Goal: Task Accomplishment & Management: Use online tool/utility

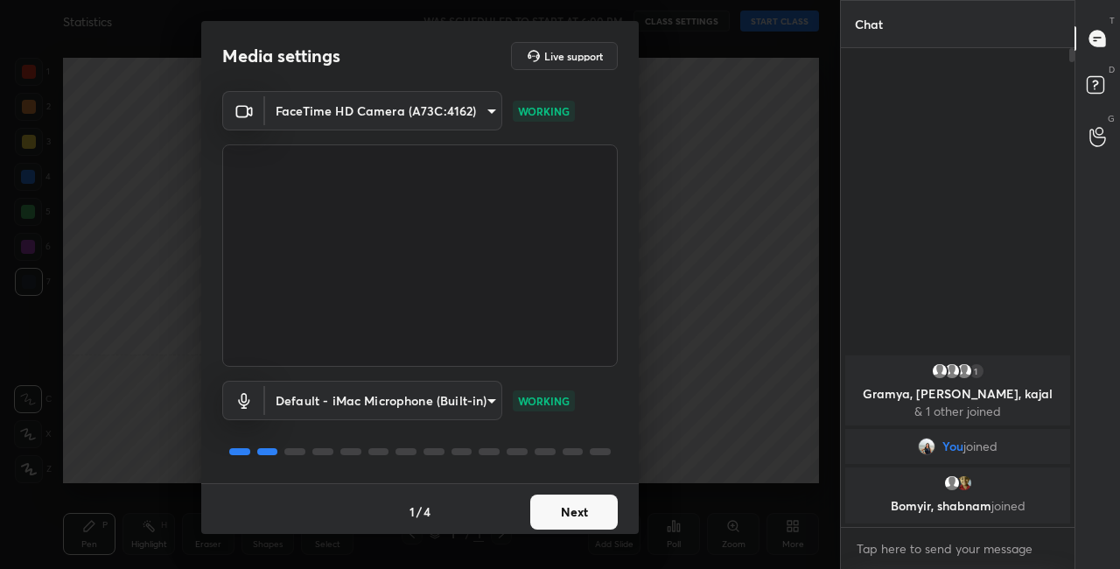
click at [490, 408] on body "1 2 3 4 5 6 7 C X Z C X Z E E Erase all H H Statistics WAS SCHEDULED TO START A…" at bounding box center [560, 284] width 1120 height 569
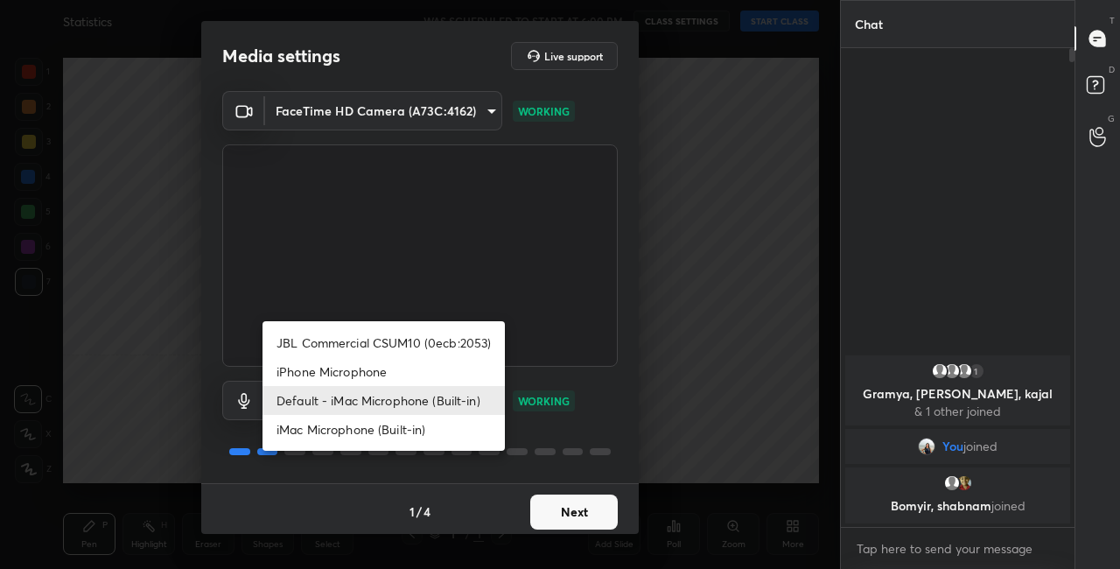
click at [458, 345] on li "JBL Commercial CSUM10 (0ecb:2053)" at bounding box center [384, 342] width 242 height 29
type input "2e5376e6e96f65e901d75c837c5142b3dc2837615a5bc8be90202565ffb70d87"
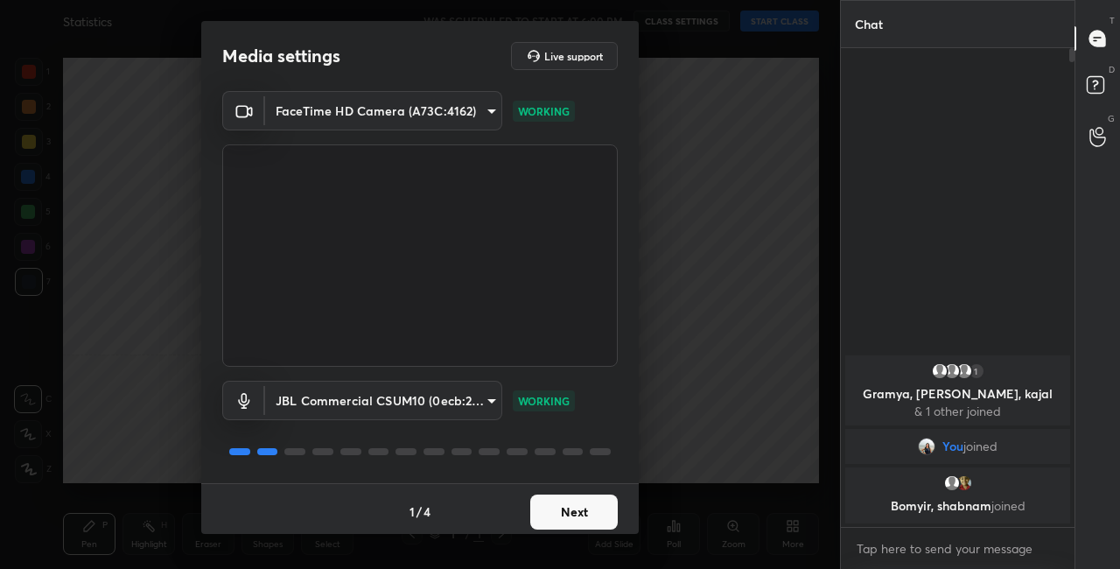
click at [593, 521] on button "Next" at bounding box center [574, 511] width 88 height 35
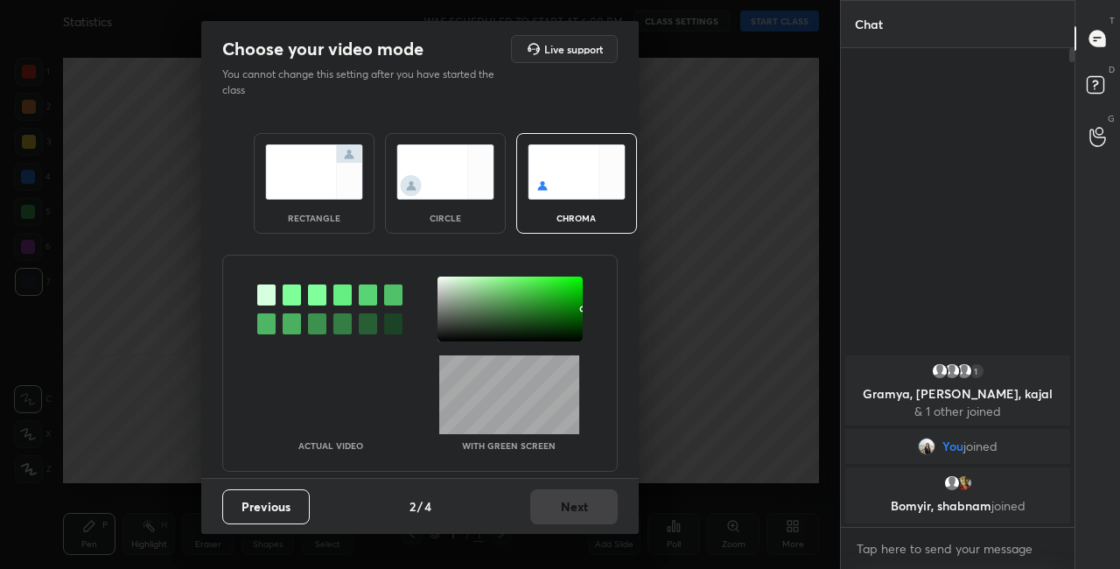
click at [466, 187] on img at bounding box center [445, 171] width 98 height 55
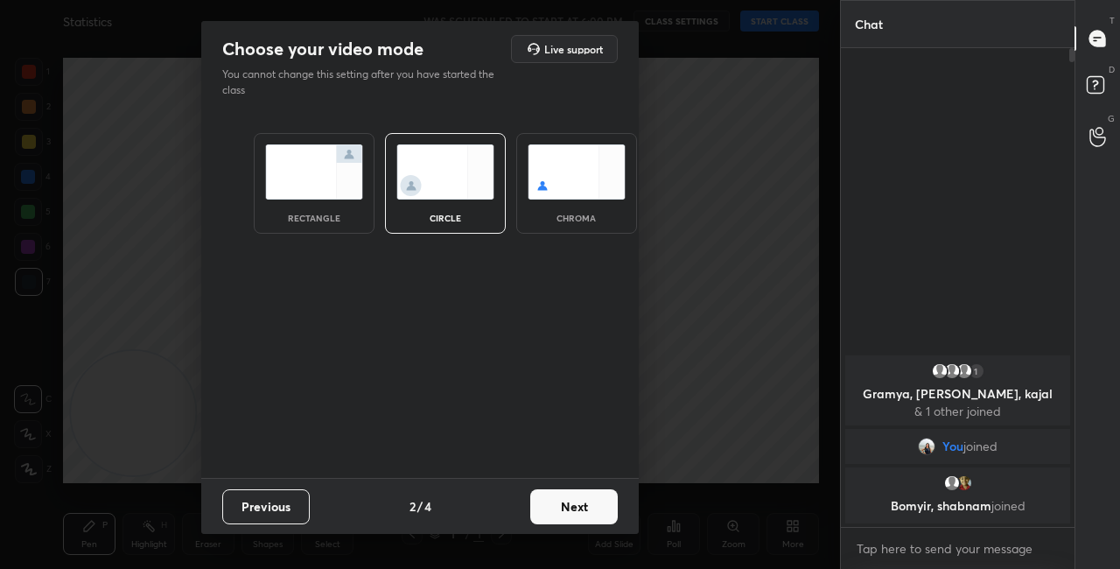
click at [579, 513] on button "Next" at bounding box center [574, 506] width 88 height 35
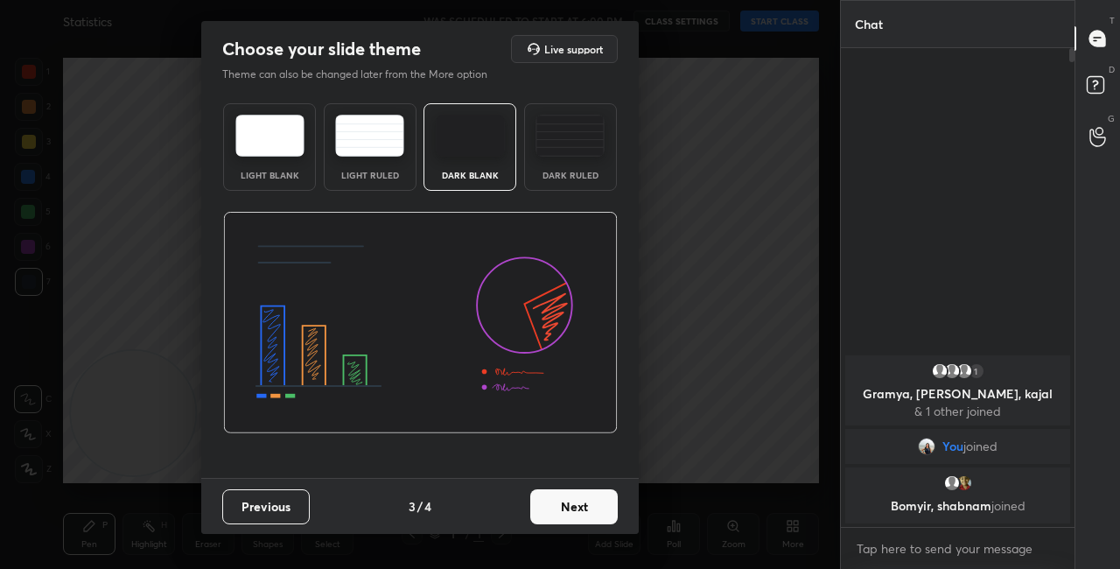
click at [604, 514] on button "Next" at bounding box center [574, 506] width 88 height 35
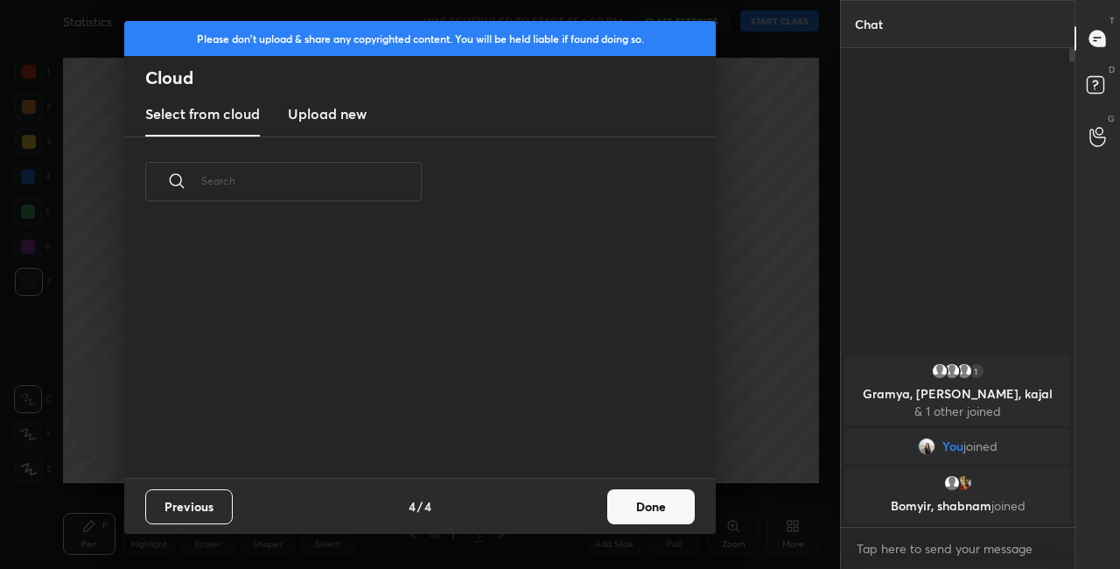
scroll to position [251, 562]
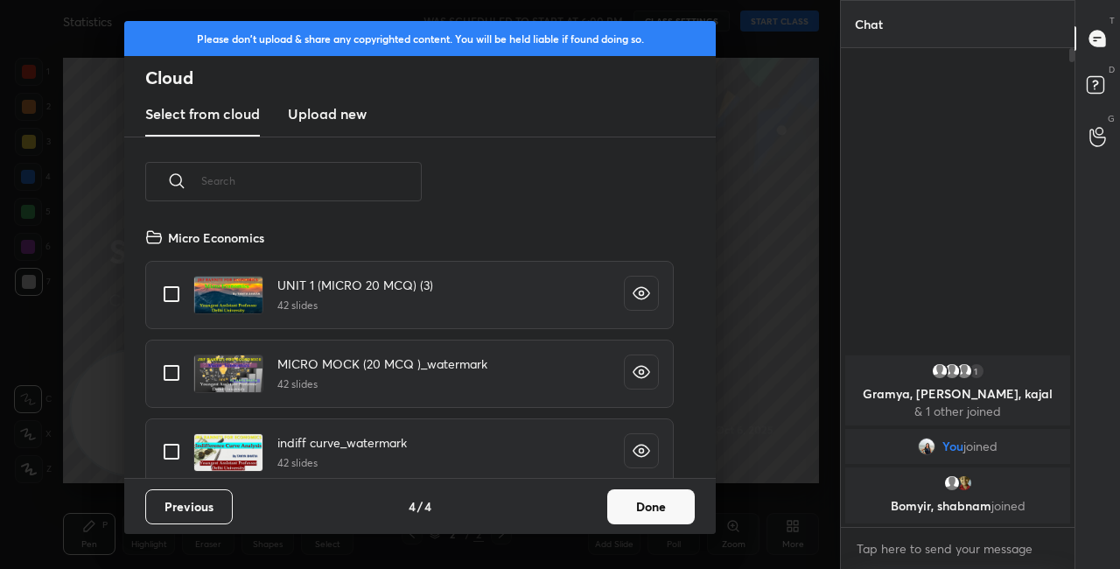
click at [668, 501] on button "Done" at bounding box center [651, 506] width 88 height 35
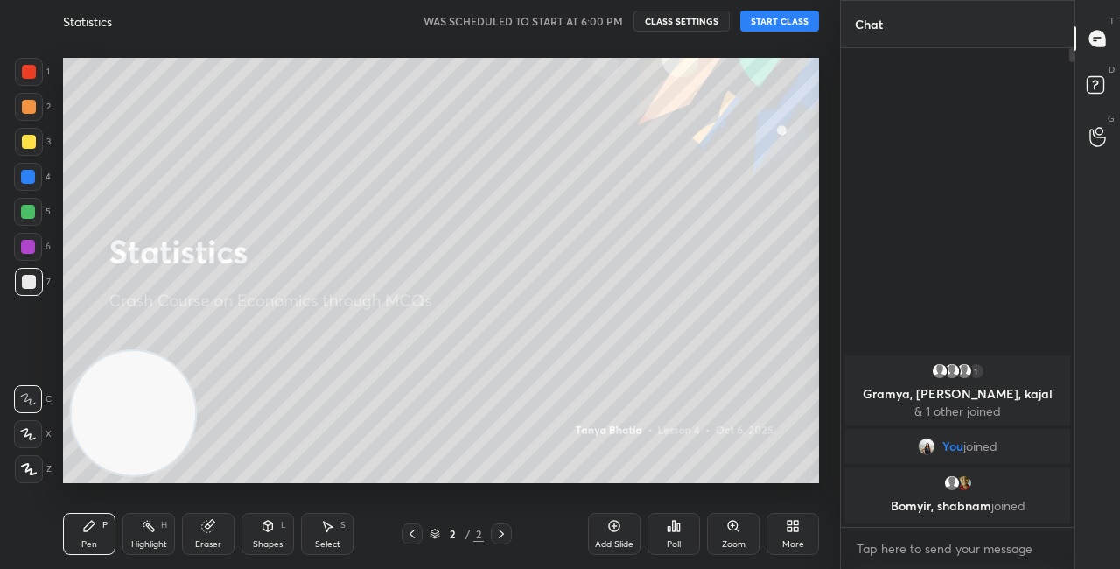
click at [809, 18] on button "START CLASS" at bounding box center [779, 21] width 79 height 21
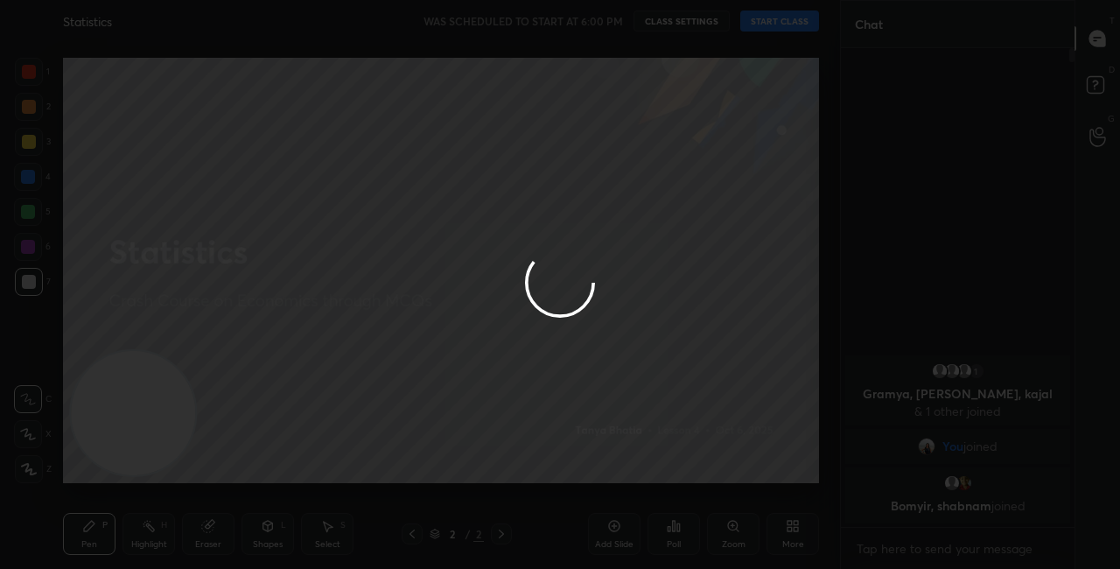
type textarea "x"
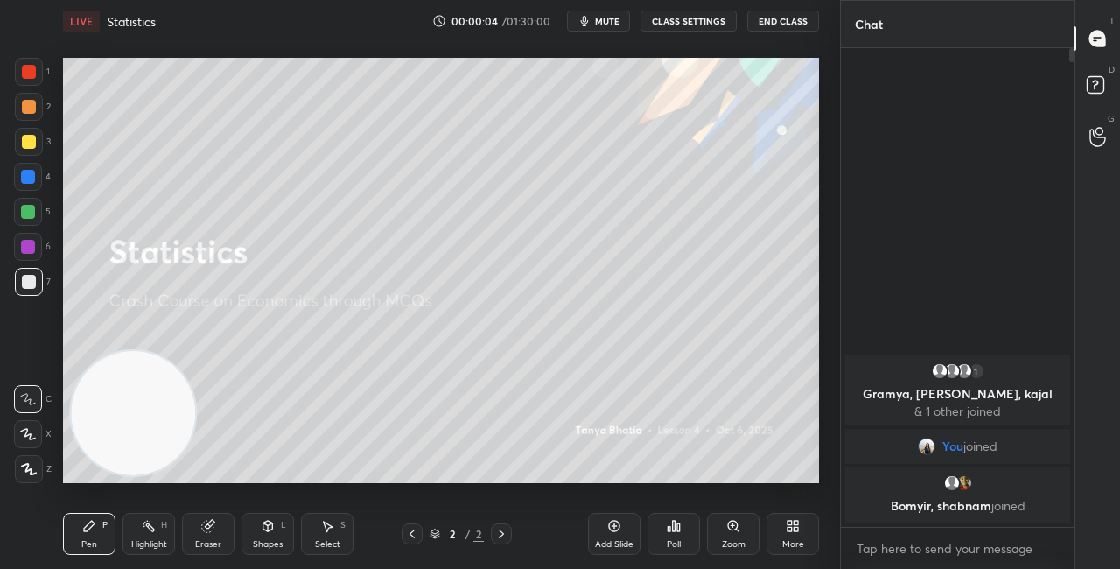
click at [719, 18] on button "CLASS SETTINGS" at bounding box center [689, 21] width 96 height 21
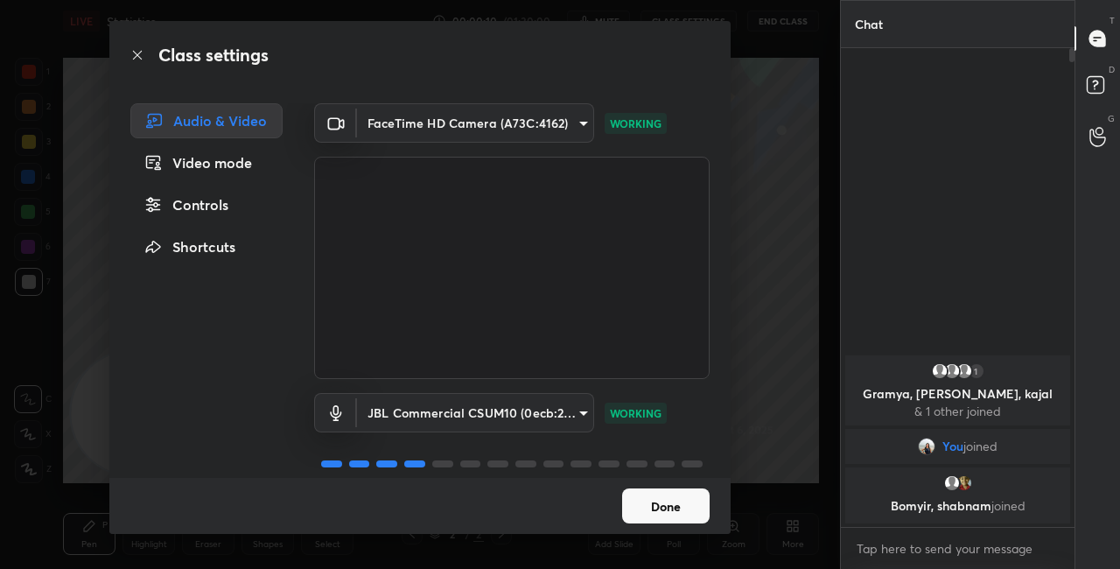
scroll to position [22, 0]
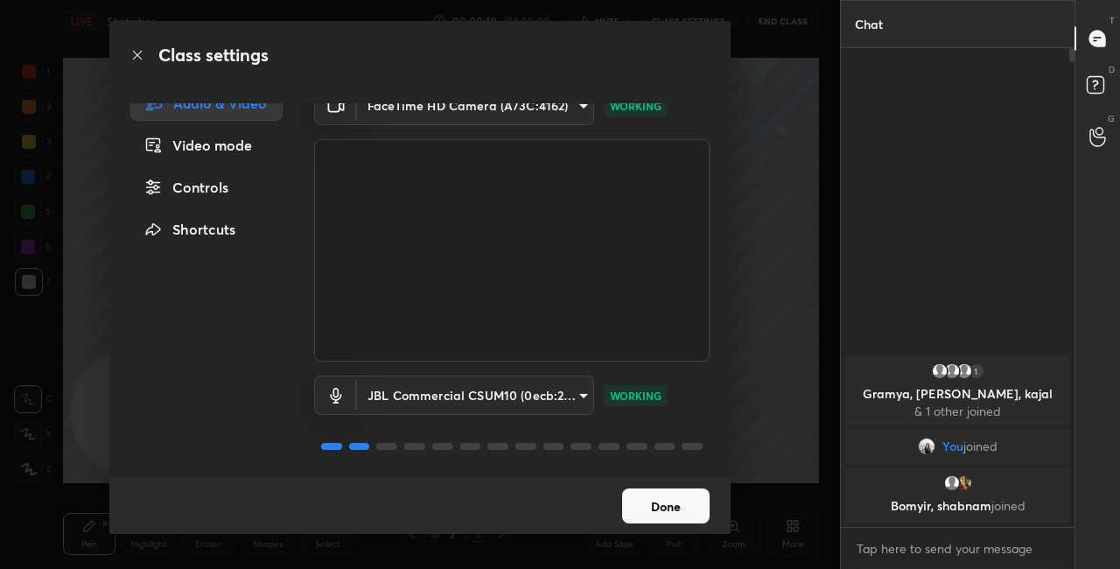
click at [660, 503] on button "Done" at bounding box center [666, 505] width 88 height 35
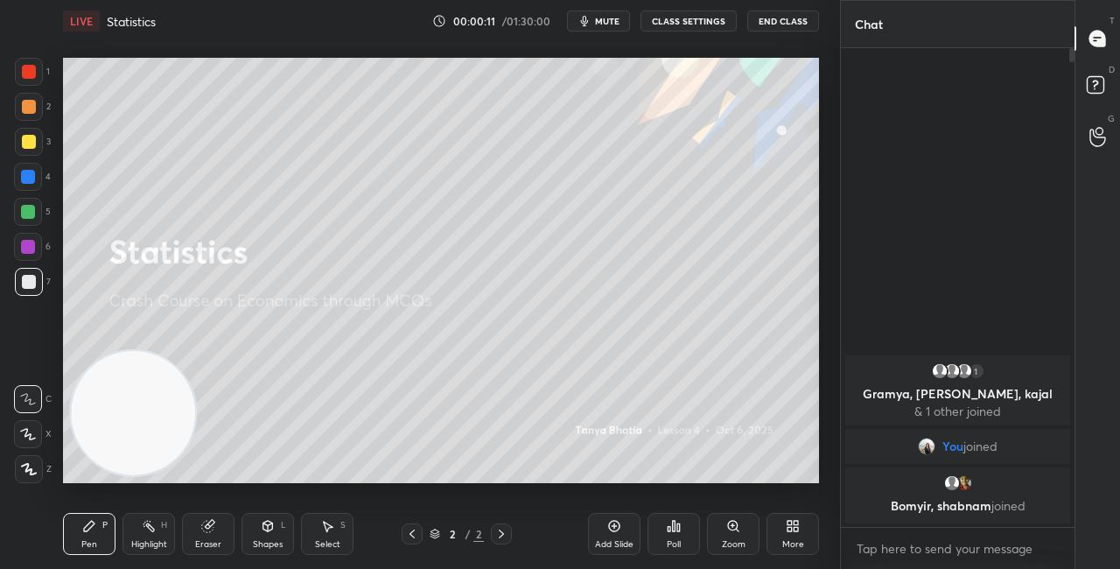
click at [778, 522] on div "More" at bounding box center [793, 534] width 53 height 42
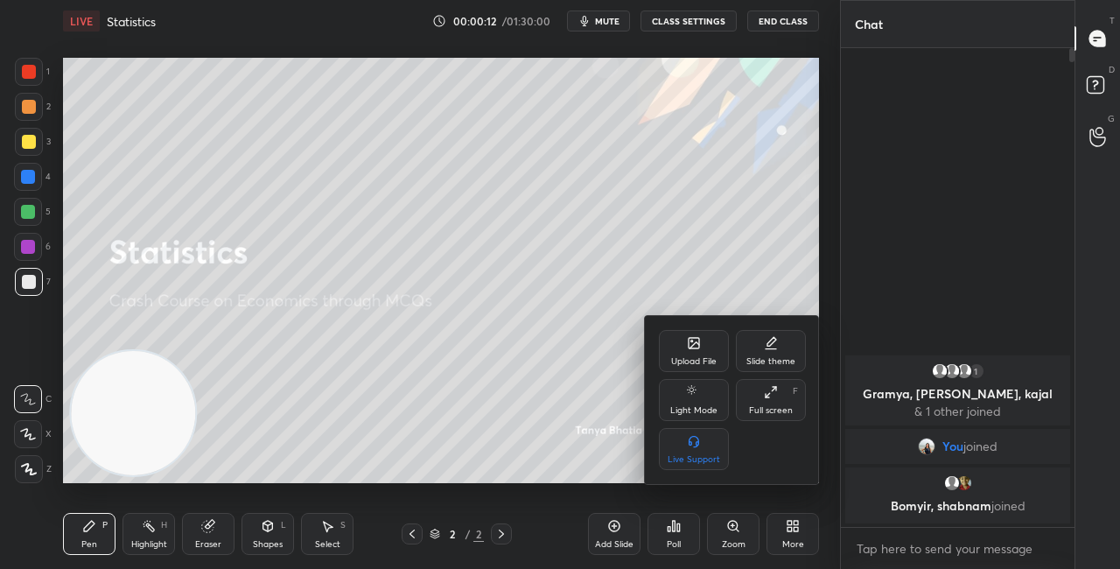
click at [695, 367] on div "Upload File" at bounding box center [694, 351] width 70 height 42
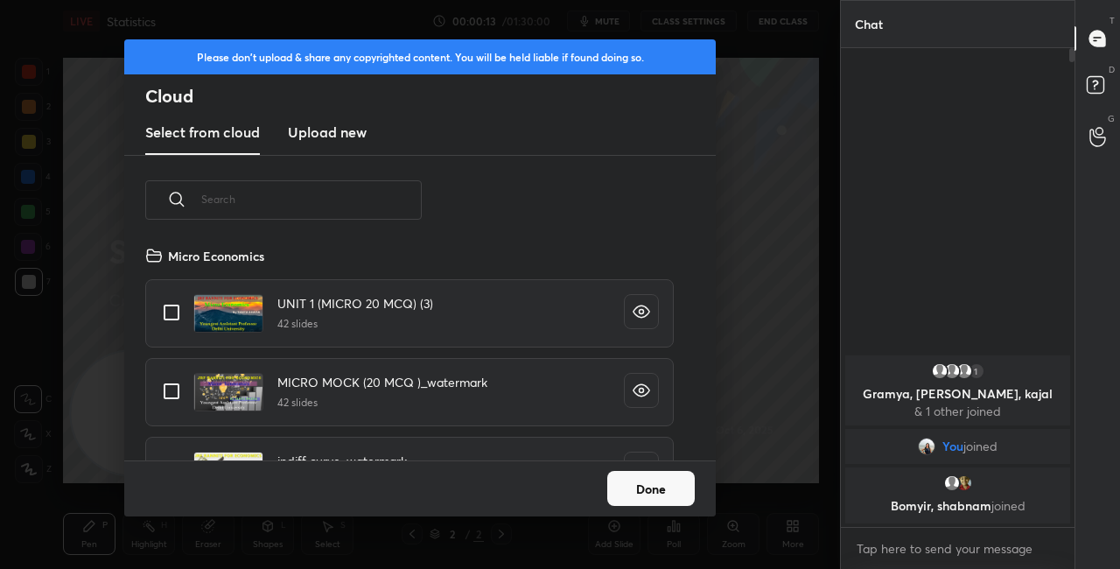
scroll to position [215, 562]
click at [330, 187] on input "text" at bounding box center [311, 199] width 221 height 74
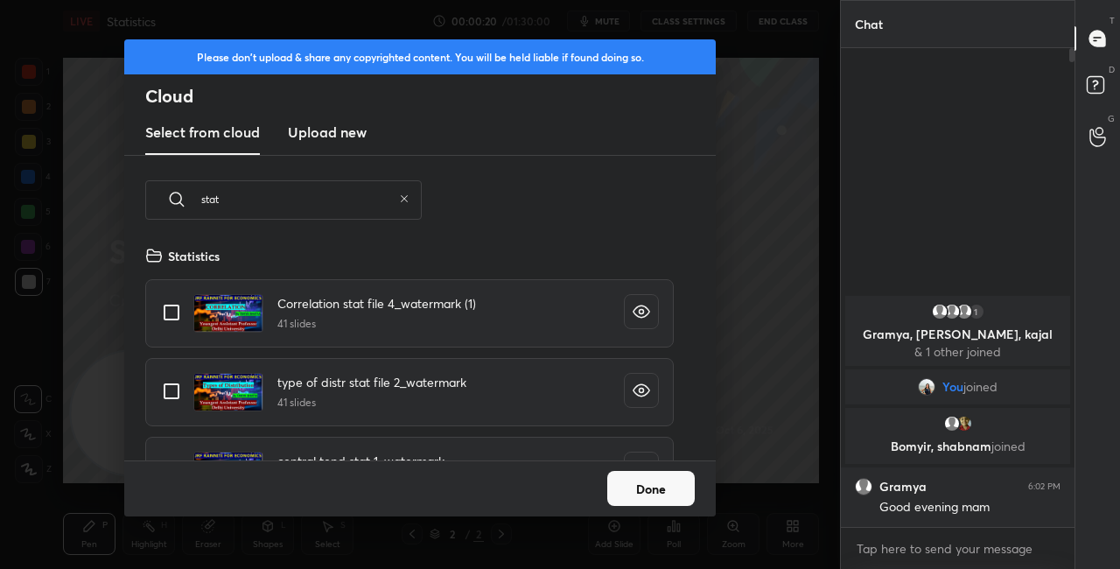
type input "stat"
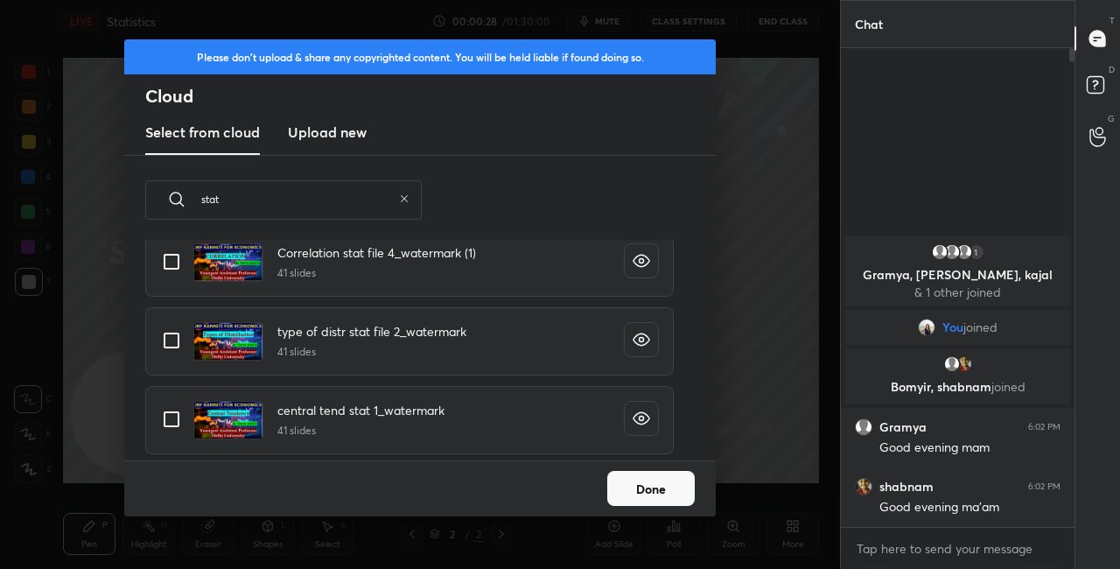
scroll to position [83, 0]
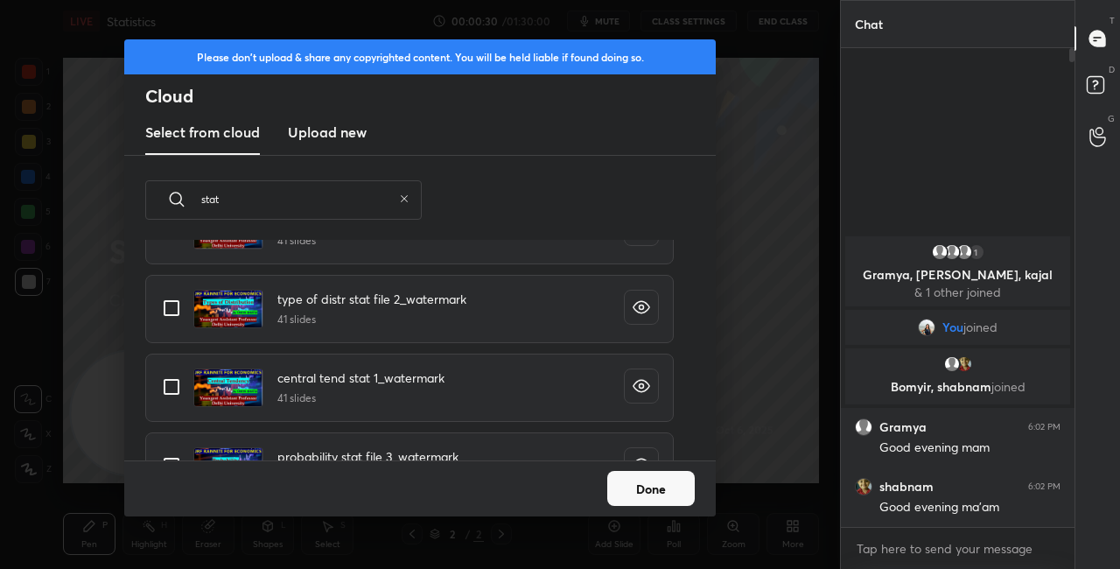
click at [175, 453] on input "grid" at bounding box center [171, 465] width 37 height 37
checkbox input "true"
click at [176, 379] on input "grid" at bounding box center [171, 386] width 37 height 37
checkbox input "true"
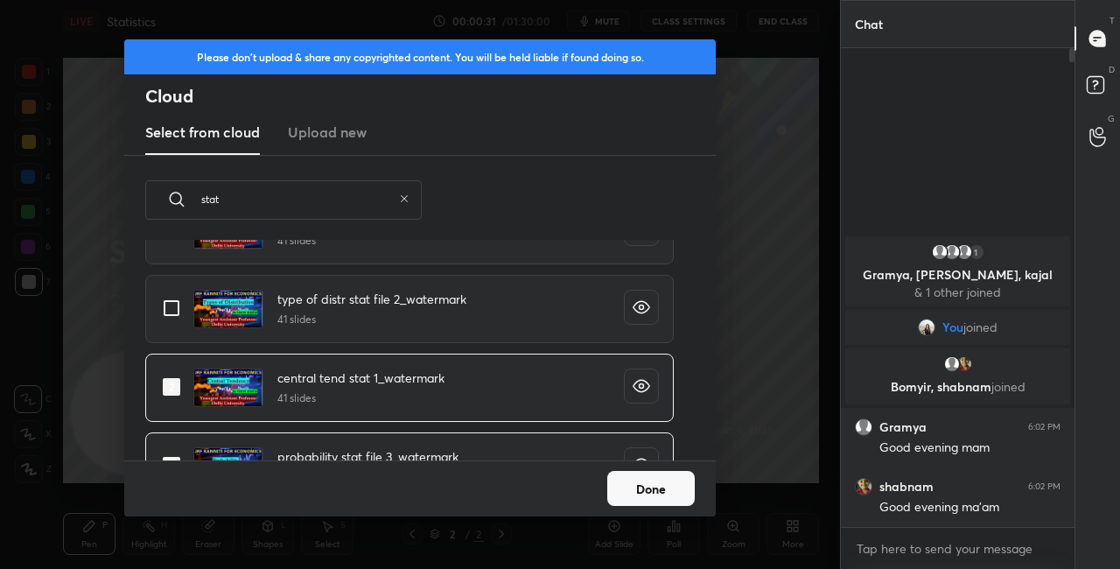
click at [181, 307] on input "grid" at bounding box center [171, 308] width 37 height 37
checkbox input "true"
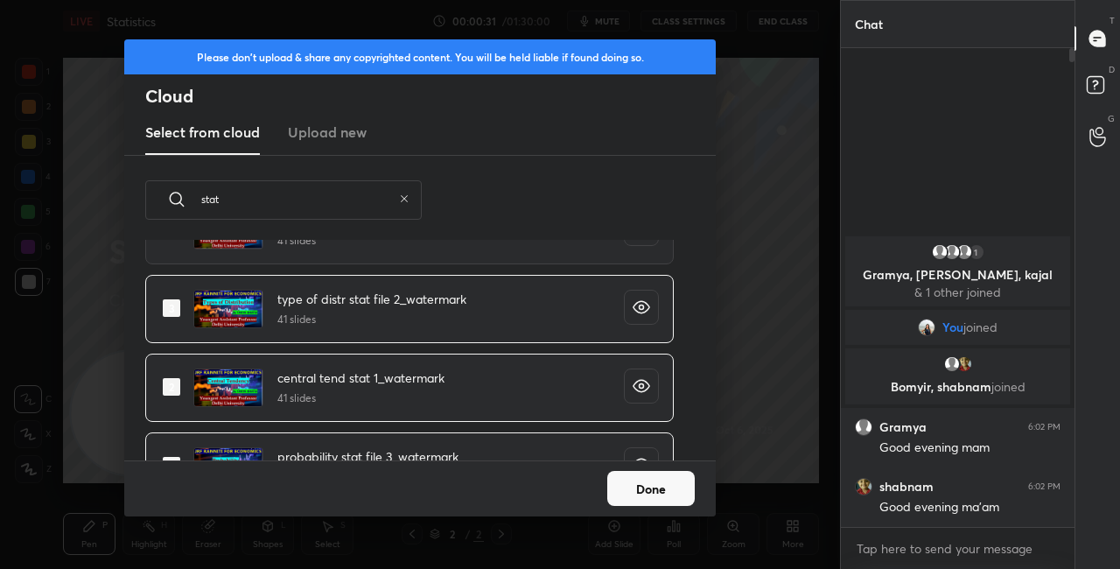
click at [181, 263] on div "Correlation stat file 4_watermark (1) 41 slides" at bounding box center [409, 230] width 529 height 68
click at [179, 243] on input "grid" at bounding box center [171, 229] width 37 height 37
checkbox input "true"
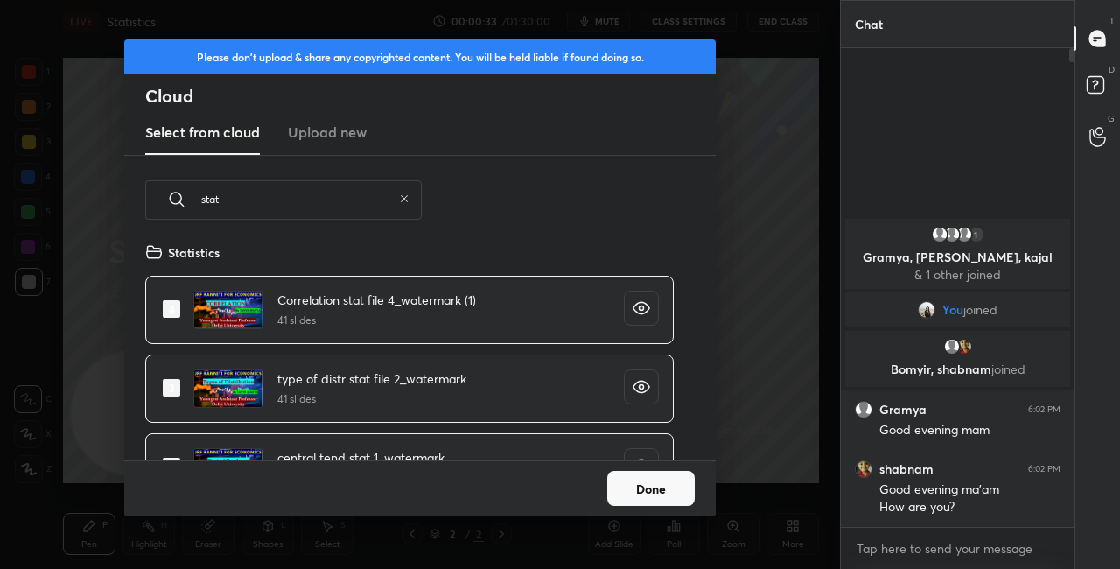
scroll to position [0, 0]
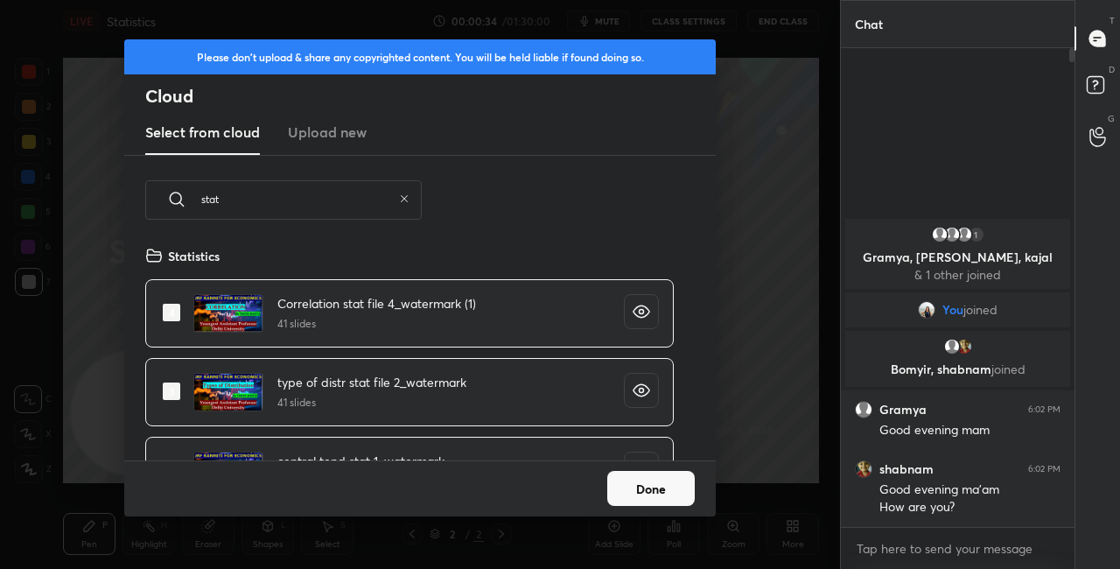
click at [651, 485] on button "Done" at bounding box center [651, 488] width 88 height 35
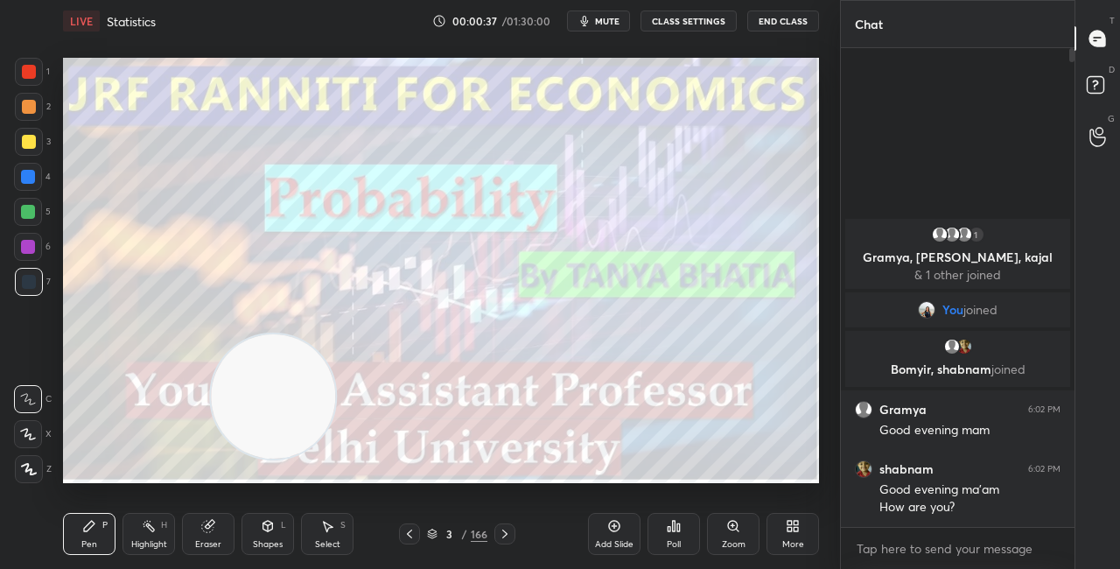
drag, startPoint x: 138, startPoint y: 402, endPoint x: 611, endPoint y: 304, distance: 482.6
click at [335, 334] on video at bounding box center [273, 396] width 124 height 124
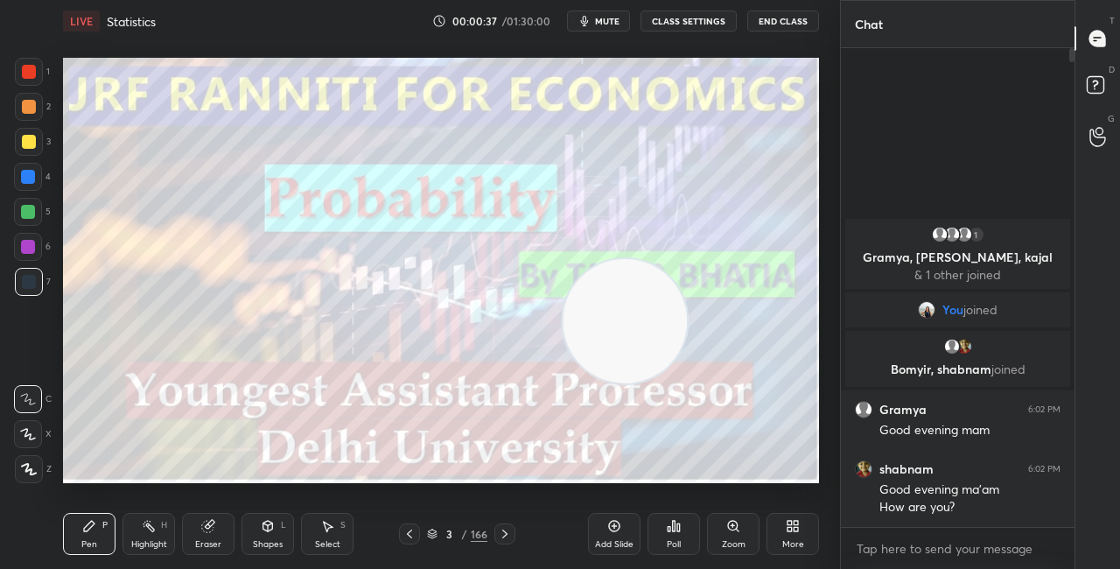
drag, startPoint x: 638, startPoint y: 307, endPoint x: 799, endPoint y: 209, distance: 188.5
click at [687, 259] on video at bounding box center [625, 321] width 124 height 124
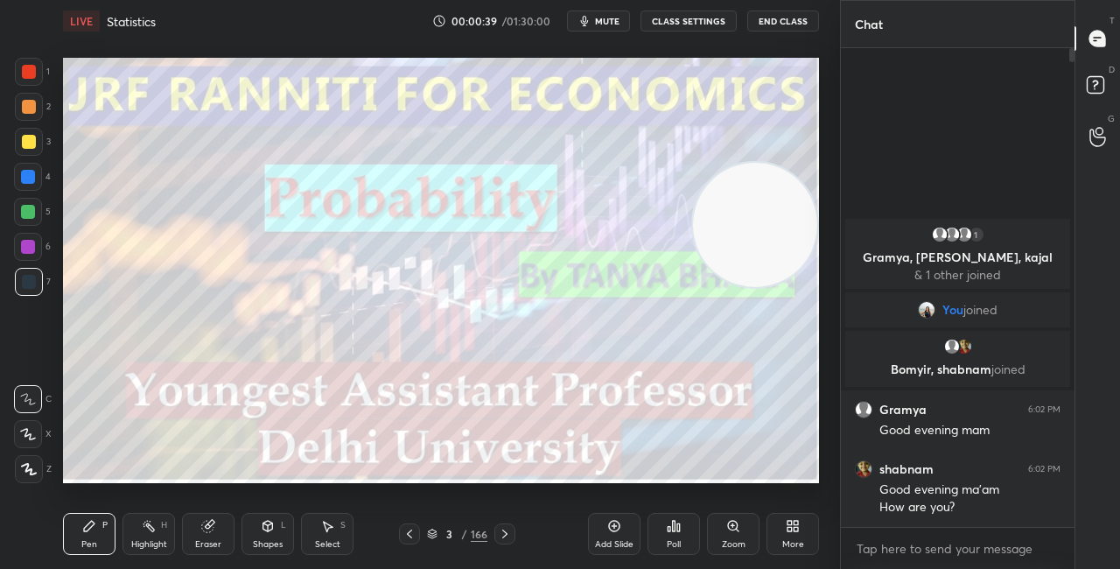
click at [434, 529] on icon at bounding box center [432, 534] width 11 height 11
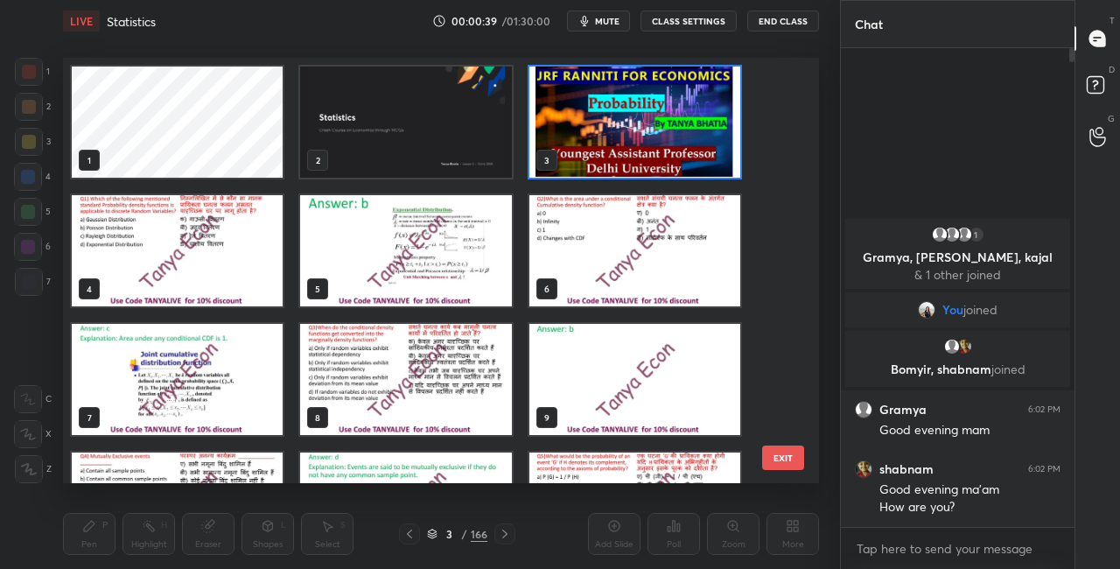
scroll to position [420, 747]
click at [456, 158] on img "grid" at bounding box center [405, 122] width 211 height 111
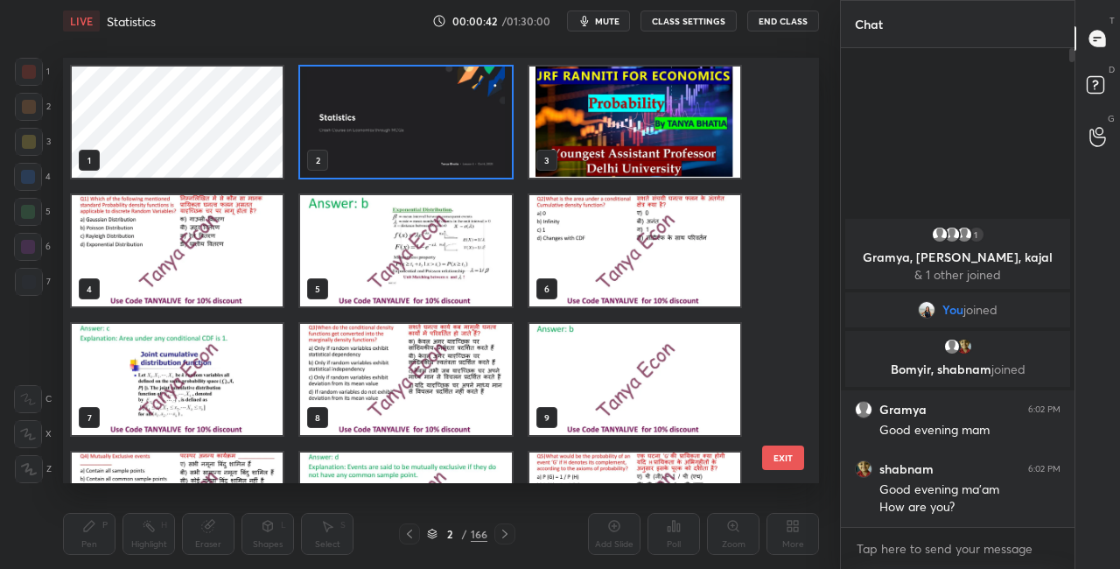
click at [456, 158] on img "grid" at bounding box center [405, 122] width 211 height 111
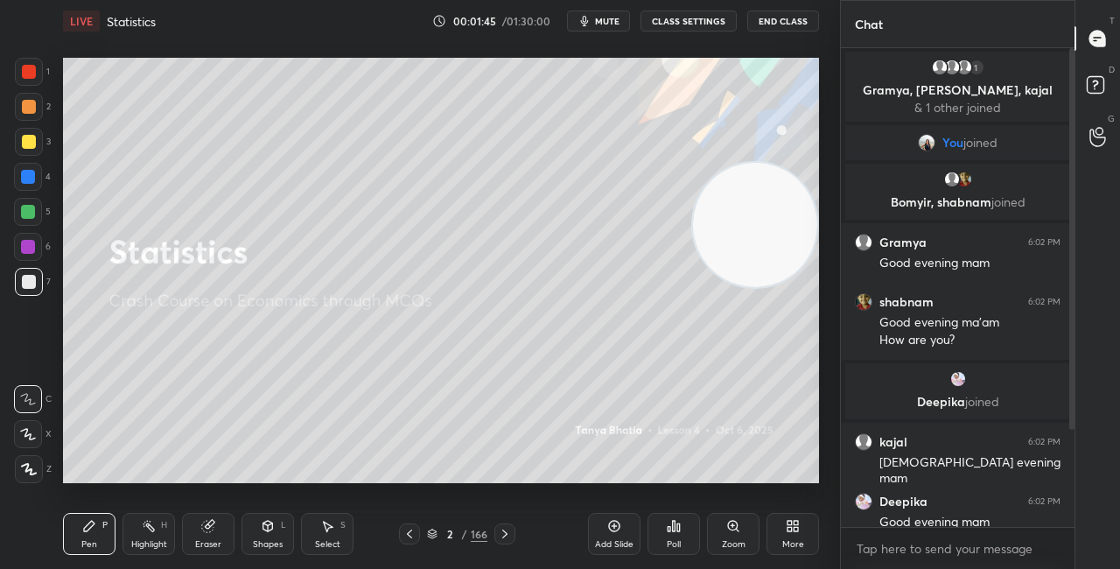
scroll to position [137, 0]
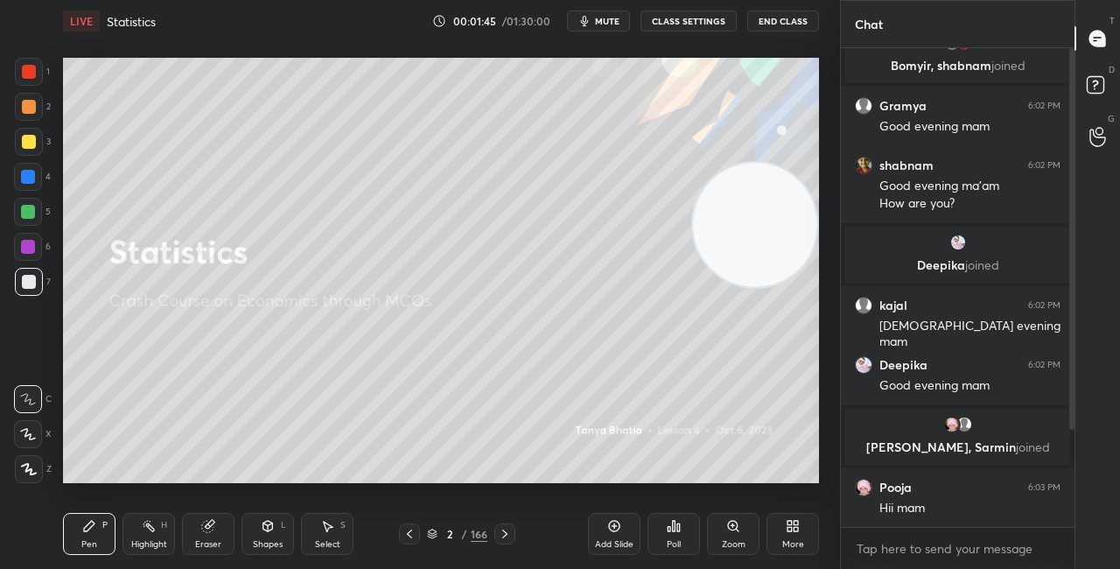
drag, startPoint x: 1070, startPoint y: 426, endPoint x: 1069, endPoint y: 502, distance: 76.1
click at [1070, 430] on div at bounding box center [1071, 239] width 5 height 382
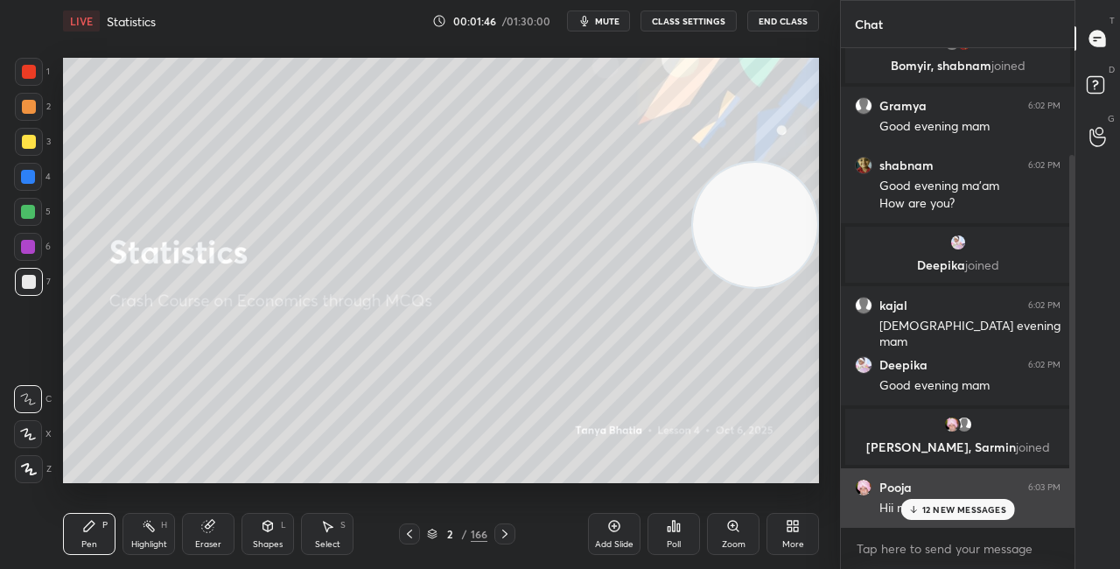
click at [918, 509] on icon at bounding box center [912, 509] width 11 height 11
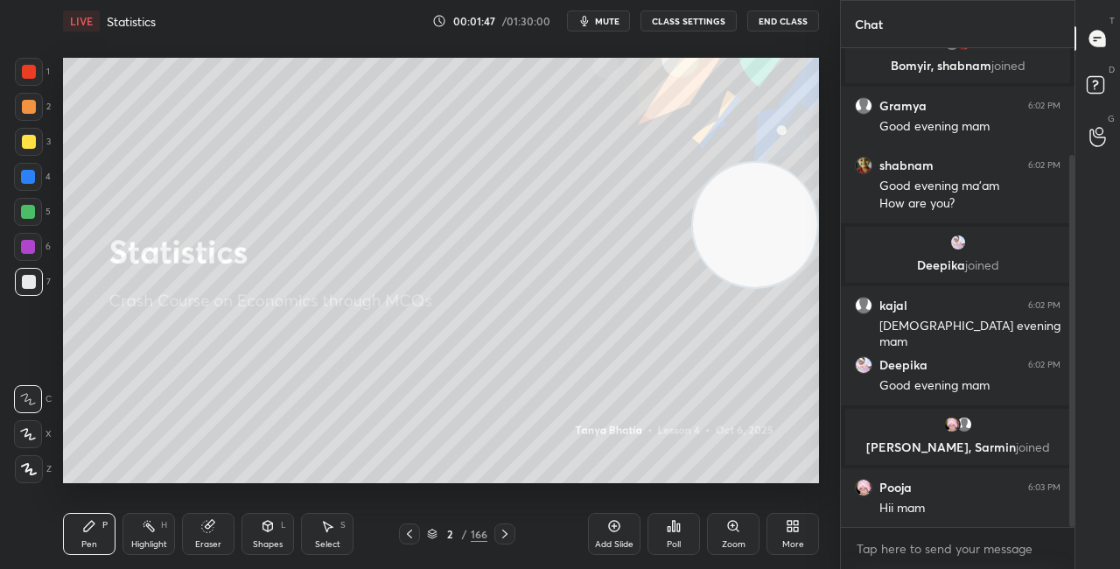
click at [441, 532] on div "2" at bounding box center [450, 534] width 18 height 11
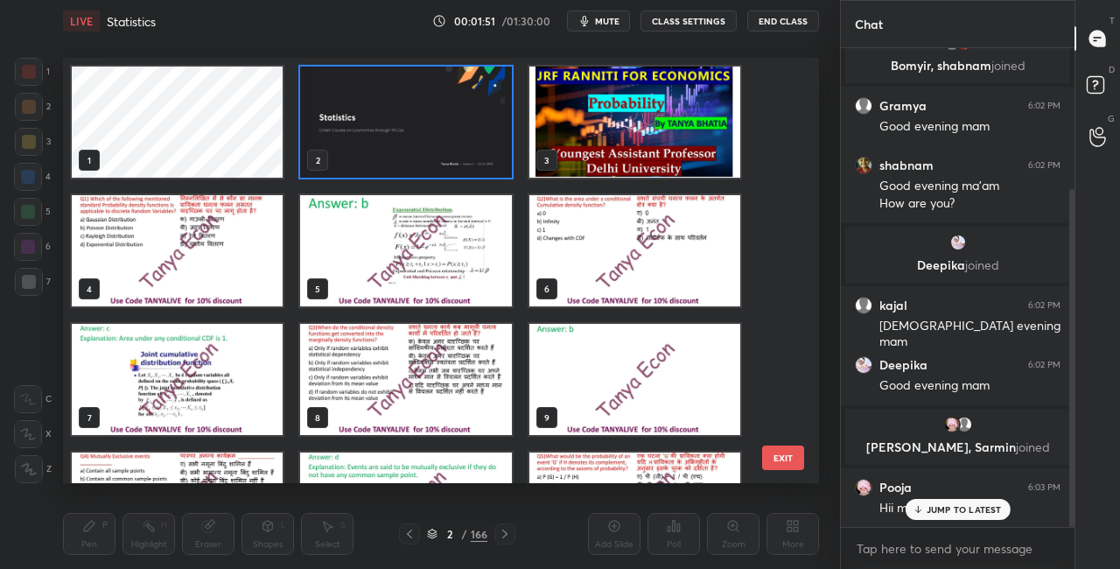
scroll to position [200, 0]
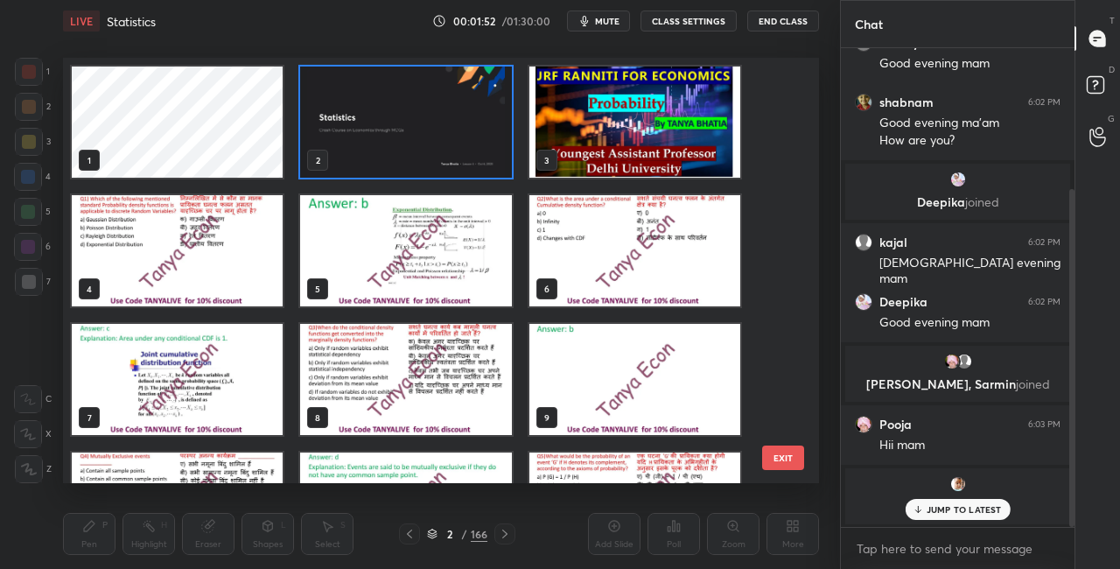
click at [648, 127] on img "grid" at bounding box center [634, 122] width 211 height 111
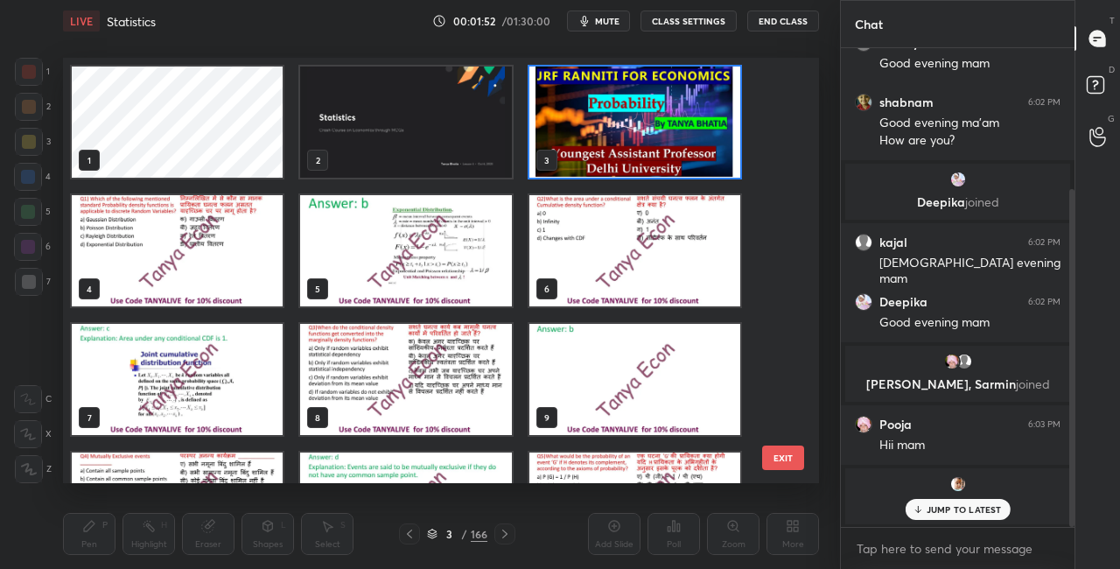
click at [648, 127] on img "grid" at bounding box center [634, 122] width 211 height 111
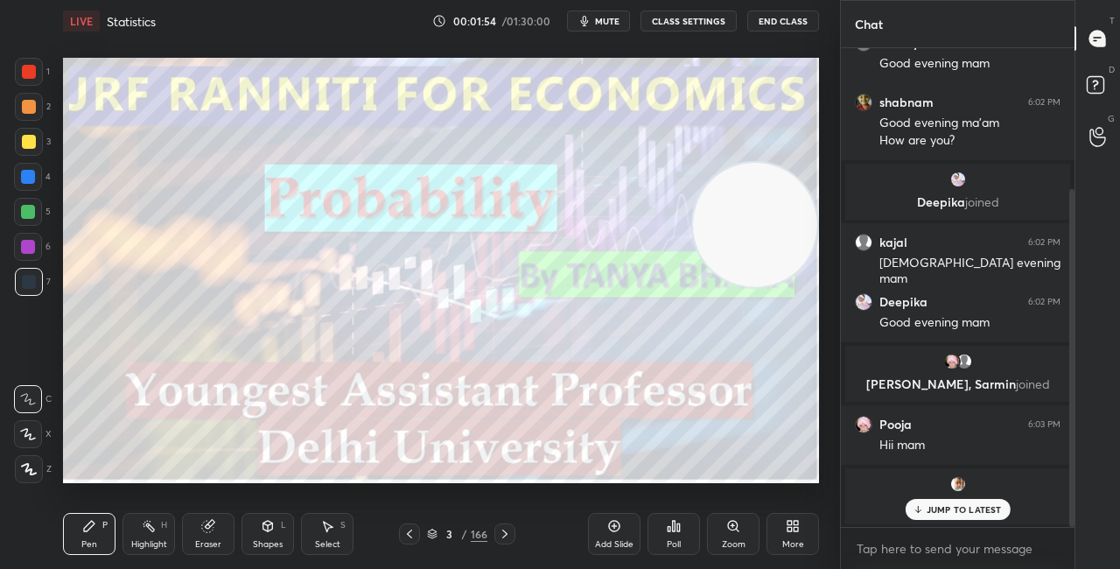
click at [918, 509] on icon at bounding box center [917, 509] width 11 height 11
click at [432, 529] on icon at bounding box center [432, 534] width 11 height 11
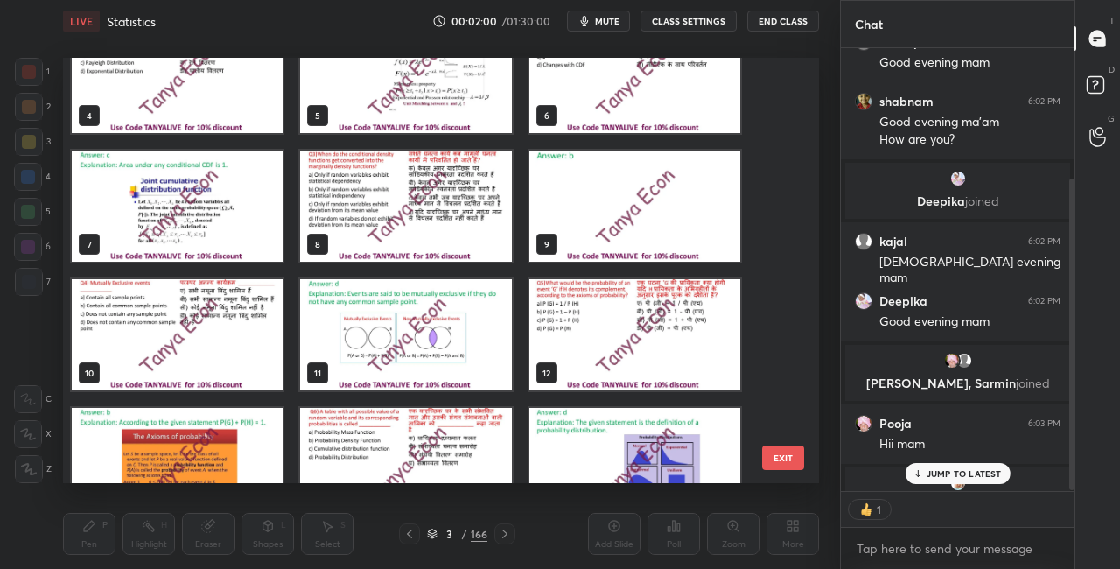
scroll to position [296, 0]
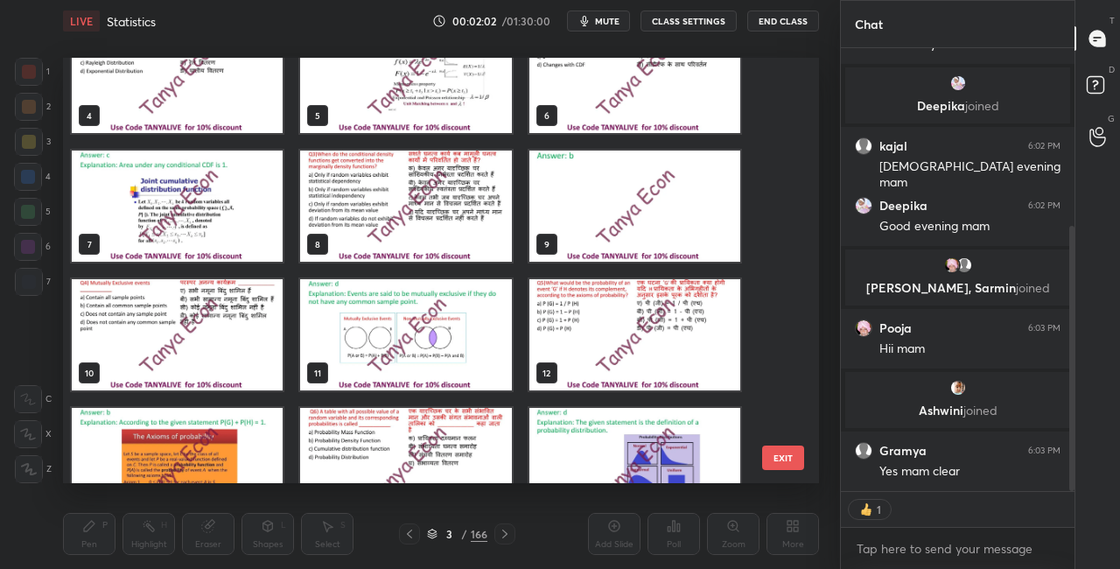
click at [261, 347] on img "grid" at bounding box center [177, 334] width 211 height 111
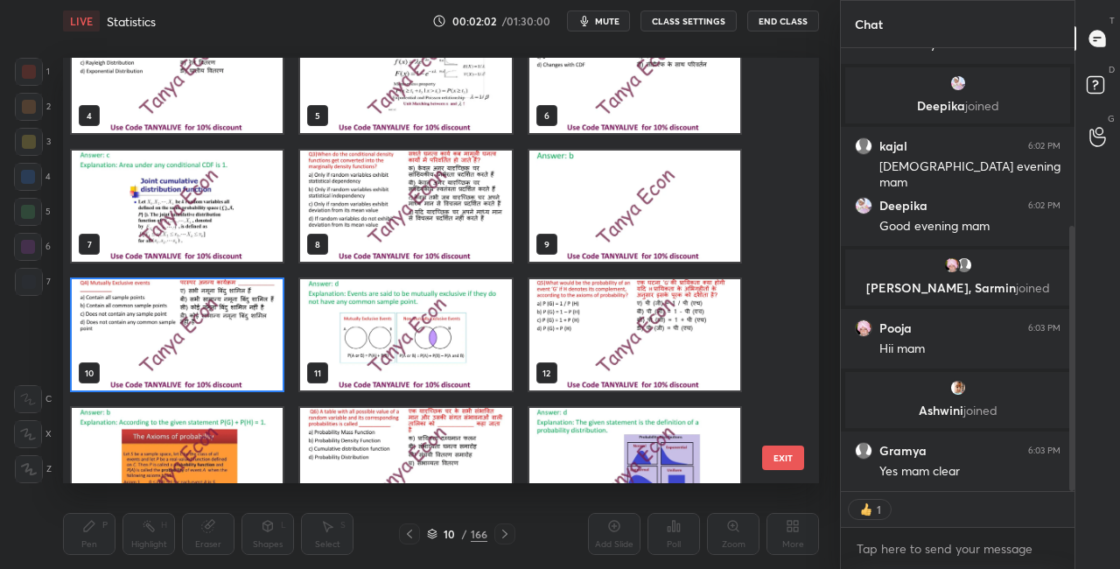
scroll to position [355, 0]
click at [262, 348] on img "grid" at bounding box center [177, 334] width 211 height 111
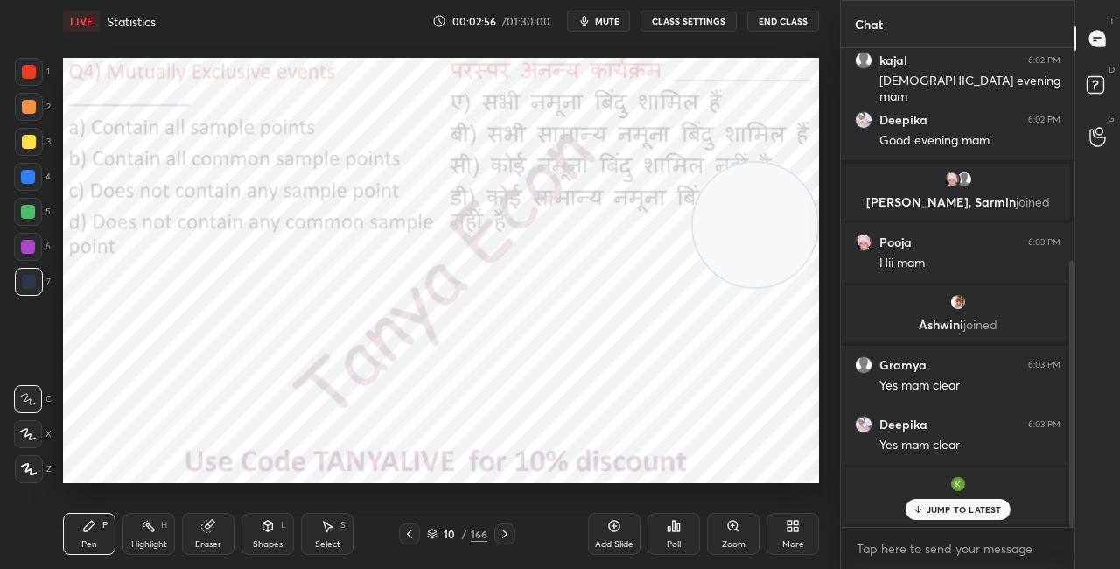
scroll to position [441, 0]
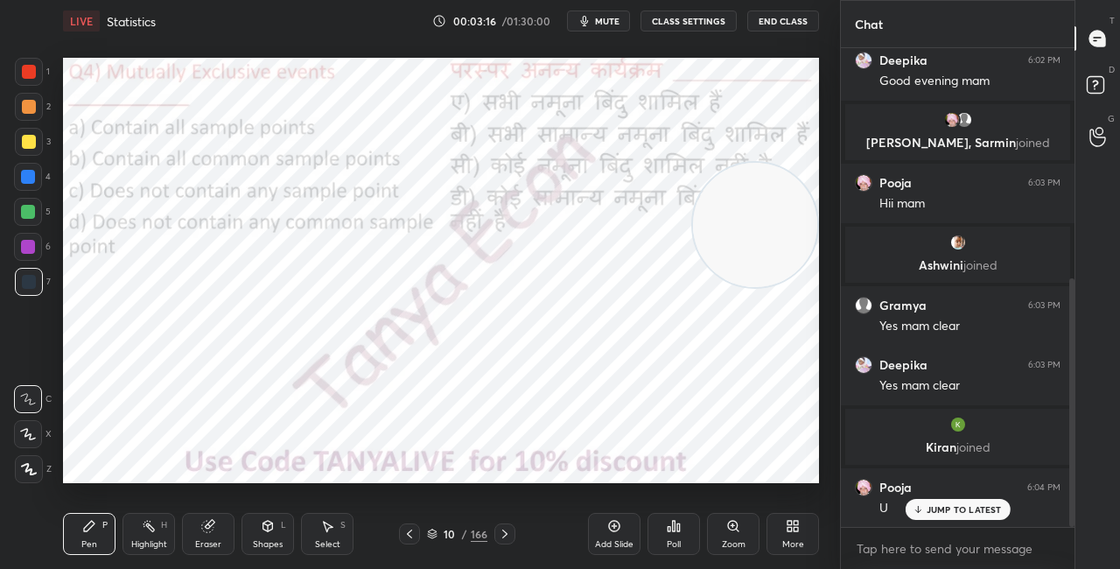
click at [430, 537] on icon at bounding box center [432, 537] width 9 height 3
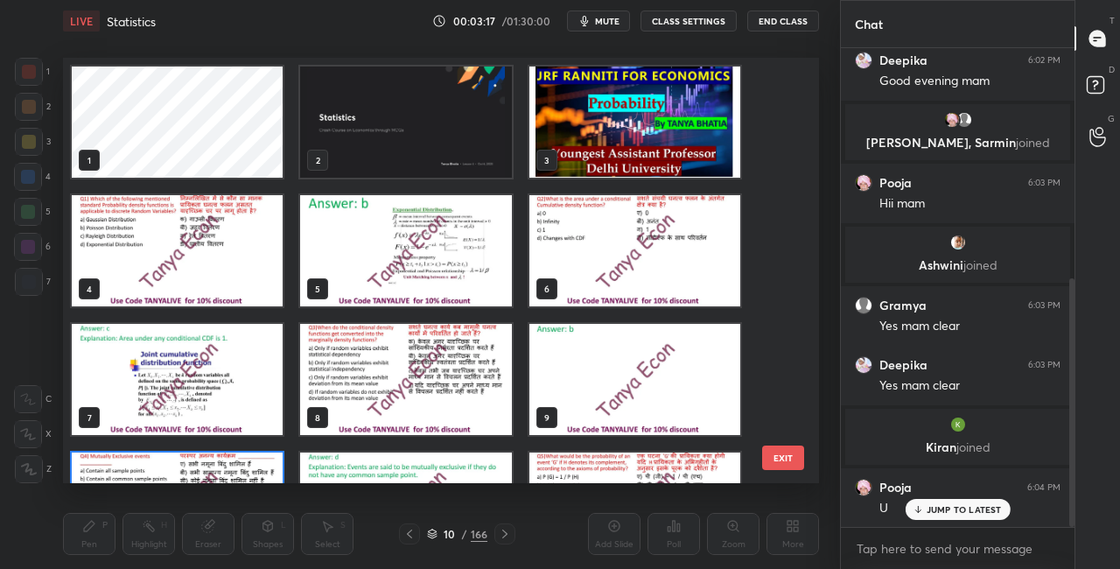
scroll to position [420, 747]
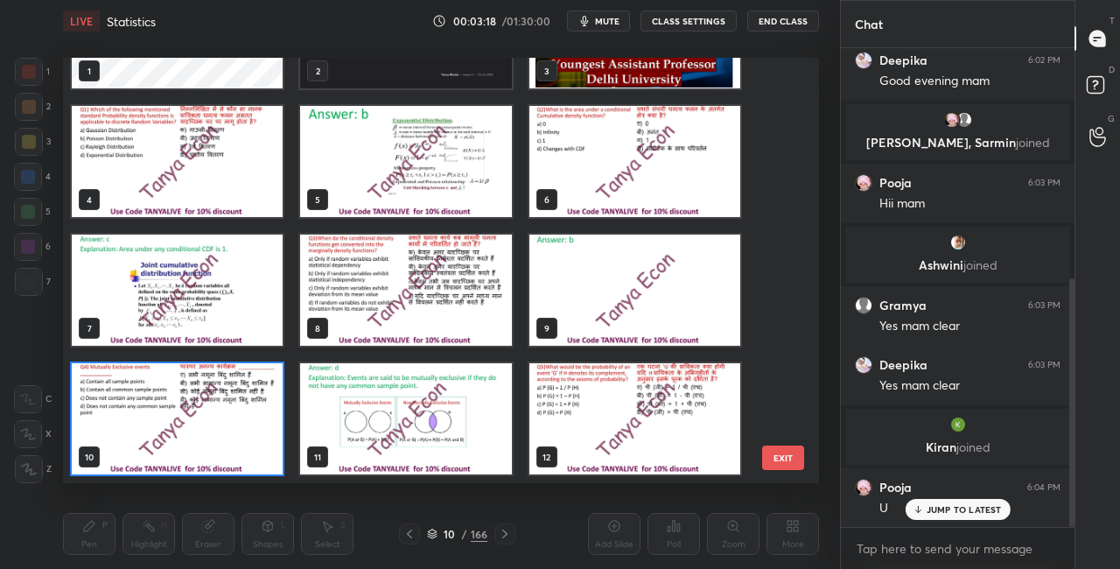
click at [266, 442] on img "grid" at bounding box center [177, 418] width 211 height 111
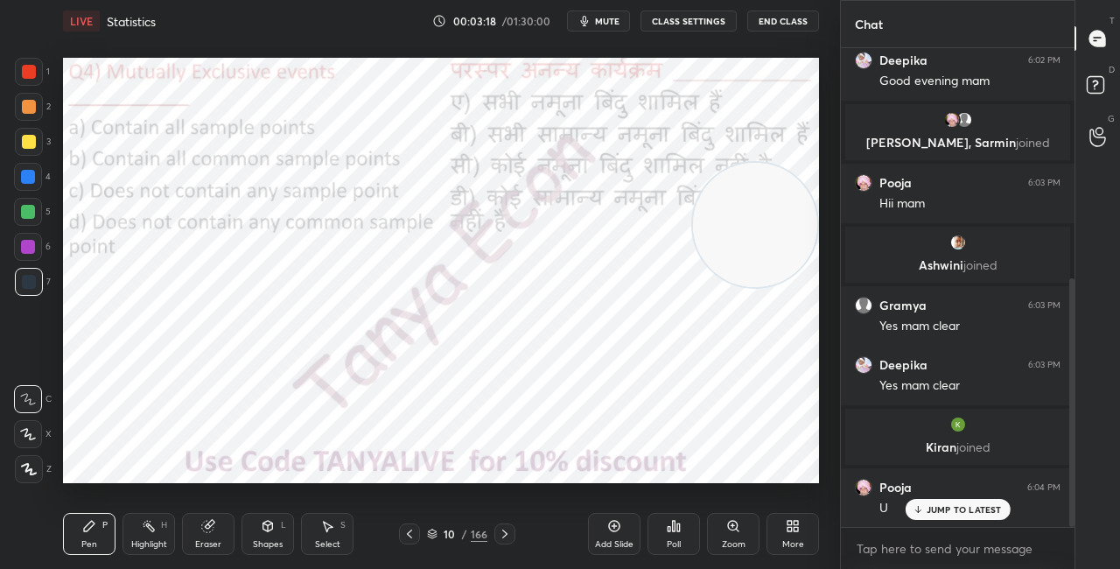
scroll to position [0, 0]
click at [674, 542] on div "Poll" at bounding box center [674, 544] width 14 height 9
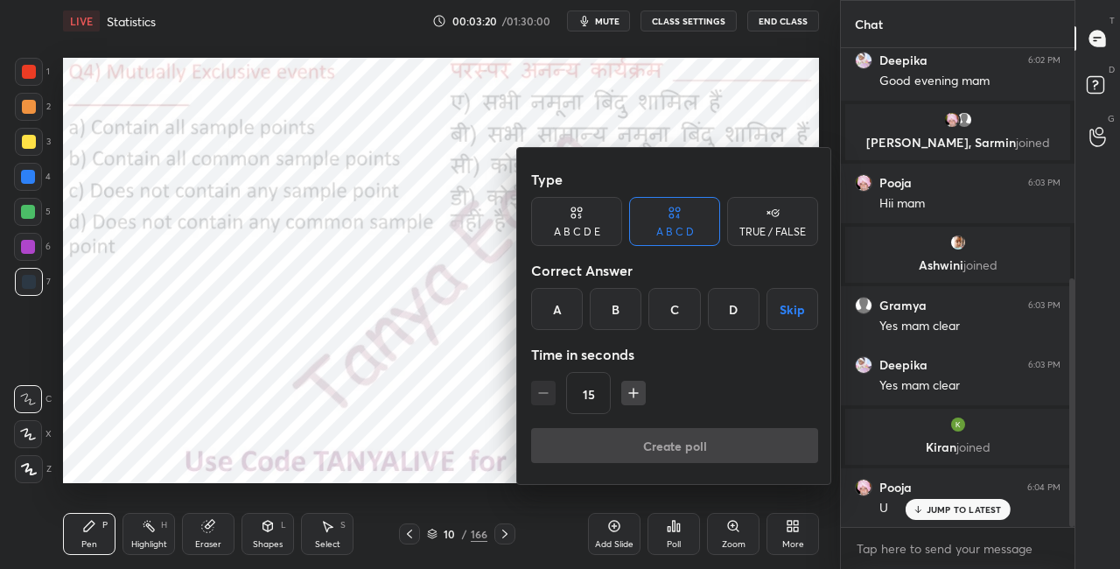
click at [729, 319] on div "D" at bounding box center [734, 309] width 52 height 42
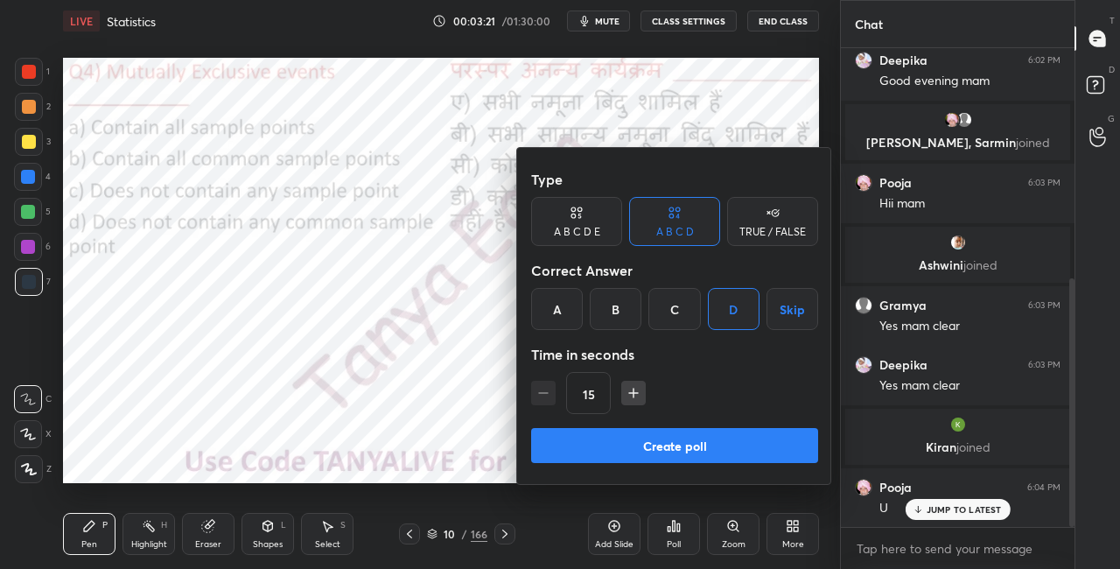
click at [617, 443] on button "Create poll" at bounding box center [674, 445] width 287 height 35
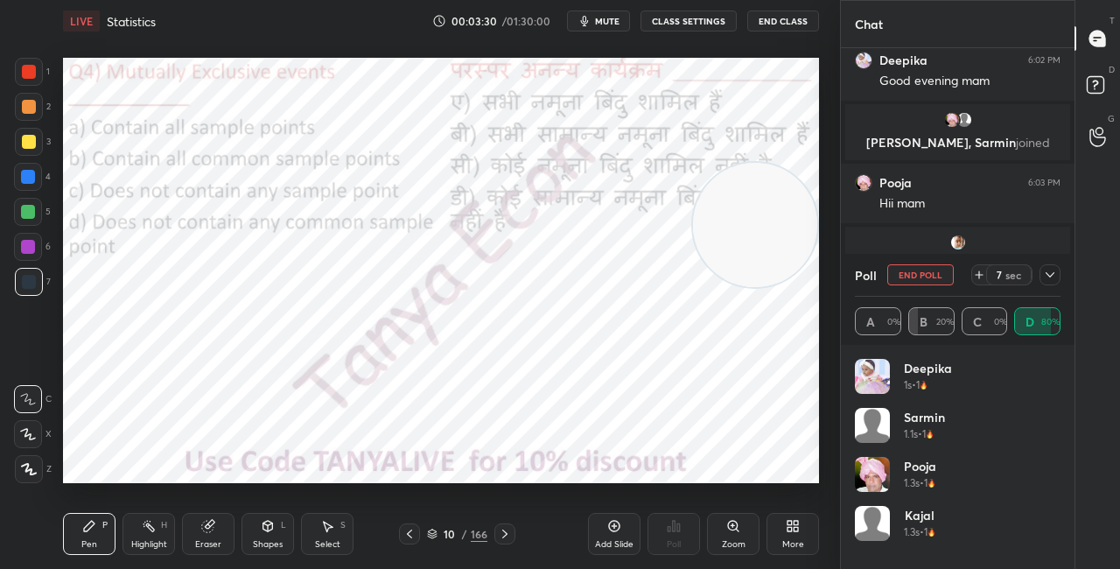
scroll to position [595, 0]
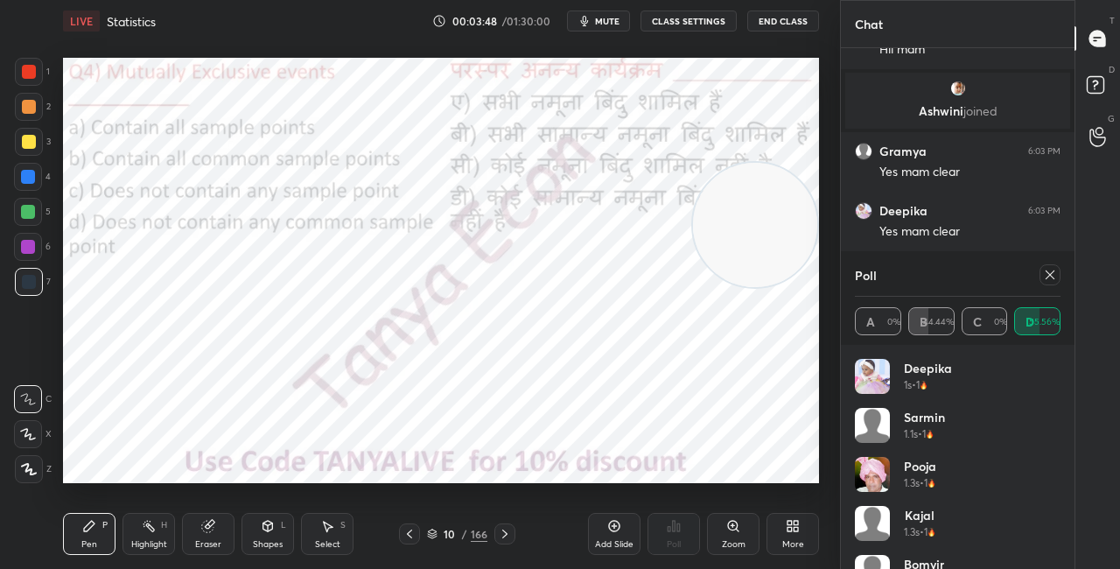
click at [272, 516] on div "Shapes L" at bounding box center [268, 534] width 53 height 42
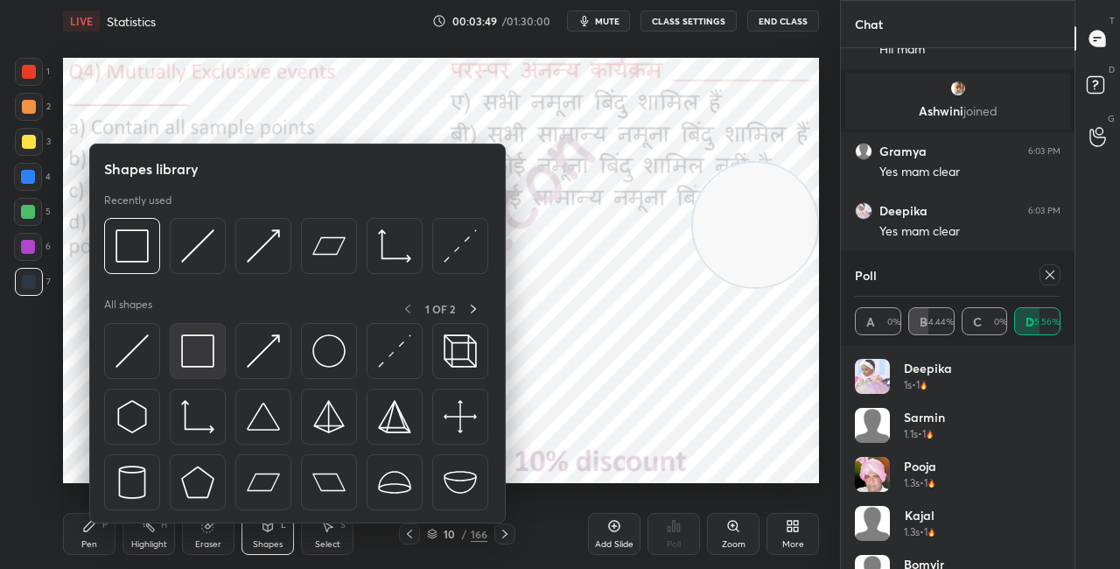
click at [215, 355] on div at bounding box center [198, 351] width 56 height 56
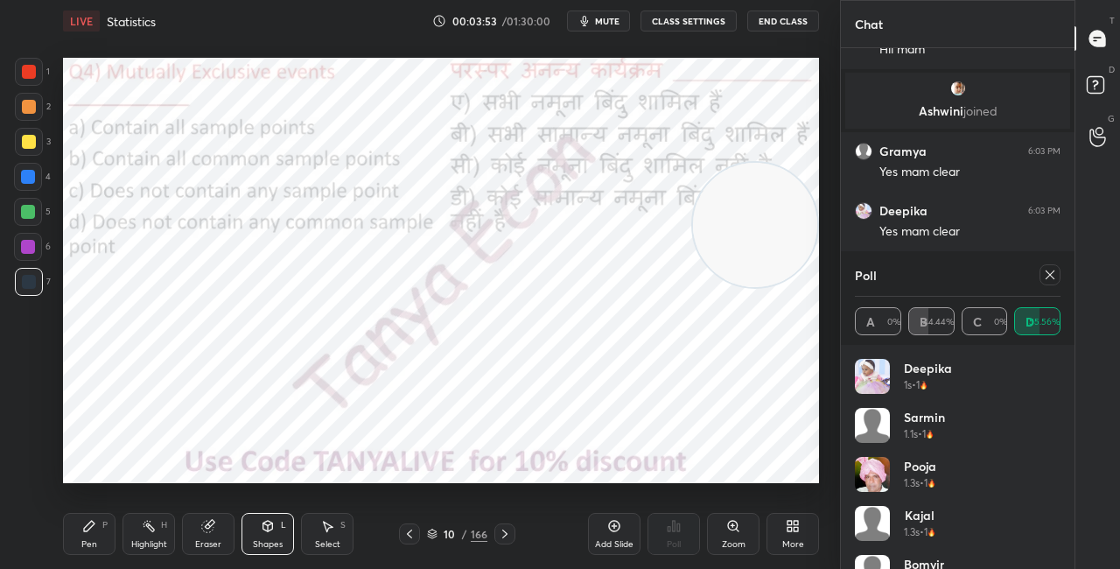
click at [504, 535] on icon at bounding box center [505, 534] width 14 height 14
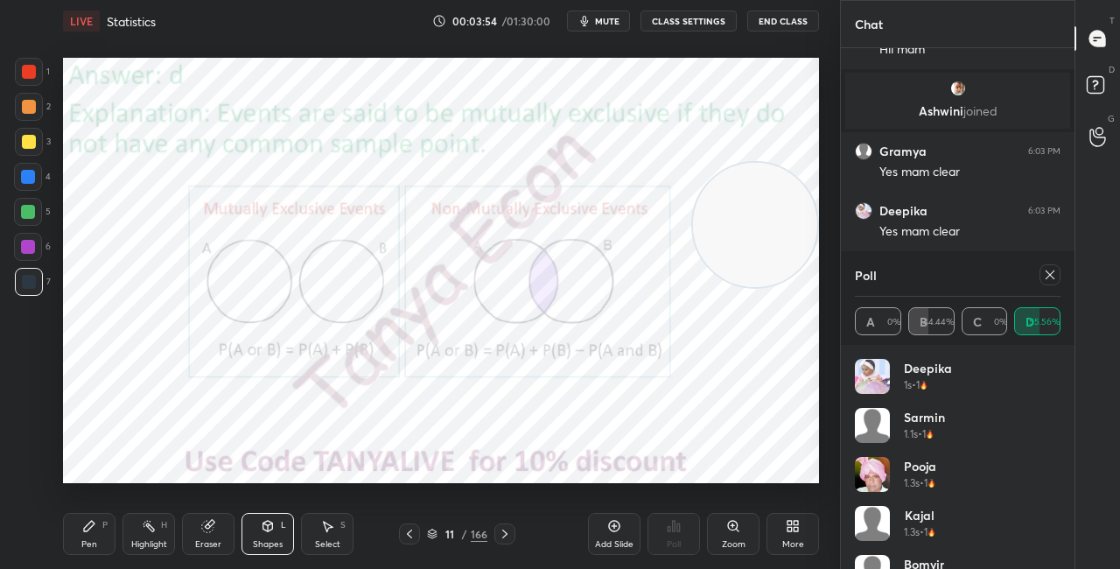
drag, startPoint x: 759, startPoint y: 214, endPoint x: 809, endPoint y: 121, distance: 106.1
click at [809, 163] on video at bounding box center [755, 225] width 124 height 124
click at [94, 524] on icon at bounding box center [89, 526] width 11 height 11
click at [34, 214] on div at bounding box center [28, 212] width 14 height 14
click at [1054, 275] on icon at bounding box center [1050, 275] width 14 height 14
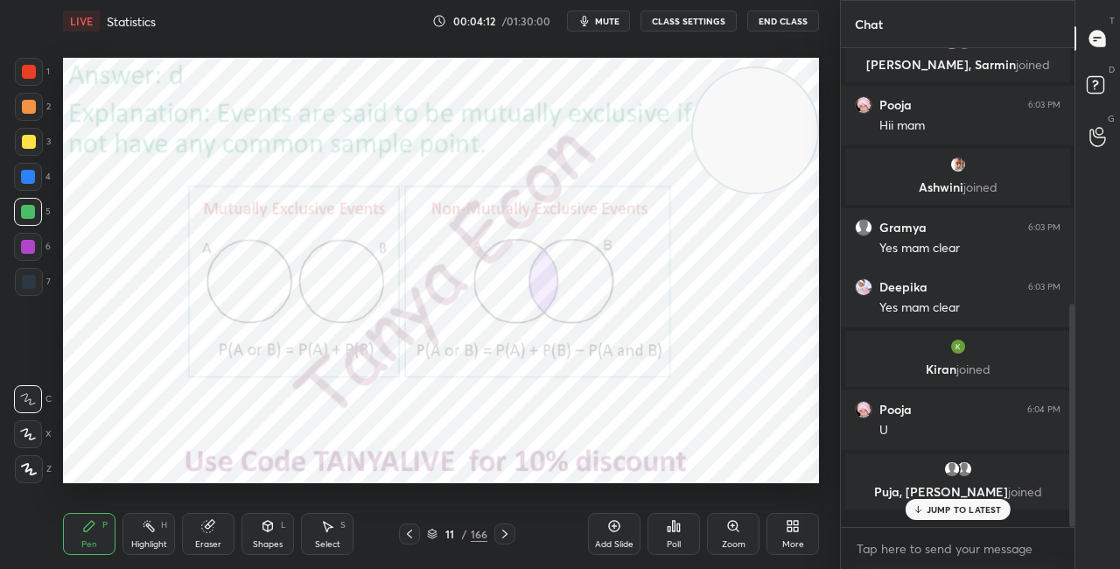
scroll to position [504, 0]
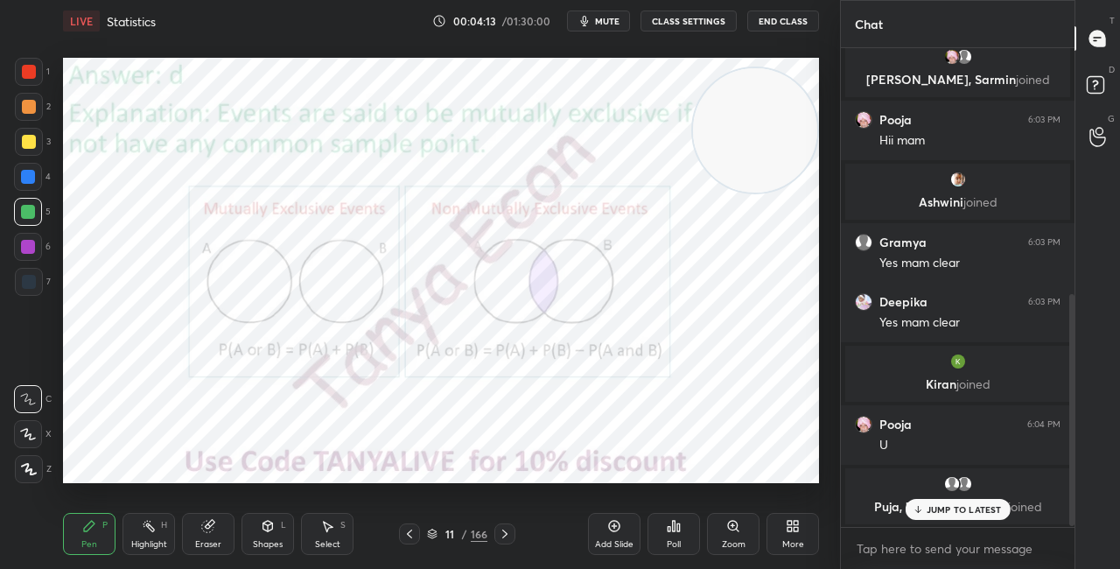
click at [438, 532] on div "11 / 166" at bounding box center [457, 534] width 60 height 16
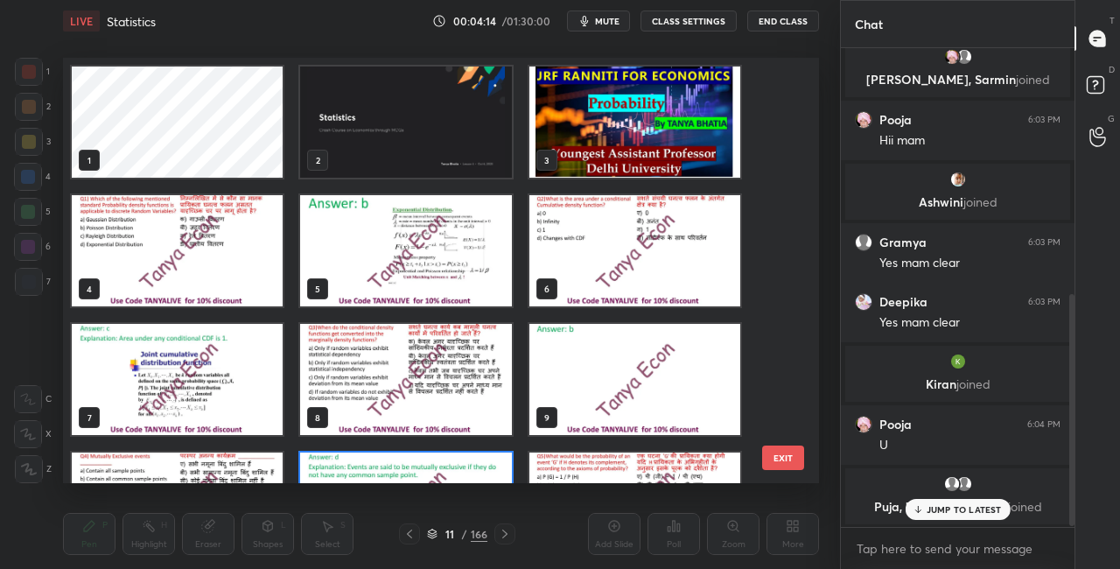
scroll to position [420, 747]
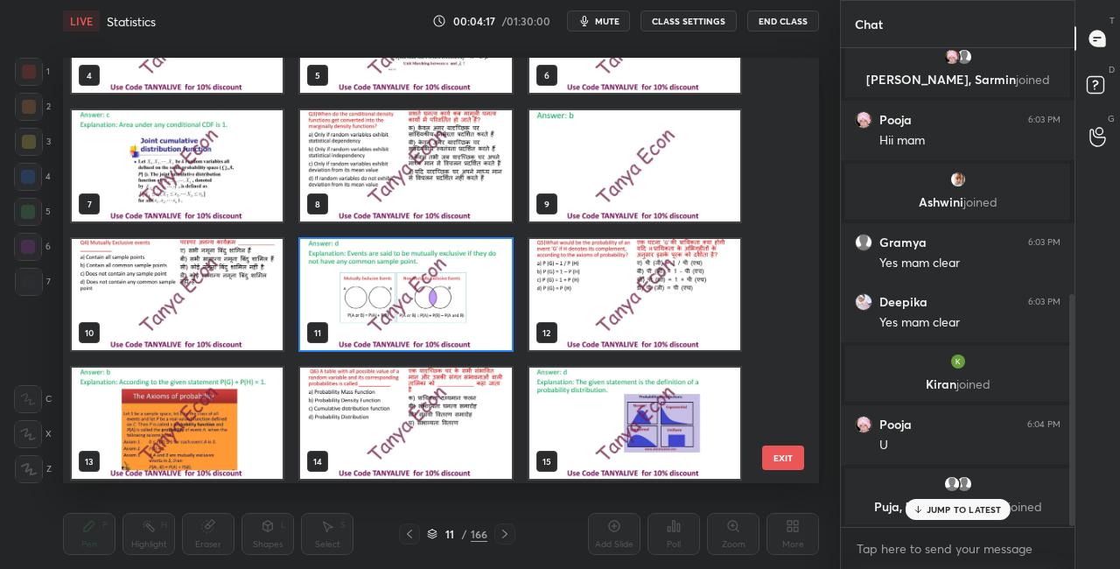
click at [660, 298] on img "grid" at bounding box center [634, 294] width 211 height 111
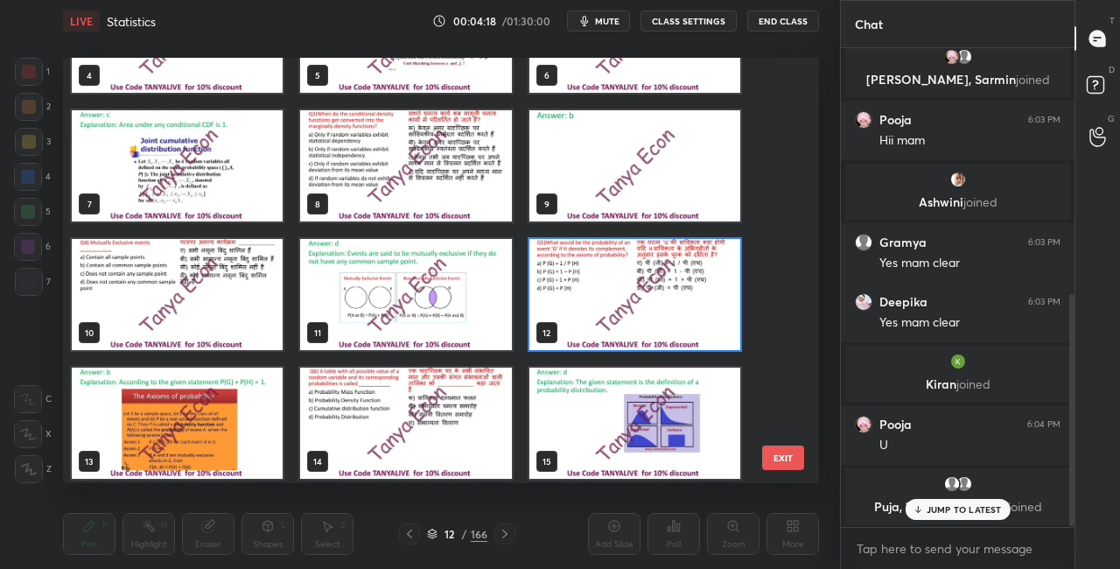
click at [661, 298] on img "grid" at bounding box center [634, 294] width 211 height 111
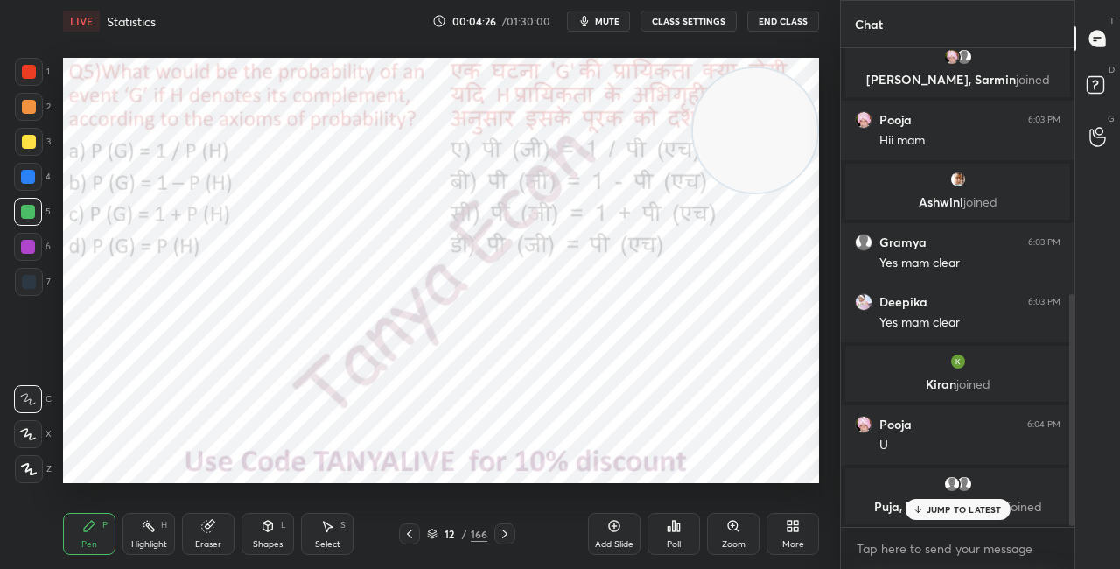
click at [949, 505] on p "JUMP TO LATEST" at bounding box center [964, 509] width 75 height 11
drag, startPoint x: 784, startPoint y: 148, endPoint x: 786, endPoint y: 239, distance: 91.0
click at [788, 193] on video at bounding box center [755, 130] width 124 height 124
click at [433, 534] on icon at bounding box center [432, 534] width 11 height 11
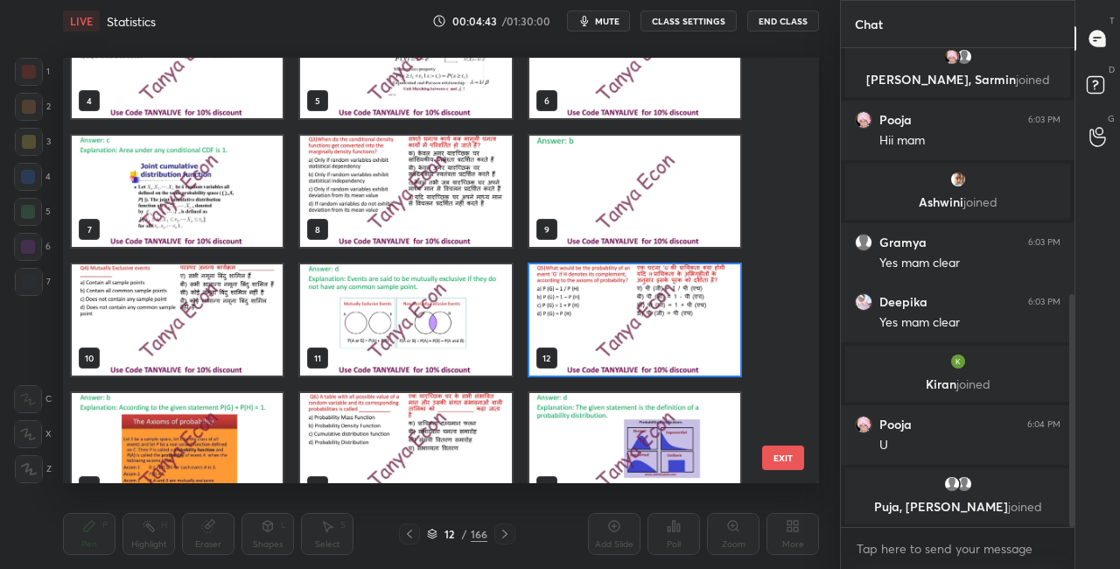
scroll to position [193, 0]
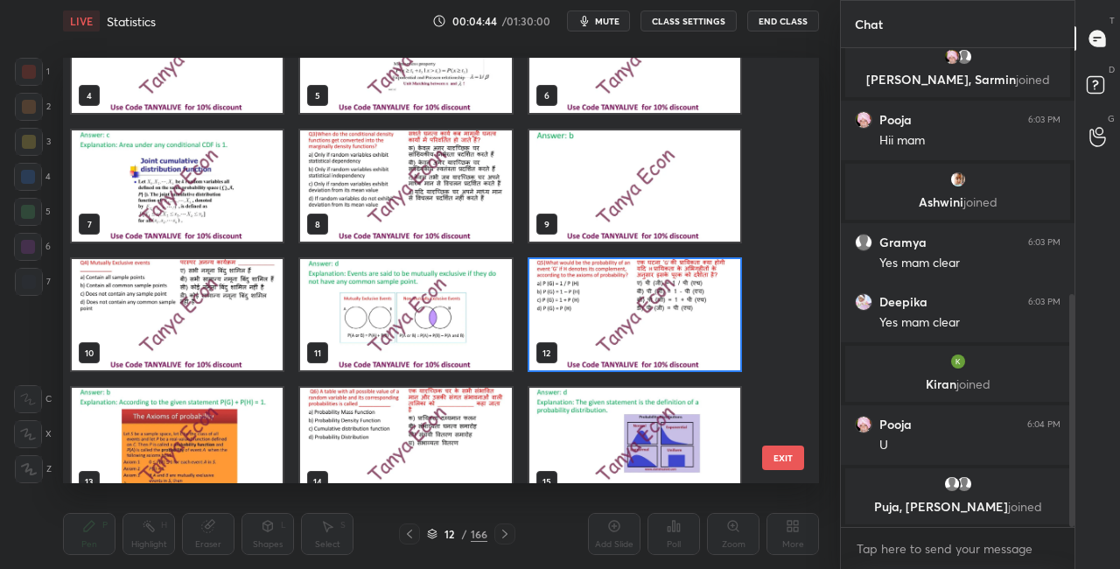
click at [676, 351] on img "grid" at bounding box center [634, 314] width 211 height 111
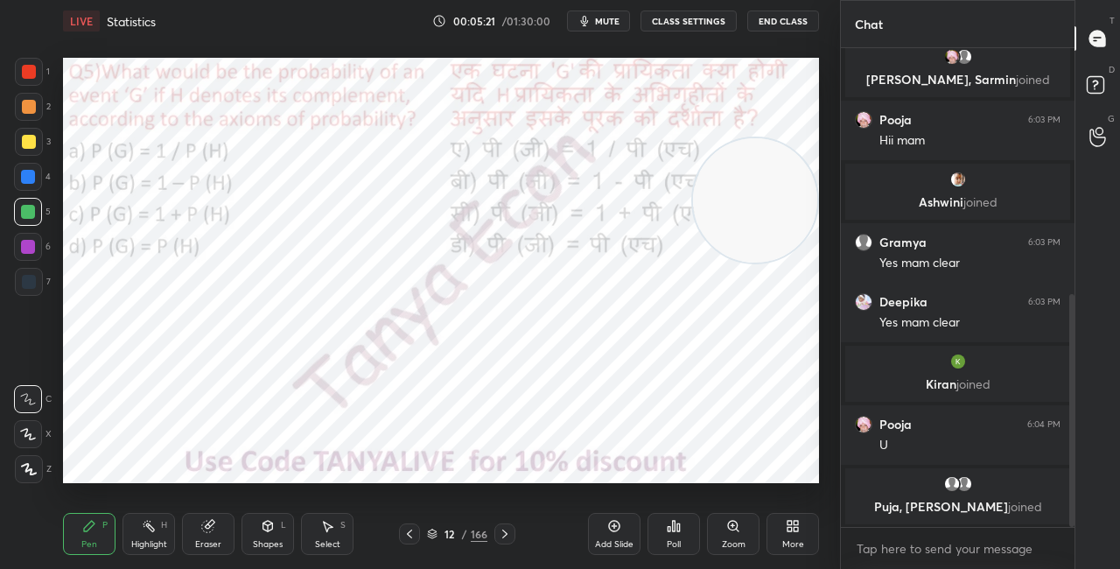
click at [429, 531] on icon at bounding box center [432, 534] width 11 height 11
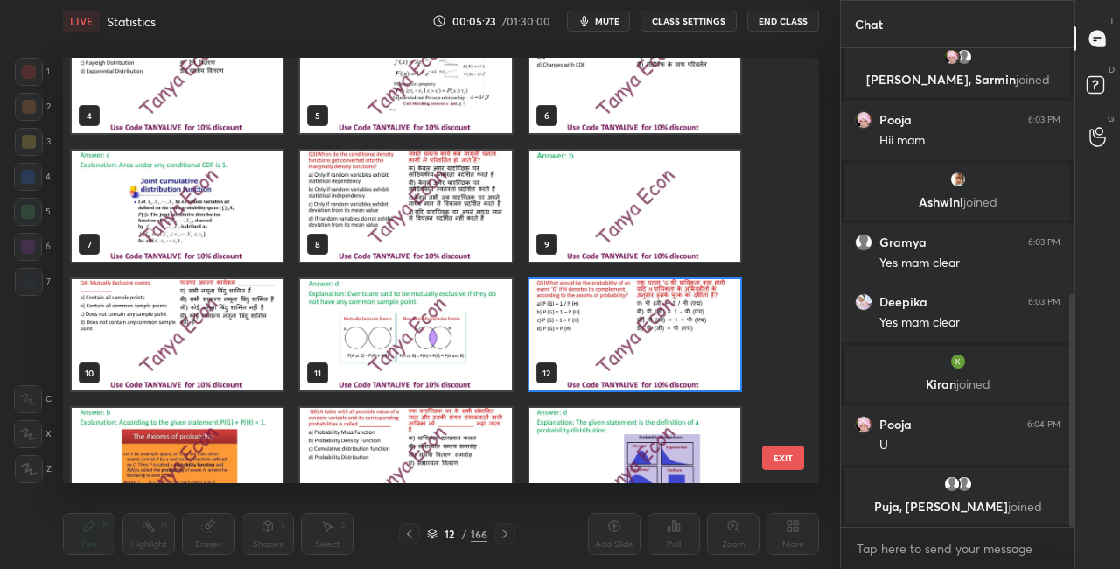
scroll to position [224, 0]
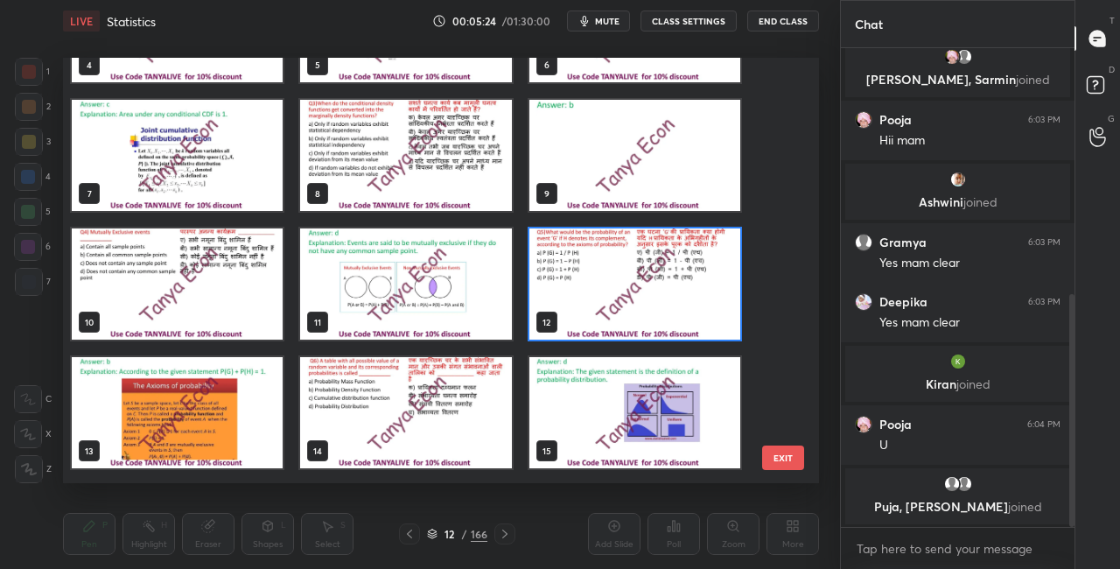
click at [665, 301] on img "grid" at bounding box center [634, 283] width 211 height 111
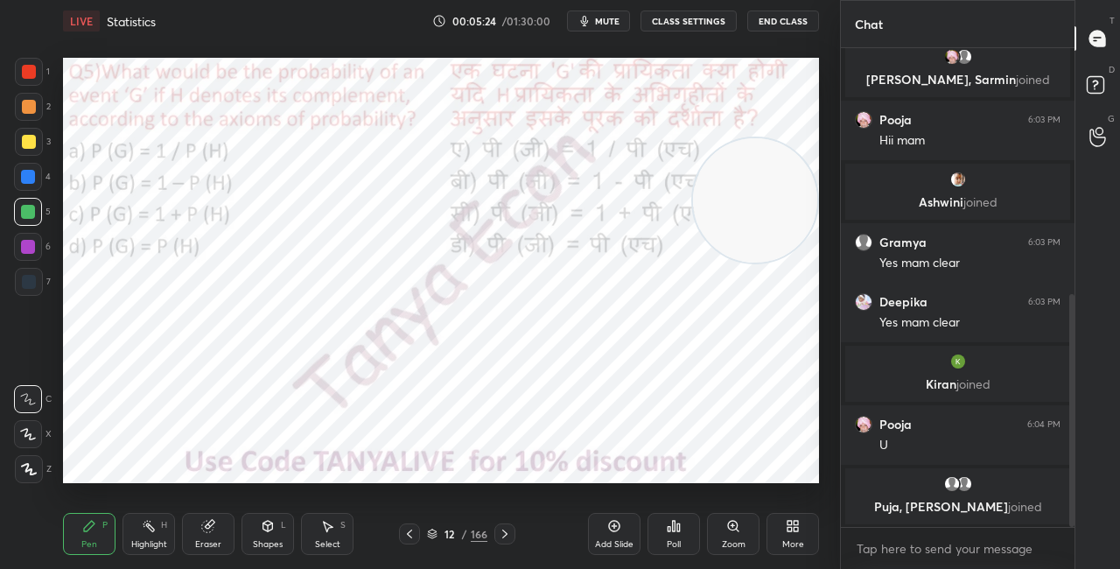
click at [665, 301] on img "grid" at bounding box center [634, 283] width 211 height 111
click at [679, 529] on icon at bounding box center [678, 527] width 3 height 8
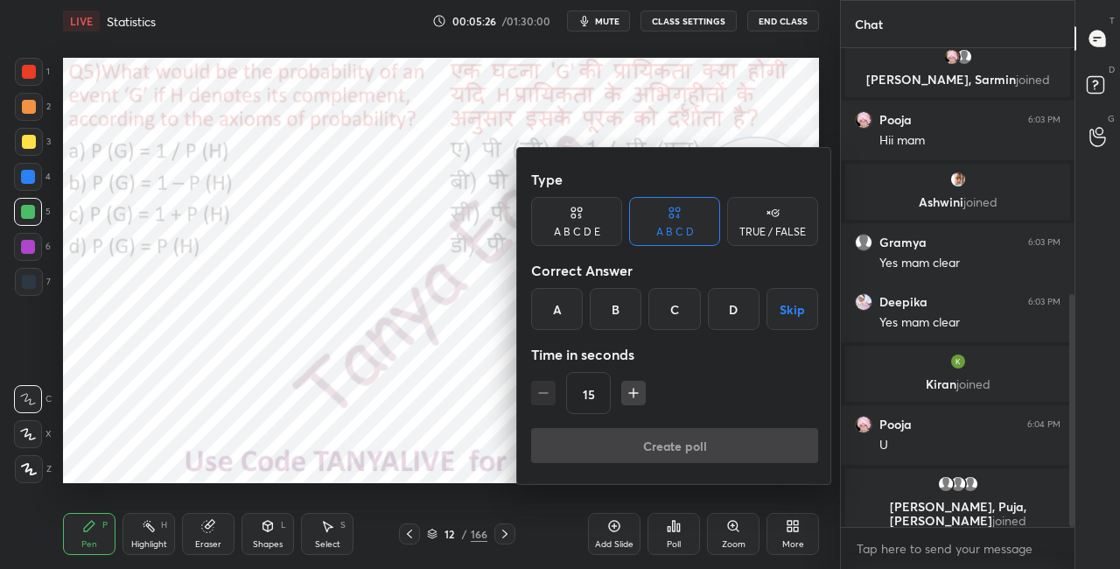
click at [622, 315] on div "B" at bounding box center [616, 309] width 52 height 42
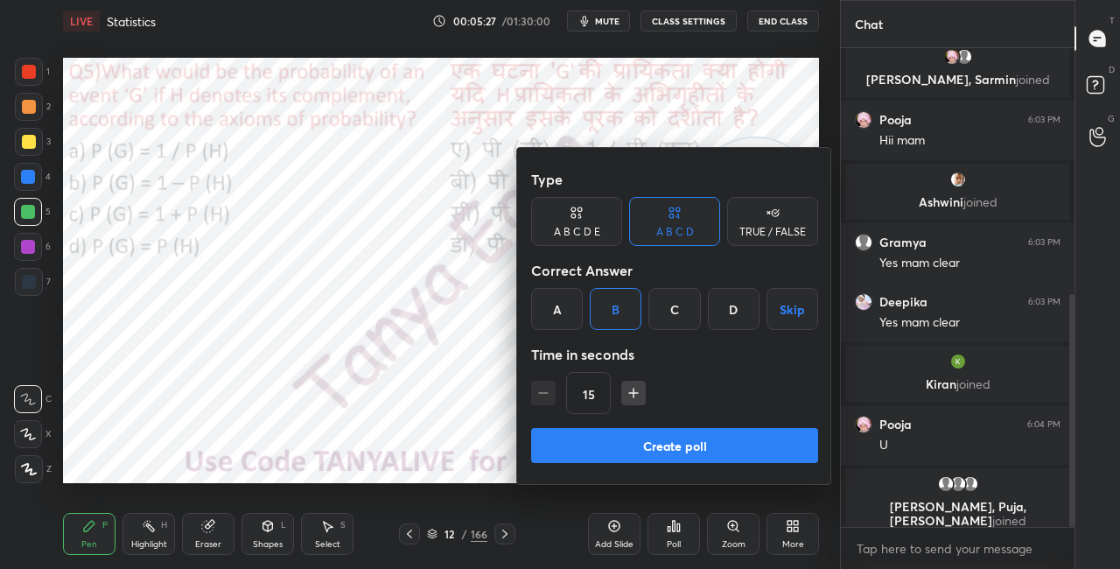
click at [617, 452] on button "Create poll" at bounding box center [674, 445] width 287 height 35
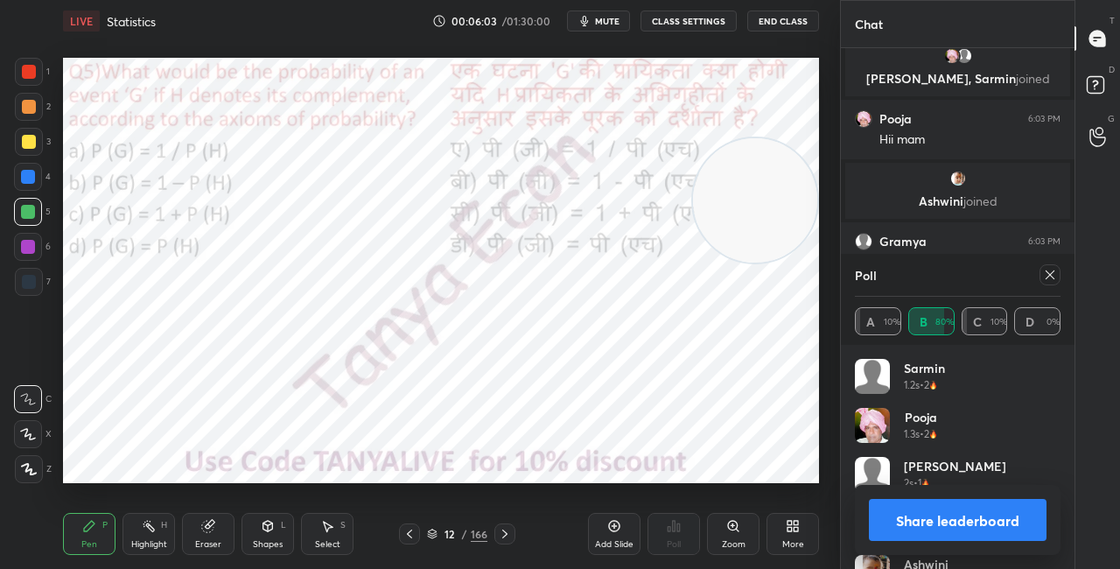
scroll to position [595, 0]
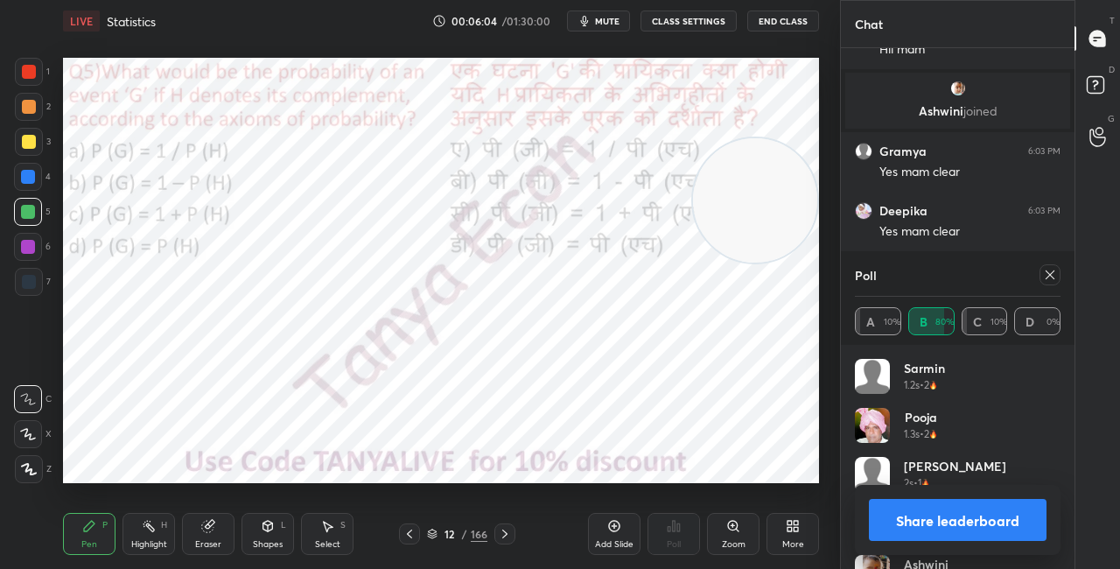
click at [278, 532] on div "Shapes L" at bounding box center [268, 534] width 53 height 42
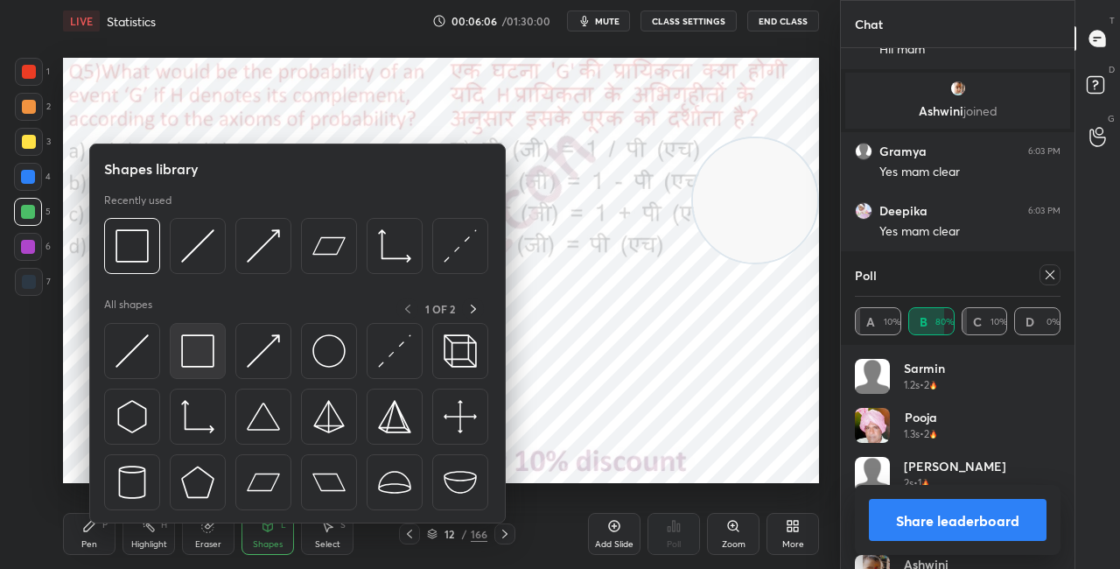
click at [201, 340] on img at bounding box center [197, 350] width 33 height 33
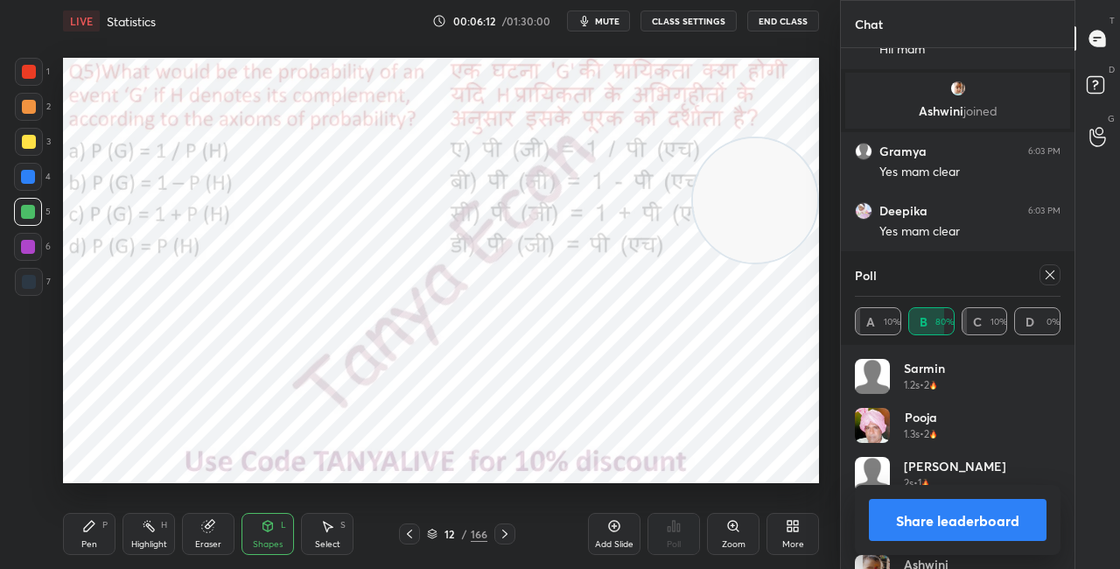
scroll to position [655, 0]
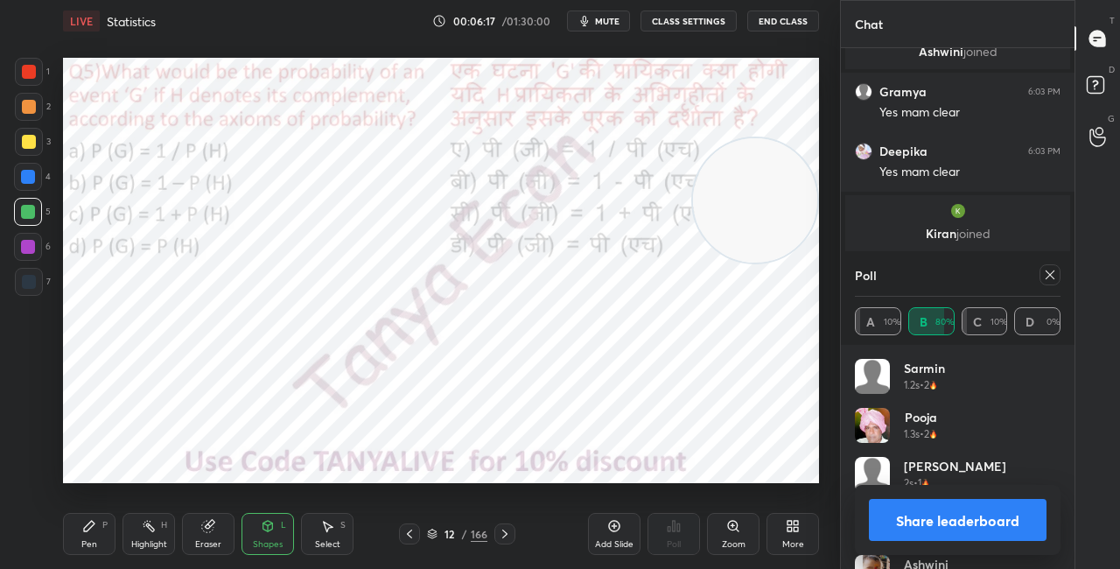
click at [498, 536] on icon at bounding box center [505, 534] width 14 height 14
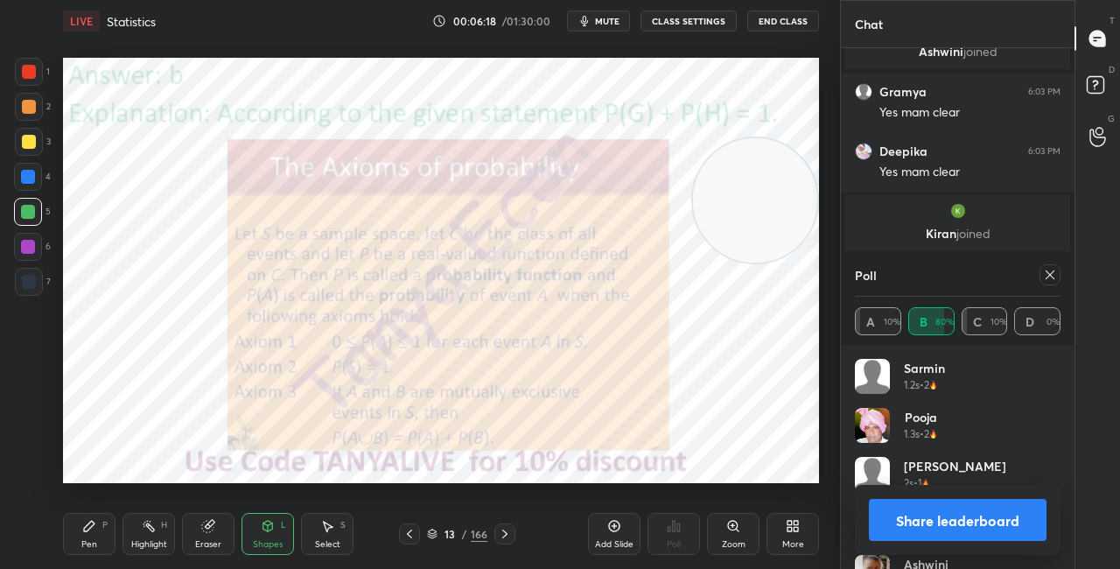
click at [941, 525] on button "Share leaderboard" at bounding box center [958, 520] width 178 height 42
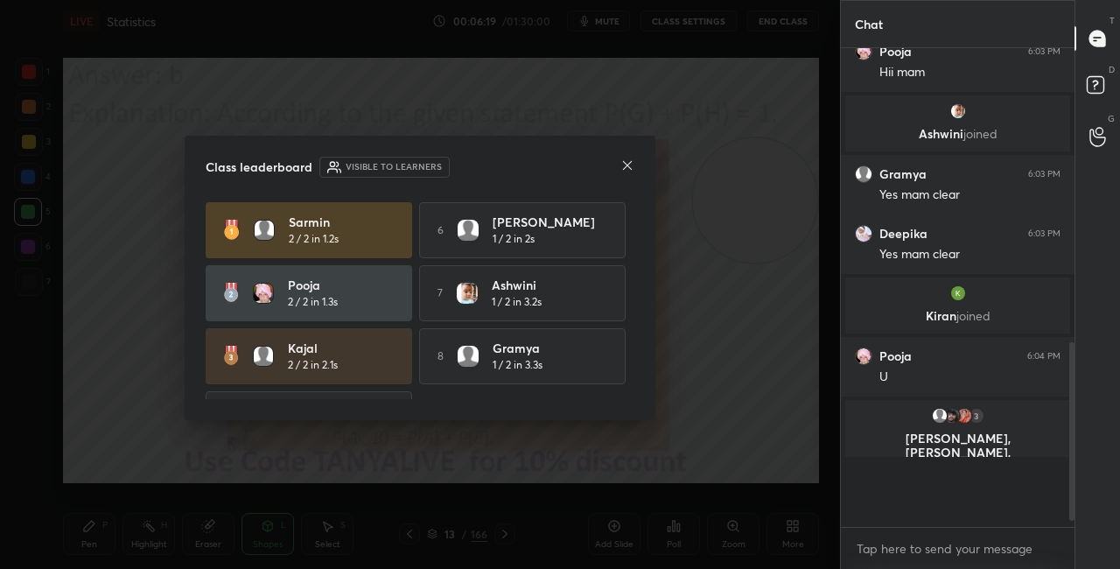
scroll to position [515, 228]
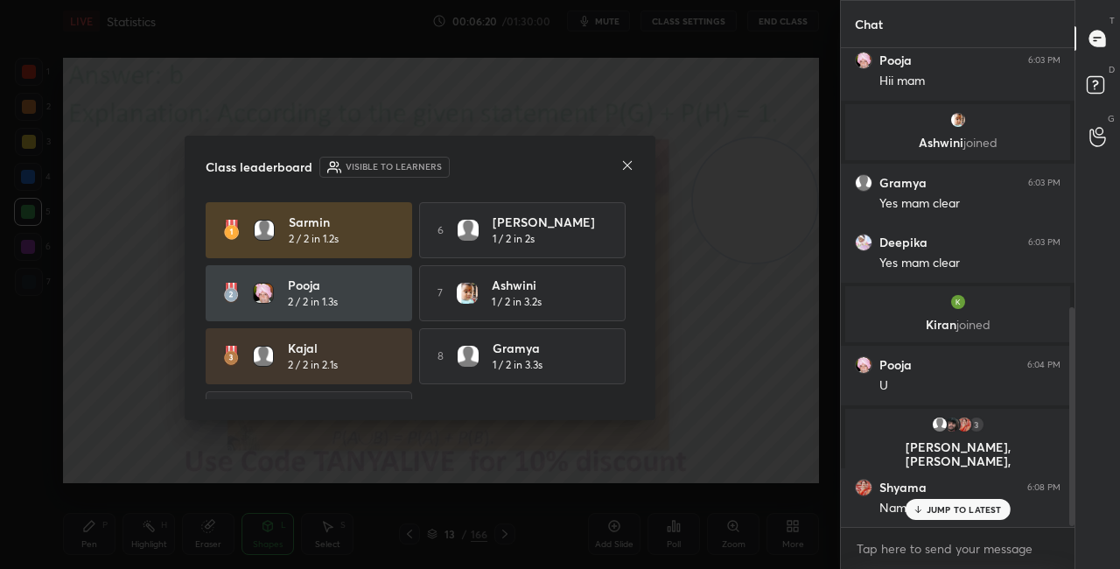
click at [622, 165] on icon at bounding box center [627, 165] width 14 height 14
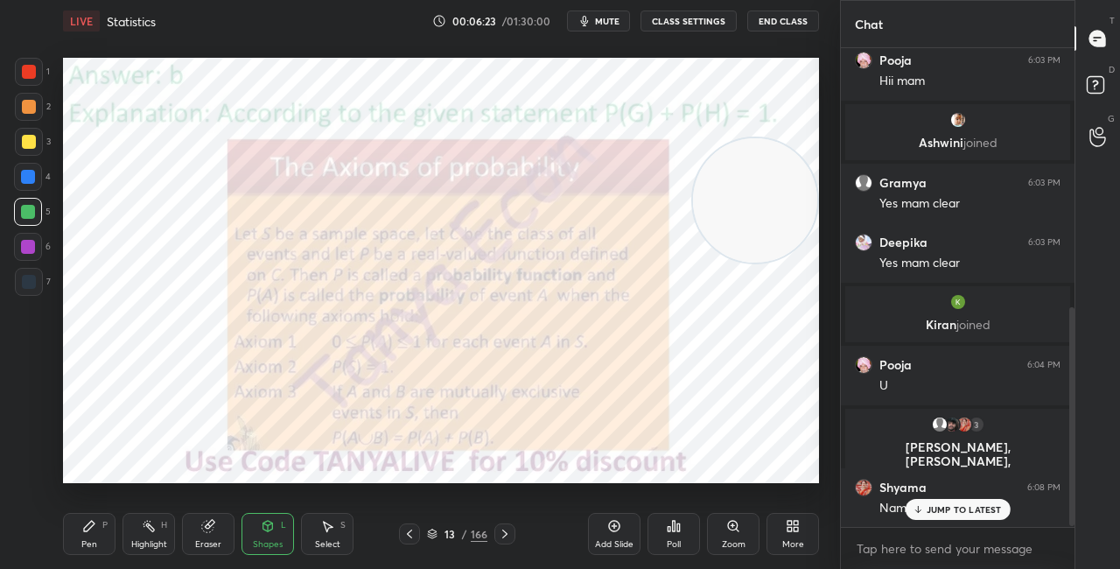
click at [435, 531] on icon at bounding box center [432, 531] width 9 height 4
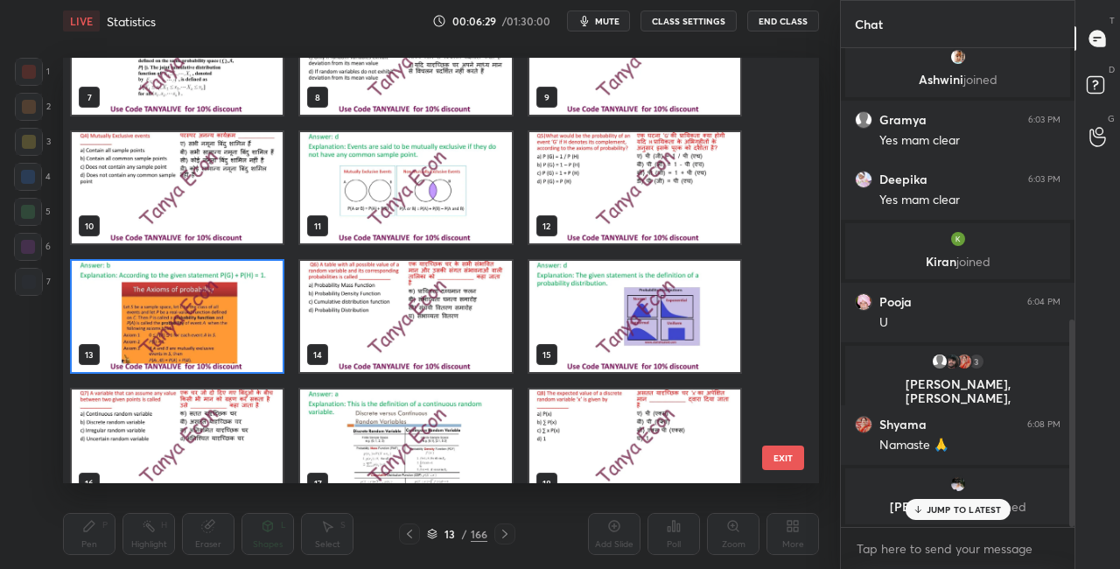
scroll to position [326, 0]
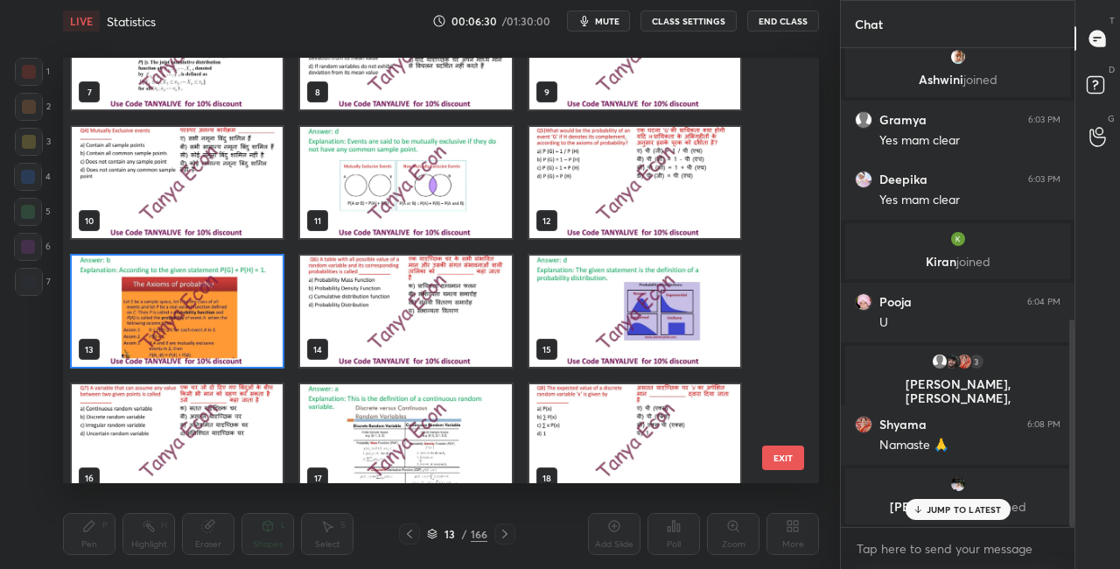
click at [430, 305] on img "grid" at bounding box center [405, 311] width 211 height 111
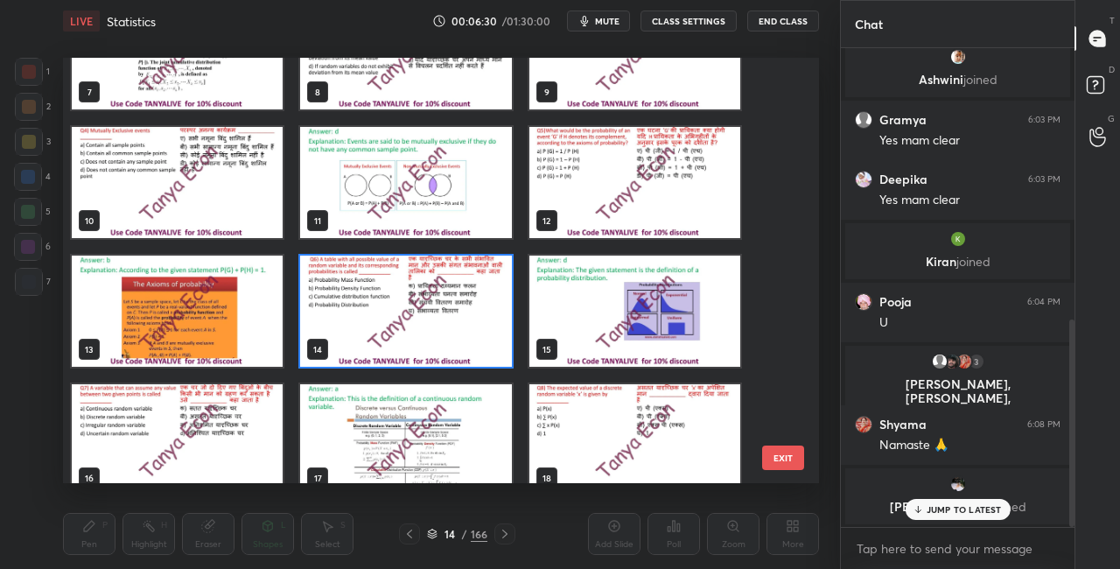
click at [431, 305] on img "grid" at bounding box center [405, 311] width 211 height 111
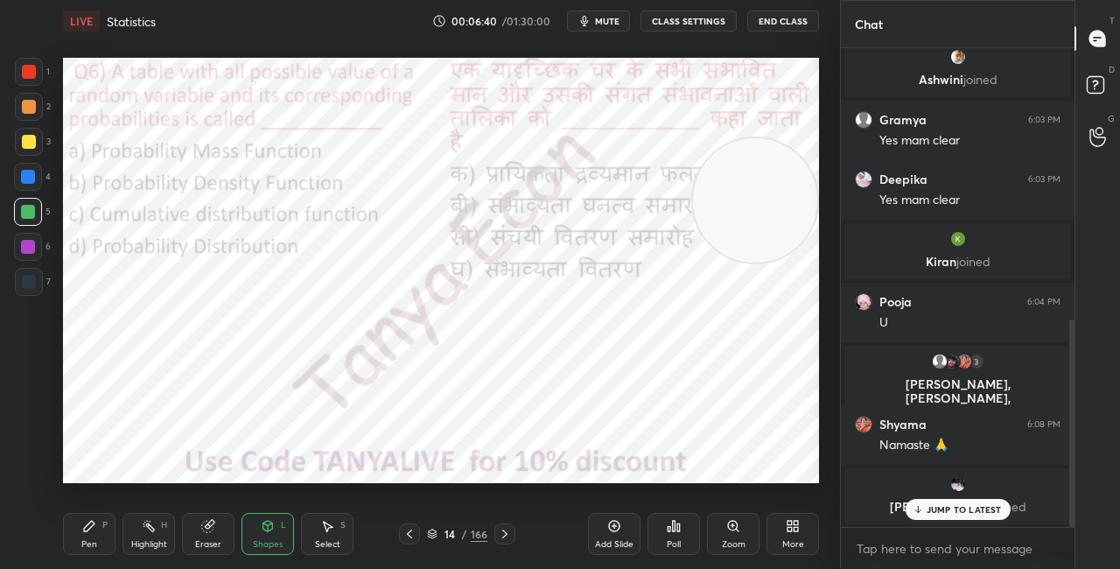
click at [90, 529] on icon at bounding box center [89, 526] width 14 height 14
drag, startPoint x: 746, startPoint y: 268, endPoint x: 735, endPoint y: 361, distance: 93.4
click at [739, 263] on video at bounding box center [755, 200] width 124 height 124
click at [945, 512] on p "JUMP TO LATEST" at bounding box center [964, 509] width 75 height 11
click at [431, 536] on icon at bounding box center [432, 534] width 11 height 11
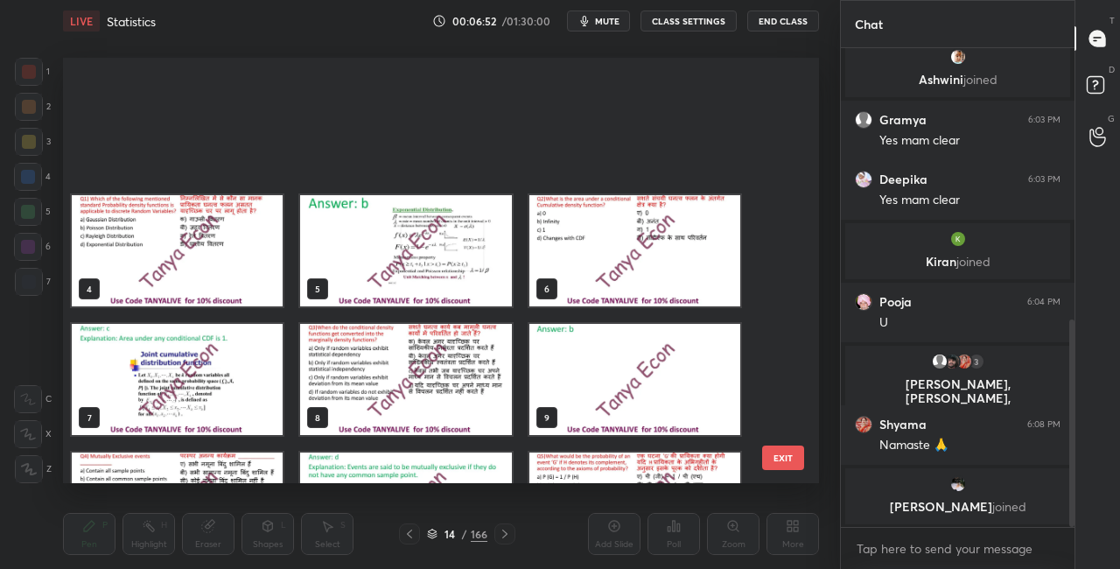
scroll to position [420, 747]
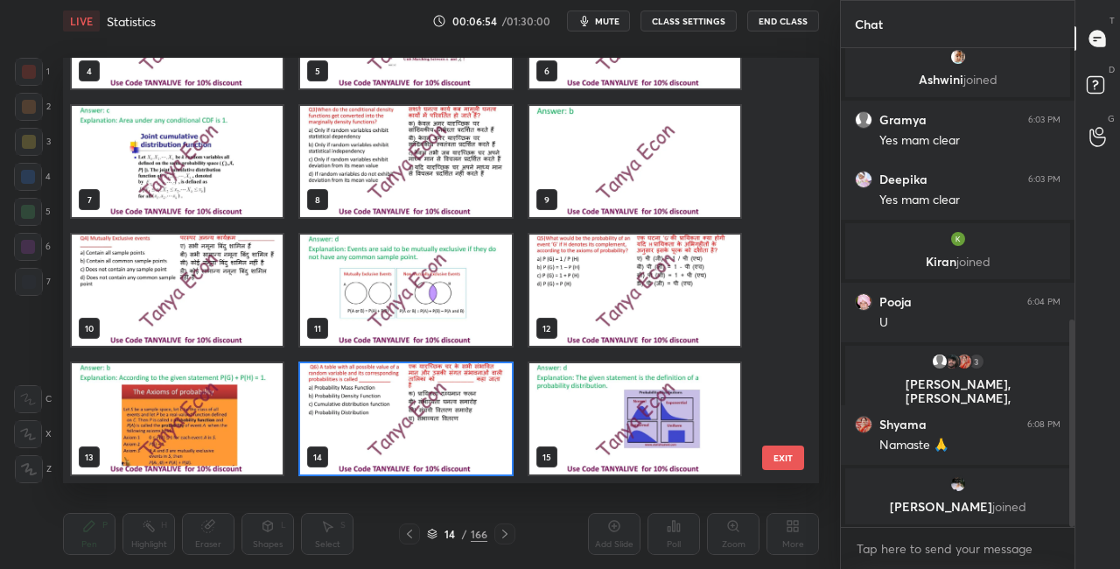
click at [434, 410] on img "grid" at bounding box center [405, 418] width 211 height 111
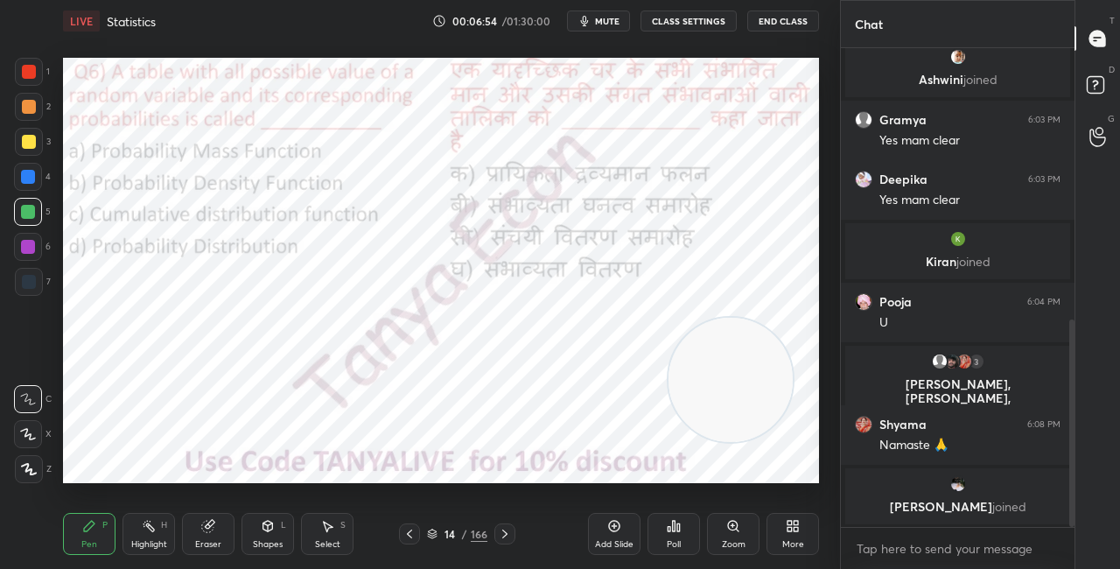
click at [435, 410] on img "grid" at bounding box center [405, 418] width 211 height 111
click at [435, 536] on icon at bounding box center [432, 534] width 11 height 11
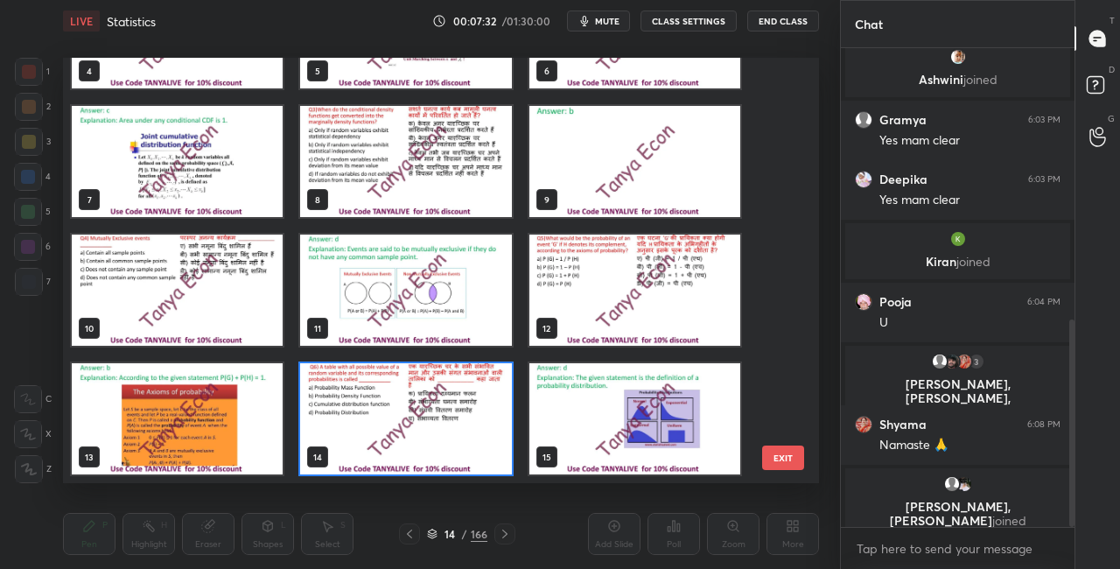
click at [451, 420] on img "grid" at bounding box center [405, 418] width 211 height 111
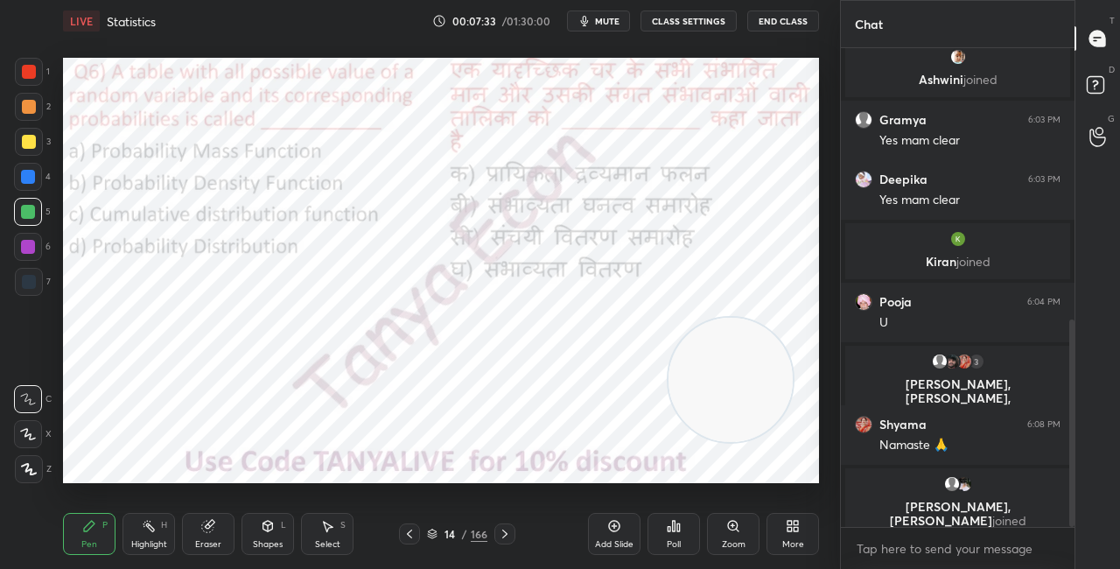
scroll to position [0, 0]
click at [665, 529] on div "Poll" at bounding box center [674, 534] width 53 height 42
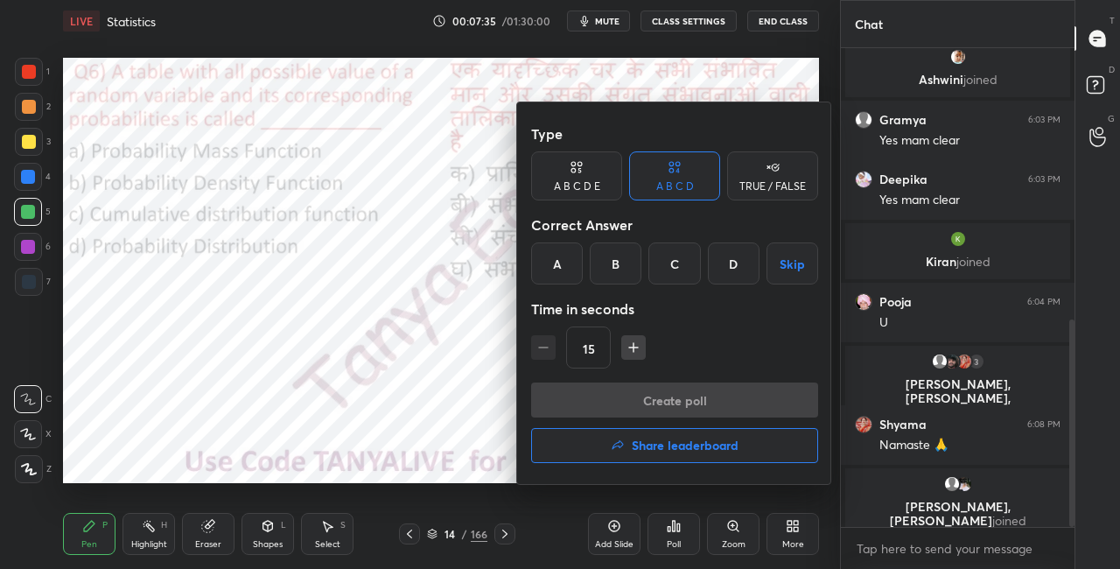
click at [729, 275] on div "D" at bounding box center [734, 263] width 52 height 42
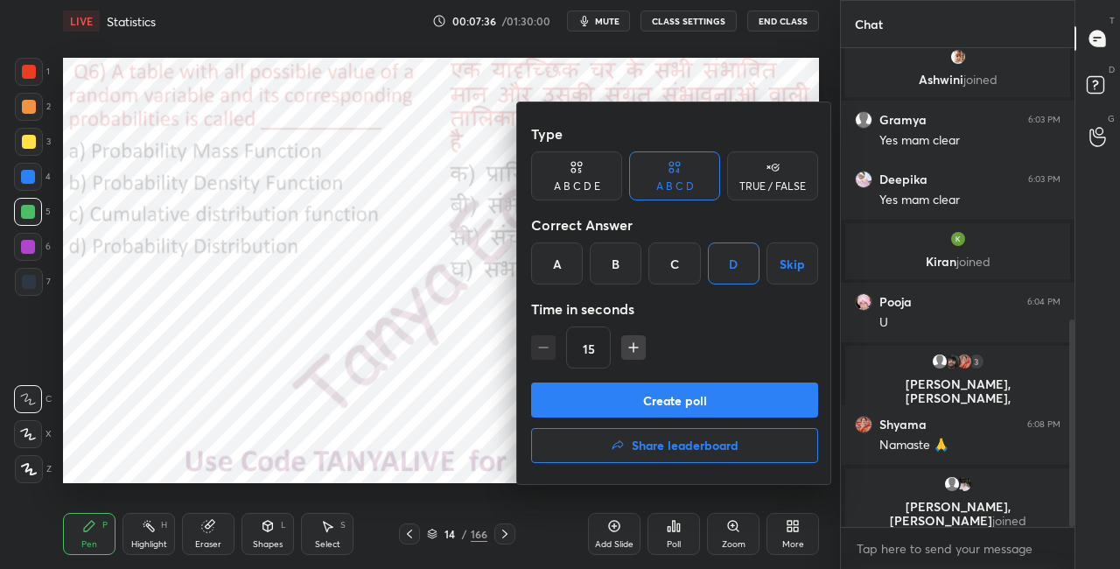
click at [688, 394] on button "Create poll" at bounding box center [674, 399] width 287 height 35
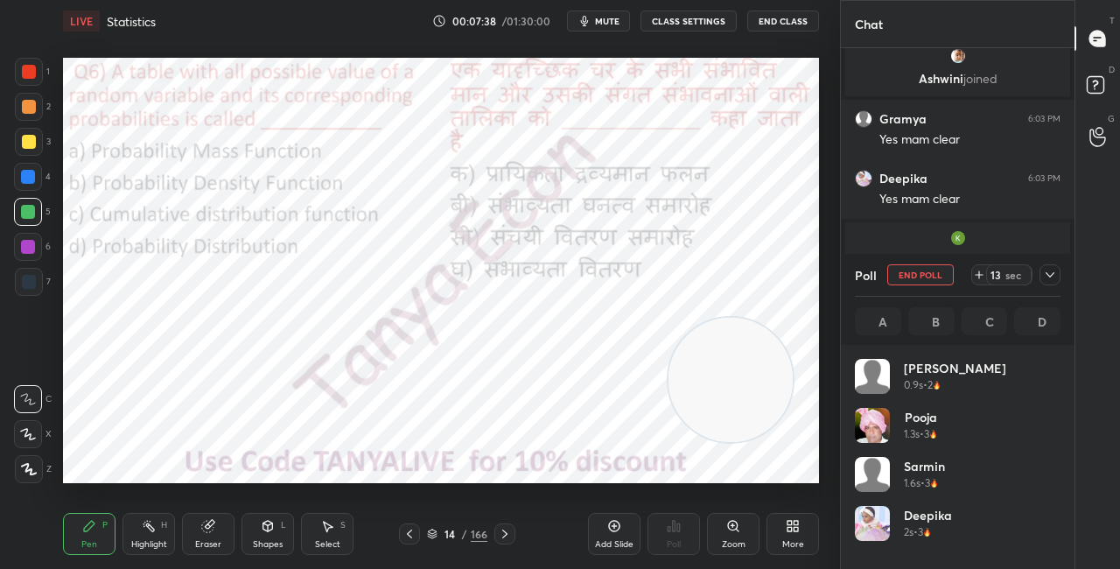
scroll to position [205, 200]
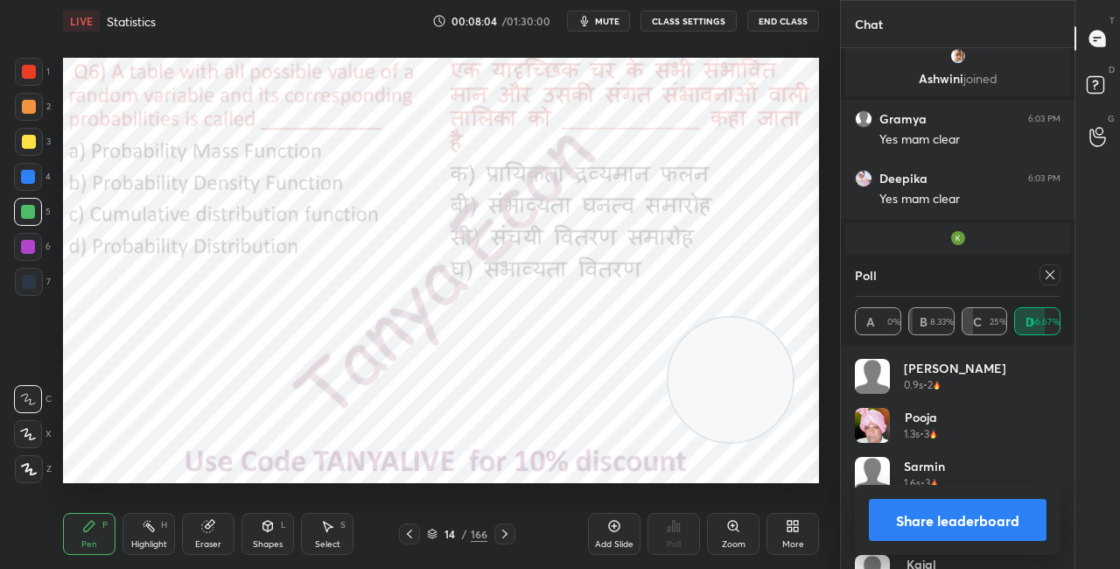
click at [275, 540] on div "Shapes" at bounding box center [268, 544] width 30 height 9
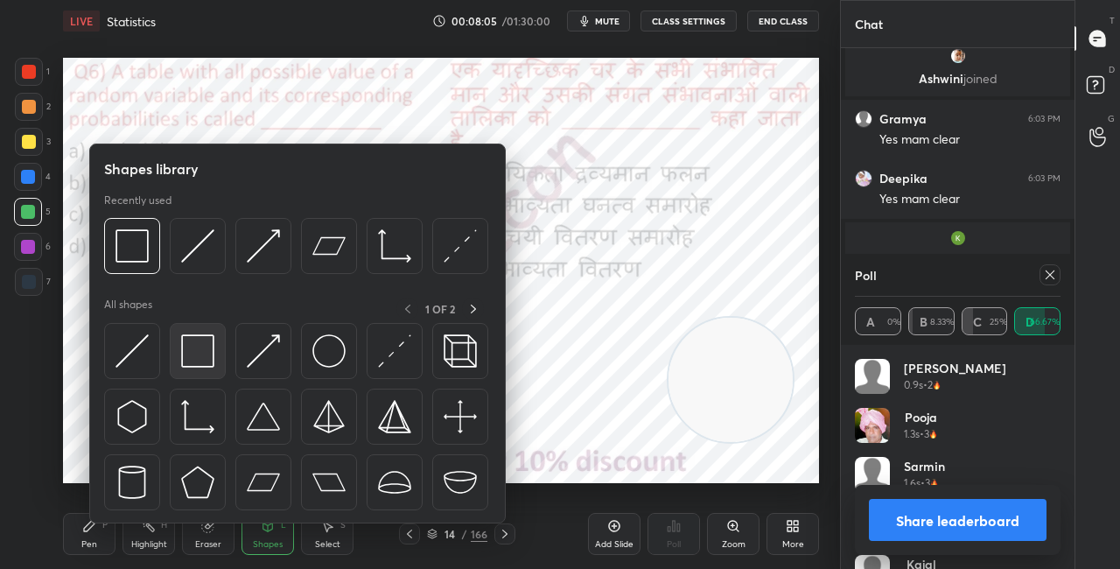
click at [201, 363] on img at bounding box center [197, 350] width 33 height 33
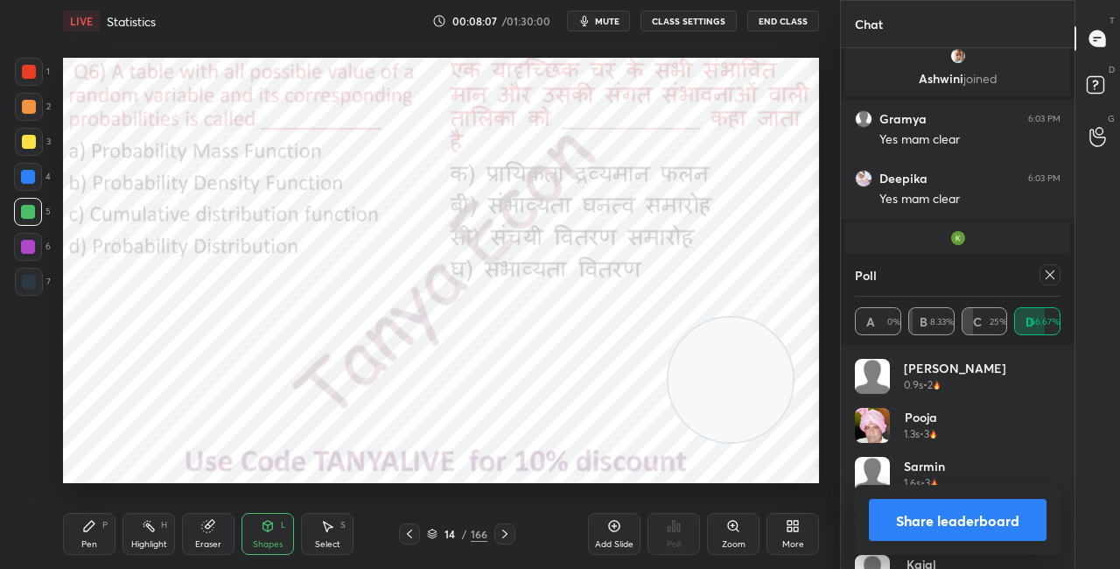
click at [904, 525] on button "Share leaderboard" at bounding box center [958, 520] width 178 height 42
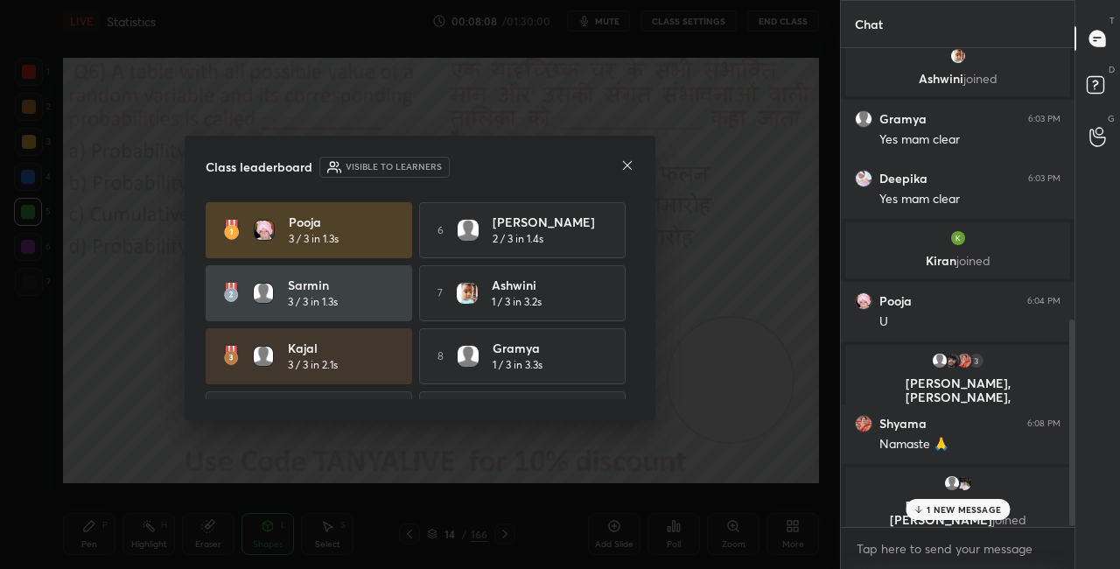
scroll to position [515, 228]
click at [629, 166] on icon at bounding box center [627, 165] width 14 height 14
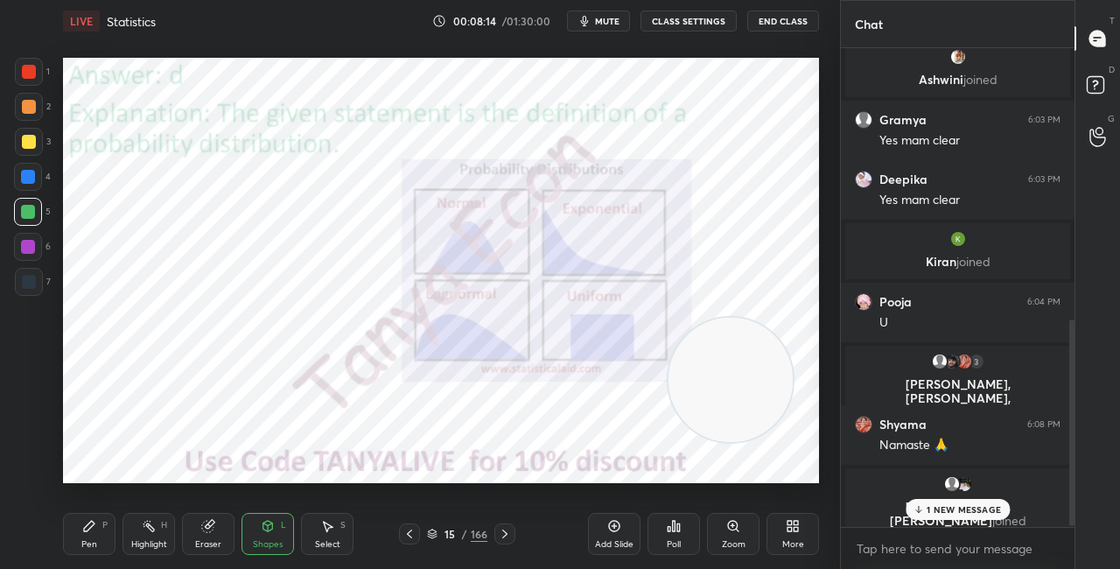
click at [438, 529] on div "15 / 166" at bounding box center [457, 534] width 60 height 16
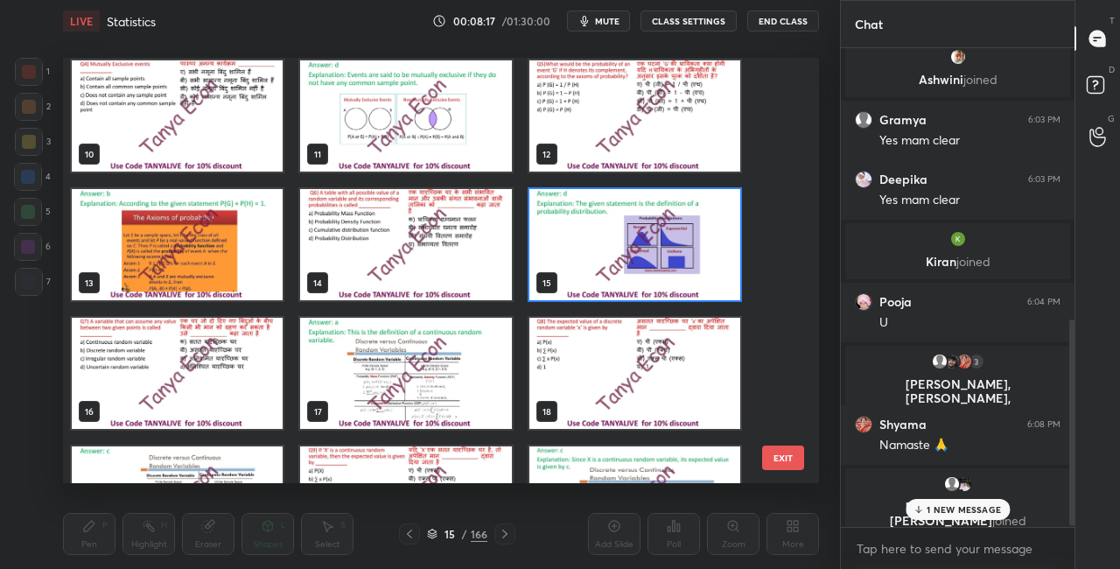
scroll to position [408, 0]
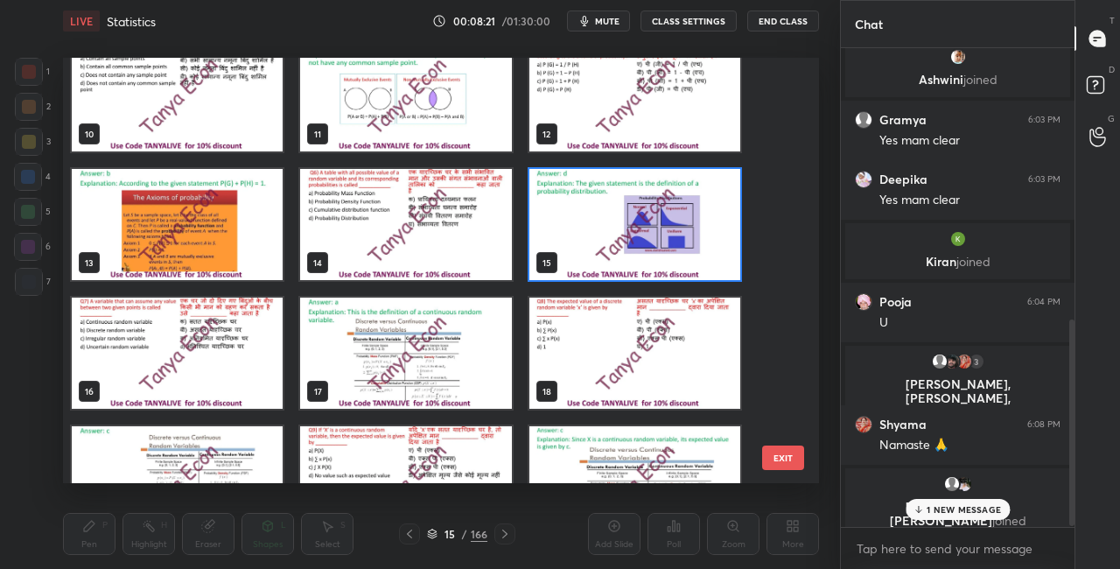
click at [671, 374] on img "grid" at bounding box center [634, 353] width 211 height 111
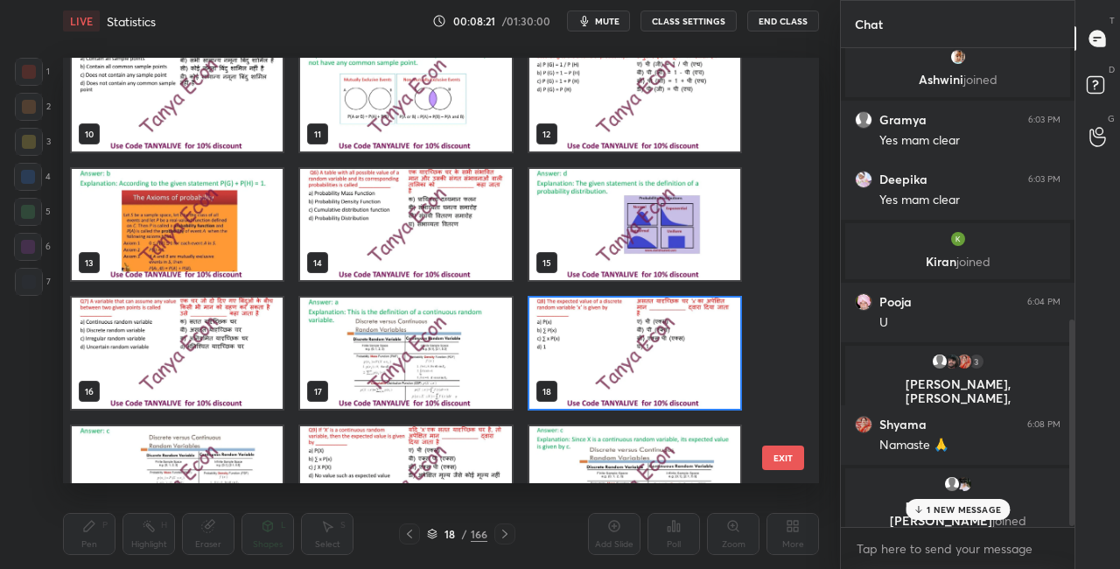
click at [671, 374] on img "grid" at bounding box center [634, 353] width 211 height 111
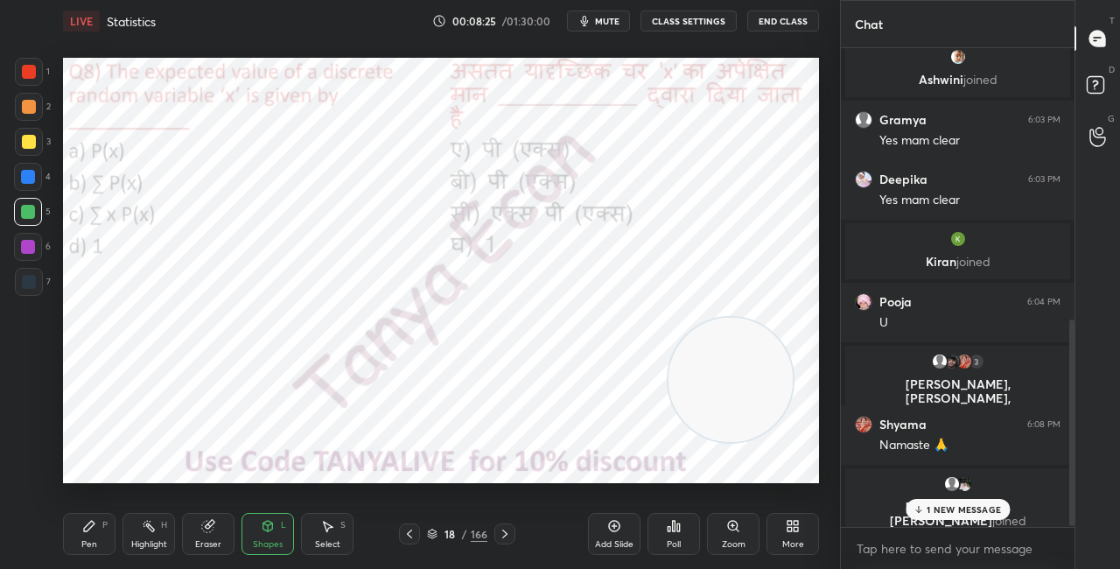
click at [932, 510] on p "1 NEW MESSAGE" at bounding box center [964, 509] width 74 height 11
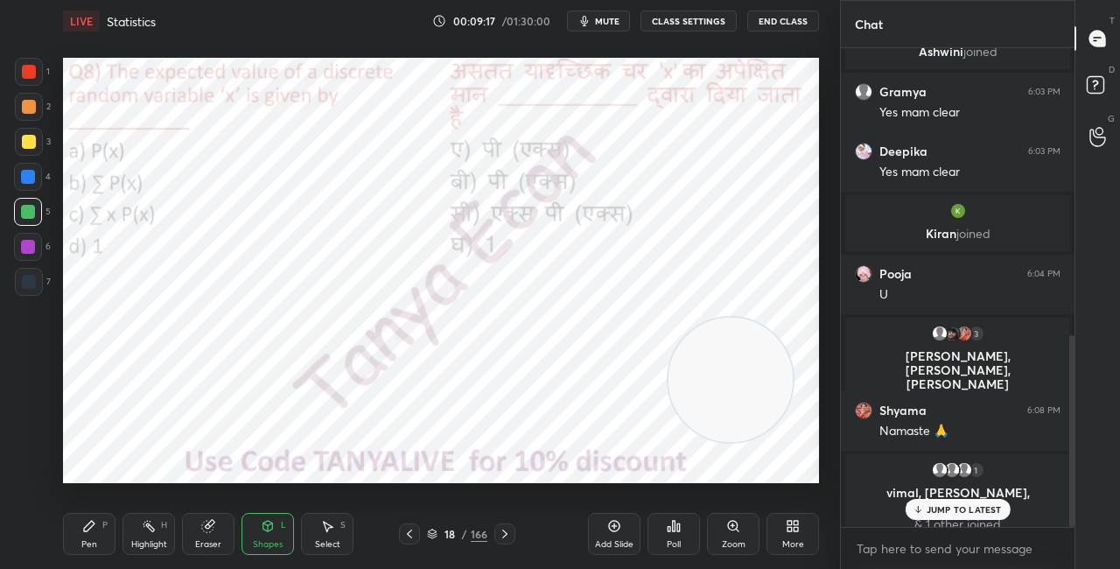
scroll to position [714, 0]
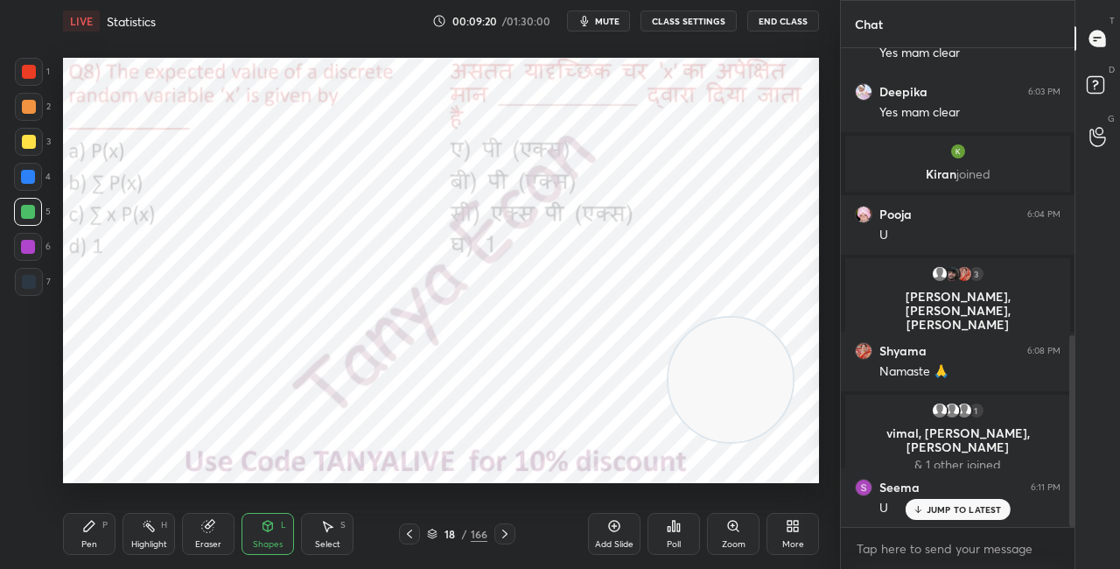
click at [436, 538] on icon at bounding box center [432, 534] width 11 height 11
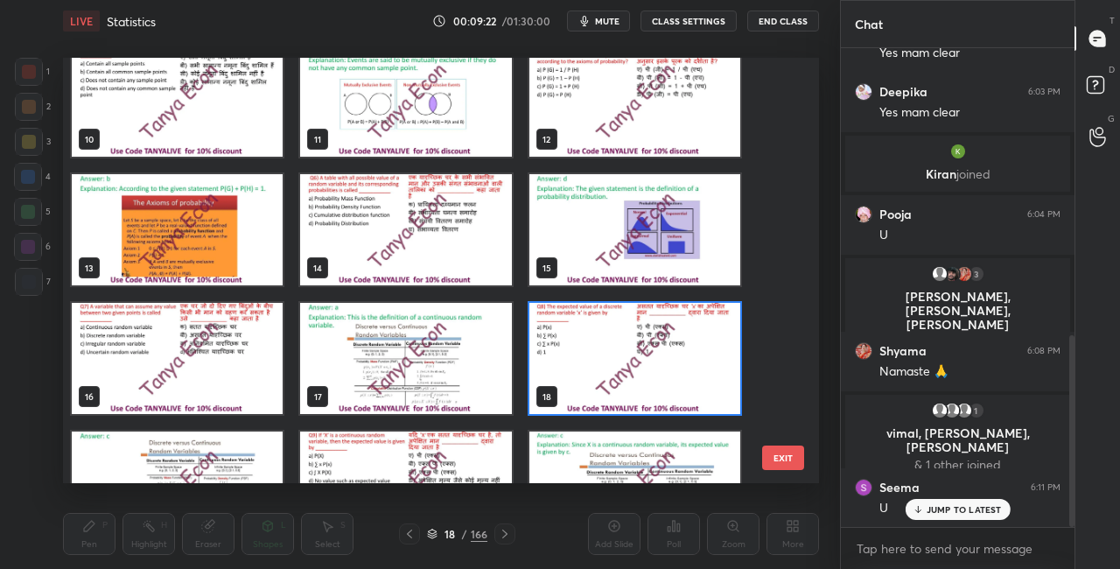
scroll to position [494, 0]
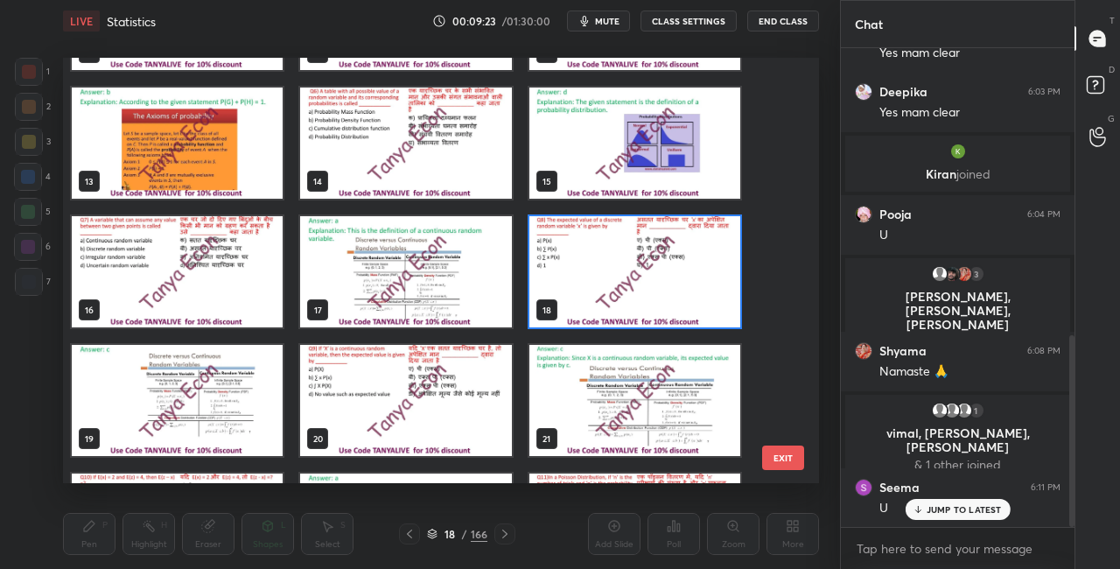
click at [686, 255] on img "grid" at bounding box center [634, 271] width 211 height 111
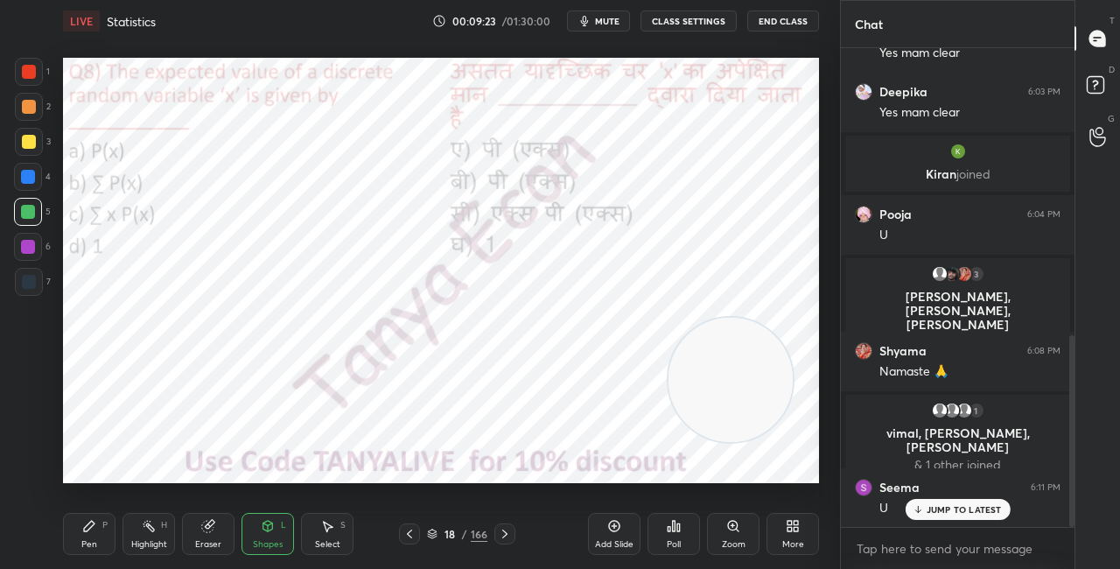
click at [687, 256] on img "grid" at bounding box center [634, 271] width 211 height 111
click at [682, 546] on div "Poll" at bounding box center [674, 534] width 53 height 42
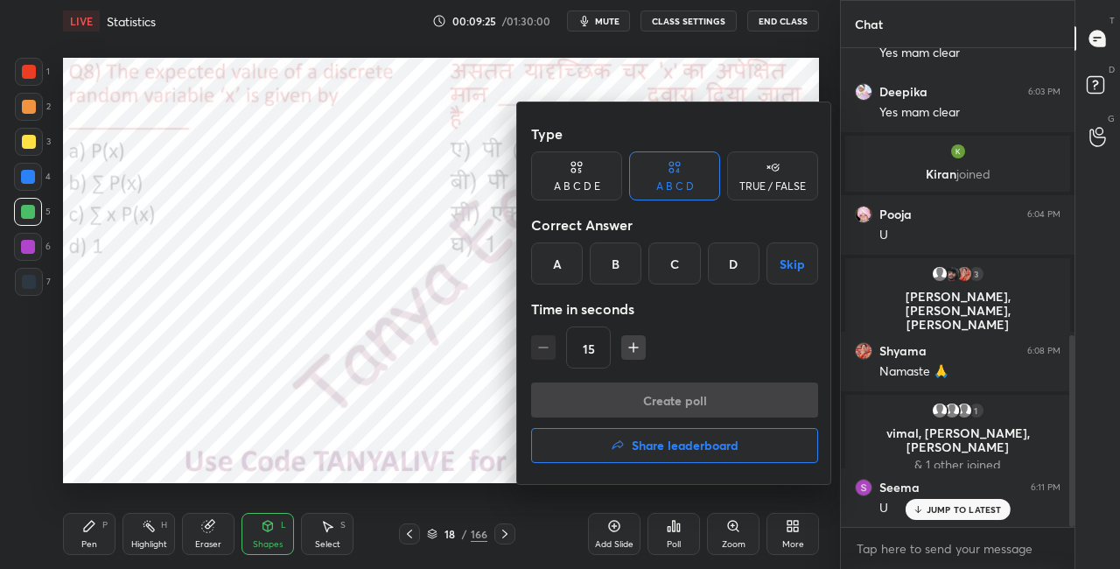
click at [688, 264] on div "C" at bounding box center [674, 263] width 52 height 42
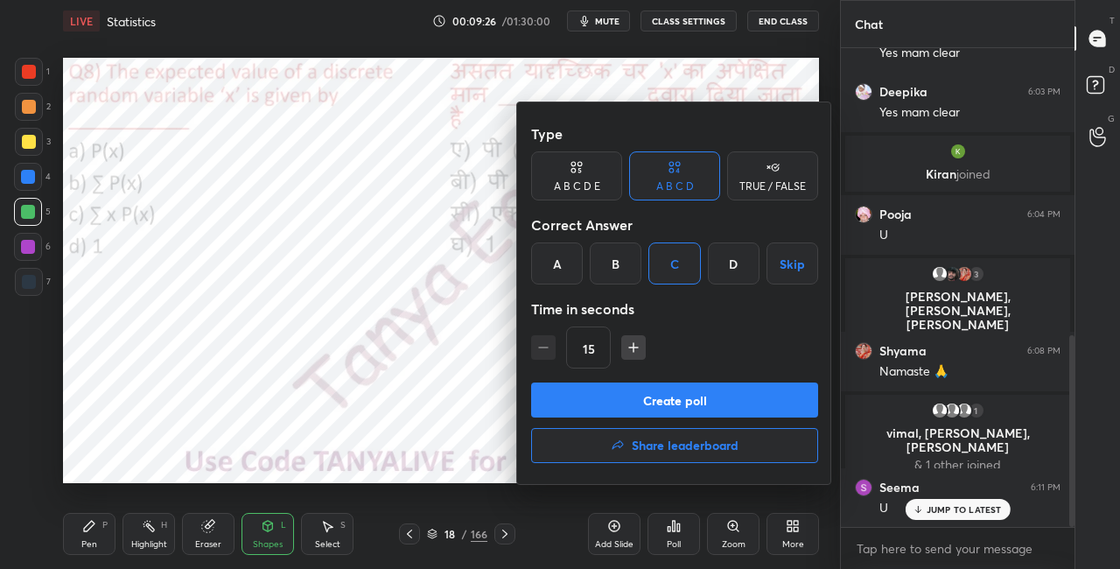
click at [677, 403] on button "Create poll" at bounding box center [674, 399] width 287 height 35
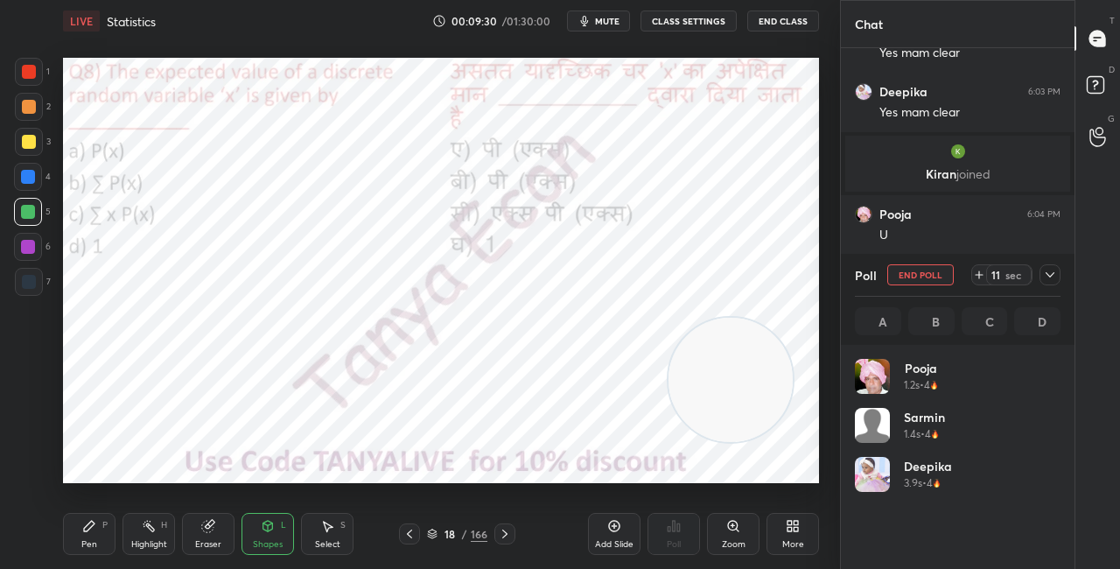
scroll to position [865, 0]
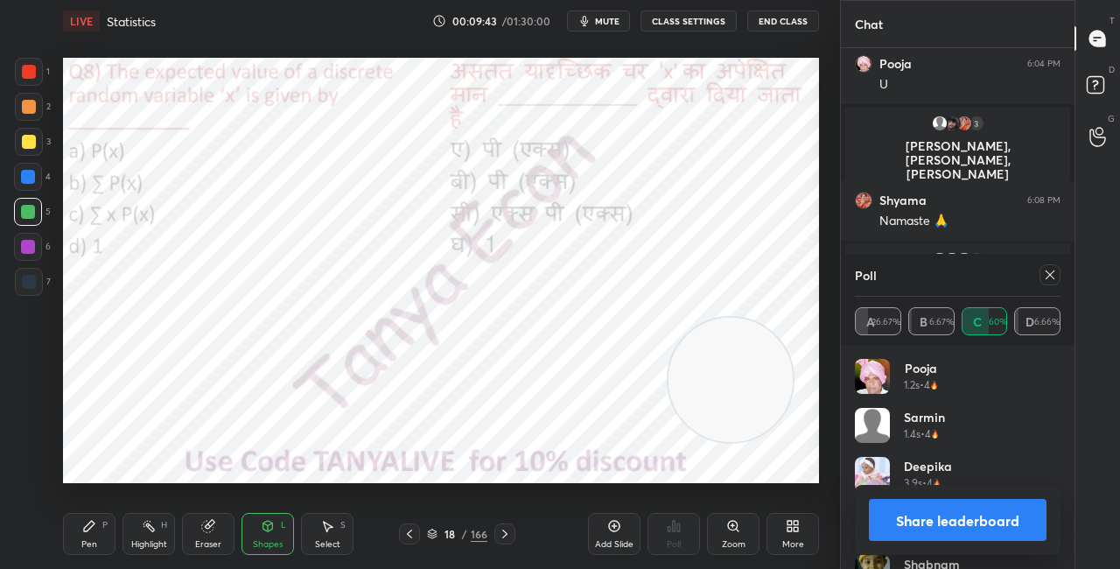
click at [929, 515] on button "Share leaderboard" at bounding box center [958, 520] width 178 height 42
type textarea "x"
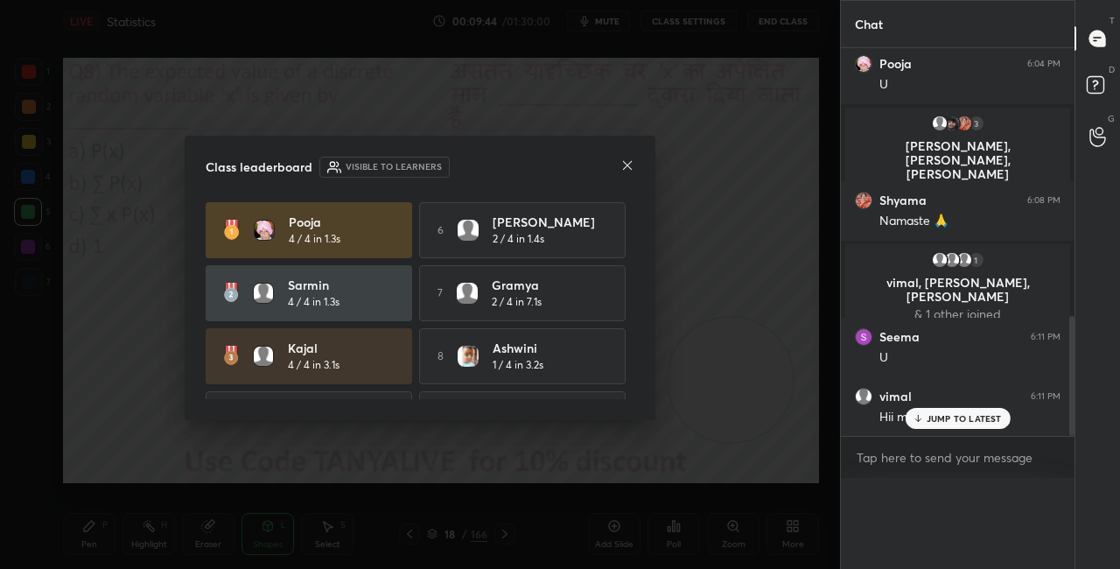
scroll to position [828, 0]
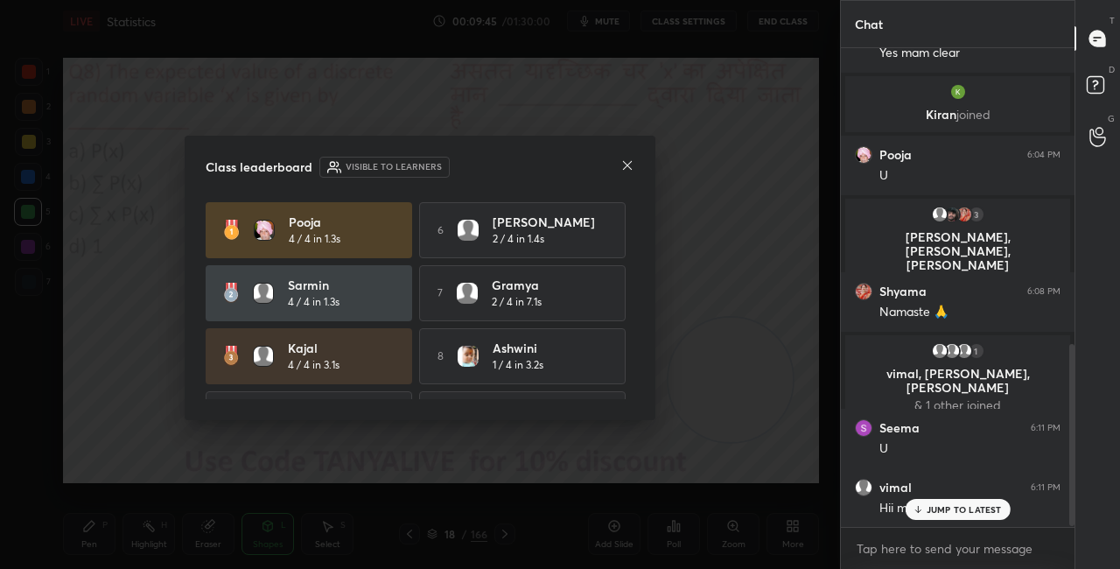
click at [621, 163] on icon at bounding box center [627, 165] width 14 height 14
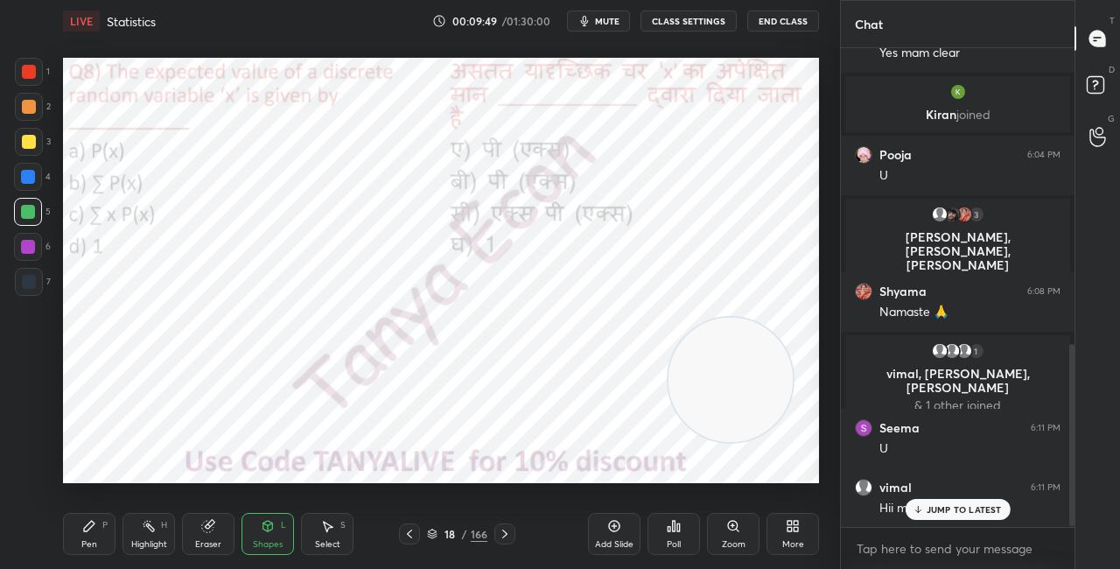
click at [81, 547] on div "Pen P" at bounding box center [89, 534] width 53 height 42
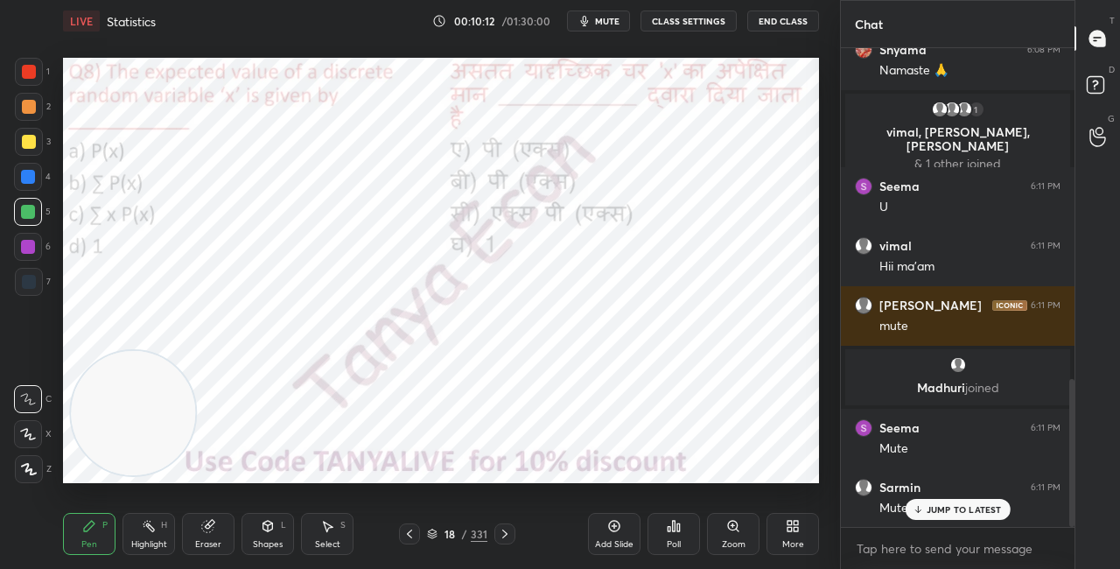
scroll to position [1075, 0]
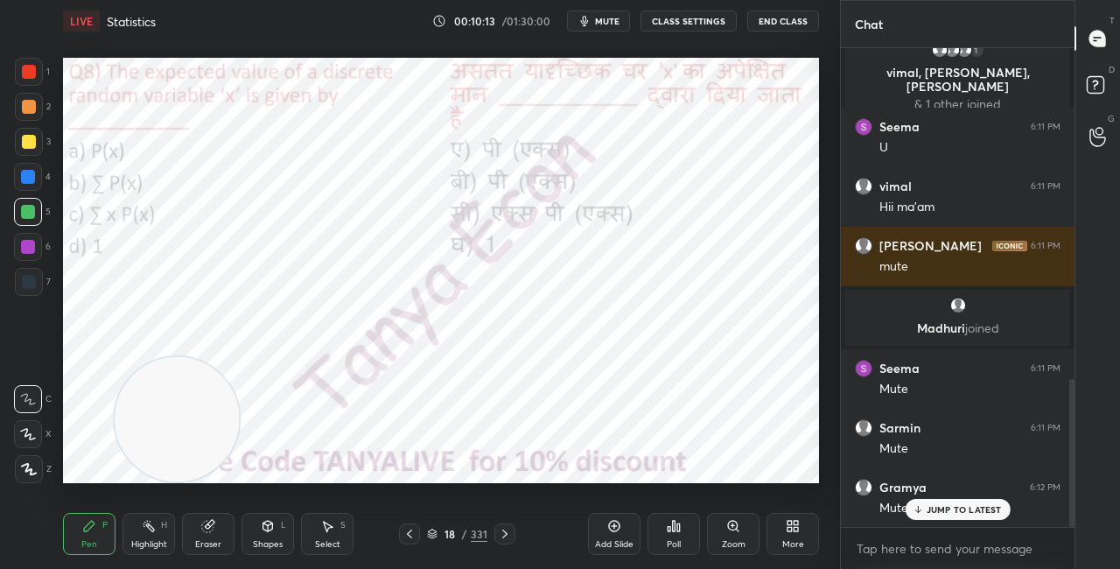
drag, startPoint x: 142, startPoint y: 398, endPoint x: 382, endPoint y: 323, distance: 251.3
click at [239, 357] on video at bounding box center [177, 419] width 124 height 124
drag, startPoint x: 403, startPoint y: 373, endPoint x: 651, endPoint y: 264, distance: 270.4
click at [665, 256] on video at bounding box center [603, 311] width 124 height 124
drag, startPoint x: 718, startPoint y: 255, endPoint x: 760, endPoint y: 150, distance: 112.8
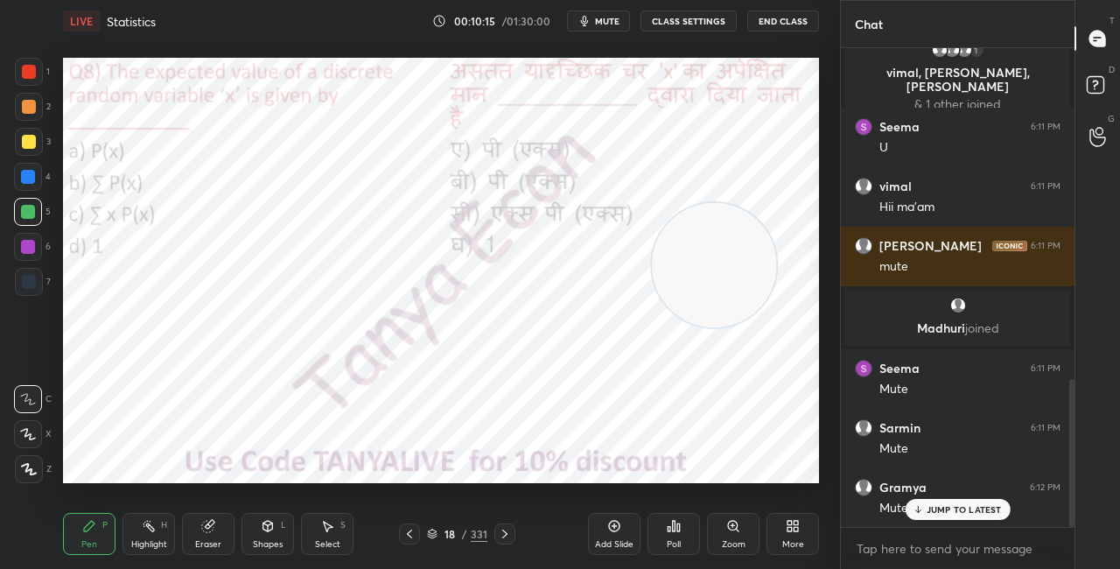
click at [760, 203] on video at bounding box center [714, 265] width 124 height 124
click at [693, 19] on button "CLASS SETTINGS" at bounding box center [689, 21] width 96 height 21
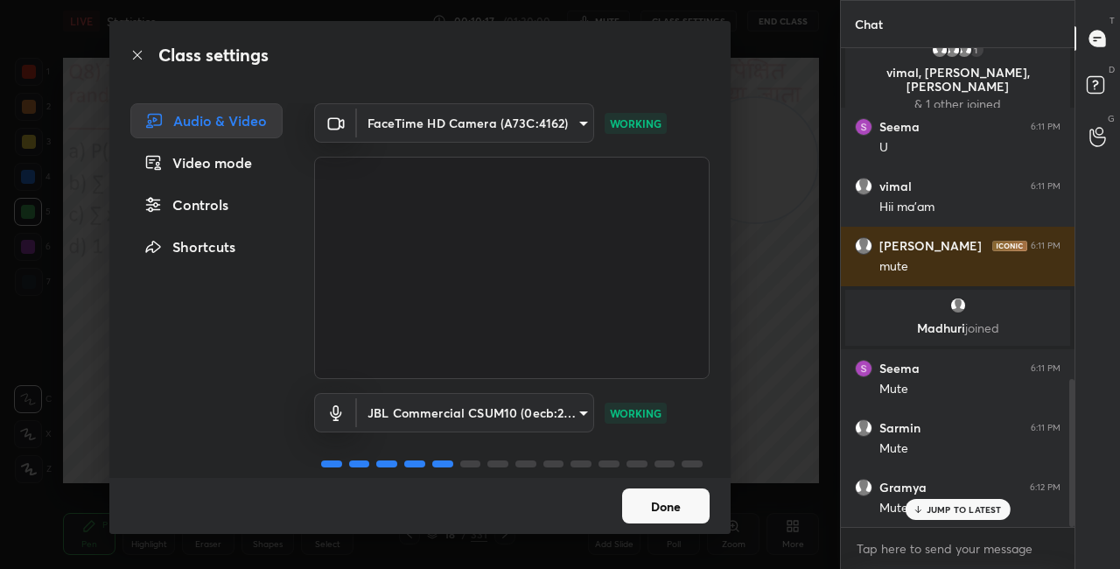
click at [728, 468] on div "Audio & Video Video mode Controls Shortcuts FaceTime HD Camera (A73C:4162) 763b…" at bounding box center [419, 290] width 621 height 375
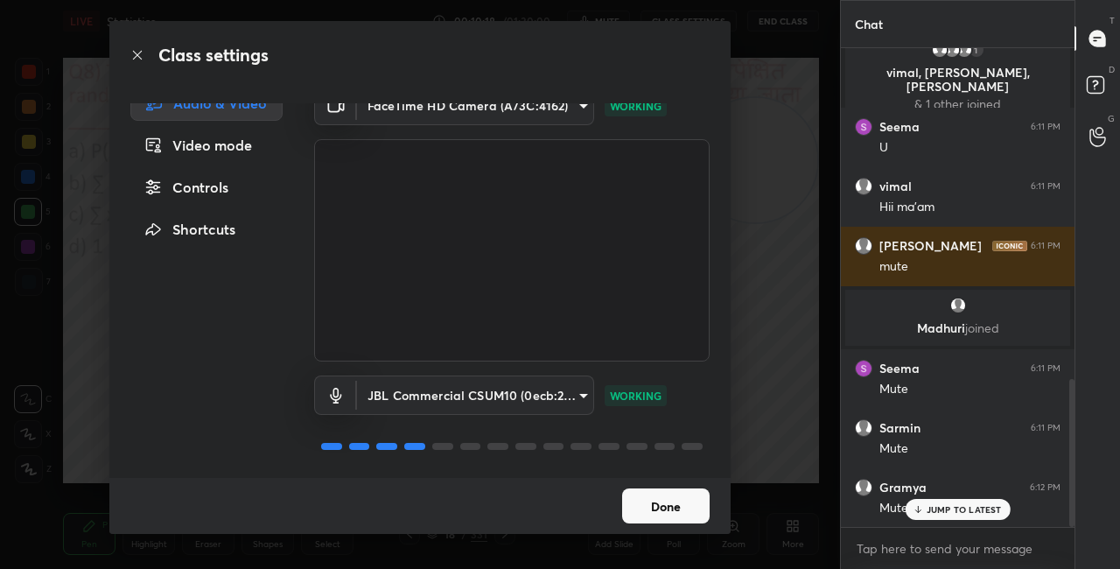
click at [725, 498] on div "Class settings Audio & Video Video mode Controls Shortcuts FaceTime HD Camera (…" at bounding box center [419, 277] width 621 height 513
click at [680, 502] on button "Done" at bounding box center [666, 505] width 88 height 35
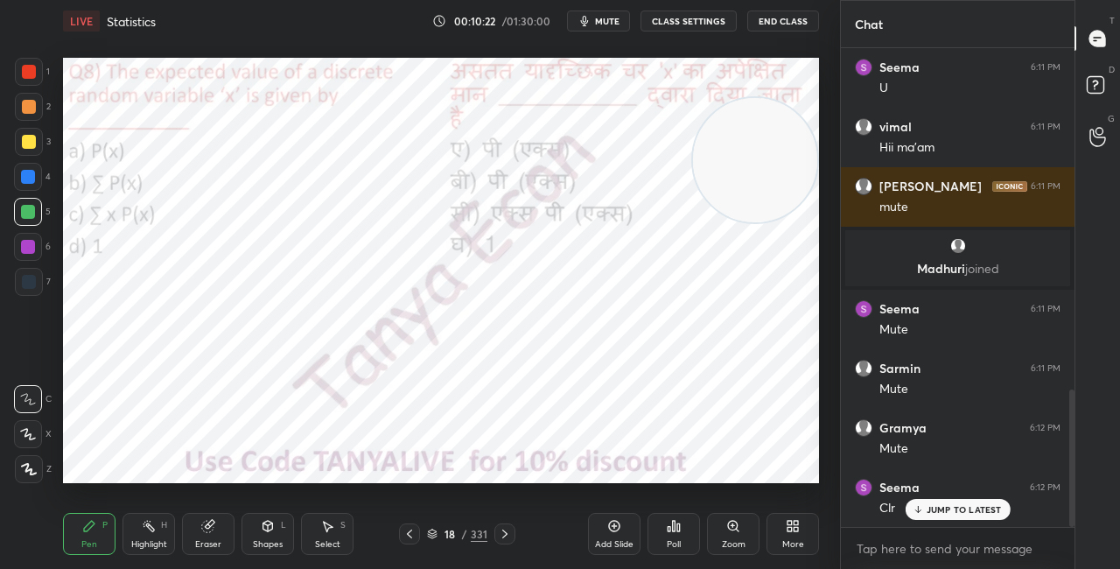
scroll to position [1194, 0]
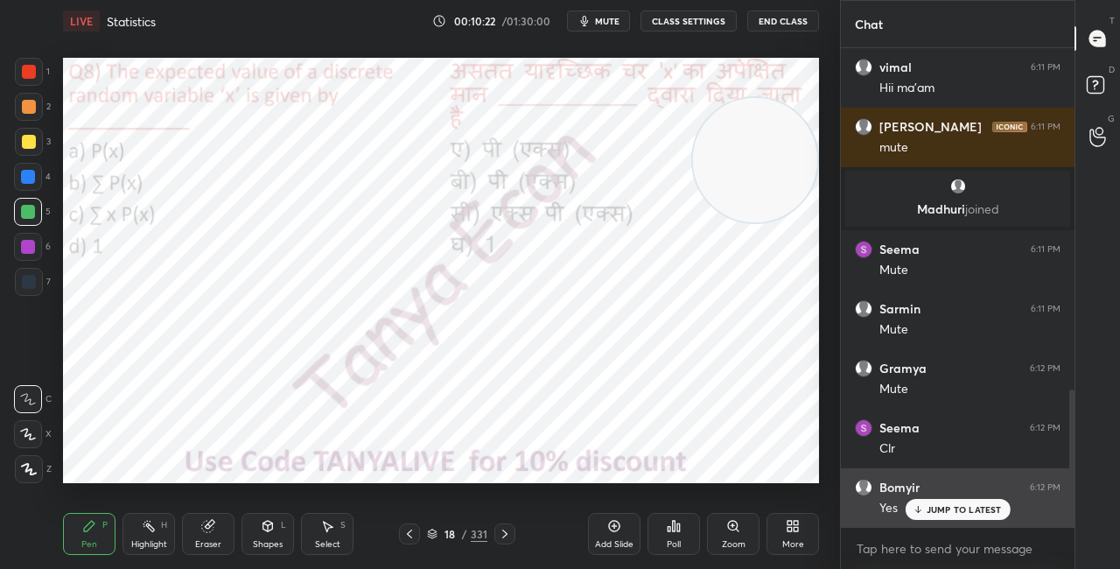
click at [951, 513] on p "JUMP TO LATEST" at bounding box center [964, 509] width 75 height 11
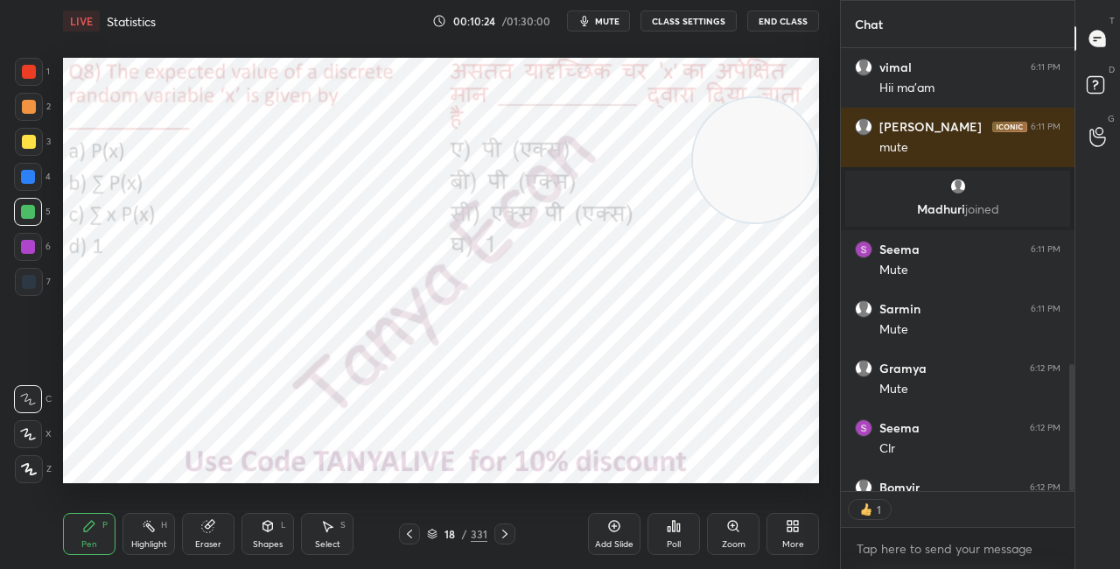
scroll to position [1194, 0]
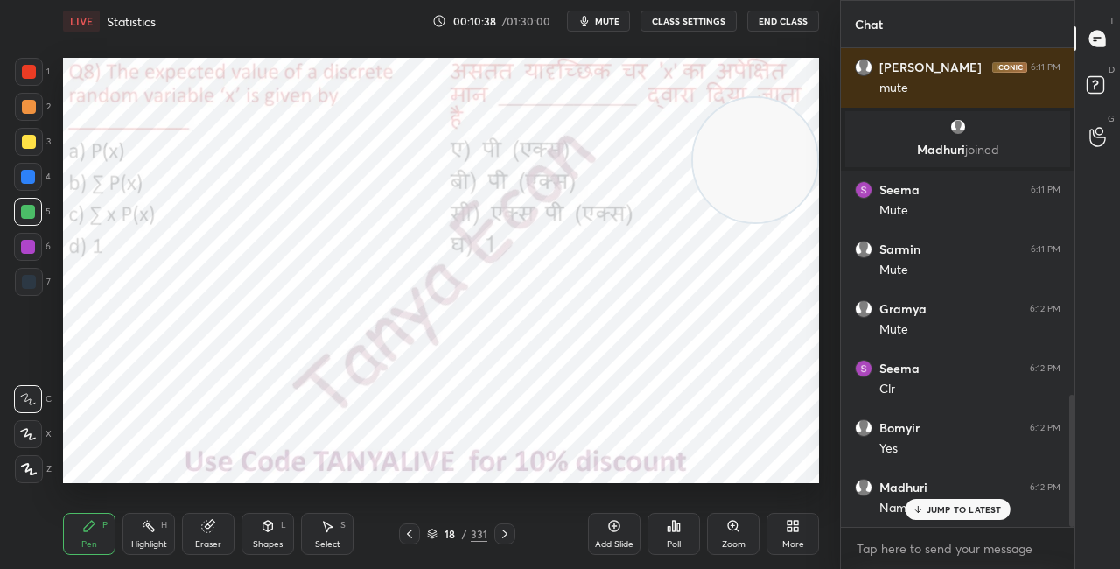
click at [508, 532] on icon at bounding box center [505, 534] width 14 height 14
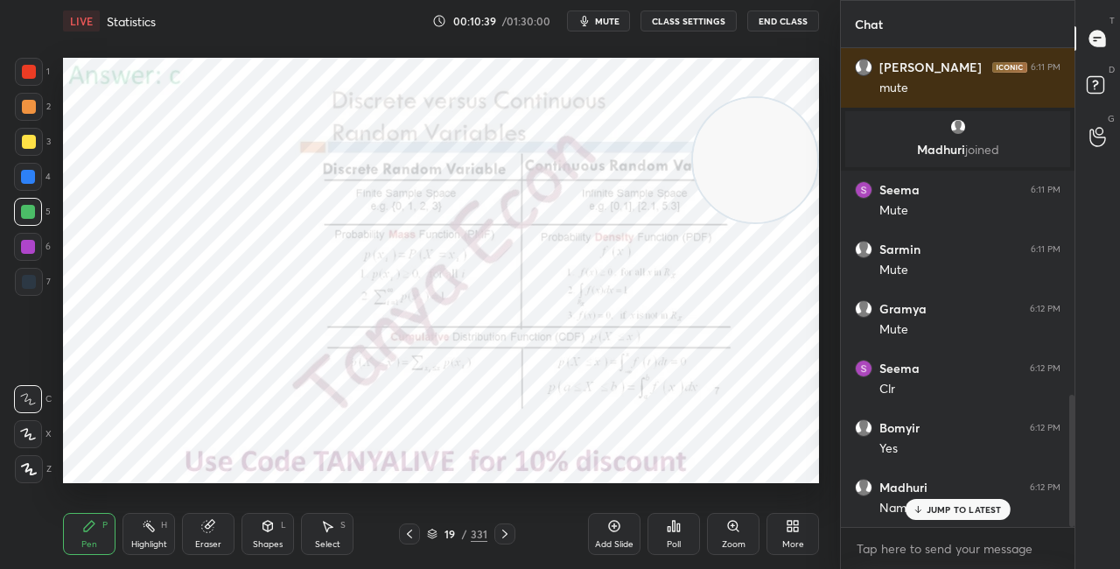
click at [436, 530] on icon at bounding box center [432, 534] width 11 height 11
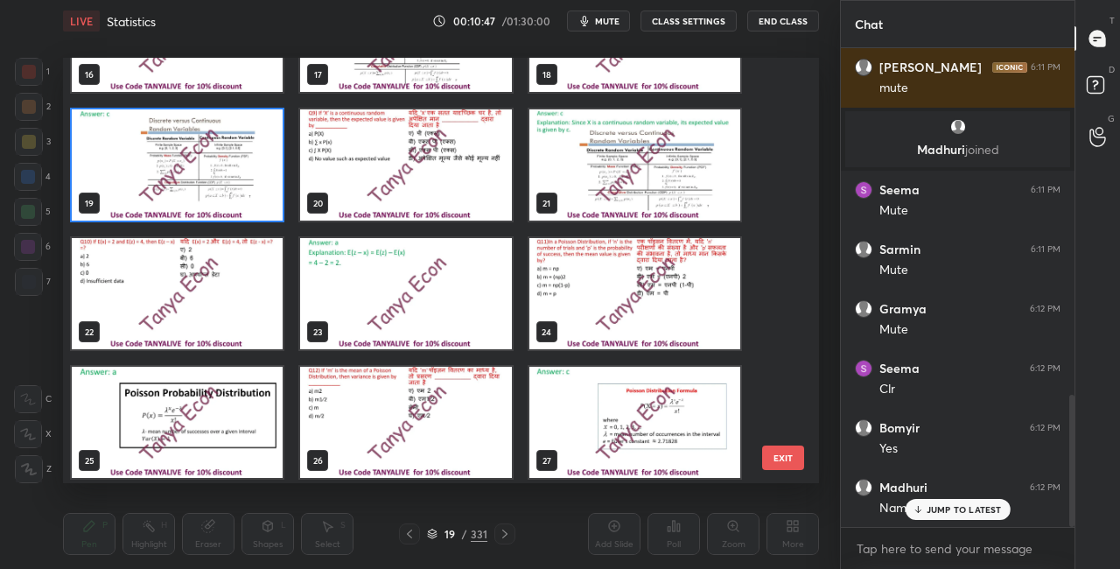
click at [249, 333] on img "grid" at bounding box center [177, 293] width 211 height 111
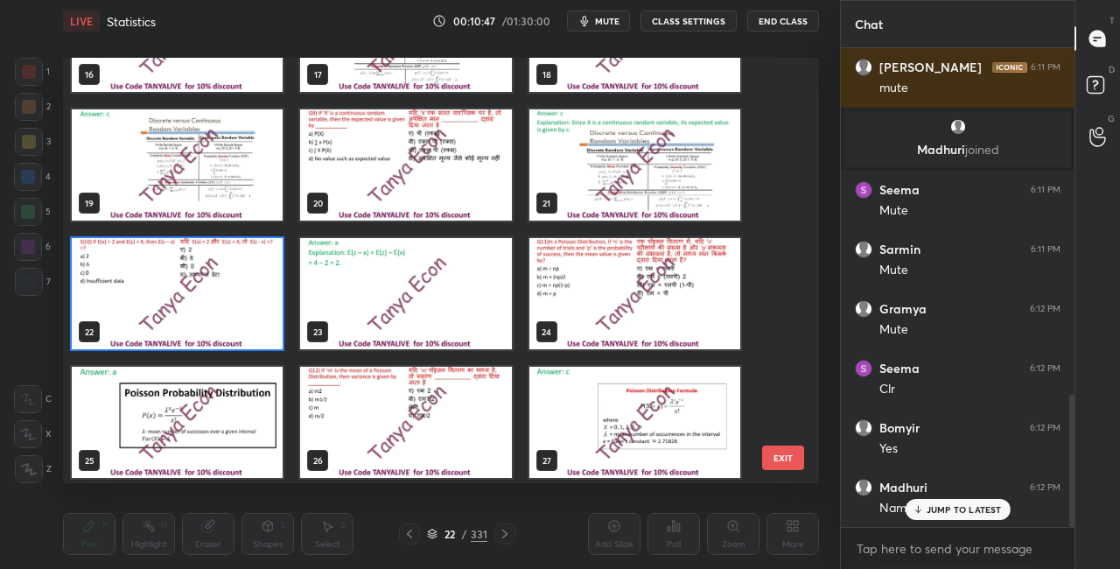
click at [249, 333] on img "grid" at bounding box center [177, 293] width 211 height 111
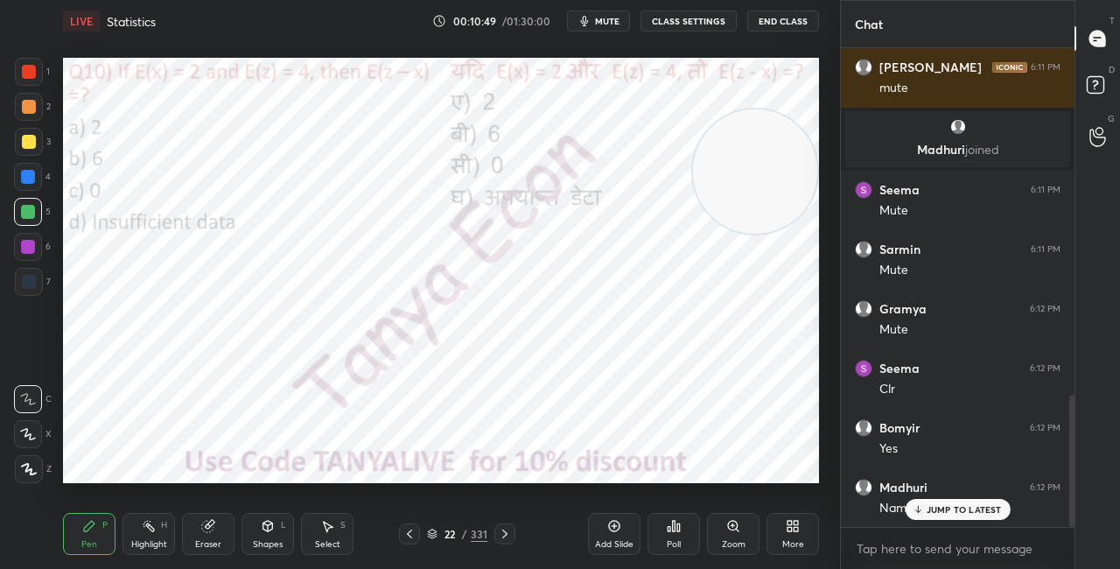
drag, startPoint x: 753, startPoint y: 172, endPoint x: 734, endPoint y: 286, distance: 115.4
click at [740, 234] on video at bounding box center [755, 171] width 124 height 124
click at [440, 536] on div "22 / 331" at bounding box center [457, 534] width 60 height 16
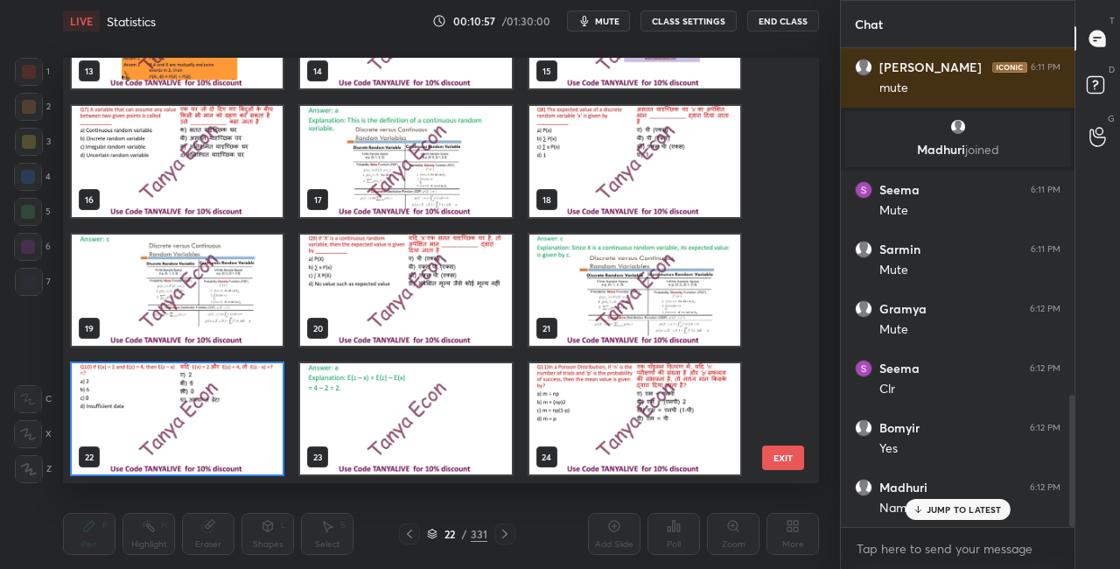
click at [215, 441] on img "grid" at bounding box center [177, 418] width 211 height 111
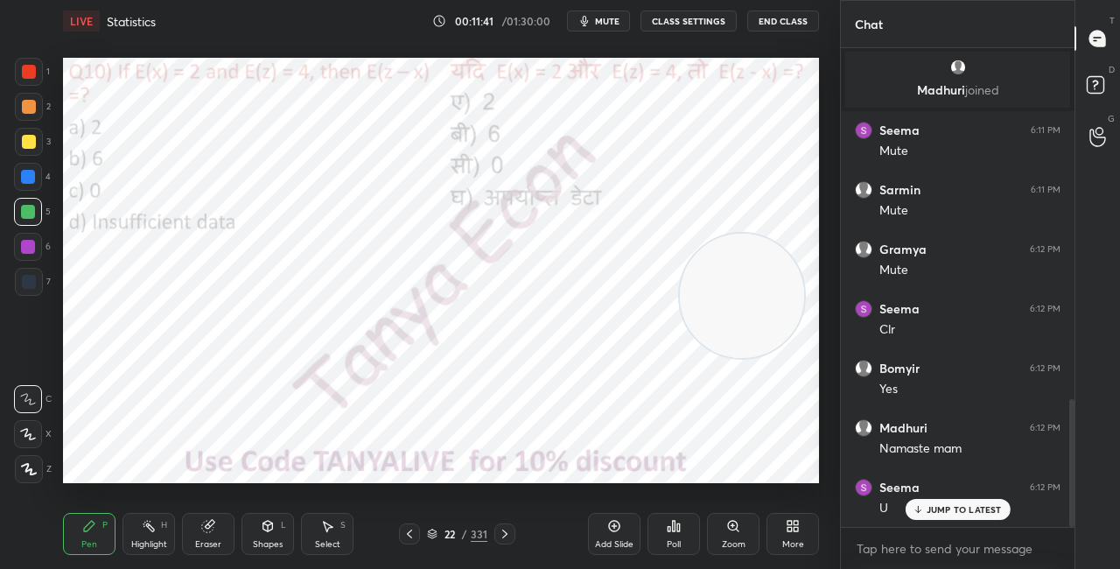
click at [441, 532] on div "22" at bounding box center [450, 534] width 18 height 11
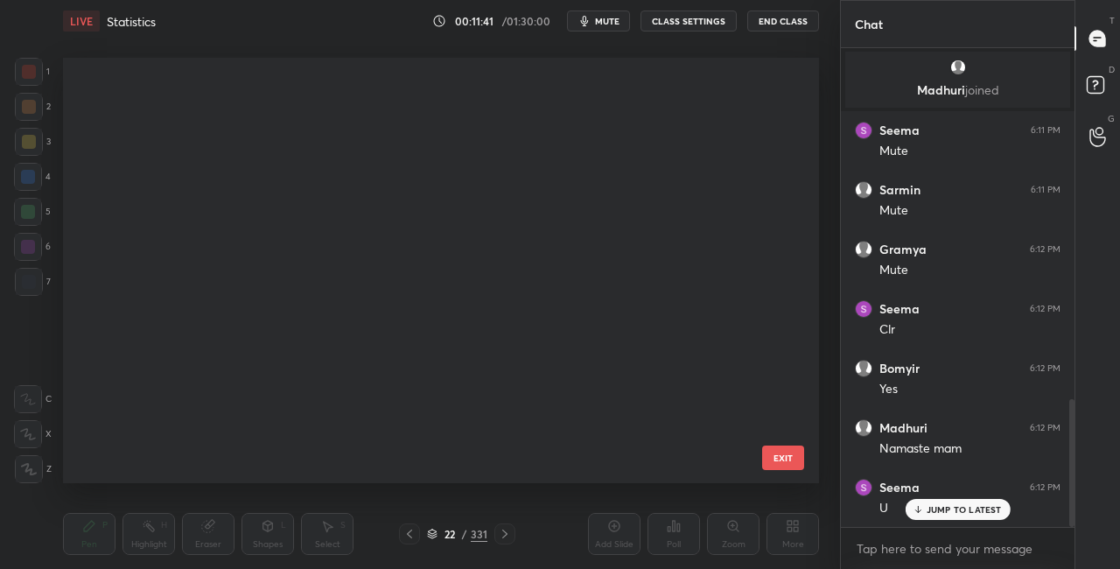
scroll to position [420, 747]
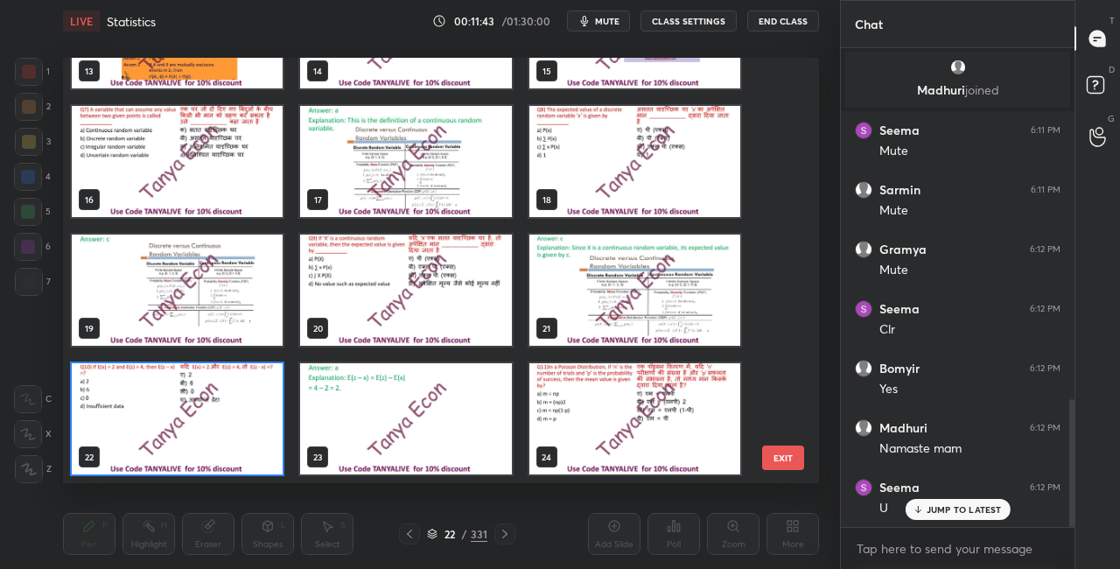
click at [236, 443] on img "grid" at bounding box center [177, 418] width 211 height 111
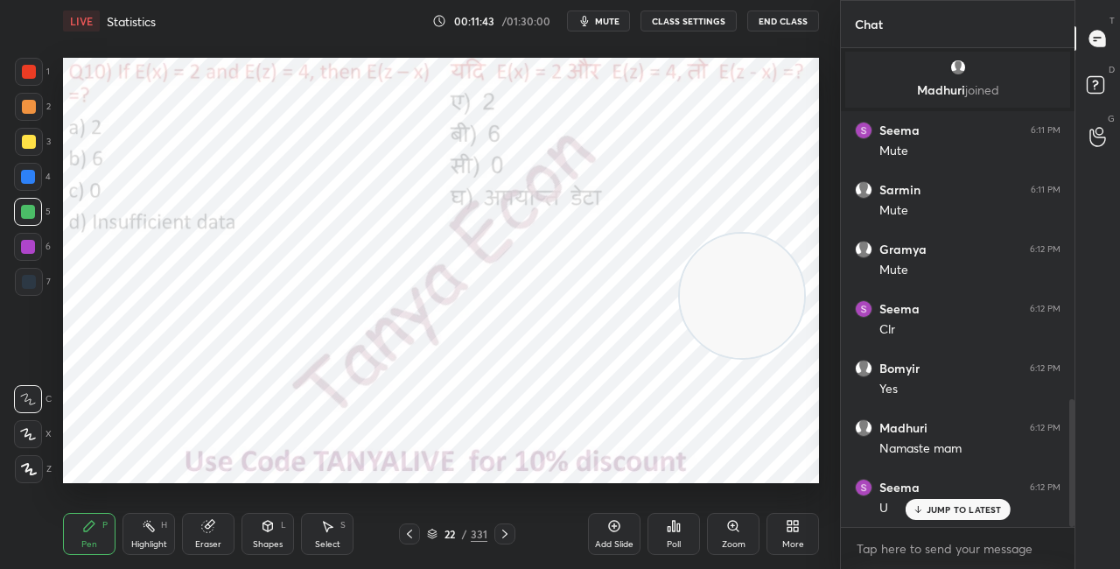
click at [236, 444] on img "grid" at bounding box center [177, 418] width 211 height 111
click at [683, 527] on div "Poll" at bounding box center [674, 534] width 53 height 42
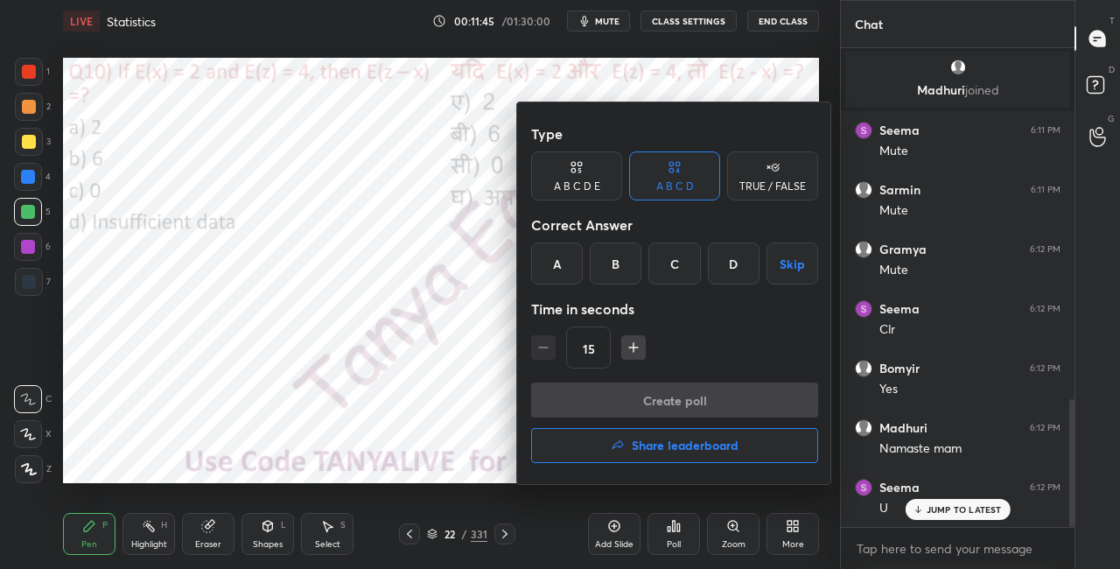
drag, startPoint x: 566, startPoint y: 260, endPoint x: 561, endPoint y: 244, distance: 16.6
click at [566, 261] on div "A" at bounding box center [557, 263] width 52 height 42
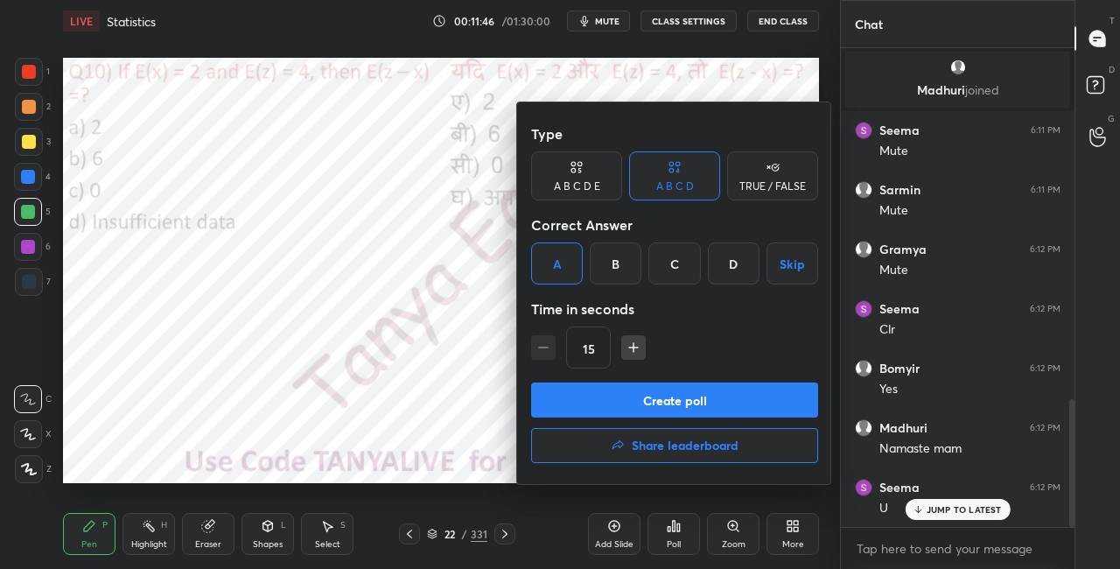
click at [597, 396] on button "Create poll" at bounding box center [674, 399] width 287 height 35
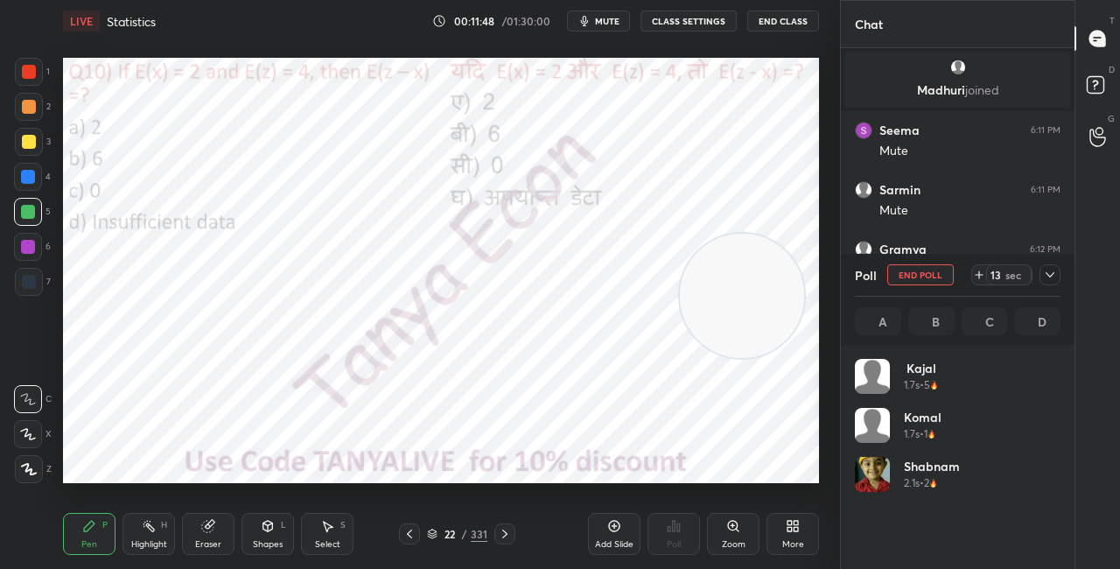
scroll to position [205, 200]
click at [264, 537] on div "Shapes L" at bounding box center [268, 534] width 53 height 42
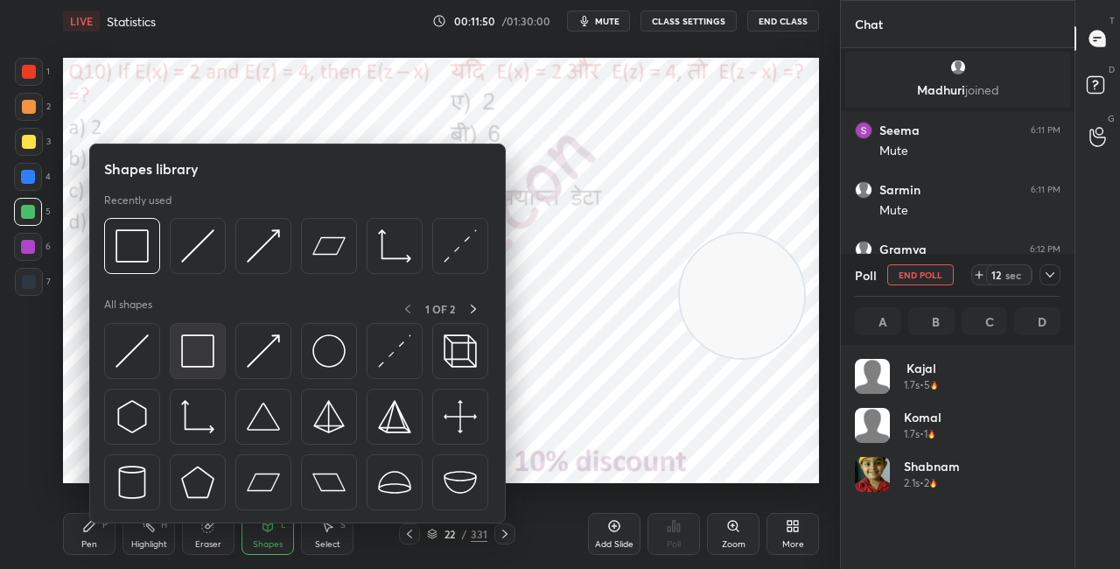
click at [207, 349] on img at bounding box center [197, 350] width 33 height 33
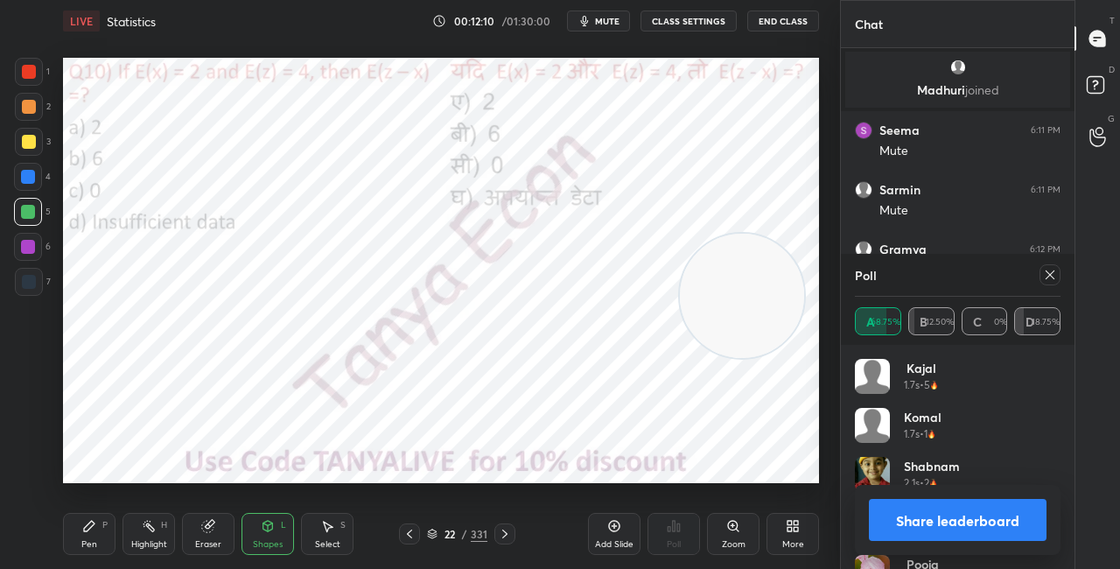
click at [287, 534] on div "Shapes L" at bounding box center [268, 534] width 53 height 42
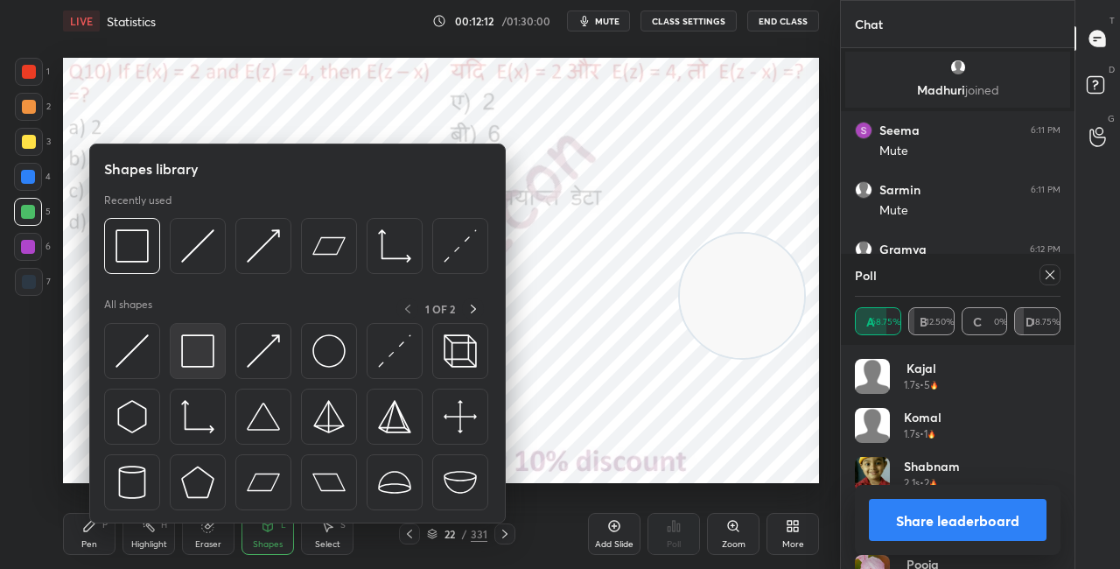
click at [196, 355] on img at bounding box center [197, 350] width 33 height 33
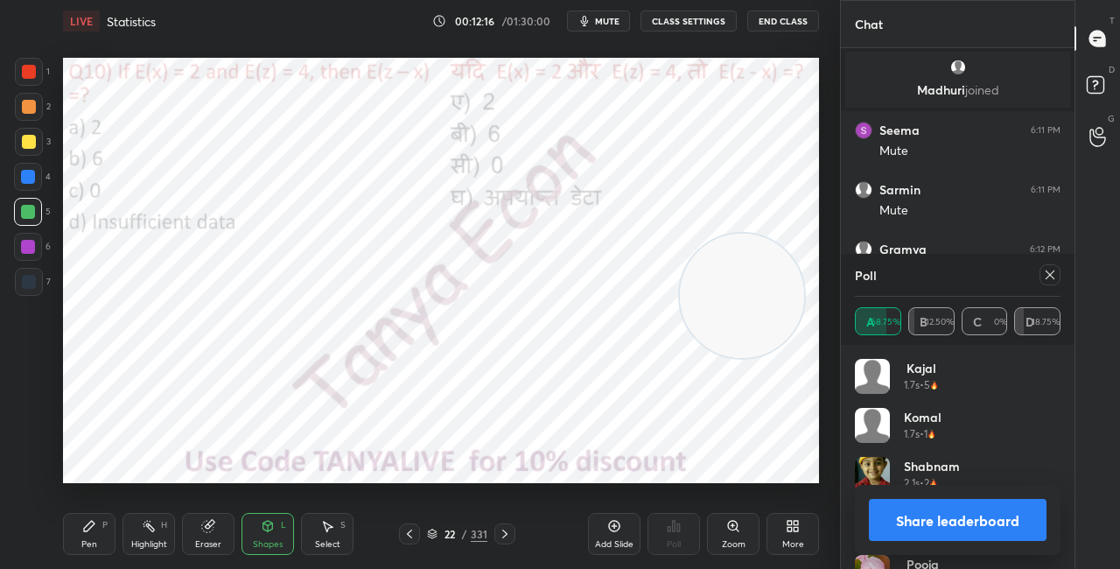
click at [101, 518] on div "Pen P" at bounding box center [89, 534] width 53 height 42
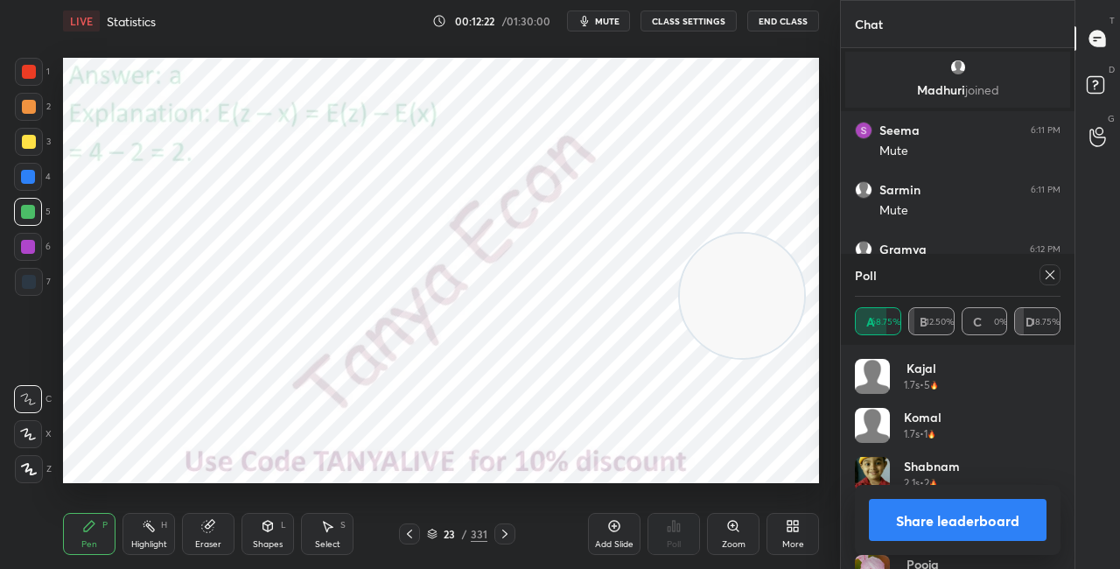
click at [897, 517] on button "Share leaderboard" at bounding box center [958, 520] width 178 height 42
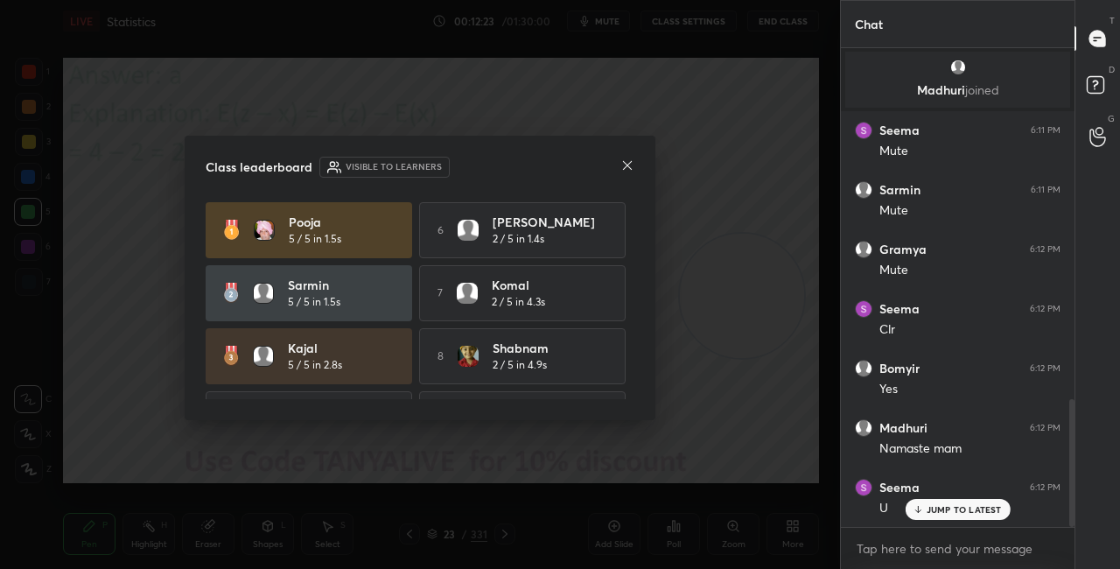
scroll to position [5, 5]
click at [633, 168] on icon at bounding box center [627, 165] width 14 height 14
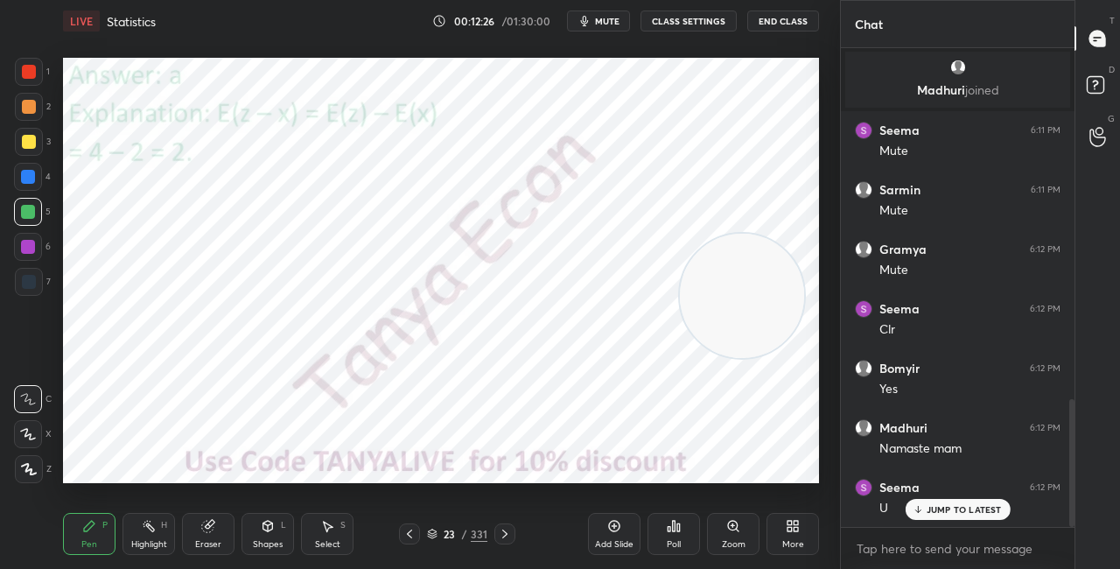
click at [432, 533] on icon at bounding box center [432, 531] width 9 height 4
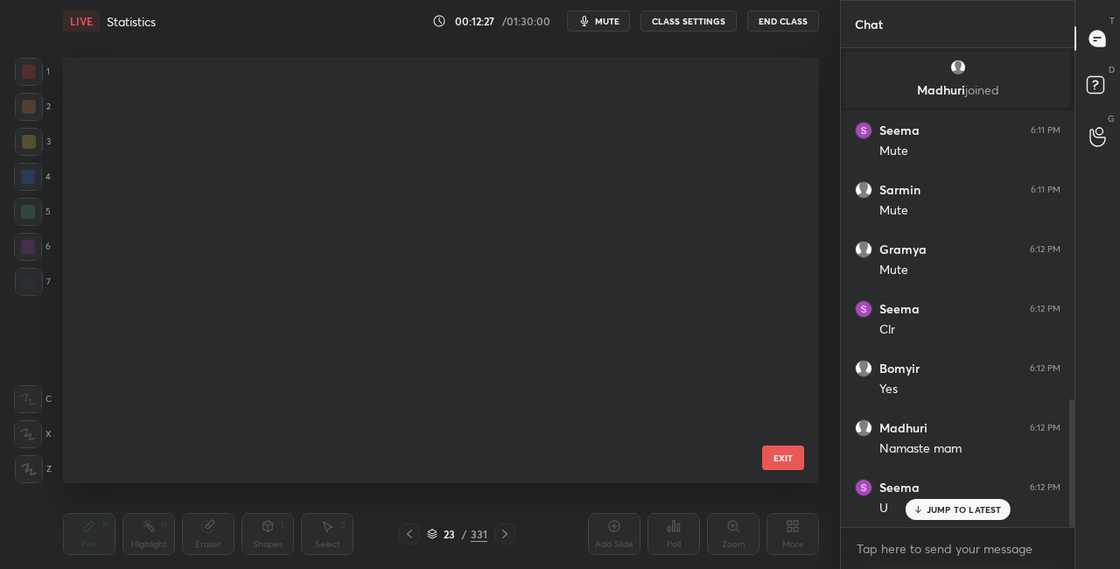
scroll to position [604, 0]
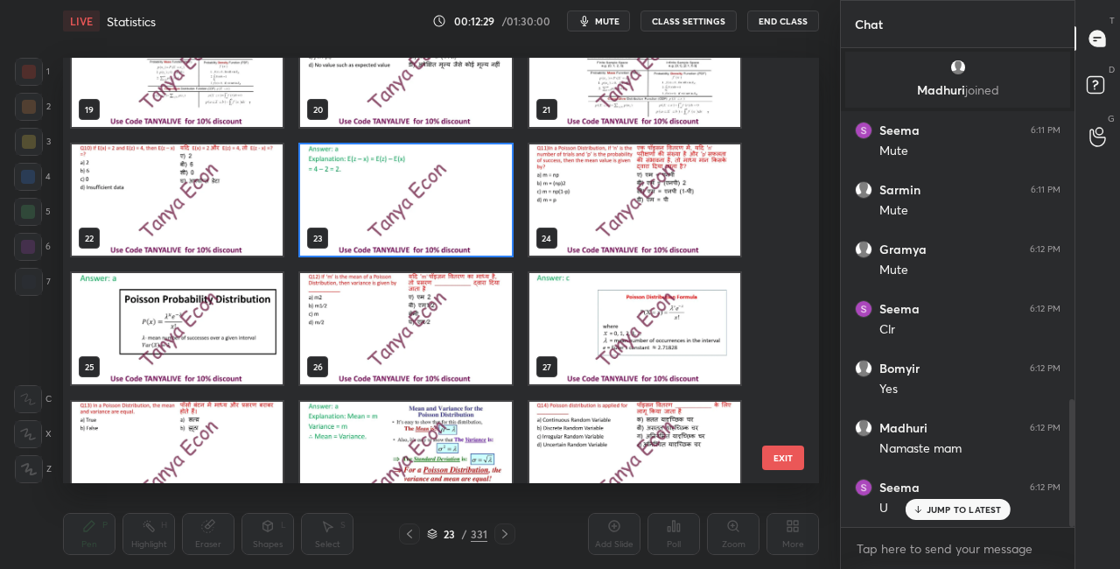
click at [699, 203] on img "grid" at bounding box center [634, 199] width 211 height 111
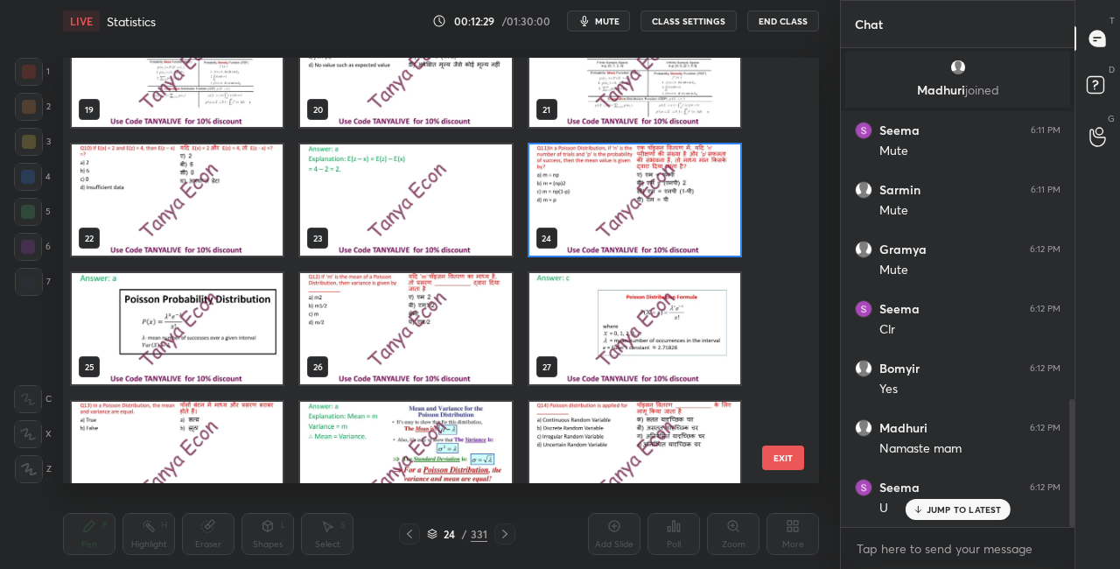
click at [699, 204] on img "grid" at bounding box center [634, 199] width 211 height 111
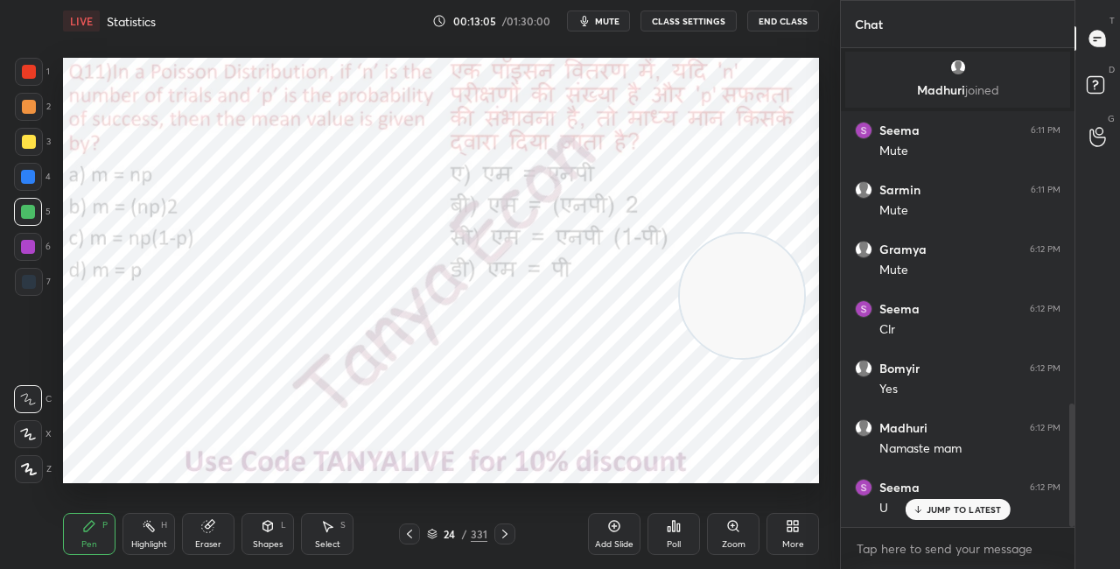
scroll to position [1372, 0]
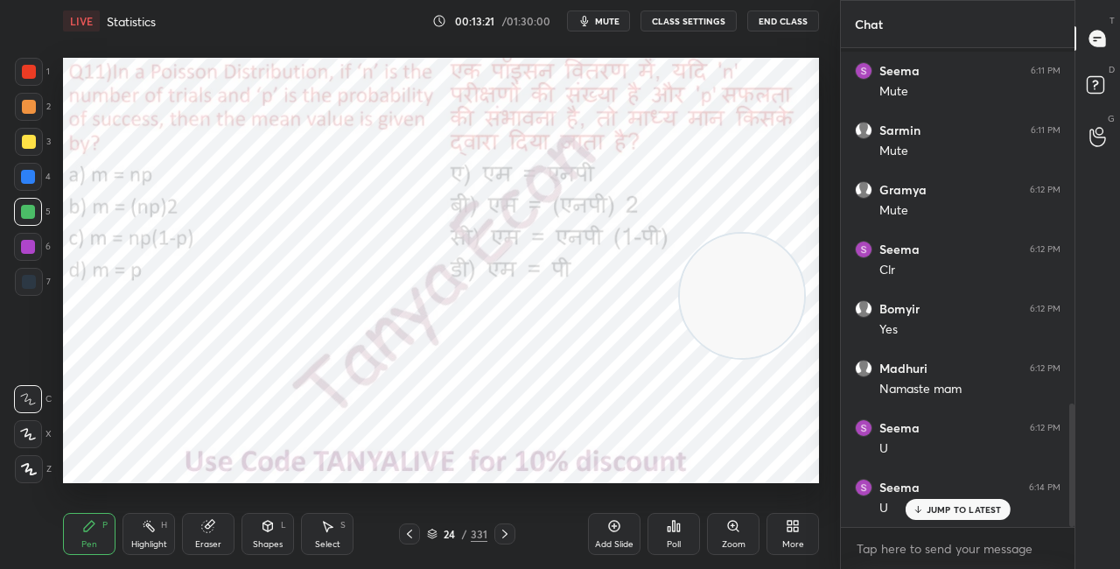
click at [739, 296] on video at bounding box center [742, 296] width 124 height 124
drag, startPoint x: 733, startPoint y: 290, endPoint x: 740, endPoint y: 227, distance: 63.4
click at [740, 227] on video at bounding box center [745, 235] width 124 height 124
click at [441, 530] on div "24" at bounding box center [450, 534] width 18 height 11
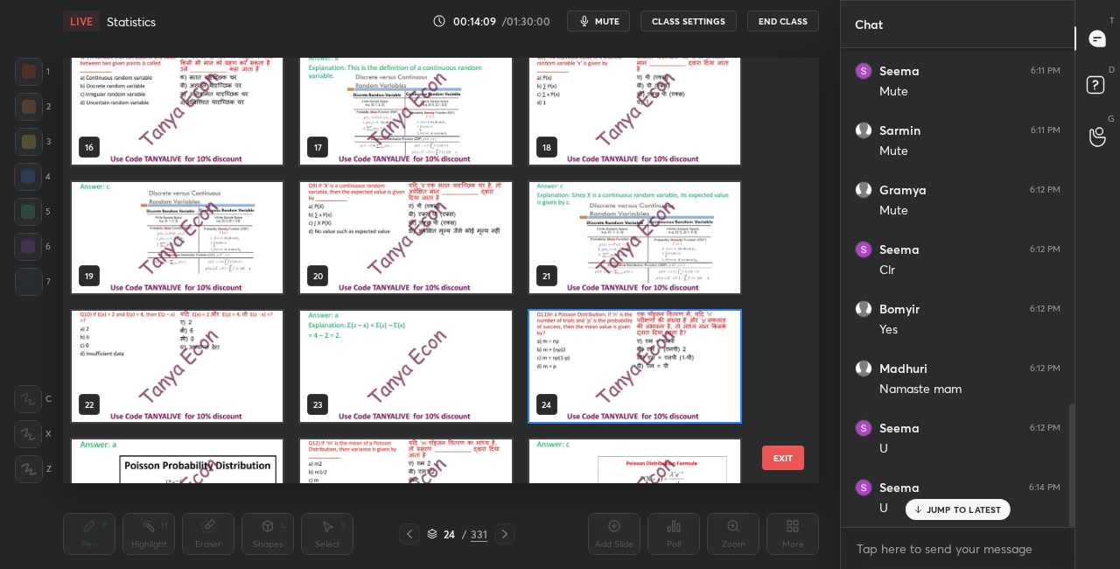
scroll to position [676, 0]
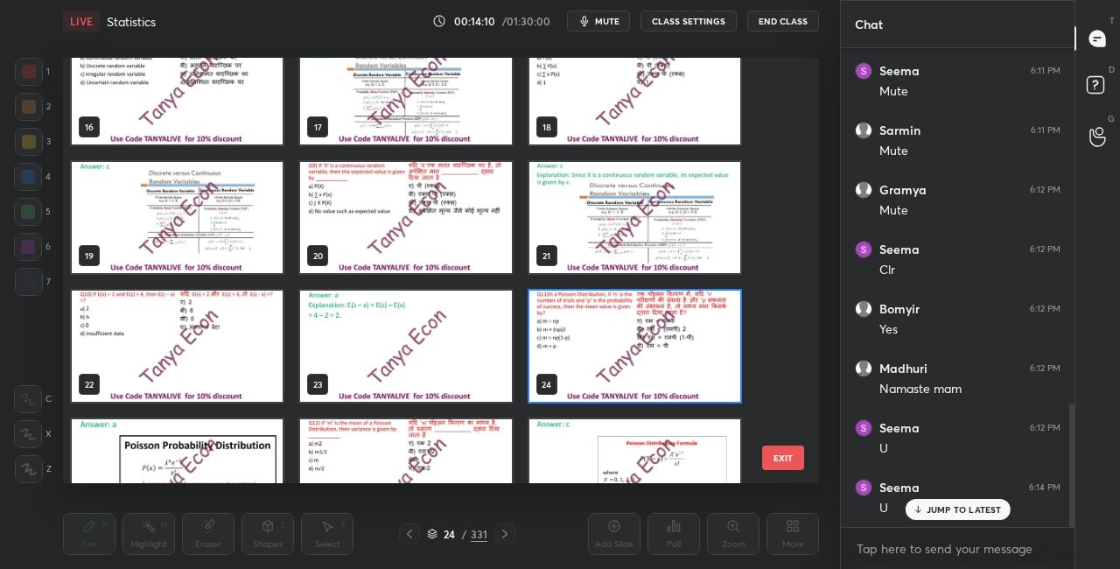
click at [609, 280] on div "21" at bounding box center [635, 217] width 228 height 129
click at [657, 349] on img "grid" at bounding box center [634, 346] width 211 height 111
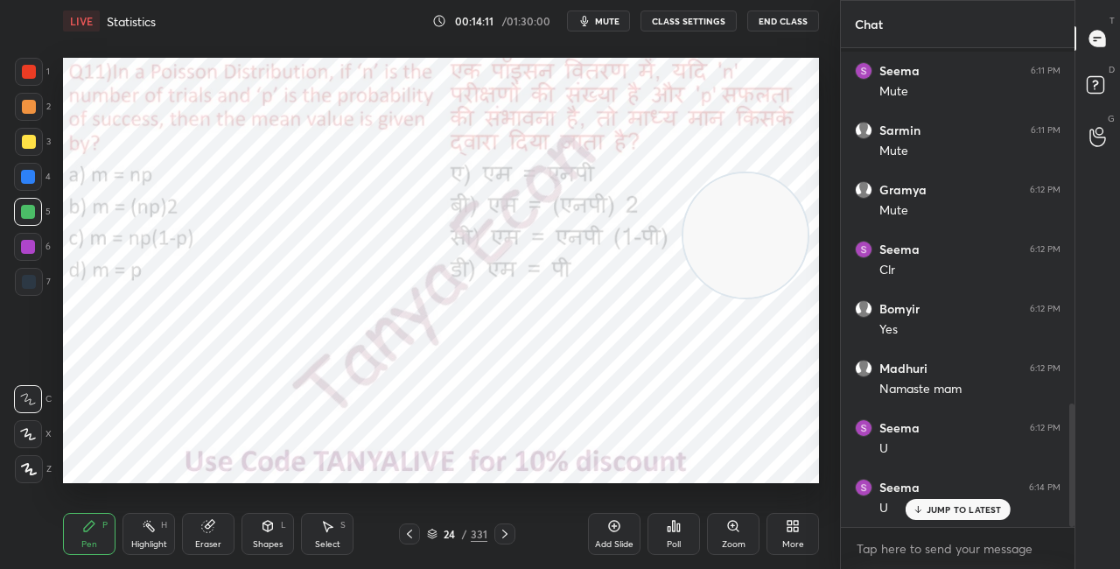
scroll to position [0, 0]
click at [677, 527] on icon at bounding box center [678, 527] width 3 height 8
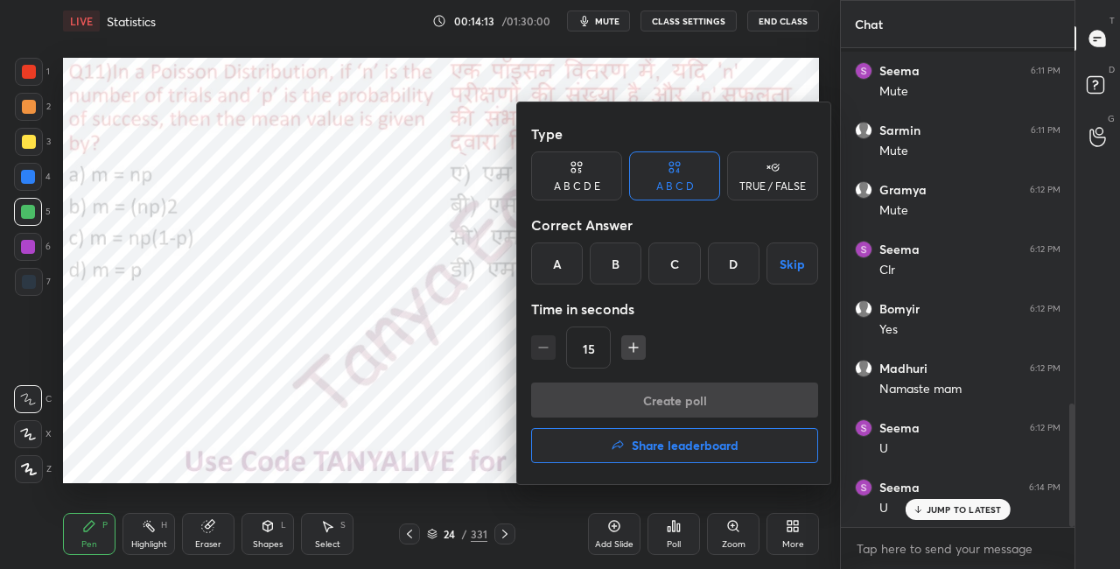
click at [559, 266] on div "A" at bounding box center [557, 263] width 52 height 42
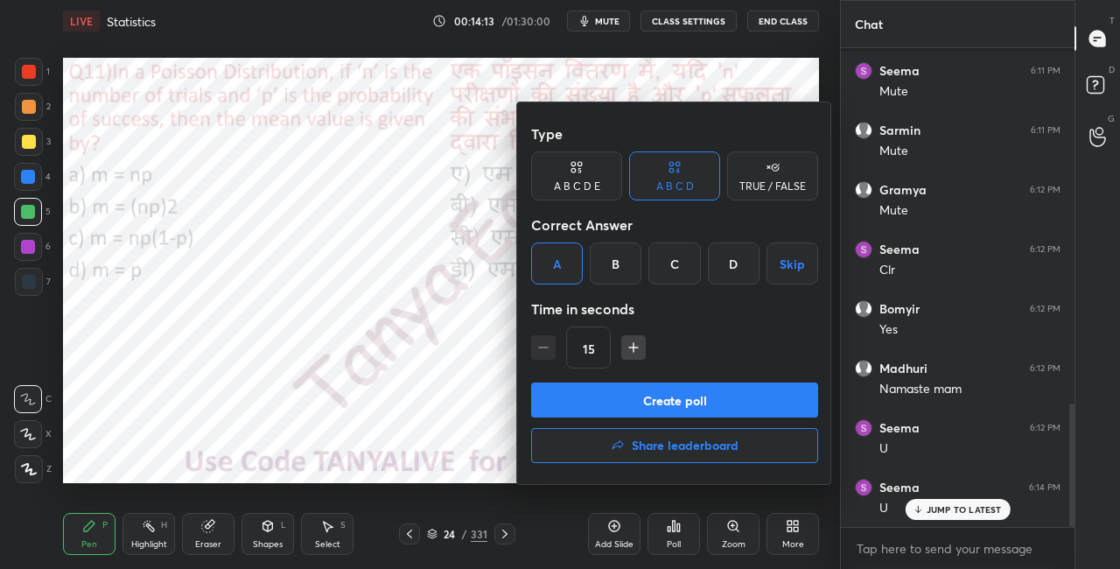
click at [585, 406] on button "Create poll" at bounding box center [674, 399] width 287 height 35
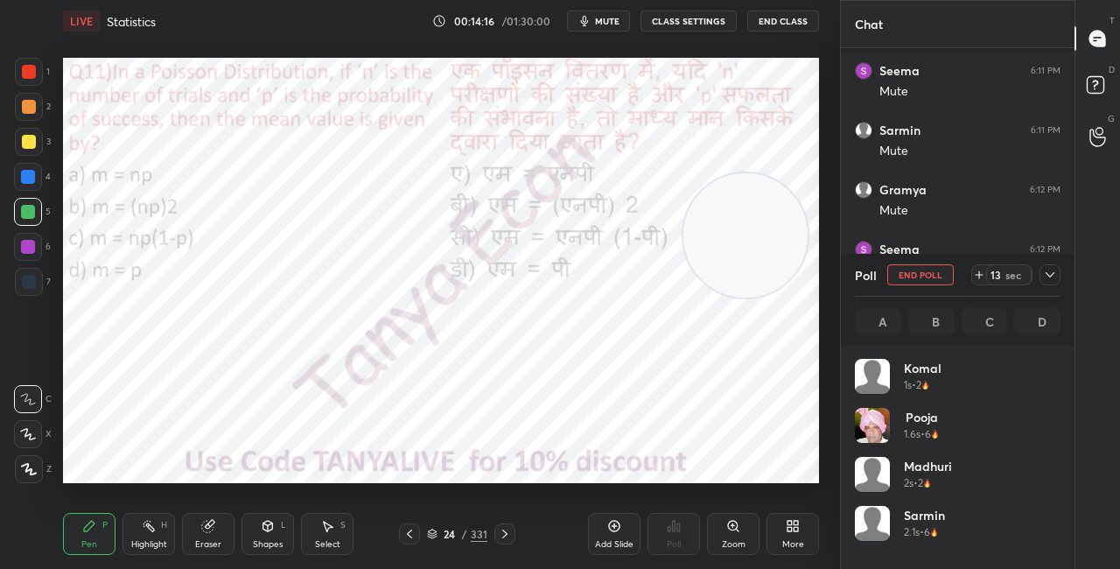
scroll to position [205, 200]
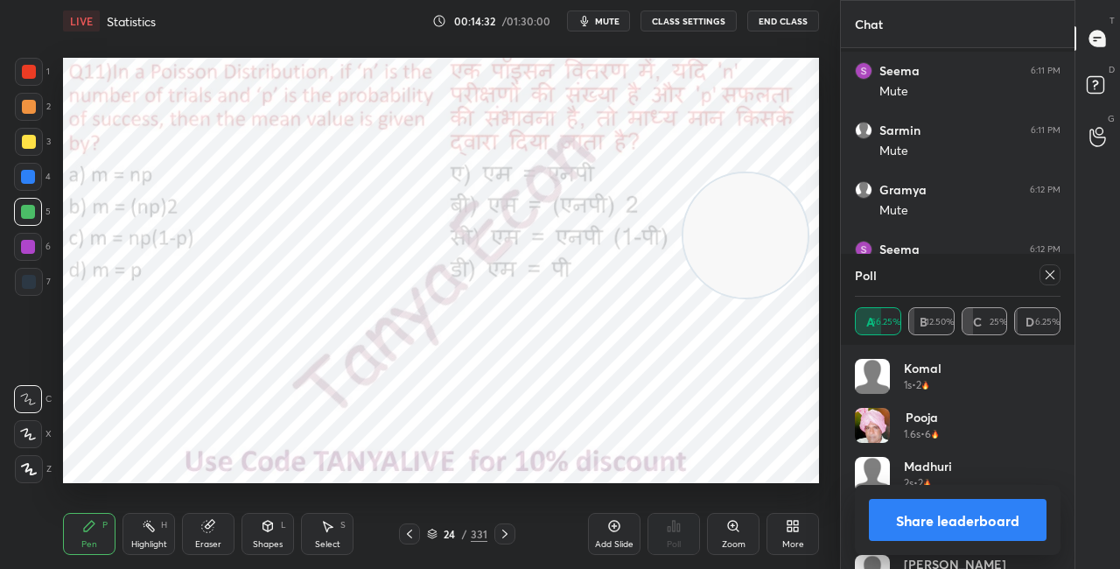
click at [279, 526] on div "Shapes L" at bounding box center [268, 534] width 53 height 42
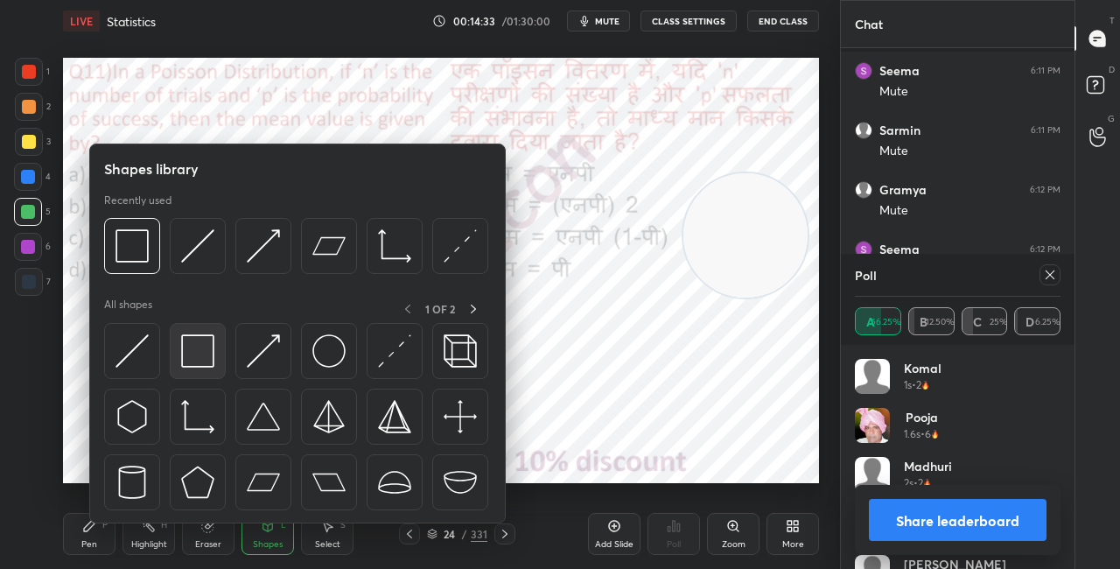
click at [210, 376] on div at bounding box center [198, 351] width 56 height 56
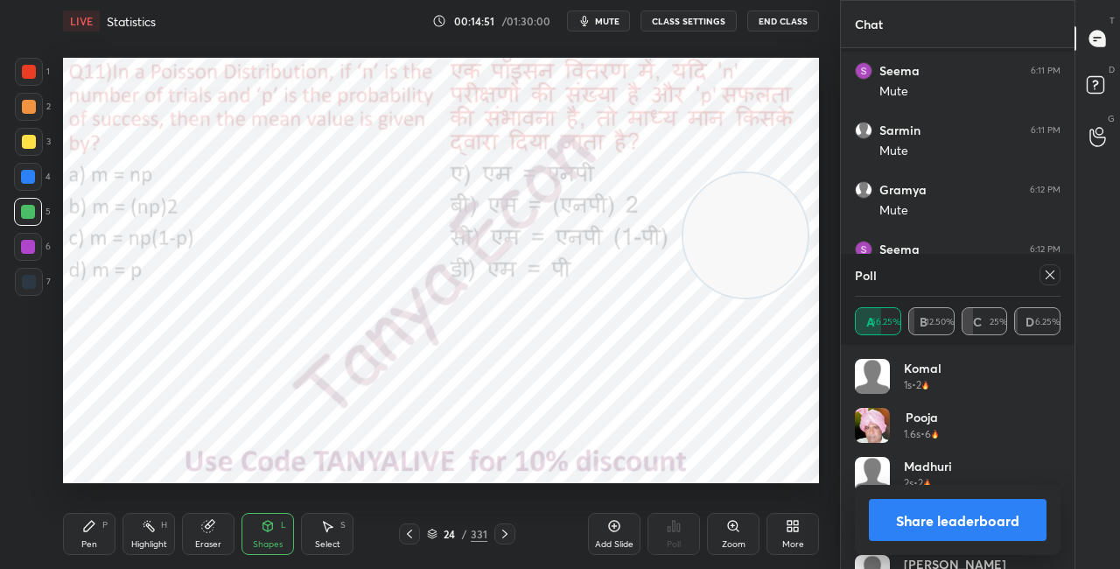
click at [260, 547] on div "Shapes" at bounding box center [268, 544] width 30 height 9
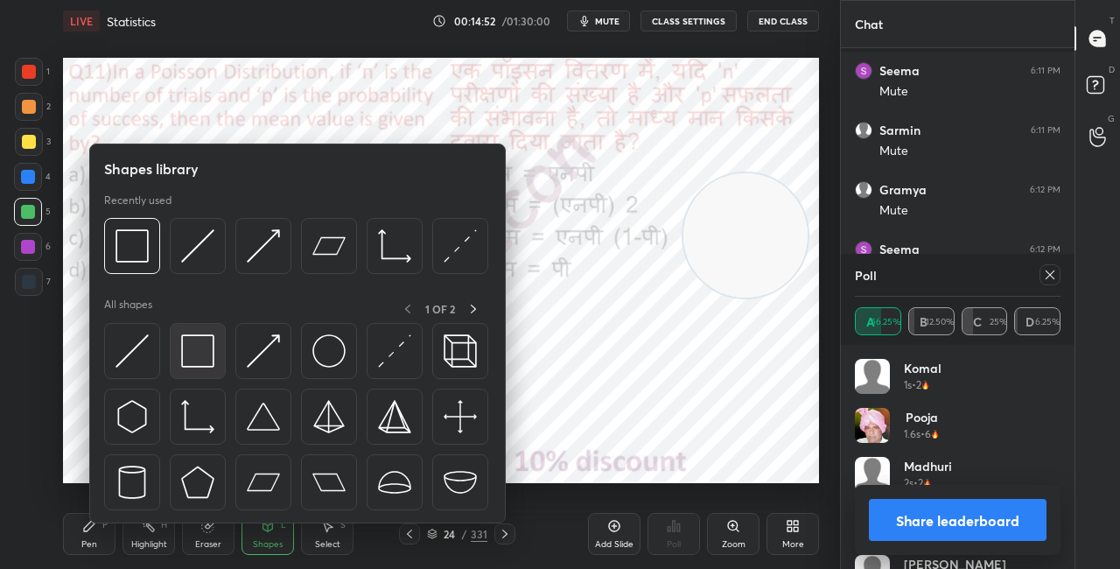
click at [196, 346] on img at bounding box center [197, 350] width 33 height 33
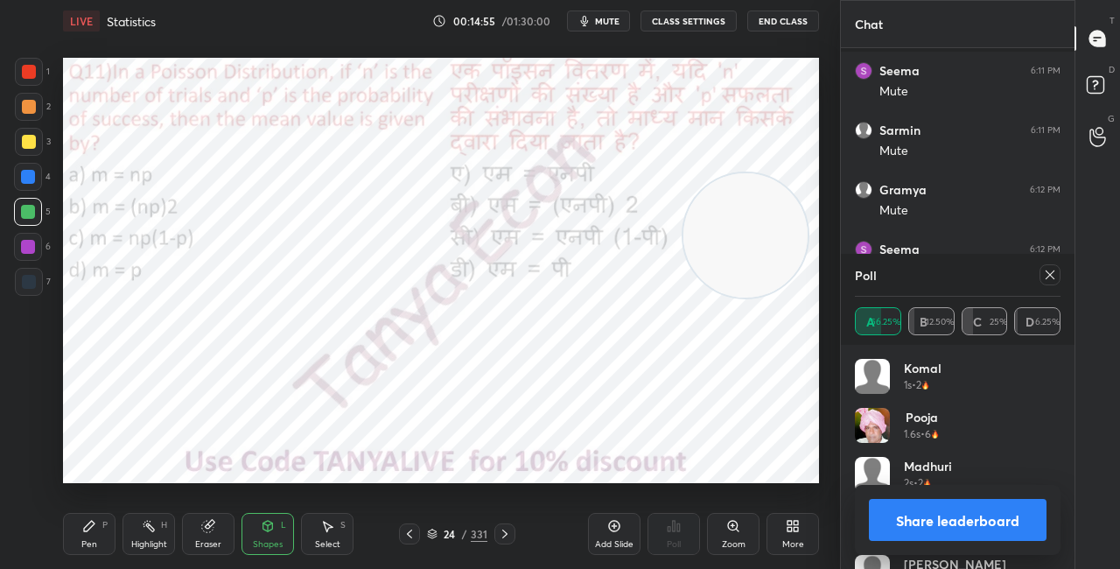
click at [893, 527] on button "Share leaderboard" at bounding box center [958, 520] width 178 height 42
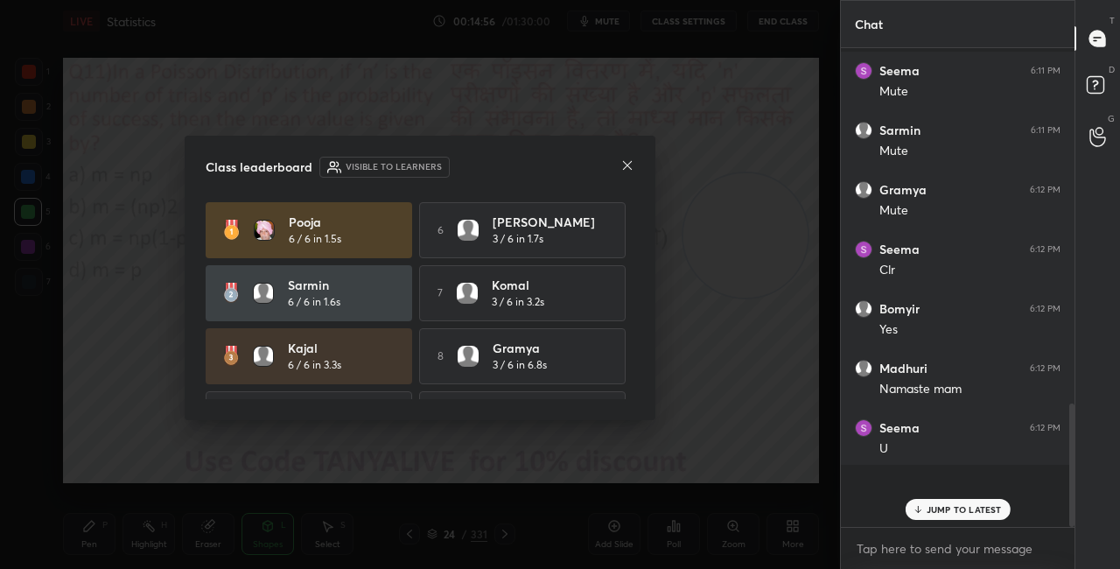
scroll to position [6, 5]
click at [632, 170] on icon at bounding box center [627, 165] width 14 height 14
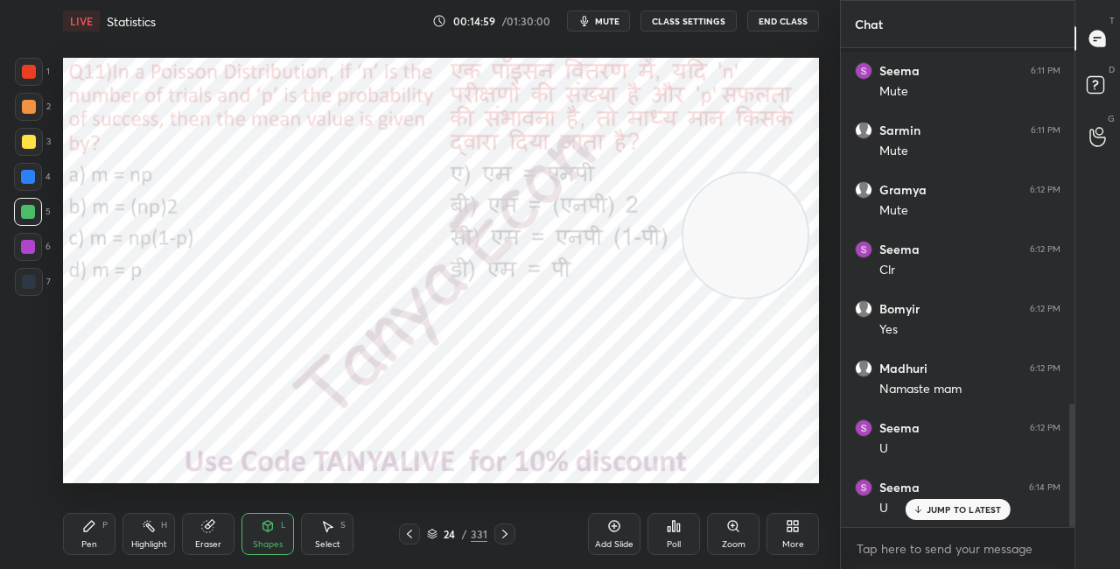
click at [501, 530] on icon at bounding box center [505, 534] width 14 height 14
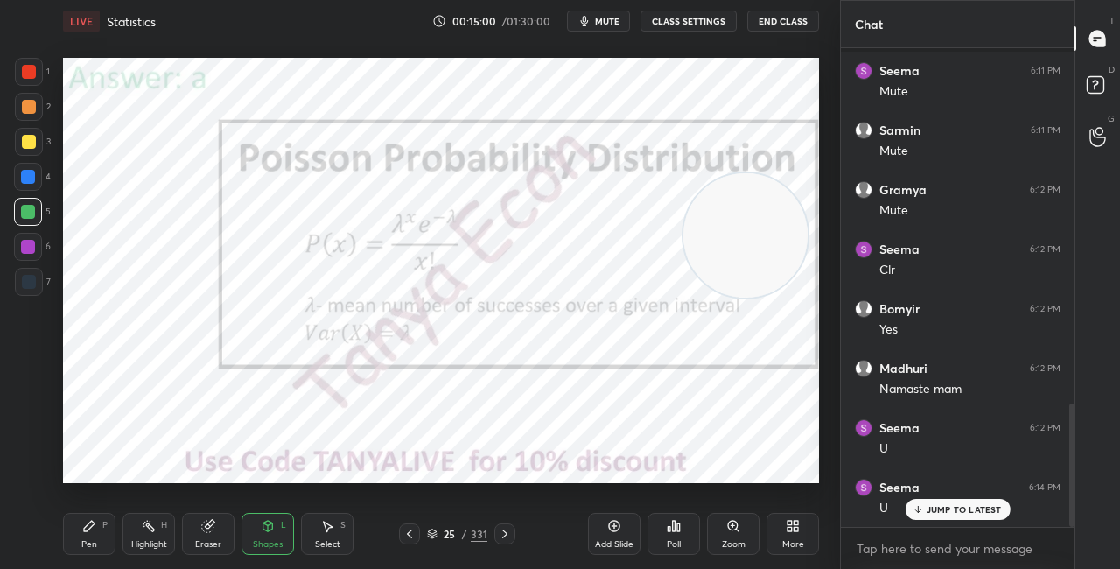
click at [434, 533] on icon at bounding box center [432, 534] width 11 height 11
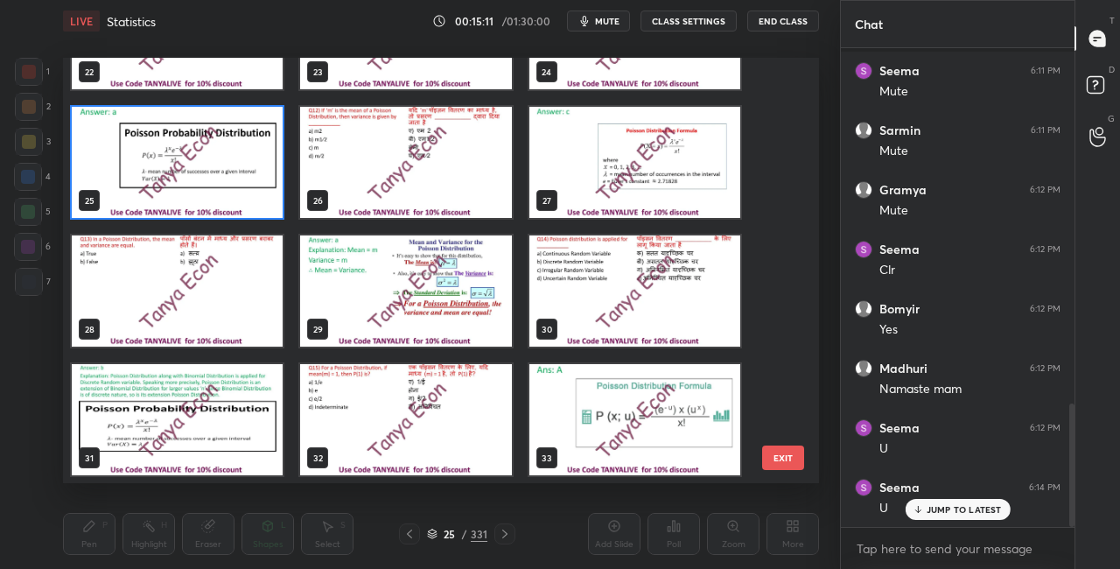
click at [199, 319] on img "grid" at bounding box center [177, 290] width 211 height 111
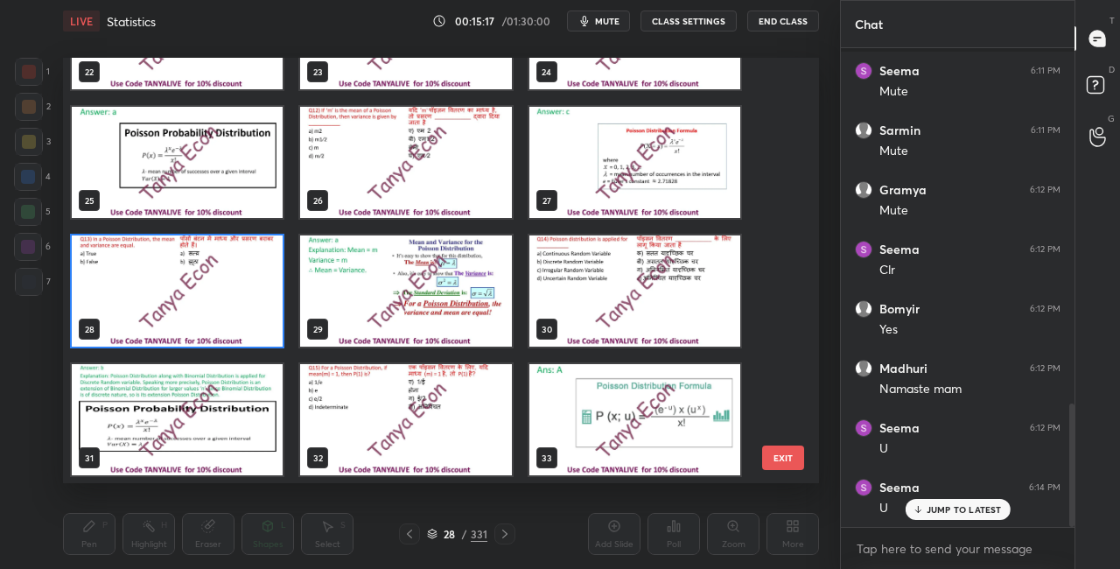
click at [193, 319] on img "grid" at bounding box center [177, 290] width 211 height 111
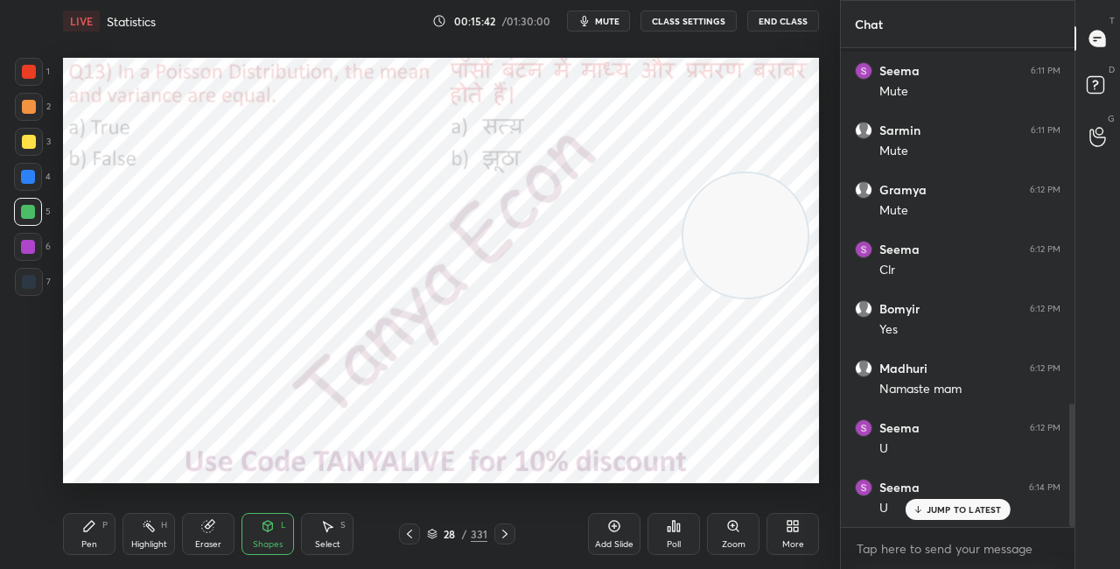
click at [431, 537] on icon at bounding box center [432, 537] width 9 height 3
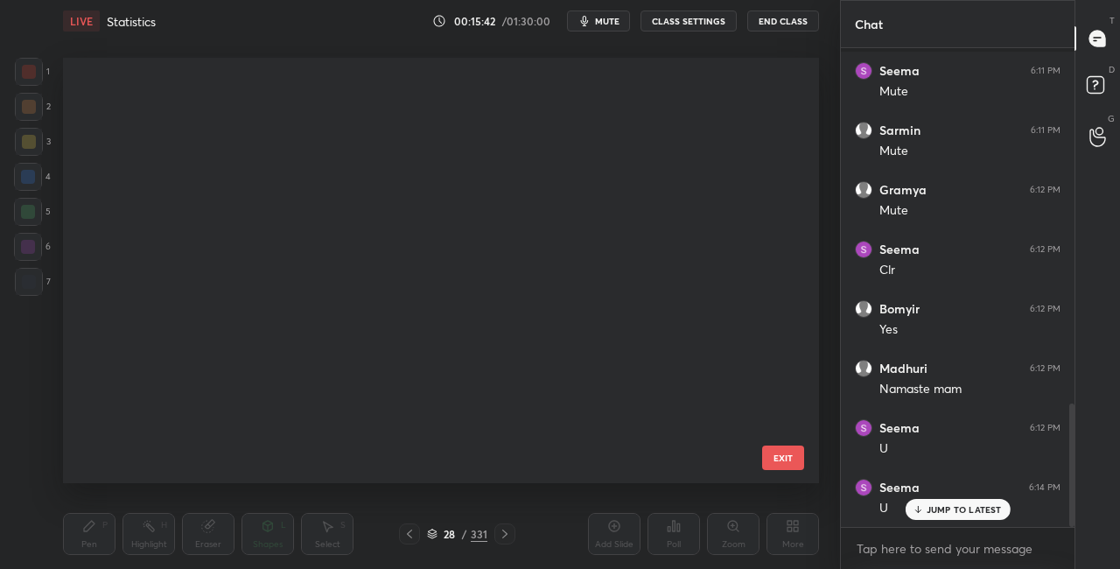
scroll to position [420, 747]
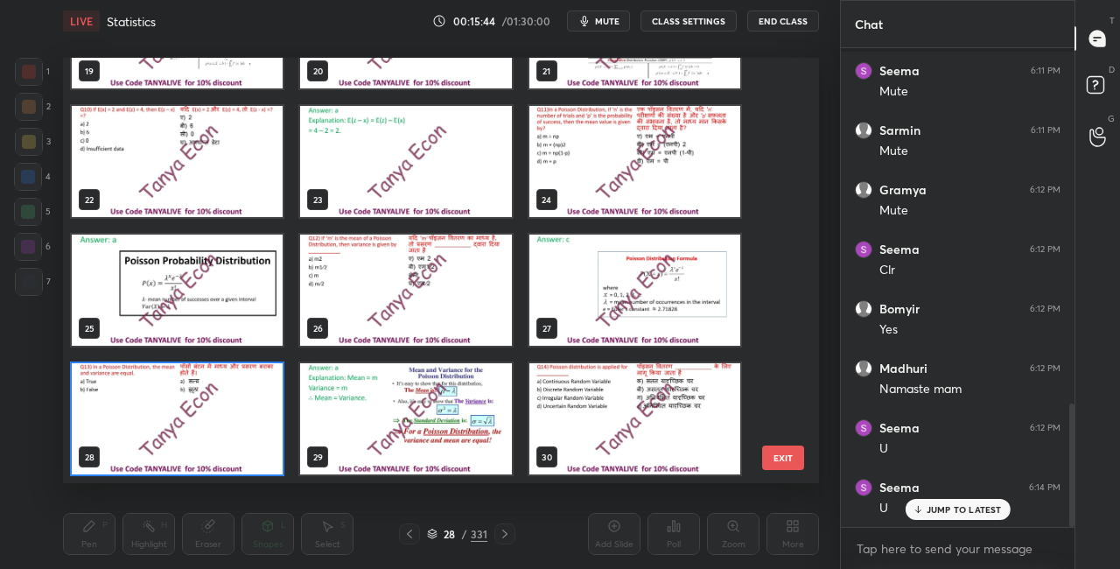
click at [256, 458] on img "grid" at bounding box center [177, 418] width 211 height 111
click at [256, 459] on img "grid" at bounding box center [177, 418] width 211 height 111
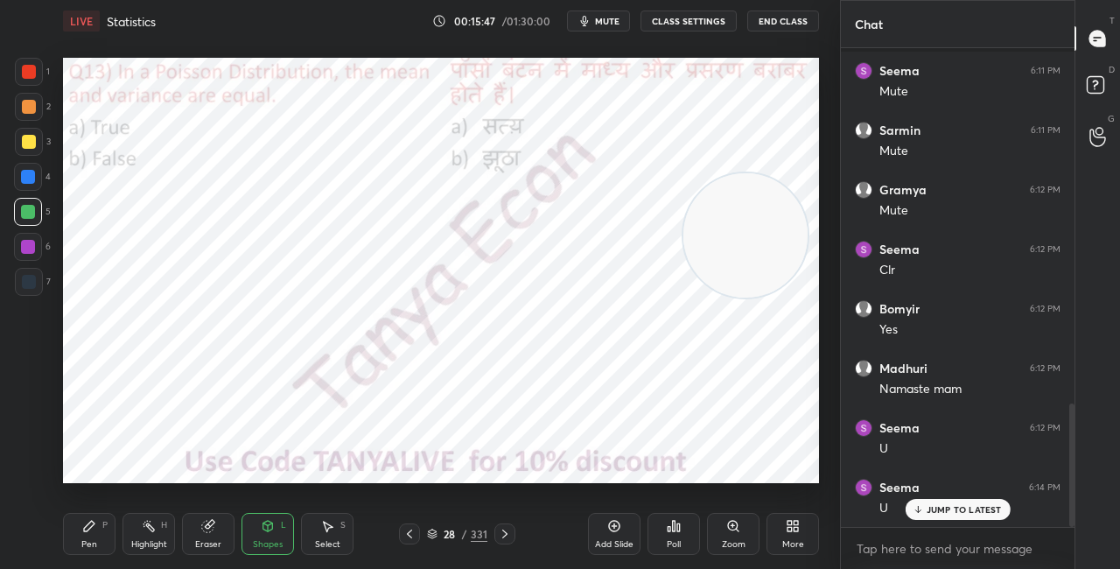
click at [664, 537] on div "Poll" at bounding box center [674, 534] width 53 height 42
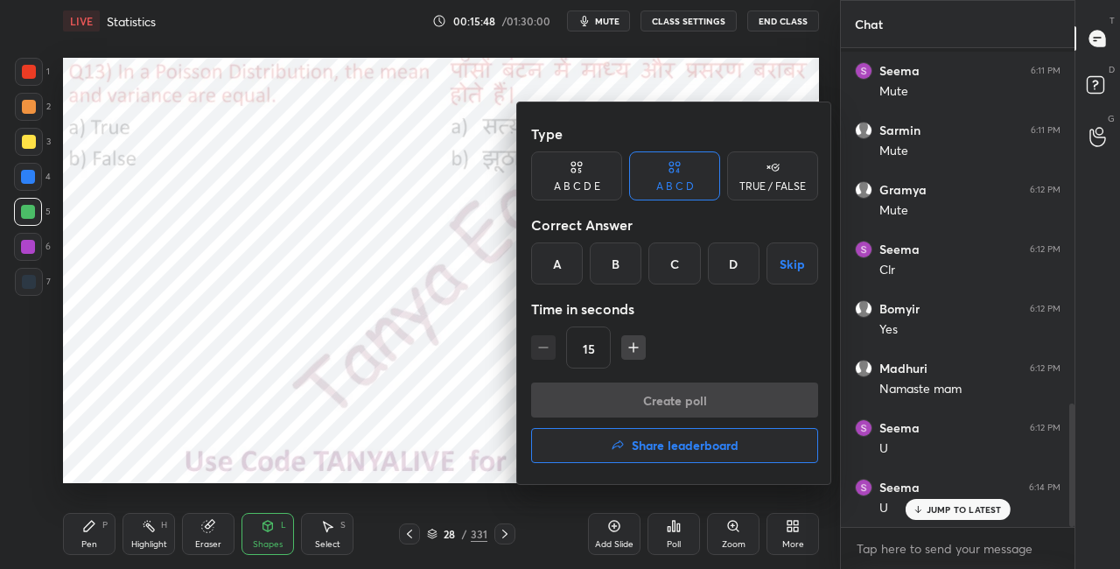
click at [481, 313] on div at bounding box center [560, 284] width 1120 height 569
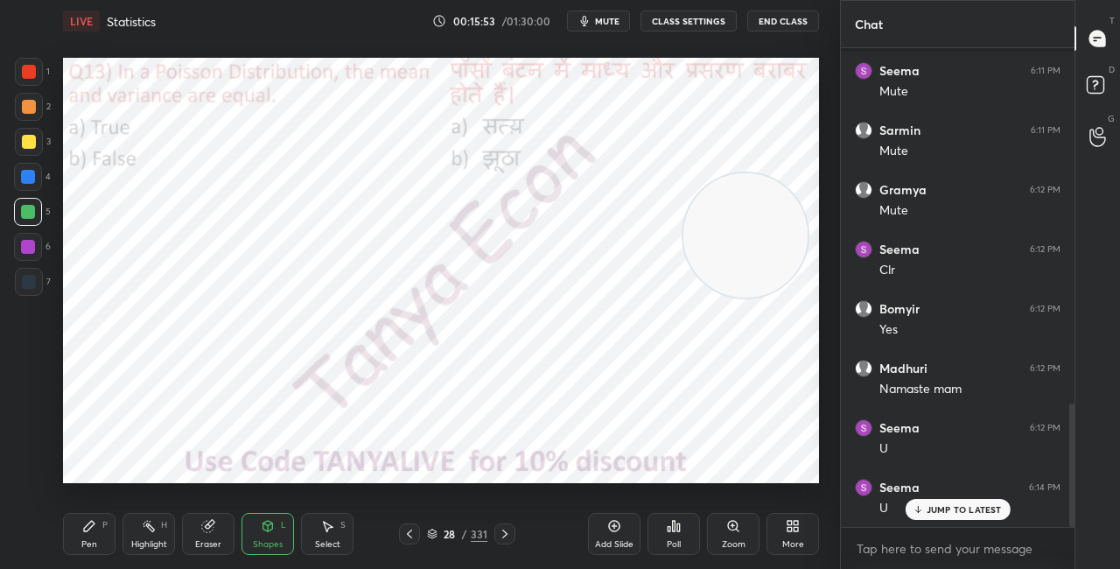
click at [680, 529] on icon at bounding box center [674, 526] width 14 height 14
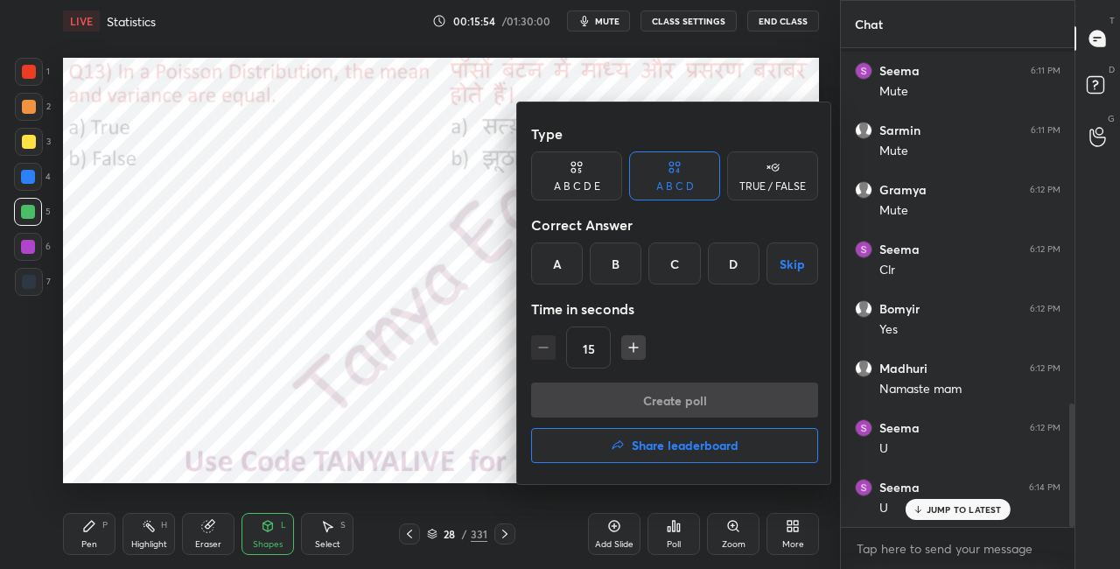
click at [571, 267] on div "A" at bounding box center [557, 263] width 52 height 42
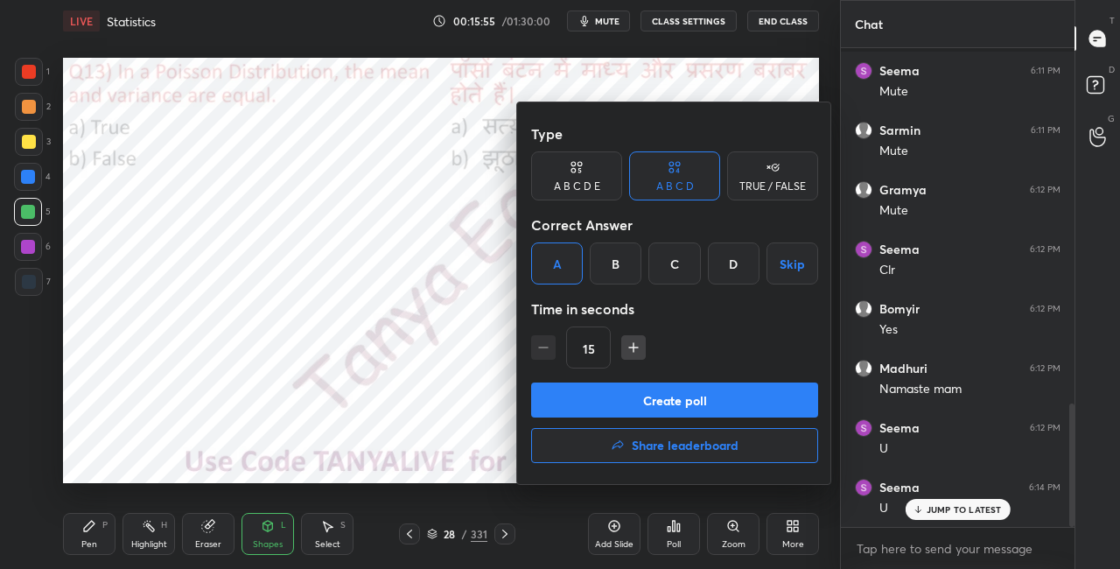
click at [573, 396] on button "Create poll" at bounding box center [674, 399] width 287 height 35
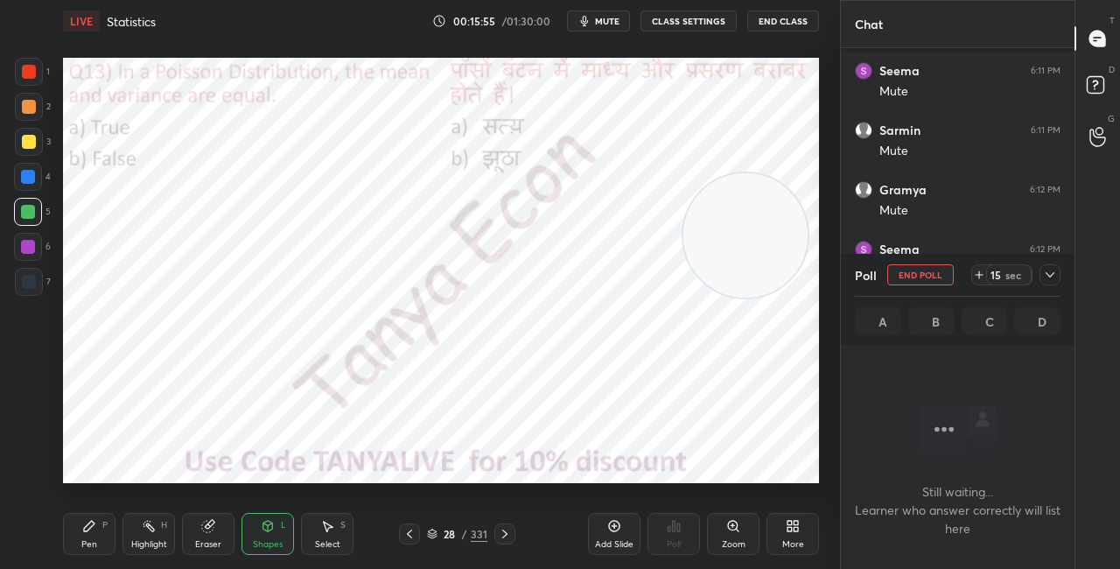
scroll to position [424, 228]
click at [249, 534] on div "Shapes L" at bounding box center [268, 534] width 53 height 42
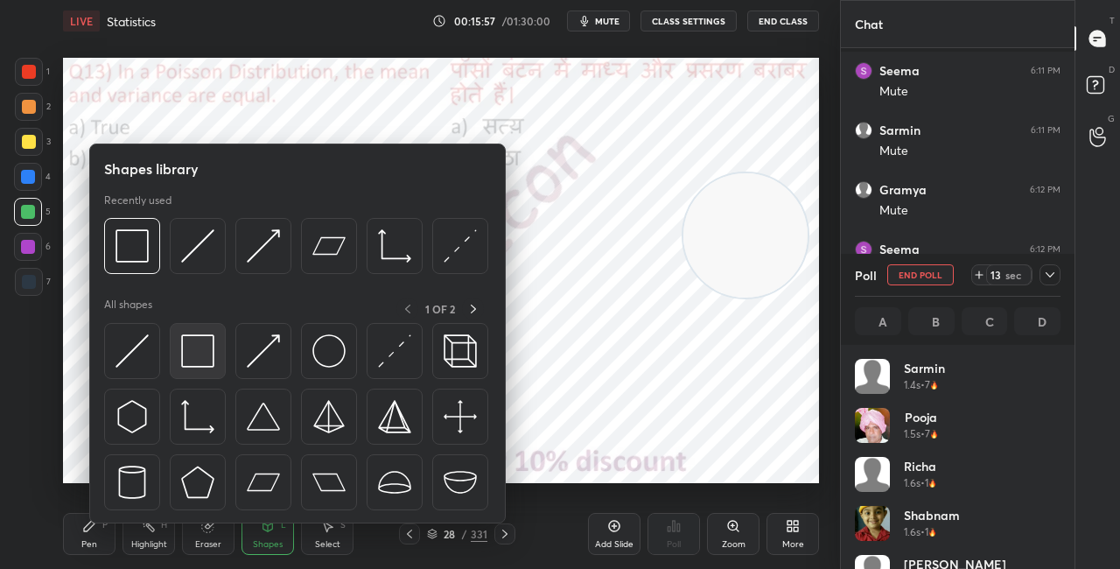
click at [186, 352] on img at bounding box center [197, 350] width 33 height 33
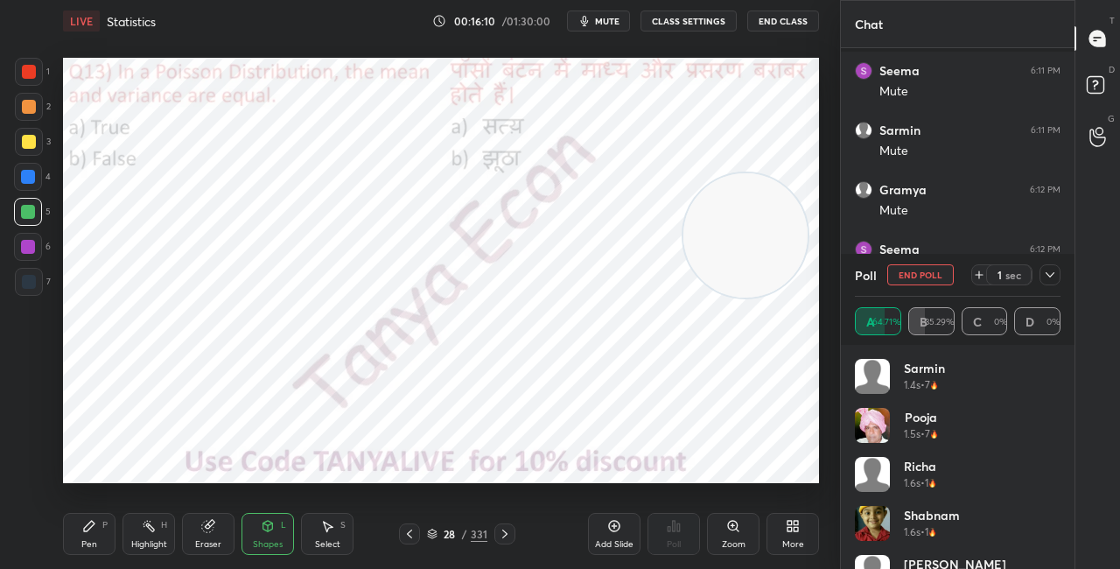
click at [263, 540] on div "Shapes" at bounding box center [268, 544] width 30 height 9
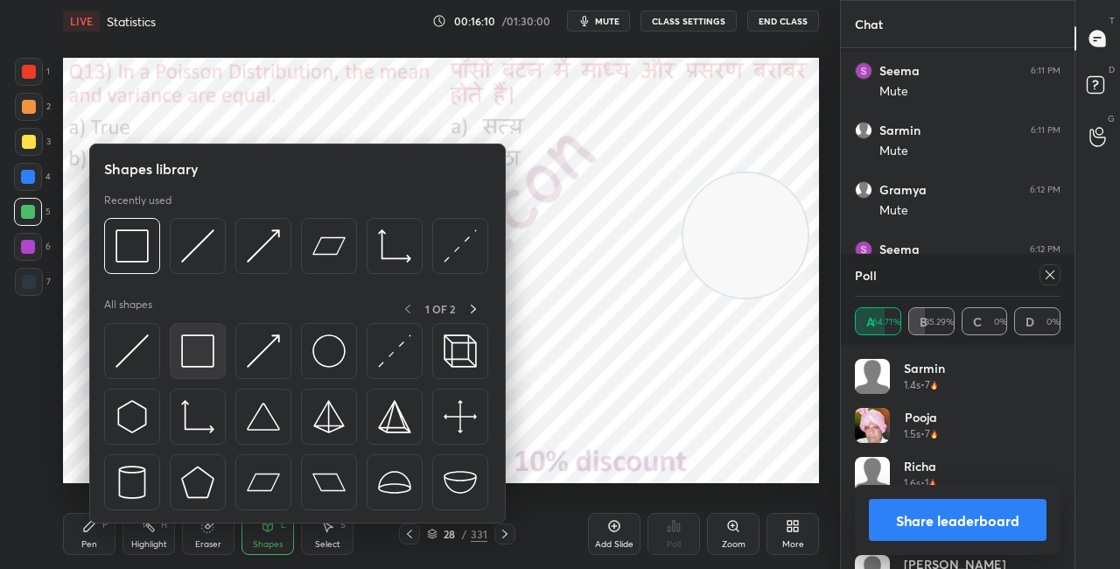
click at [181, 372] on div at bounding box center [198, 351] width 56 height 56
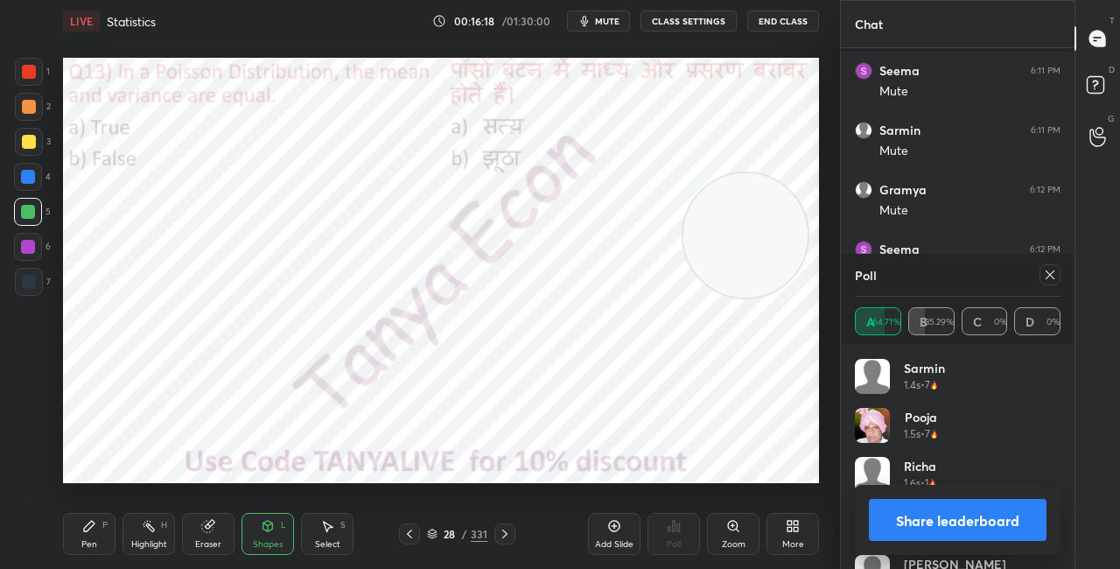
click at [508, 535] on icon at bounding box center [505, 534] width 14 height 14
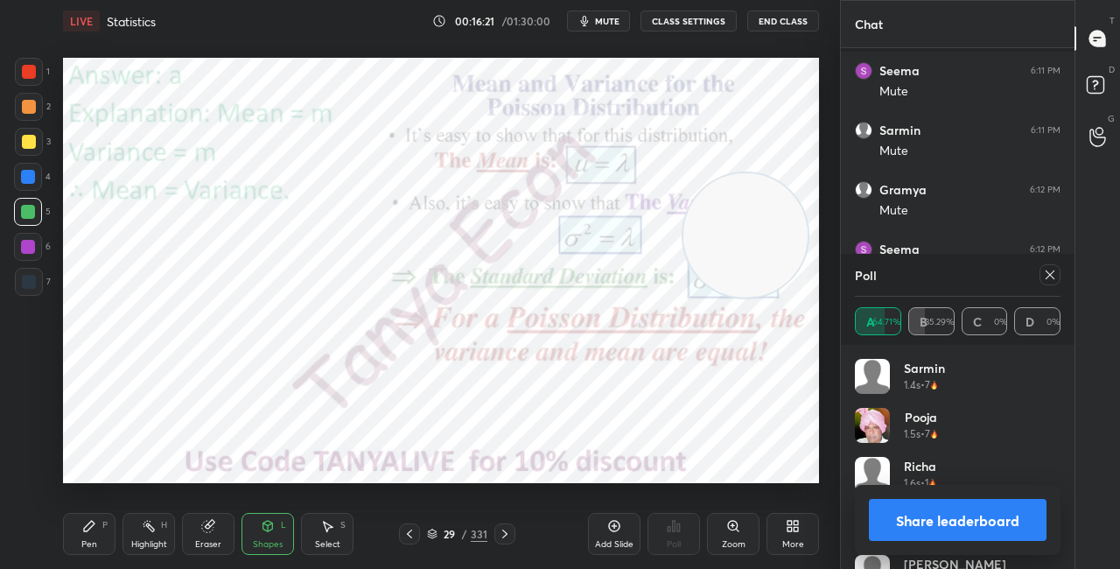
click at [81, 529] on div "Pen P" at bounding box center [89, 534] width 53 height 42
drag, startPoint x: 728, startPoint y: 256, endPoint x: 753, endPoint y: 144, distance: 114.0
click at [752, 145] on video at bounding box center [751, 199] width 124 height 124
click at [879, 515] on button "Share leaderboard" at bounding box center [958, 520] width 178 height 42
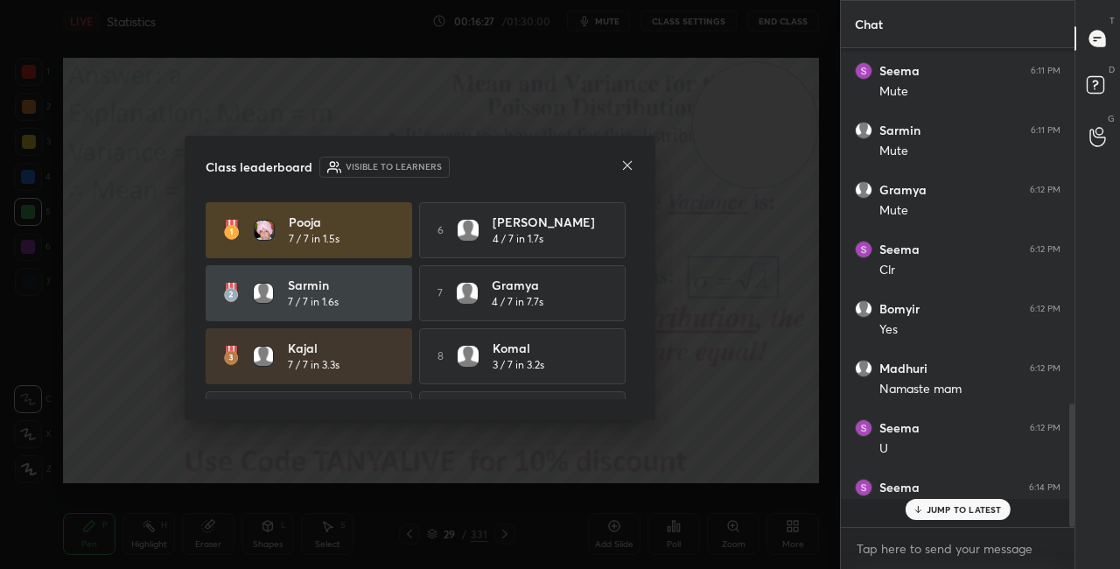
scroll to position [501, 228]
click at [629, 165] on icon at bounding box center [627, 165] width 14 height 14
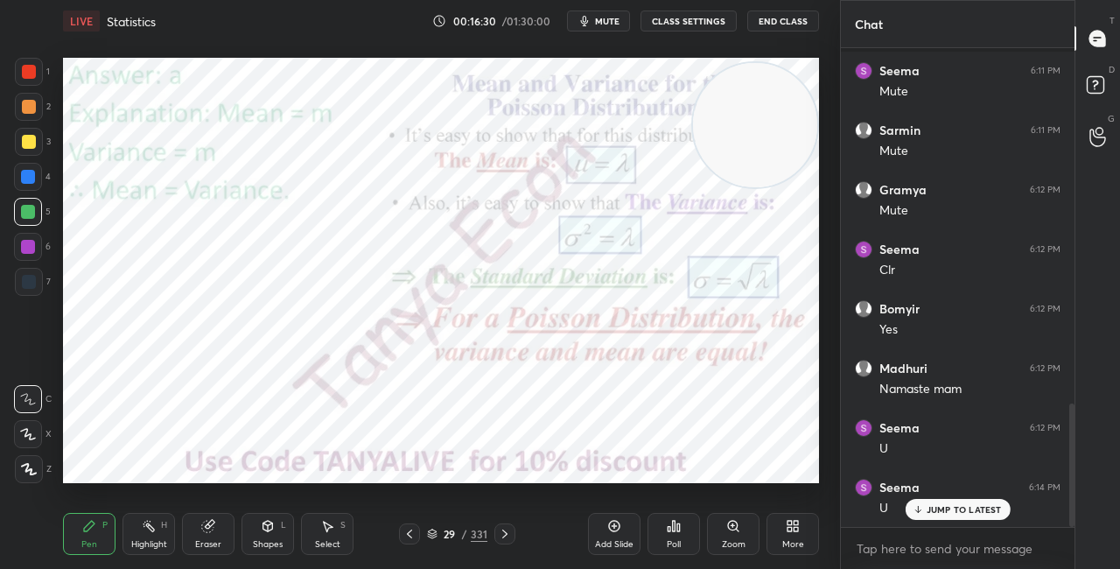
click at [437, 528] on div "29 / 331" at bounding box center [457, 534] width 60 height 16
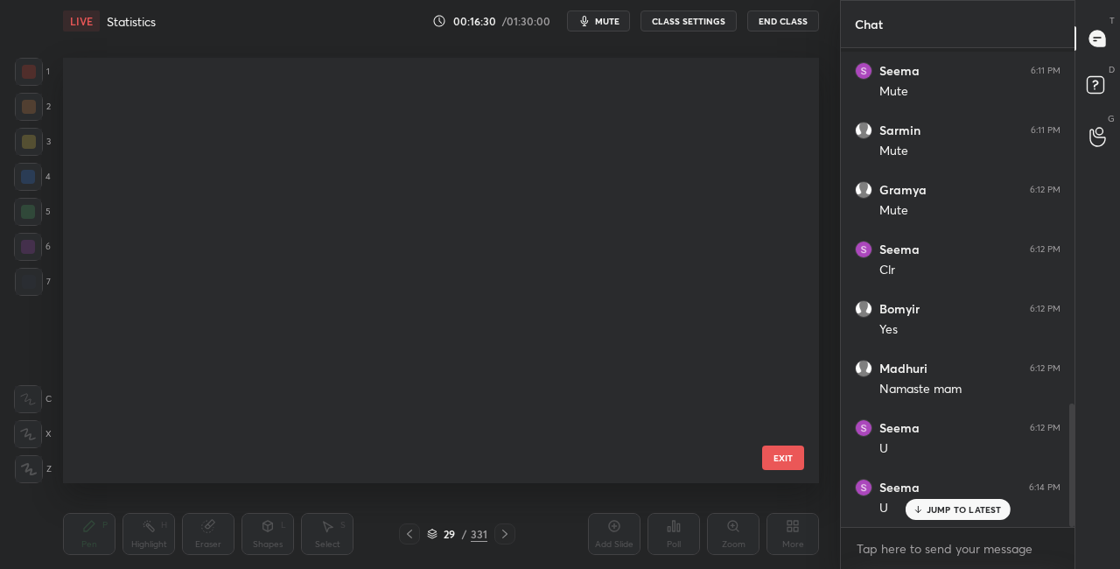
scroll to position [861, 0]
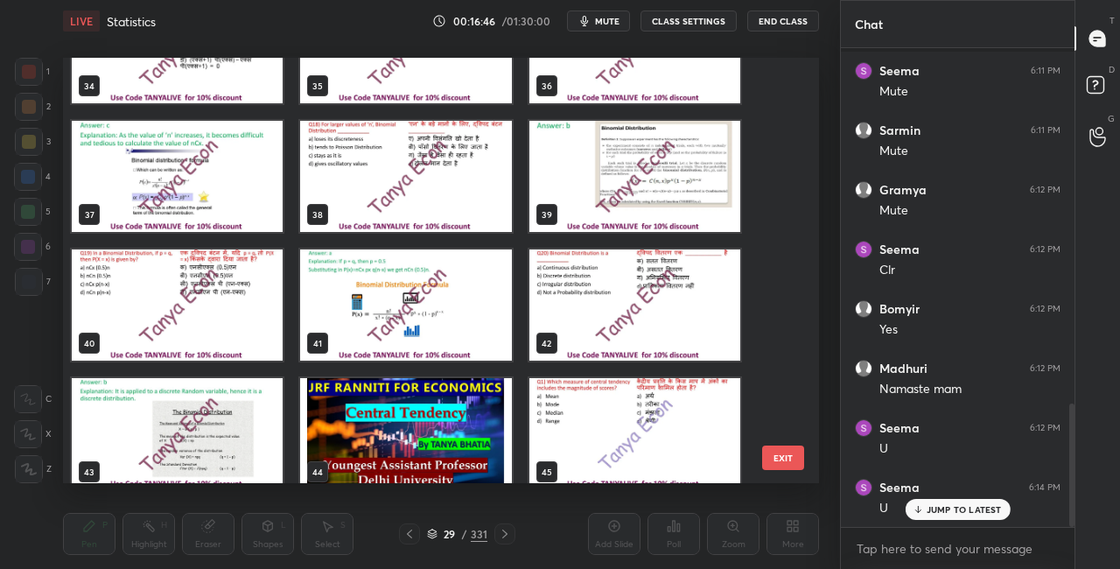
click at [476, 178] on img "grid" at bounding box center [405, 176] width 211 height 111
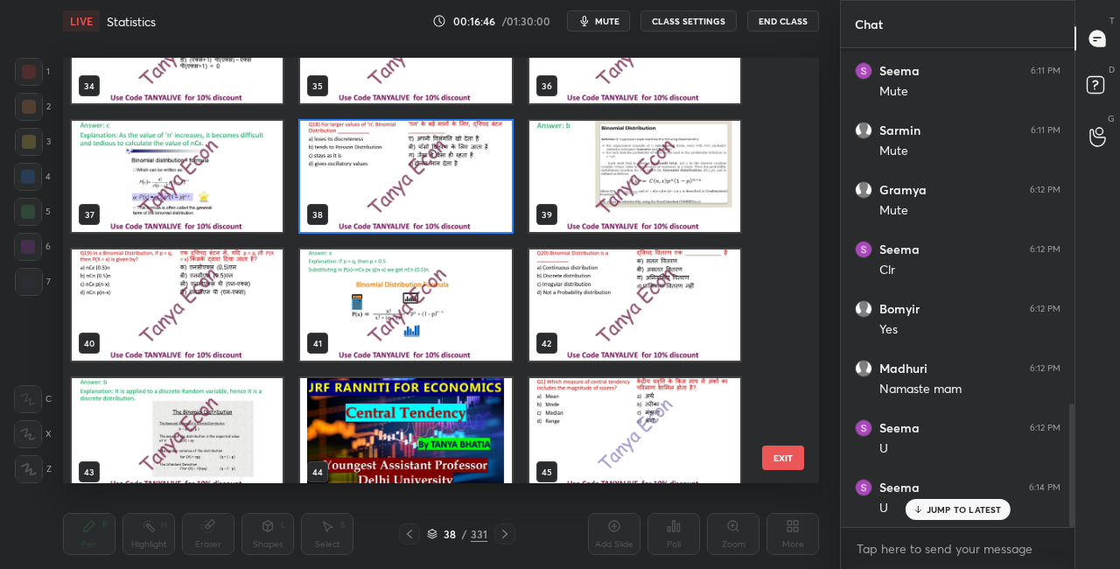
click at [476, 178] on img "grid" at bounding box center [405, 176] width 211 height 111
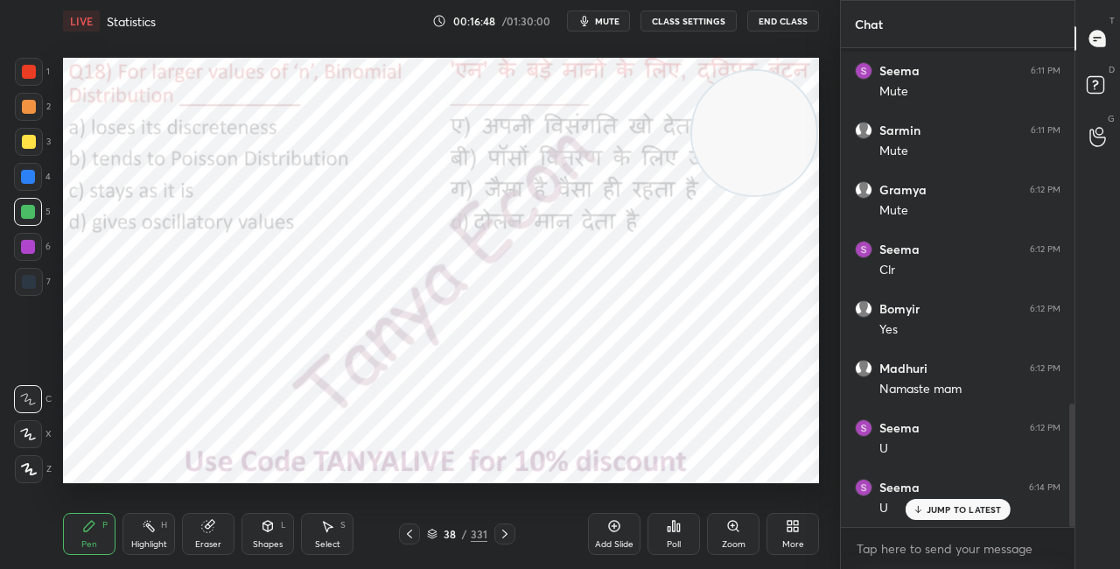
drag, startPoint x: 770, startPoint y: 118, endPoint x: 797, endPoint y: 264, distance: 148.6
click at [785, 195] on video at bounding box center [754, 133] width 124 height 124
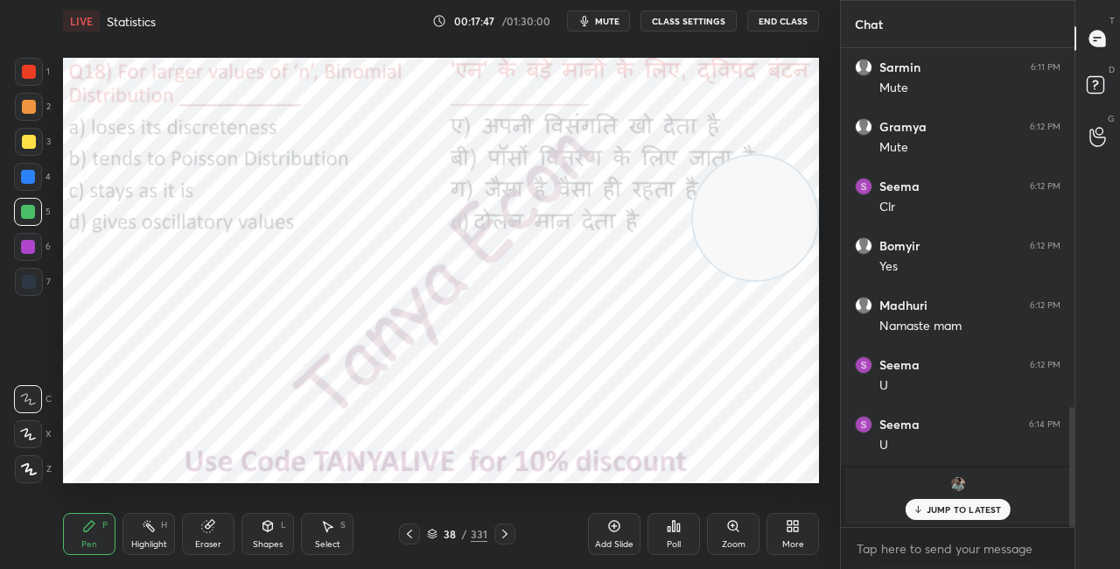
click at [433, 536] on icon at bounding box center [432, 534] width 11 height 11
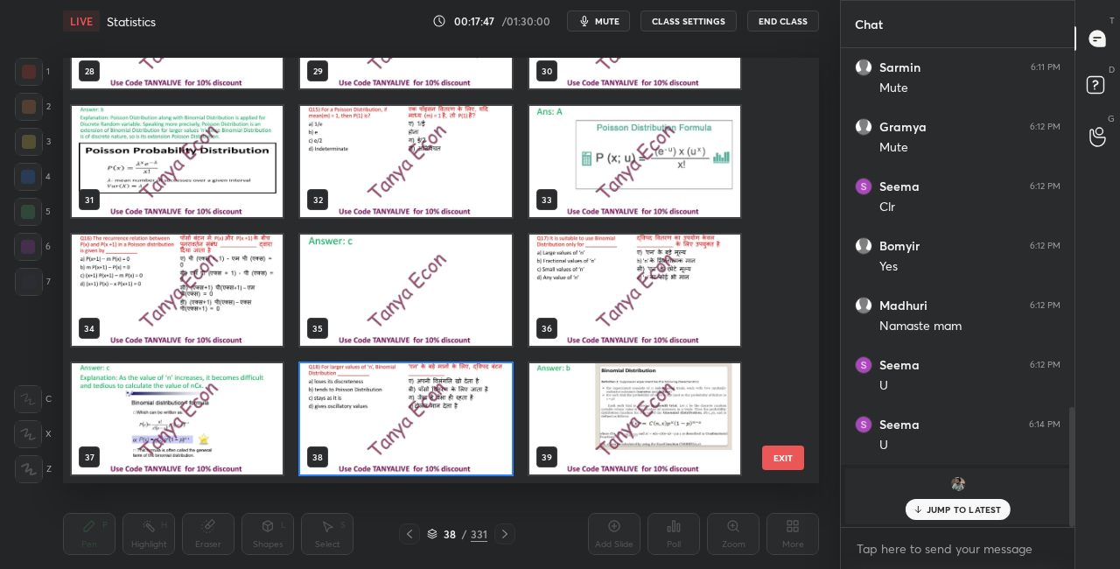
scroll to position [420, 747]
click at [417, 427] on img "grid" at bounding box center [405, 418] width 211 height 111
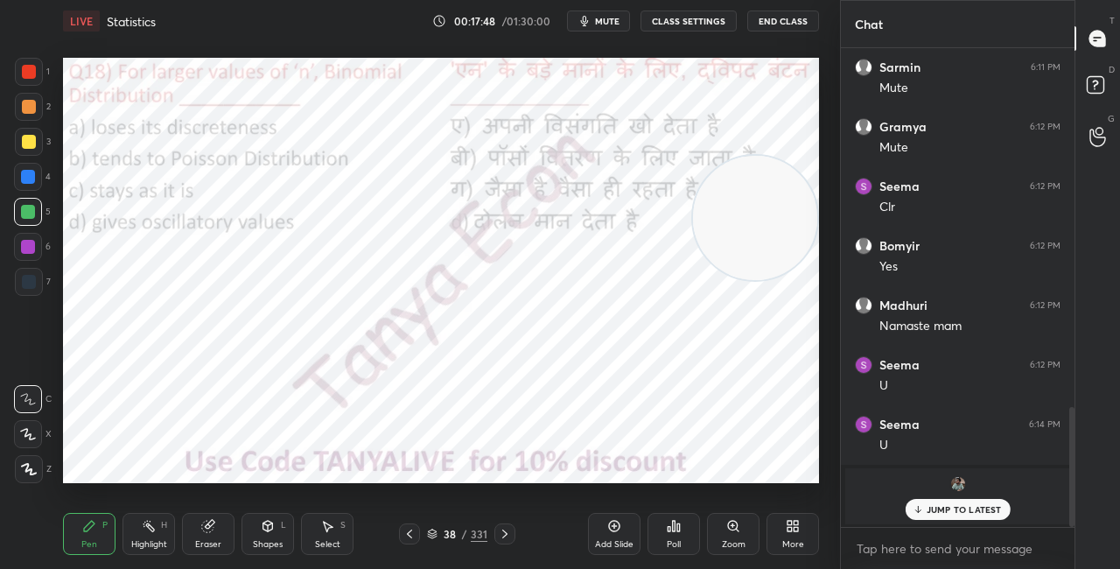
click at [417, 430] on img "grid" at bounding box center [405, 418] width 211 height 111
click at [660, 532] on div "Poll" at bounding box center [674, 534] width 53 height 42
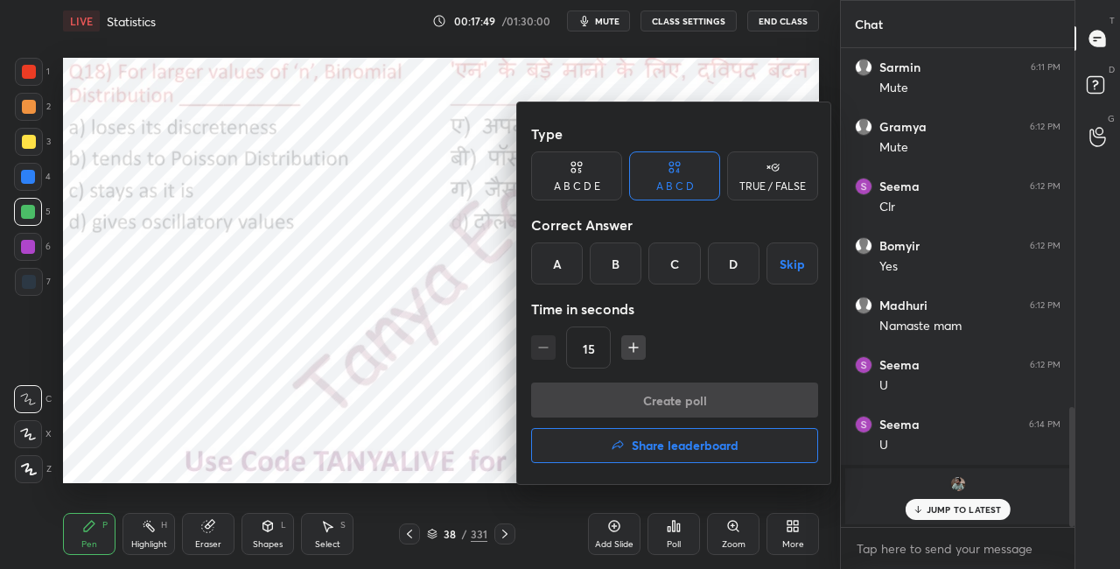
click at [600, 267] on div "B" at bounding box center [616, 263] width 52 height 42
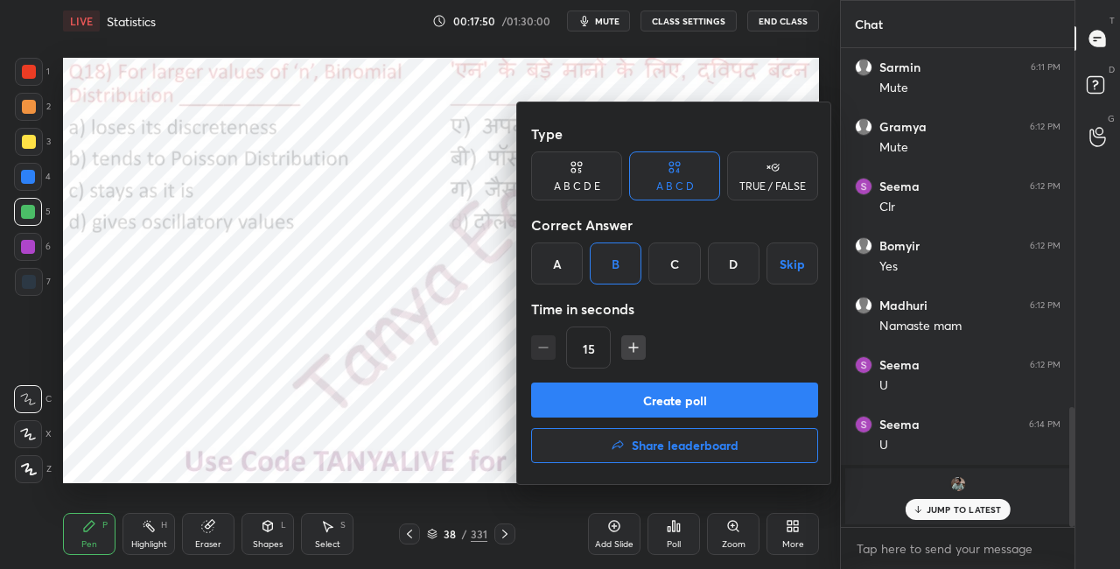
click at [626, 406] on button "Create poll" at bounding box center [674, 399] width 287 height 35
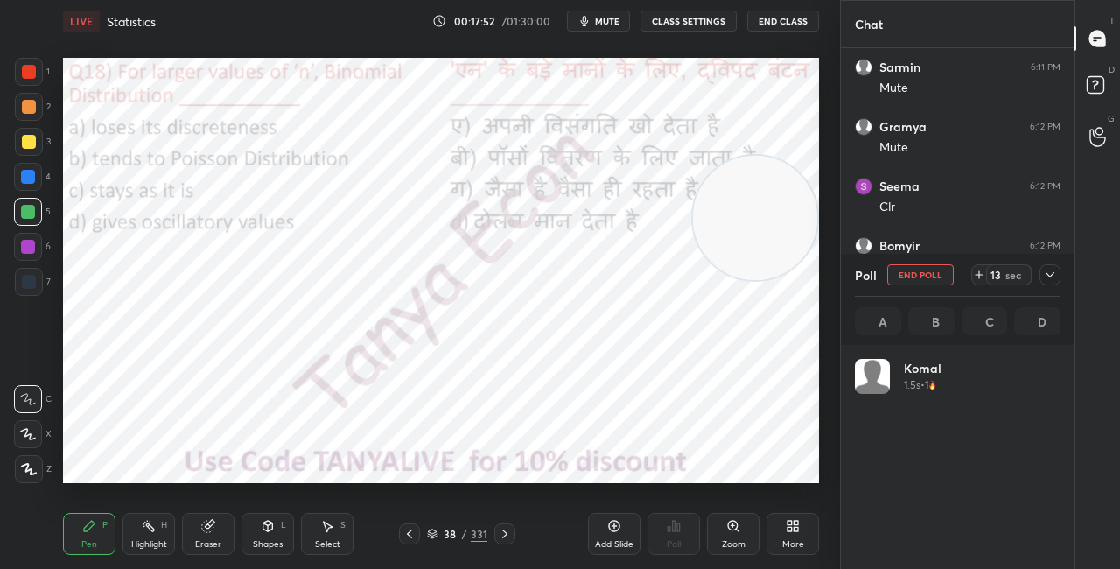
scroll to position [205, 200]
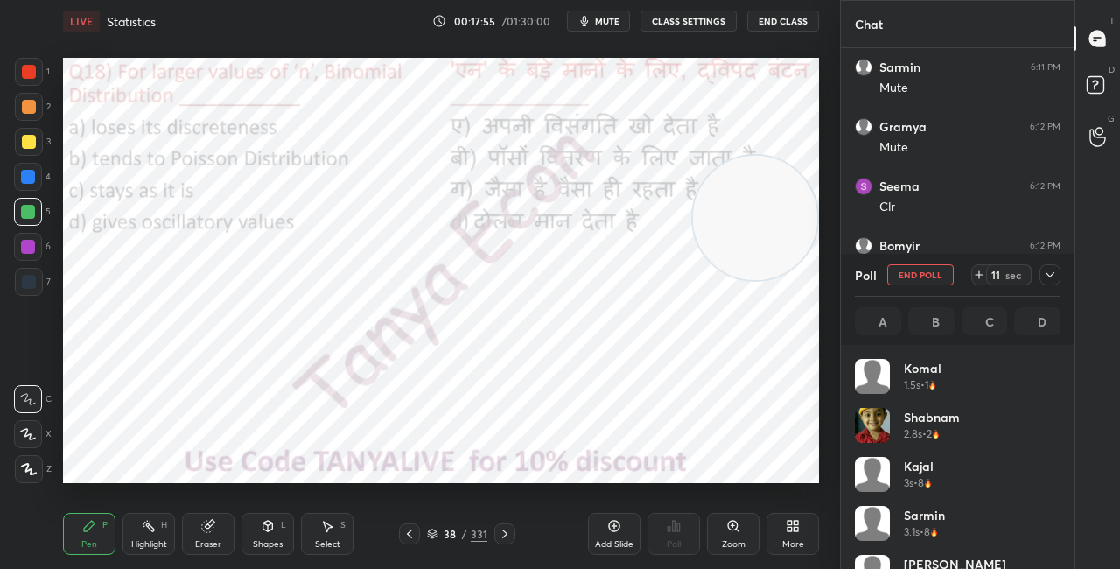
click at [1051, 279] on icon at bounding box center [1050, 275] width 14 height 14
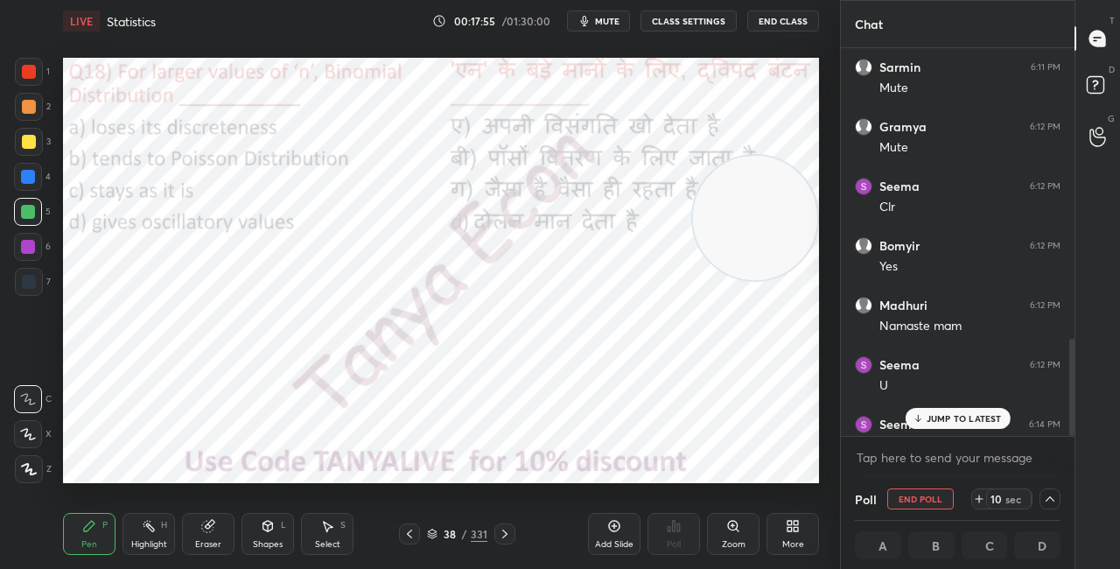
scroll to position [1, 5]
click at [956, 419] on p "JUMP TO LATEST" at bounding box center [964, 418] width 75 height 11
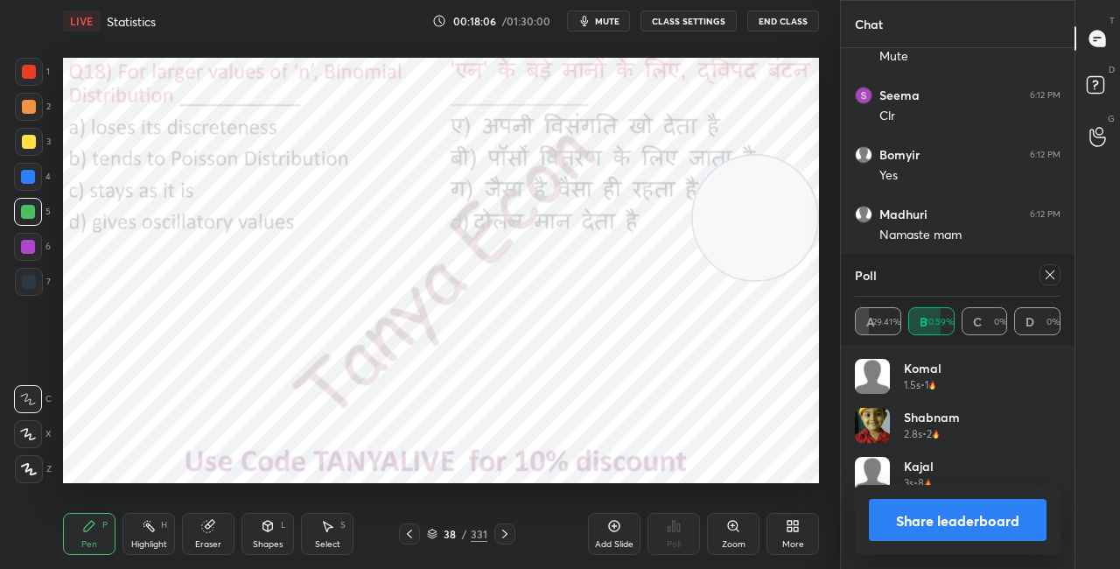
scroll to position [205, 200]
click at [277, 523] on div "Shapes L" at bounding box center [268, 534] width 53 height 42
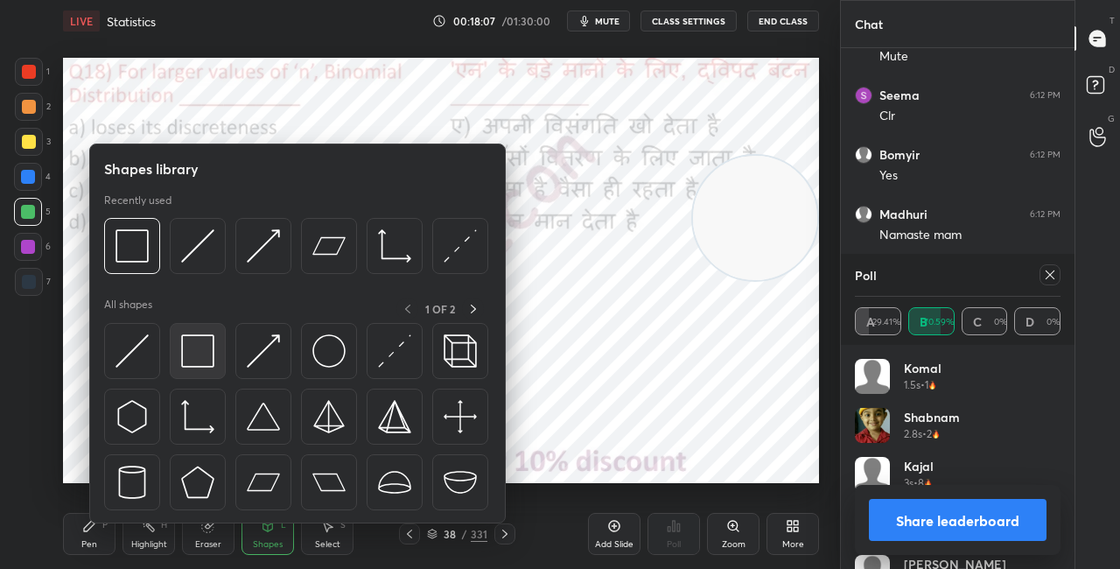
click at [201, 356] on img at bounding box center [197, 350] width 33 height 33
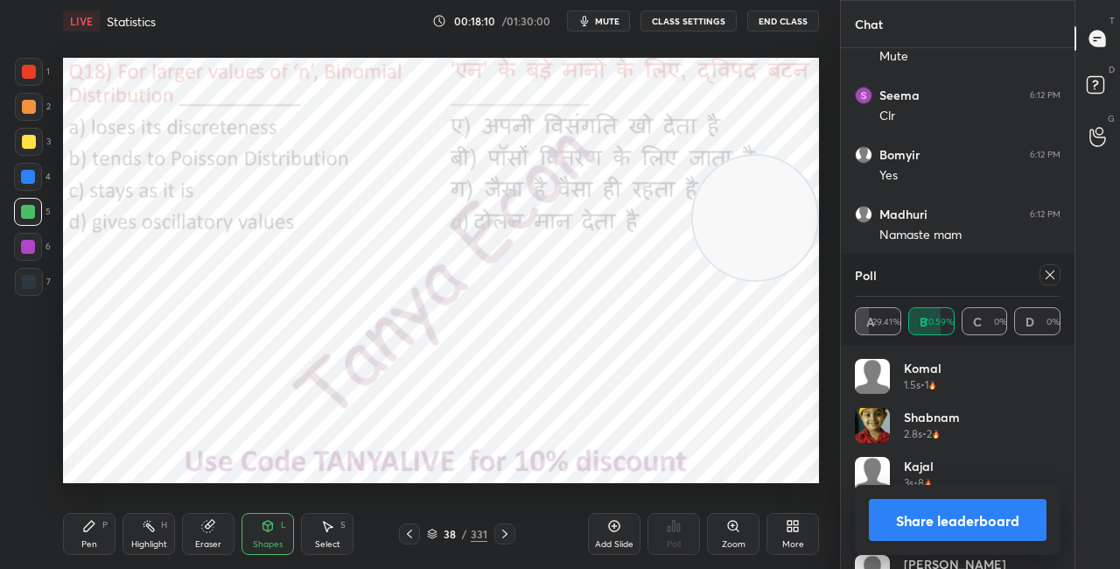
click at [768, 280] on video at bounding box center [755, 218] width 124 height 124
click at [239, 489] on div "Setting up your live class Poll for secs No correct answer Start poll" at bounding box center [441, 270] width 770 height 457
click at [98, 517] on div "Pen P" at bounding box center [89, 534] width 53 height 42
click at [505, 529] on icon at bounding box center [505, 534] width 14 height 14
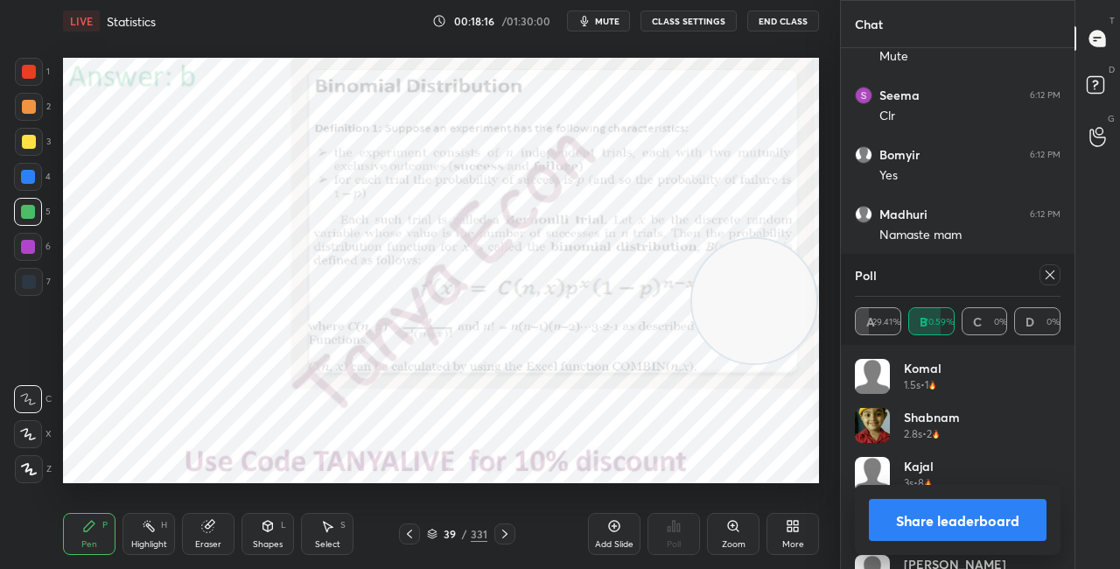
click at [417, 534] on div at bounding box center [409, 533] width 21 height 21
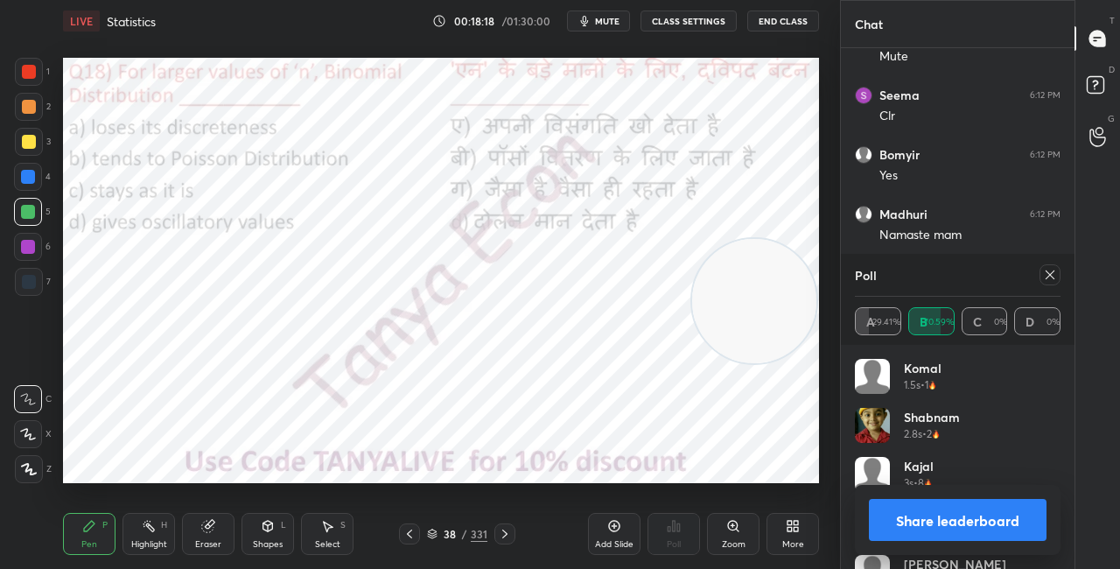
click at [874, 506] on button "Share leaderboard" at bounding box center [958, 520] width 178 height 42
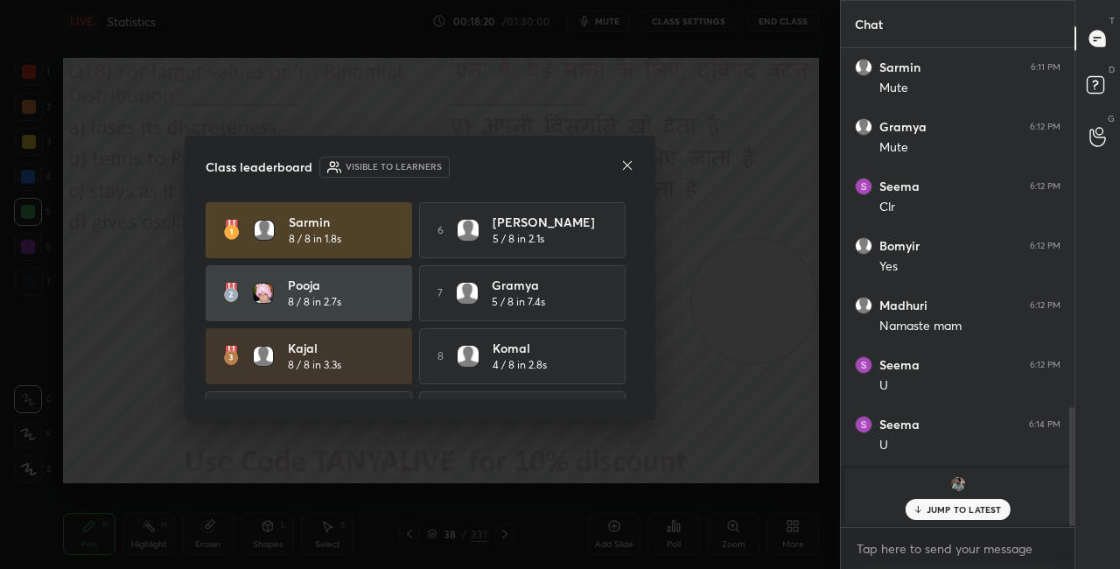
click at [627, 160] on icon at bounding box center [627, 165] width 14 height 14
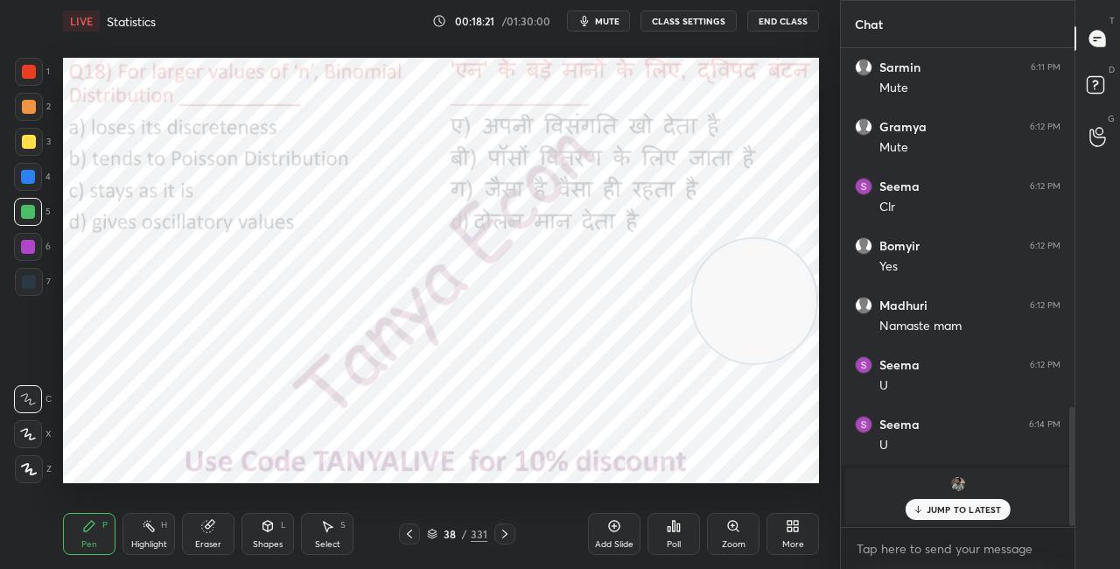
click at [501, 535] on icon at bounding box center [505, 534] width 14 height 14
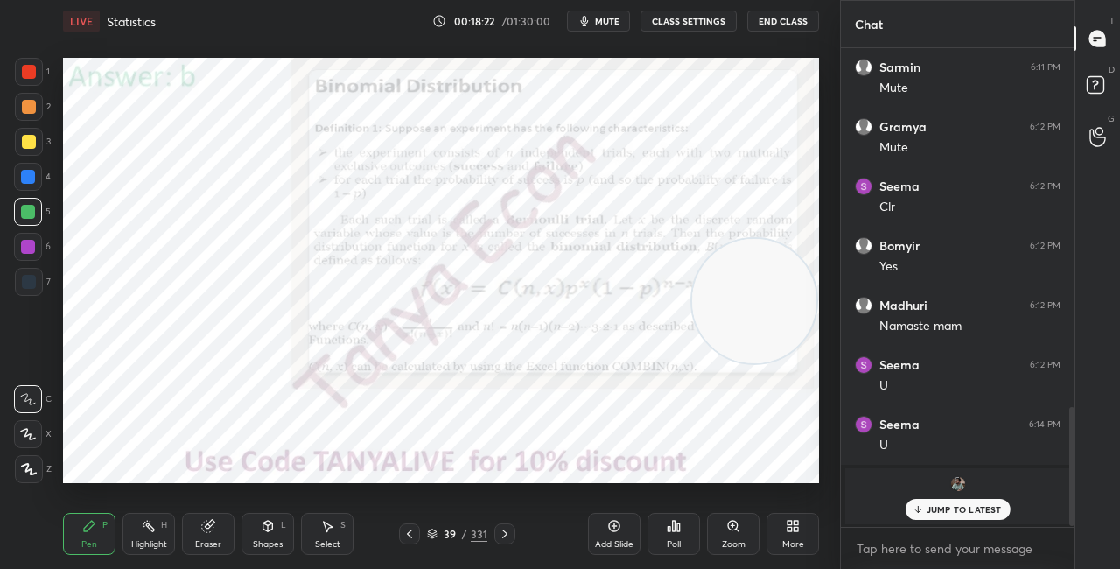
click at [433, 533] on icon at bounding box center [432, 531] width 9 height 4
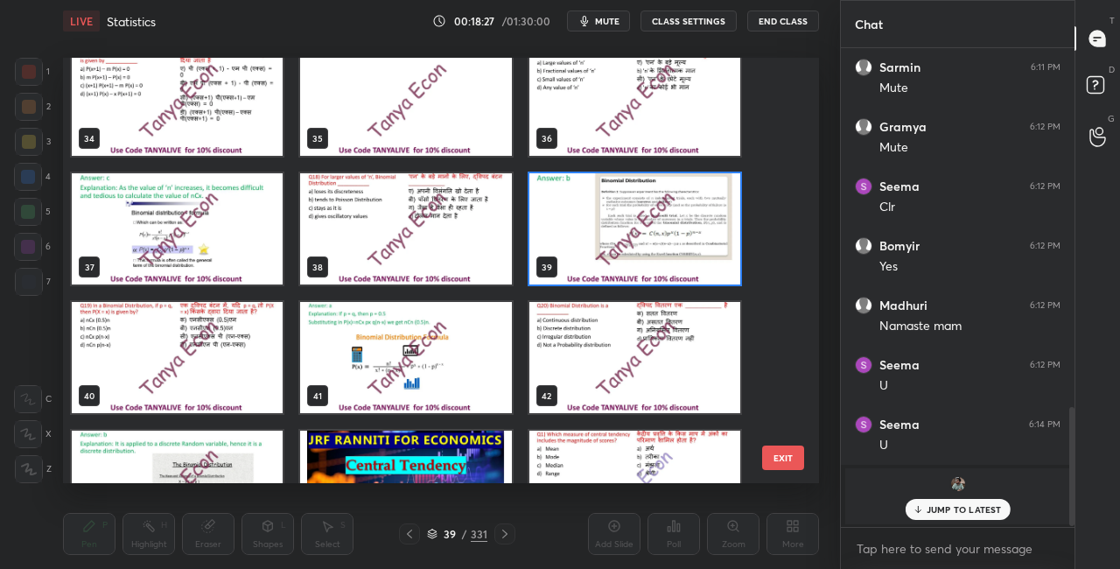
click at [199, 406] on img "grid" at bounding box center [177, 357] width 211 height 111
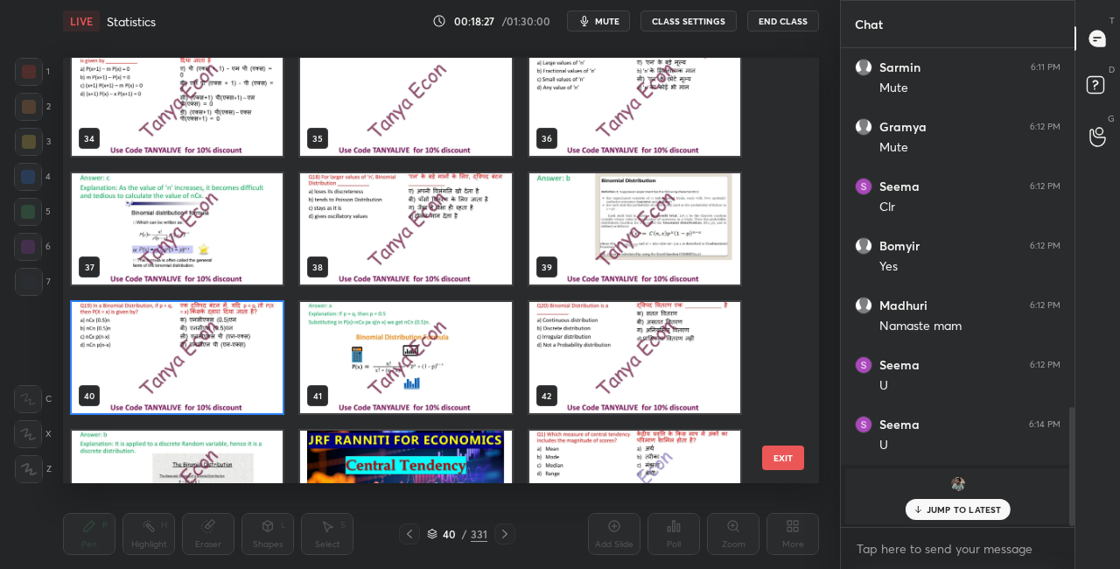
click at [199, 408] on img "grid" at bounding box center [177, 357] width 211 height 111
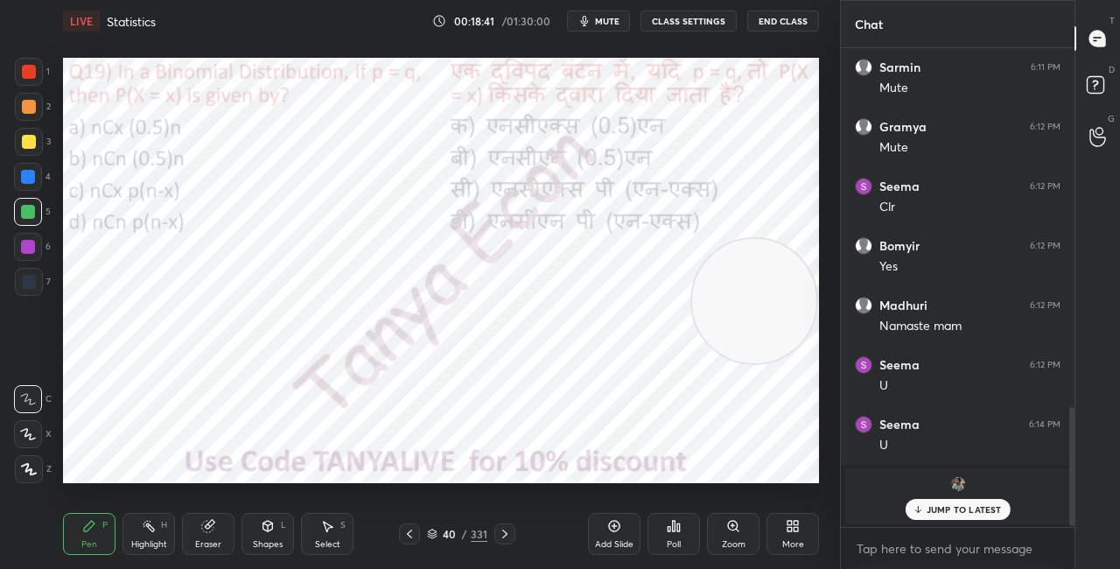
click at [435, 537] on icon at bounding box center [432, 534] width 11 height 11
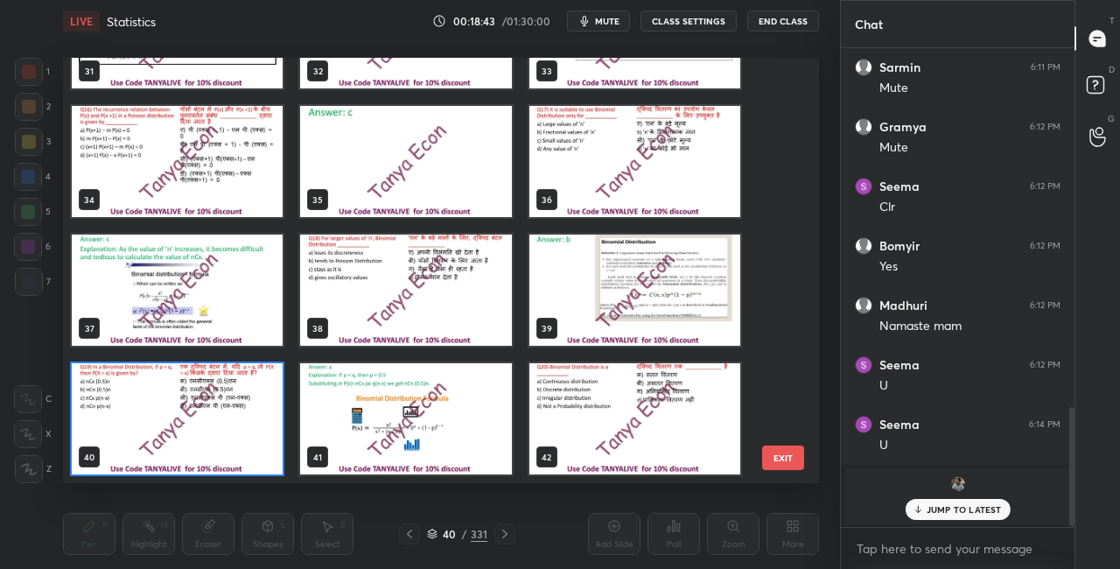
click at [265, 462] on img "grid" at bounding box center [177, 418] width 211 height 111
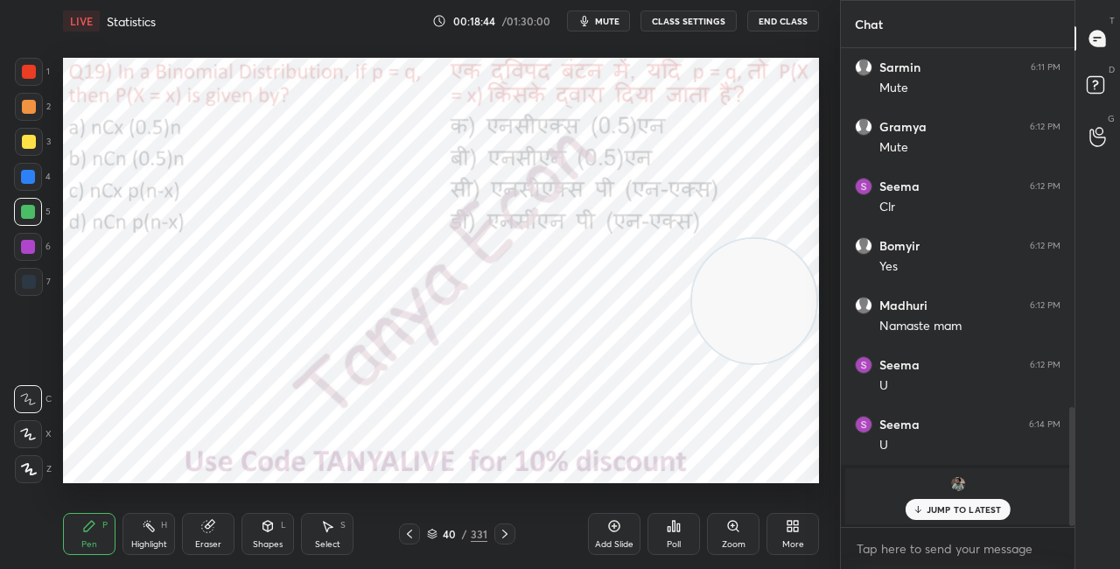
click at [265, 462] on img "grid" at bounding box center [177, 418] width 211 height 111
click at [434, 536] on icon at bounding box center [432, 534] width 11 height 11
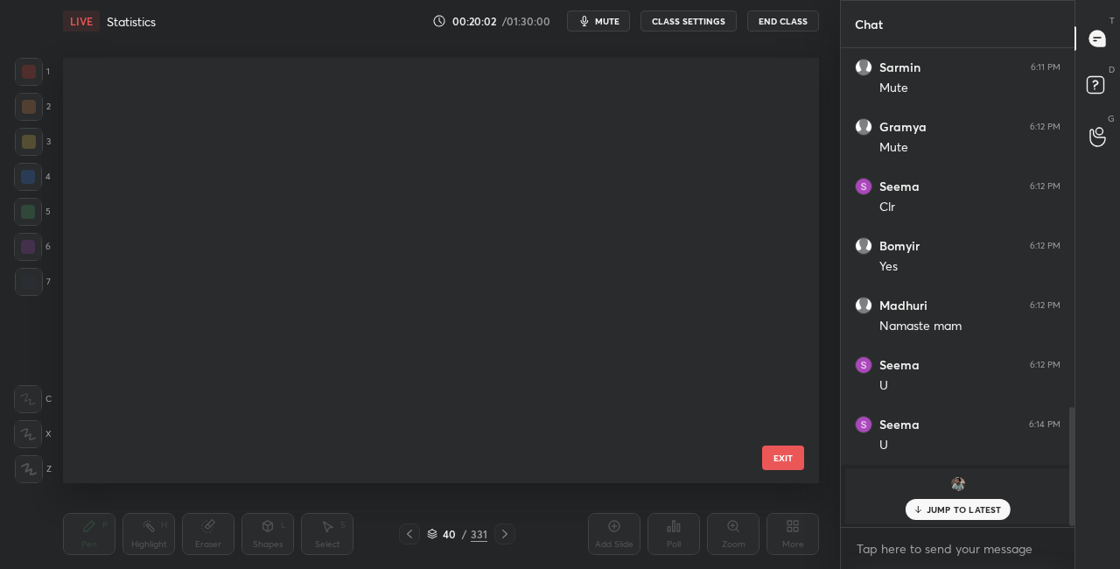
scroll to position [420, 747]
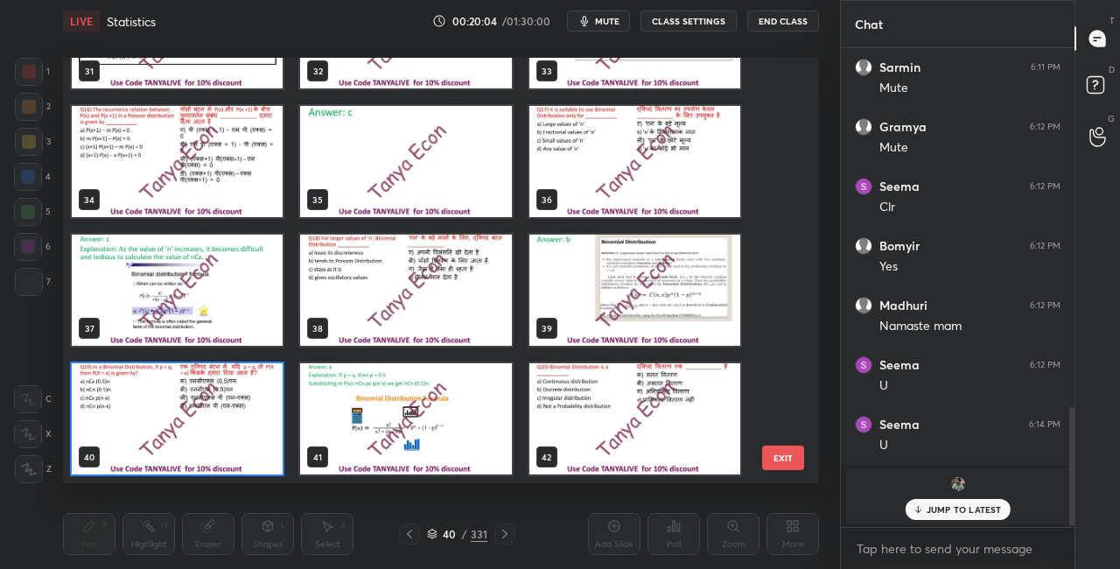
click at [274, 455] on img "grid" at bounding box center [177, 418] width 211 height 111
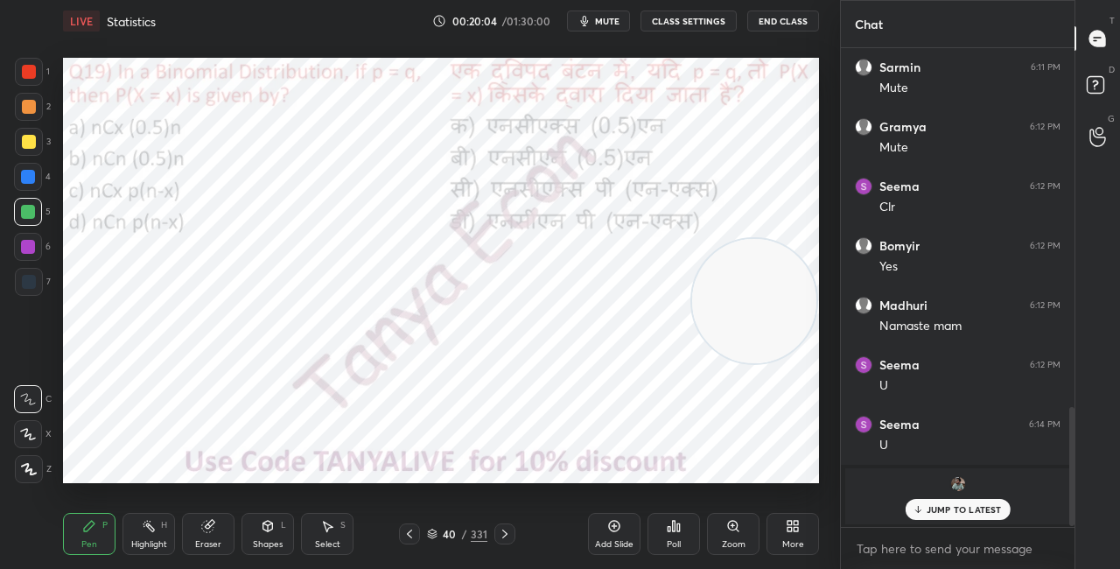
click at [273, 457] on img "grid" at bounding box center [177, 418] width 211 height 111
click at [656, 529] on div "Poll" at bounding box center [674, 534] width 53 height 42
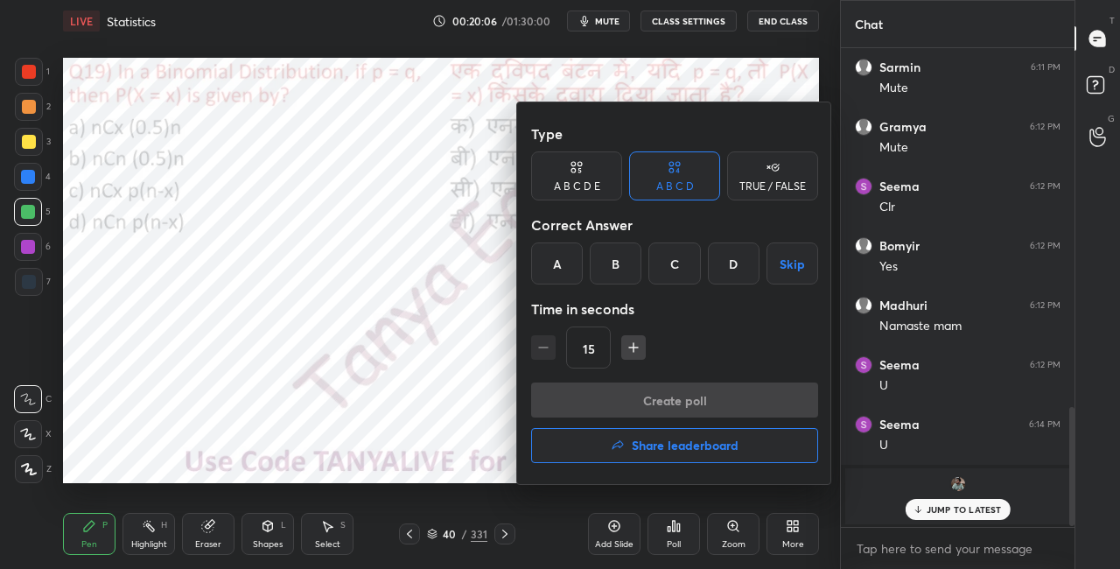
drag, startPoint x: 574, startPoint y: 272, endPoint x: 571, endPoint y: 263, distance: 9.1
click at [573, 273] on div "A" at bounding box center [557, 263] width 52 height 42
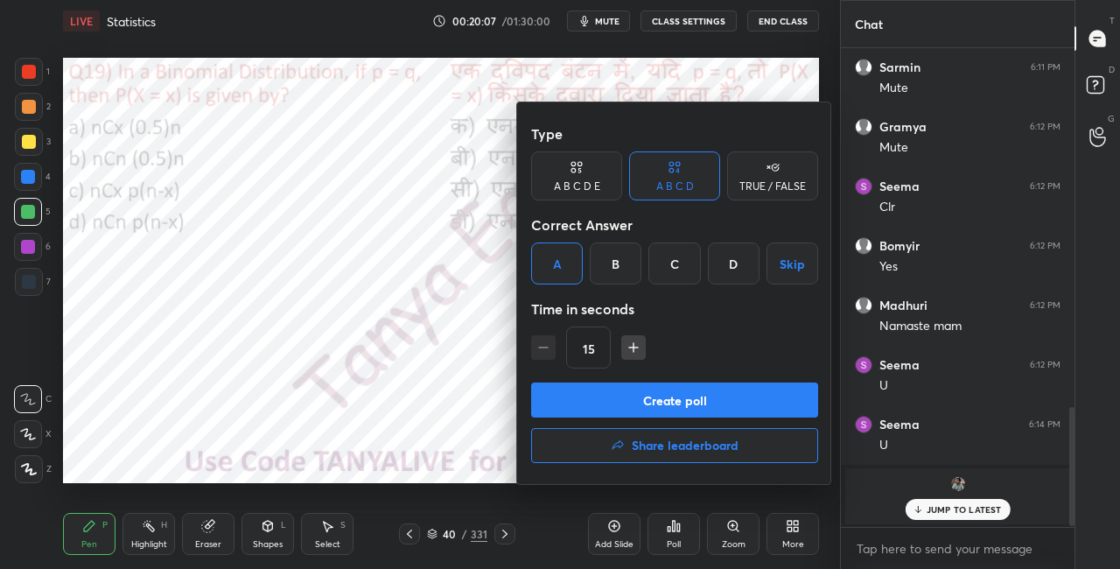
click at [598, 428] on button "Share leaderboard" at bounding box center [674, 445] width 287 height 35
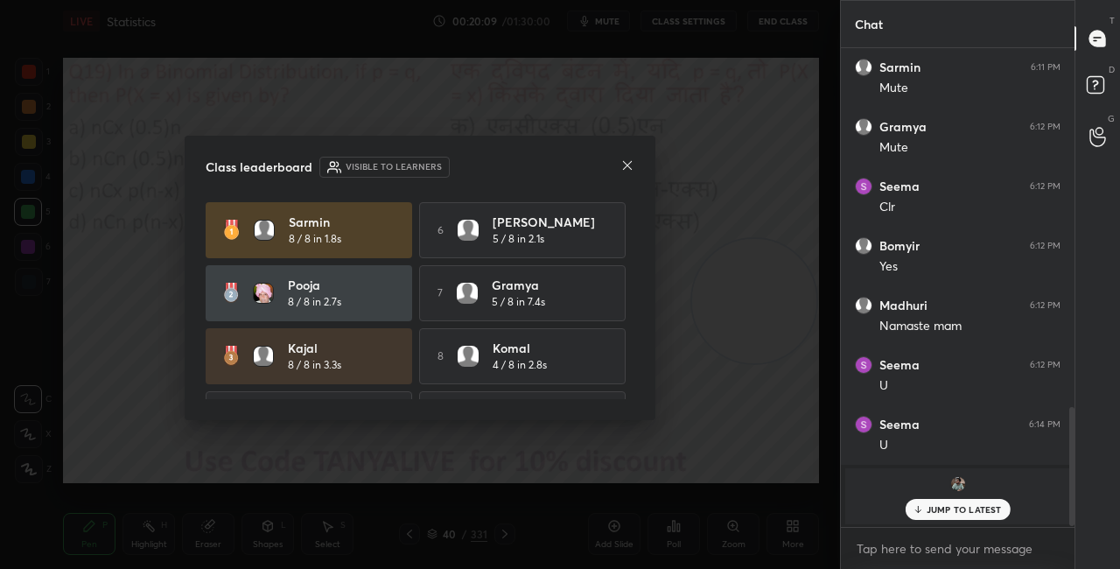
click at [631, 172] on div at bounding box center [627, 167] width 14 height 18
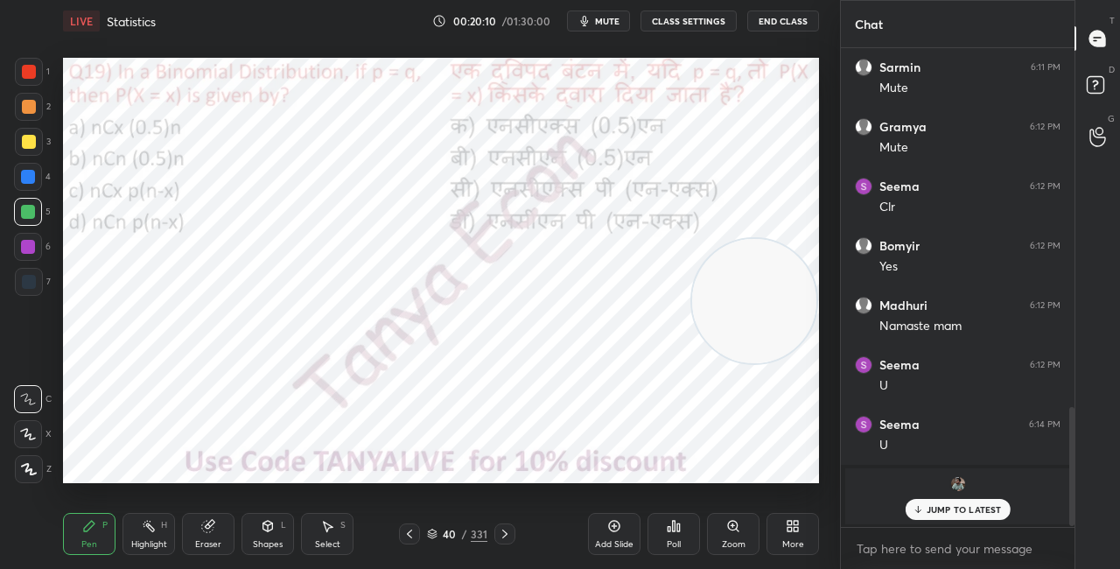
click at [668, 527] on icon at bounding box center [669, 529] width 3 height 4
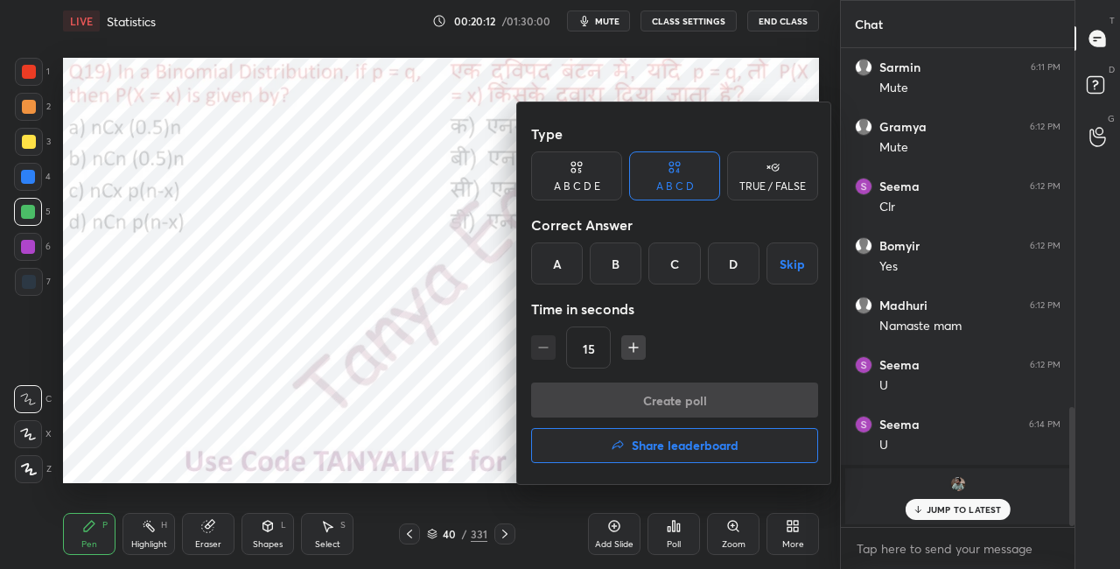
click at [565, 257] on div "A" at bounding box center [557, 263] width 52 height 42
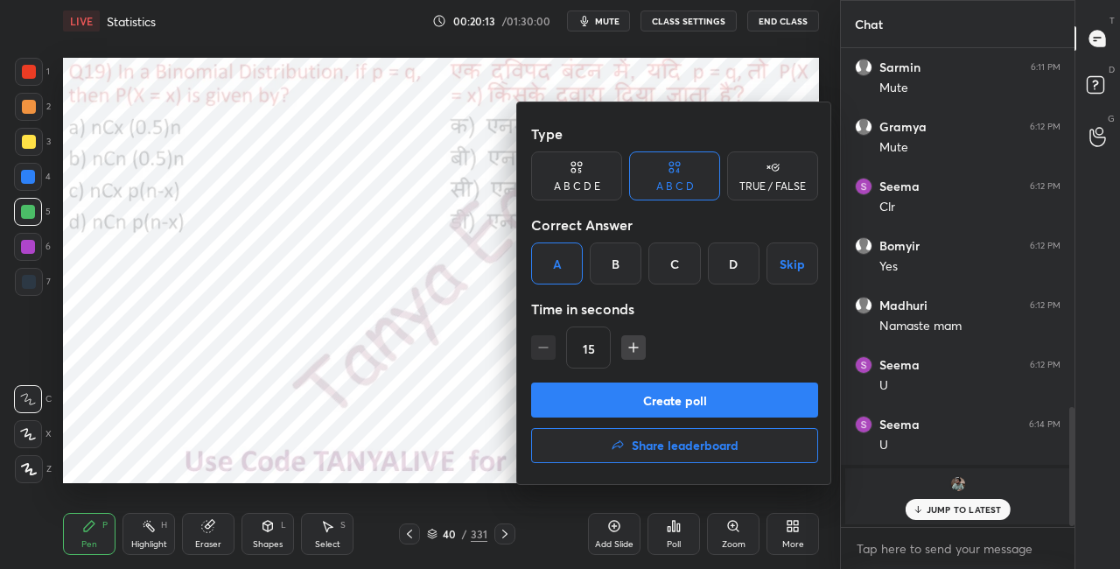
click at [642, 387] on button "Create poll" at bounding box center [674, 399] width 287 height 35
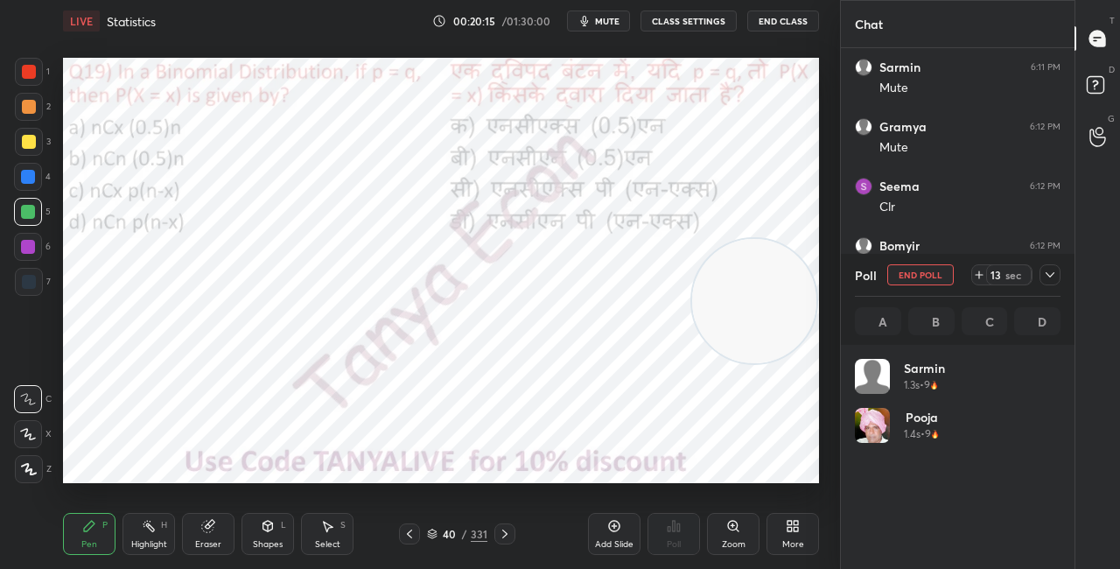
scroll to position [205, 200]
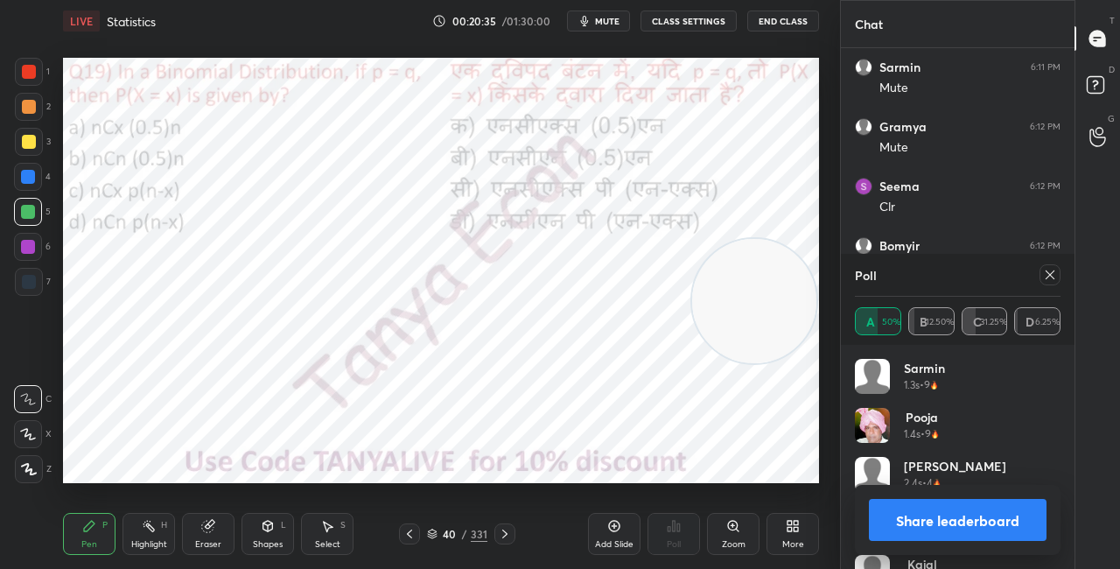
click at [899, 523] on button "Share leaderboard" at bounding box center [958, 520] width 178 height 42
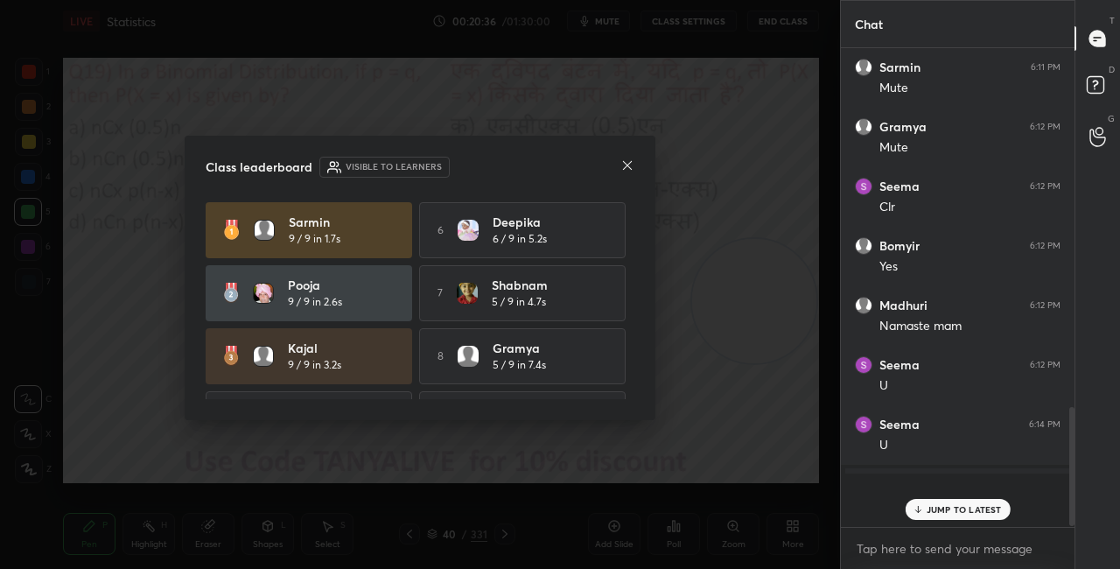
scroll to position [510, 228]
click at [629, 168] on icon at bounding box center [627, 165] width 14 height 14
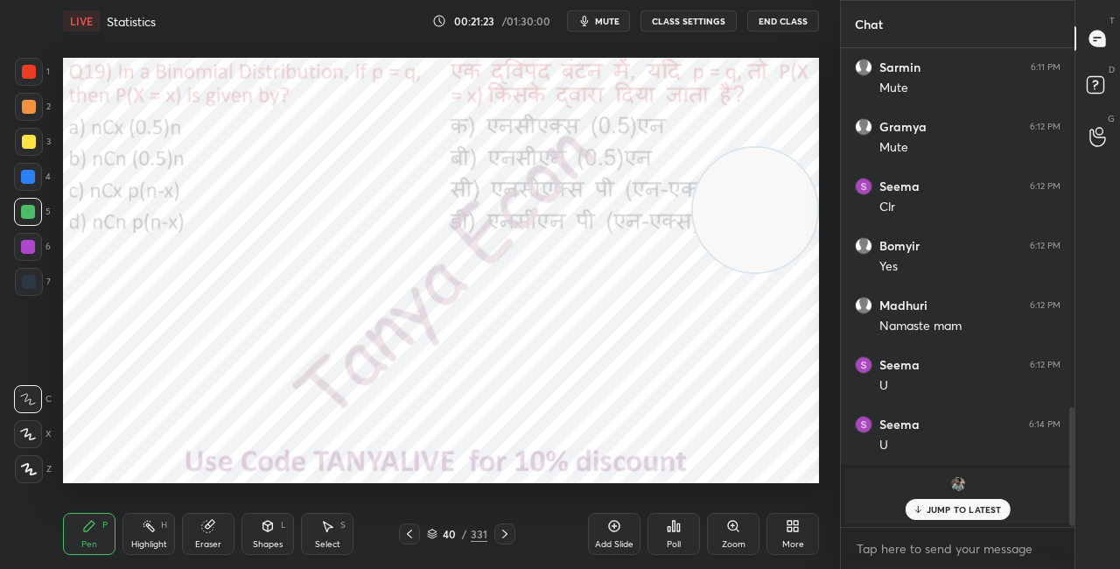
drag, startPoint x: 780, startPoint y: 227, endPoint x: 776, endPoint y: 216, distance: 11.1
click at [796, 175] on video at bounding box center [755, 210] width 124 height 124
click at [437, 532] on icon at bounding box center [432, 531] width 9 height 4
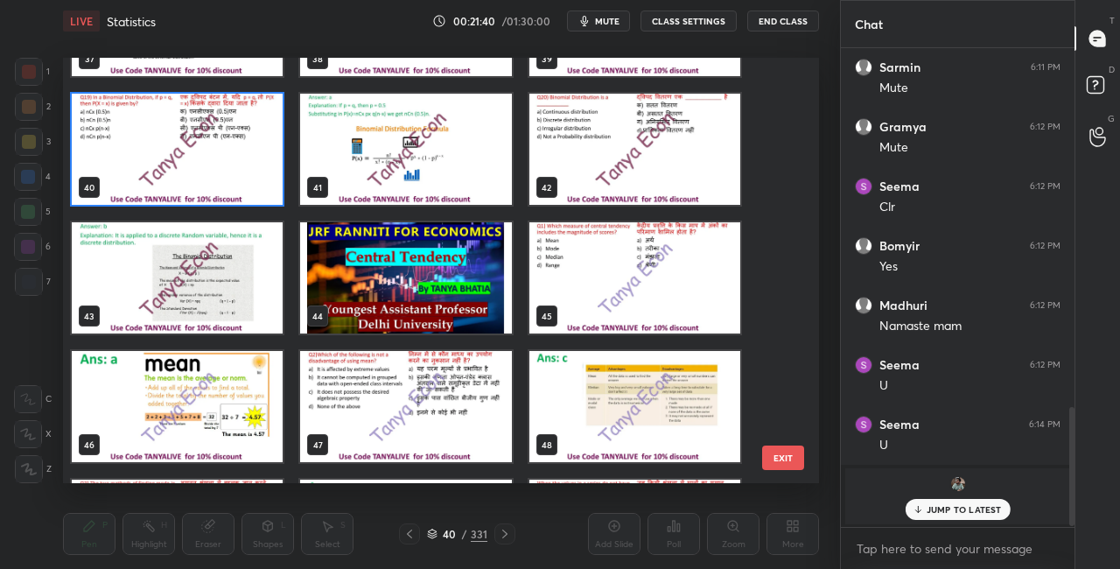
scroll to position [1656, 0]
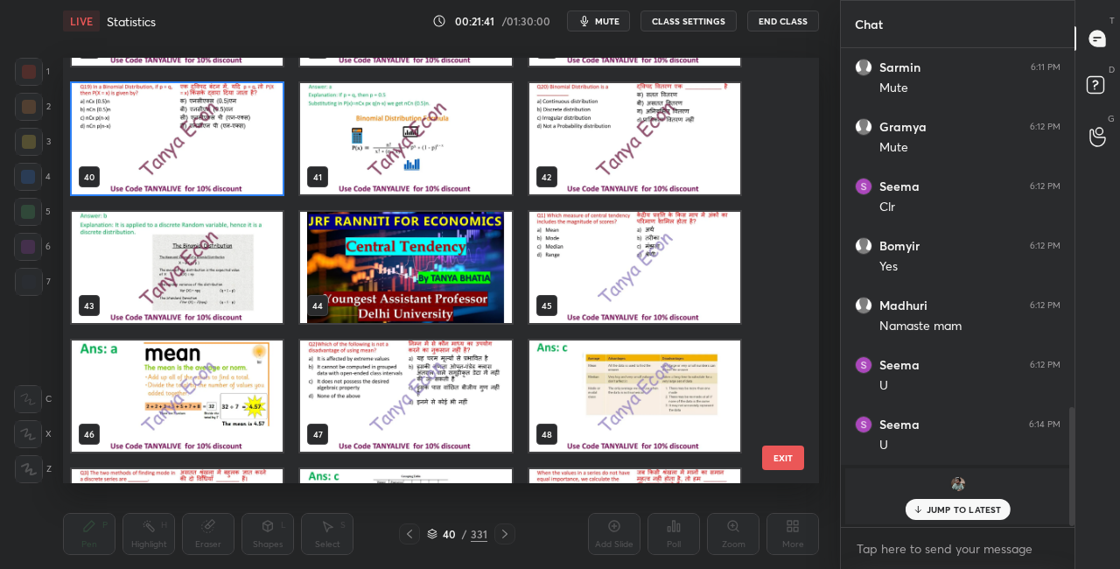
click at [496, 153] on img "grid" at bounding box center [405, 138] width 211 height 111
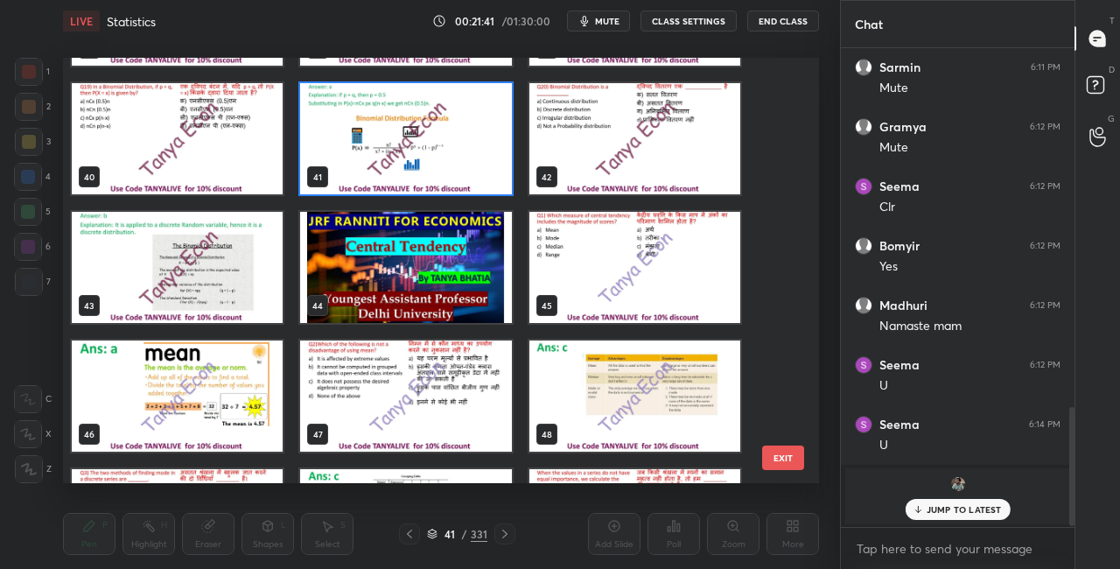
click at [493, 154] on img "grid" at bounding box center [405, 138] width 211 height 111
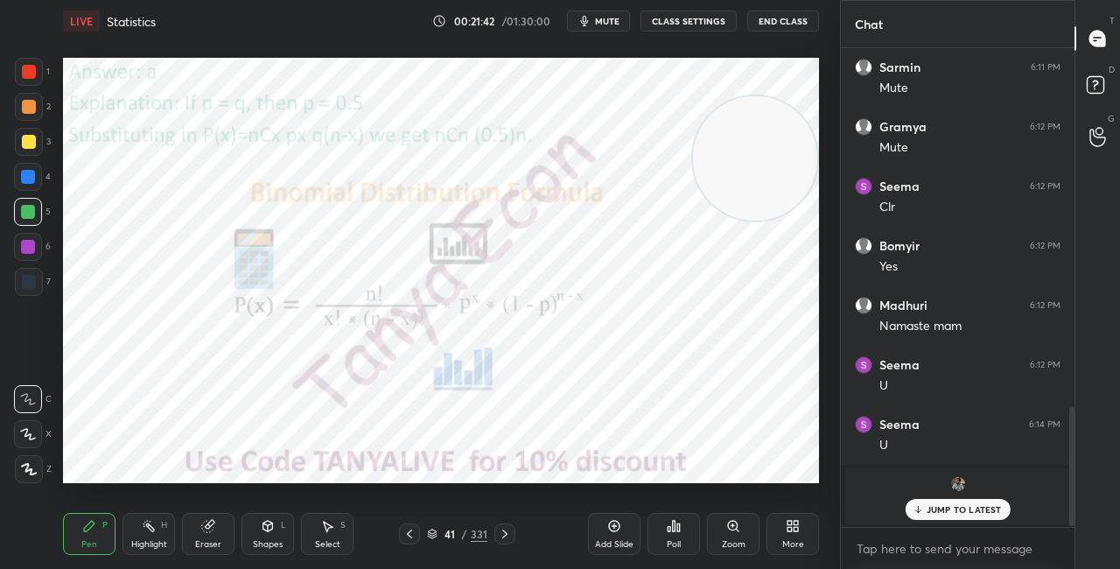
click at [492, 153] on img "grid" at bounding box center [405, 138] width 211 height 111
click at [438, 532] on div "41 / 331" at bounding box center [457, 534] width 60 height 16
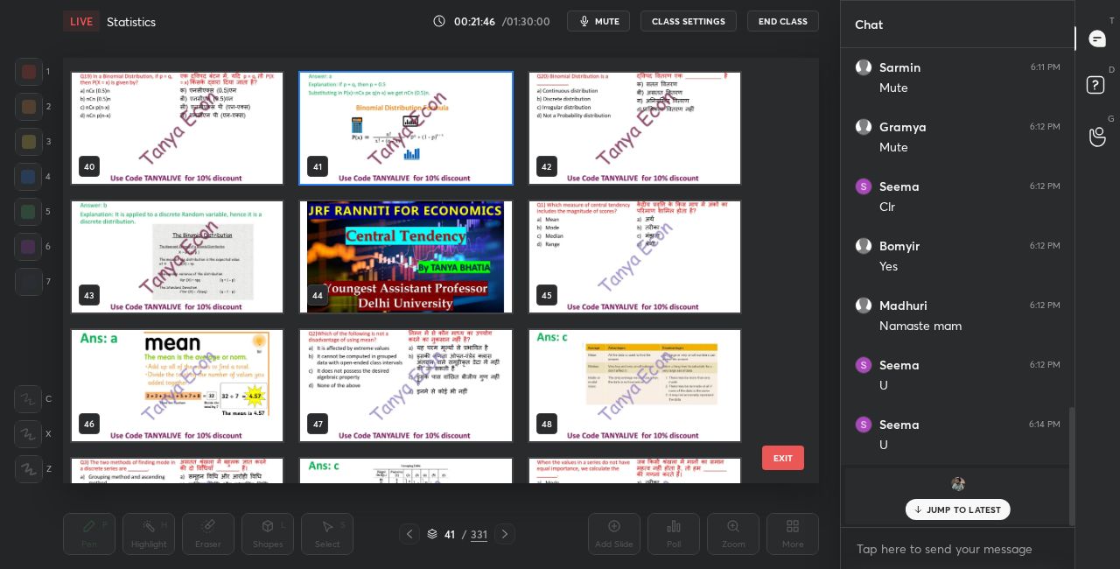
scroll to position [1687, 0]
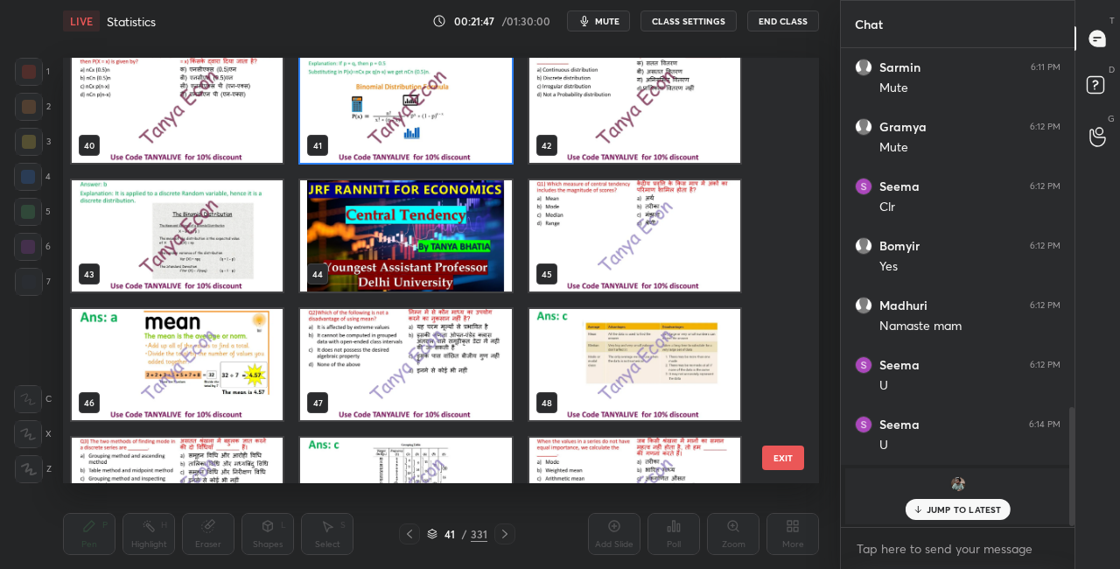
click at [640, 268] on img "grid" at bounding box center [634, 235] width 211 height 111
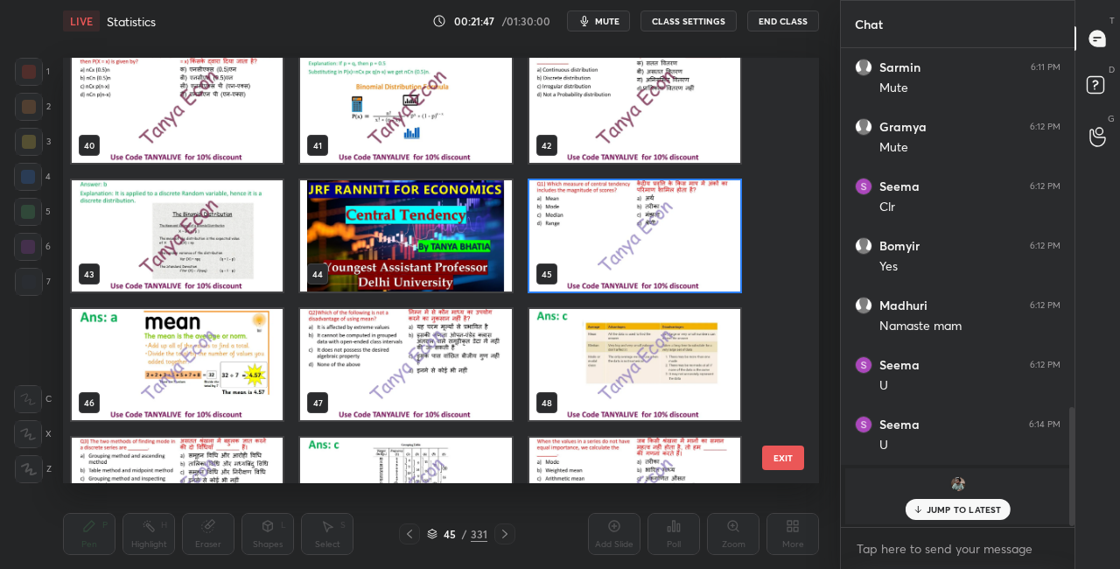
click at [640, 269] on img "grid" at bounding box center [634, 235] width 211 height 111
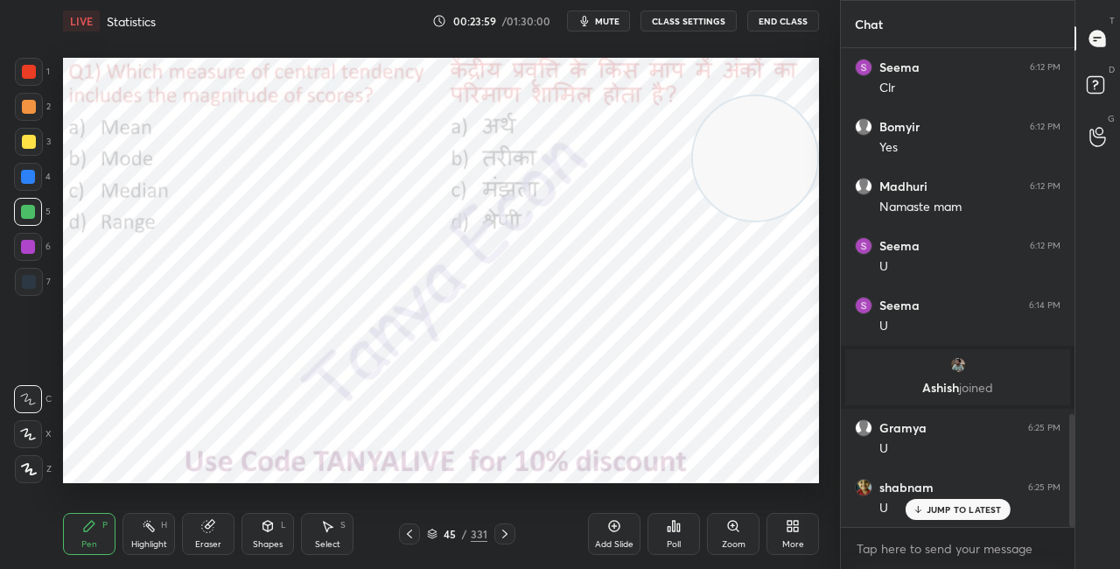
scroll to position [1614, 0]
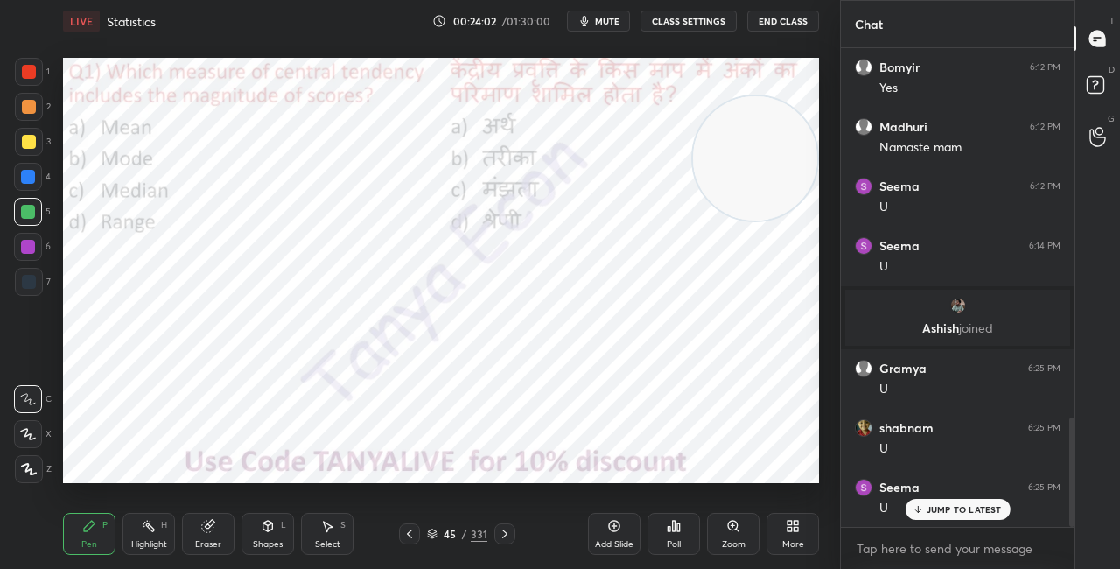
click at [430, 531] on icon at bounding box center [432, 534] width 11 height 11
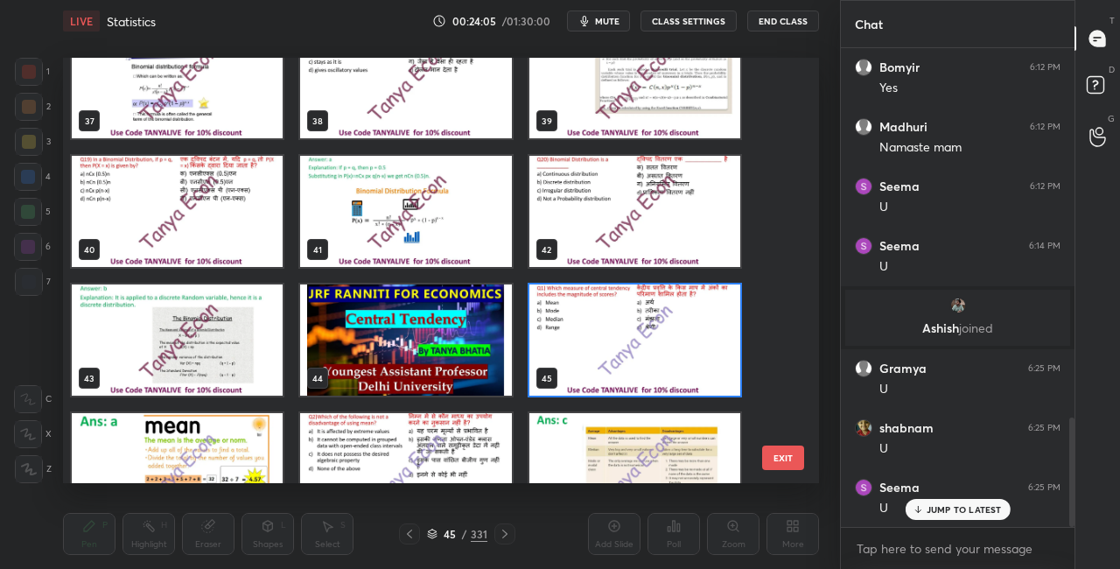
scroll to position [1624, 0]
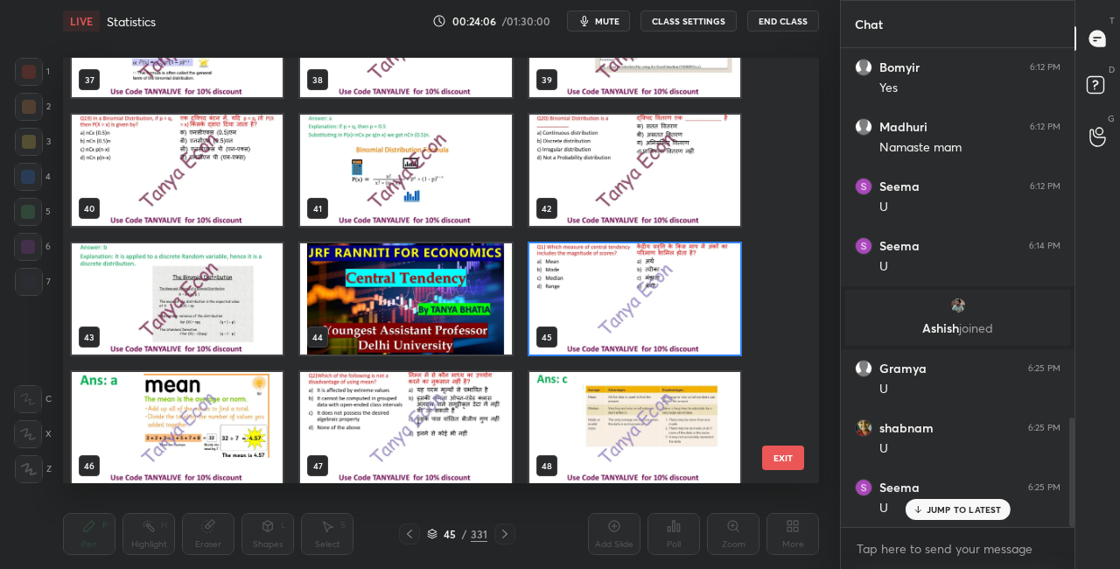
click at [650, 322] on img "grid" at bounding box center [634, 298] width 211 height 111
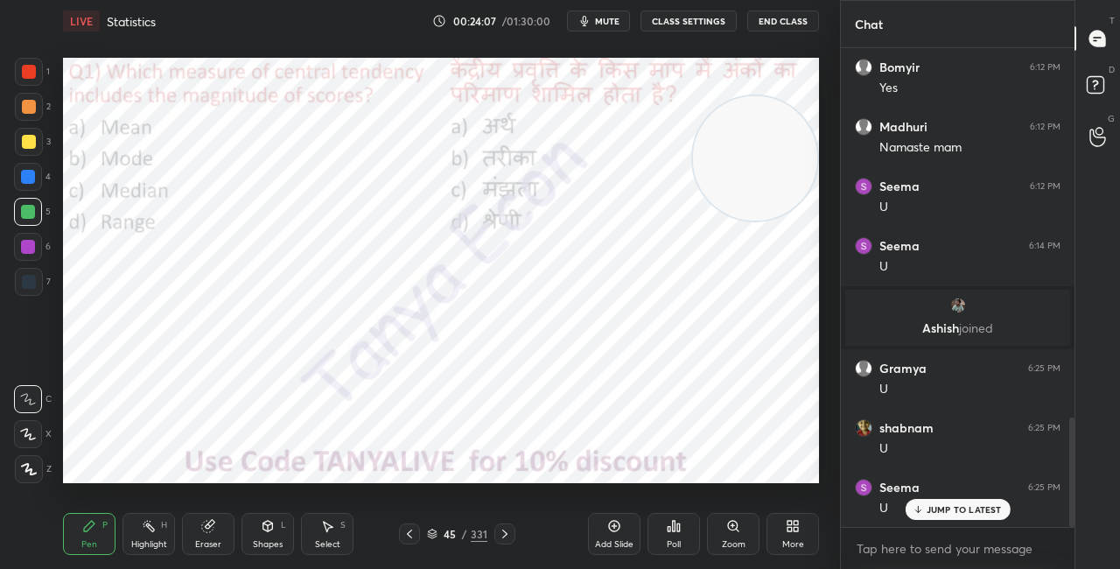
click at [677, 528] on icon at bounding box center [678, 527] width 3 height 8
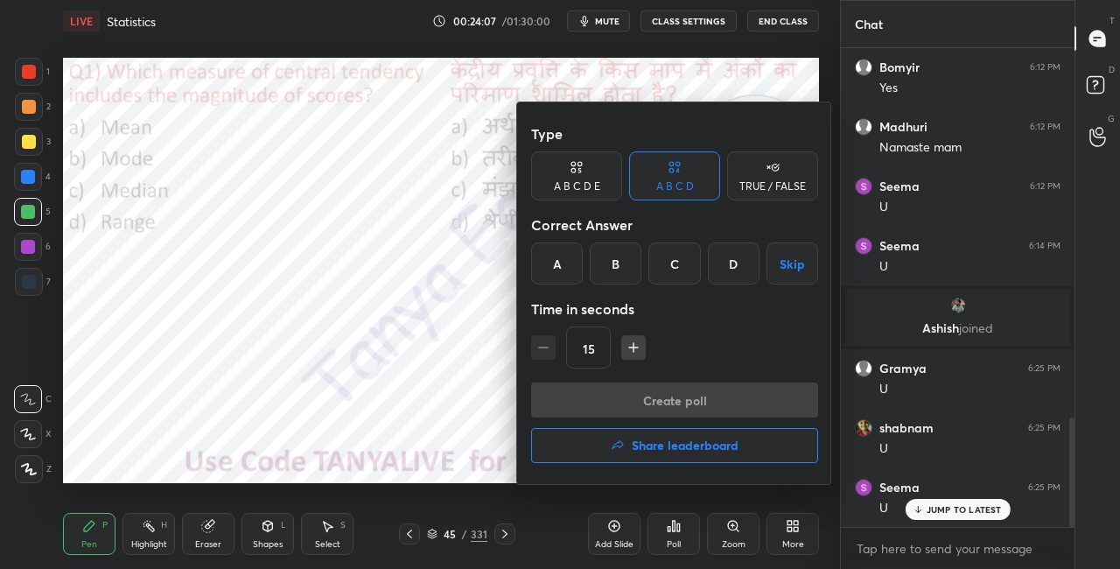
click at [551, 257] on div "A" at bounding box center [557, 263] width 52 height 42
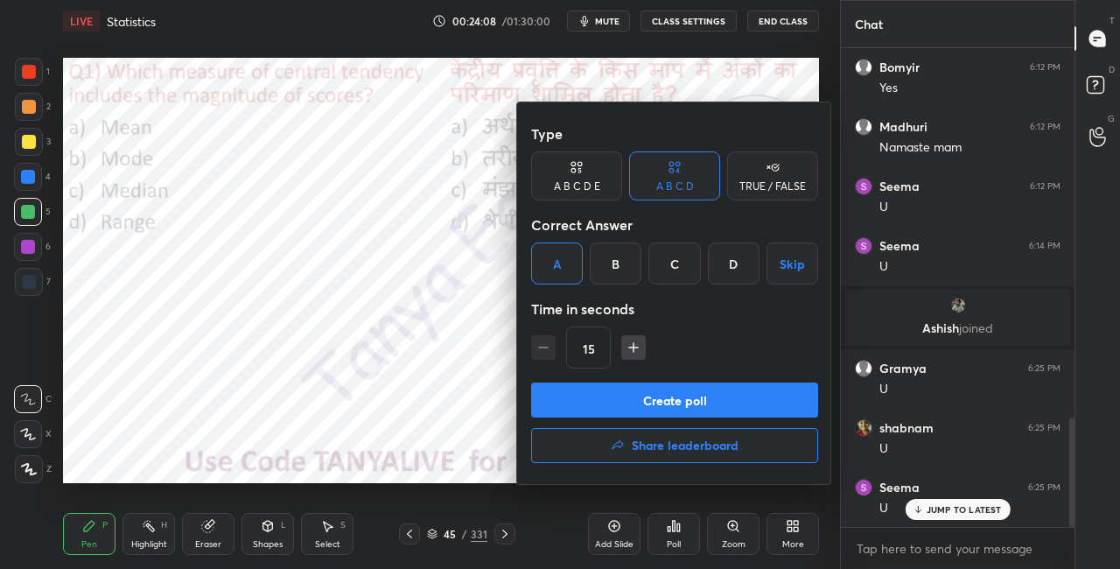
click at [600, 401] on button "Create poll" at bounding box center [674, 399] width 287 height 35
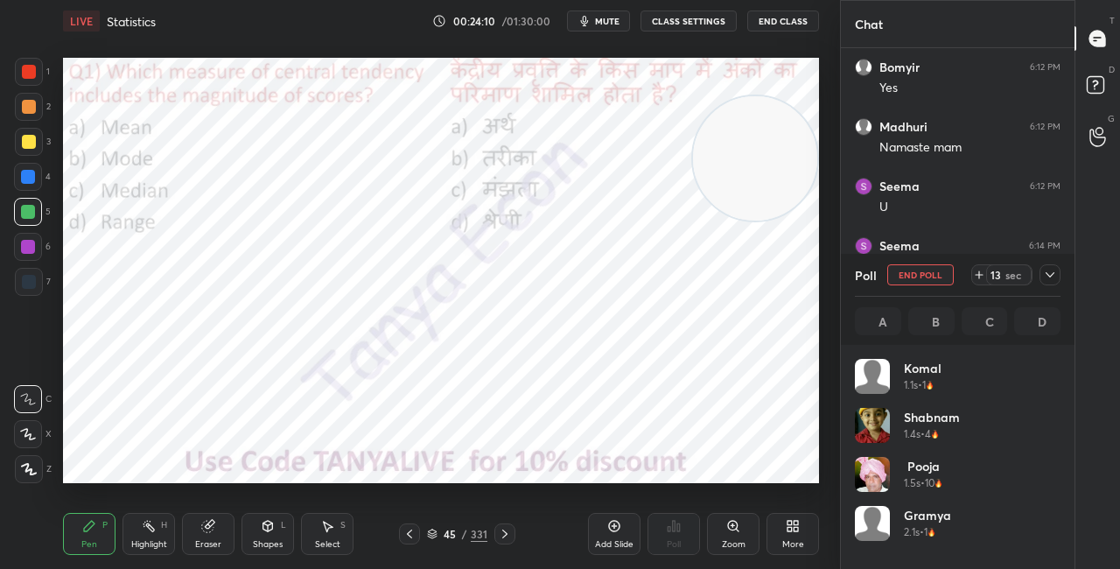
scroll to position [205, 200]
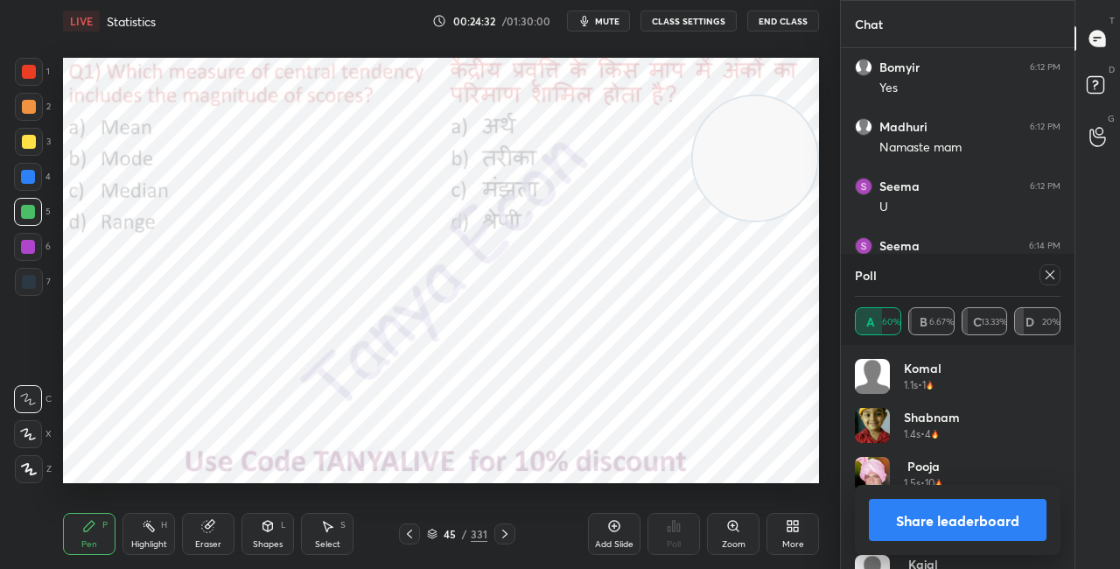
click at [881, 513] on button "Share leaderboard" at bounding box center [958, 520] width 178 height 42
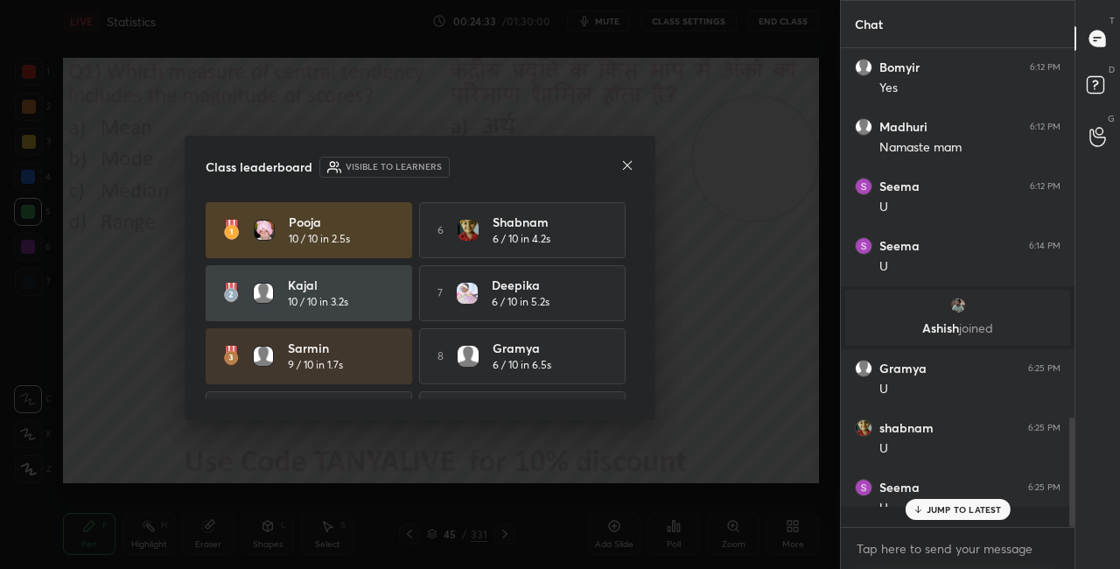
scroll to position [510, 228]
click at [621, 169] on icon at bounding box center [627, 165] width 14 height 14
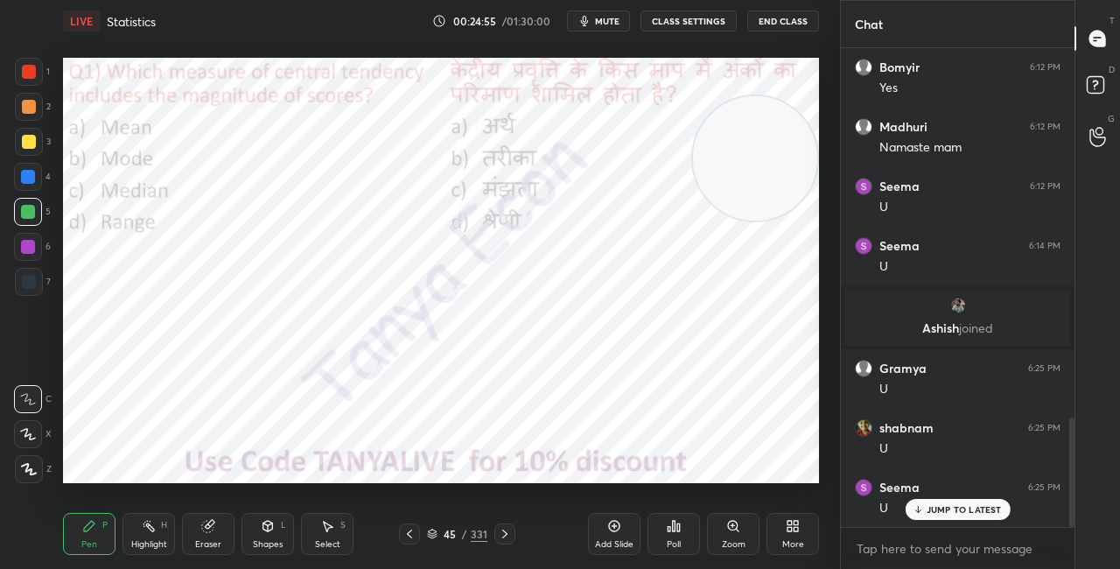
click at [268, 533] on icon at bounding box center [268, 526] width 14 height 14
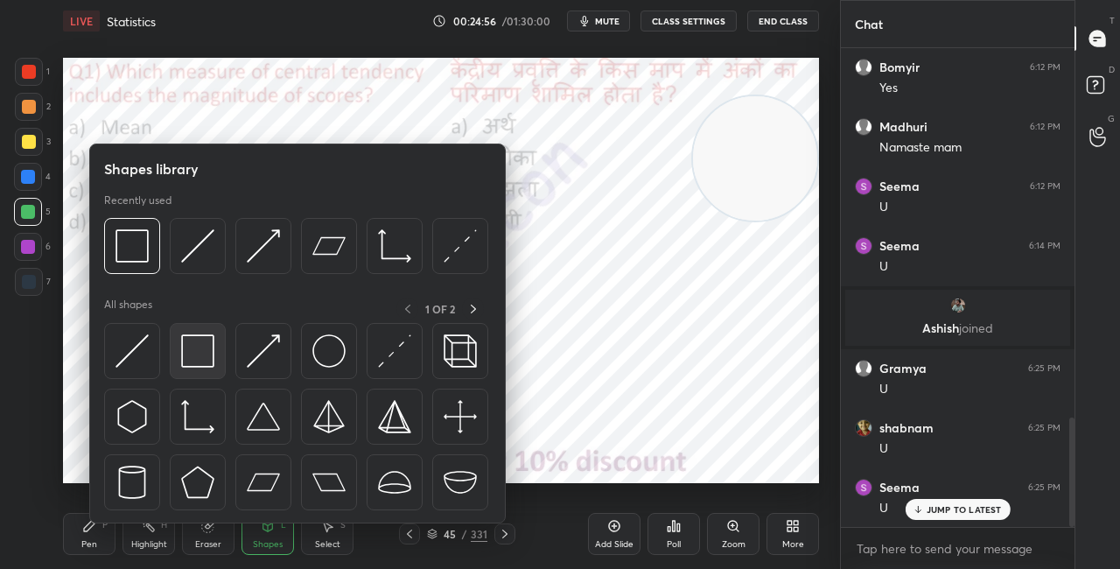
scroll to position [1705, 0]
click at [208, 335] on img at bounding box center [197, 350] width 33 height 33
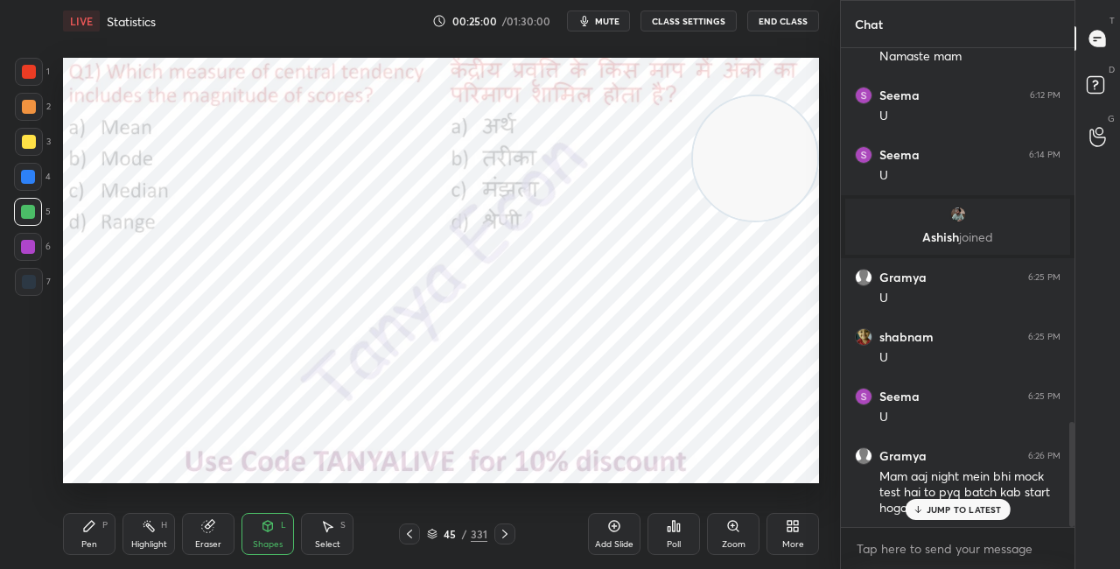
click at [949, 506] on p "JUMP TO LATEST" at bounding box center [964, 509] width 75 height 11
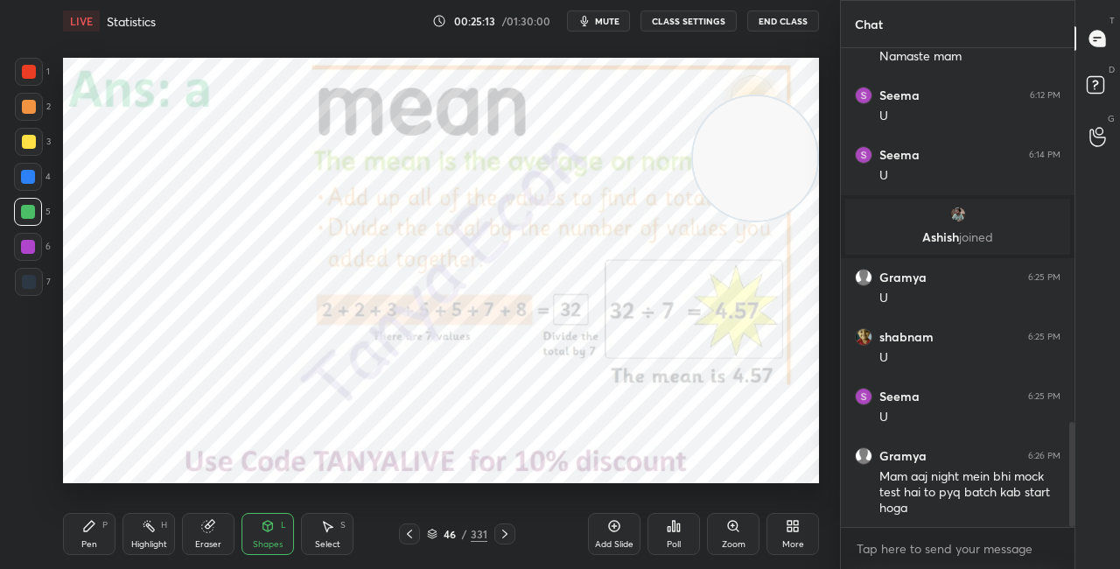
click at [618, 20] on span "mute" at bounding box center [607, 21] width 25 height 12
drag, startPoint x: 774, startPoint y: 176, endPoint x: 762, endPoint y: 256, distance: 81.4
click at [760, 257] on video at bounding box center [749, 227] width 124 height 124
drag, startPoint x: 730, startPoint y: 198, endPoint x: 759, endPoint y: 136, distance: 68.5
click at [760, 154] on video at bounding box center [752, 216] width 124 height 124
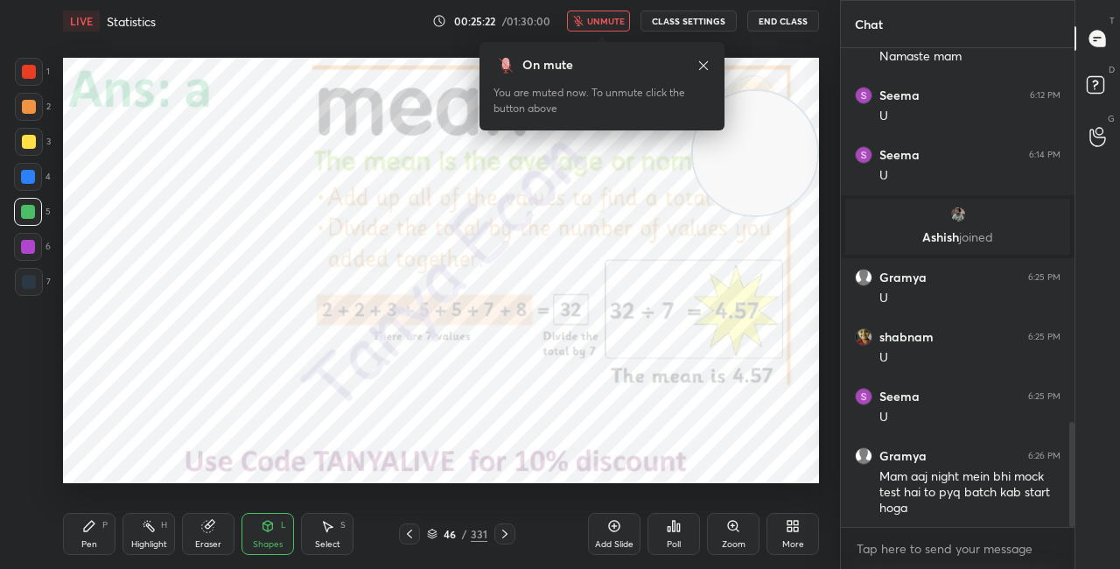
drag, startPoint x: 760, startPoint y: 135, endPoint x: 767, endPoint y: 119, distance: 16.9
click at [760, 133] on video at bounding box center [755, 153] width 124 height 124
click at [440, 529] on div "46 / 331" at bounding box center [457, 534] width 60 height 16
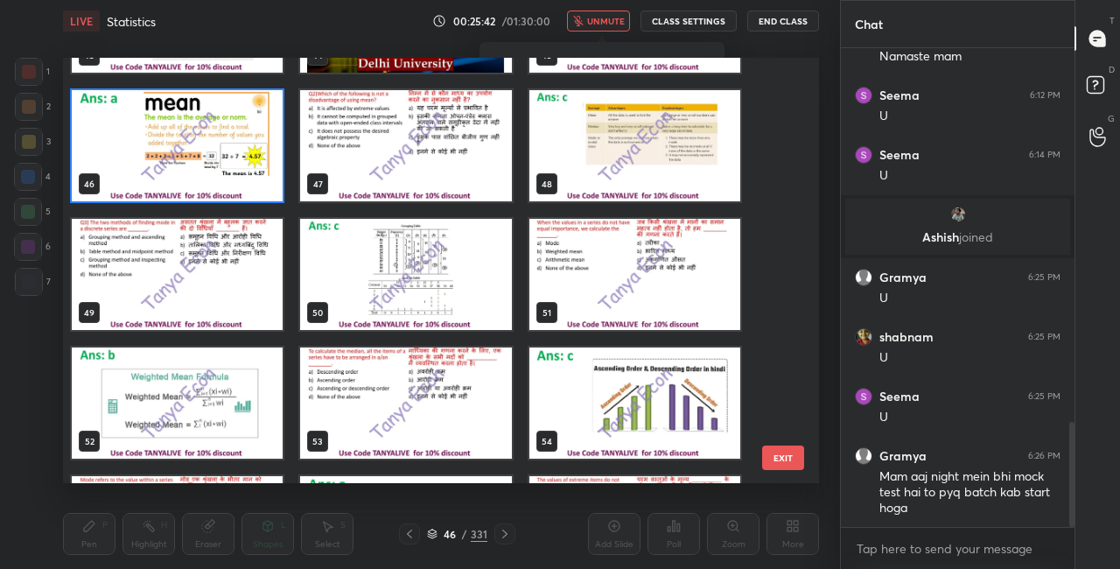
scroll to position [1895, 0]
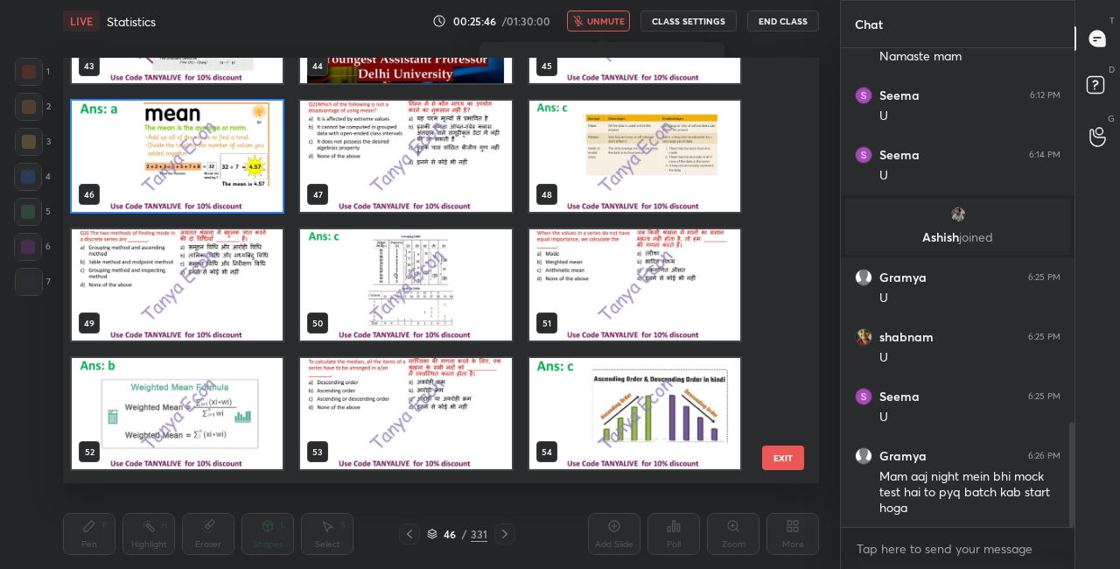
click at [439, 181] on img "grid" at bounding box center [405, 156] width 211 height 111
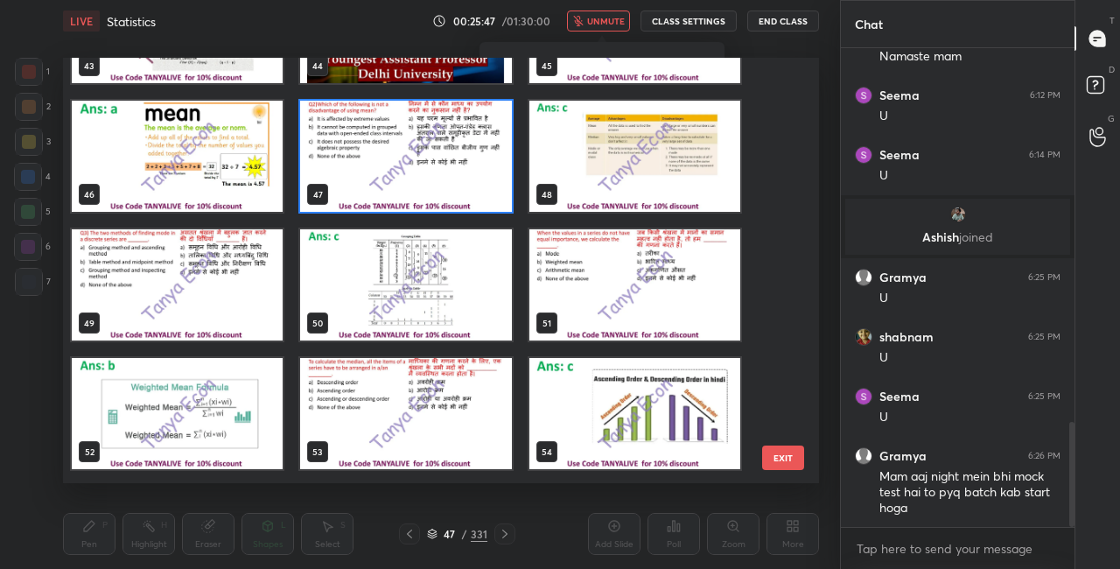
click at [439, 181] on img "grid" at bounding box center [405, 156] width 211 height 111
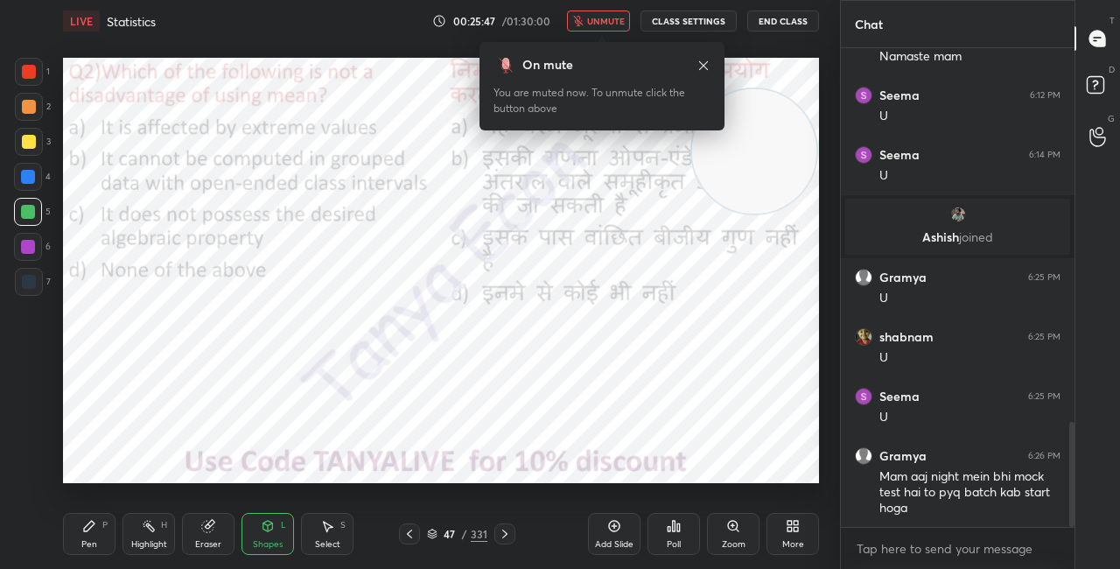
click at [438, 182] on img "grid" at bounding box center [405, 156] width 211 height 111
click at [606, 21] on span "unmute" at bounding box center [606, 21] width 38 height 12
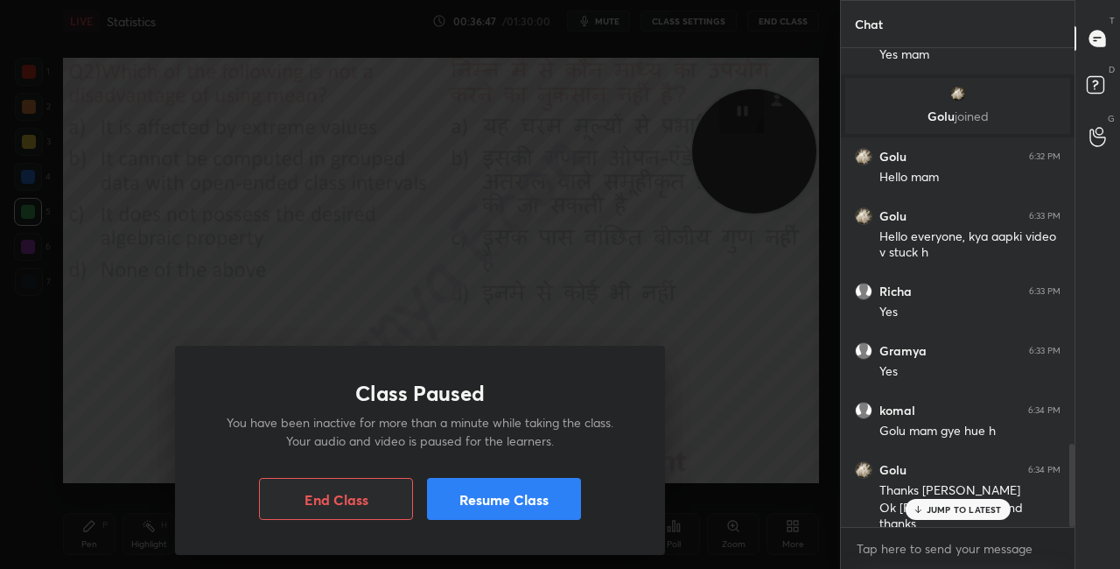
scroll to position [2336, 0]
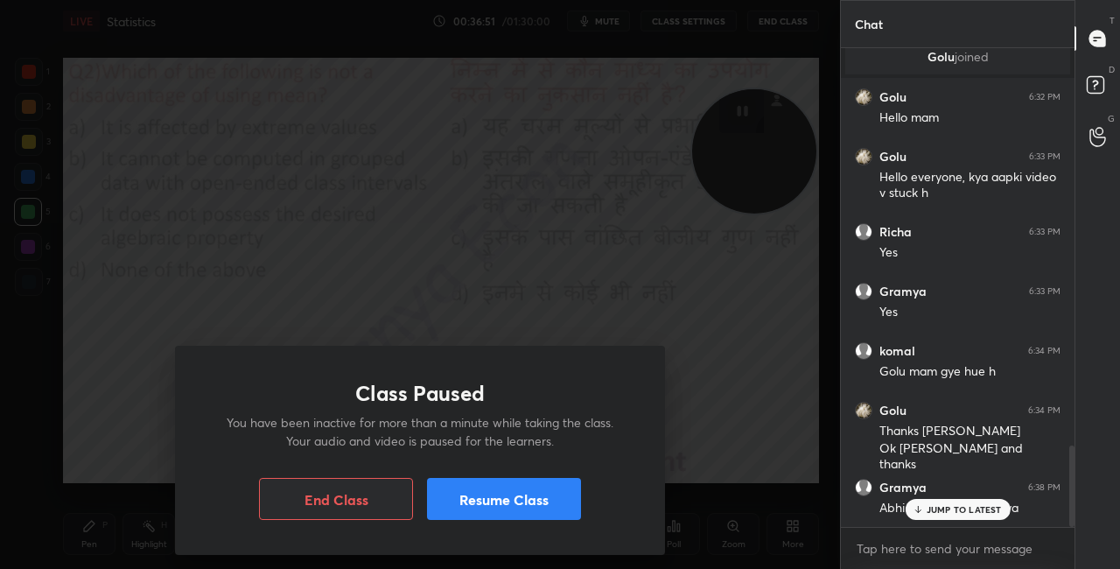
click at [524, 501] on button "Resume Class" at bounding box center [504, 499] width 154 height 42
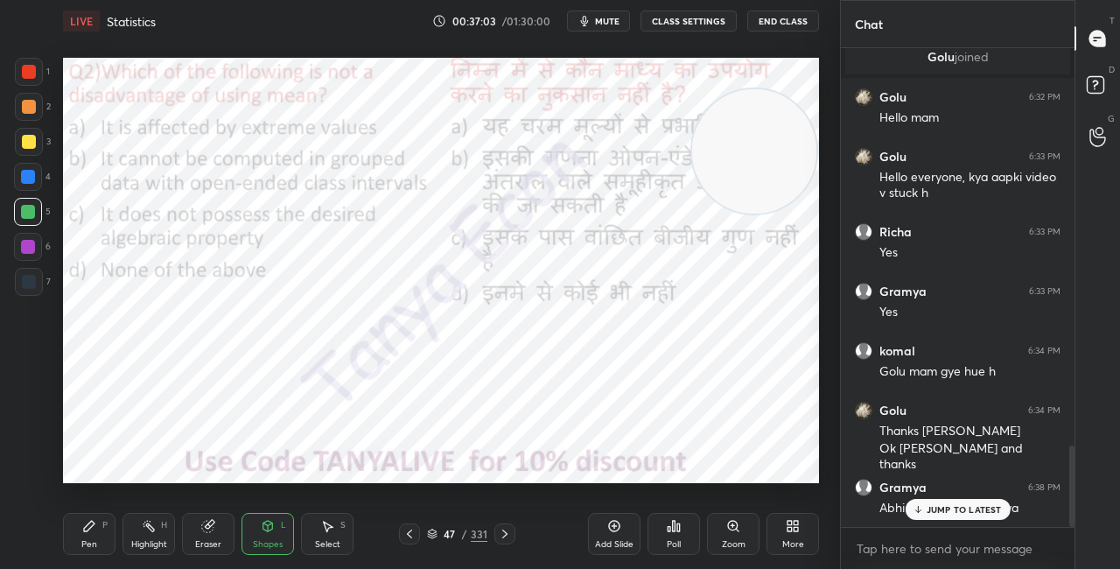
click at [928, 508] on p "JUMP TO LATEST" at bounding box center [964, 509] width 75 height 11
click at [615, 23] on span "mute" at bounding box center [607, 21] width 25 height 12
click at [437, 535] on icon at bounding box center [432, 534] width 11 height 11
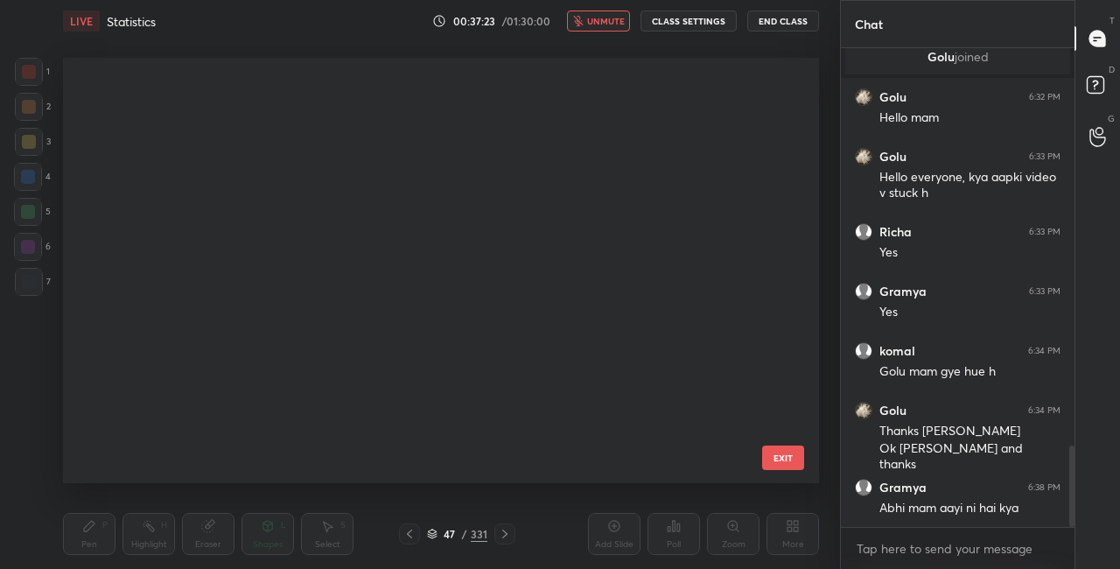
scroll to position [420, 747]
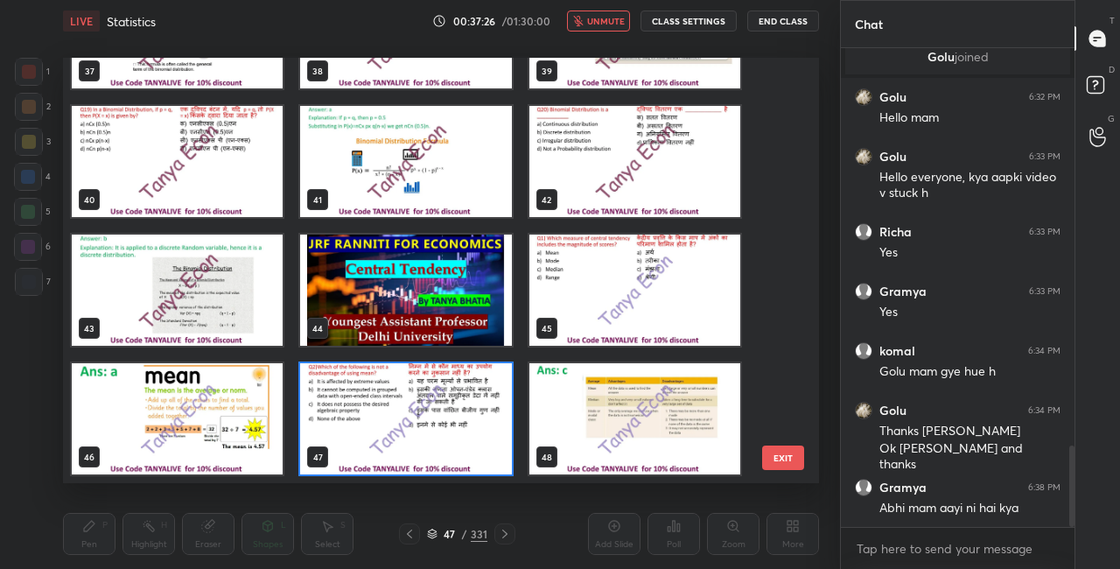
click at [509, 452] on img "grid" at bounding box center [405, 418] width 211 height 111
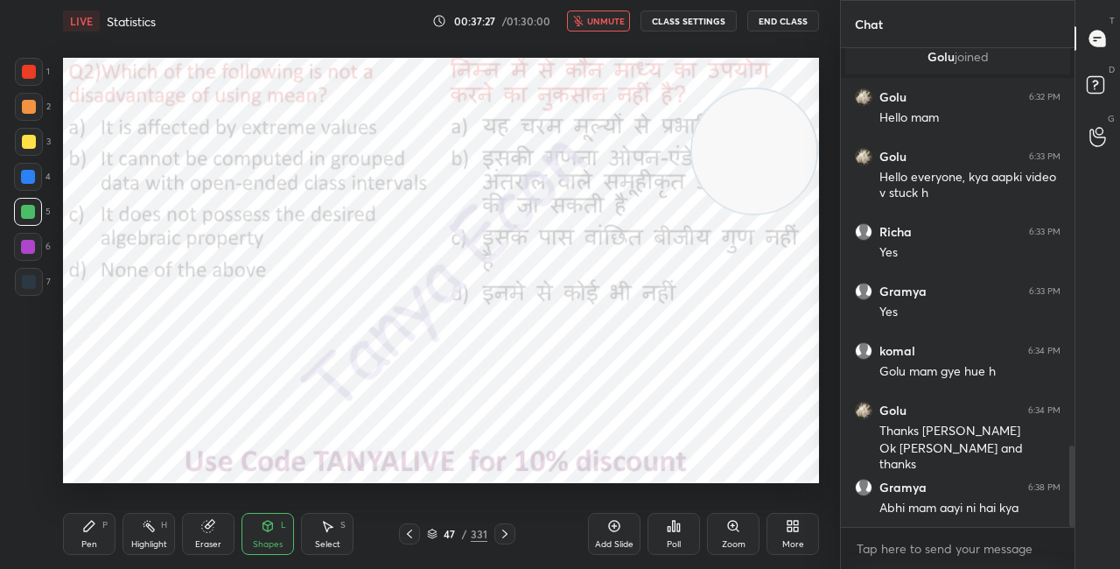
click at [666, 535] on div "Poll" at bounding box center [674, 534] width 53 height 42
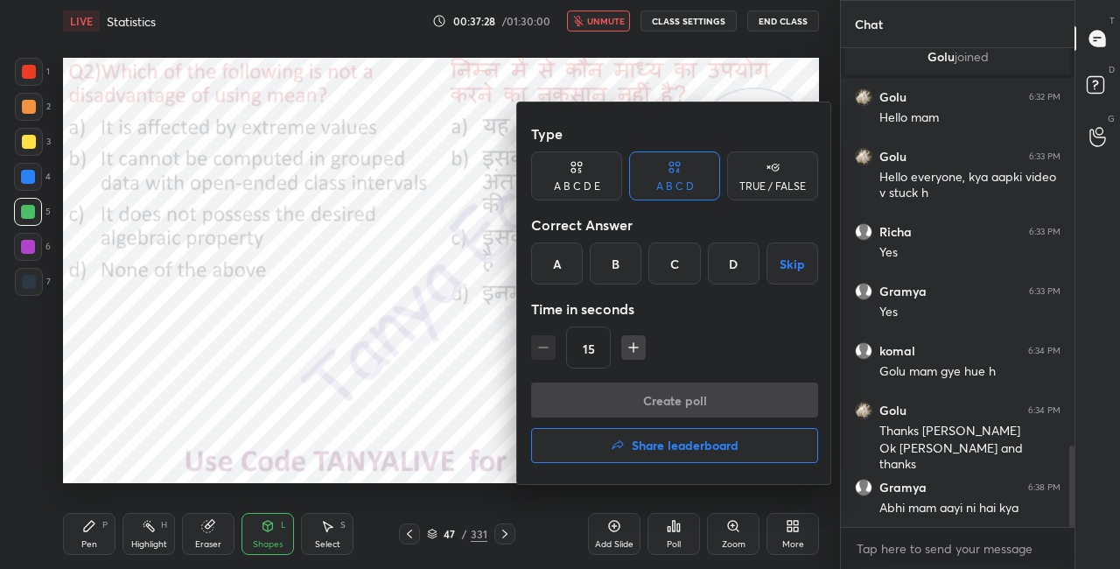
scroll to position [2396, 0]
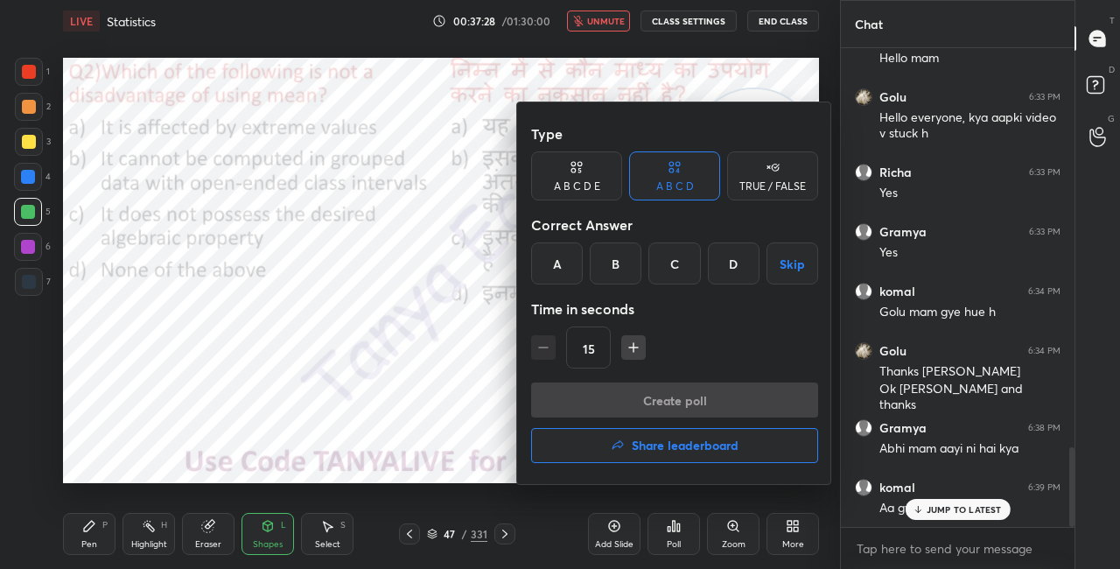
click at [678, 278] on div "C" at bounding box center [674, 263] width 52 height 42
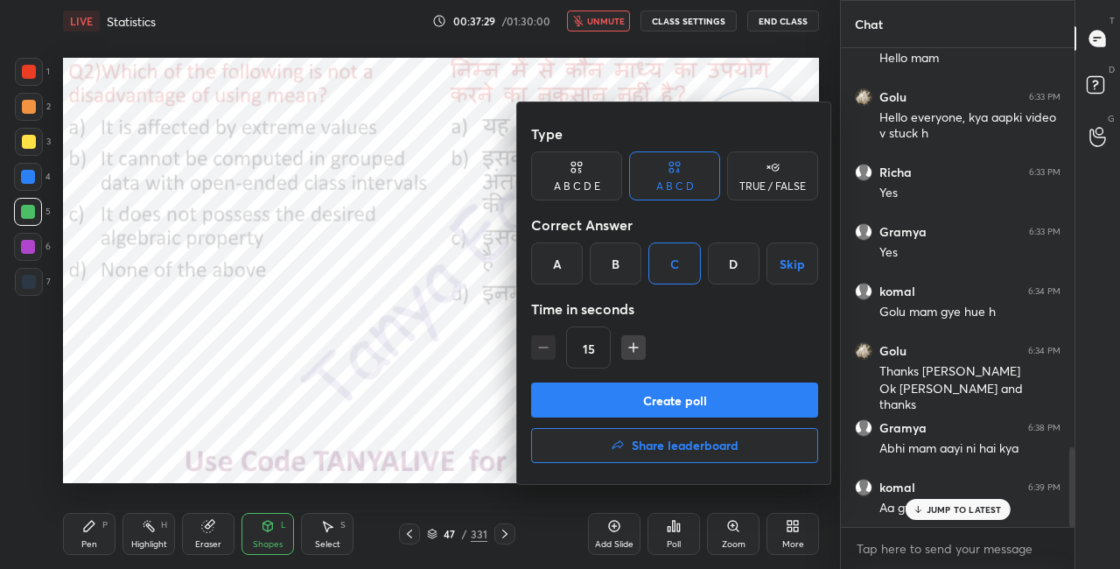
click at [674, 390] on button "Create poll" at bounding box center [674, 399] width 287 height 35
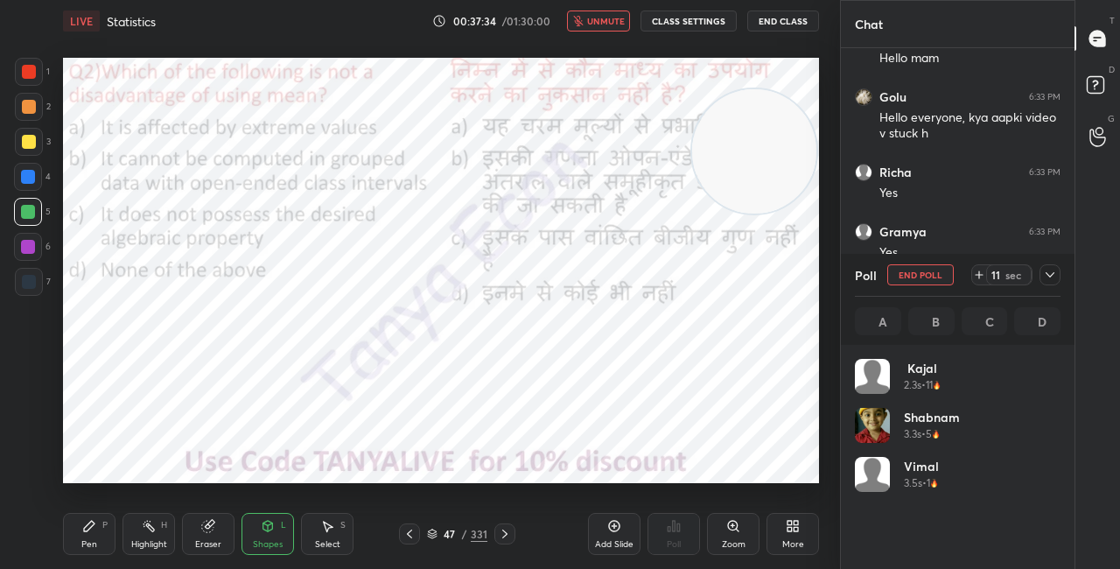
scroll to position [6, 5]
click at [267, 519] on icon at bounding box center [268, 526] width 14 height 14
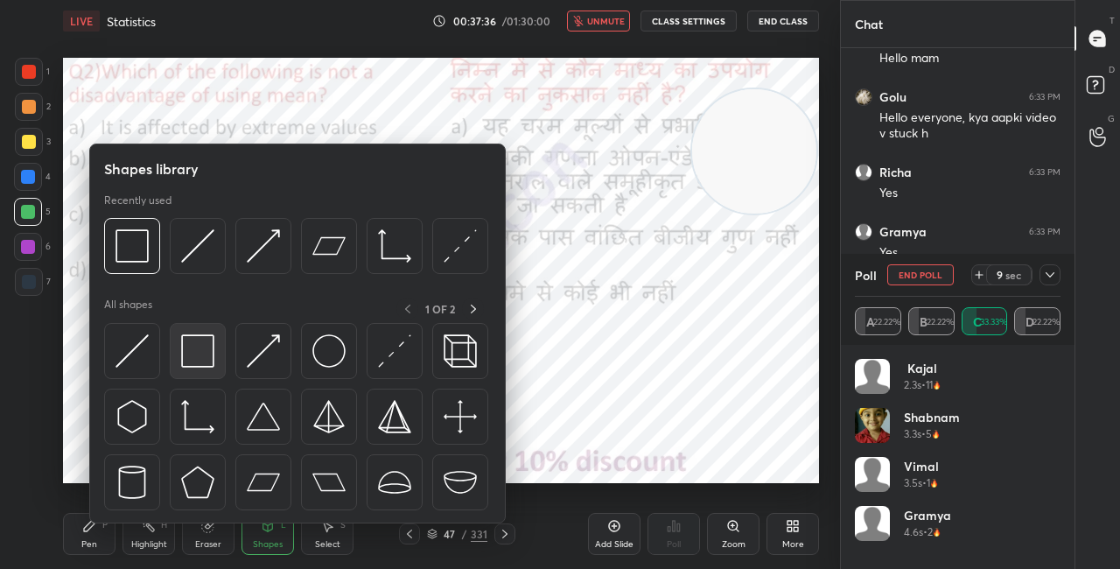
click at [195, 348] on img at bounding box center [197, 350] width 33 height 33
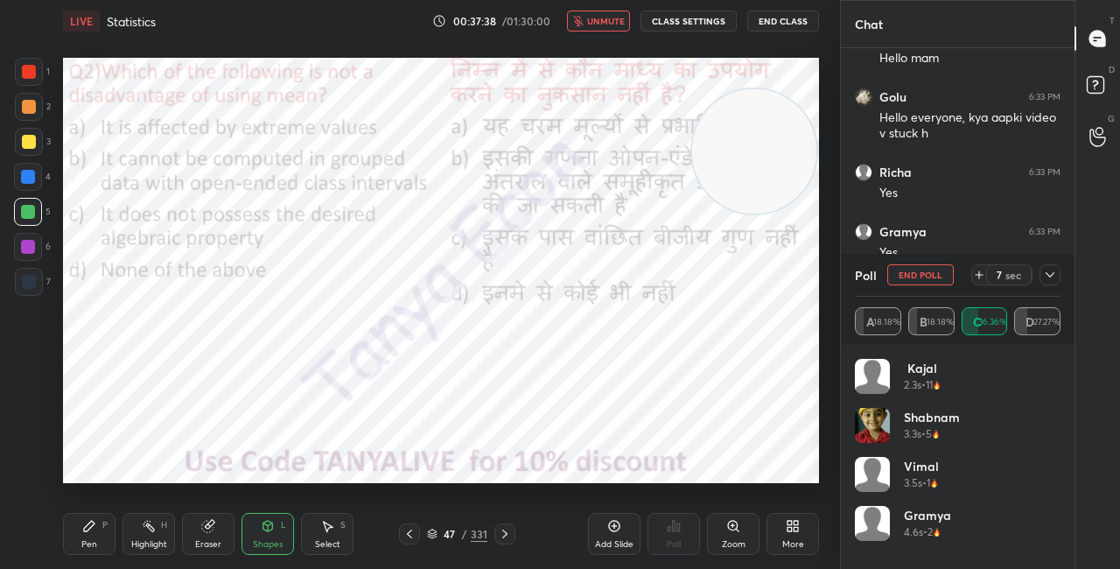
scroll to position [2546, 0]
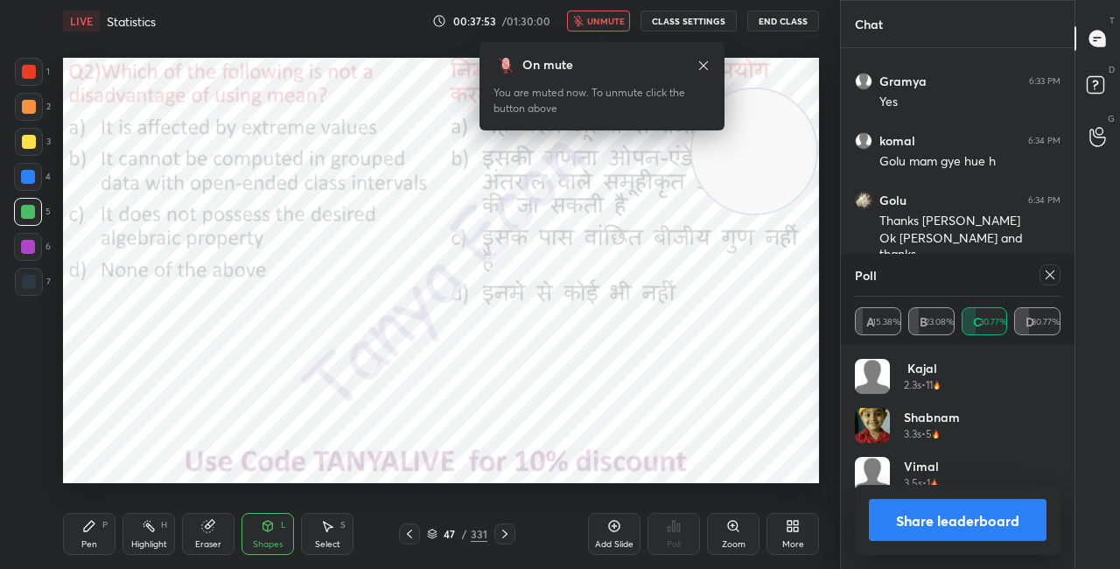
click at [896, 533] on button "Share leaderboard" at bounding box center [958, 520] width 178 height 42
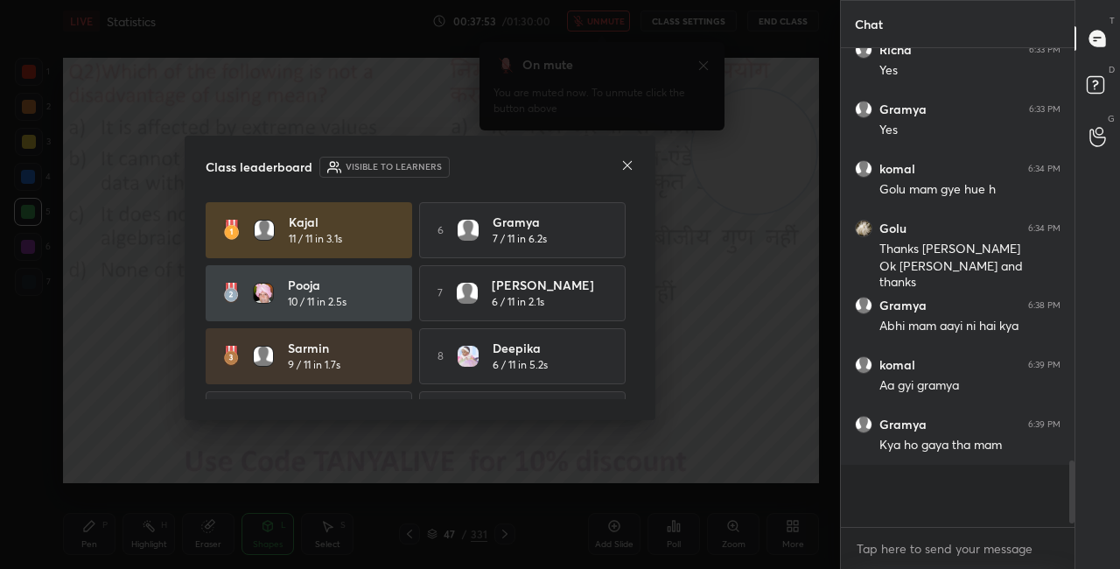
scroll to position [464, 228]
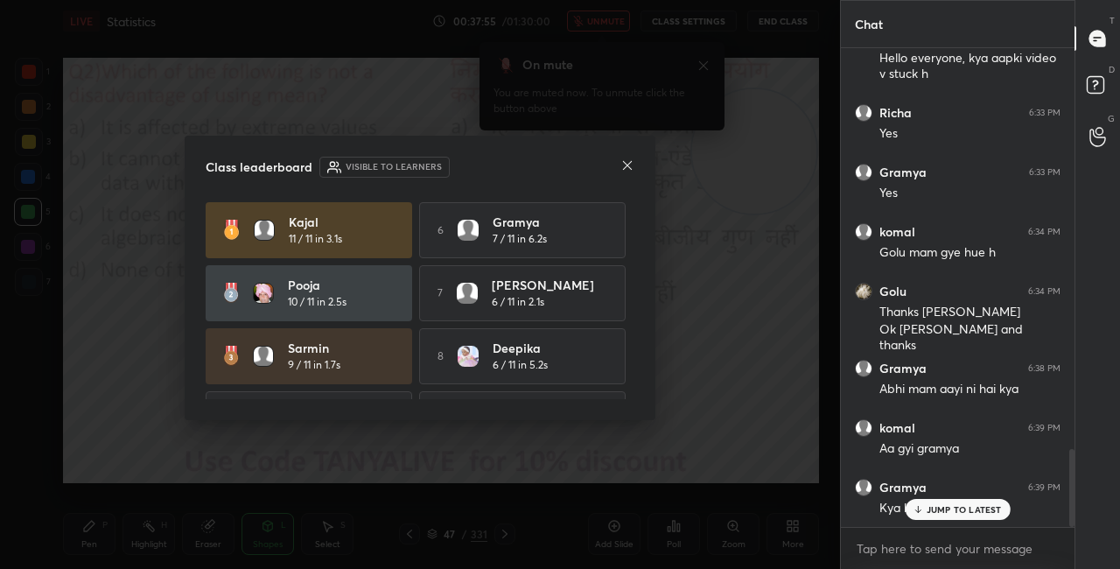
click at [629, 165] on icon at bounding box center [627, 165] width 14 height 14
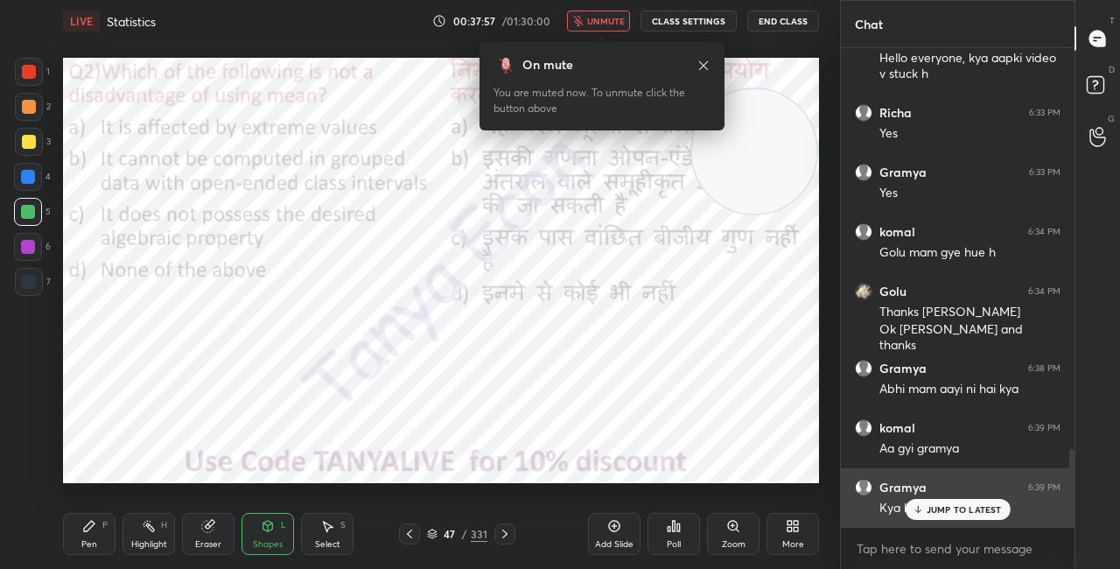
click at [926, 514] on div "JUMP TO LATEST" at bounding box center [957, 509] width 105 height 21
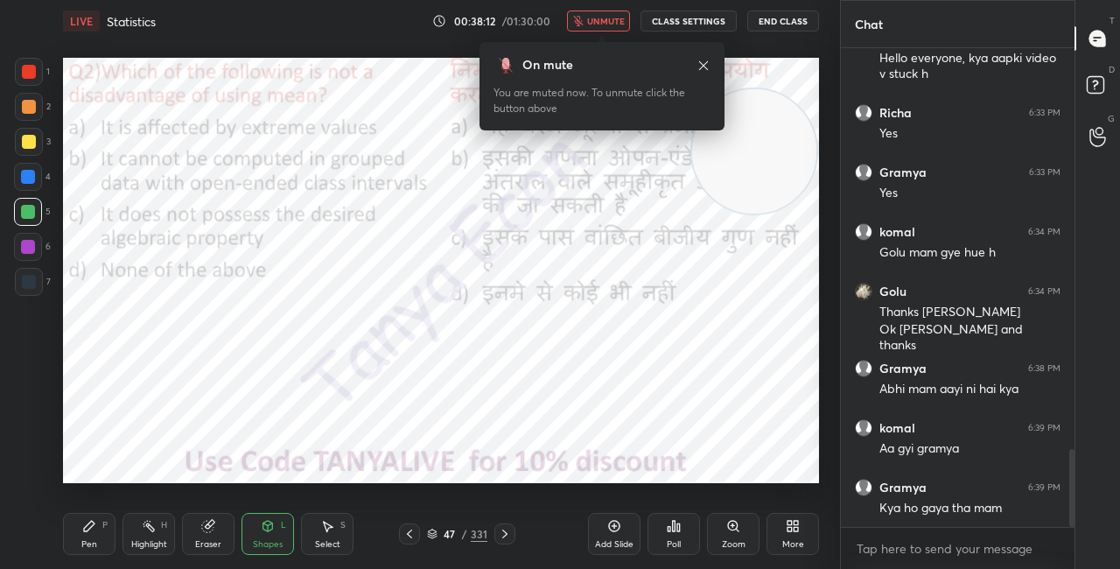
click at [604, 24] on span "unmute" at bounding box center [606, 21] width 38 height 12
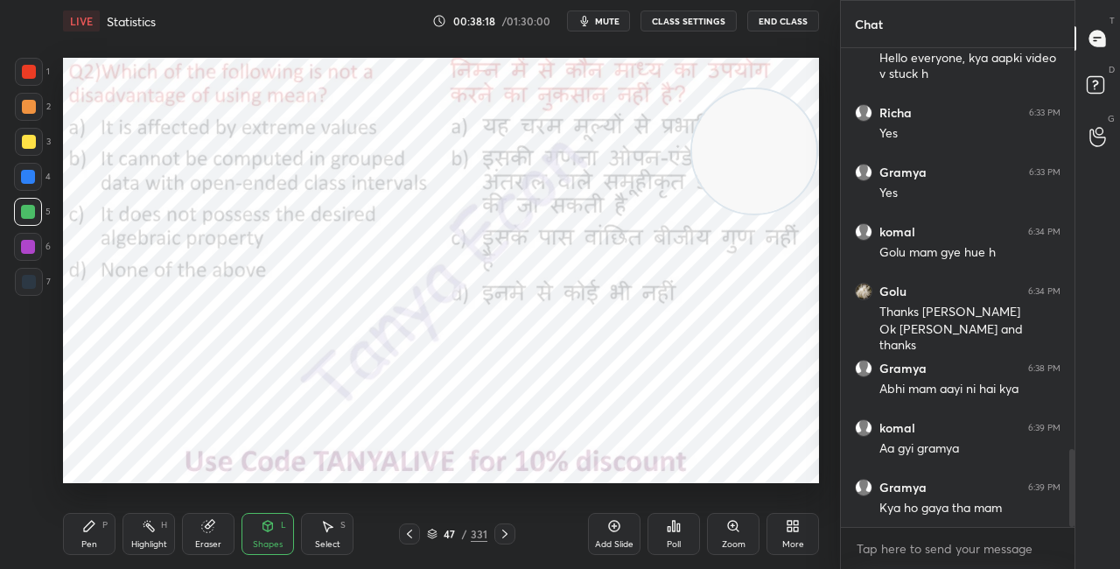
click at [509, 528] on icon at bounding box center [505, 534] width 14 height 14
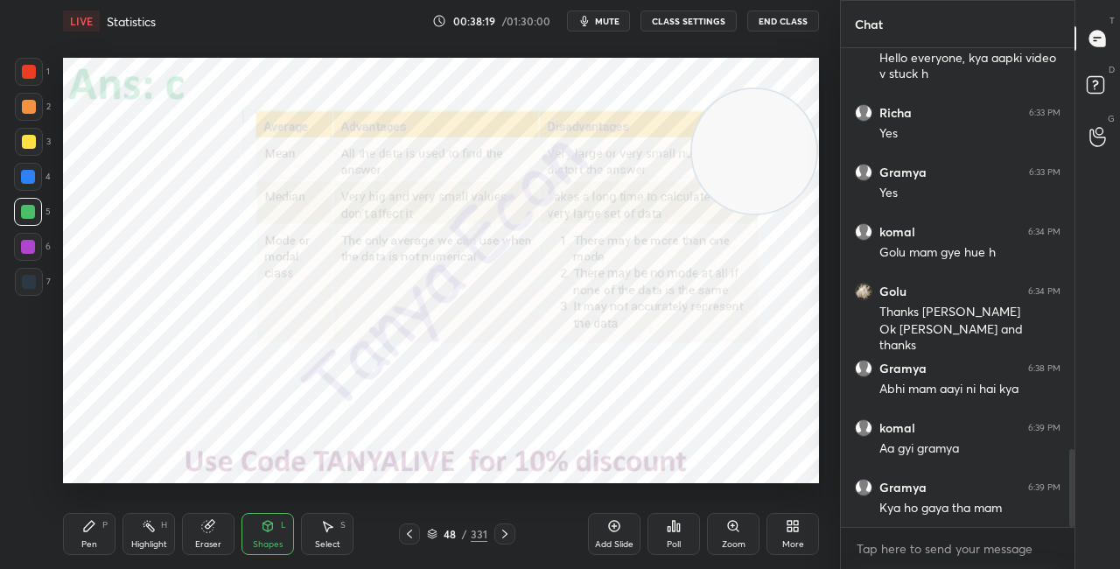
click at [419, 528] on div at bounding box center [409, 533] width 21 height 21
click at [440, 534] on div "48 / 331" at bounding box center [457, 534] width 60 height 16
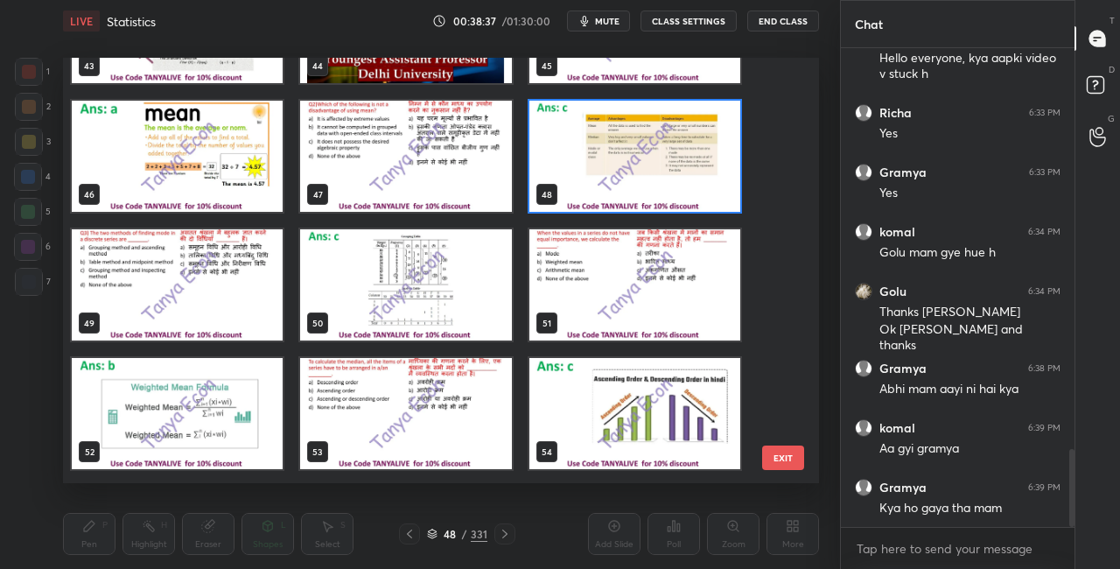
scroll to position [1916, 0]
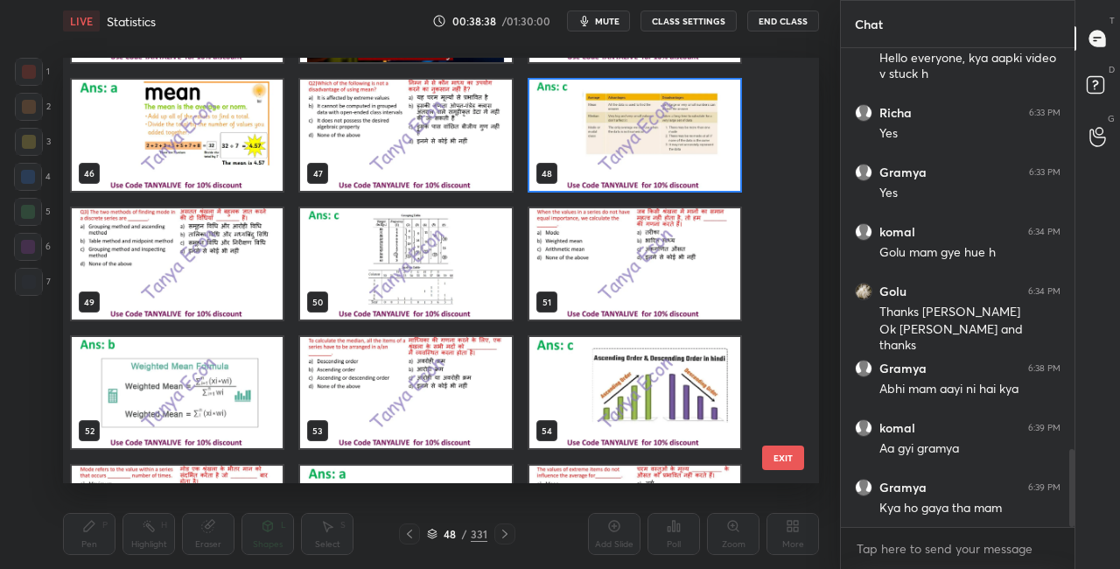
click at [653, 253] on img "grid" at bounding box center [634, 263] width 211 height 111
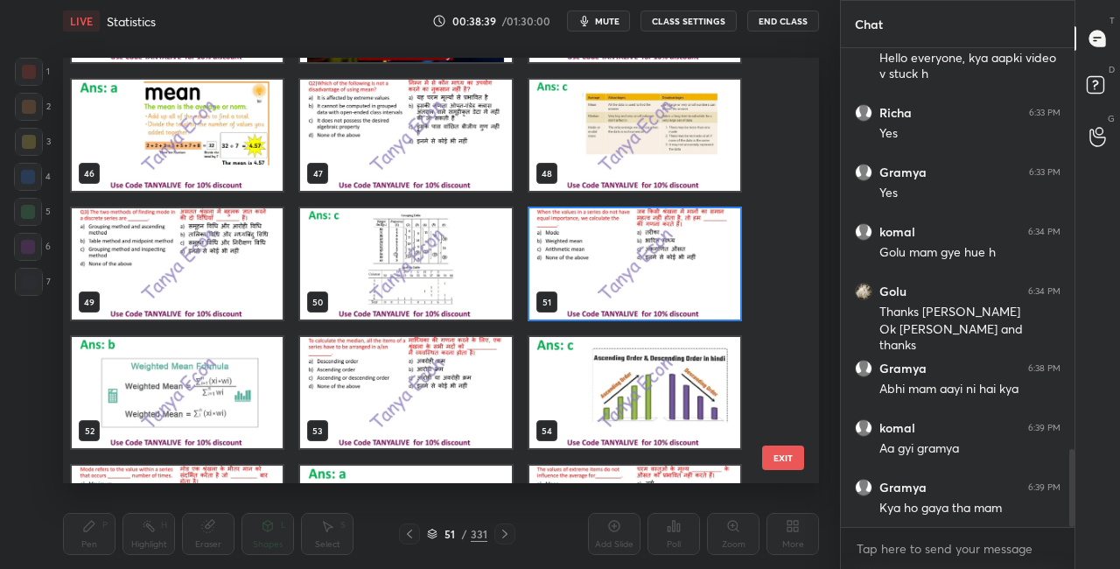
click at [654, 255] on img "grid" at bounding box center [634, 263] width 211 height 111
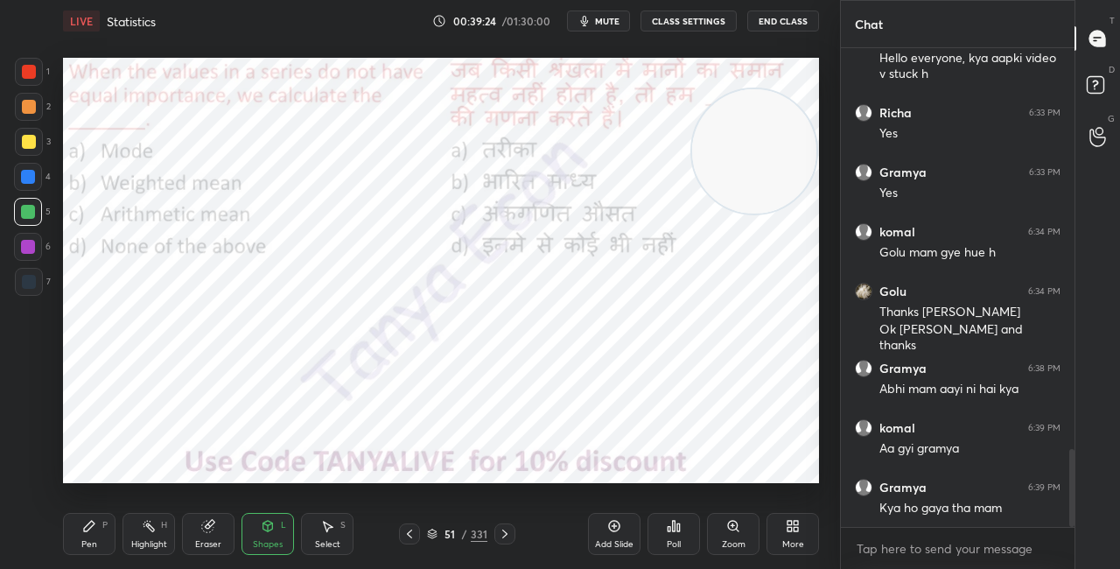
click at [434, 534] on icon at bounding box center [432, 534] width 11 height 11
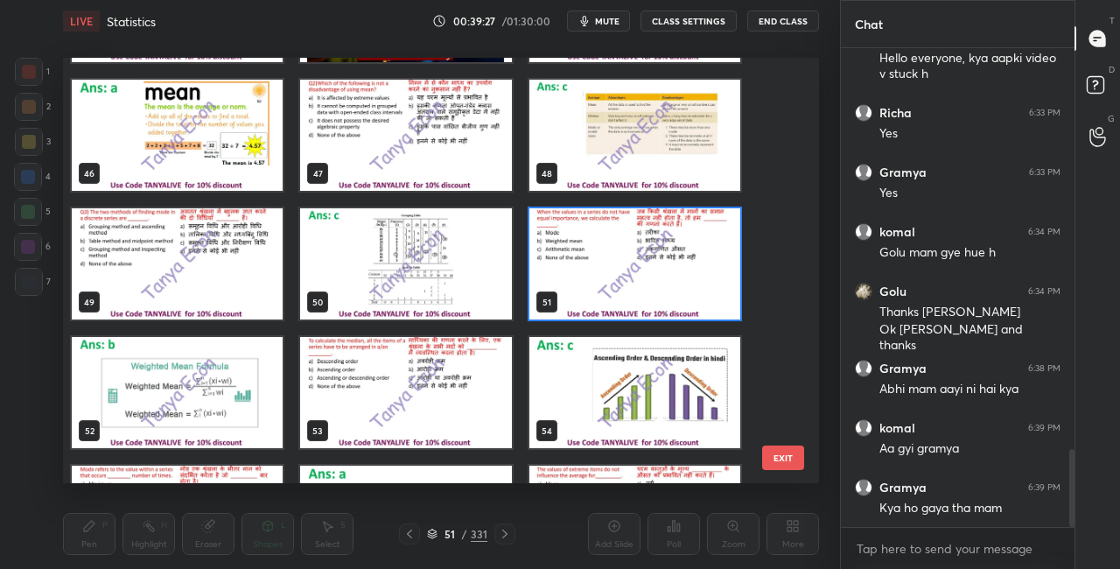
click at [683, 247] on img "grid" at bounding box center [634, 263] width 211 height 111
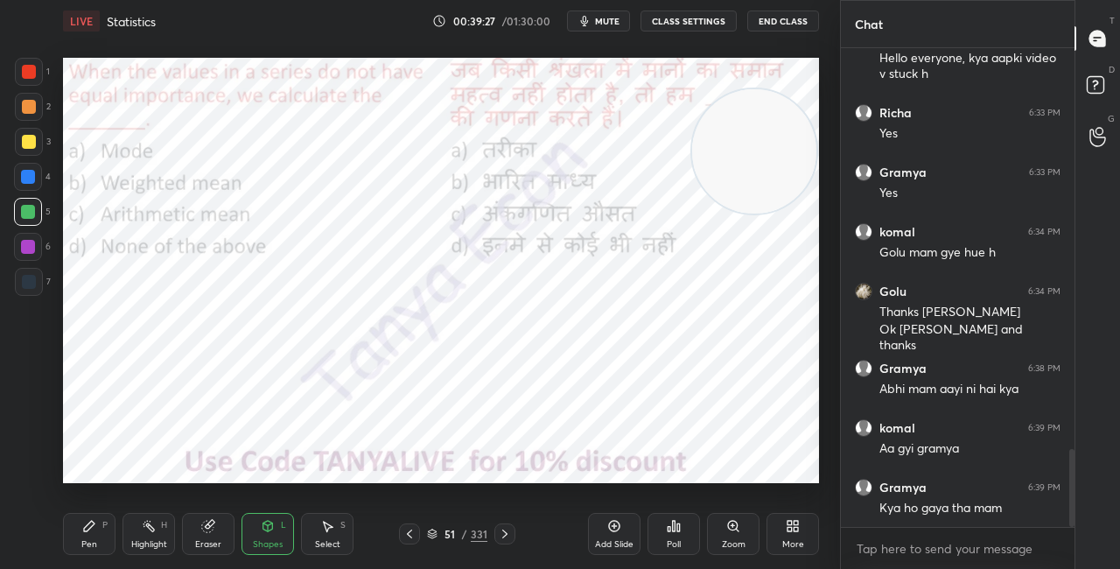
click at [683, 247] on img "grid" at bounding box center [634, 263] width 211 height 111
click at [669, 534] on div "Poll" at bounding box center [674, 534] width 53 height 42
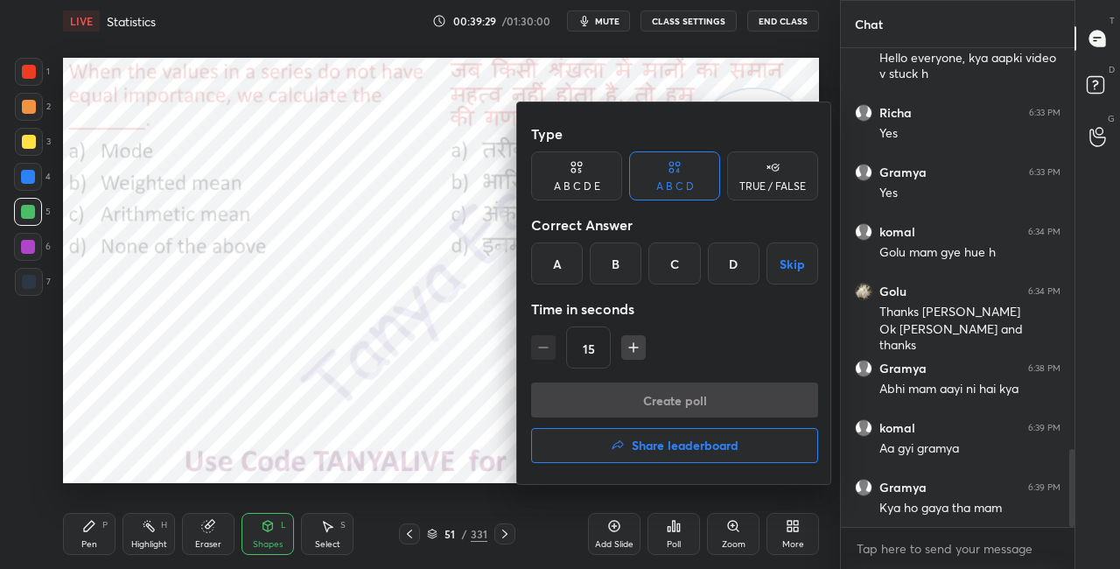
click at [616, 263] on div "B" at bounding box center [616, 263] width 52 height 42
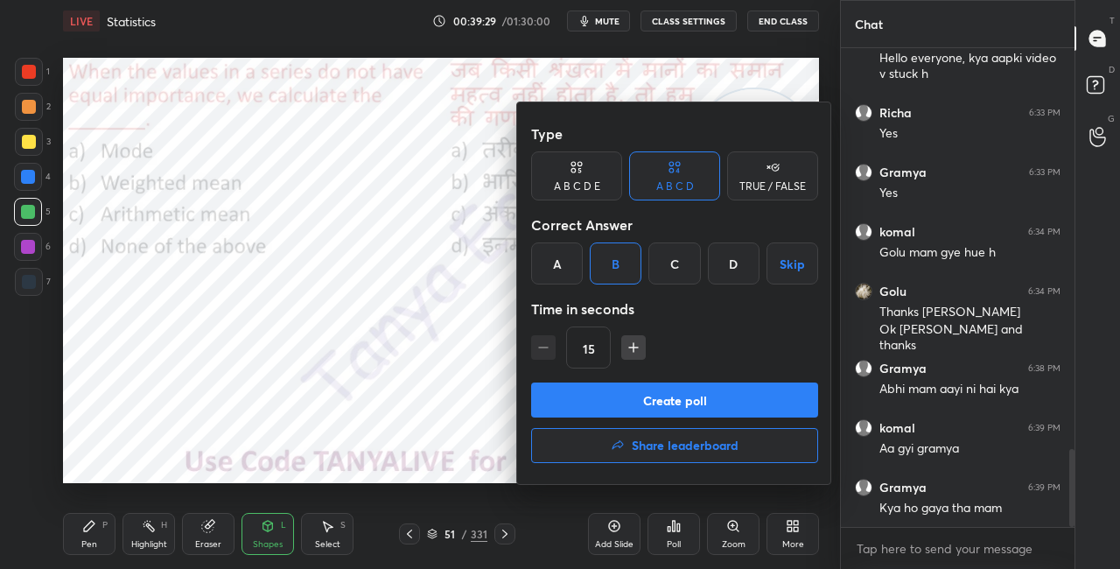
click at [610, 412] on button "Create poll" at bounding box center [674, 399] width 287 height 35
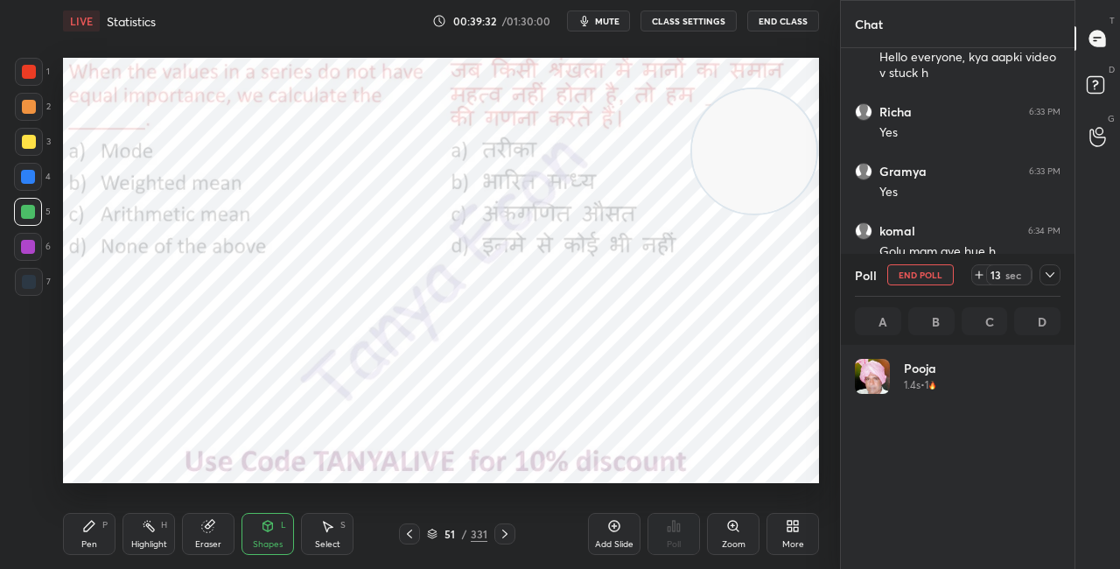
scroll to position [205, 200]
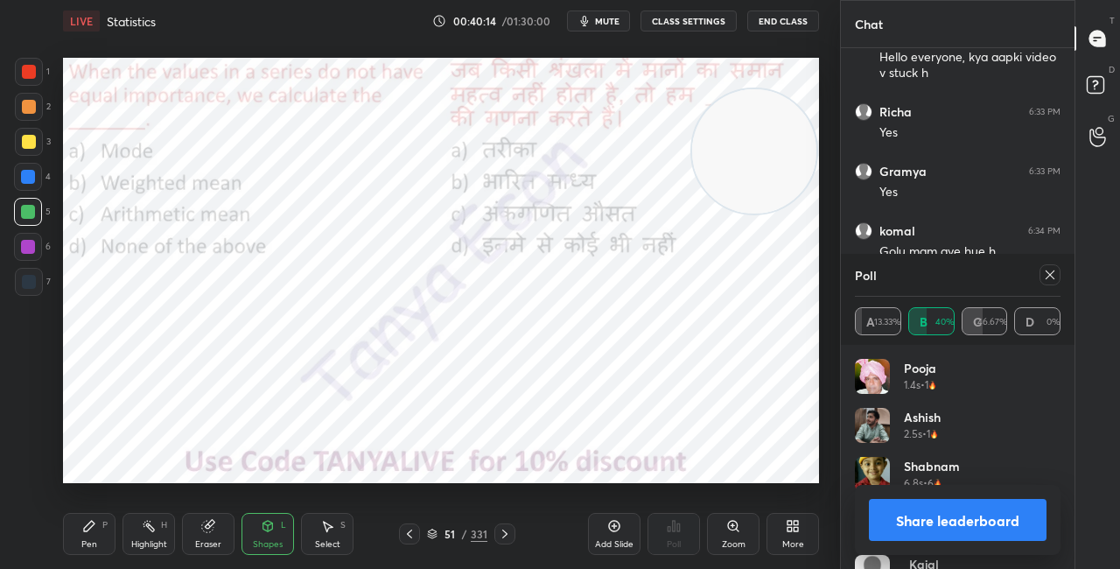
click at [271, 527] on icon at bounding box center [268, 526] width 10 height 11
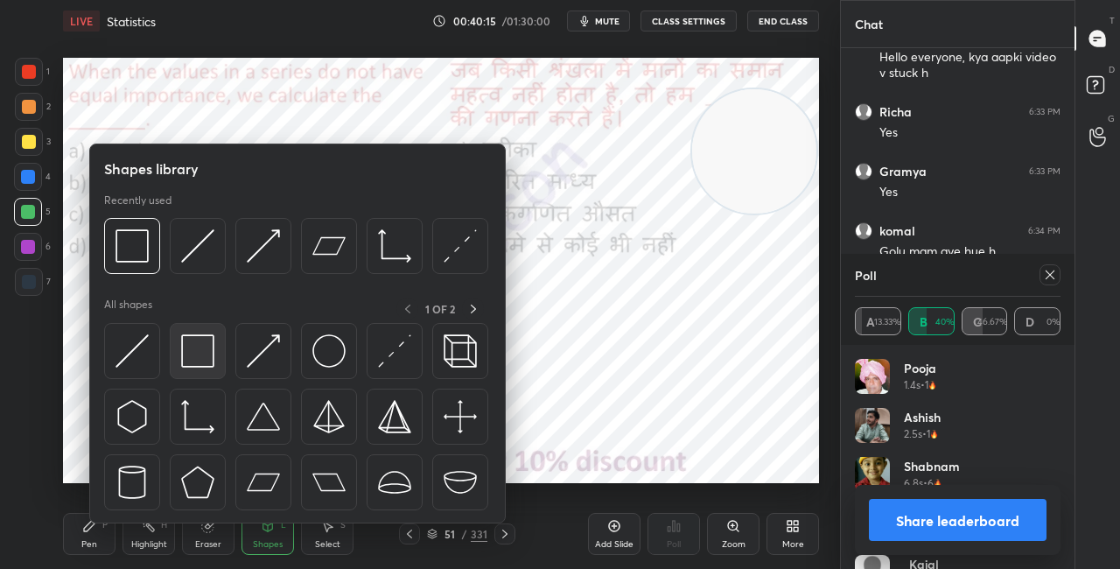
click at [207, 354] on img at bounding box center [197, 350] width 33 height 33
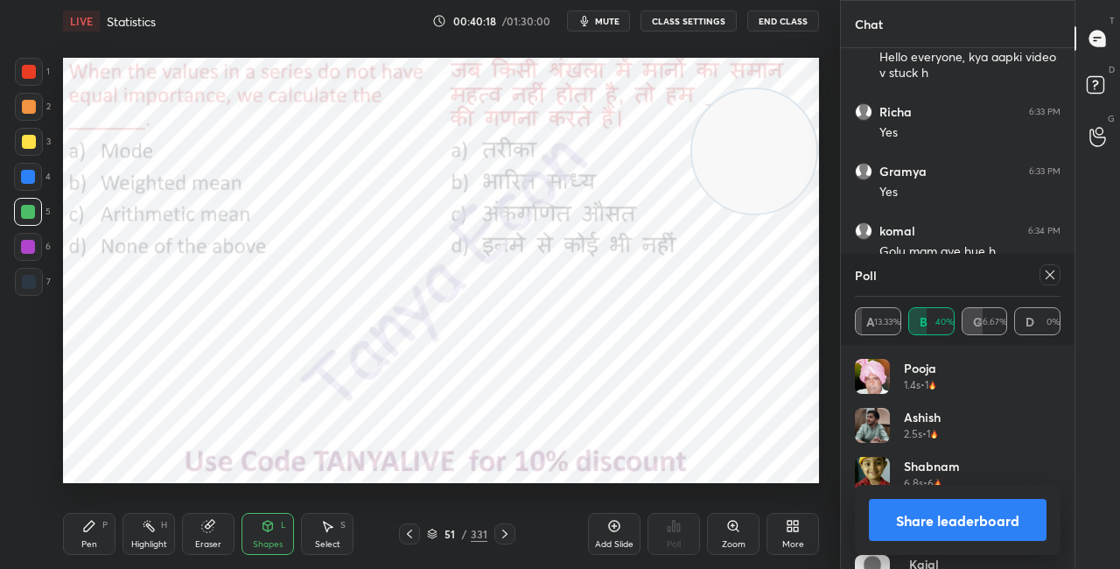
click at [930, 526] on button "Share leaderboard" at bounding box center [958, 520] width 178 height 42
type textarea "x"
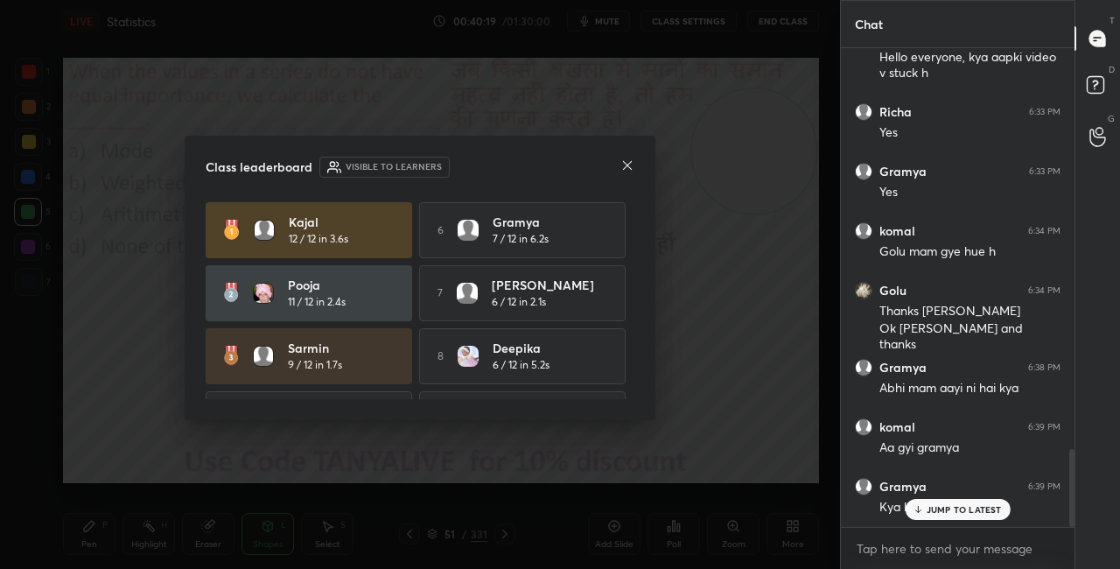
scroll to position [5, 5]
click at [628, 158] on div at bounding box center [627, 167] width 14 height 18
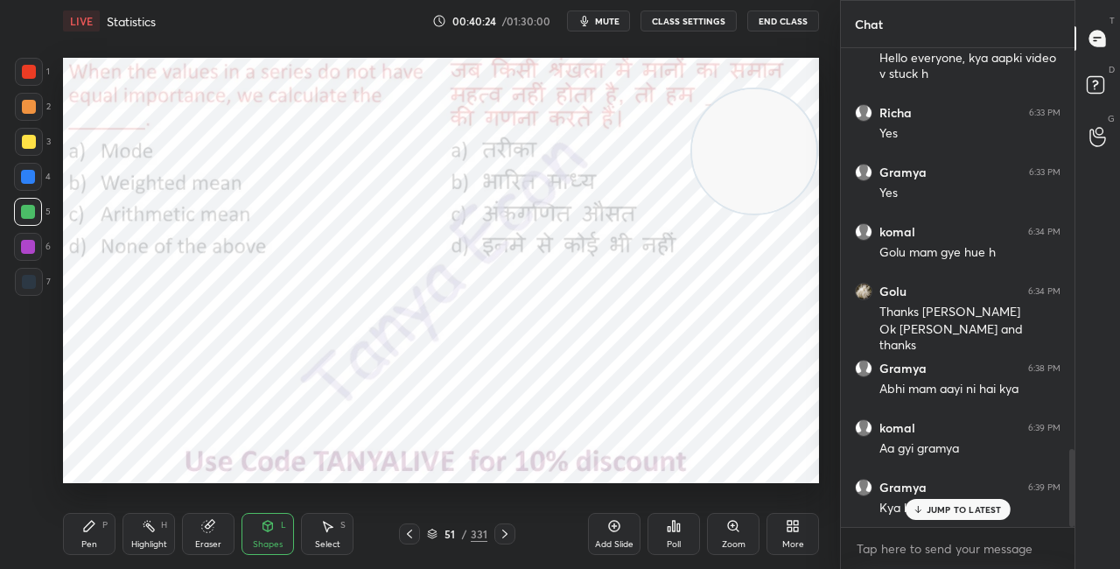
click at [102, 530] on div "Pen P" at bounding box center [89, 534] width 53 height 42
click at [510, 530] on icon at bounding box center [505, 534] width 14 height 14
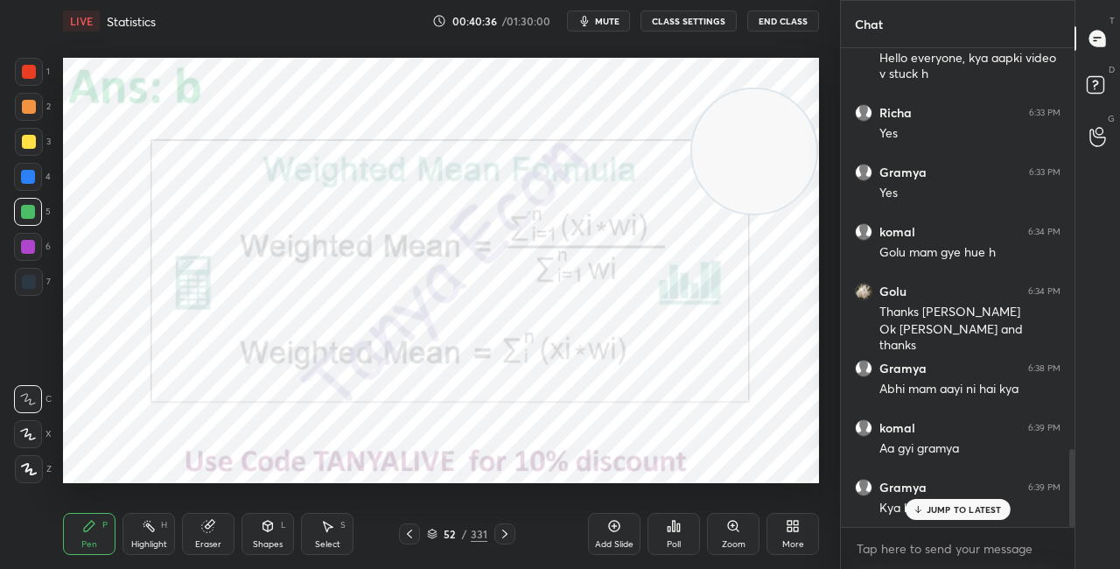
click at [511, 531] on div at bounding box center [504, 533] width 21 height 21
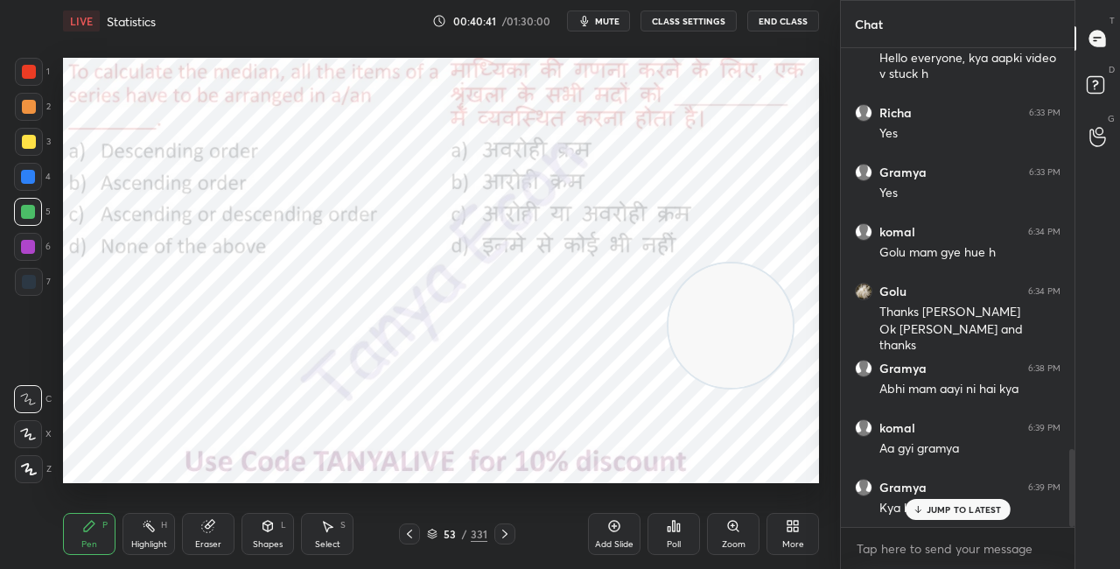
drag, startPoint x: 730, startPoint y: 230, endPoint x: 714, endPoint y: 341, distance: 112.2
click at [714, 341] on video at bounding box center [731, 325] width 124 height 124
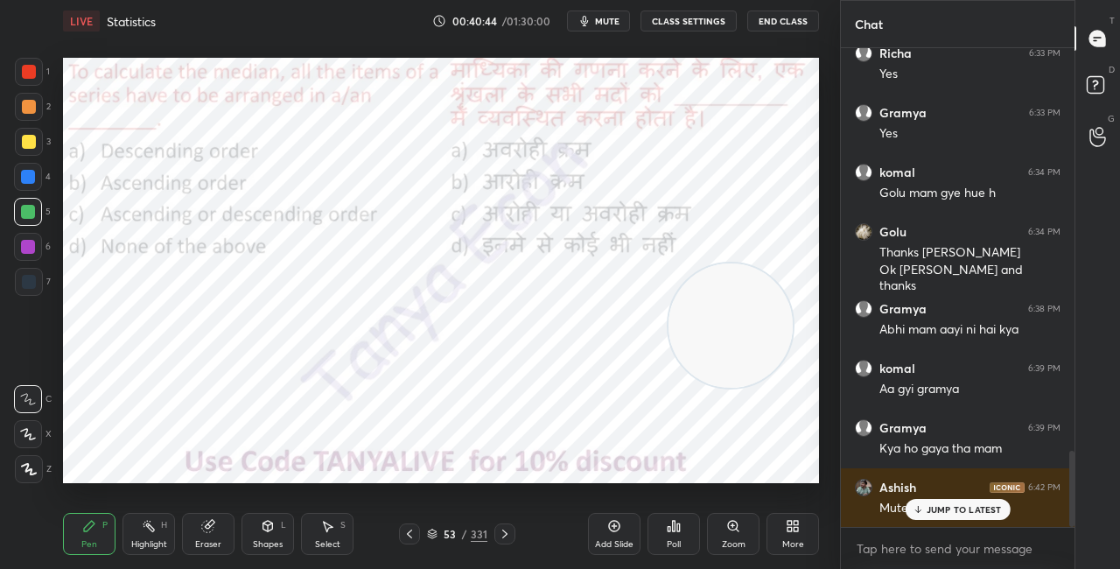
click at [440, 536] on div "53 / 331" at bounding box center [457, 534] width 60 height 16
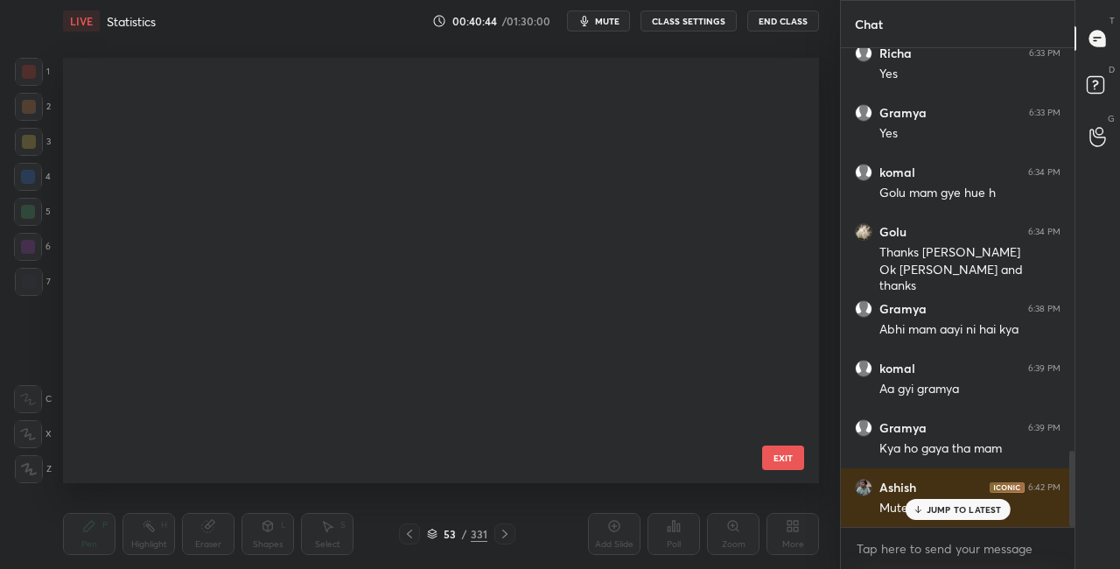
scroll to position [420, 747]
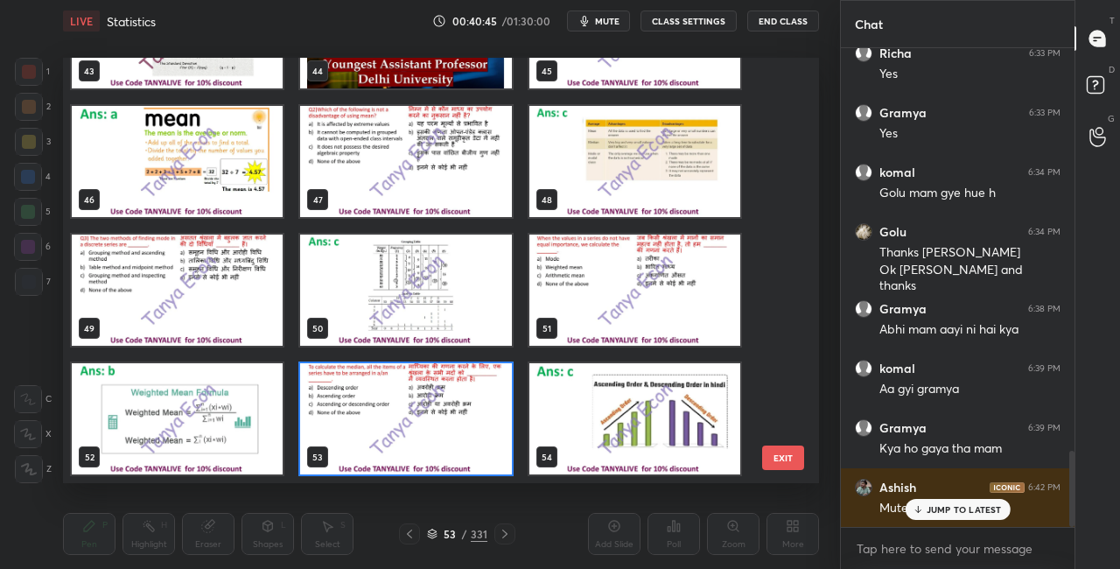
click at [470, 428] on img "grid" at bounding box center [405, 418] width 211 height 111
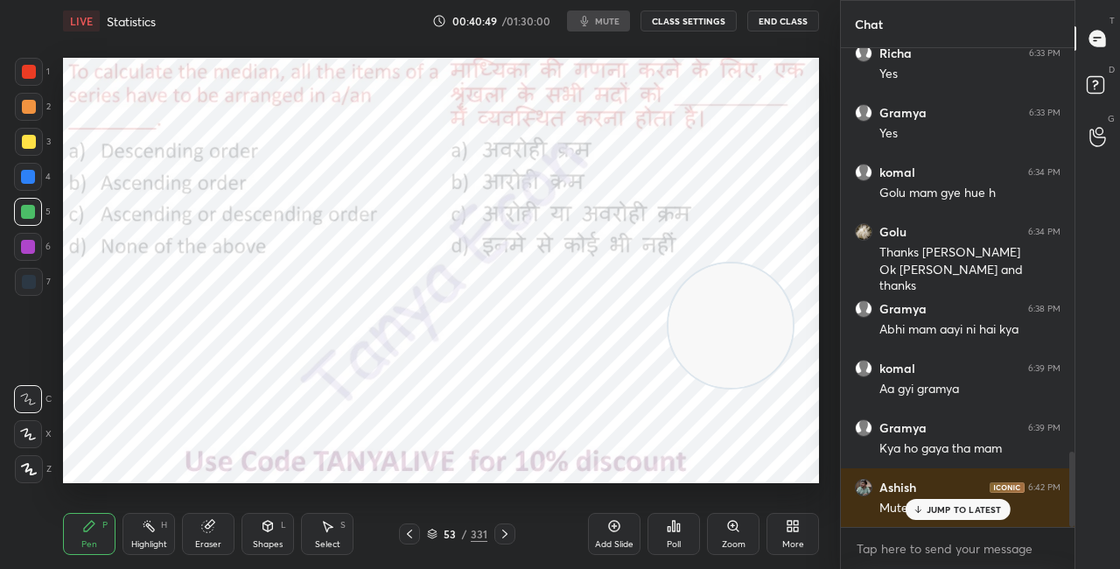
scroll to position [2574, 0]
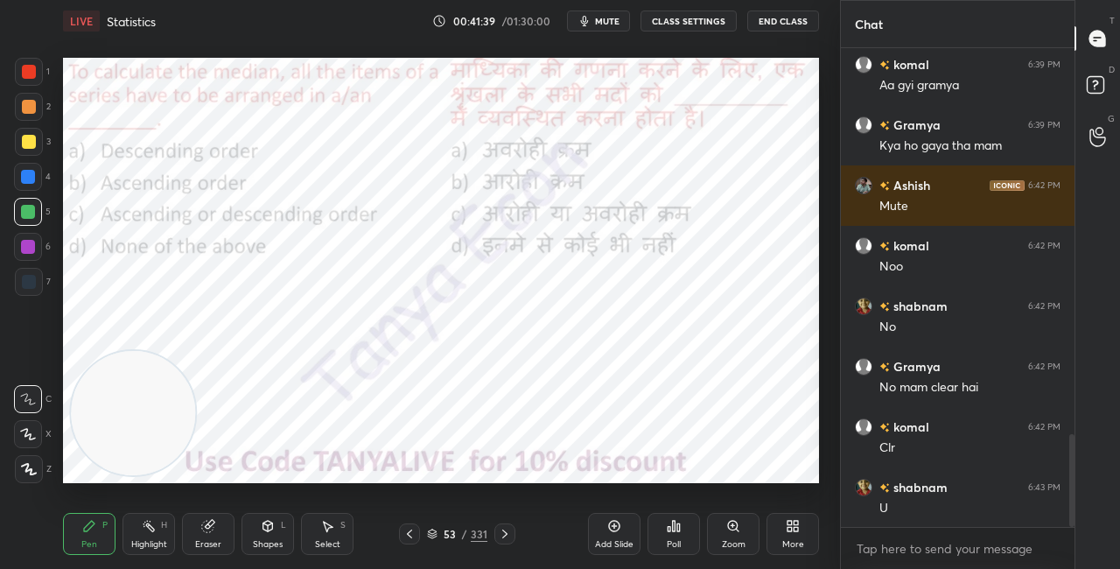
scroll to position [1988, 0]
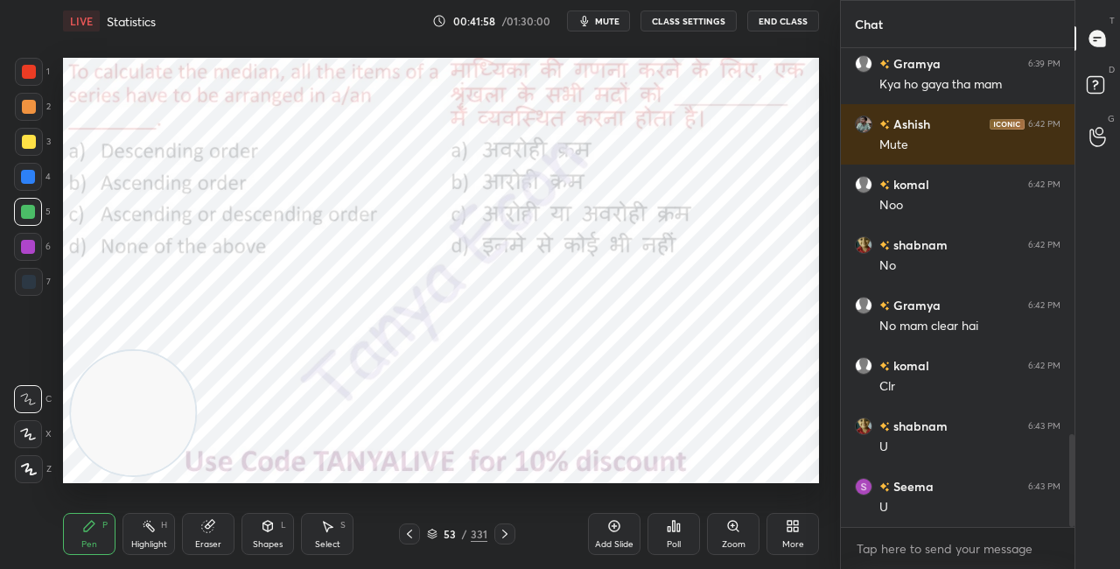
click at [676, 533] on div "Poll" at bounding box center [674, 534] width 53 height 42
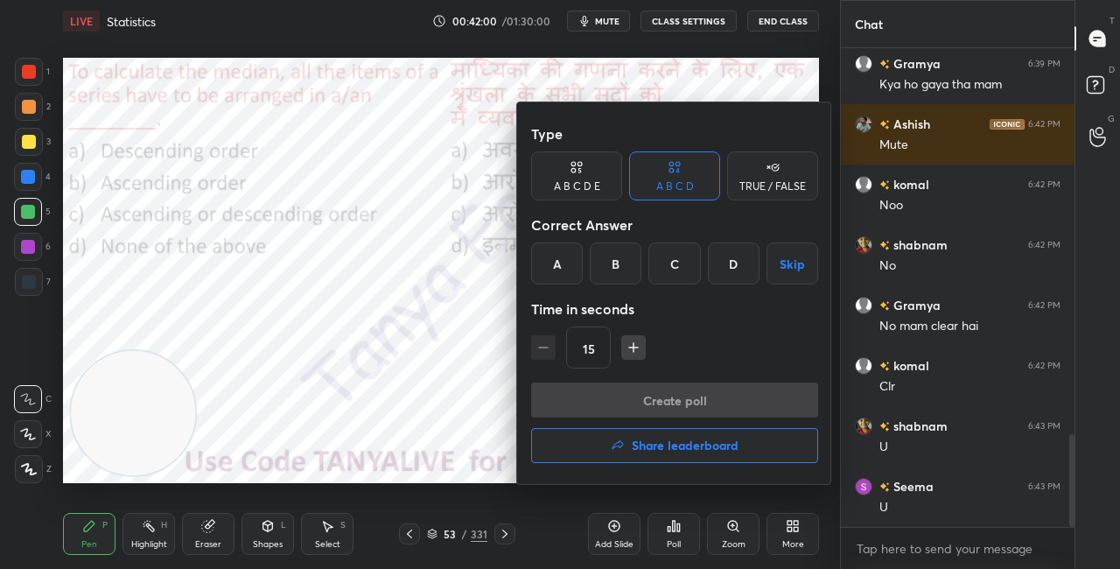
click at [669, 273] on div "C" at bounding box center [674, 263] width 52 height 42
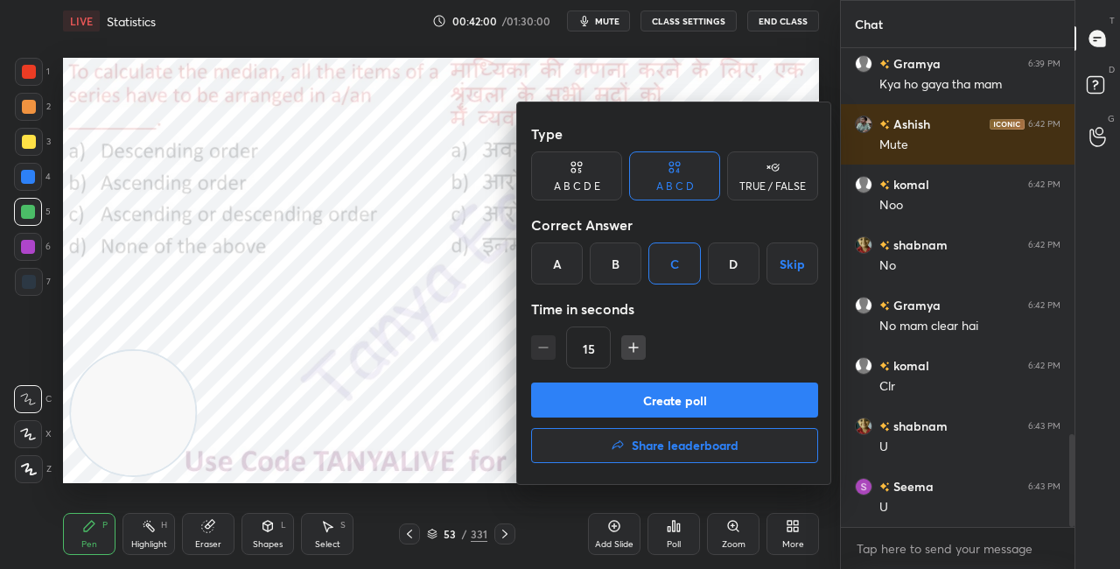
click at [654, 403] on button "Create poll" at bounding box center [674, 399] width 287 height 35
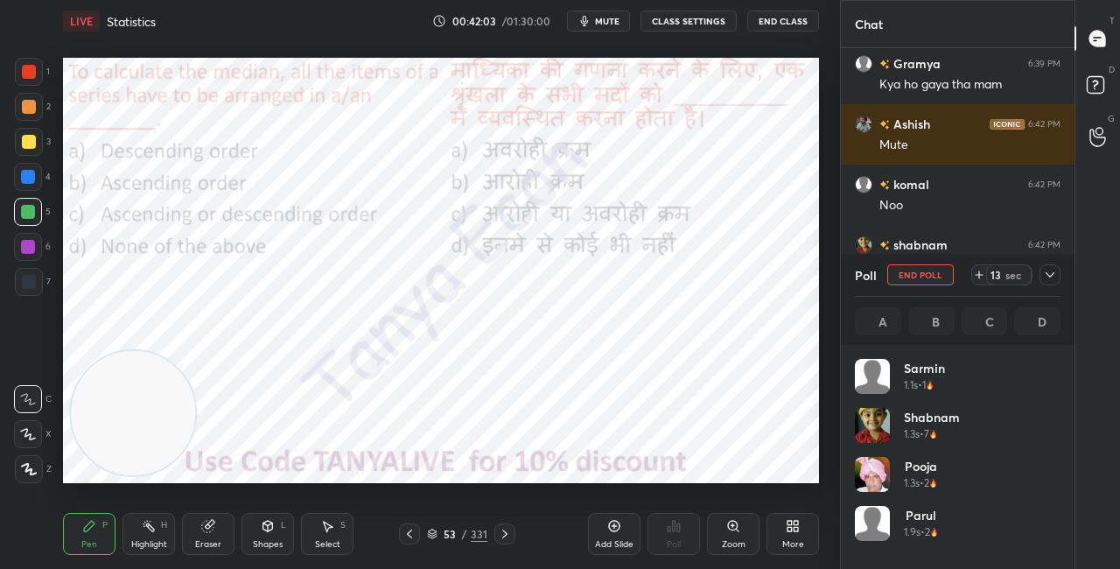
scroll to position [205, 200]
click at [271, 540] on div "Shapes" at bounding box center [268, 544] width 30 height 9
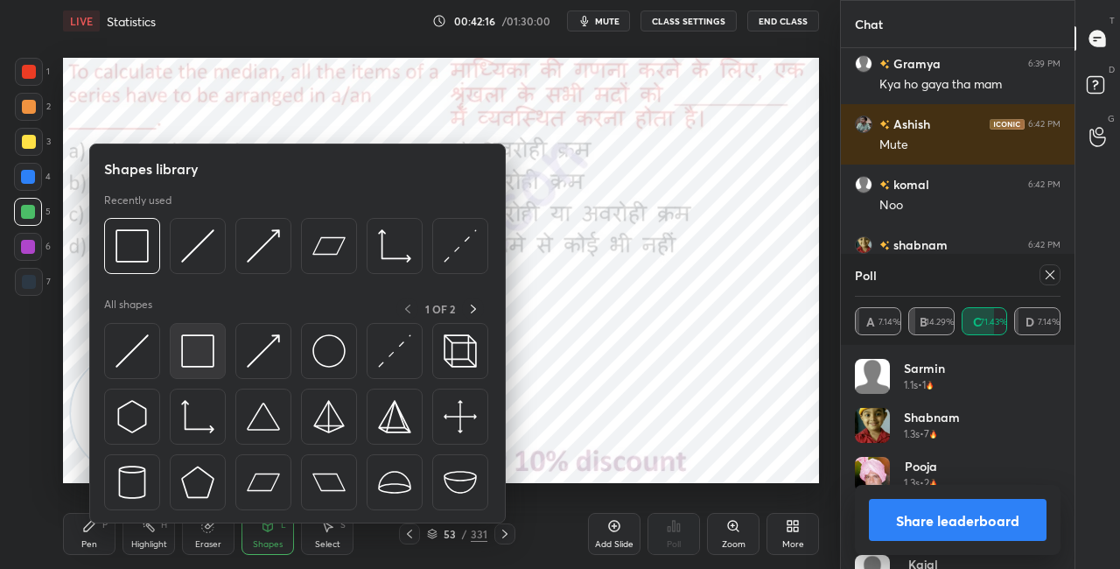
click at [202, 360] on img at bounding box center [197, 350] width 33 height 33
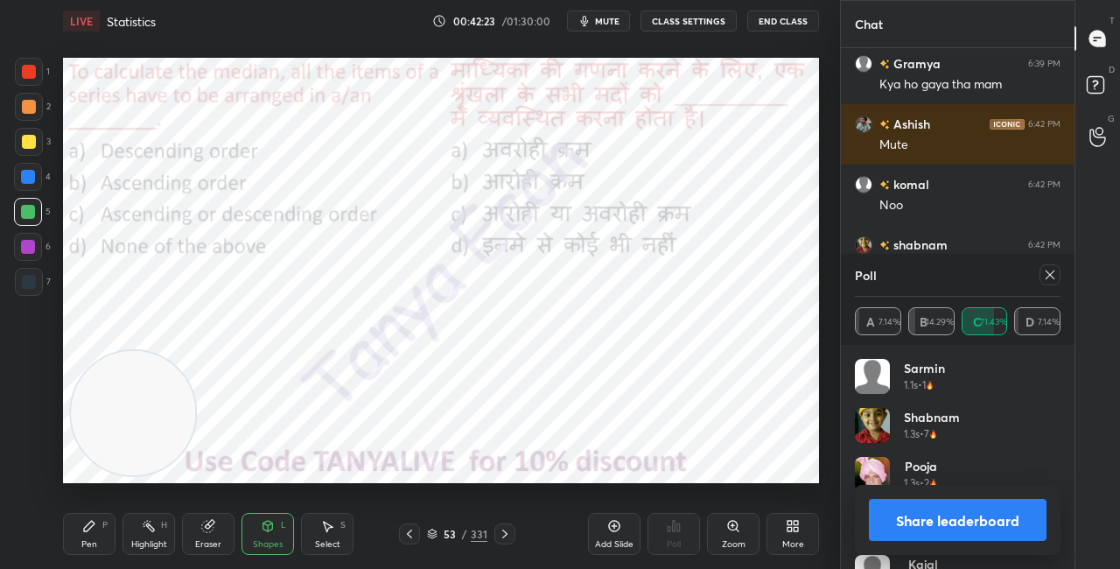
click at [918, 516] on button "Share leaderboard" at bounding box center [958, 520] width 178 height 42
type textarea "x"
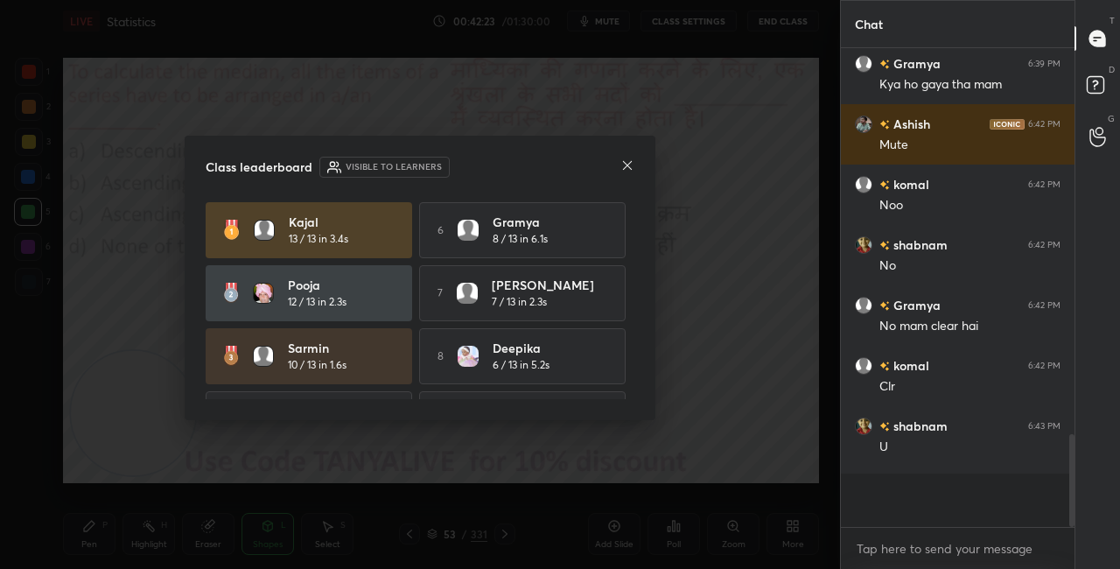
scroll to position [6, 5]
click at [614, 158] on div "Class leaderboard Visible to learners" at bounding box center [420, 167] width 429 height 21
click at [628, 168] on icon at bounding box center [627, 165] width 14 height 14
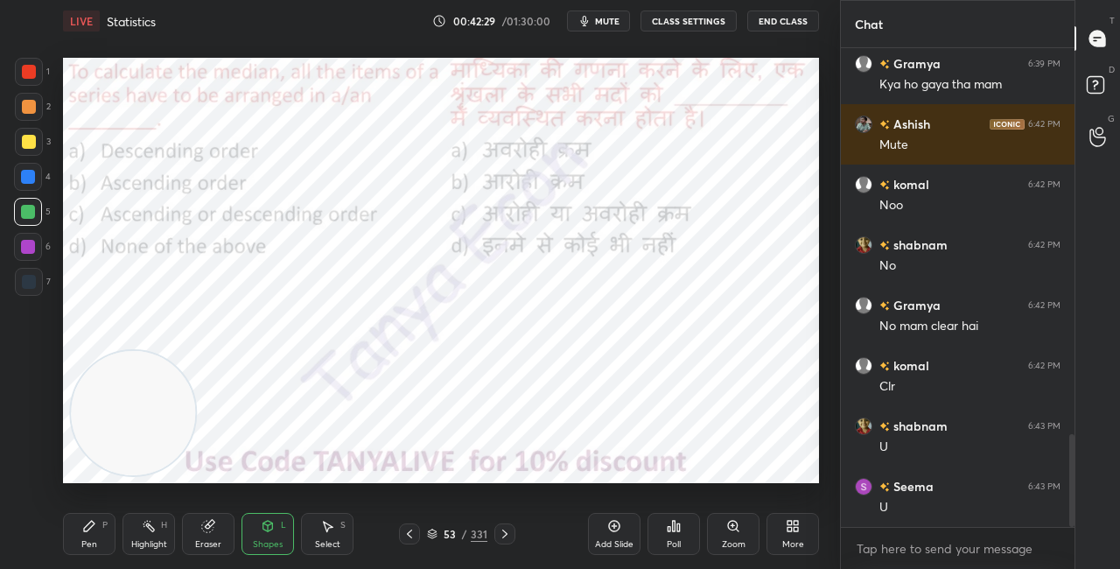
click at [430, 536] on icon at bounding box center [432, 534] width 11 height 11
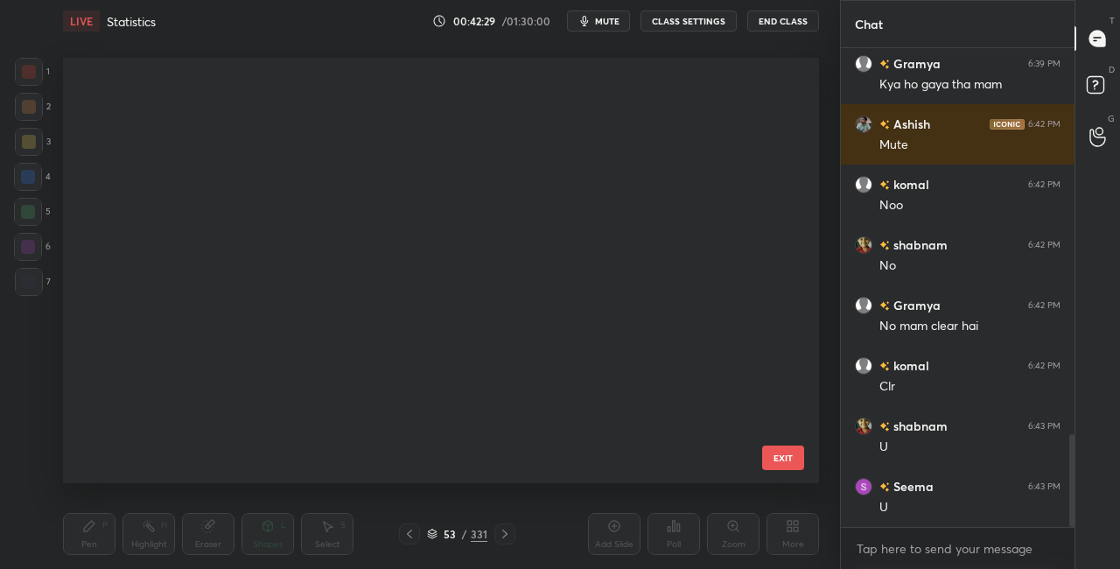
scroll to position [420, 747]
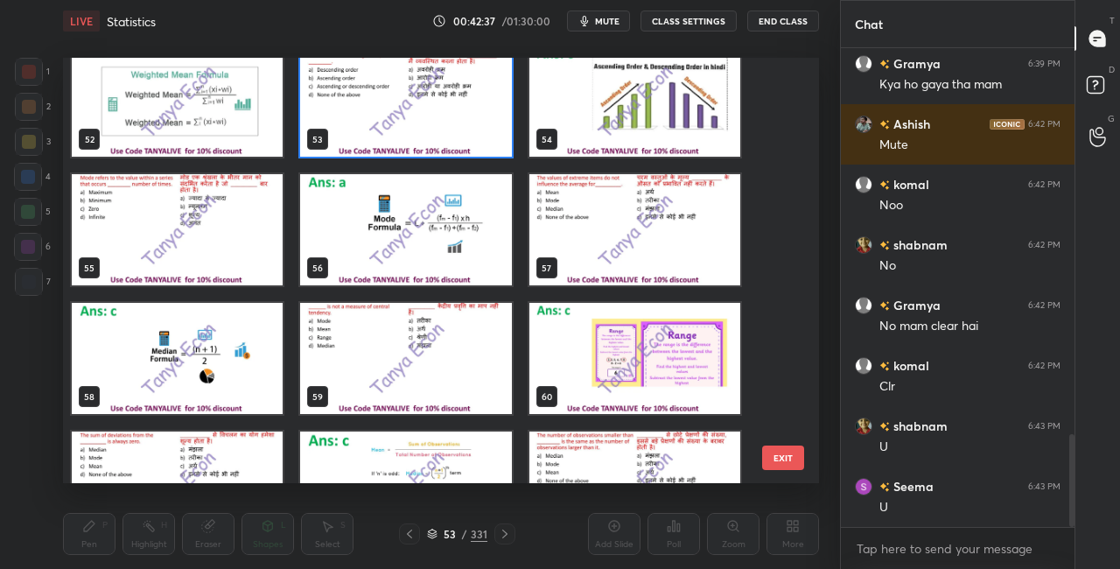
click at [194, 278] on img "grid" at bounding box center [177, 229] width 211 height 111
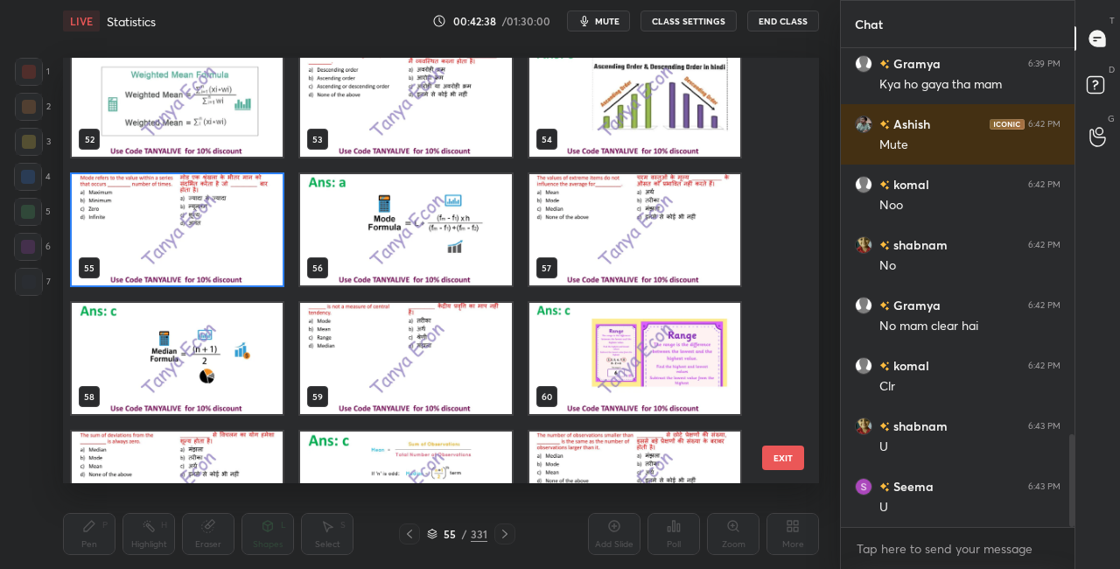
click at [195, 278] on img "grid" at bounding box center [177, 229] width 211 height 111
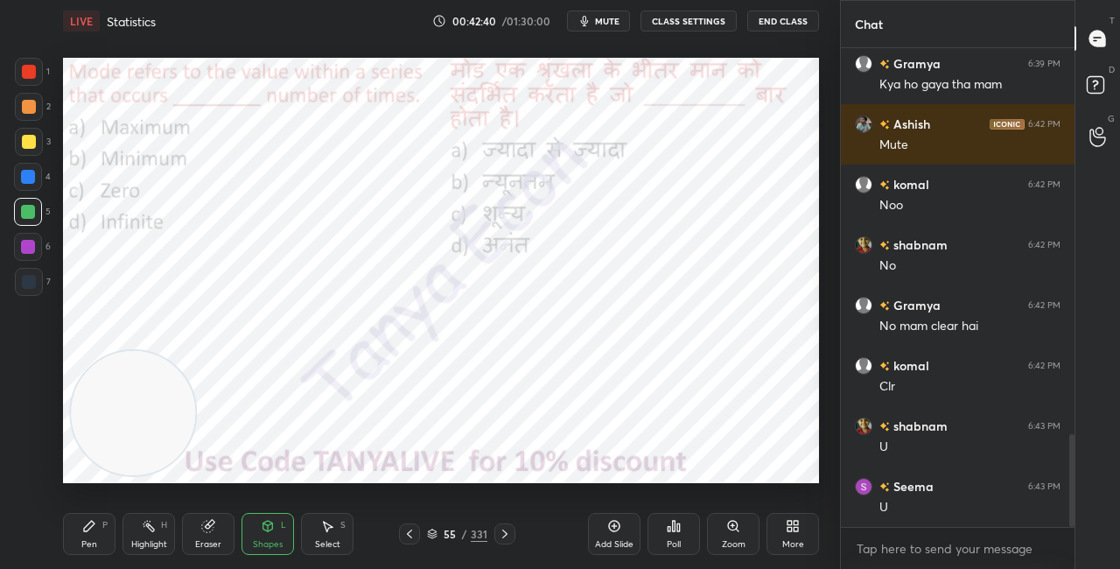
click at [102, 530] on div "Pen P" at bounding box center [89, 534] width 53 height 42
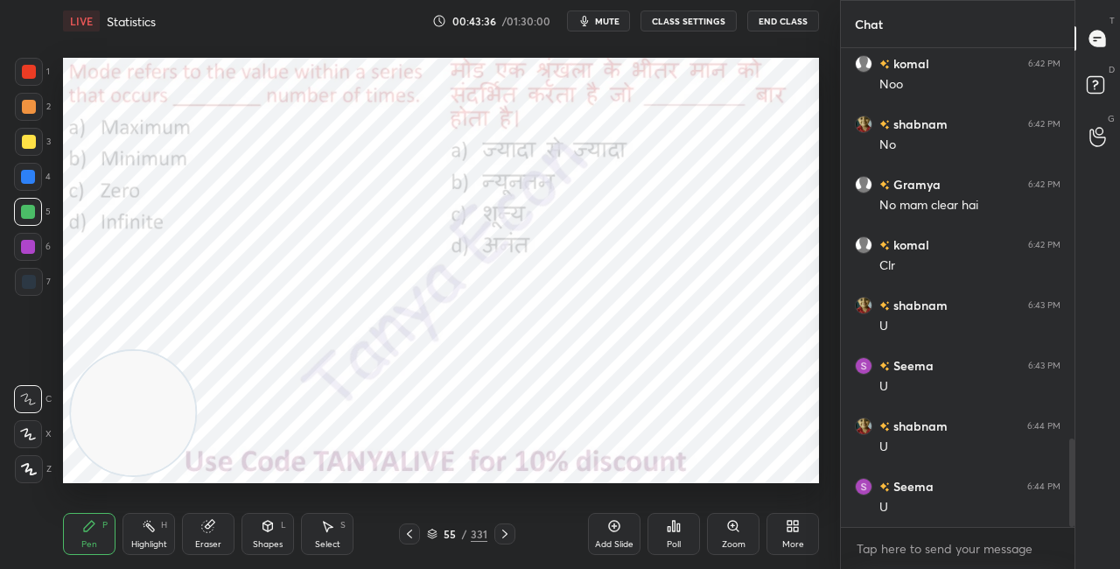
scroll to position [2168, 0]
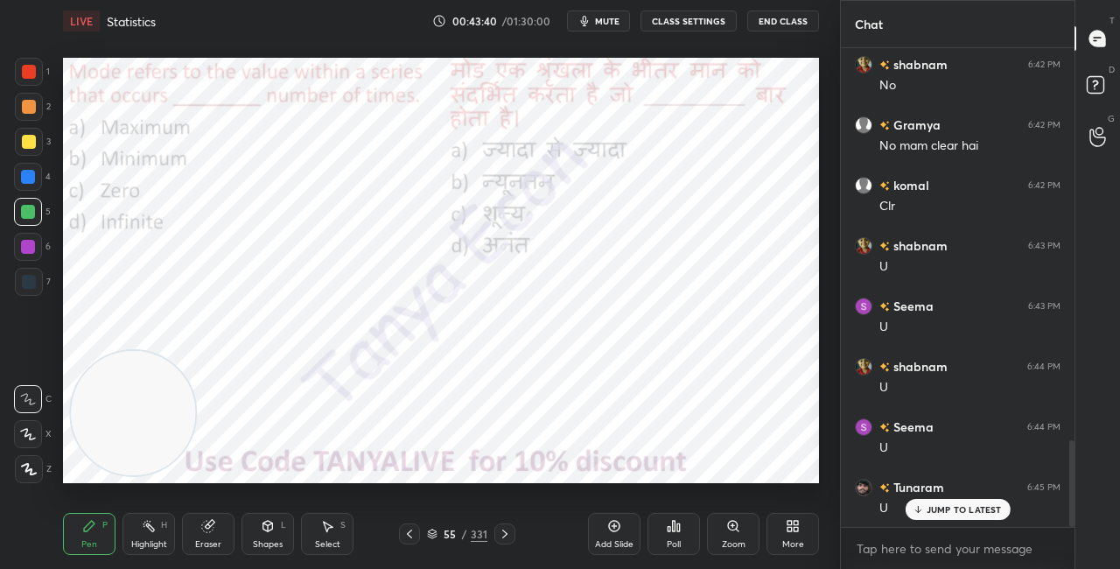
click at [443, 533] on div "55" at bounding box center [450, 534] width 18 height 11
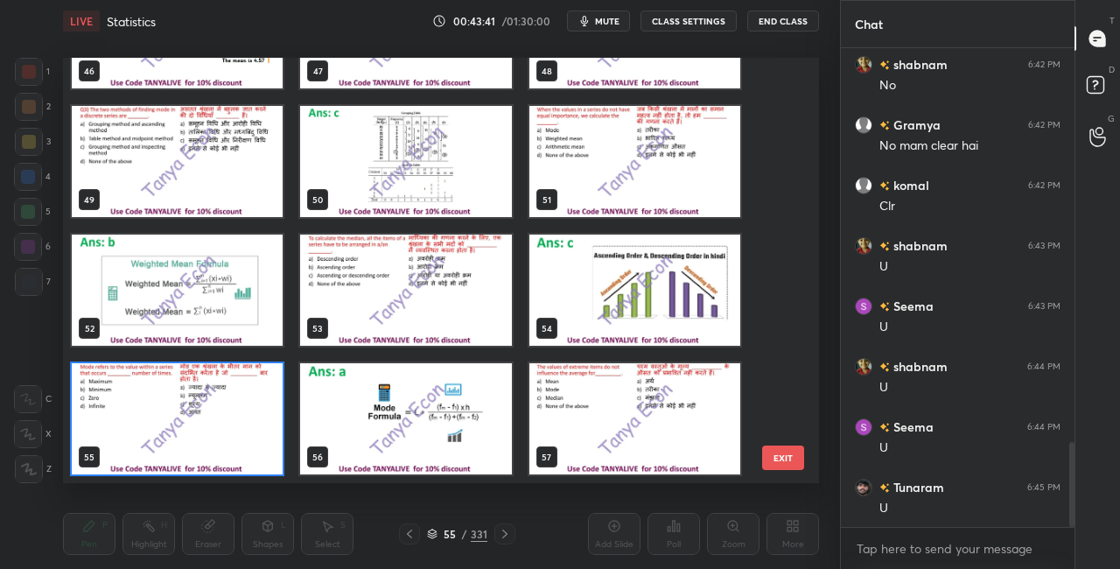
scroll to position [2230, 0]
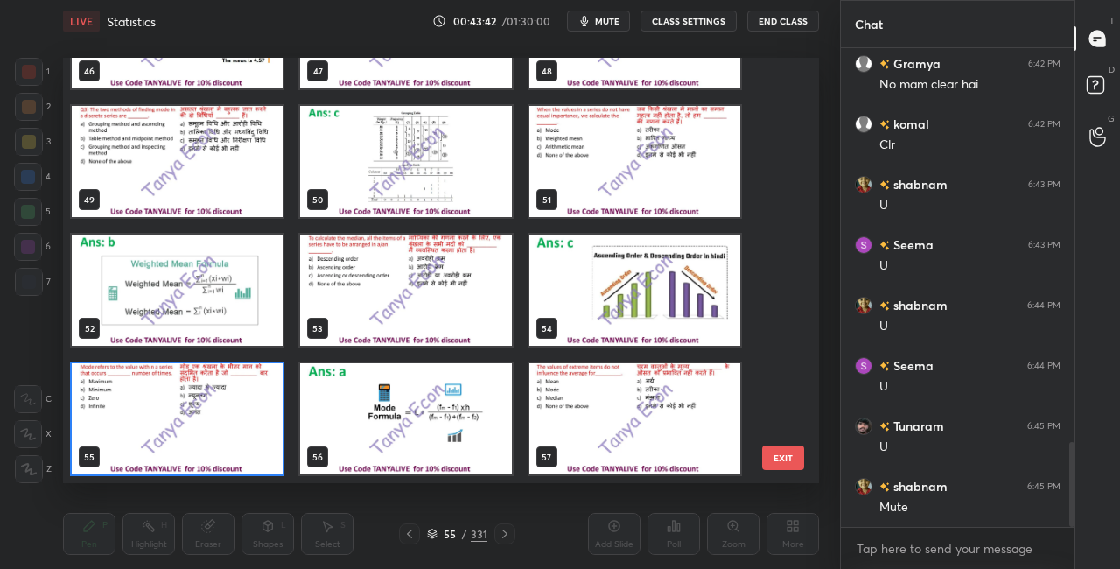
click at [272, 438] on img "grid" at bounding box center [177, 418] width 211 height 111
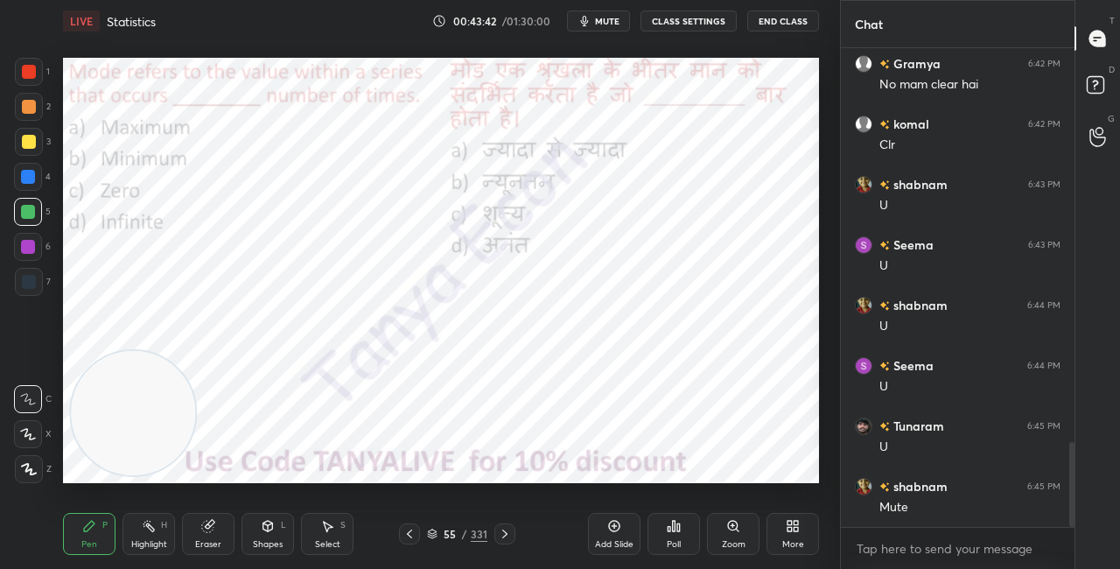
click at [270, 441] on img "grid" at bounding box center [177, 418] width 211 height 111
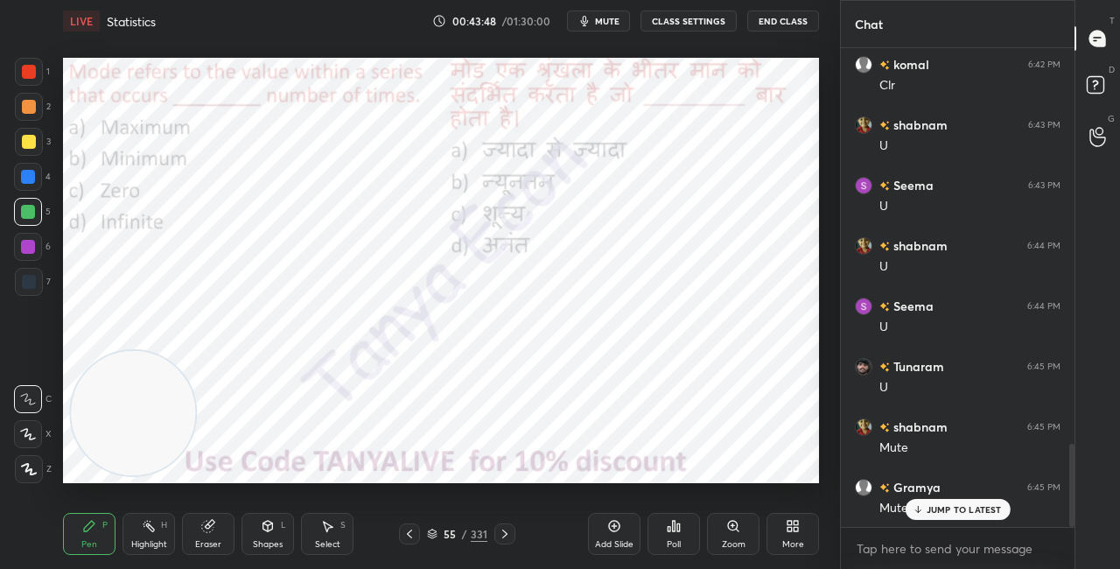
click at [699, 21] on button "CLASS SETTINGS" at bounding box center [689, 21] width 96 height 21
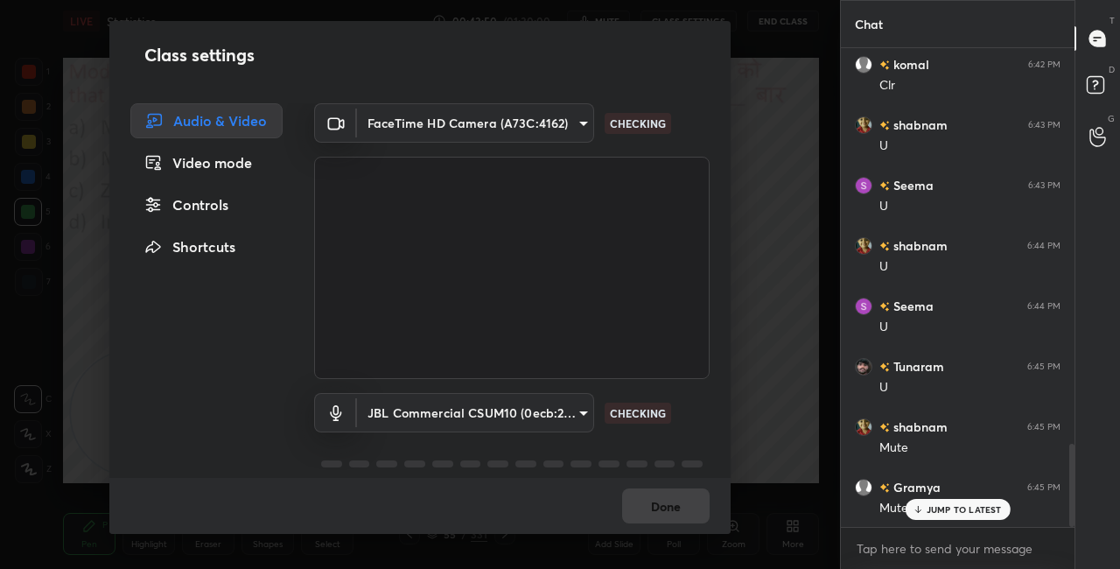
click at [523, 415] on body "1 2 3 4 5 6 7 C X Z C X Z E E Erase all H H LIVE Statistics 00:43:50 / 01:30:00…" at bounding box center [560, 284] width 1120 height 569
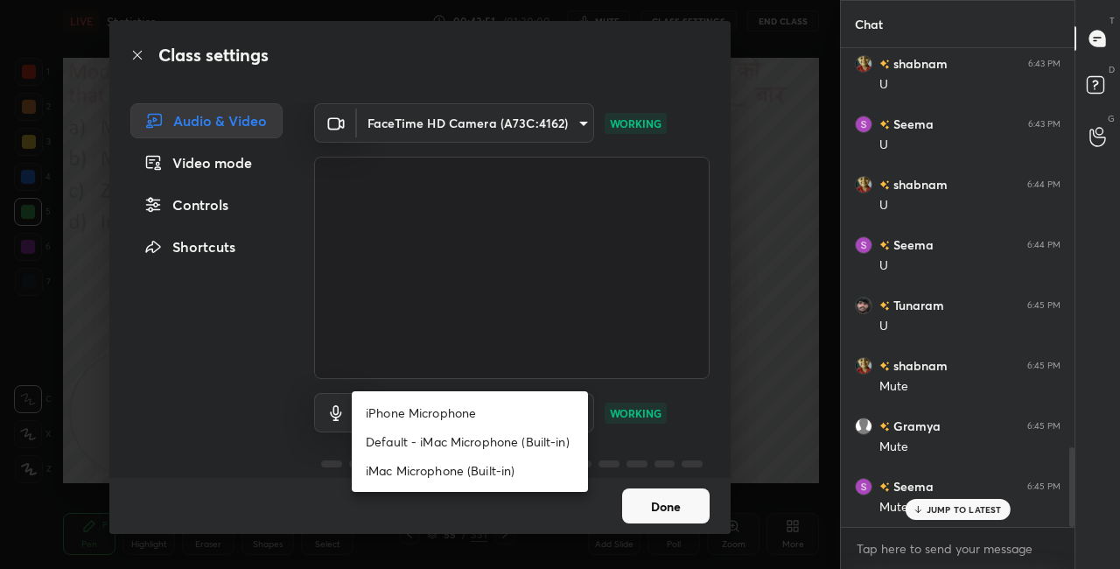
scroll to position [2410, 0]
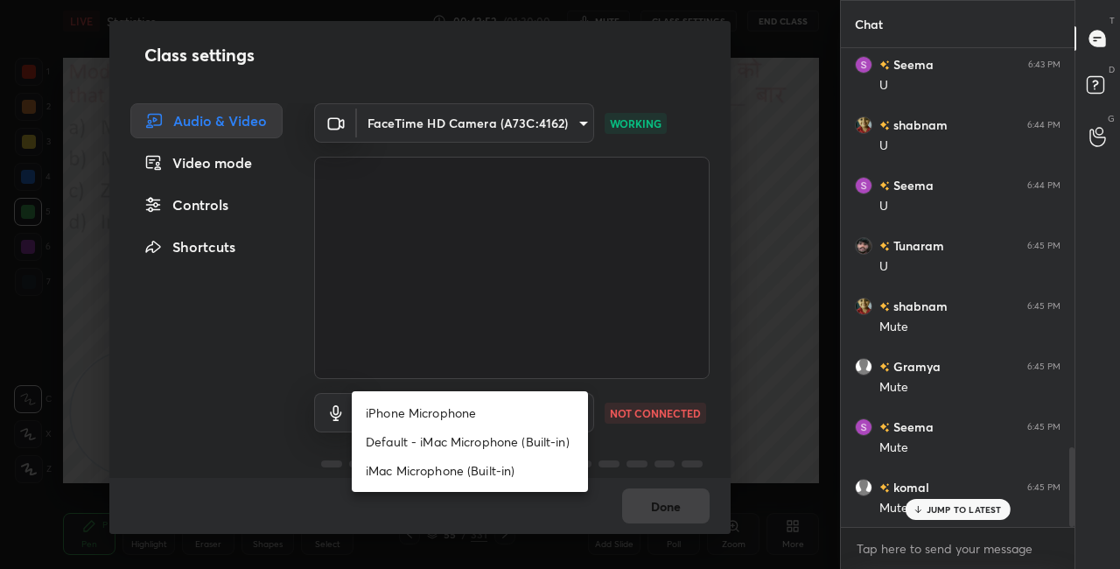
click at [499, 445] on li "Default - iMac Microphone (Built-in)" at bounding box center [470, 441] width 236 height 29
type input "default"
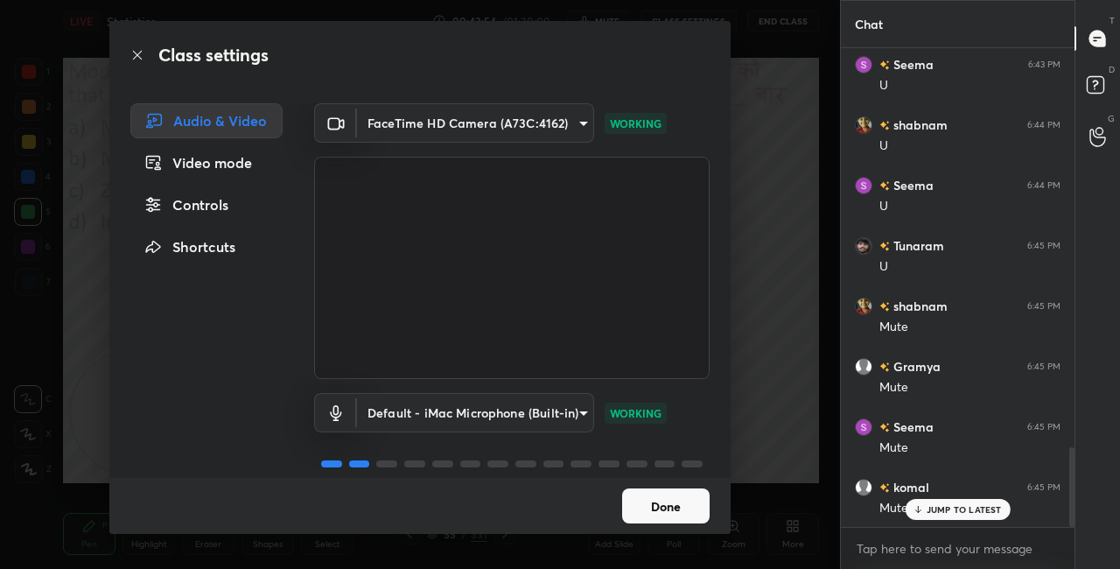
click at [670, 508] on button "Done" at bounding box center [666, 505] width 88 height 35
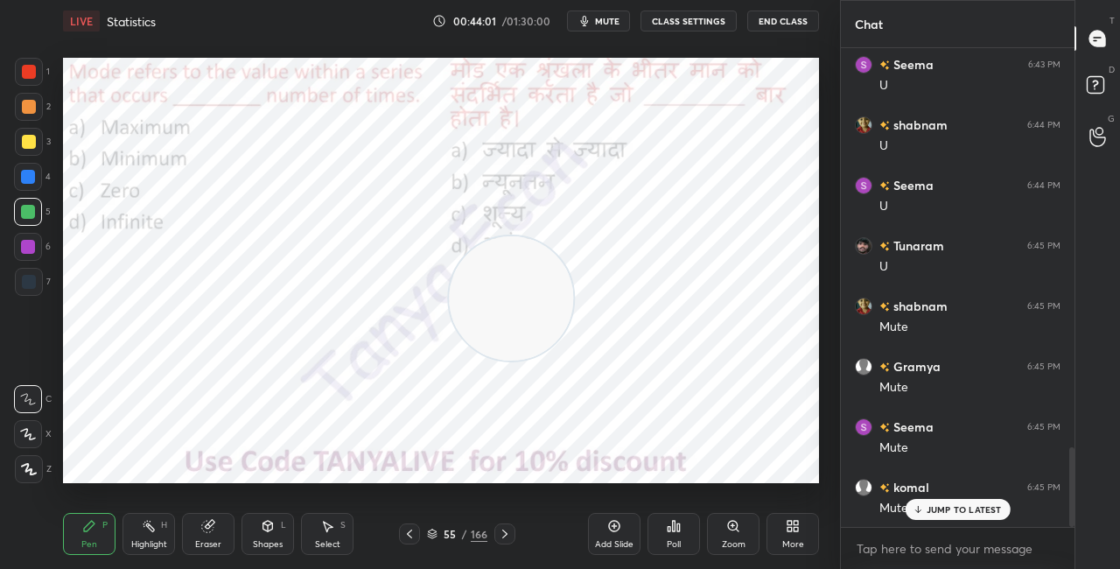
drag, startPoint x: 163, startPoint y: 395, endPoint x: 572, endPoint y: 256, distance: 432.2
click at [559, 261] on video at bounding box center [511, 298] width 124 height 124
drag, startPoint x: 570, startPoint y: 292, endPoint x: 729, endPoint y: 158, distance: 208.0
click at [613, 228] on video at bounding box center [550, 290] width 124 height 124
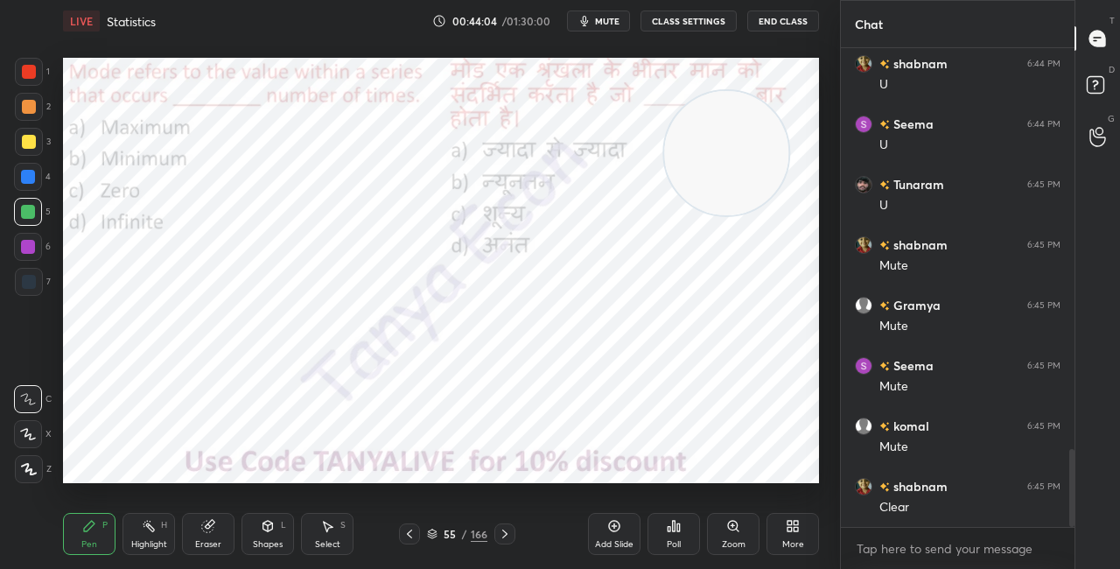
click at [399, 522] on div "Pen P Highlight H Eraser Shapes L Select S 55 / 166 Add Slide Poll Zoom More" at bounding box center [441, 534] width 756 height 70
click at [438, 532] on div "55 / 166" at bounding box center [457, 534] width 60 height 16
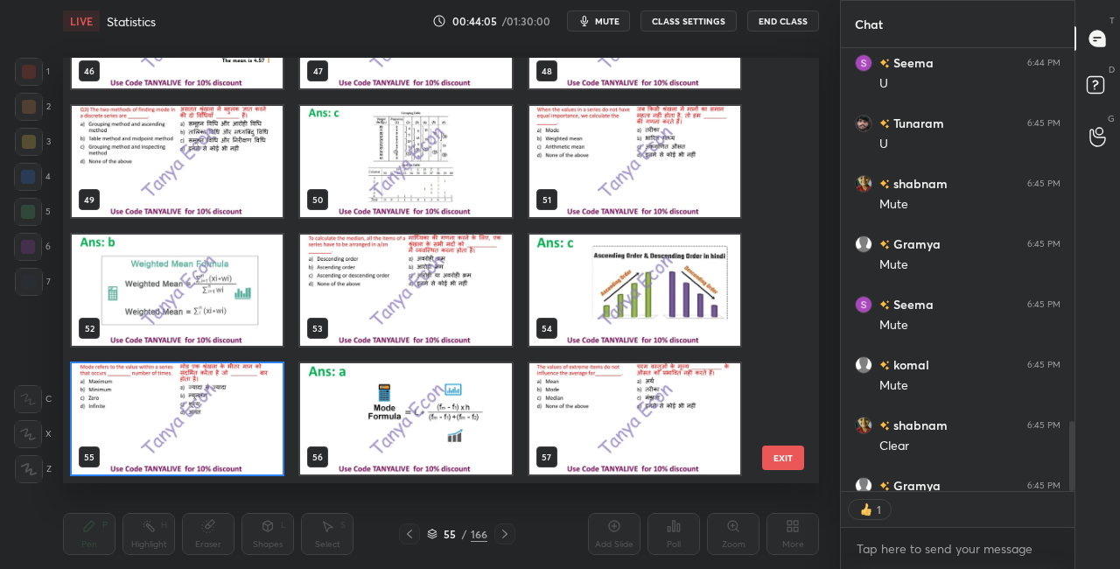
scroll to position [5, 5]
click at [264, 410] on img "grid" at bounding box center [177, 418] width 211 height 111
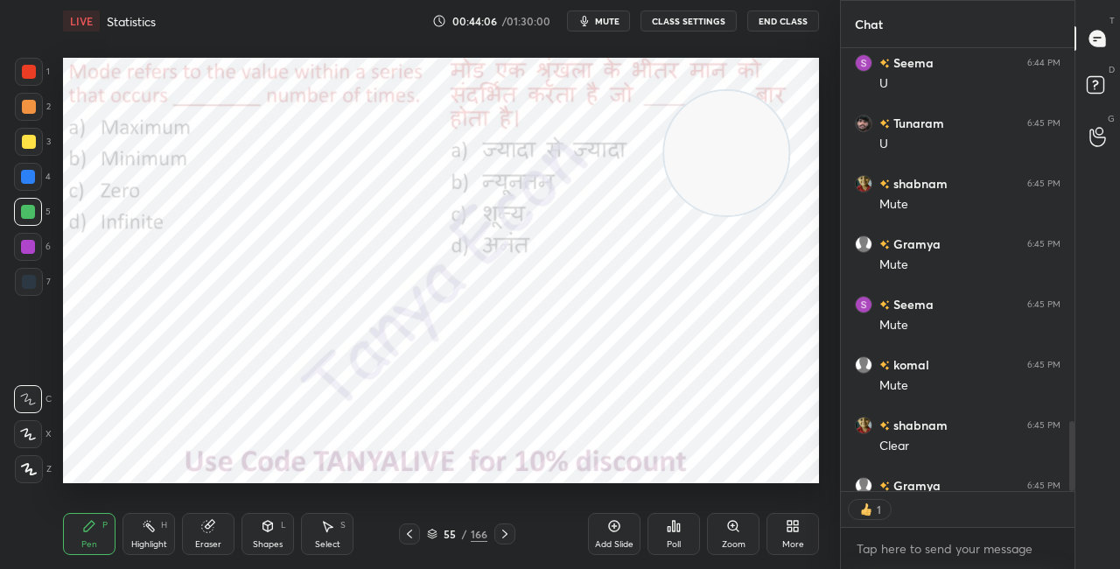
click at [264, 411] on img "grid" at bounding box center [177, 418] width 211 height 111
click at [659, 520] on div "Poll" at bounding box center [674, 534] width 53 height 42
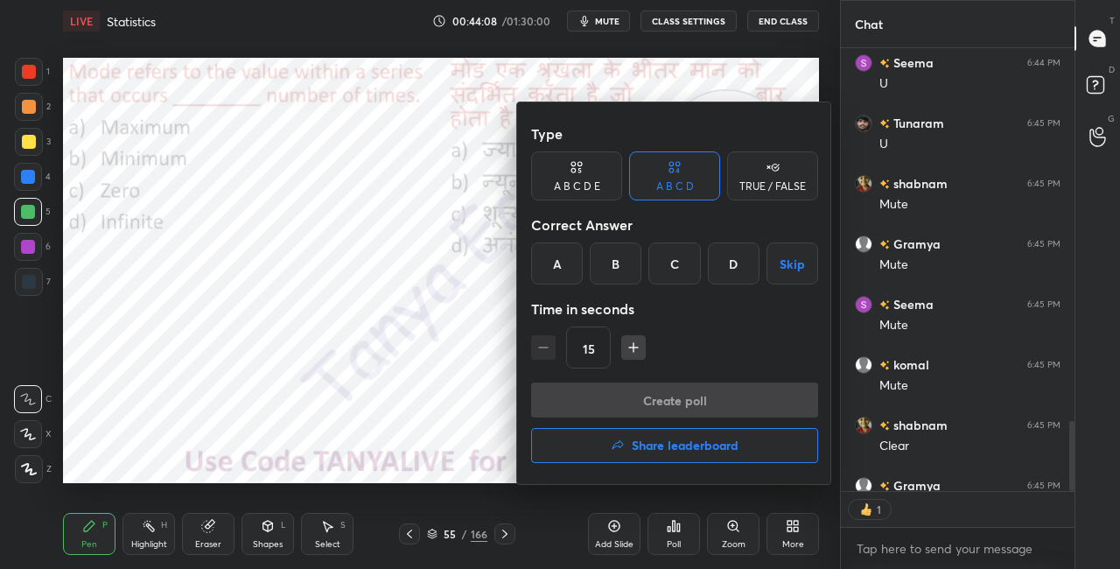
click at [566, 249] on div "A" at bounding box center [557, 263] width 52 height 42
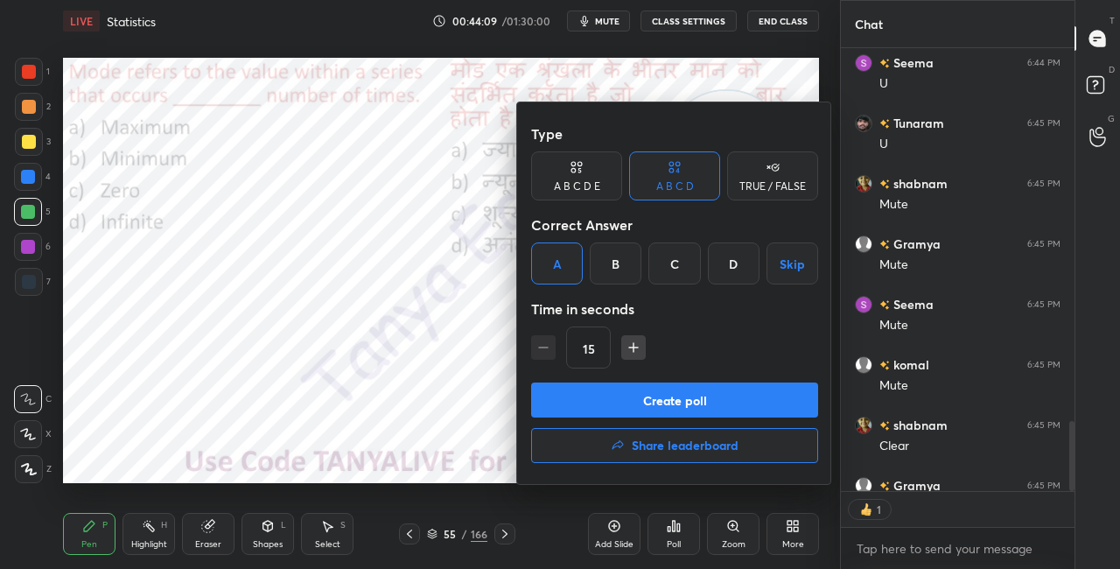
click at [578, 392] on button "Create poll" at bounding box center [674, 399] width 287 height 35
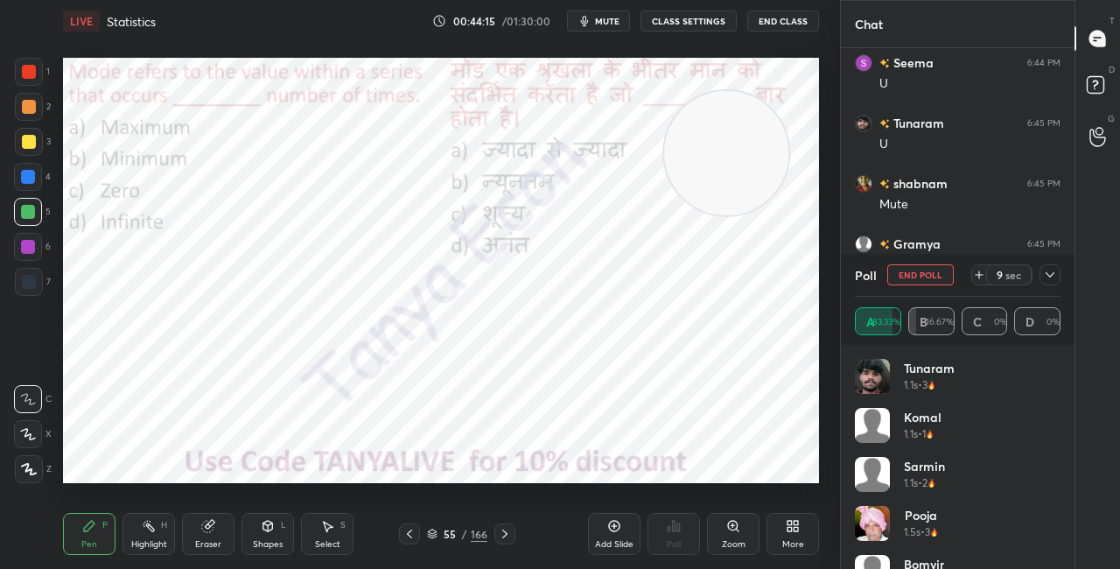
scroll to position [2622, 0]
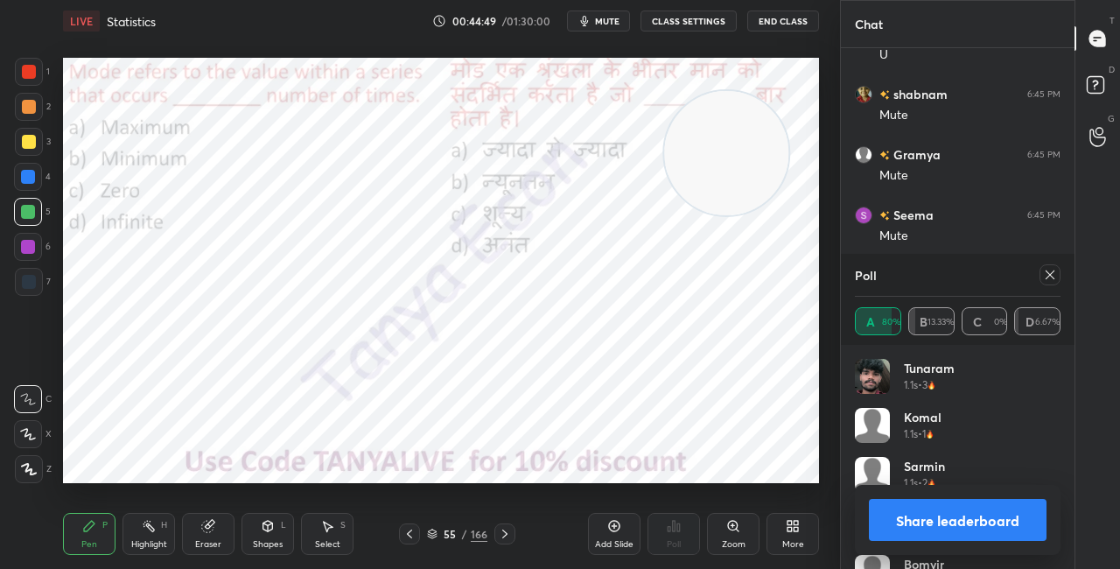
click at [266, 522] on icon at bounding box center [268, 526] width 14 height 14
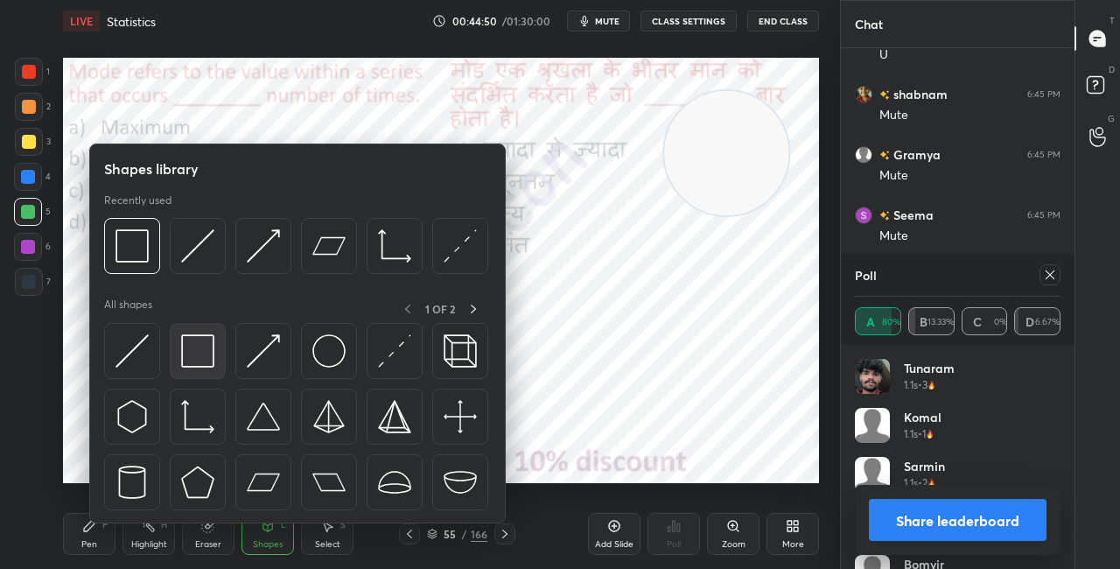
click at [200, 346] on img at bounding box center [197, 350] width 33 height 33
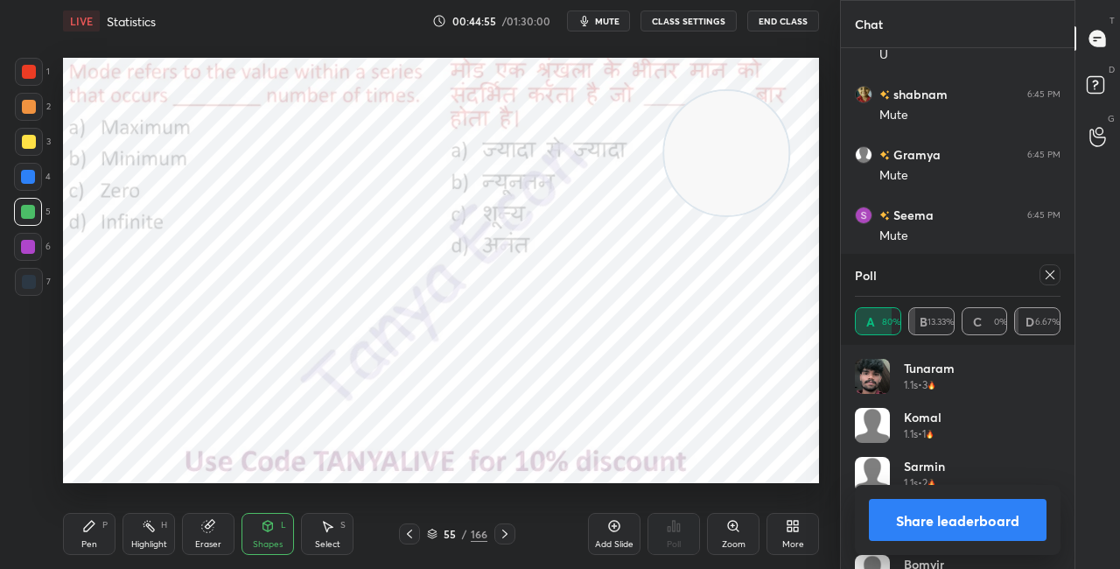
click at [901, 522] on button "Share leaderboard" at bounding box center [958, 520] width 178 height 42
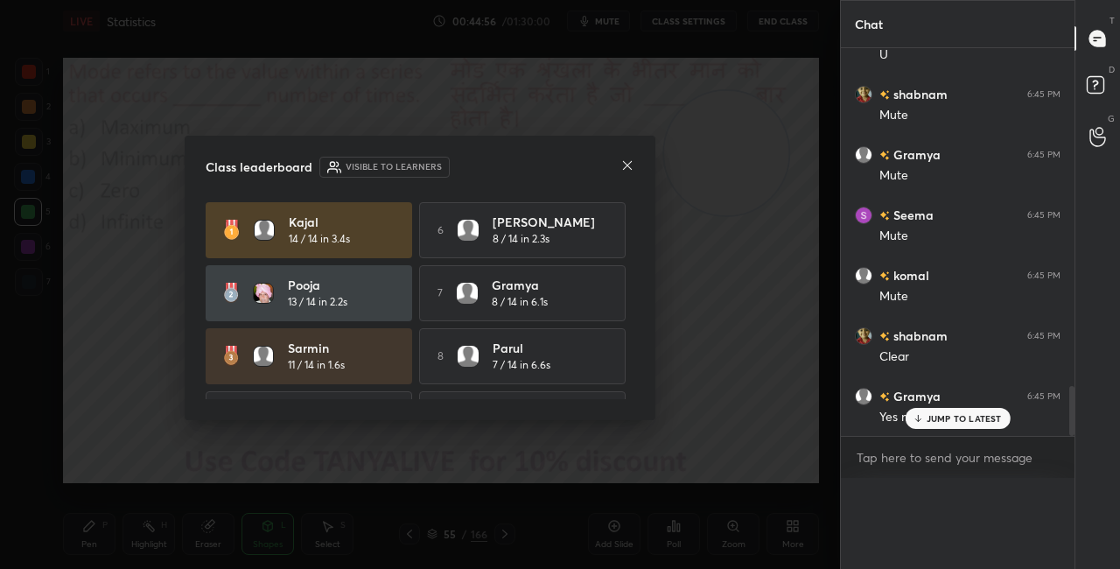
scroll to position [461, 228]
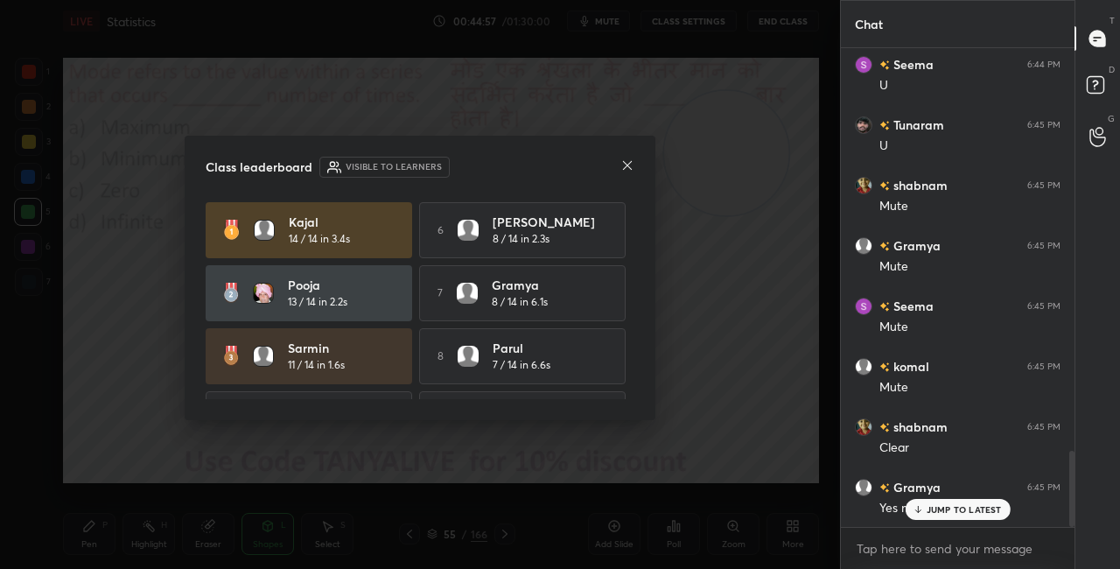
click at [624, 165] on icon at bounding box center [627, 165] width 14 height 14
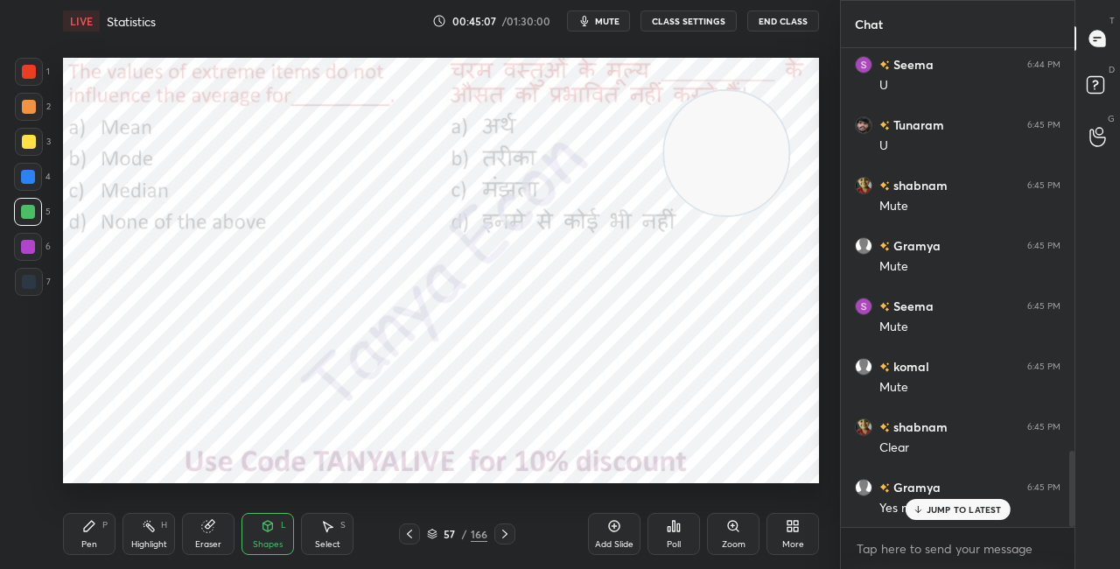
click at [95, 556] on div "Pen P Highlight H Eraser Shapes L Select S 57 / 166 Add Slide Poll Zoom More" at bounding box center [441, 534] width 756 height 70
click at [102, 515] on div "Pen P" at bounding box center [89, 534] width 53 height 42
drag, startPoint x: 721, startPoint y: 141, endPoint x: 734, endPoint y: 298, distance: 158.0
click at [734, 215] on video at bounding box center [726, 153] width 124 height 124
click at [936, 504] on p "JUMP TO LATEST" at bounding box center [964, 509] width 75 height 11
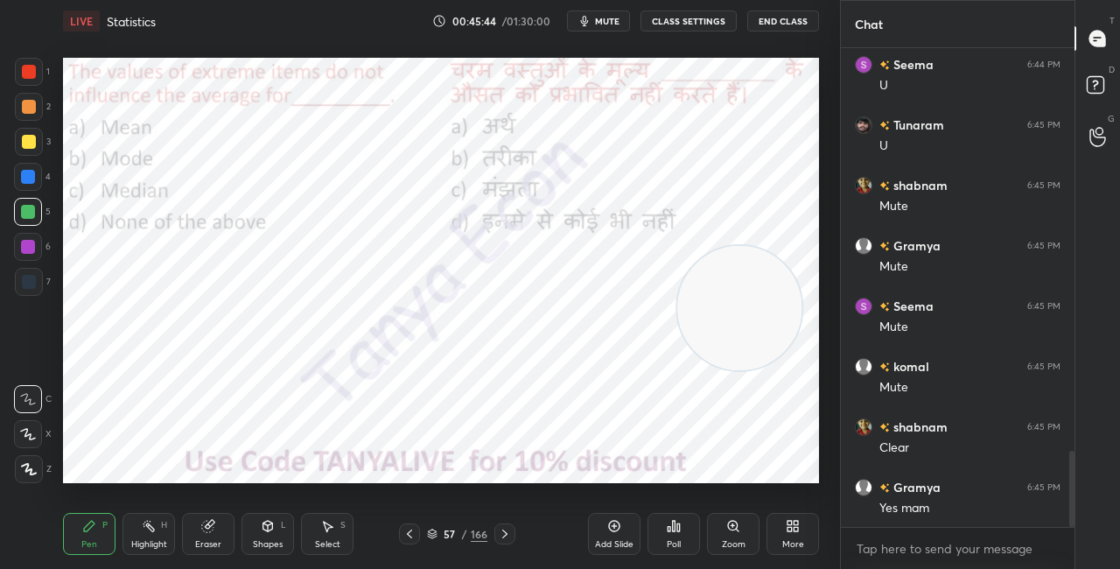
click at [437, 533] on icon at bounding box center [432, 534] width 11 height 11
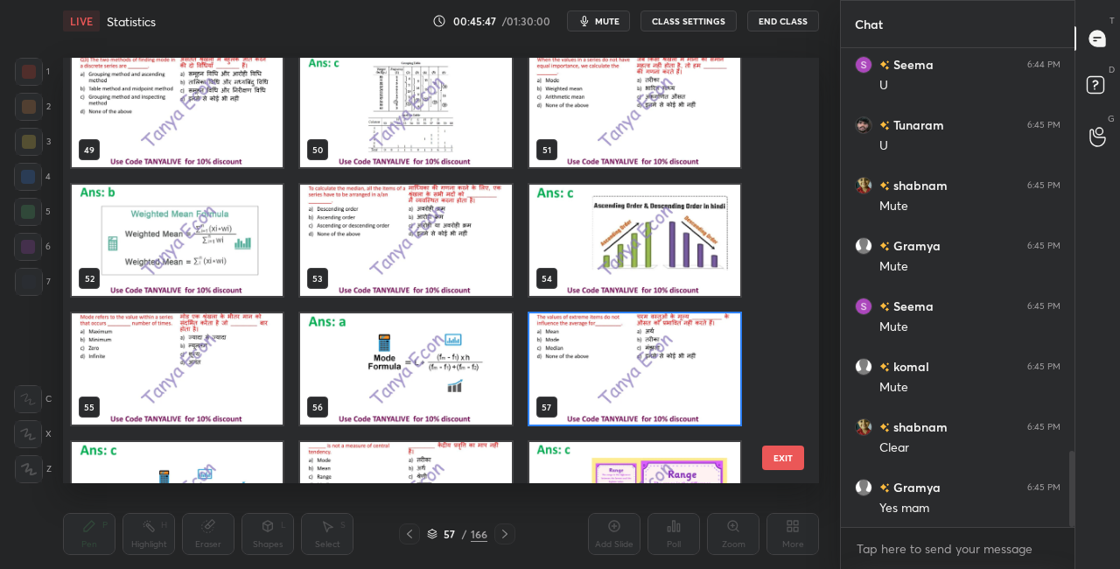
scroll to position [2110, 0]
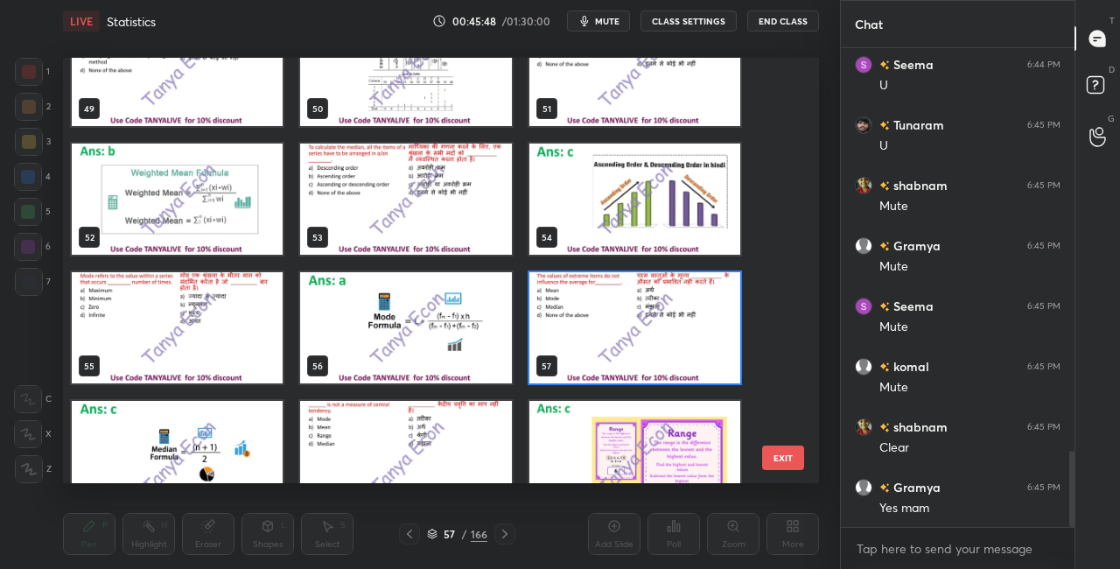
click at [722, 314] on img "grid" at bounding box center [634, 327] width 211 height 111
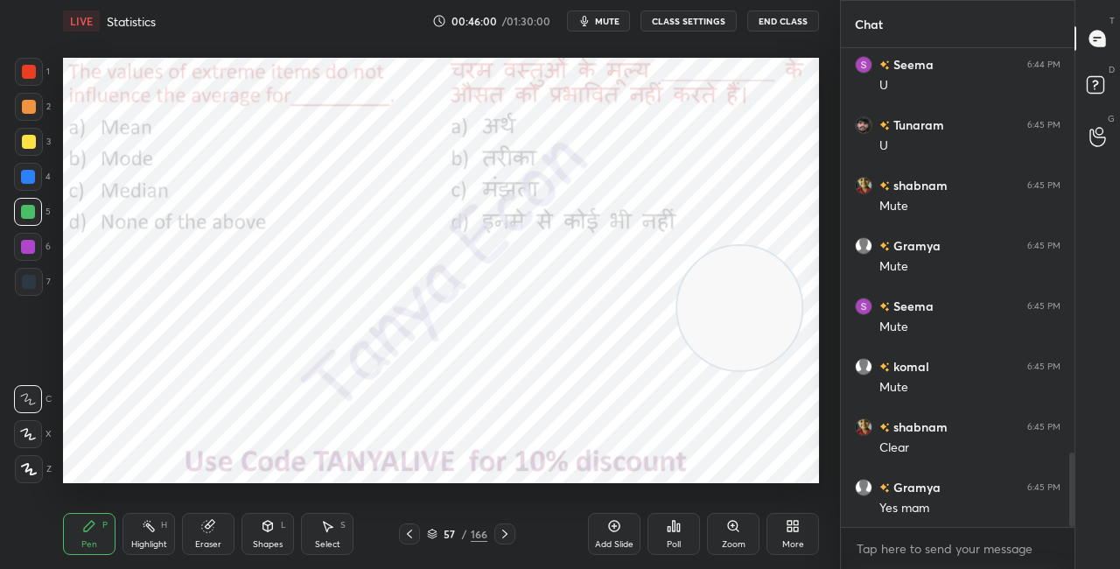
scroll to position [2592, 0]
click at [438, 532] on div "57 / 166" at bounding box center [457, 534] width 60 height 16
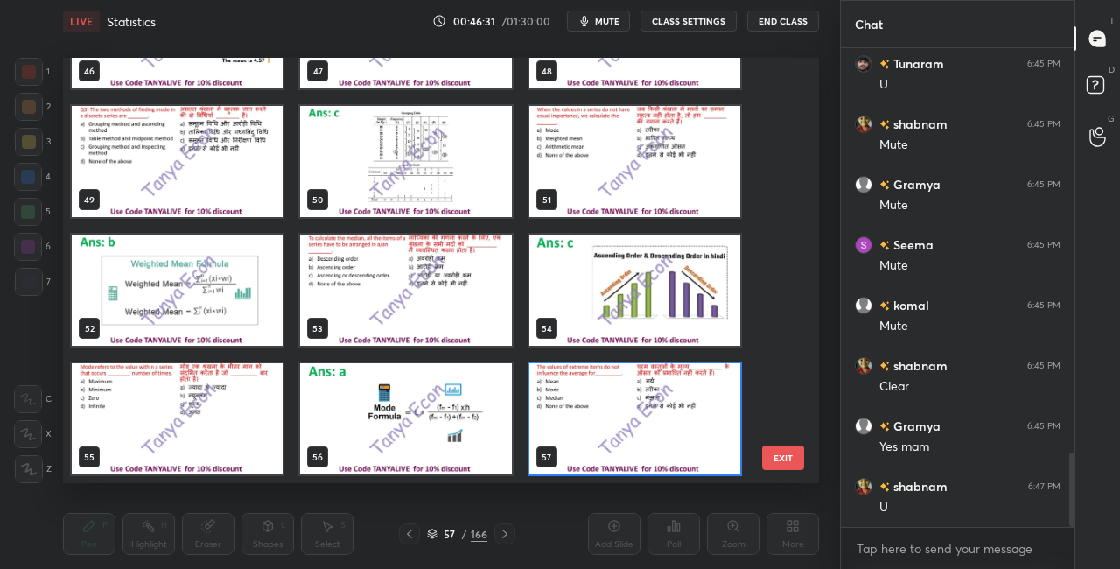
scroll to position [2119, 0]
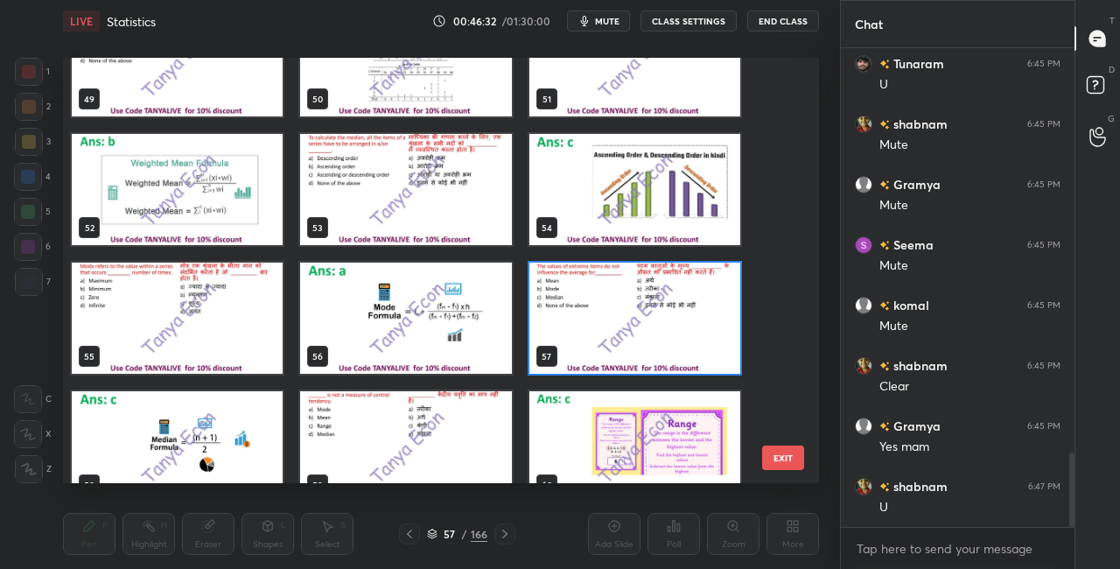
click at [697, 294] on img "grid" at bounding box center [634, 318] width 211 height 111
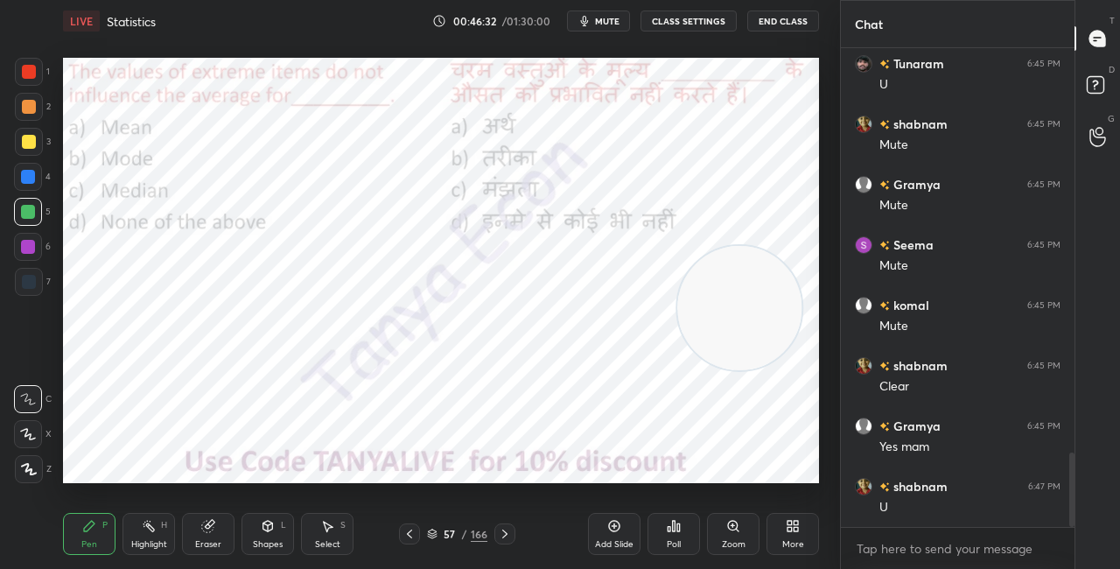
click at [697, 294] on img "grid" at bounding box center [634, 318] width 211 height 111
click at [431, 536] on icon at bounding box center [432, 534] width 11 height 11
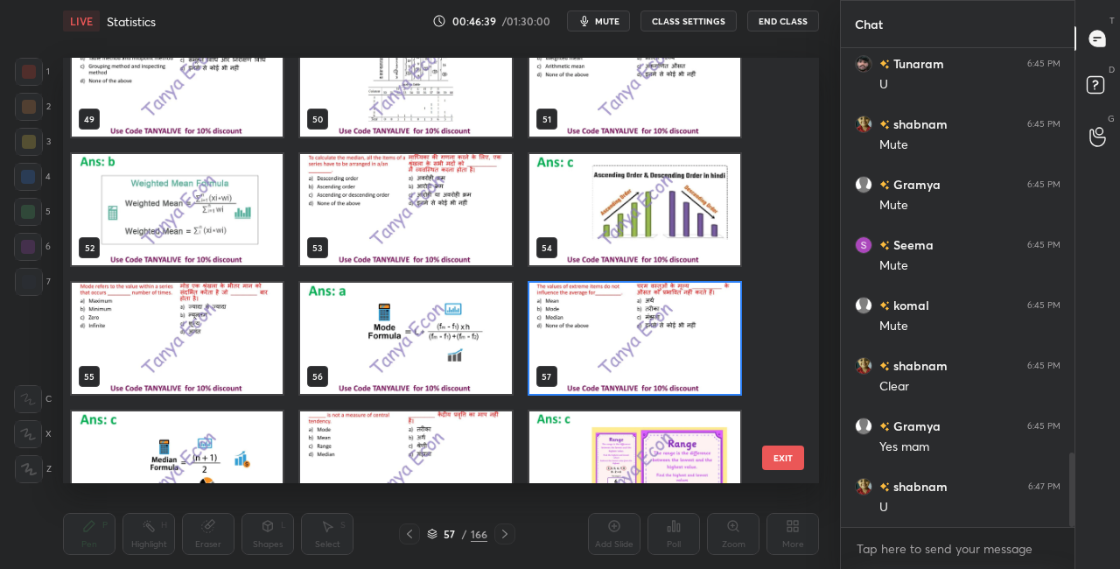
scroll to position [2146, 0]
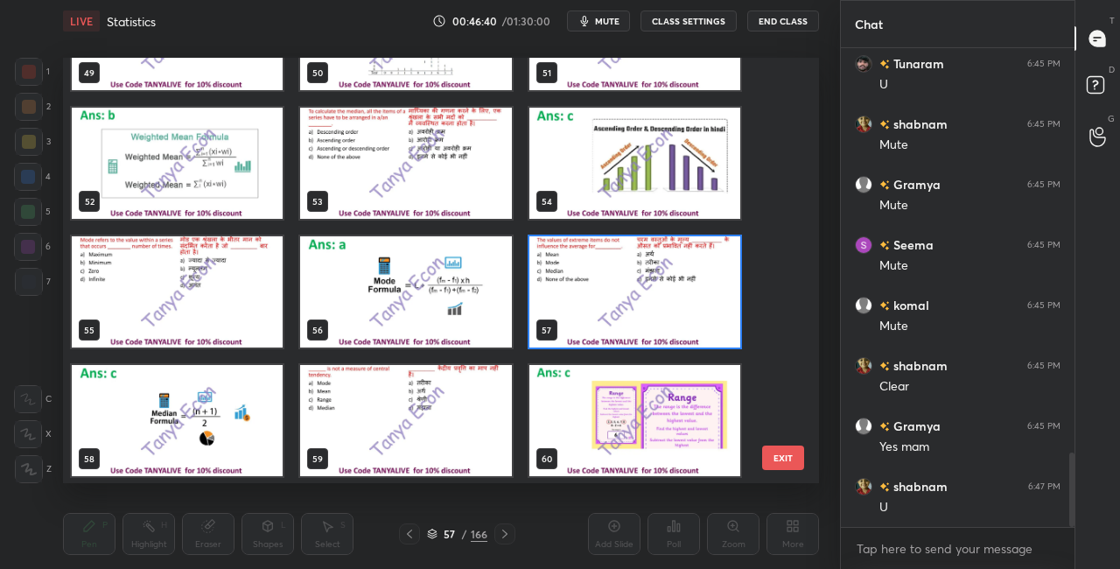
click at [695, 277] on img "grid" at bounding box center [634, 291] width 211 height 111
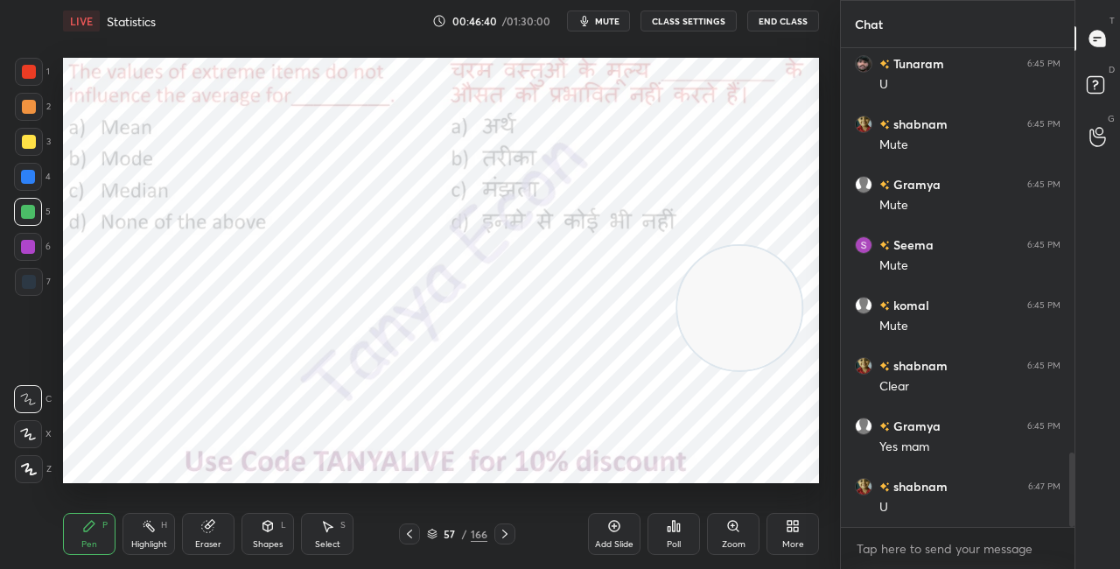
click at [696, 276] on img "grid" at bounding box center [634, 291] width 211 height 111
click at [670, 531] on icon at bounding box center [669, 529] width 3 height 4
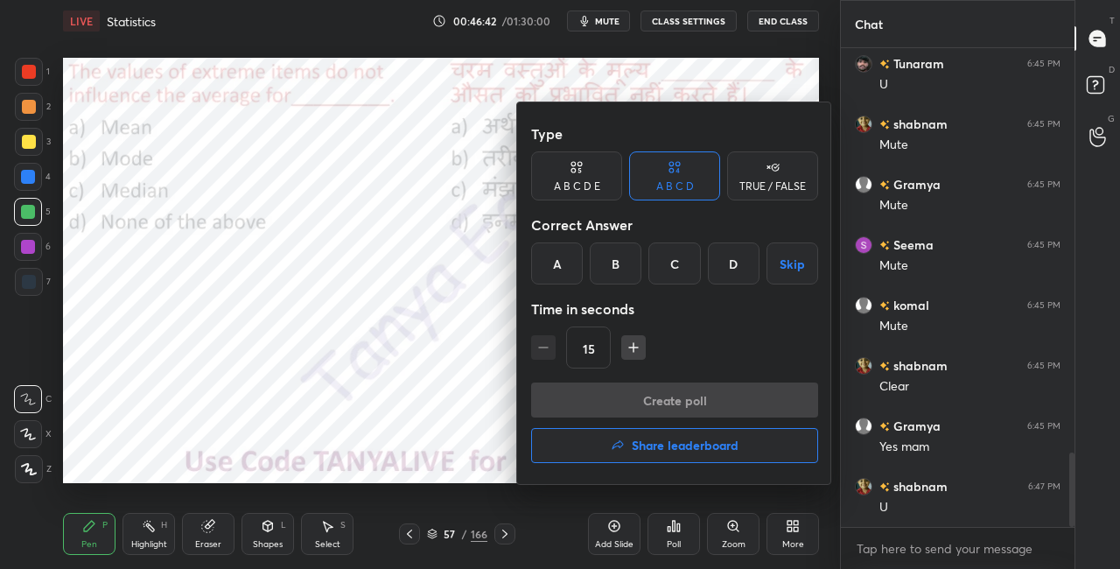
click at [685, 266] on div "C" at bounding box center [674, 263] width 52 height 42
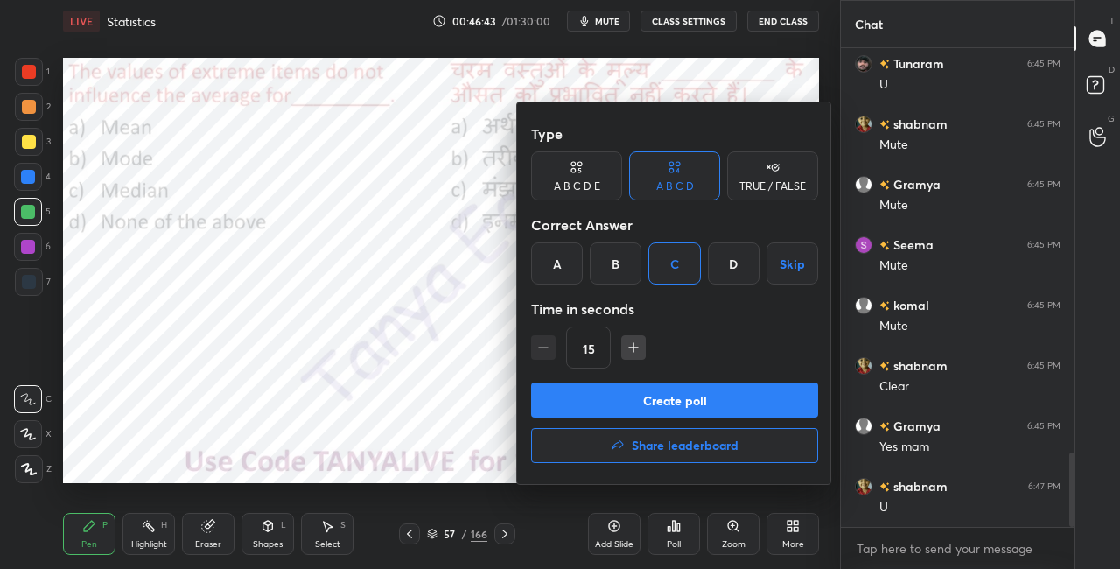
click at [687, 409] on button "Create poll" at bounding box center [674, 399] width 287 height 35
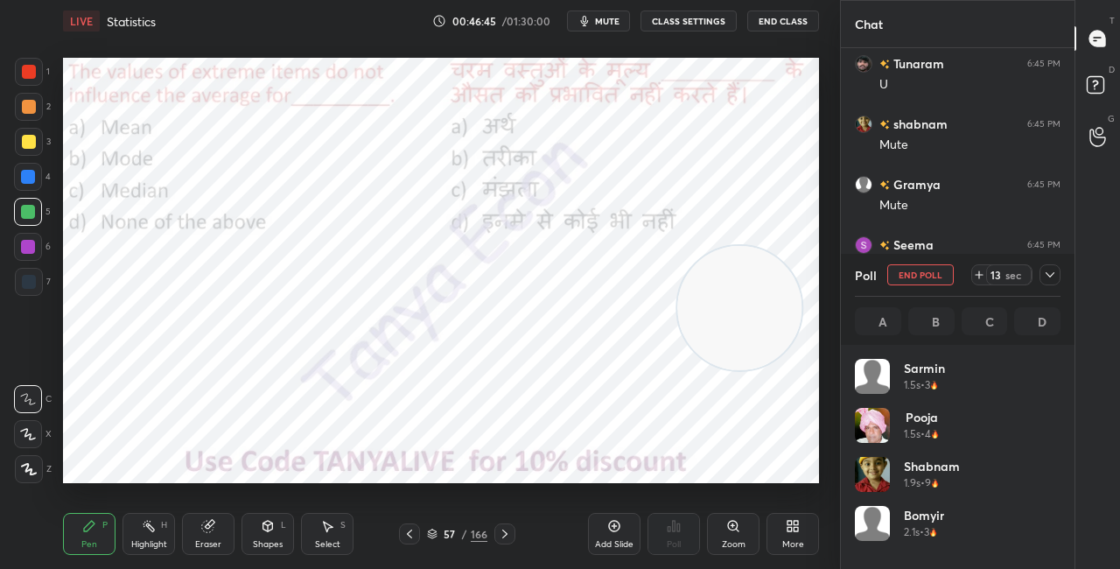
scroll to position [205, 200]
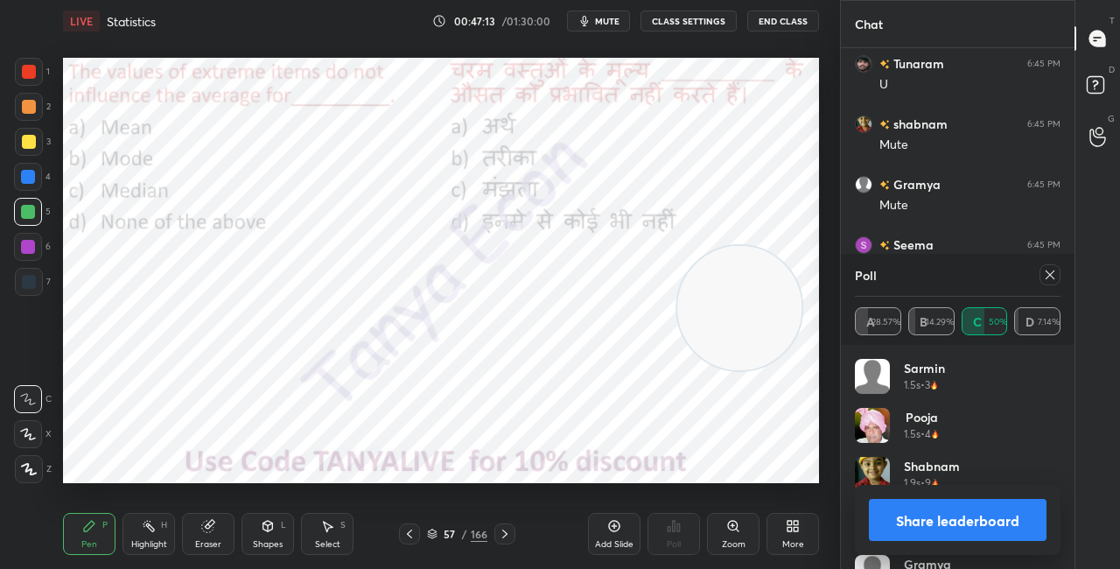
click at [274, 535] on div "Shapes L" at bounding box center [268, 534] width 53 height 42
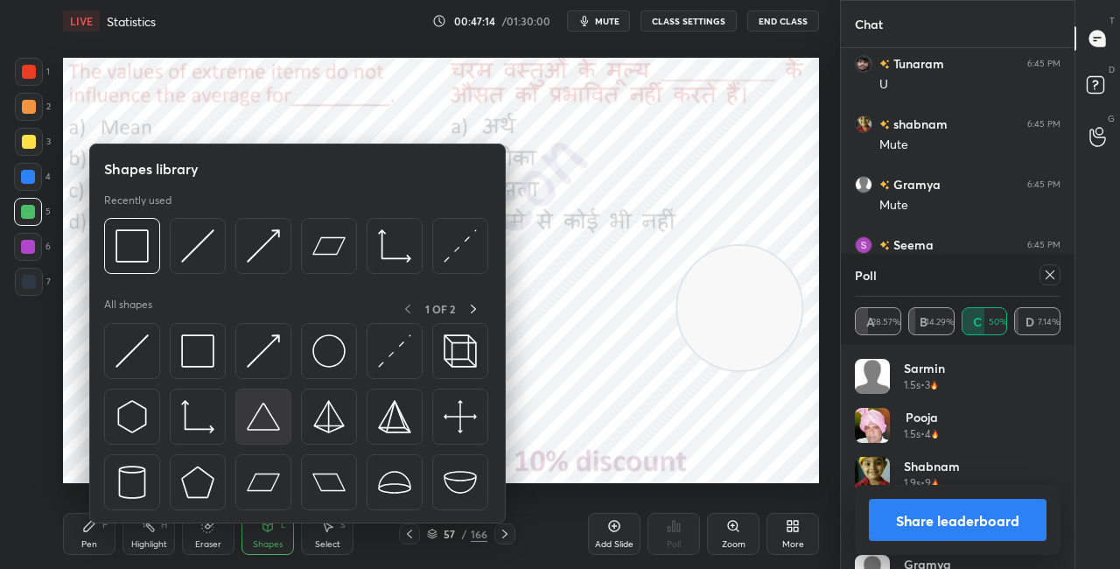
click at [243, 426] on div at bounding box center [297, 421] width 387 height 197
click at [195, 347] on img at bounding box center [197, 350] width 33 height 33
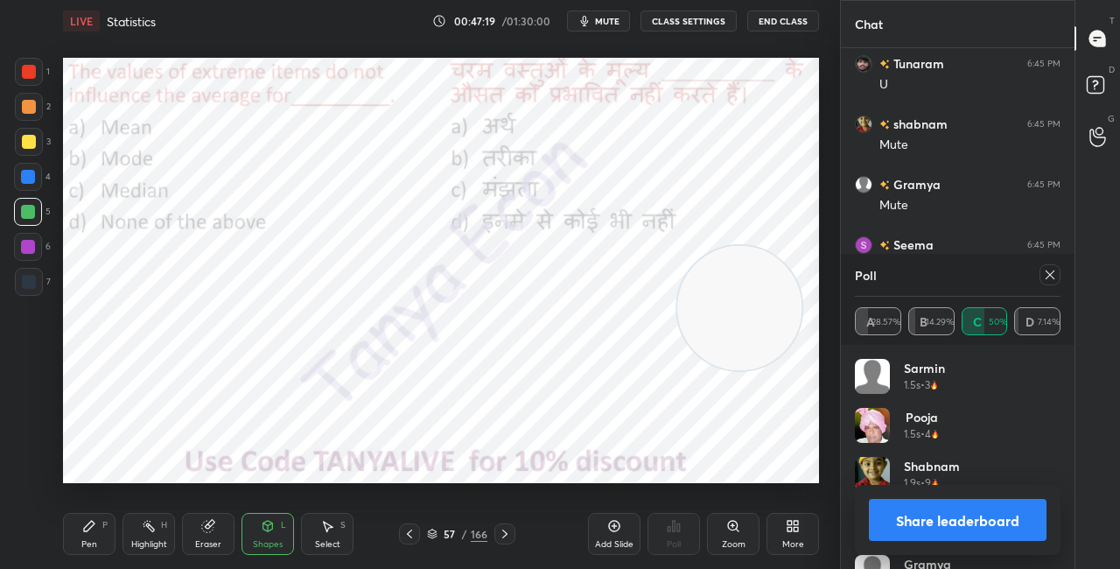
click at [919, 524] on button "Share leaderboard" at bounding box center [958, 520] width 178 height 42
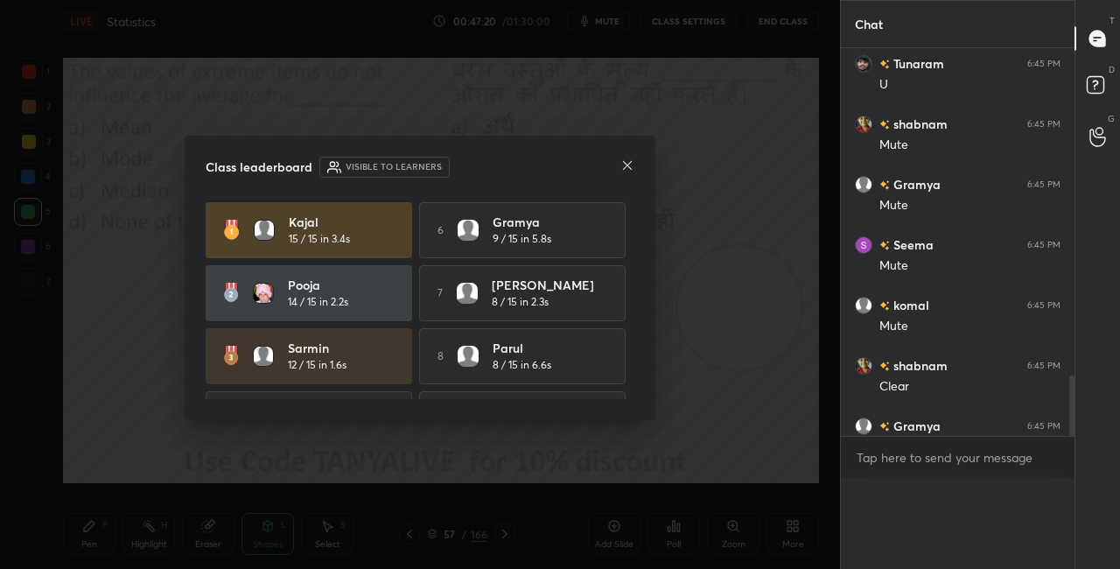
scroll to position [419, 228]
click at [633, 168] on icon at bounding box center [627, 165] width 14 height 14
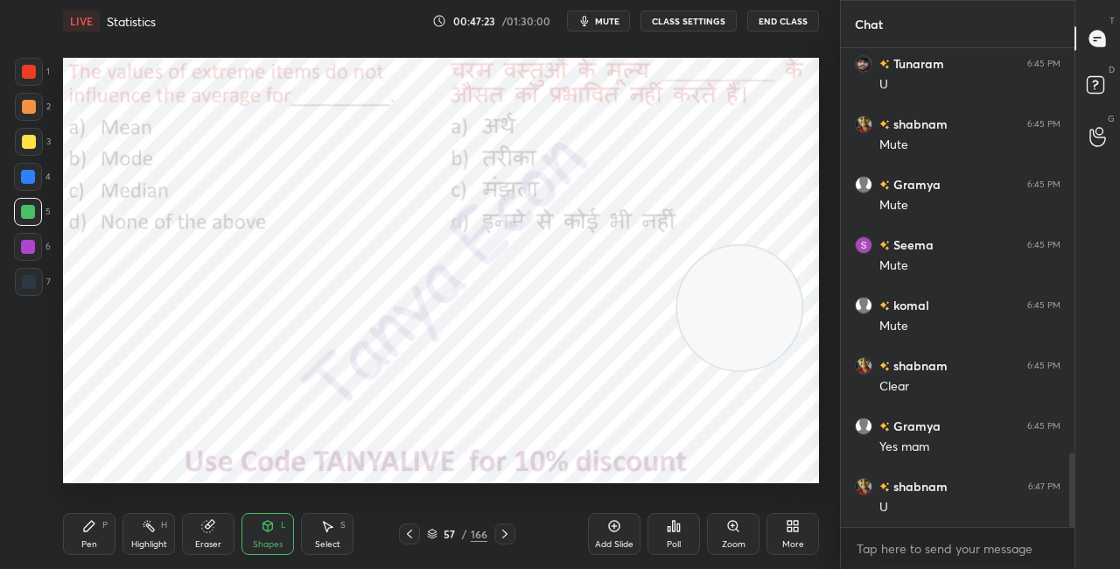
click at [92, 542] on div "Pen" at bounding box center [89, 544] width 16 height 9
click at [433, 535] on icon at bounding box center [432, 535] width 9 height 3
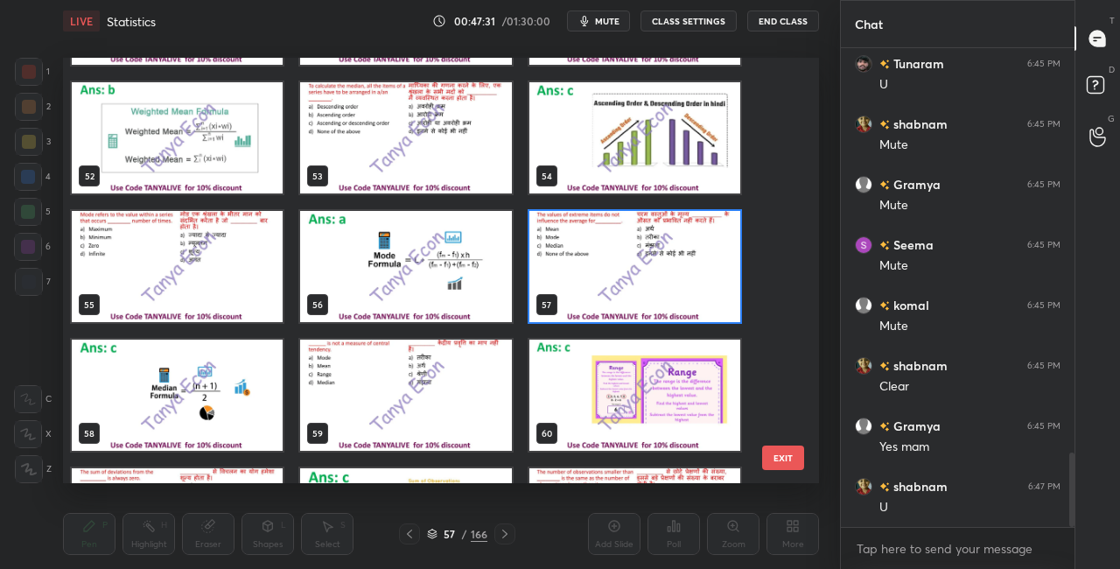
click at [241, 417] on img "grid" at bounding box center [177, 395] width 211 height 111
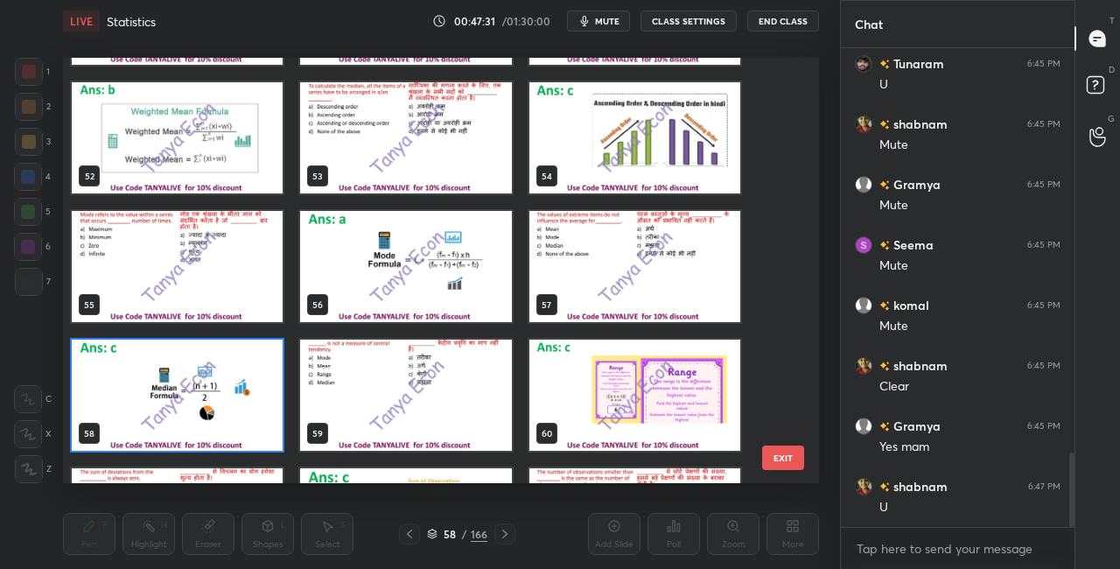
click at [241, 417] on img "grid" at bounding box center [177, 395] width 211 height 111
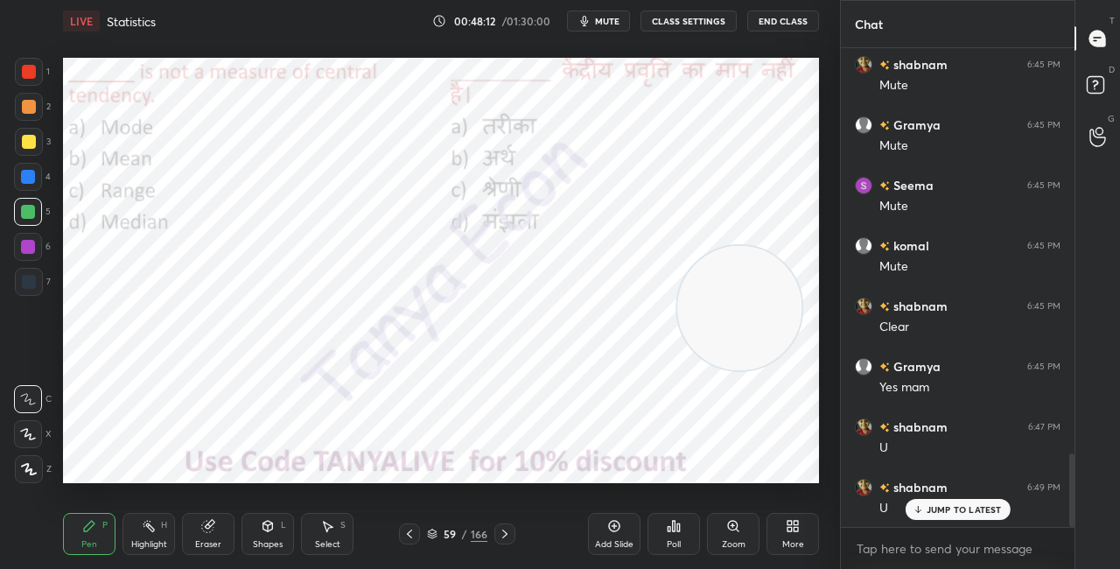
click at [437, 532] on div "59 / 166" at bounding box center [457, 534] width 60 height 16
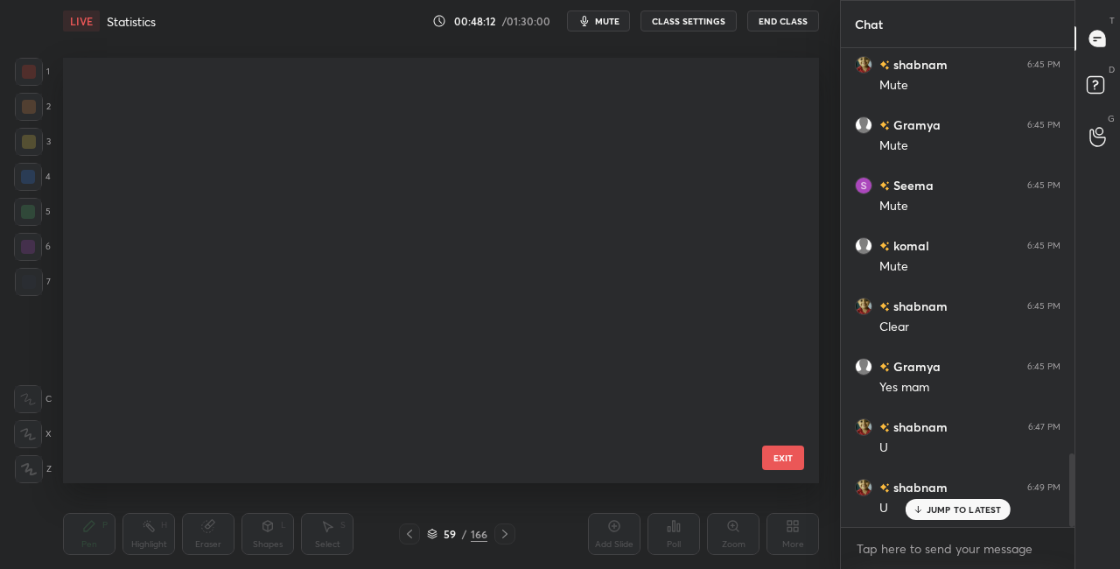
scroll to position [420, 747]
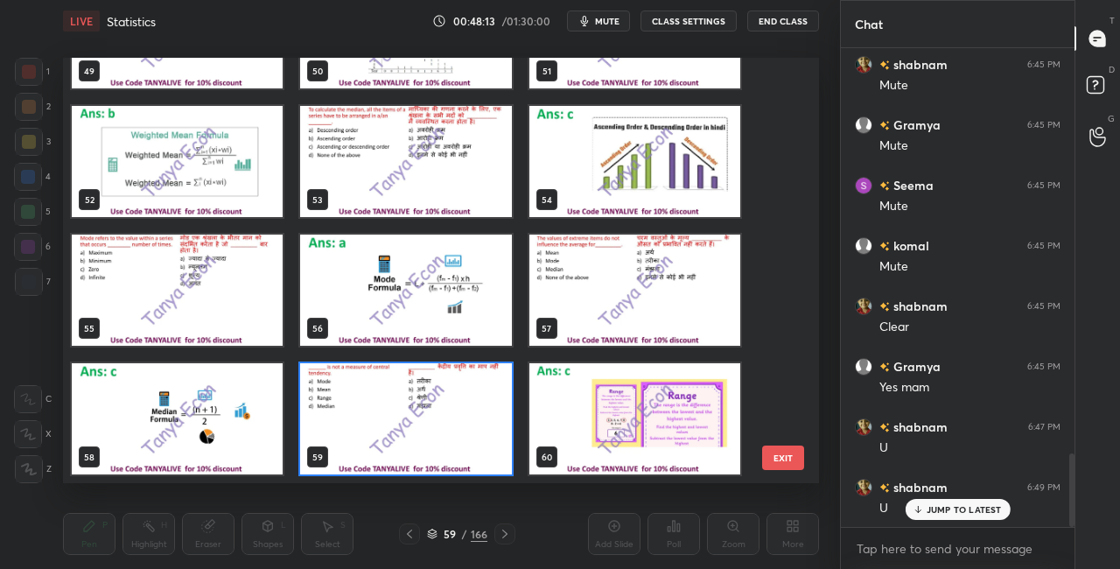
click at [482, 417] on img "grid" at bounding box center [405, 418] width 211 height 111
click at [482, 418] on img "grid" at bounding box center [405, 418] width 211 height 111
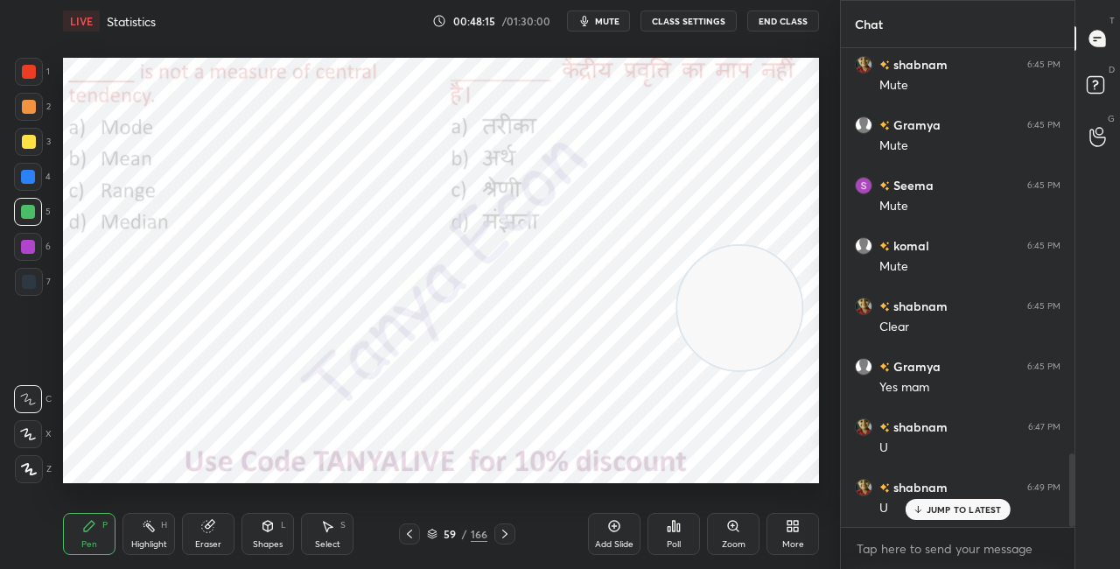
click at [669, 536] on div "Poll" at bounding box center [674, 534] width 53 height 42
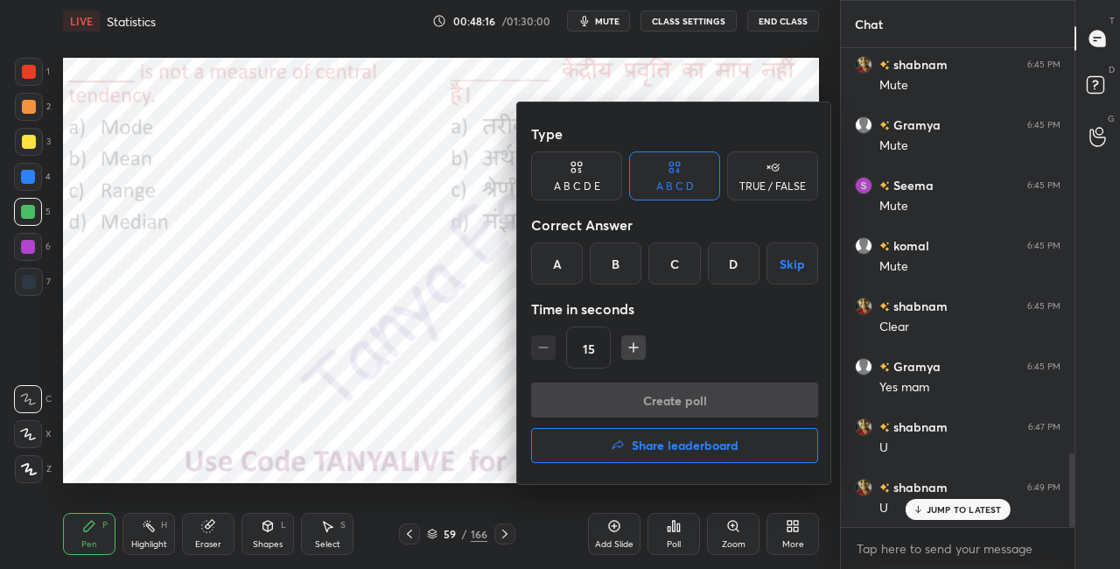
click at [675, 272] on div "C" at bounding box center [674, 263] width 52 height 42
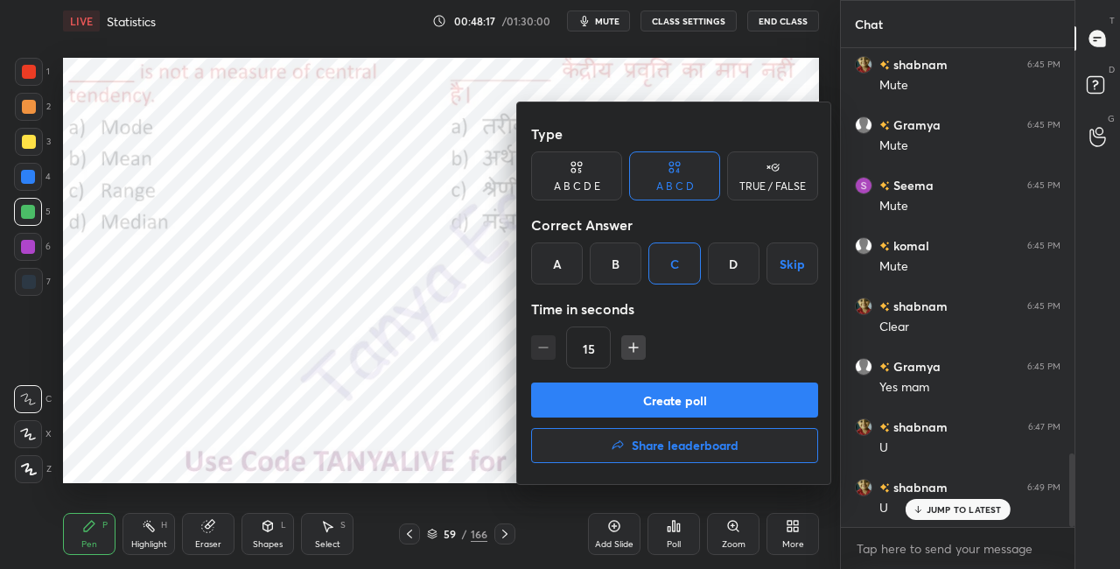
click at [651, 413] on button "Create poll" at bounding box center [674, 399] width 287 height 35
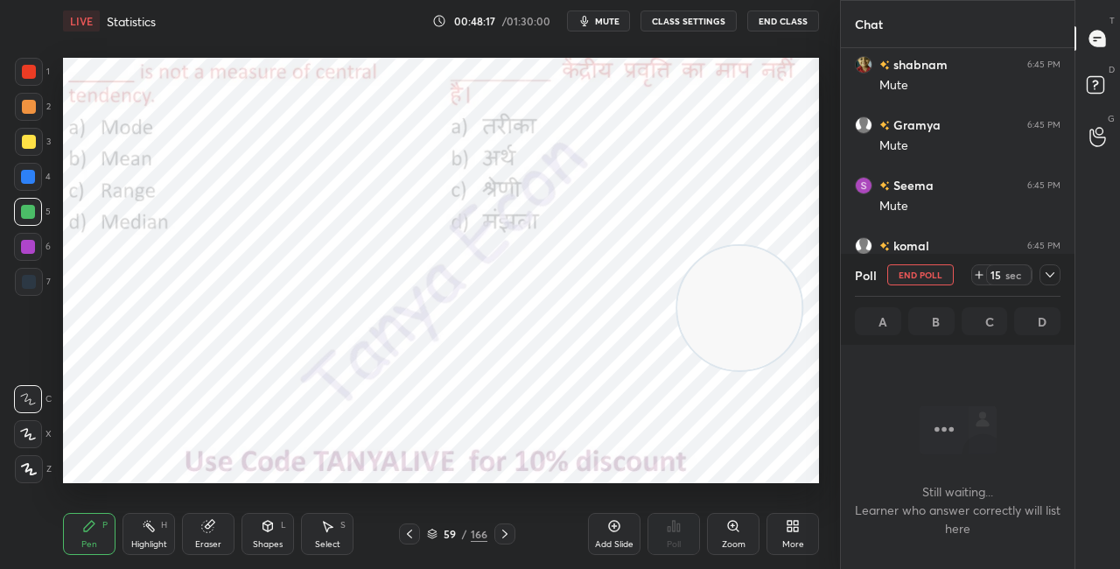
scroll to position [424, 228]
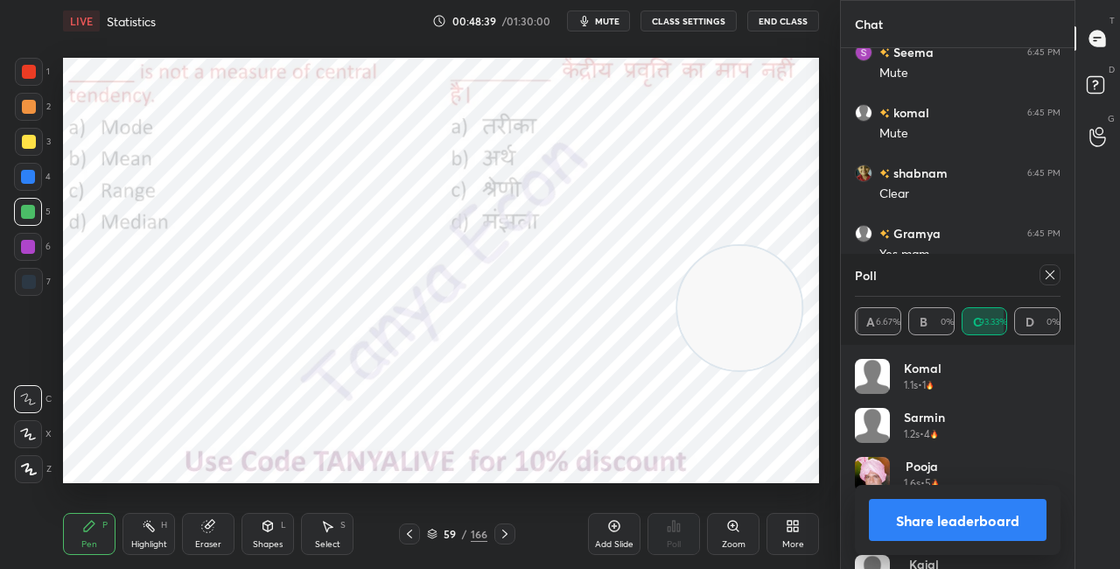
click at [277, 529] on div "Shapes L" at bounding box center [268, 534] width 53 height 42
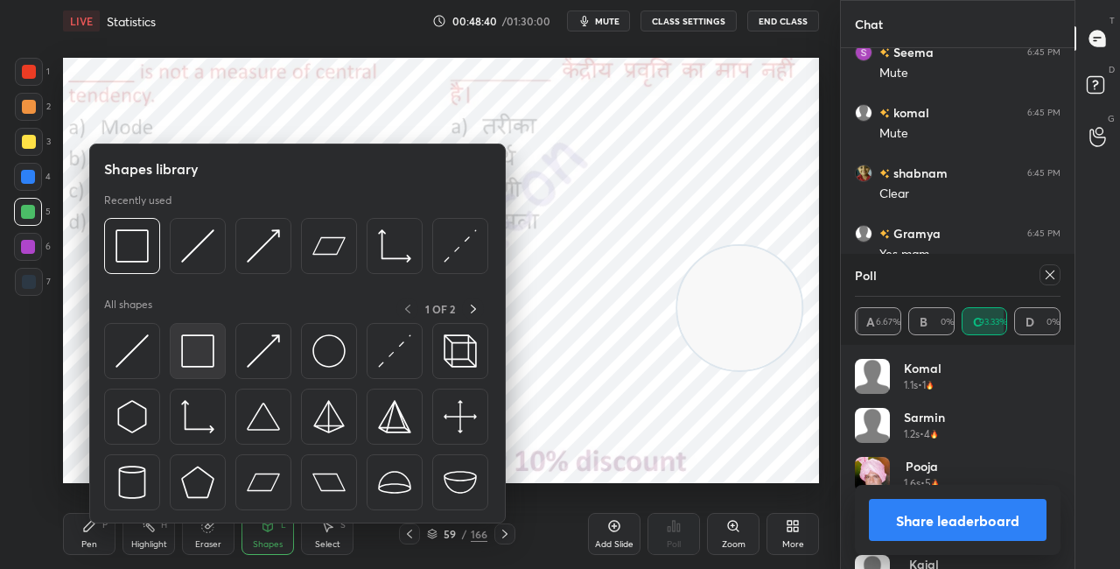
click at [195, 354] on img at bounding box center [197, 350] width 33 height 33
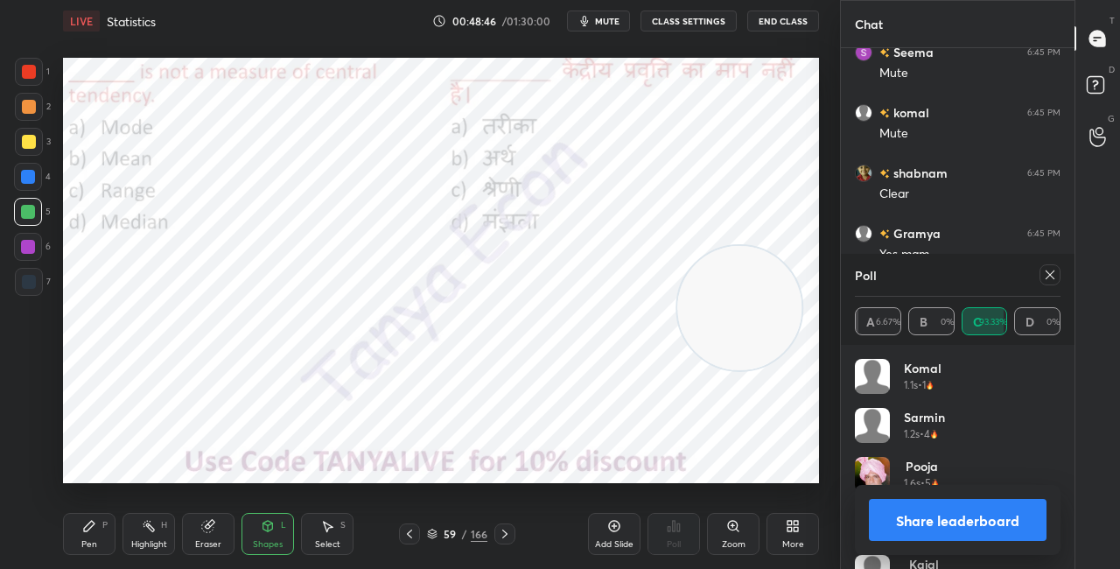
click at [922, 518] on button "Share leaderboard" at bounding box center [958, 520] width 178 height 42
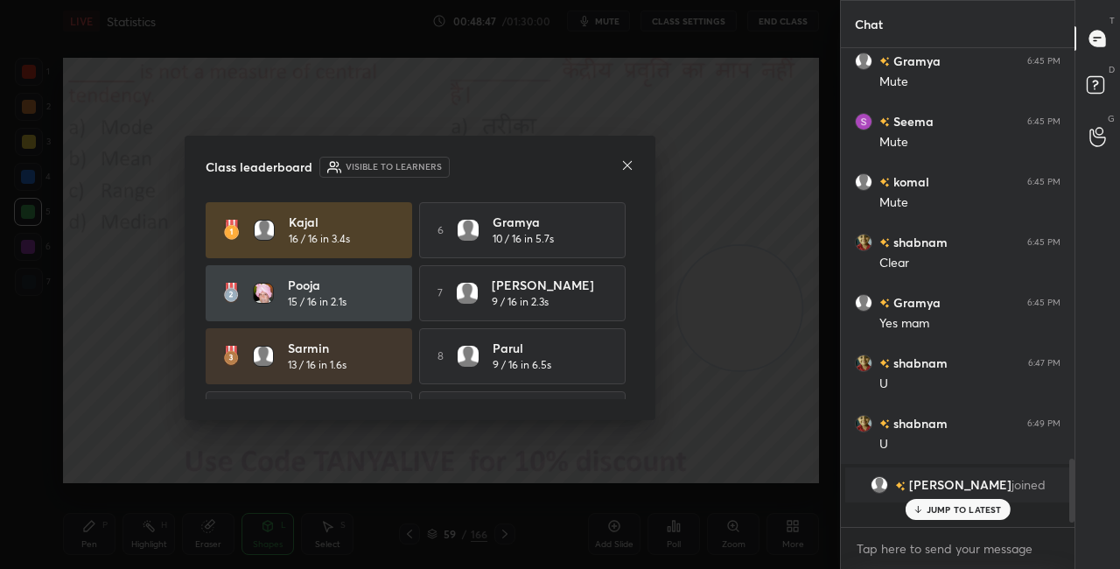
scroll to position [473, 228]
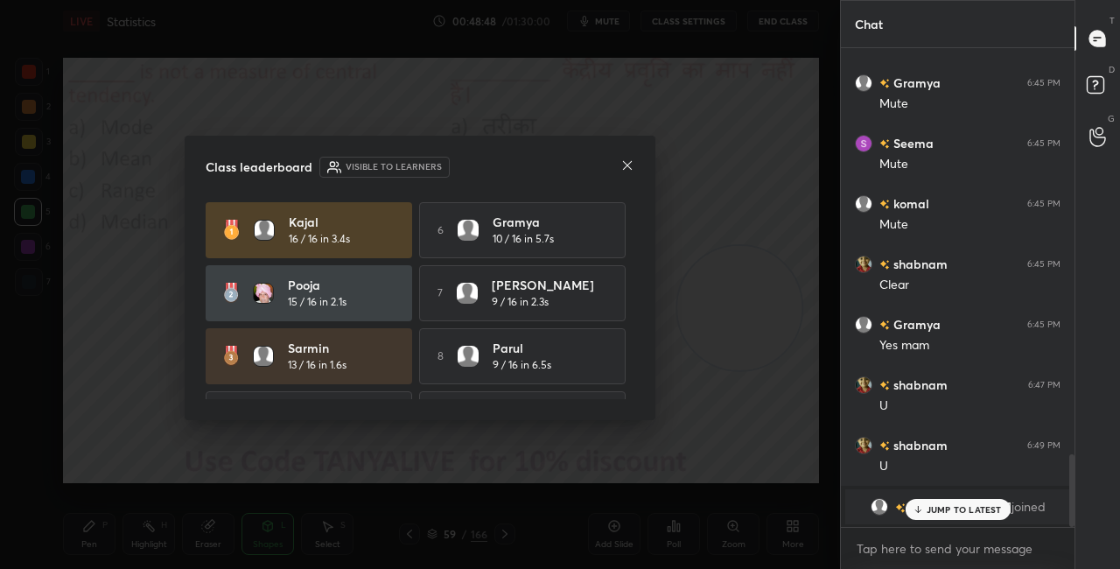
click at [628, 164] on icon at bounding box center [627, 165] width 14 height 14
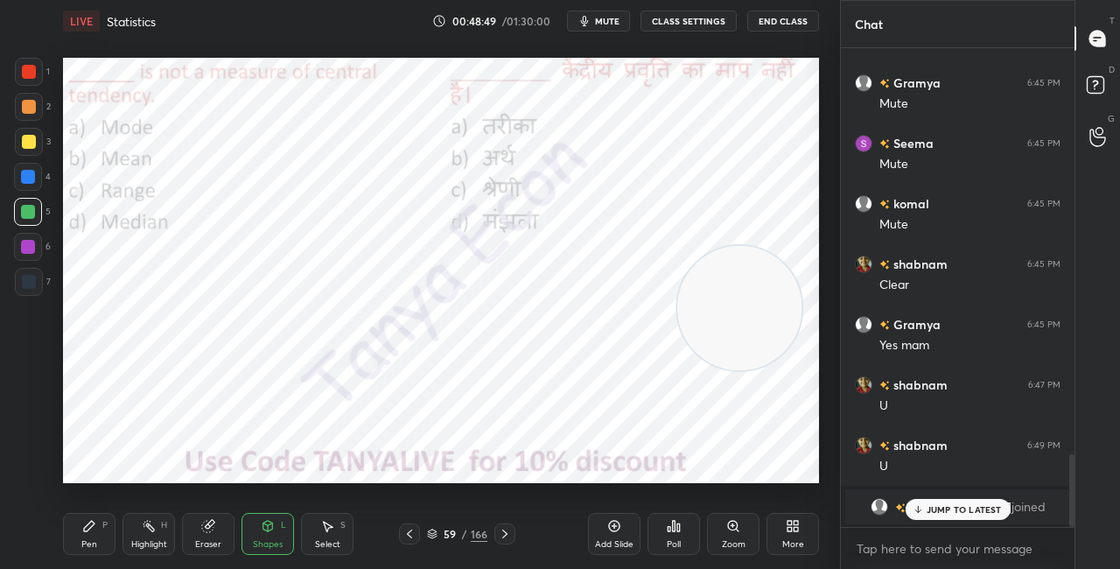
click at [509, 538] on icon at bounding box center [505, 534] width 14 height 14
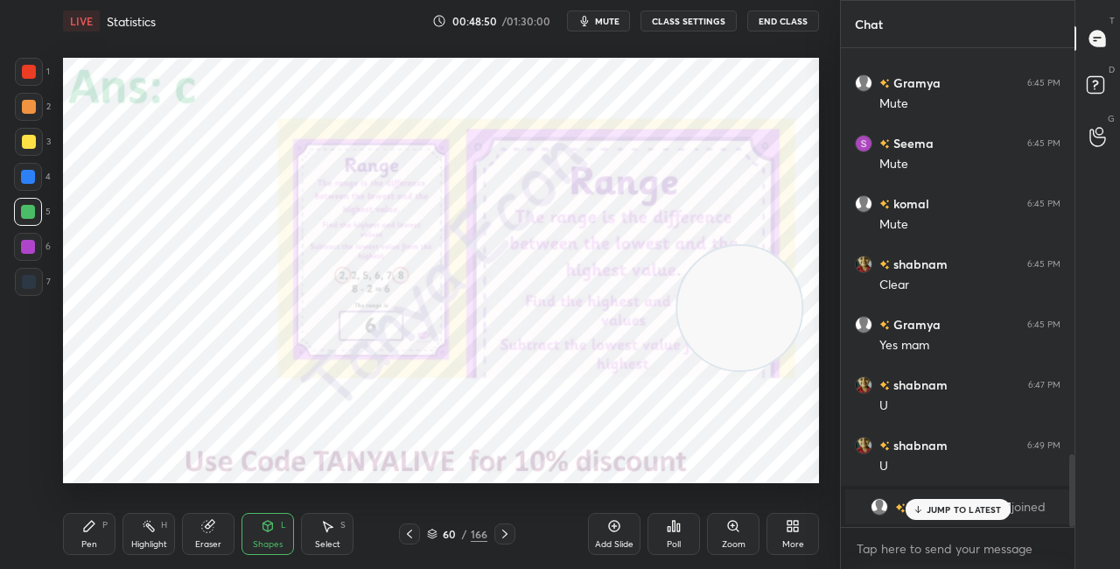
click at [937, 506] on p "JUMP TO LATEST" at bounding box center [964, 509] width 75 height 11
click at [435, 531] on icon at bounding box center [432, 531] width 9 height 4
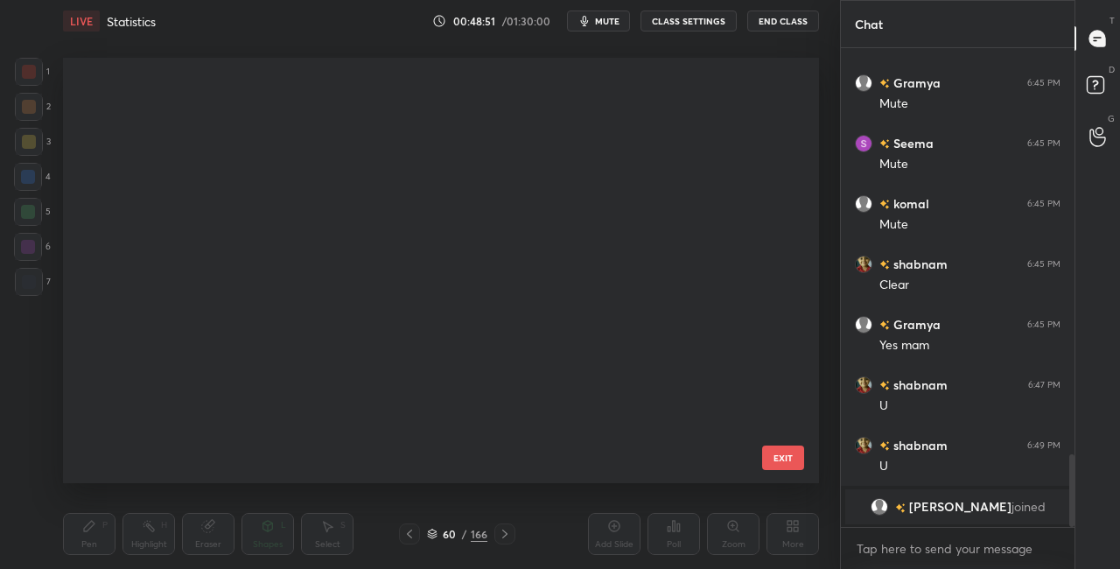
scroll to position [6, 10]
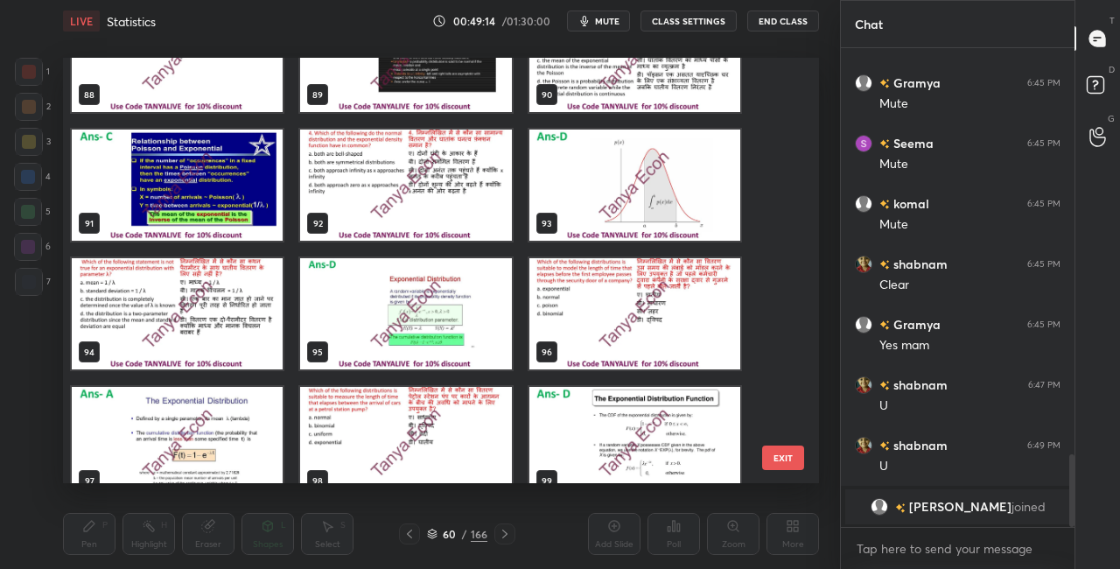
click at [789, 284] on div "88 89 90 91 92 93 94 95 96 97 98 99 100 101 102 EXIT" at bounding box center [441, 270] width 756 height 425
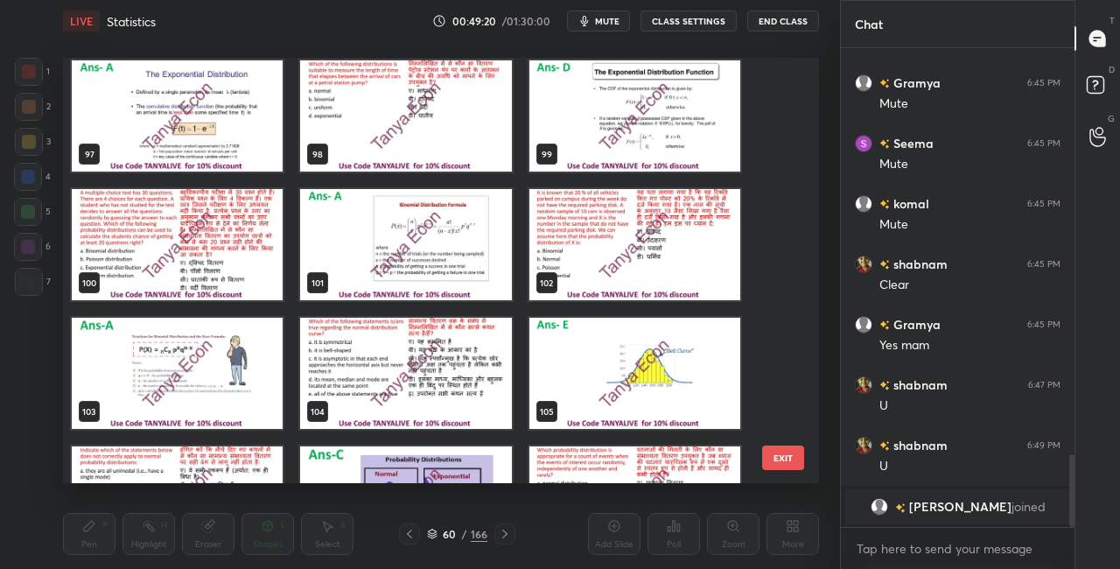
scroll to position [4127, 0]
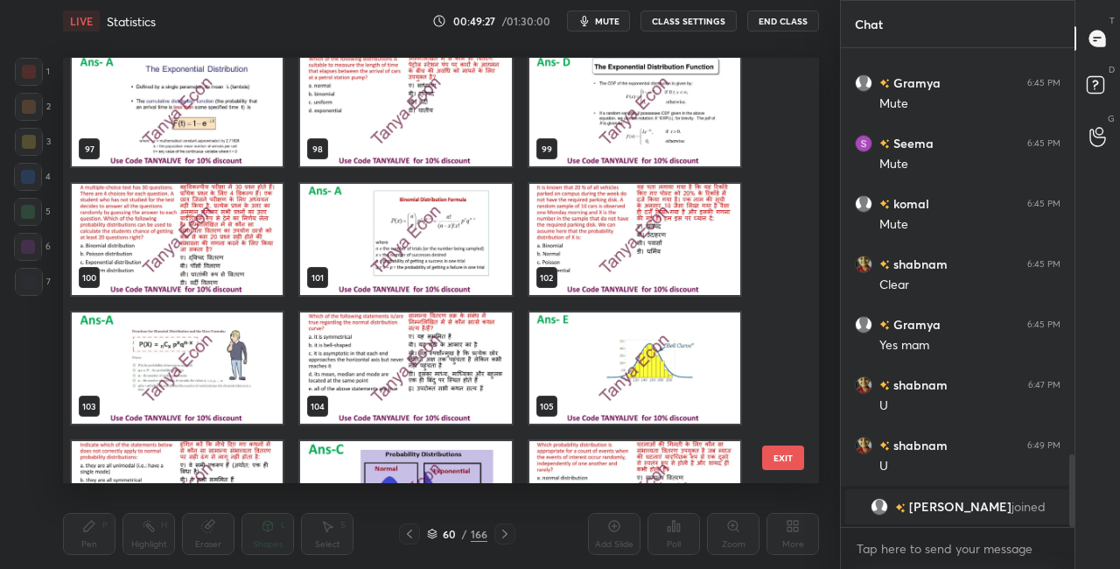
click at [616, 257] on img "grid" at bounding box center [634, 239] width 211 height 111
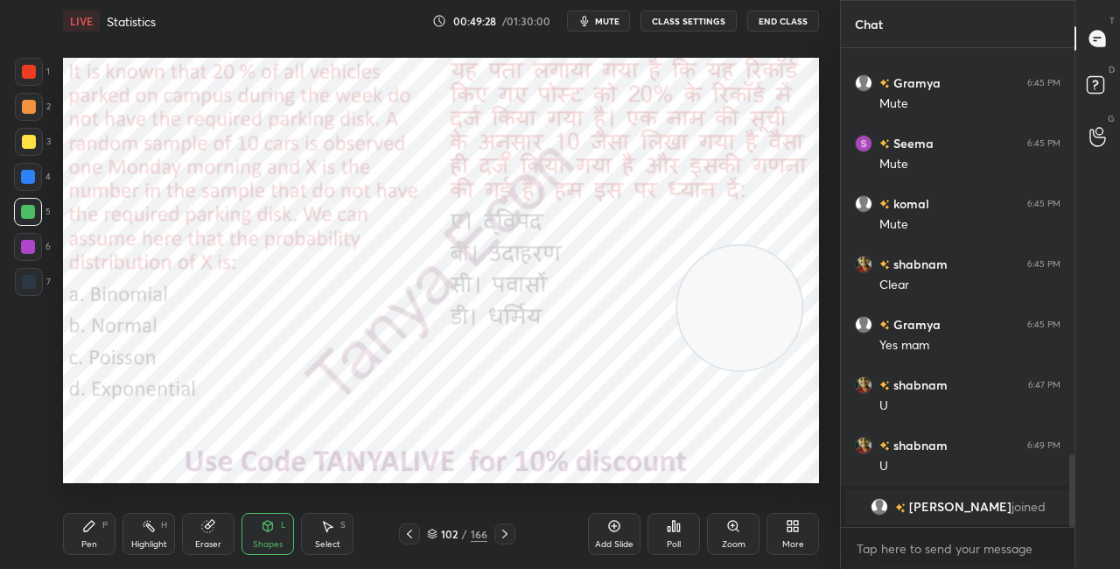
click at [616, 258] on img "grid" at bounding box center [634, 239] width 211 height 111
click at [435, 534] on icon at bounding box center [432, 535] width 9 height 3
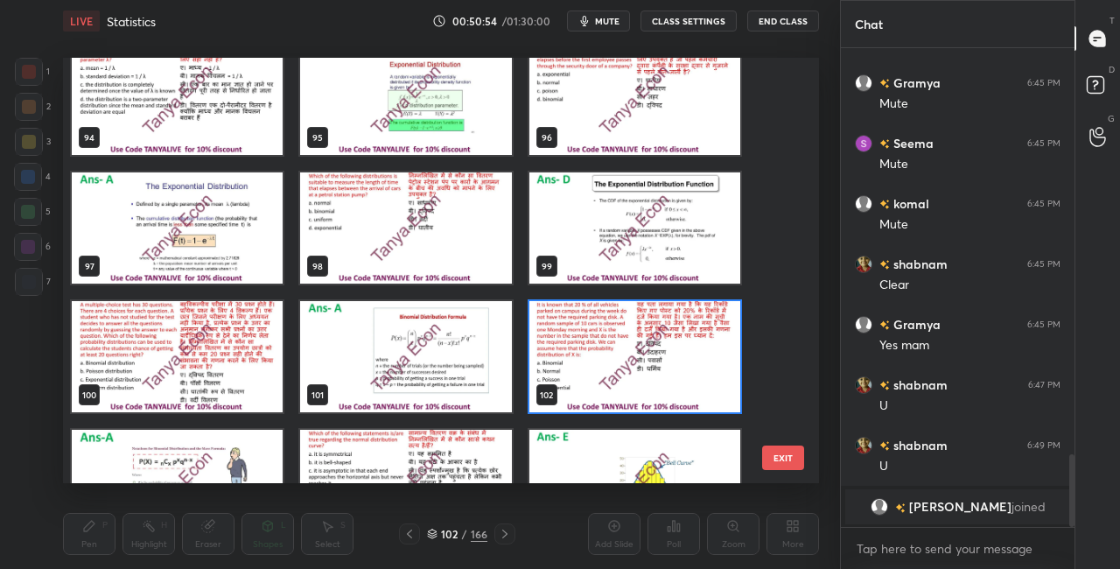
scroll to position [4036, 0]
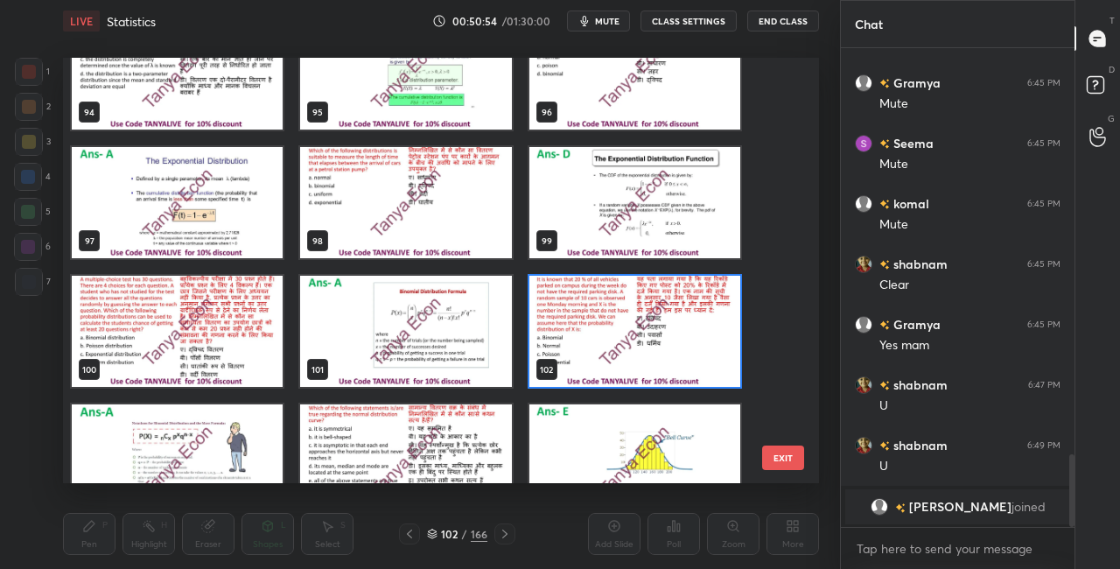
click at [750, 308] on div "94 95 96 97 98 99 100 101 102 103 104 105 106 107 108" at bounding box center [425, 270] width 725 height 425
click at [750, 307] on div "94 95 96 97 98 99 100 101 102 103 104 105 106 107 108" at bounding box center [425, 270] width 725 height 425
click at [732, 354] on img "grid" at bounding box center [634, 331] width 211 height 111
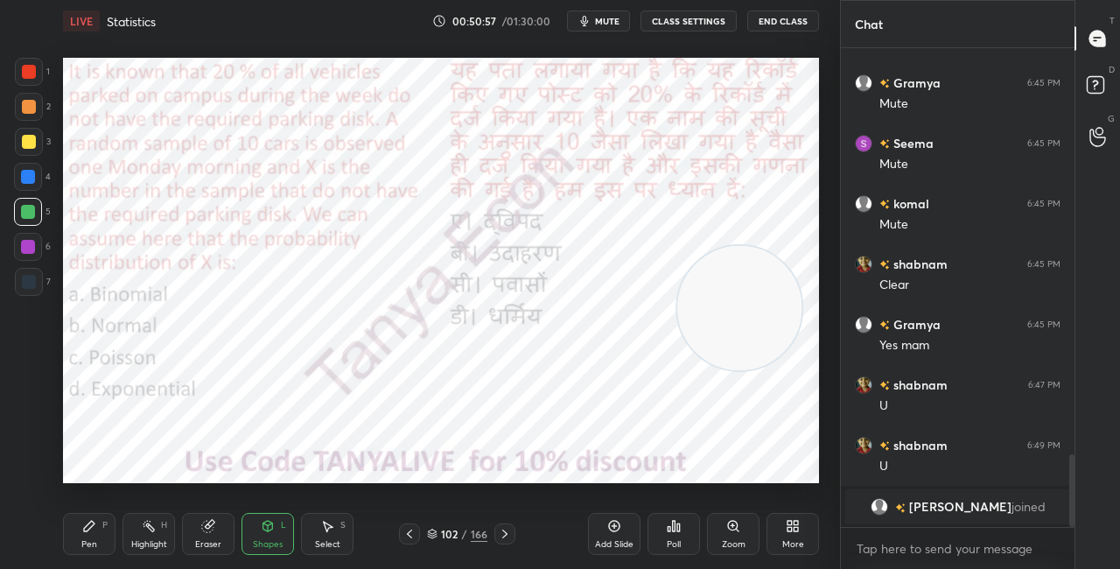
click at [672, 532] on icon at bounding box center [674, 526] width 14 height 14
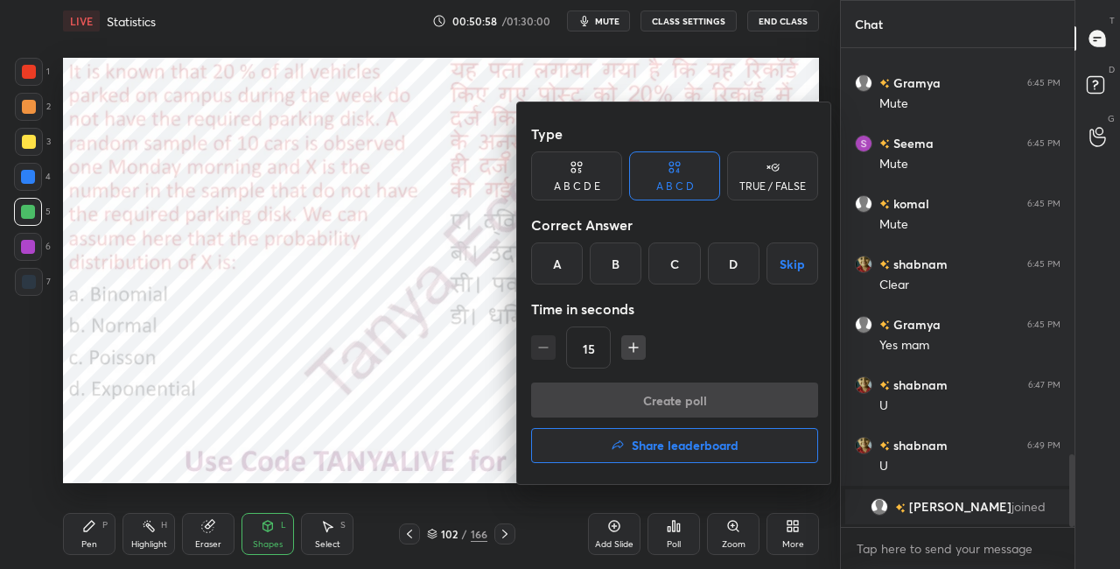
click at [572, 270] on div "A" at bounding box center [557, 263] width 52 height 42
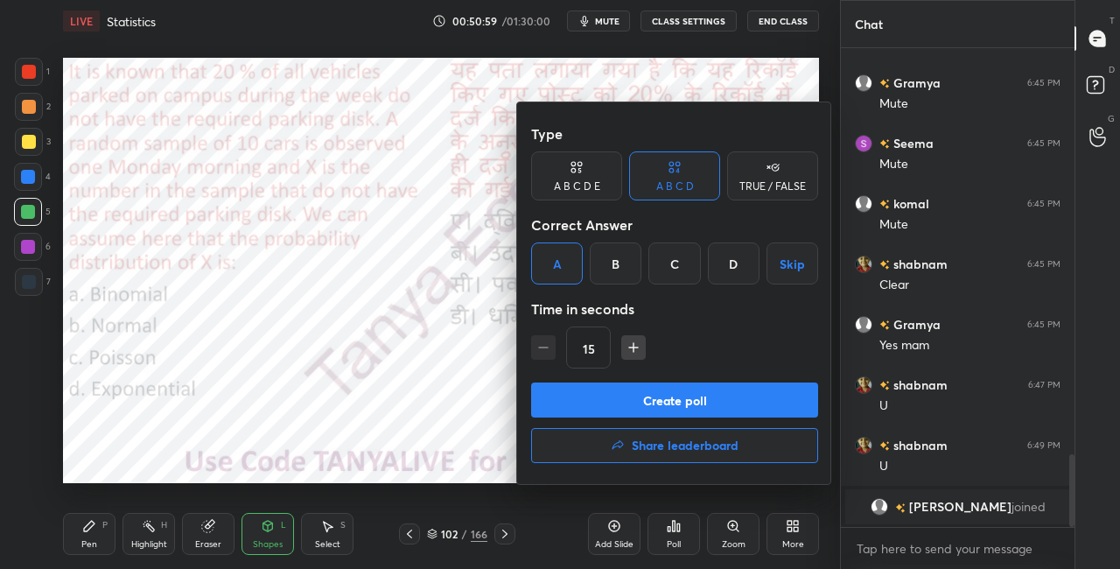
click at [587, 391] on button "Create poll" at bounding box center [674, 399] width 287 height 35
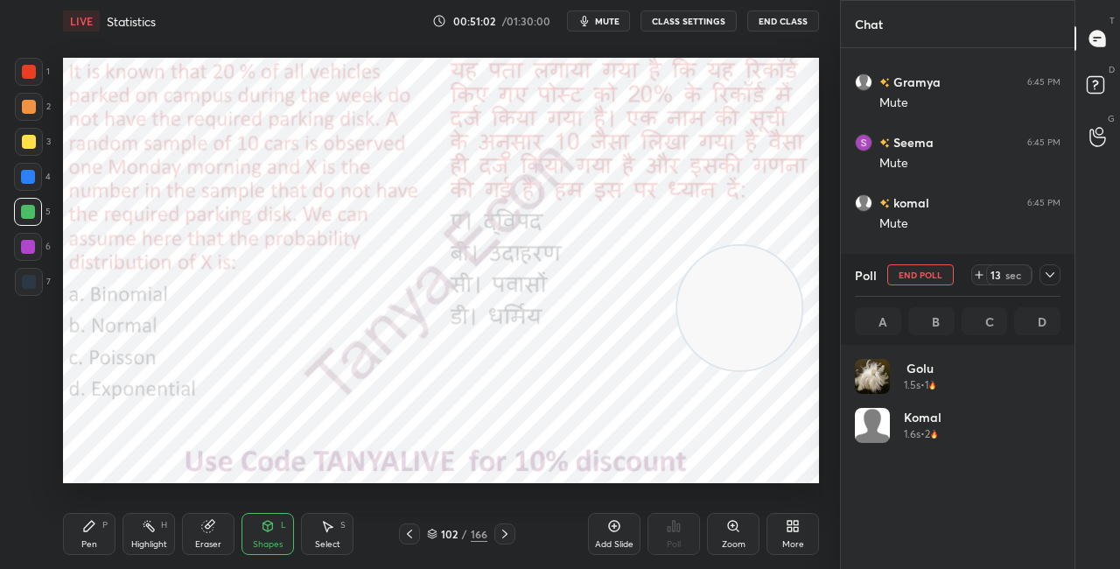
scroll to position [205, 200]
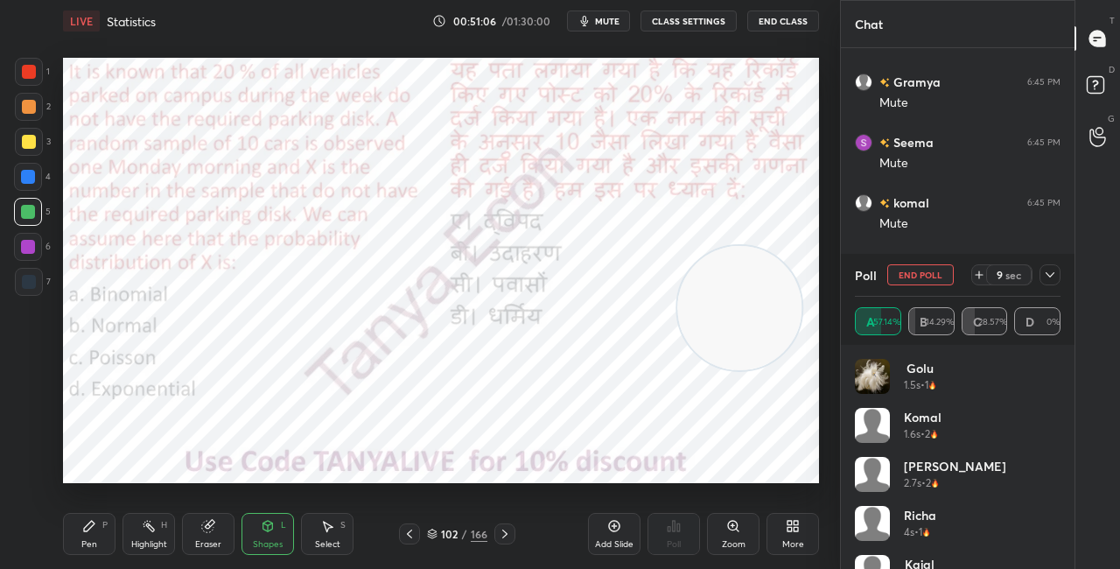
click at [270, 534] on div "Shapes L" at bounding box center [268, 534] width 53 height 42
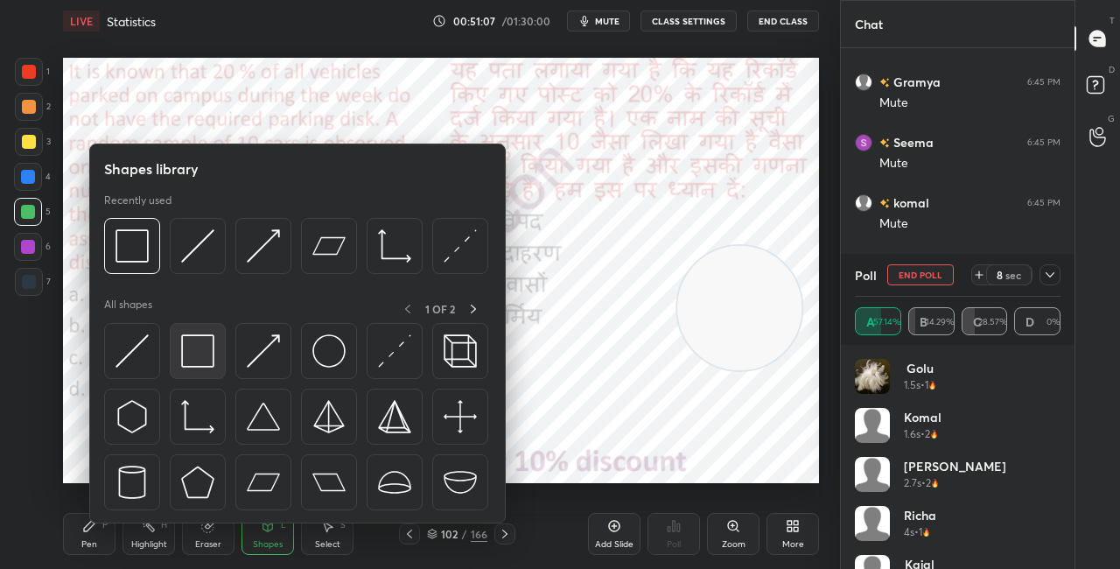
click at [205, 358] on img at bounding box center [197, 350] width 33 height 33
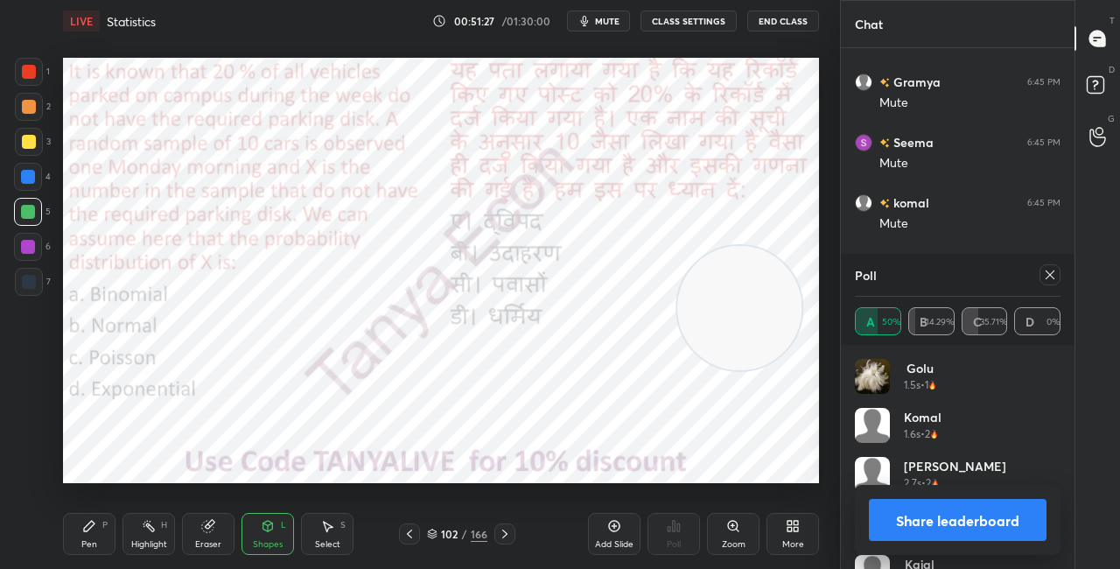
click at [898, 525] on button "Share leaderboard" at bounding box center [958, 520] width 178 height 42
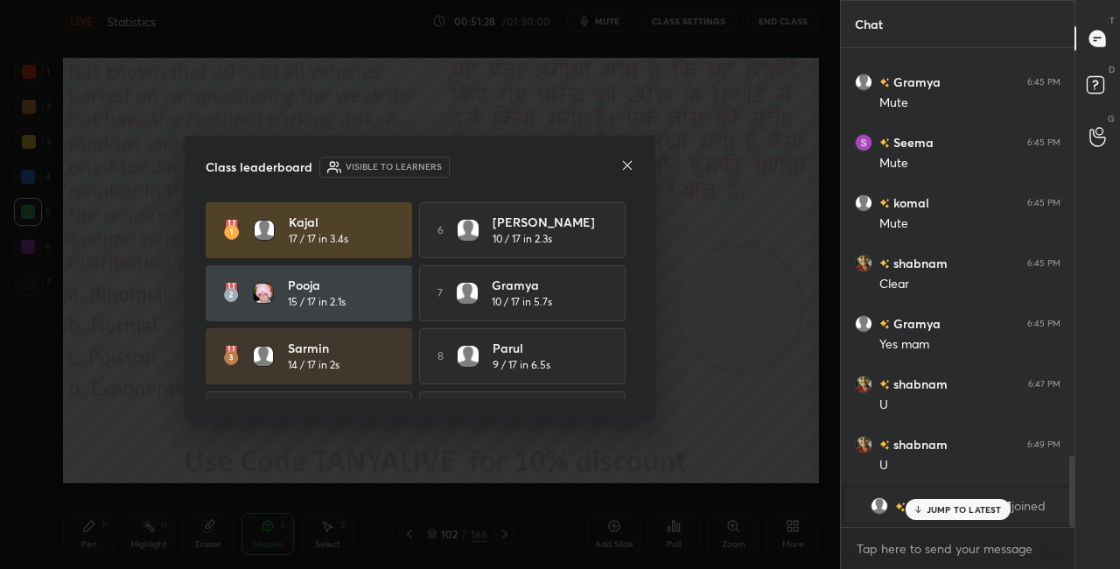
scroll to position [515, 228]
click at [629, 170] on icon at bounding box center [627, 165] width 14 height 14
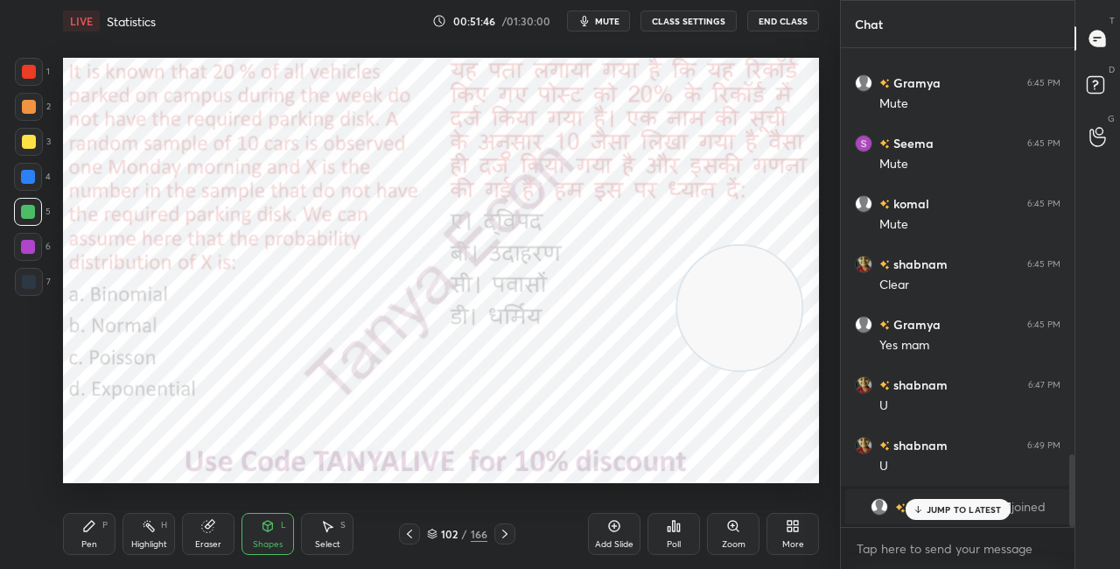
click at [509, 529] on icon at bounding box center [505, 534] width 14 height 14
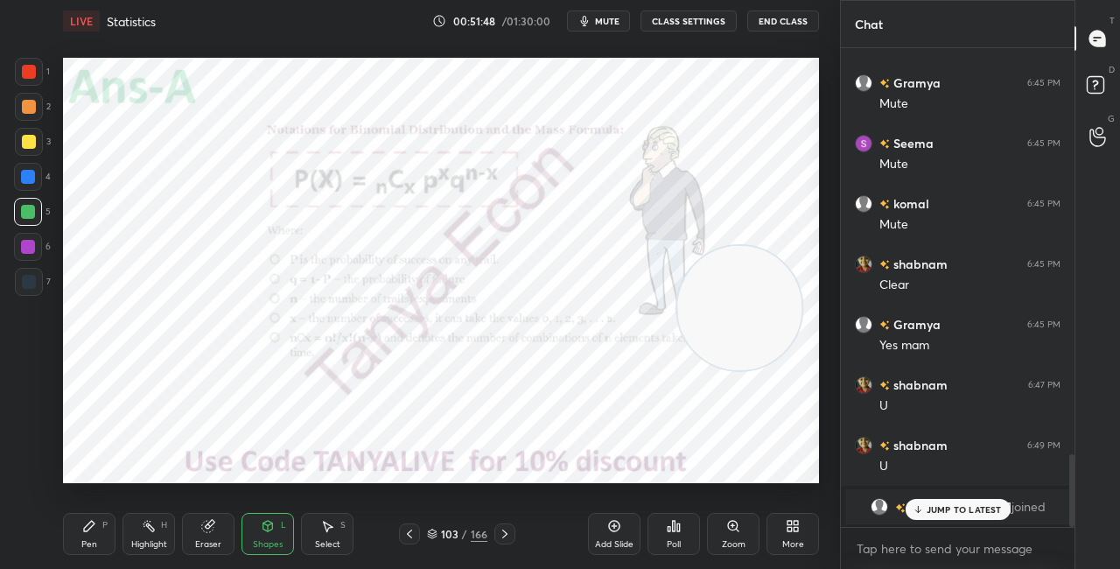
click at [503, 534] on icon at bounding box center [505, 534] width 14 height 14
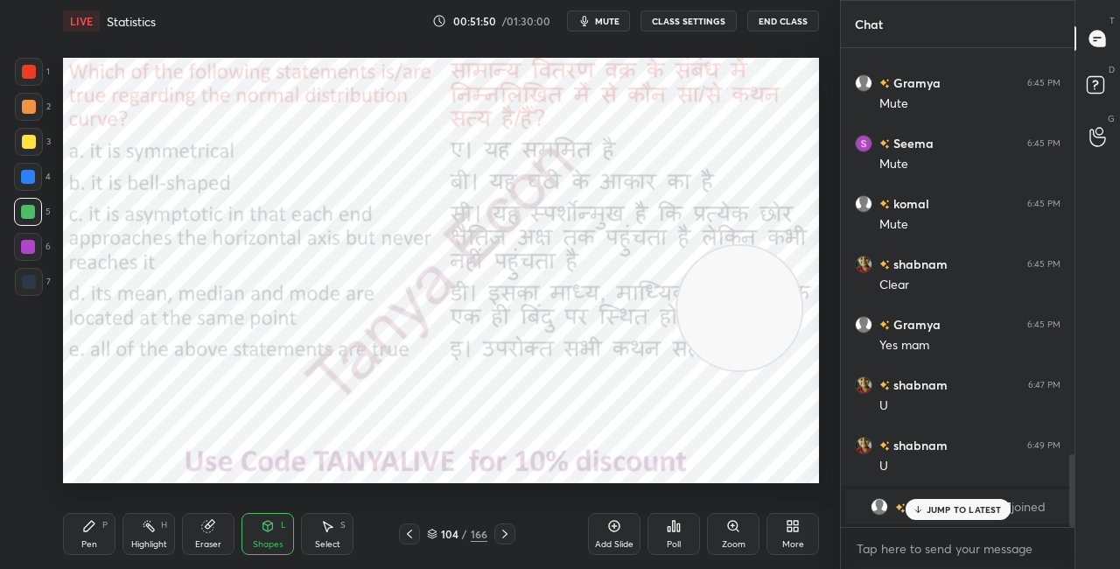
click at [106, 539] on div "Pen P" at bounding box center [89, 534] width 53 height 42
click at [955, 508] on p "JUMP TO LATEST" at bounding box center [964, 509] width 75 height 11
click at [441, 535] on div "104" at bounding box center [450, 534] width 18 height 11
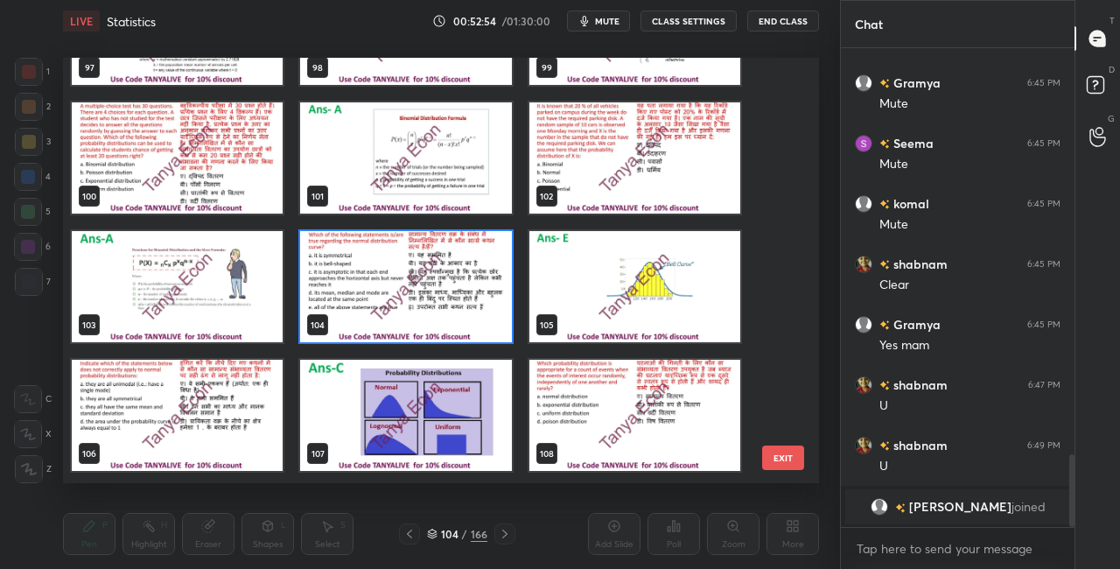
scroll to position [4219, 0]
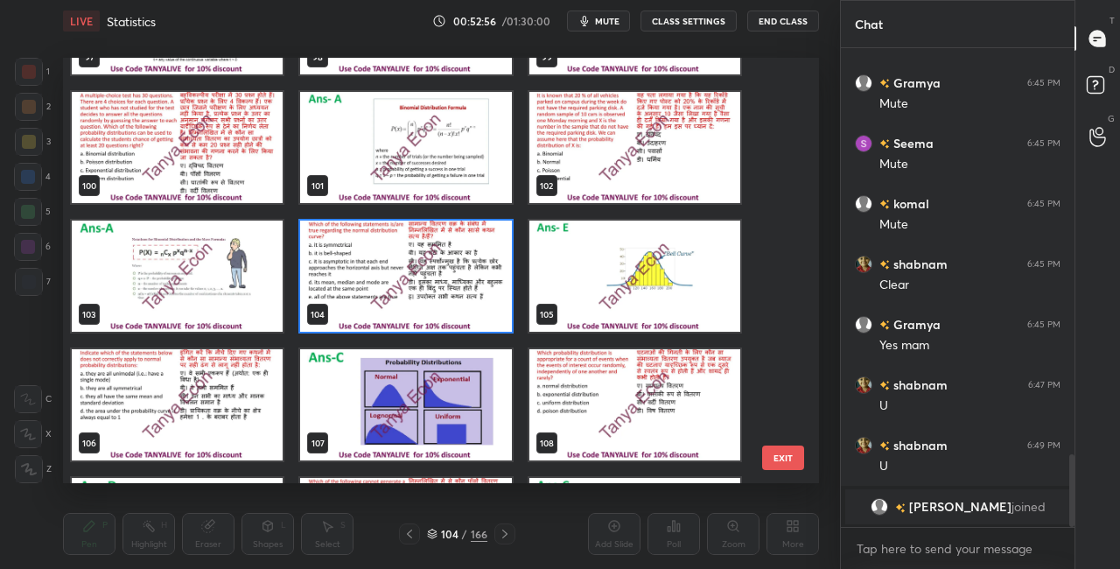
click at [503, 292] on img "grid" at bounding box center [405, 276] width 211 height 111
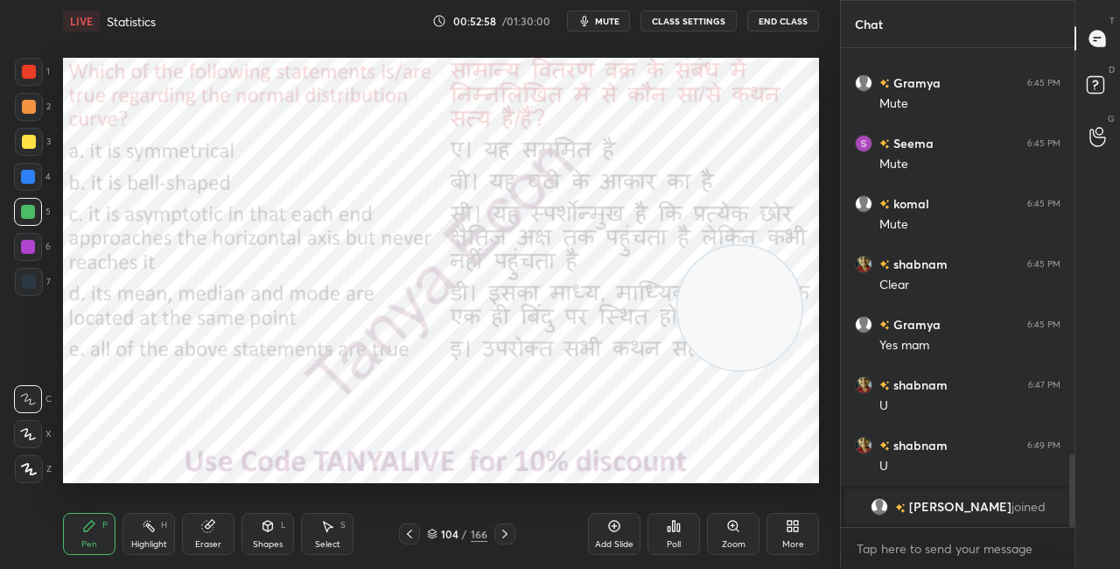
click at [671, 524] on icon at bounding box center [674, 526] width 14 height 14
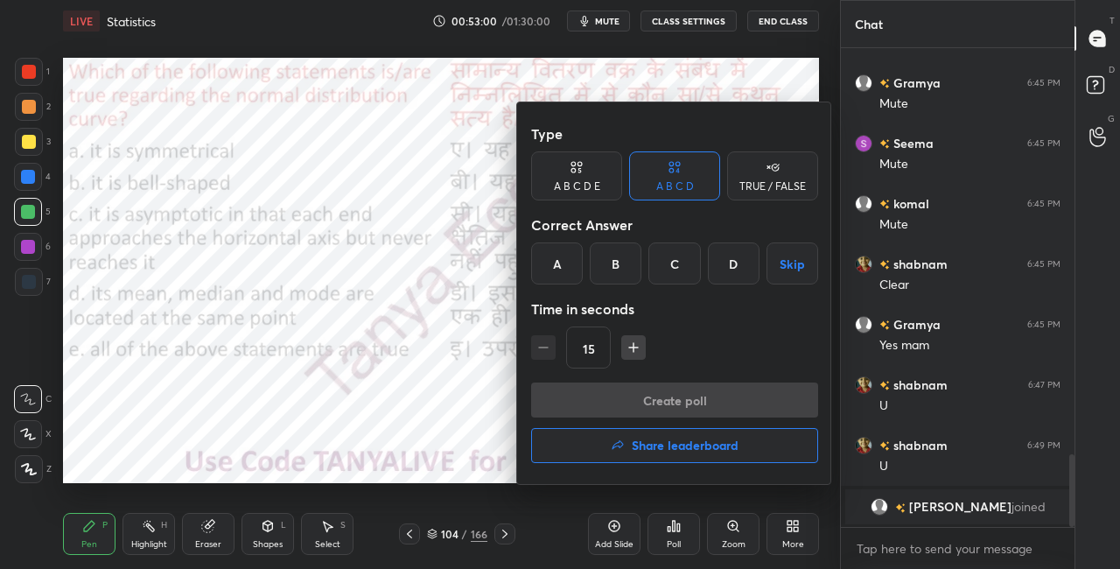
click at [590, 181] on div "A B C D E" at bounding box center [577, 186] width 46 height 11
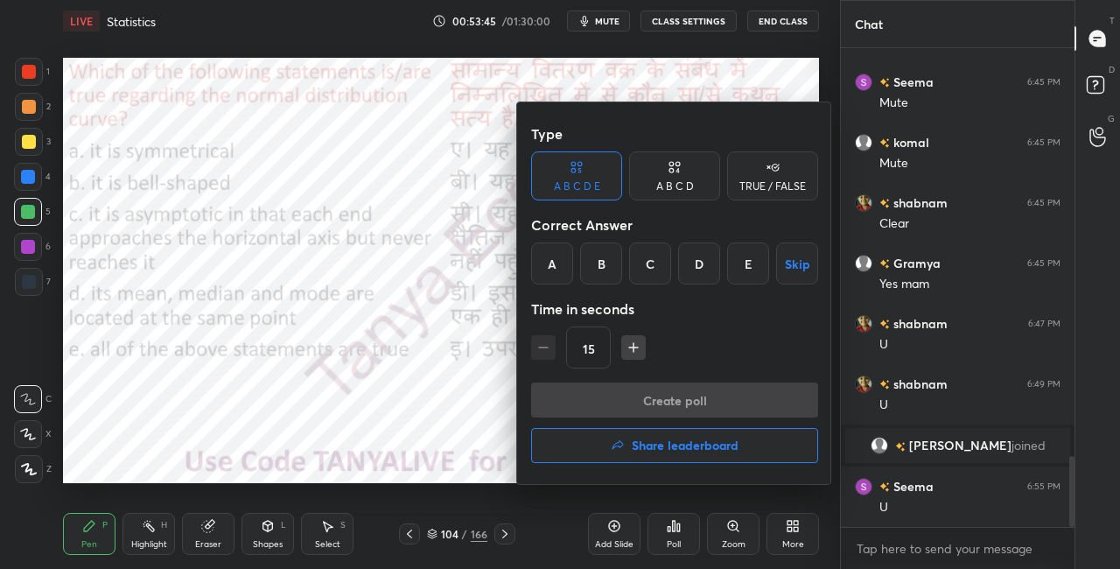
click at [472, 302] on div at bounding box center [560, 284] width 1120 height 569
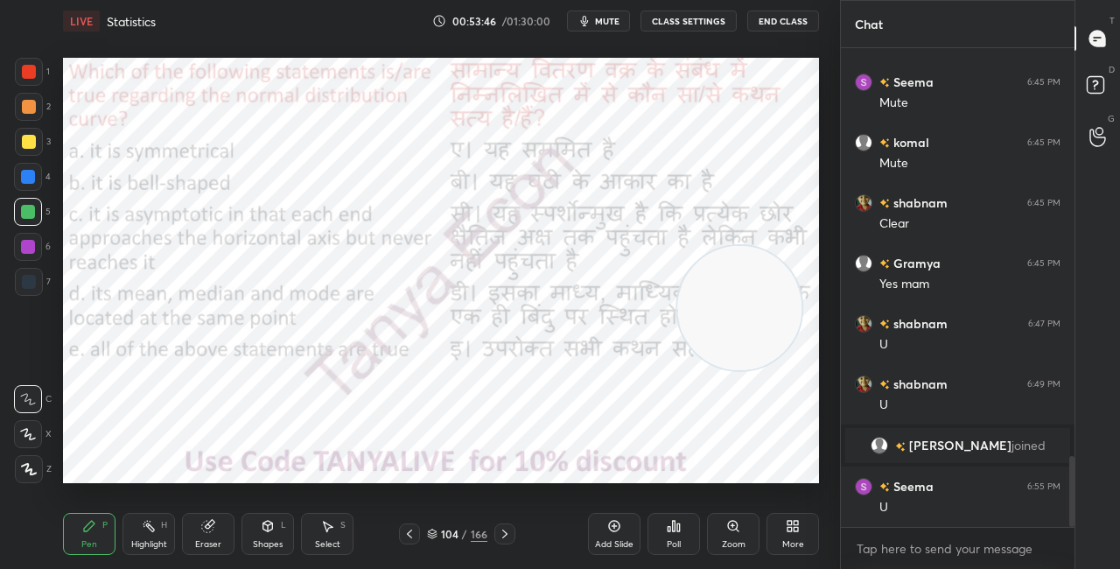
click at [436, 529] on icon at bounding box center [432, 534] width 11 height 11
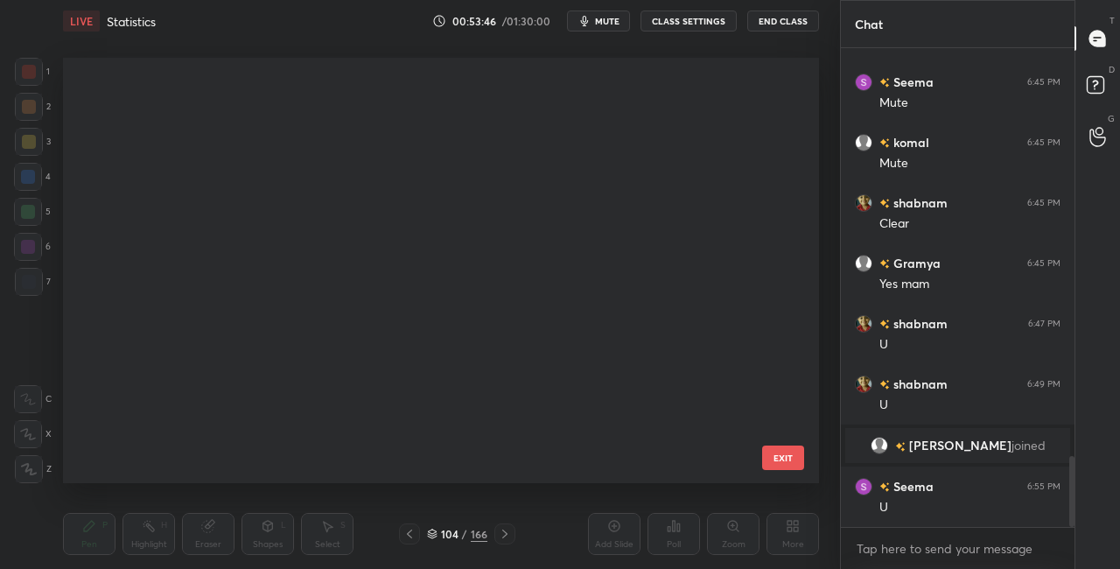
scroll to position [420, 747]
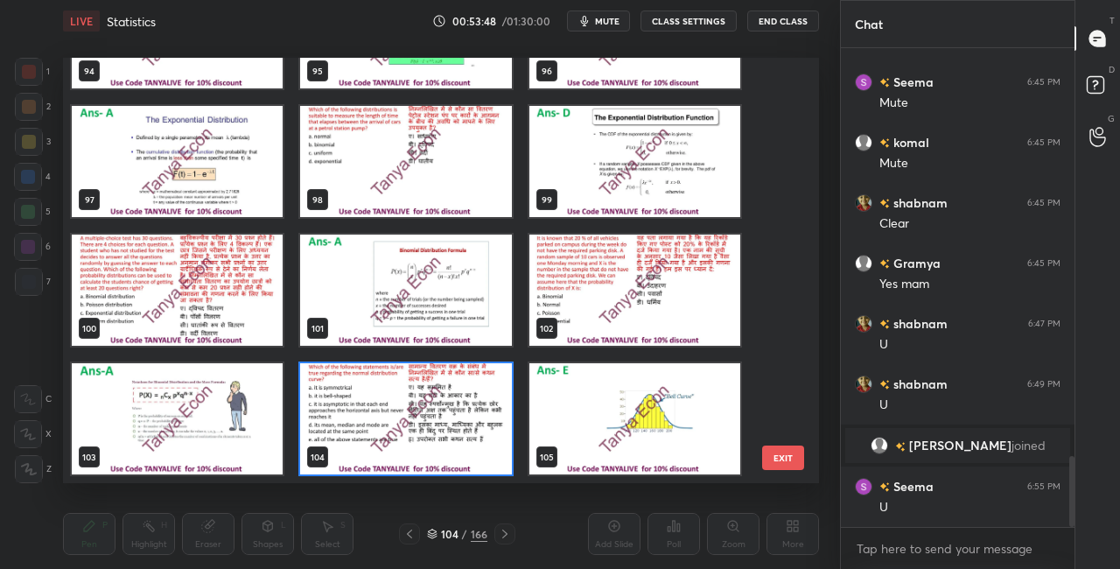
click at [475, 470] on img "grid" at bounding box center [405, 418] width 211 height 111
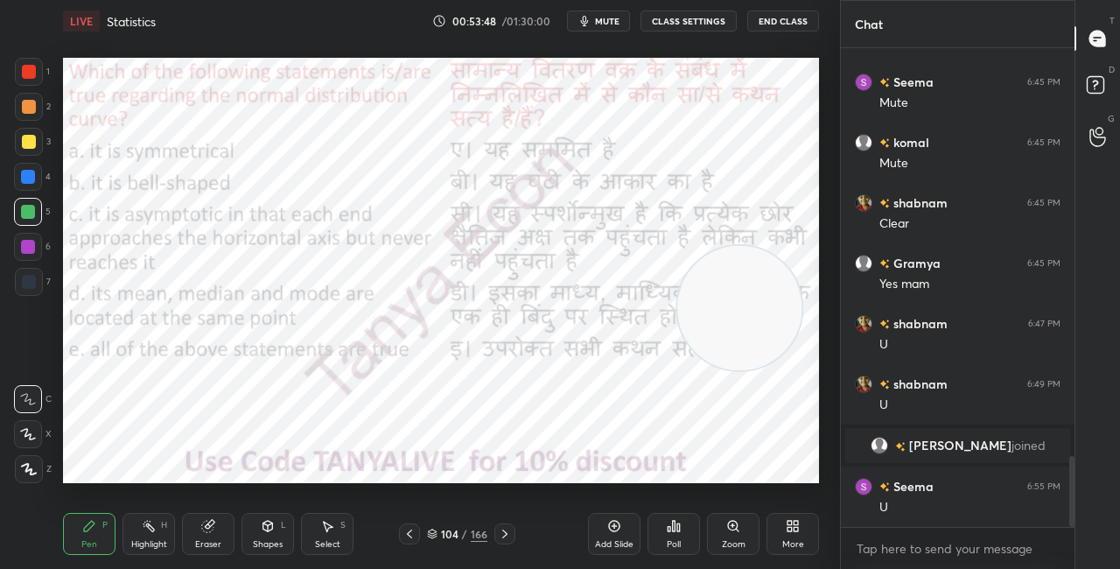
scroll to position [0, 0]
click at [685, 531] on div "Poll" at bounding box center [674, 534] width 53 height 42
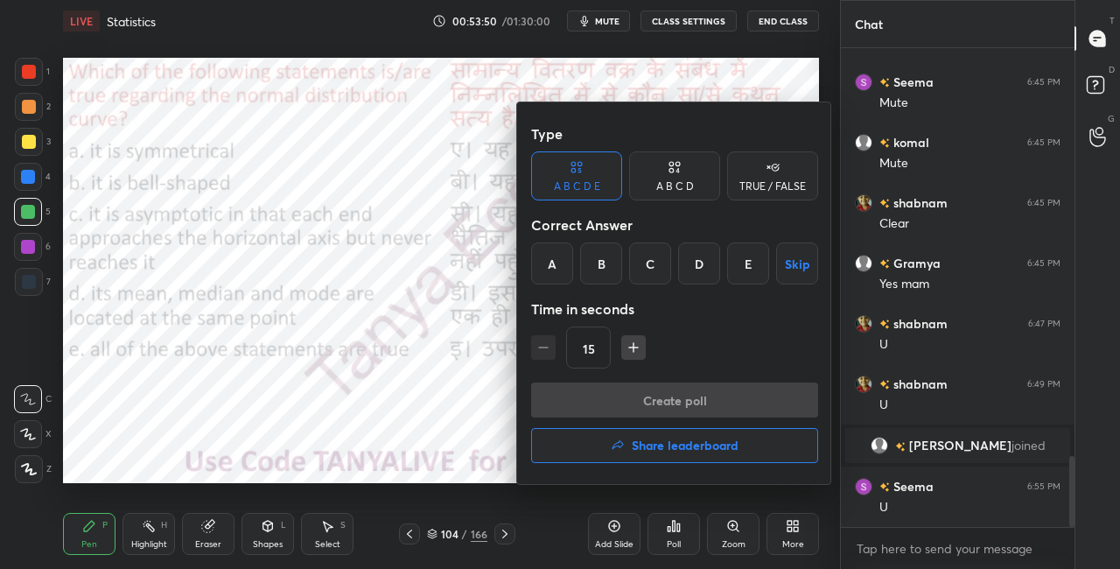
drag, startPoint x: 744, startPoint y: 267, endPoint x: 736, endPoint y: 258, distance: 11.8
click at [744, 267] on div "E" at bounding box center [748, 263] width 42 height 42
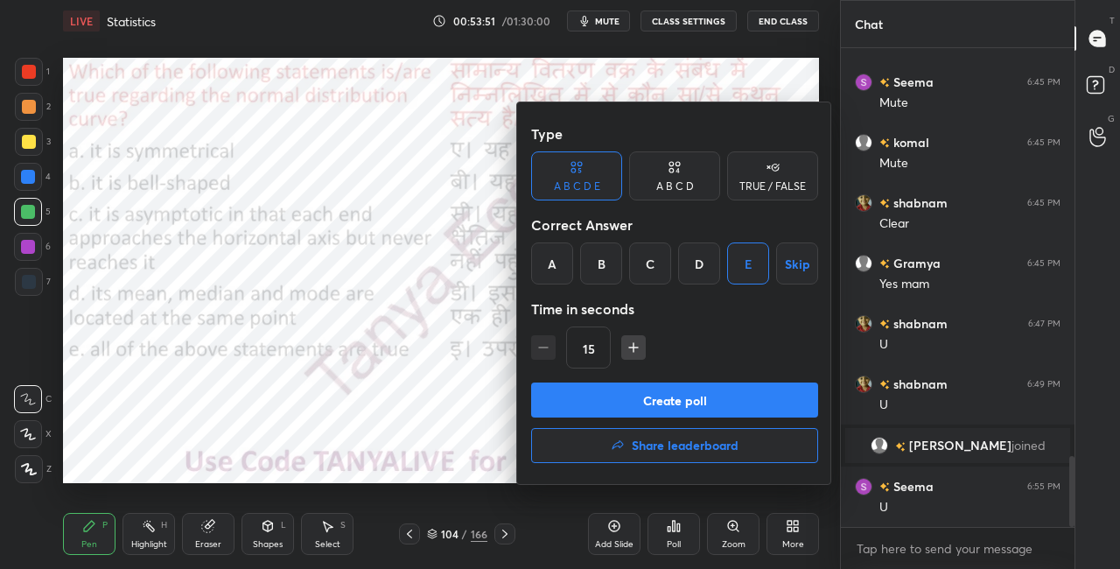
click at [646, 409] on button "Create poll" at bounding box center [674, 399] width 287 height 35
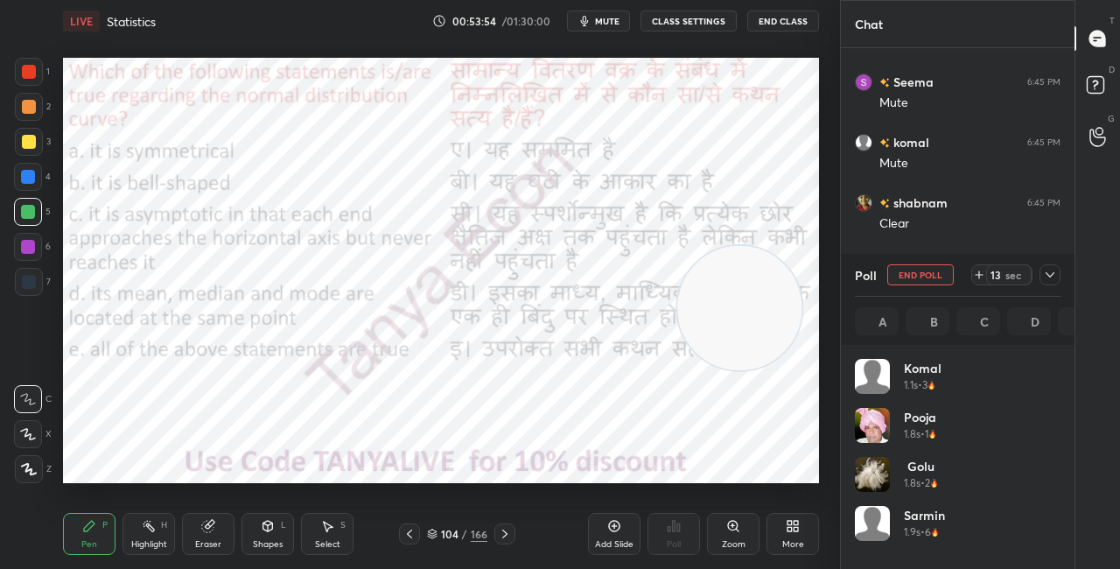
scroll to position [205, 200]
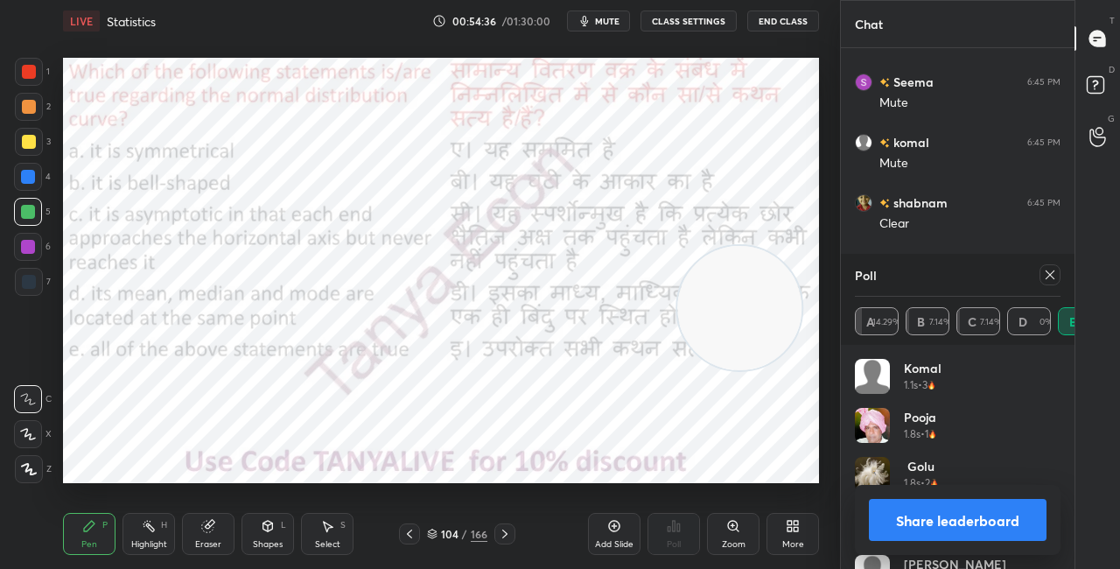
click at [932, 513] on button "Share leaderboard" at bounding box center [958, 520] width 178 height 42
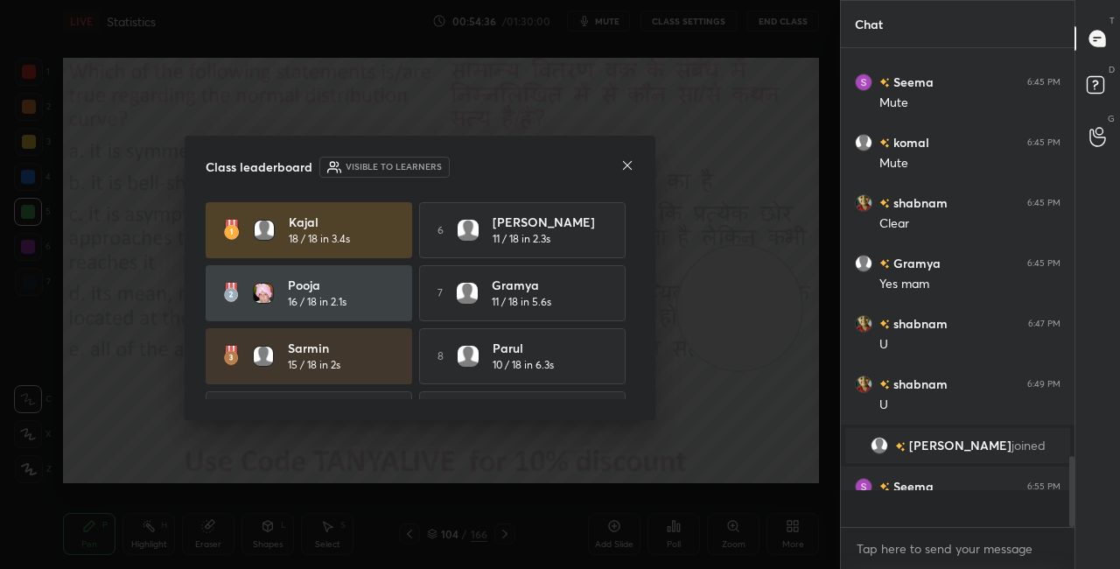
scroll to position [6, 5]
click at [631, 163] on icon at bounding box center [627, 165] width 14 height 14
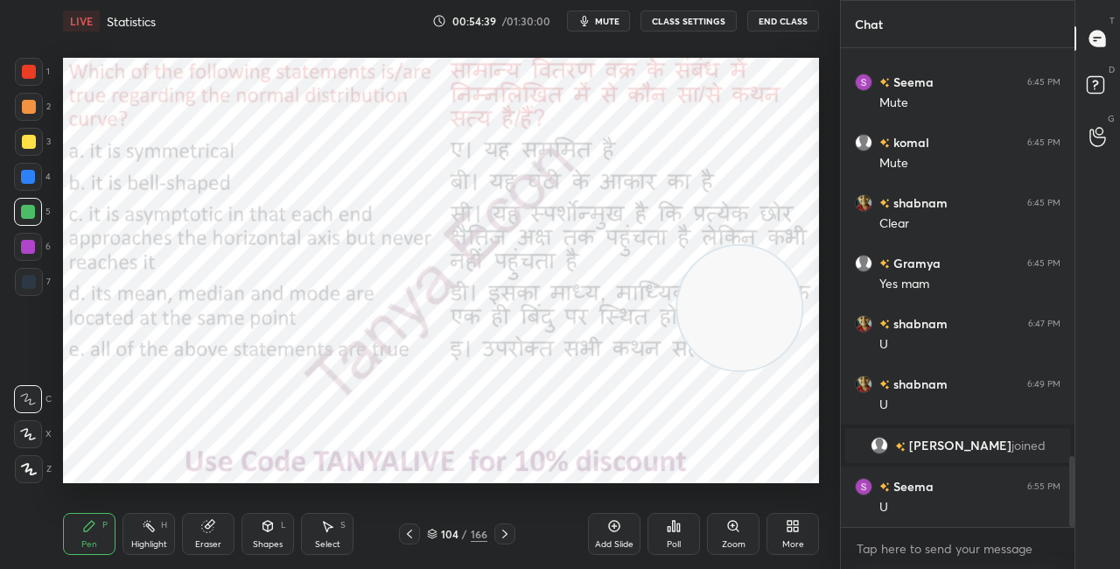
click at [500, 536] on icon at bounding box center [505, 534] width 14 height 14
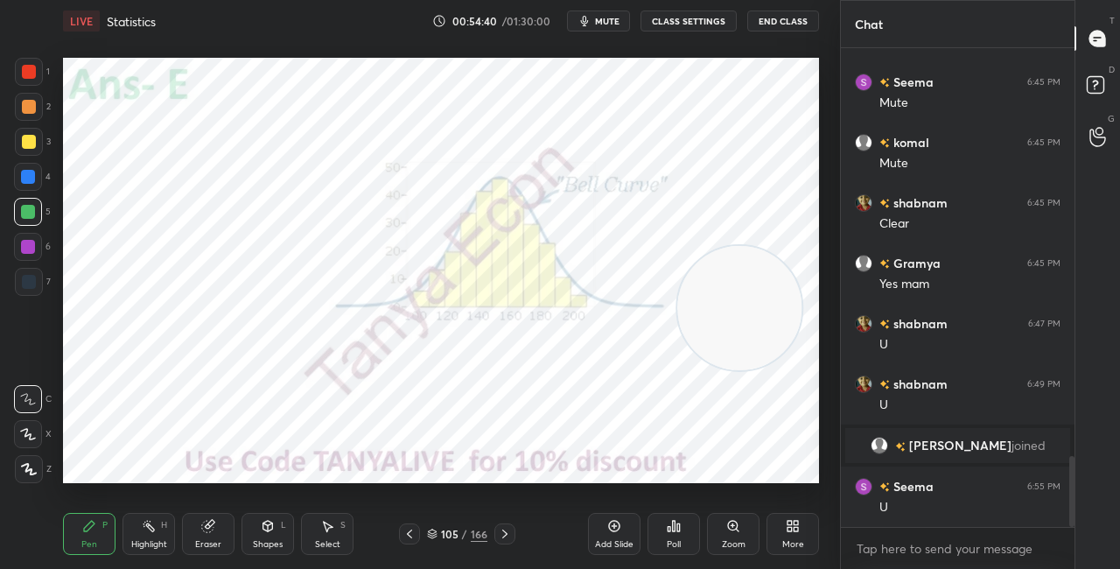
click at [431, 535] on icon at bounding box center [432, 534] width 11 height 11
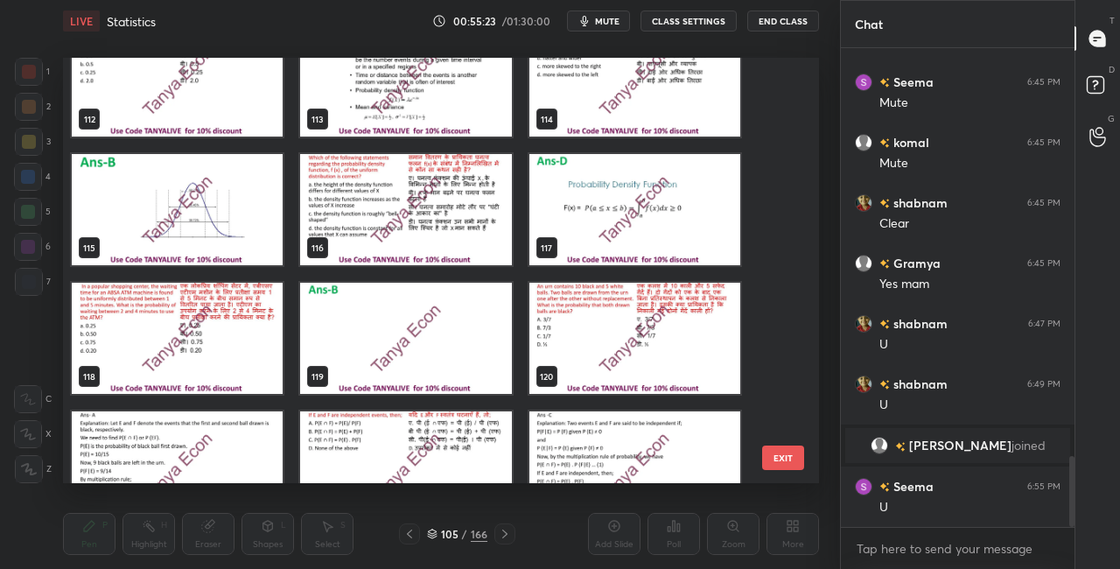
scroll to position [4806, 0]
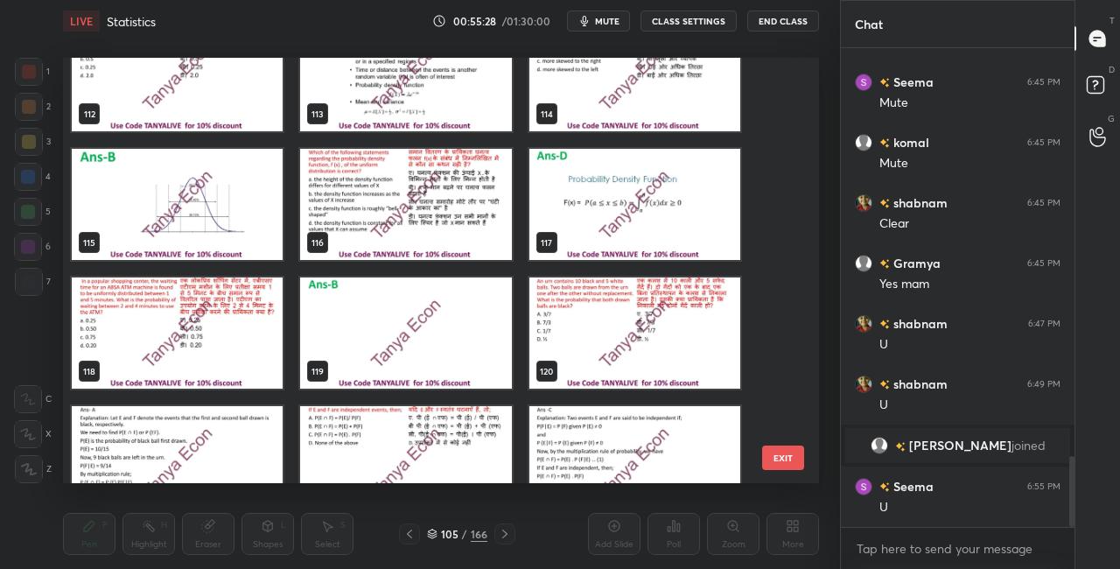
click at [638, 347] on img "grid" at bounding box center [634, 332] width 211 height 111
click at [638, 348] on img "grid" at bounding box center [634, 332] width 211 height 111
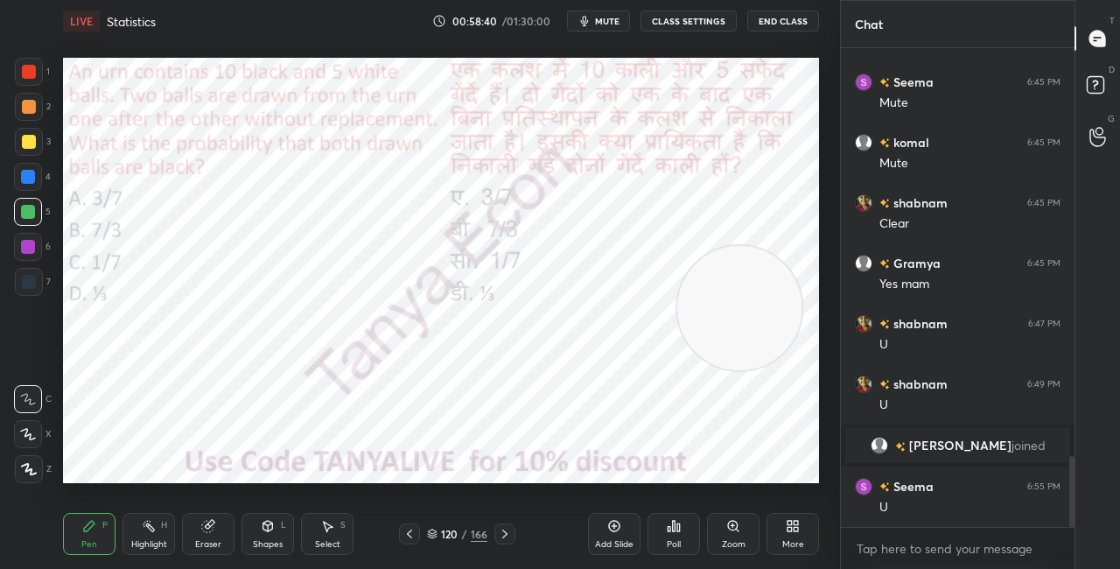
click at [438, 529] on div "120 / 166" at bounding box center [457, 534] width 60 height 16
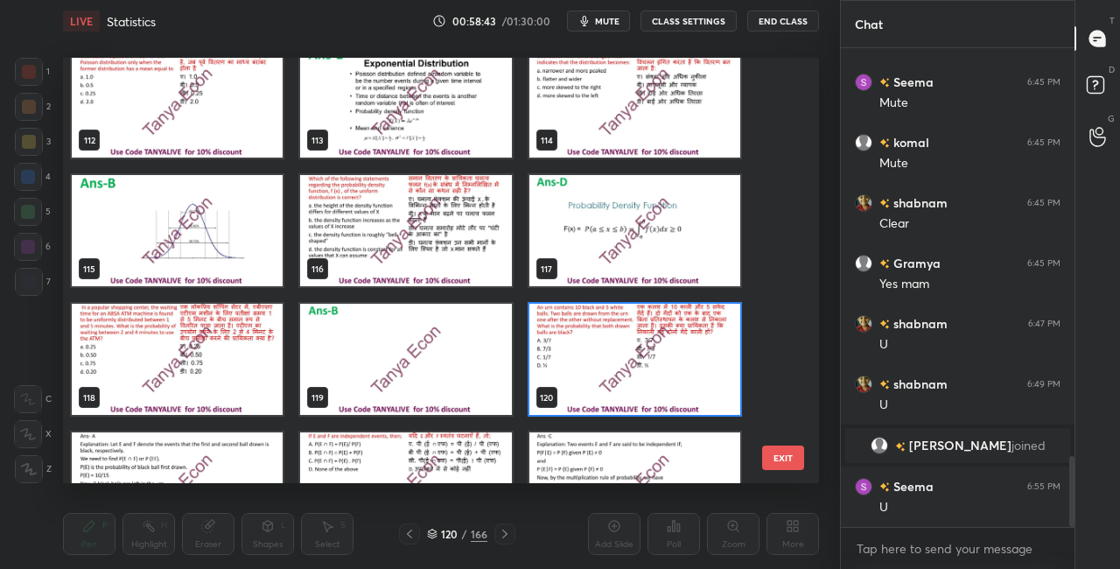
scroll to position [4795, 0]
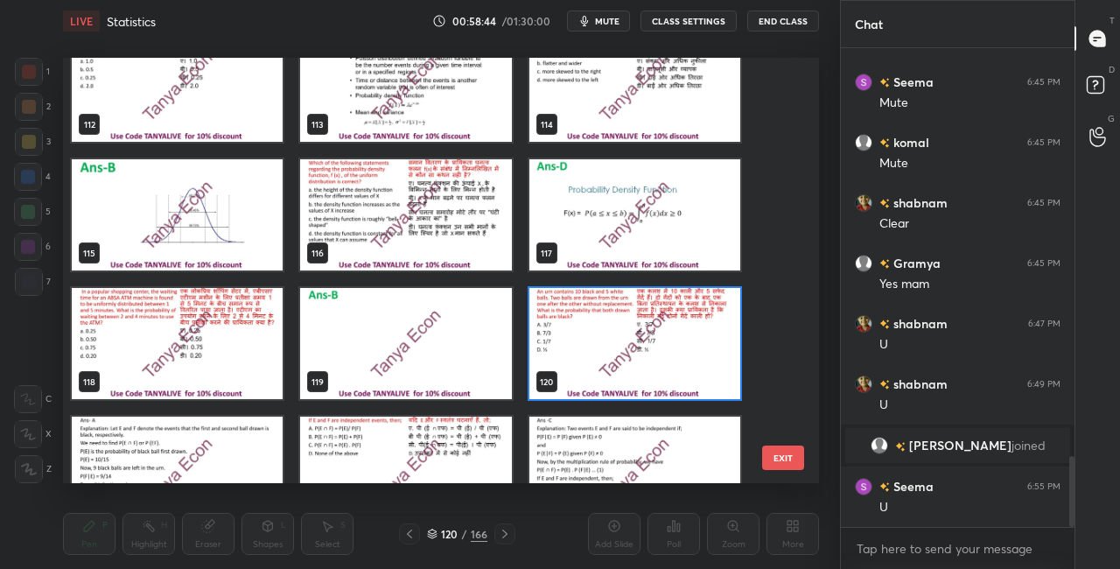
click at [732, 340] on img "grid" at bounding box center [634, 343] width 211 height 111
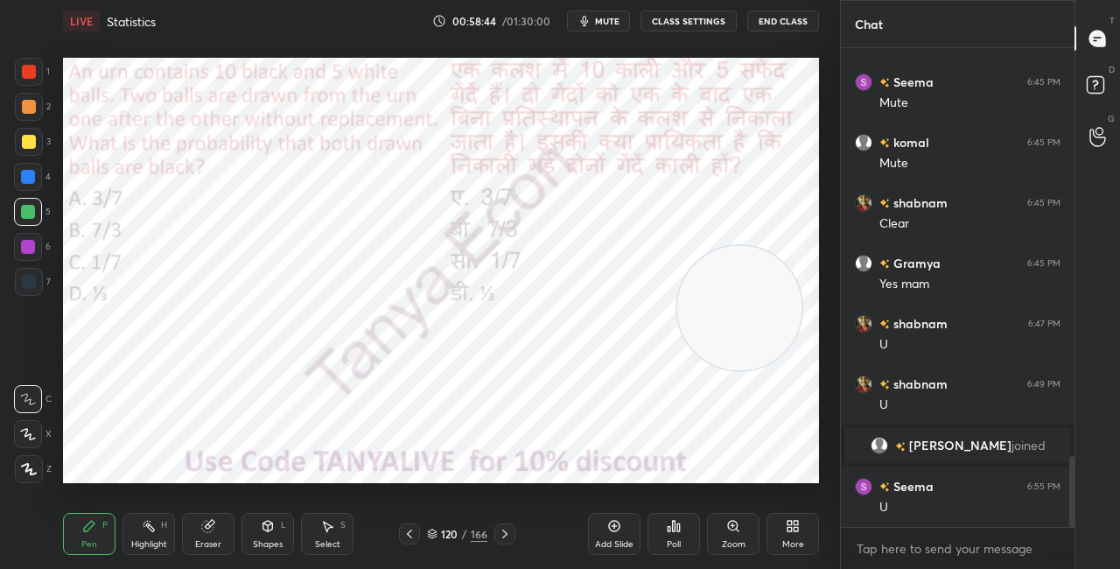
click at [732, 339] on img "grid" at bounding box center [634, 343] width 211 height 111
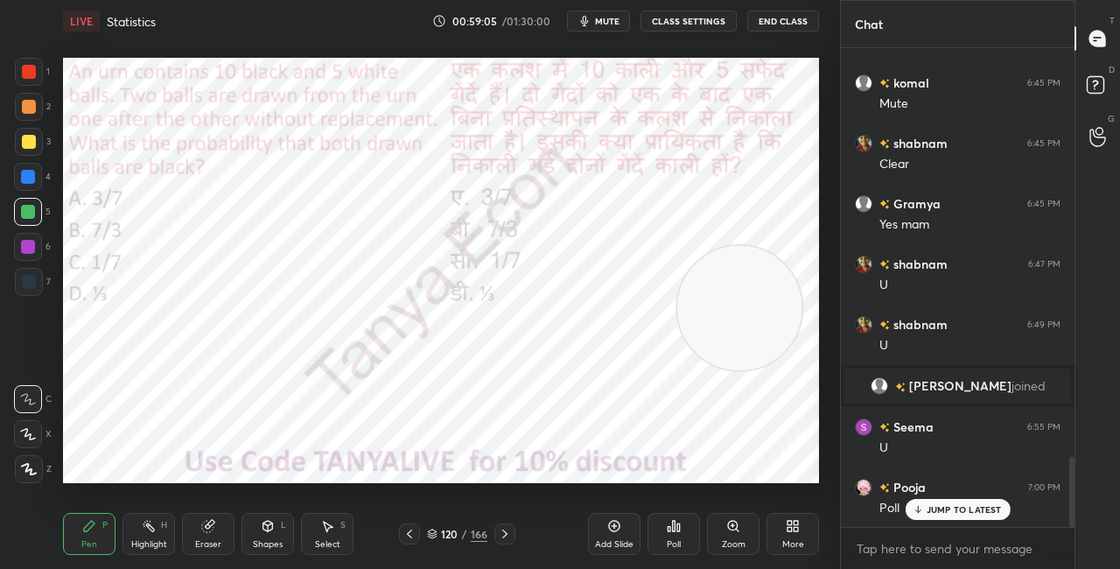
click at [431, 529] on icon at bounding box center [432, 531] width 9 height 4
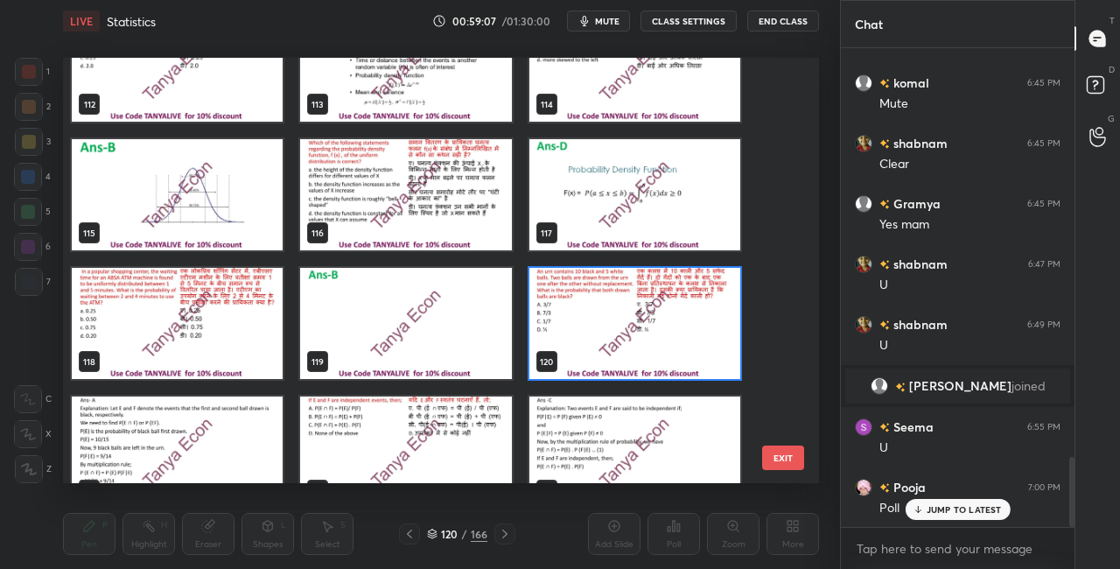
scroll to position [4831, 0]
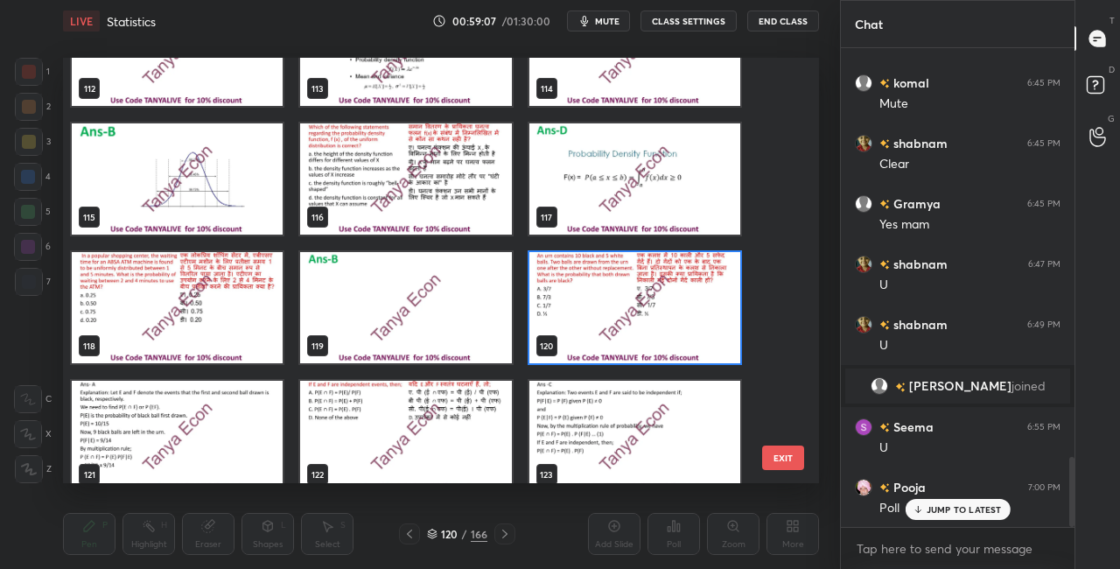
click at [724, 329] on img "grid" at bounding box center [634, 307] width 211 height 111
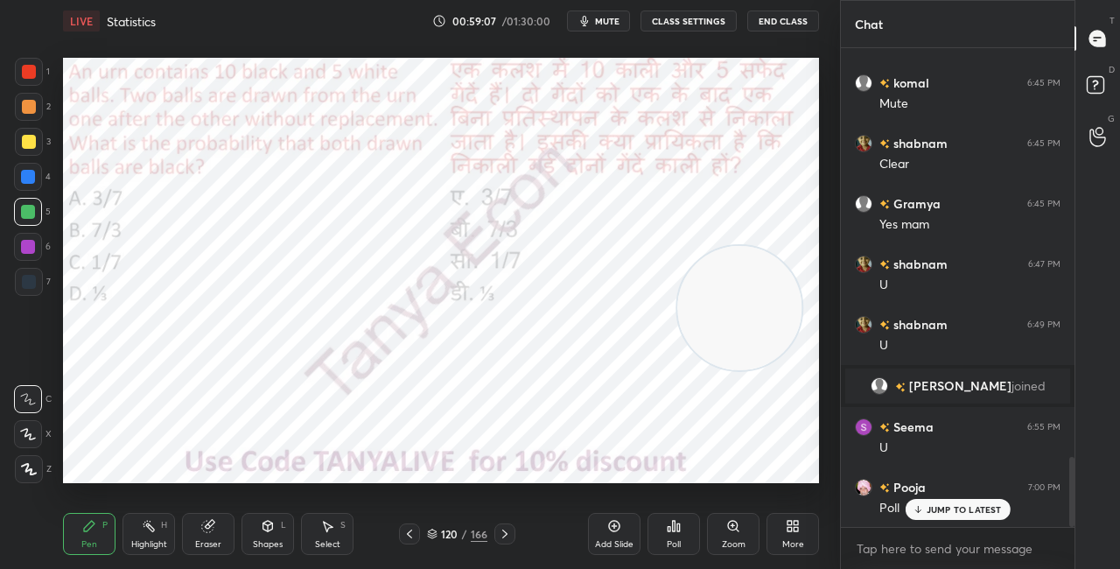
click at [725, 329] on img "grid" at bounding box center [634, 307] width 211 height 111
click at [677, 529] on icon at bounding box center [678, 527] width 3 height 8
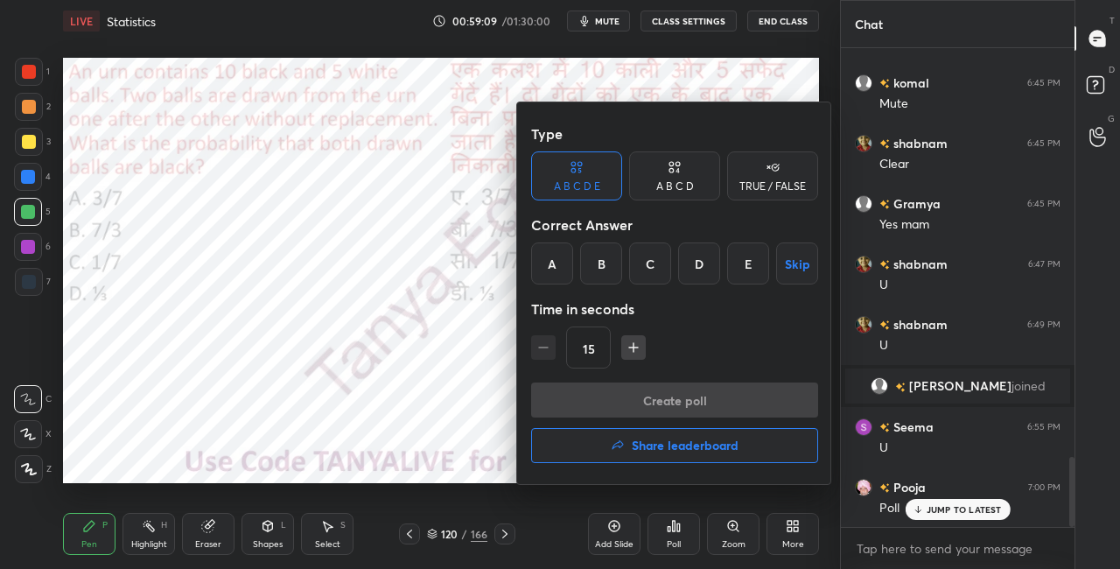
click at [578, 256] on div "A B C D E Skip" at bounding box center [674, 263] width 287 height 42
click at [564, 264] on div "A" at bounding box center [552, 263] width 42 height 42
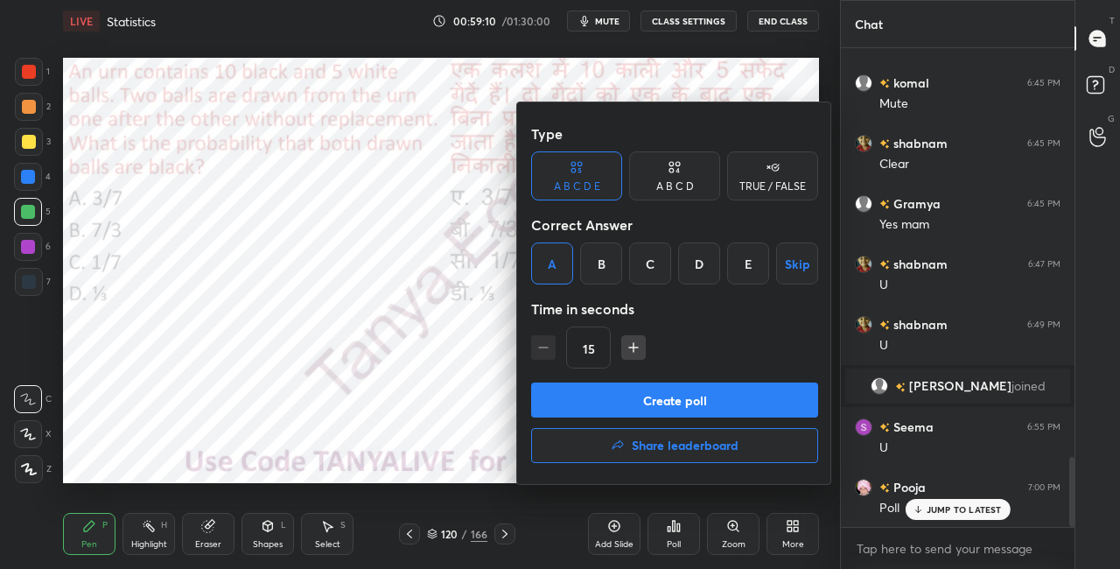
click at [580, 399] on button "Create poll" at bounding box center [674, 399] width 287 height 35
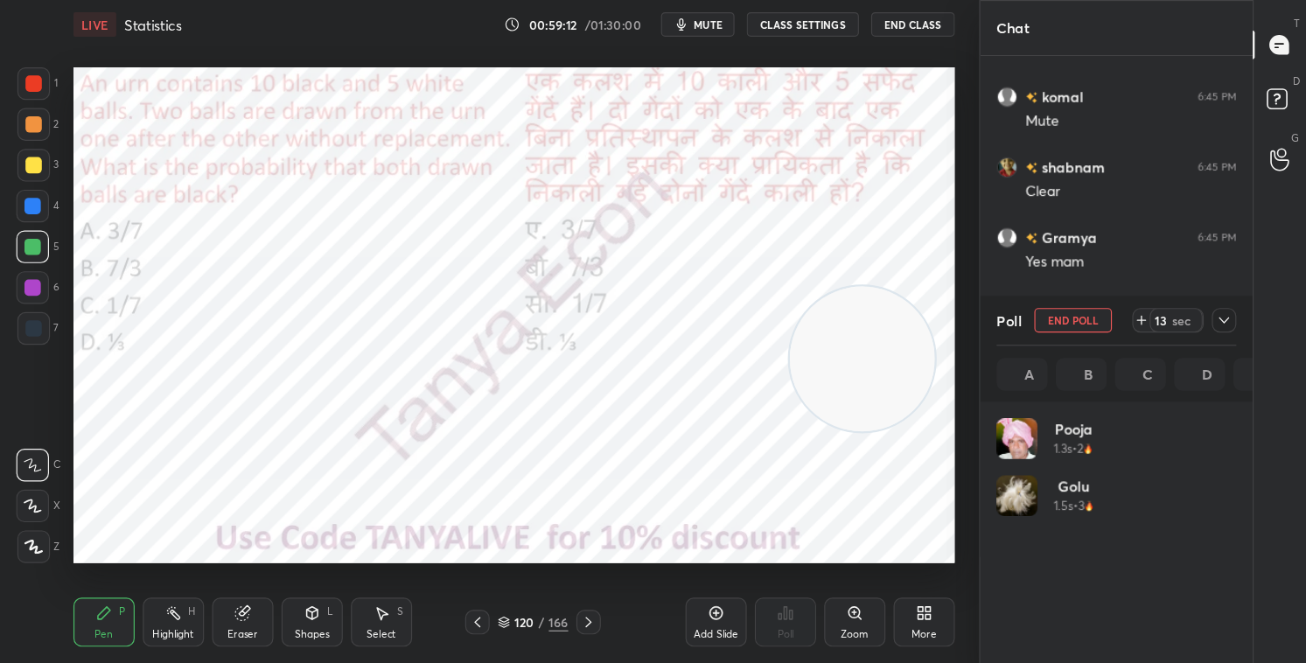
scroll to position [205, 200]
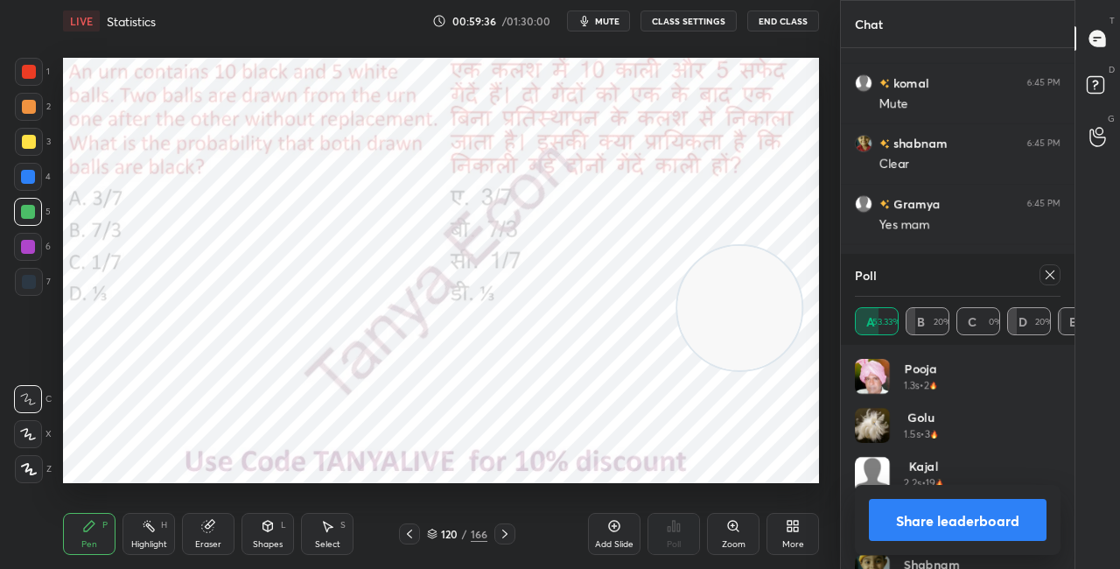
click at [275, 549] on div "Shapes" at bounding box center [268, 544] width 30 height 9
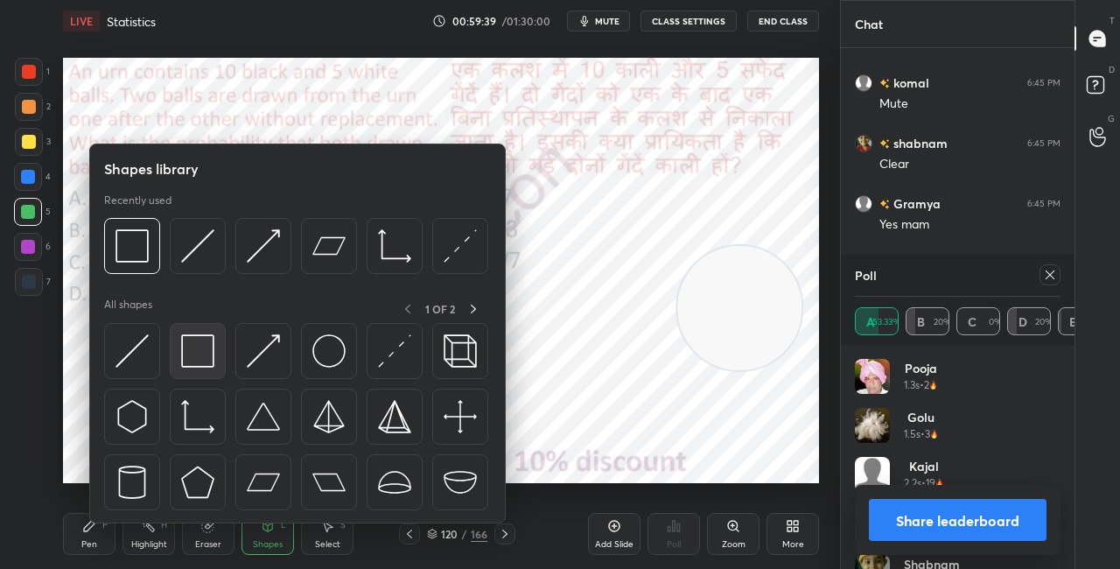
click at [208, 351] on img at bounding box center [197, 350] width 33 height 33
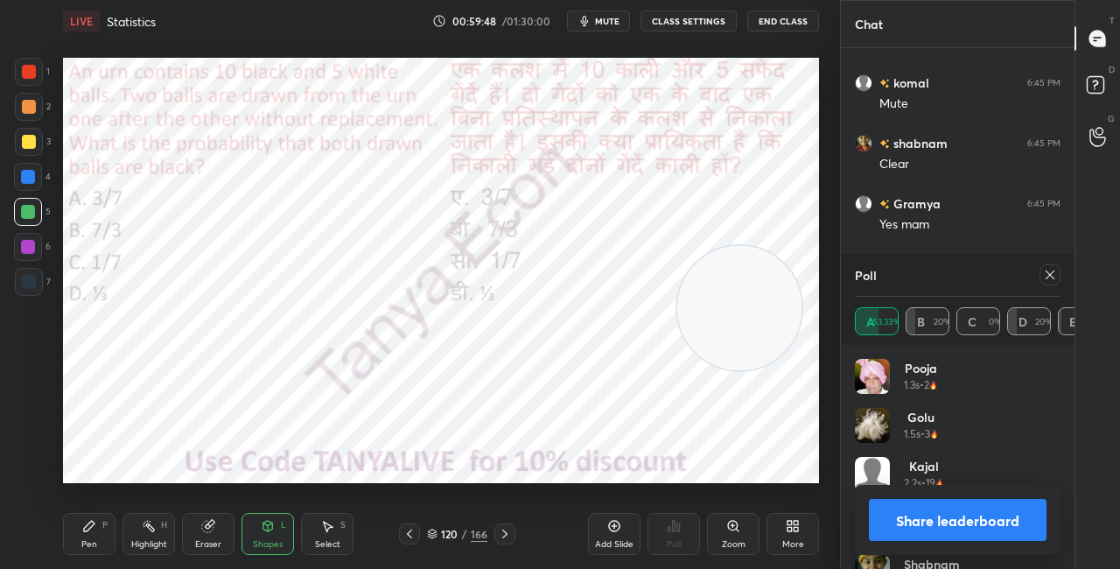
click at [1068, 334] on div "Poll A 53.33% B 20% C 0% D 20% E 6.67%" at bounding box center [958, 299] width 234 height 91
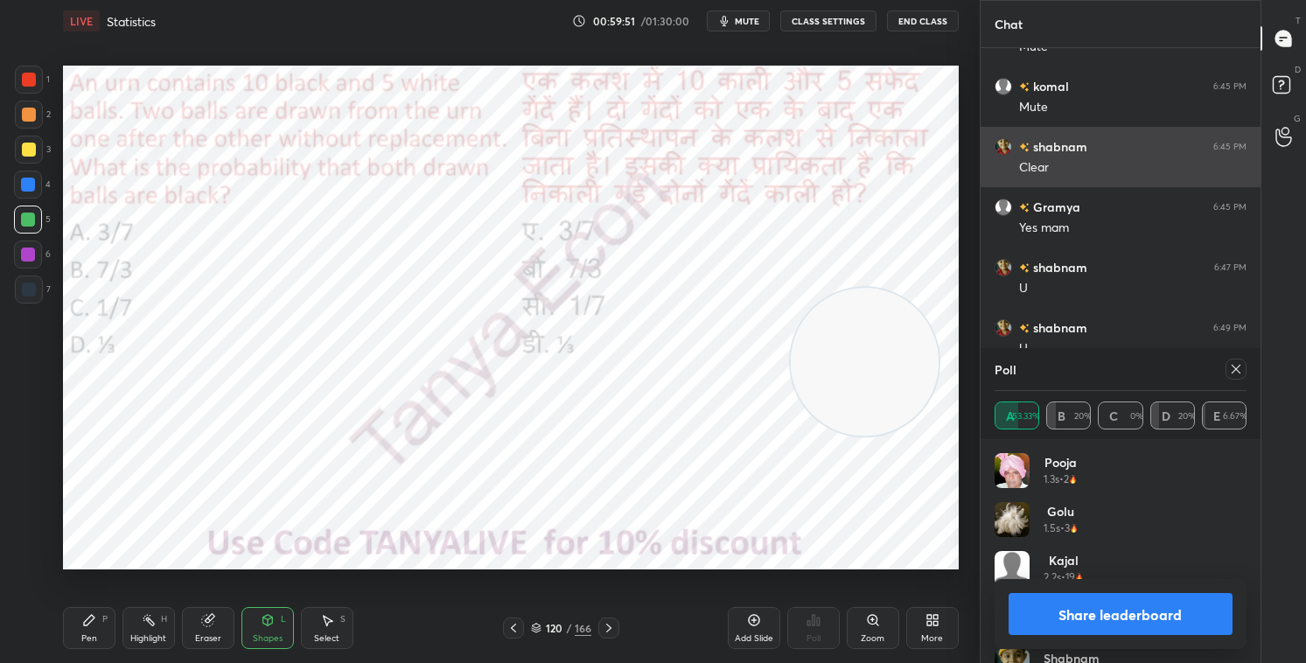
scroll to position [6, 5]
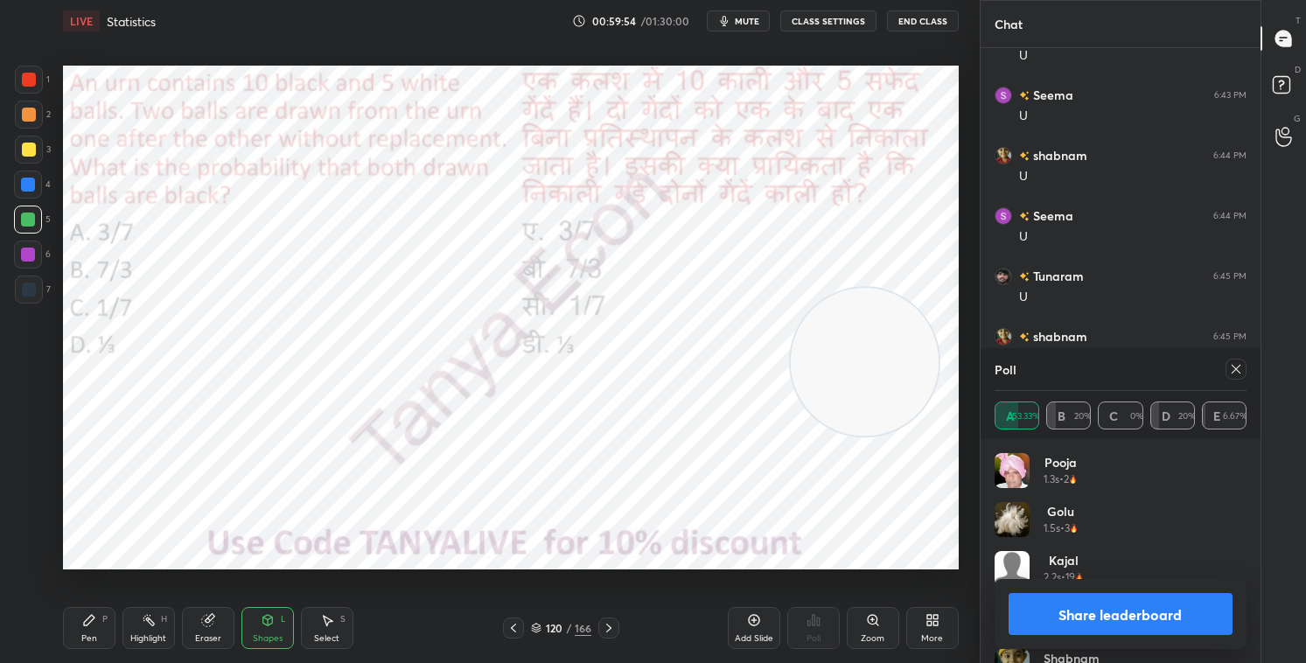
click at [1119, 377] on div at bounding box center [1236, 369] width 21 height 21
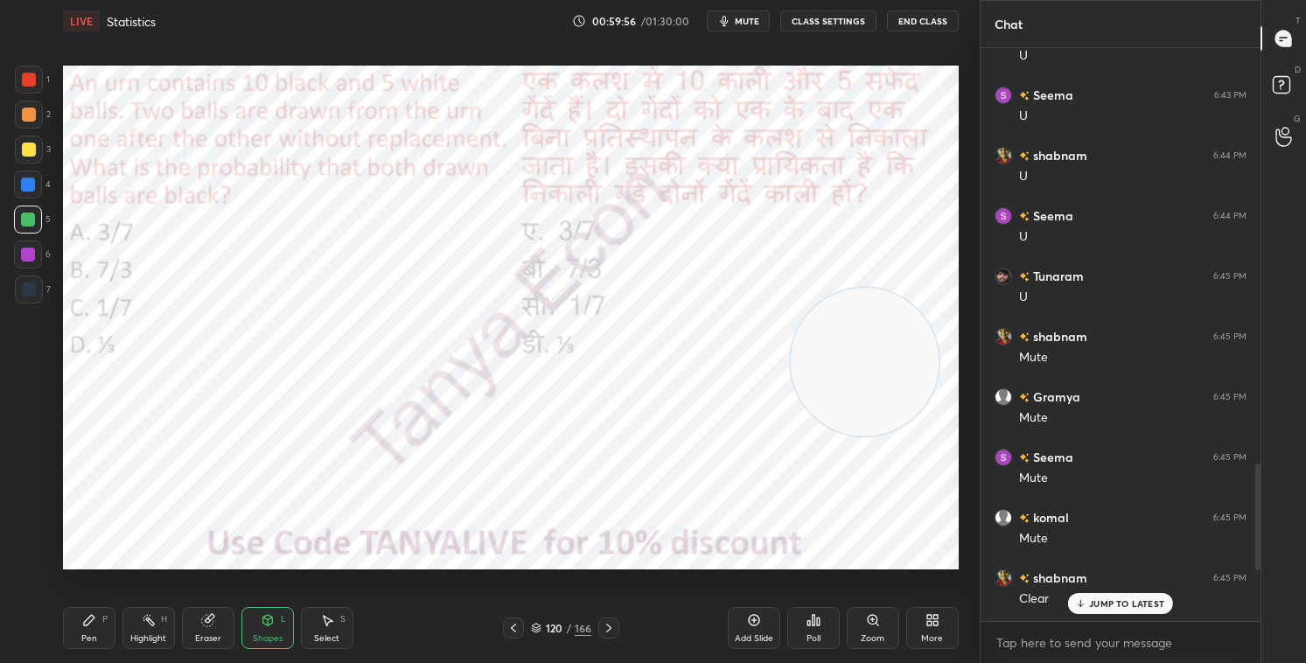
click at [263, 568] on icon at bounding box center [268, 620] width 14 height 14
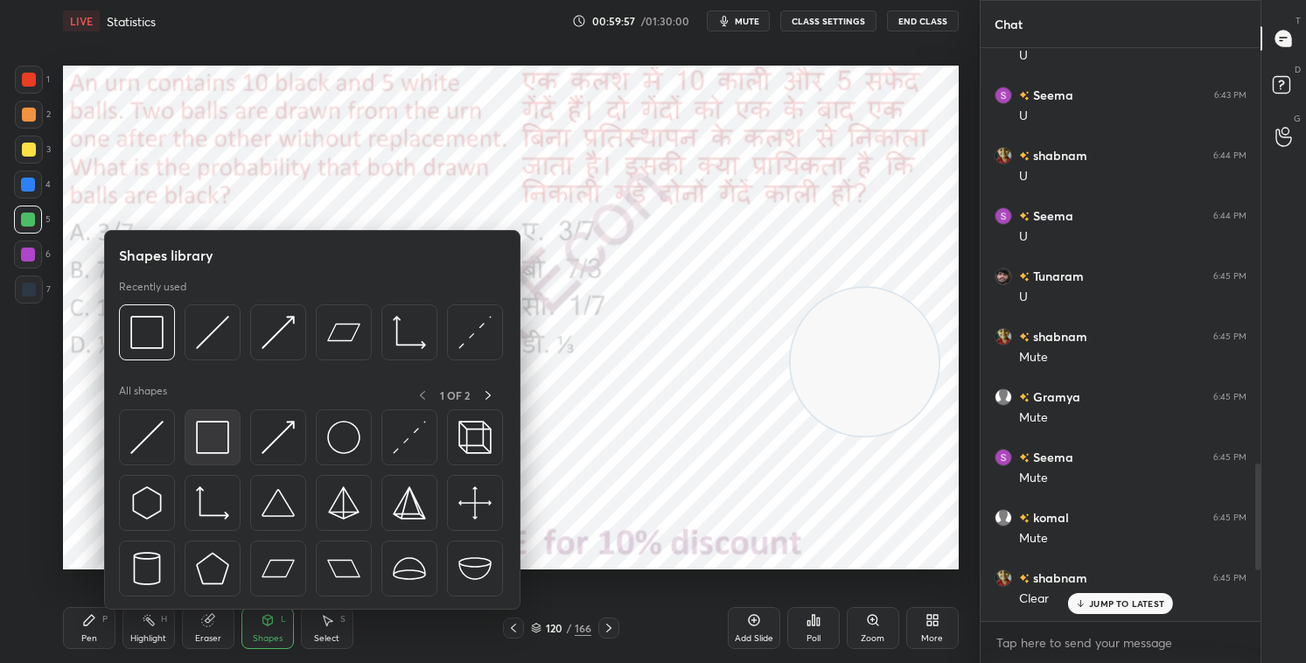
click at [216, 431] on img at bounding box center [212, 437] width 33 height 33
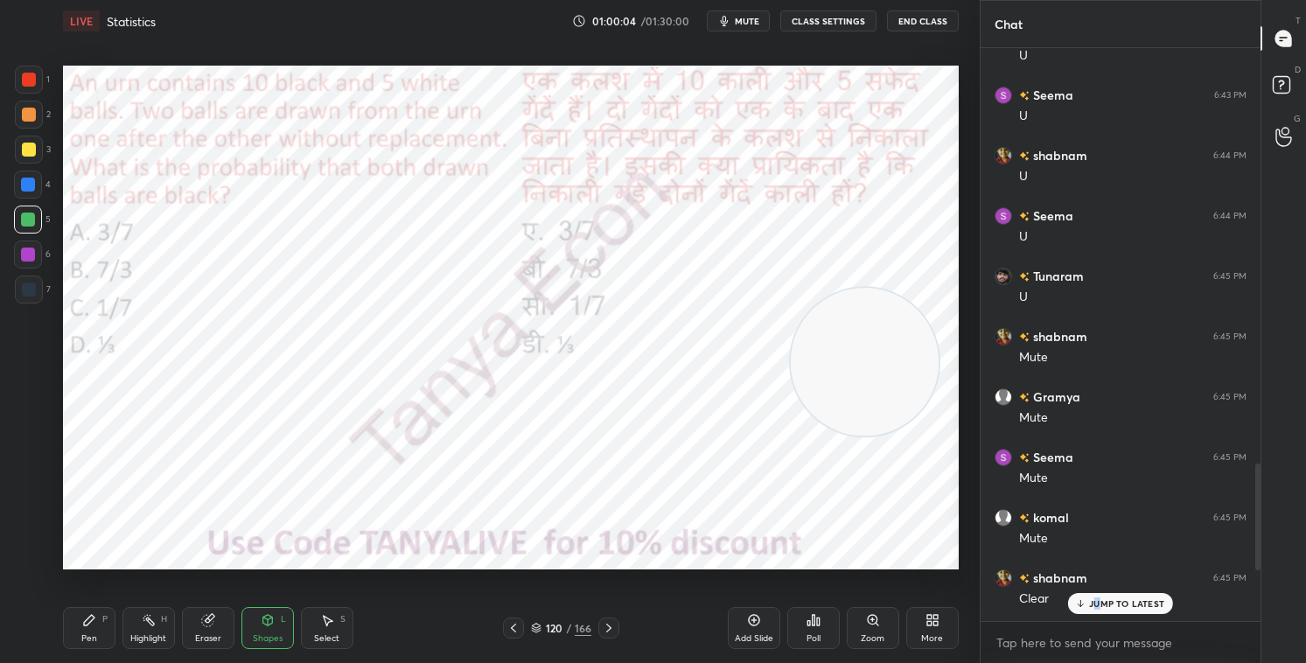
click at [1097, 568] on p "JUMP TO LATEST" at bounding box center [1126, 604] width 75 height 11
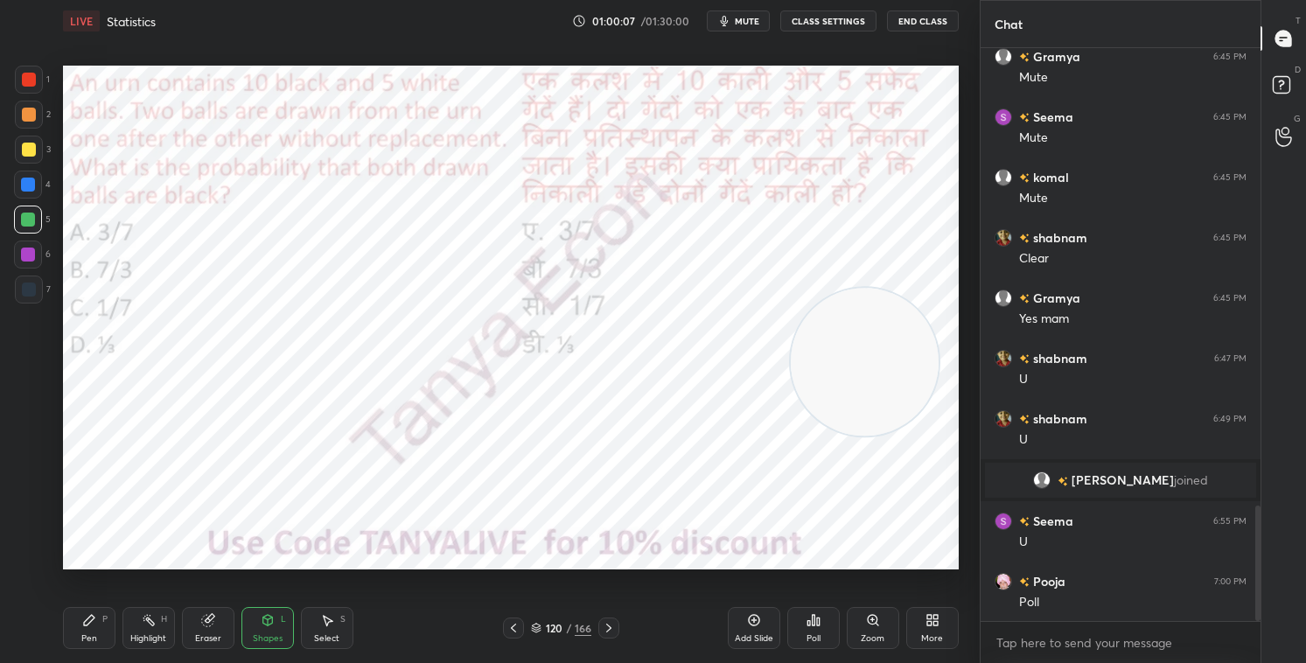
click at [84, 568] on icon at bounding box center [89, 620] width 11 height 11
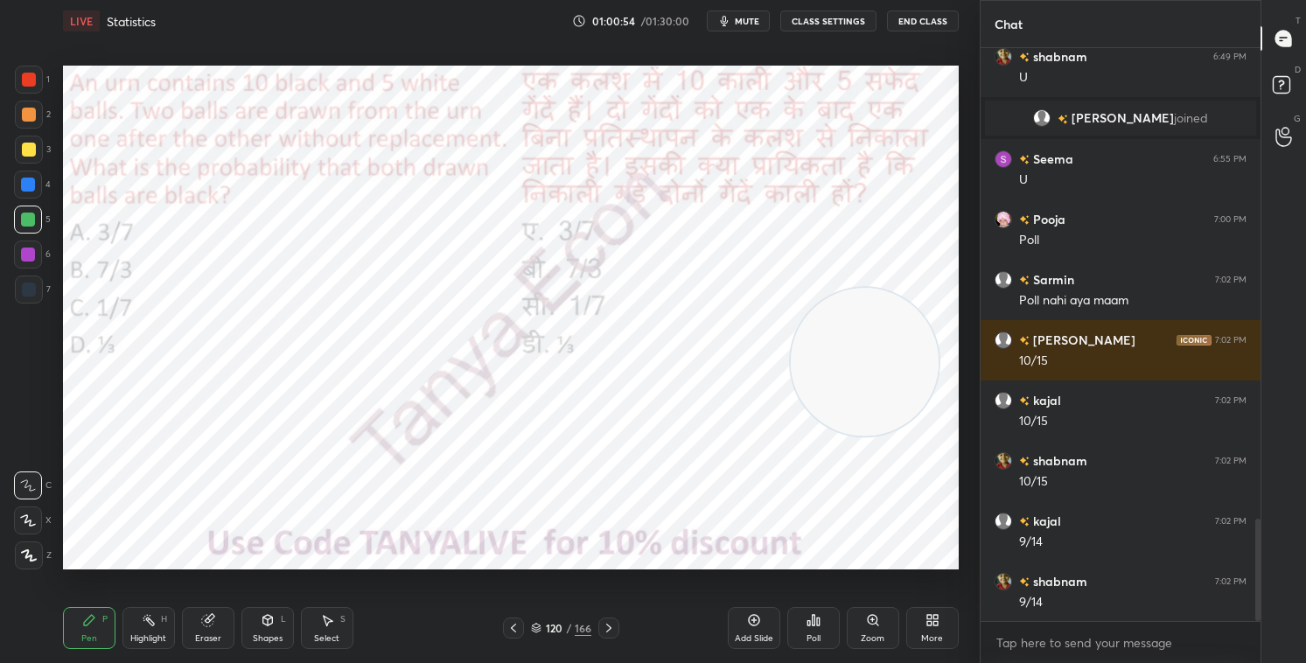
click at [601, 568] on div at bounding box center [609, 628] width 21 height 21
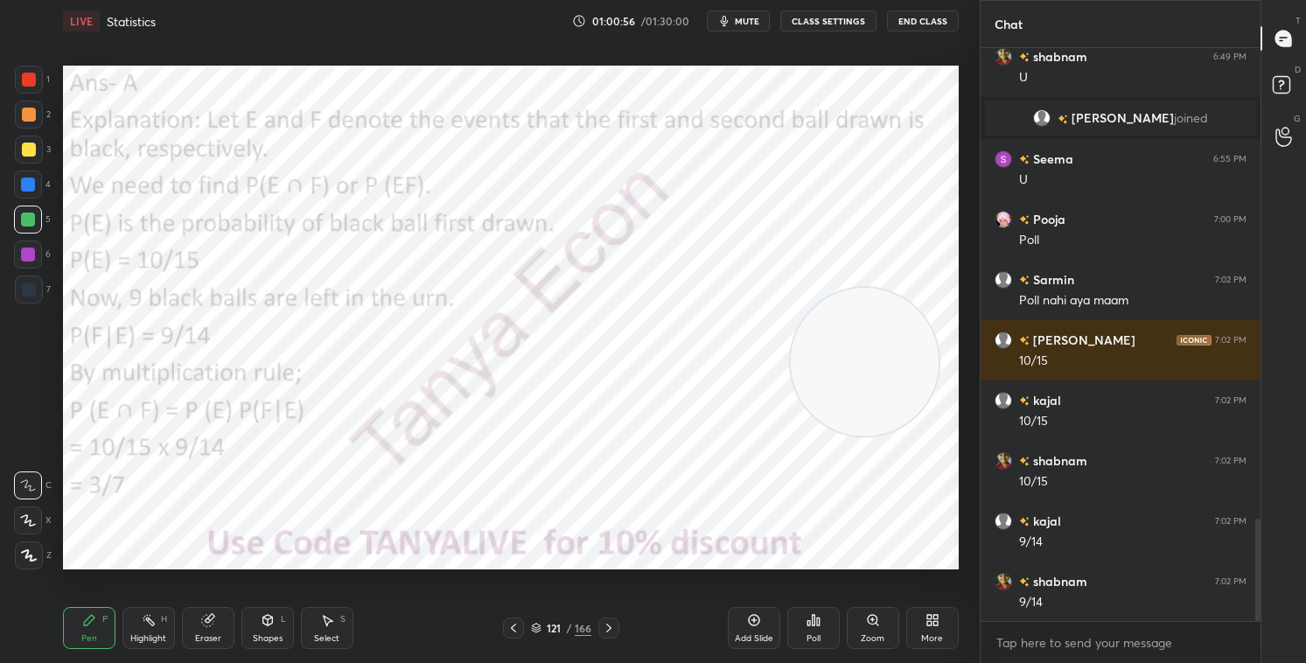
click at [606, 568] on icon at bounding box center [609, 628] width 14 height 14
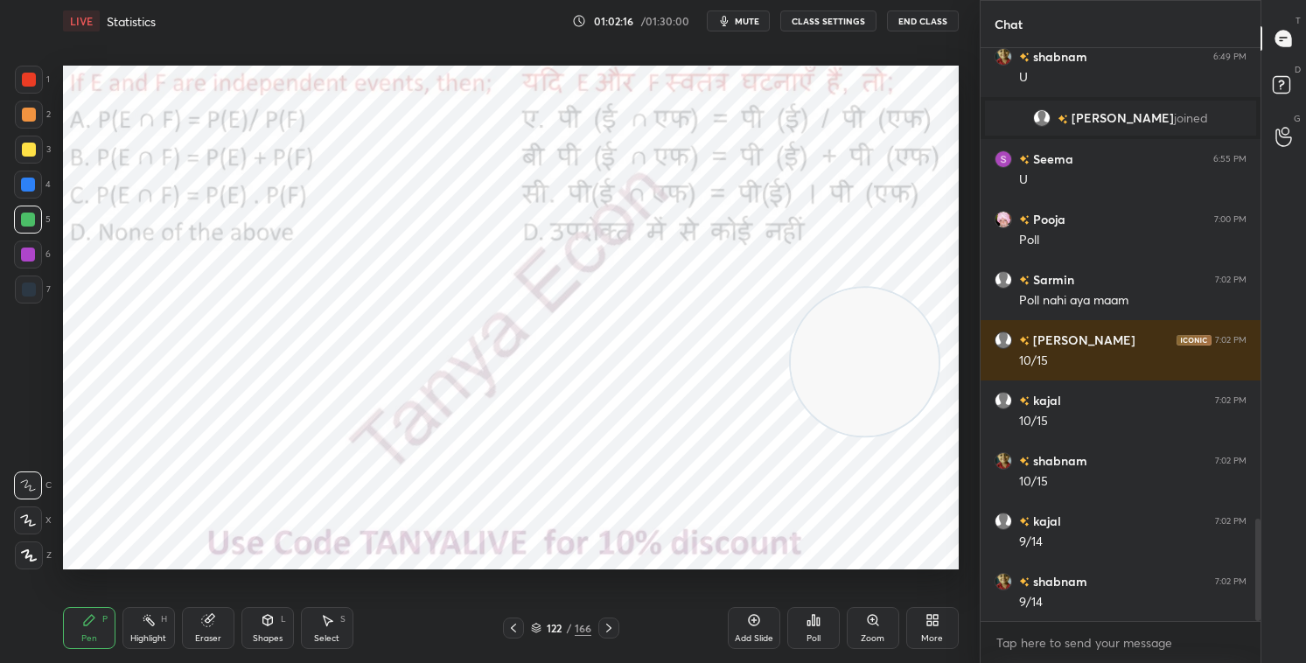
click at [543, 568] on div "122 / 166" at bounding box center [561, 628] width 60 height 16
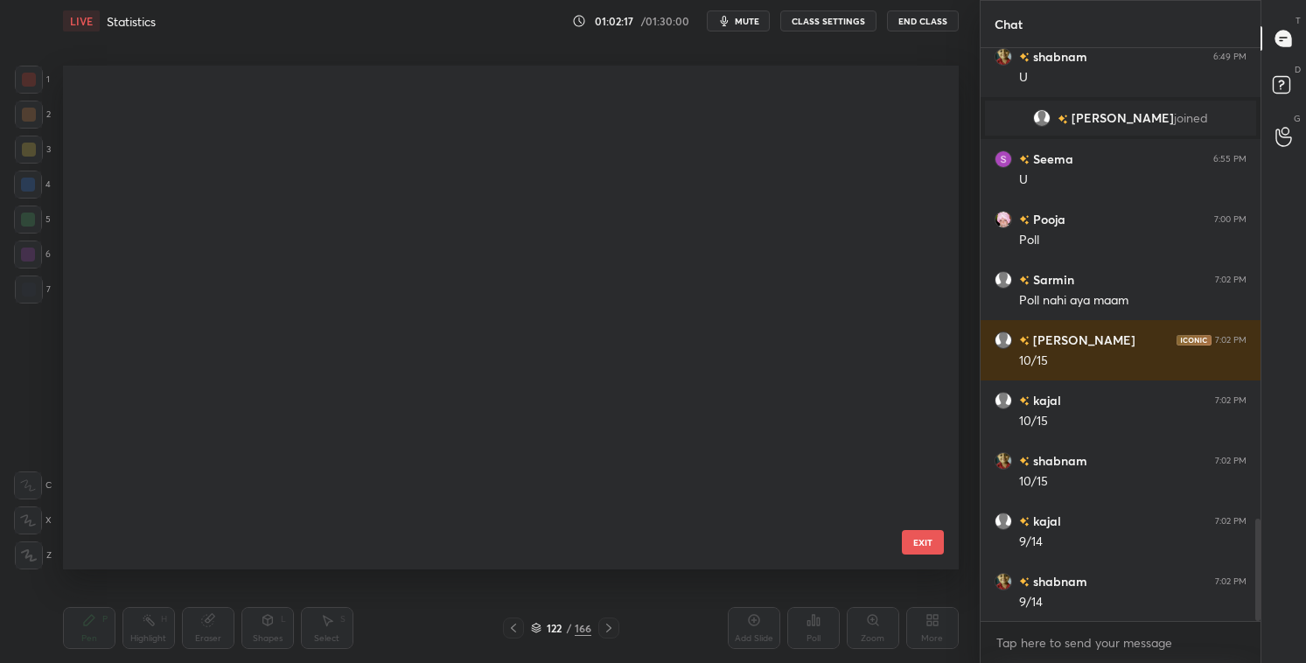
scroll to position [499, 887]
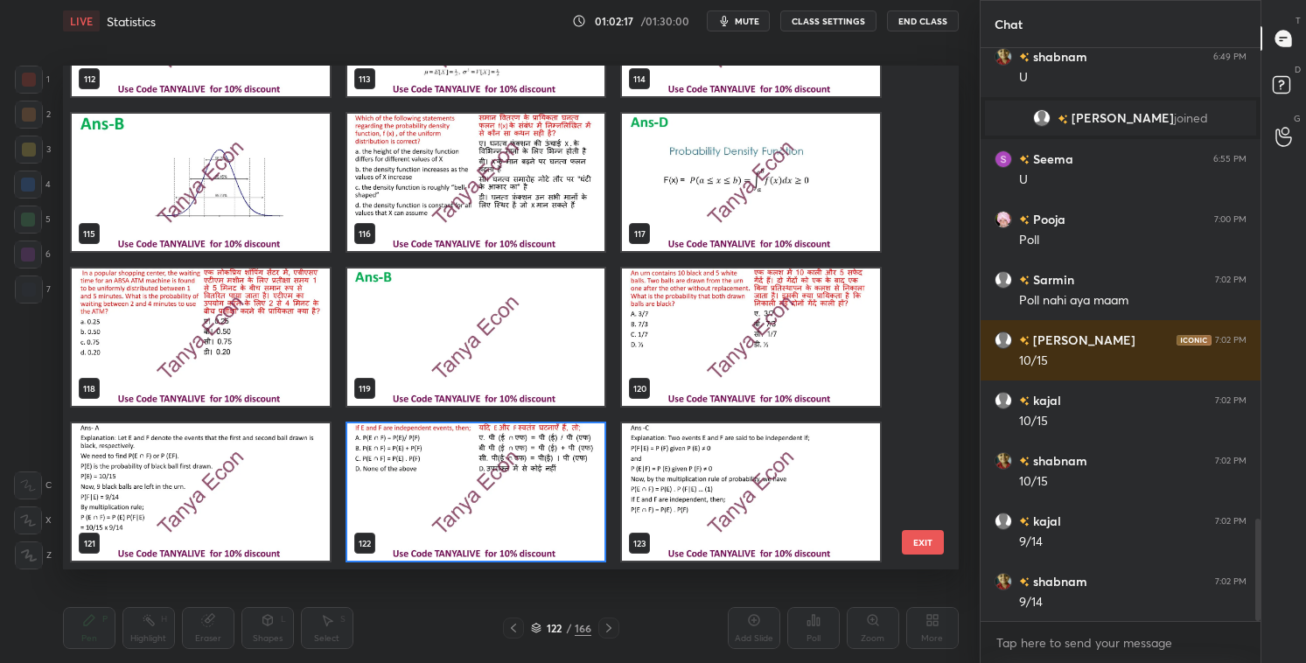
click at [535, 507] on img "grid" at bounding box center [476, 492] width 258 height 137
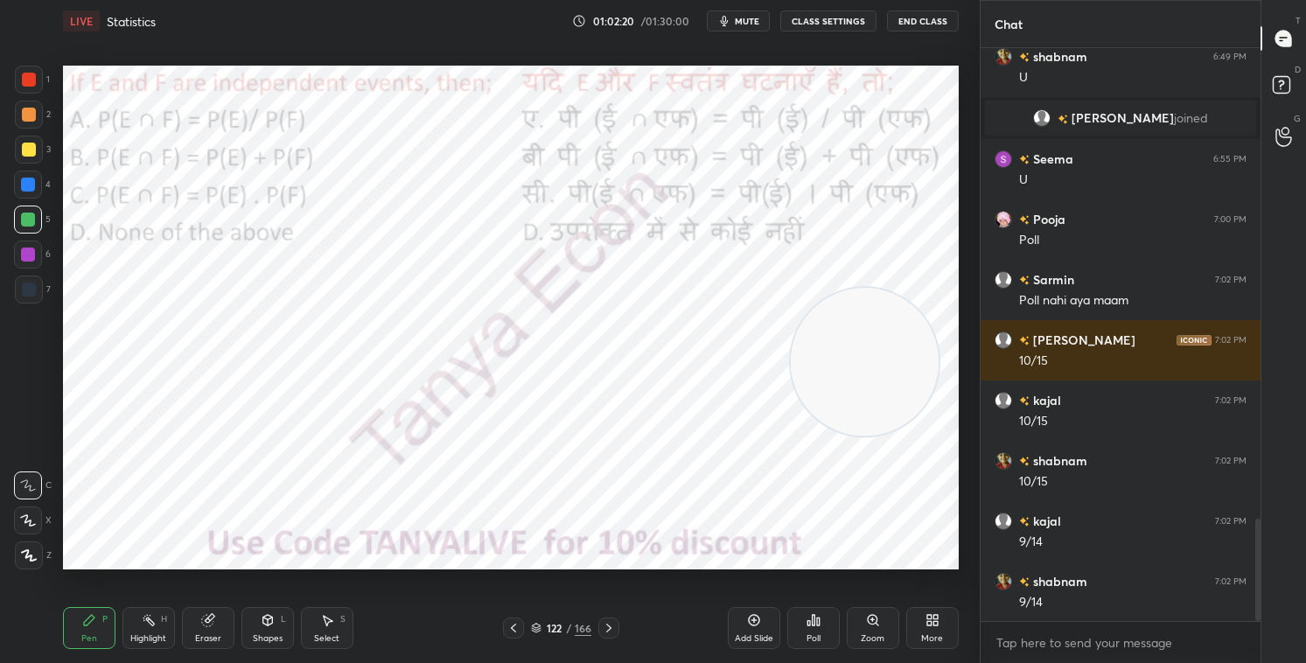
click at [803, 568] on div "Poll" at bounding box center [814, 628] width 53 height 42
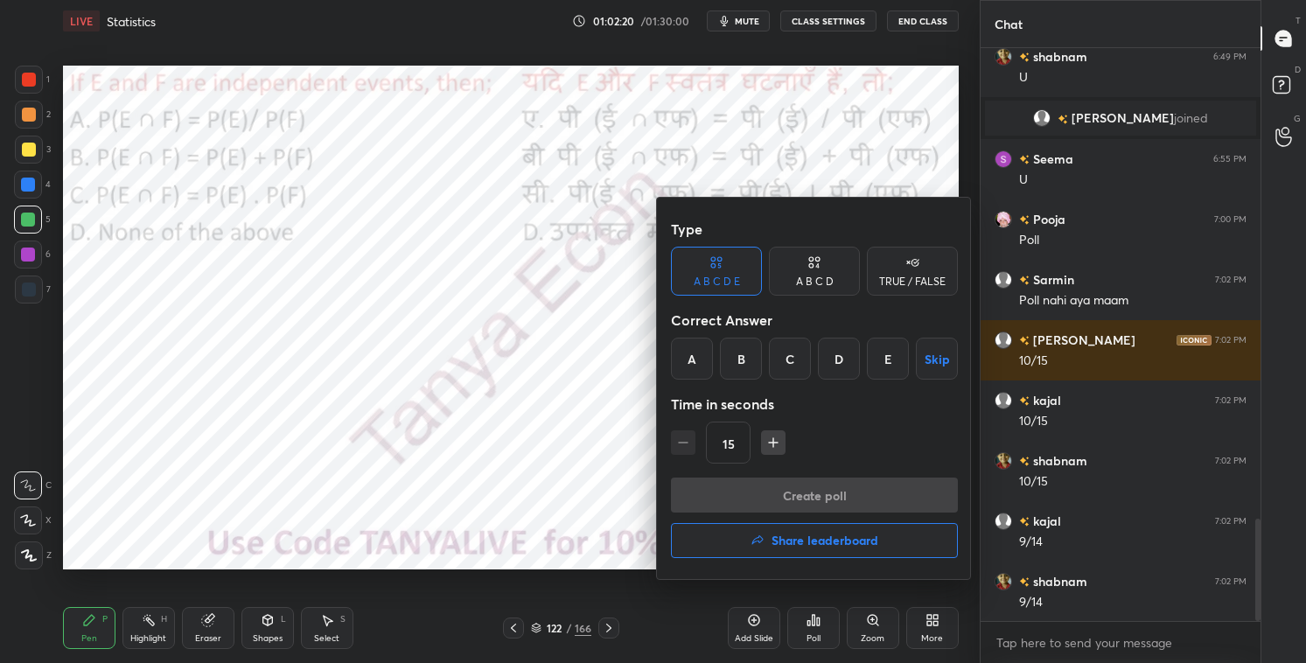
click at [832, 366] on div "D" at bounding box center [839, 359] width 42 height 42
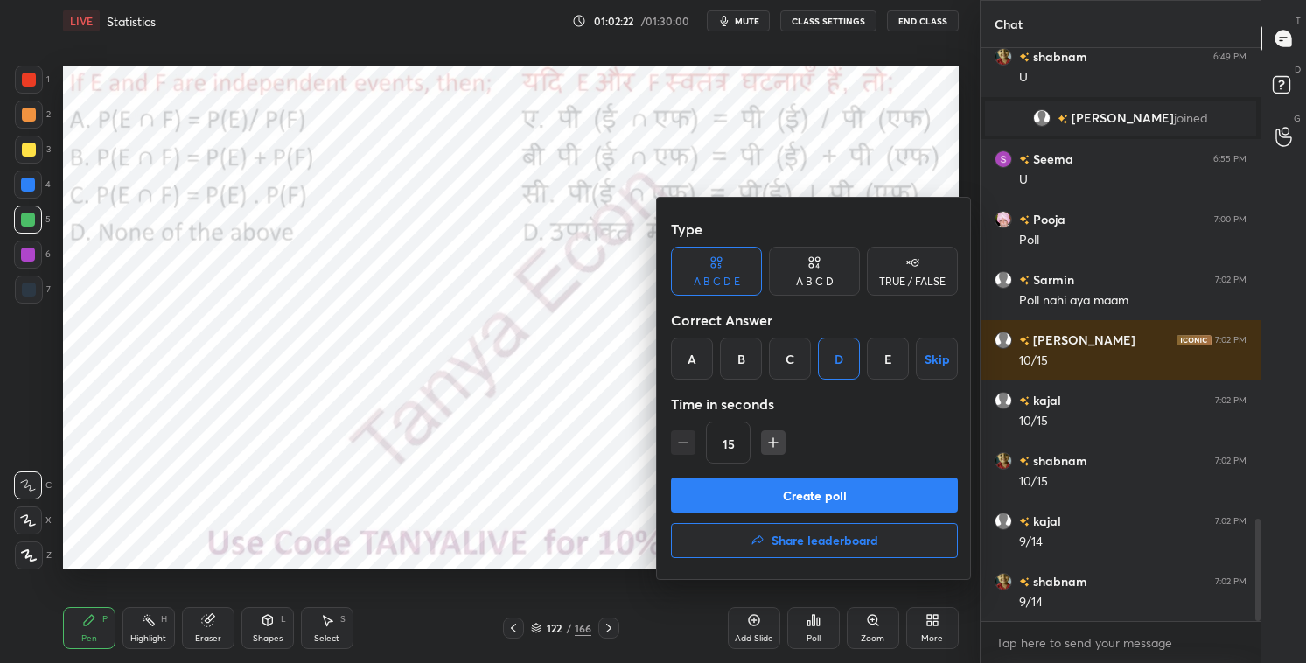
click at [828, 271] on div "A B C D" at bounding box center [814, 271] width 91 height 49
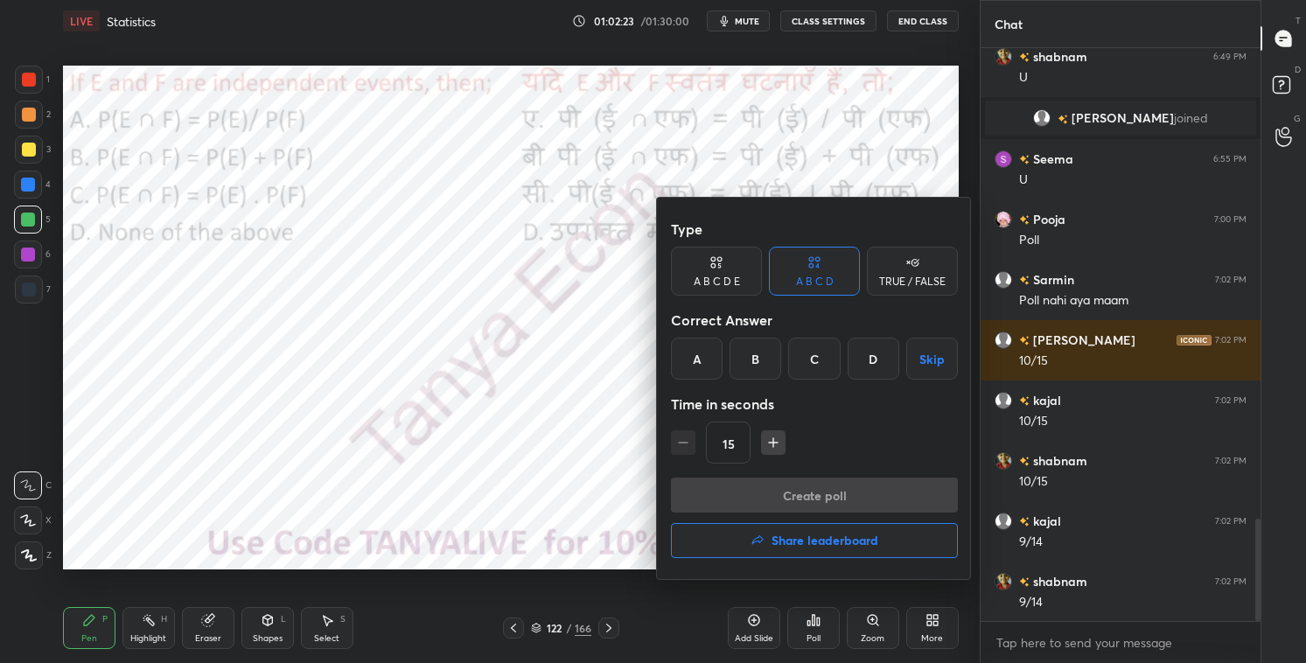
click at [801, 364] on div "C" at bounding box center [814, 359] width 52 height 42
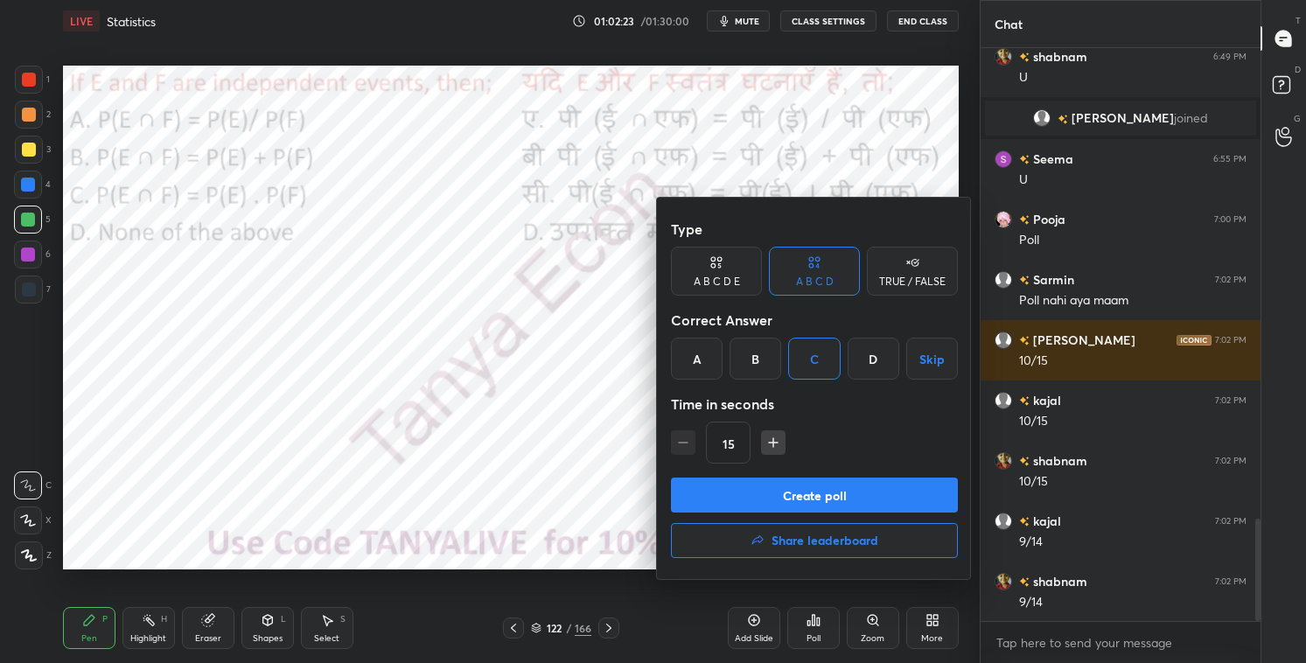
click at [780, 510] on button "Create poll" at bounding box center [814, 495] width 287 height 35
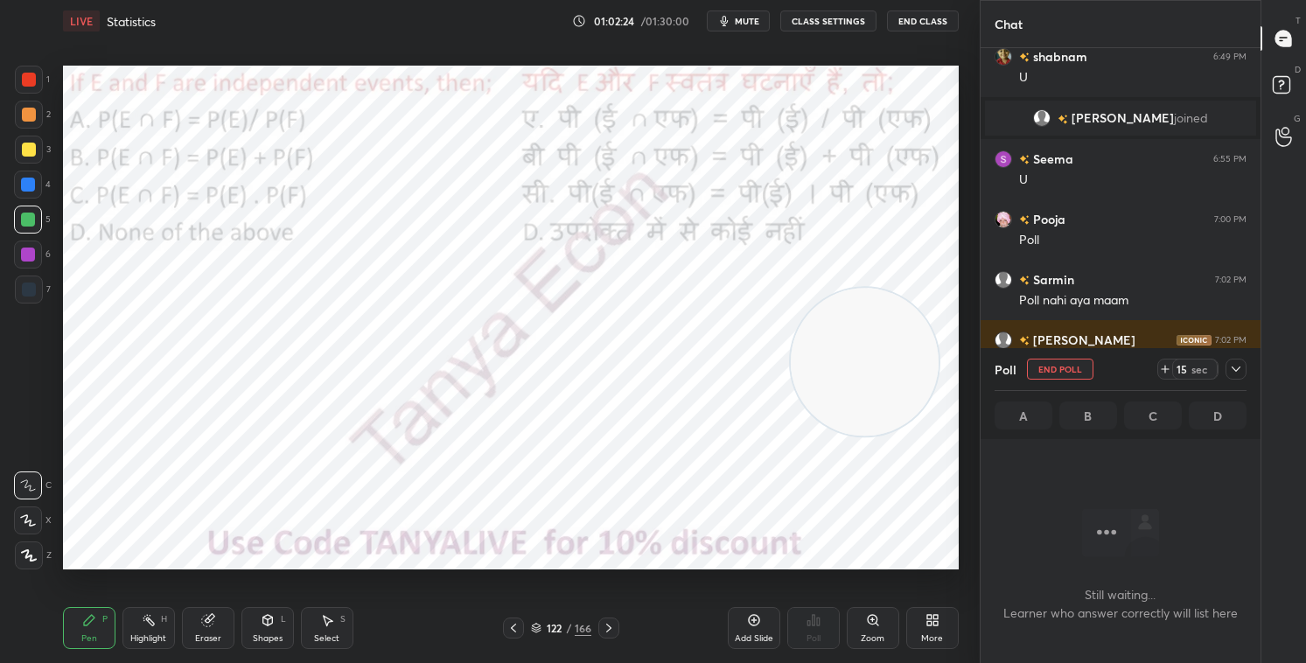
scroll to position [519, 275]
click at [275, 568] on div "Shapes L" at bounding box center [268, 628] width 53 height 42
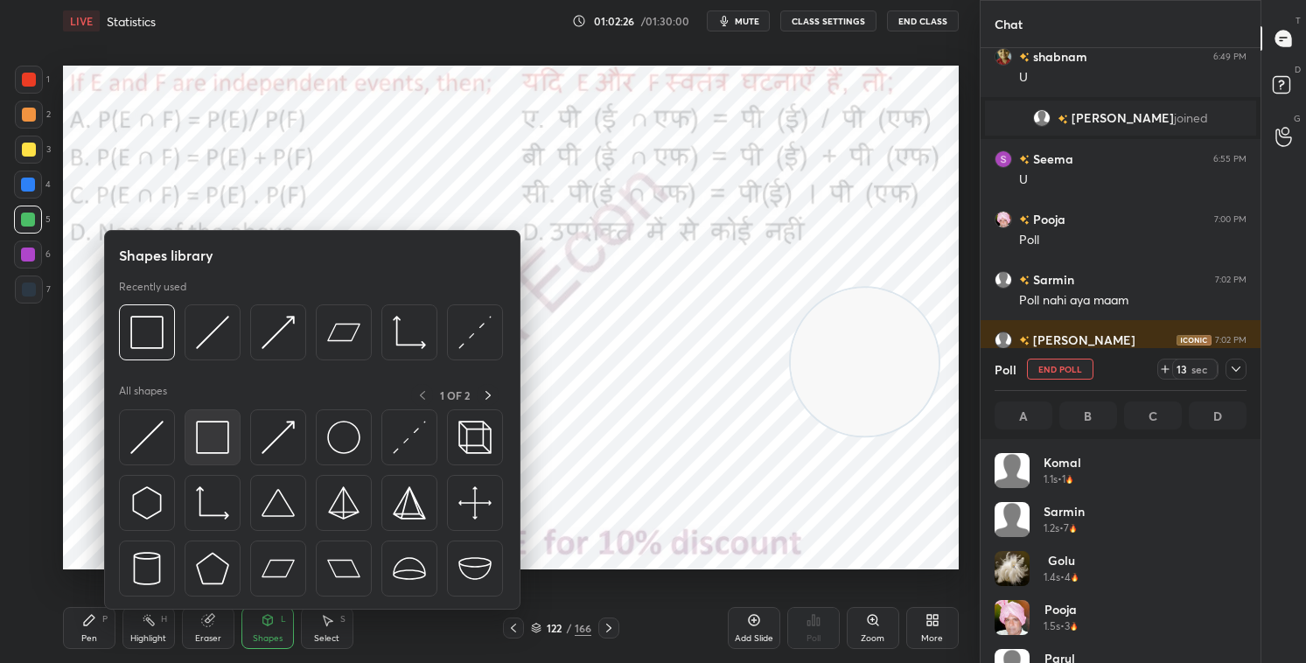
scroll to position [205, 247]
click at [231, 440] on div at bounding box center [213, 438] width 56 height 56
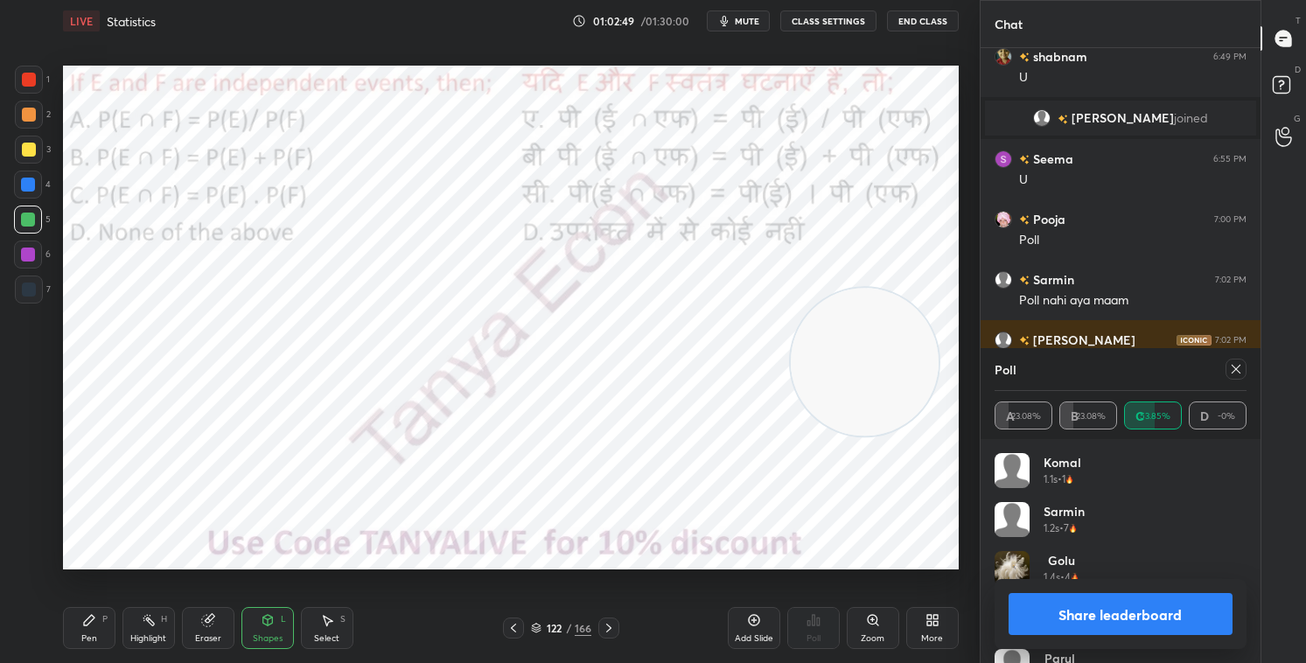
click at [108, 568] on div "Pen P" at bounding box center [89, 628] width 53 height 42
click at [1056, 568] on button "Share leaderboard" at bounding box center [1121, 614] width 224 height 42
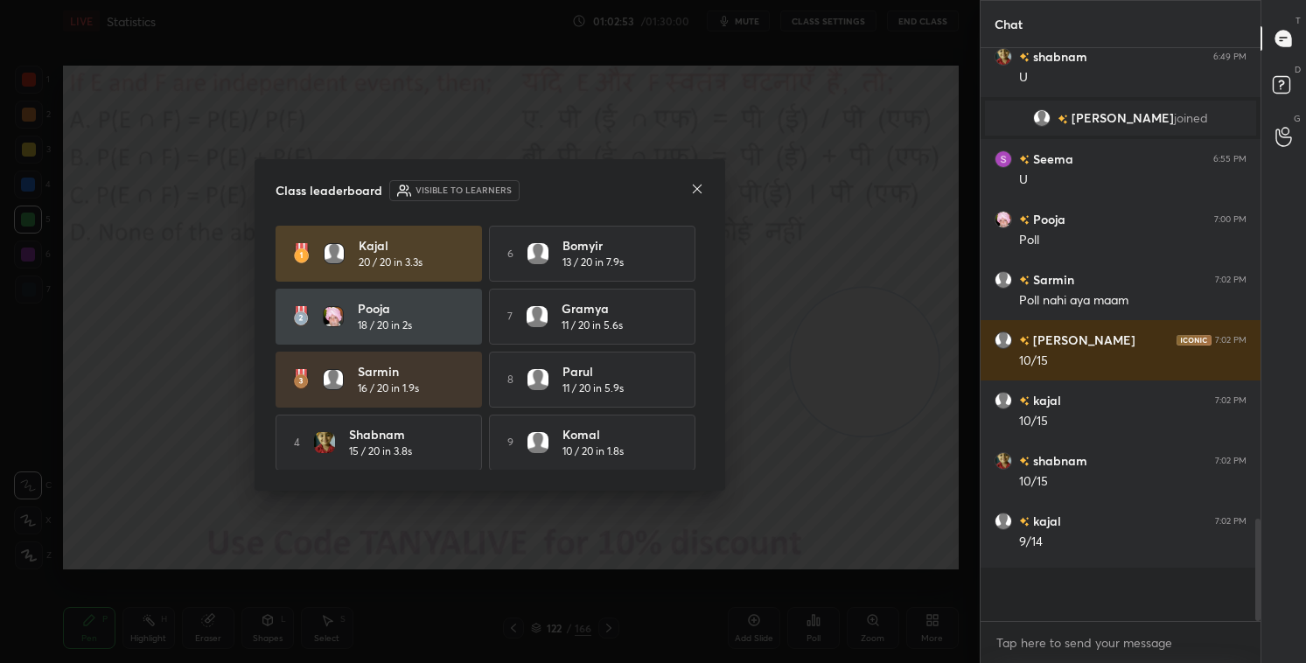
scroll to position [6, 5]
click at [694, 185] on icon at bounding box center [697, 189] width 14 height 14
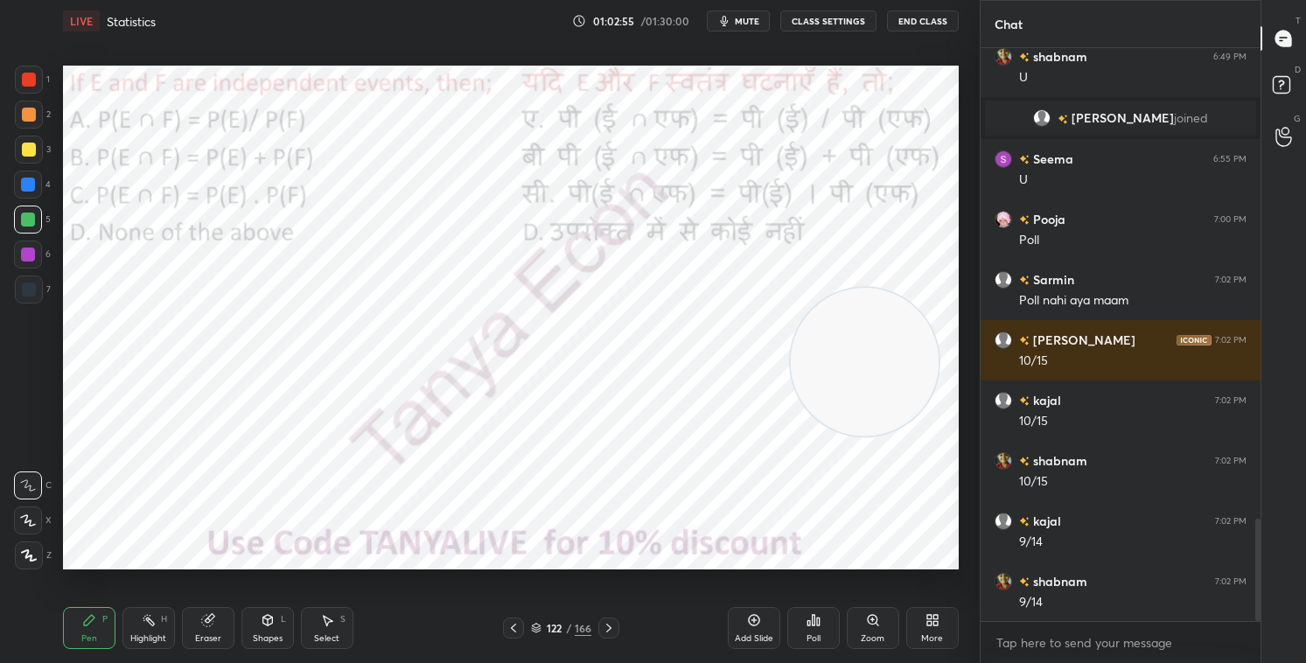
click at [603, 568] on icon at bounding box center [609, 628] width 14 height 14
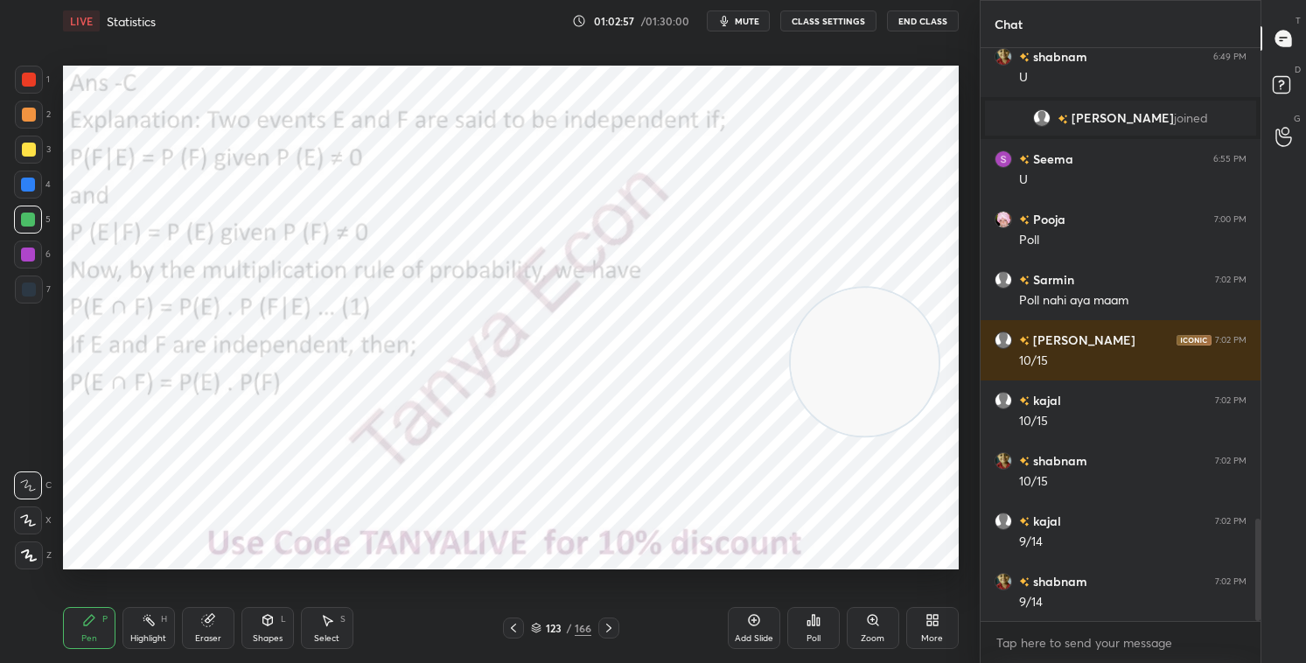
click at [535, 568] on icon at bounding box center [536, 628] width 11 height 11
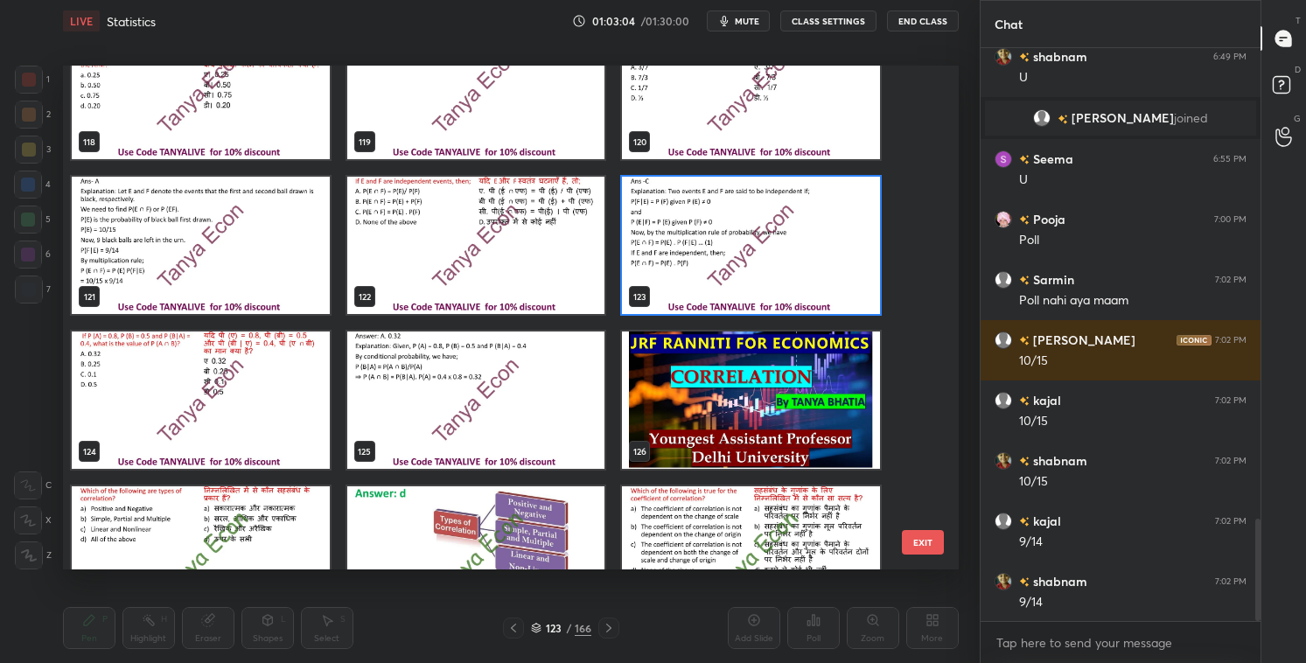
click at [262, 446] on img "grid" at bounding box center [201, 400] width 258 height 137
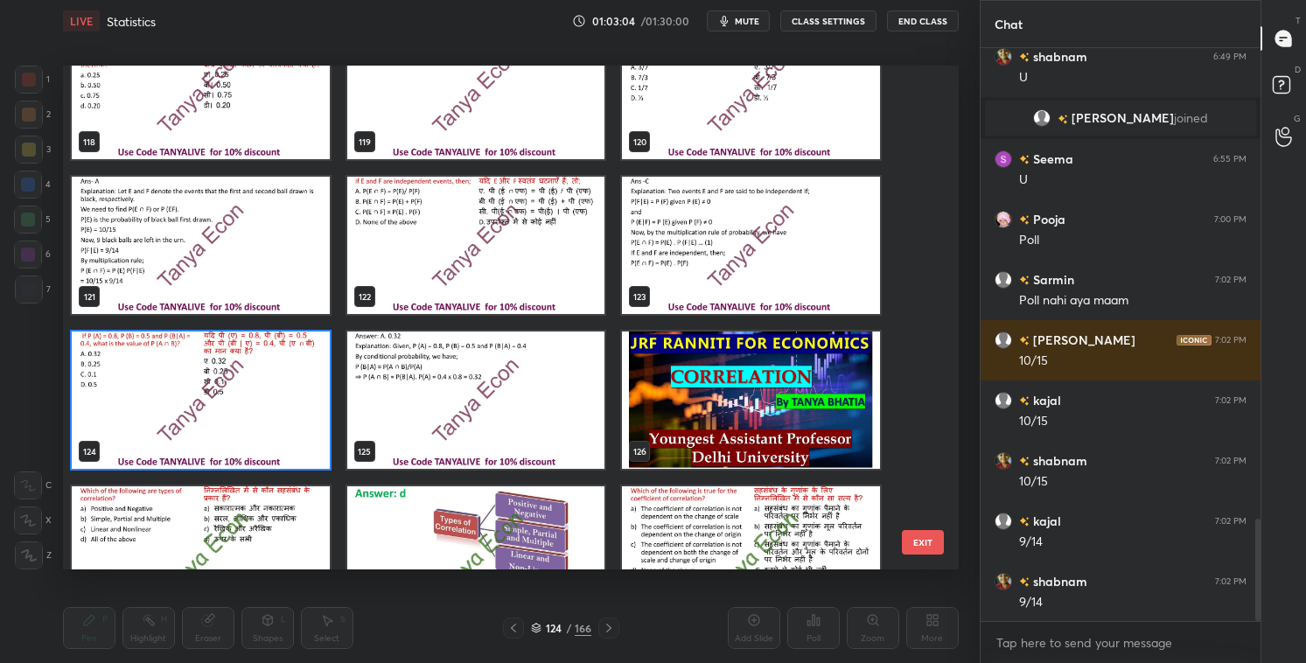
click at [261, 446] on img "grid" at bounding box center [201, 400] width 258 height 137
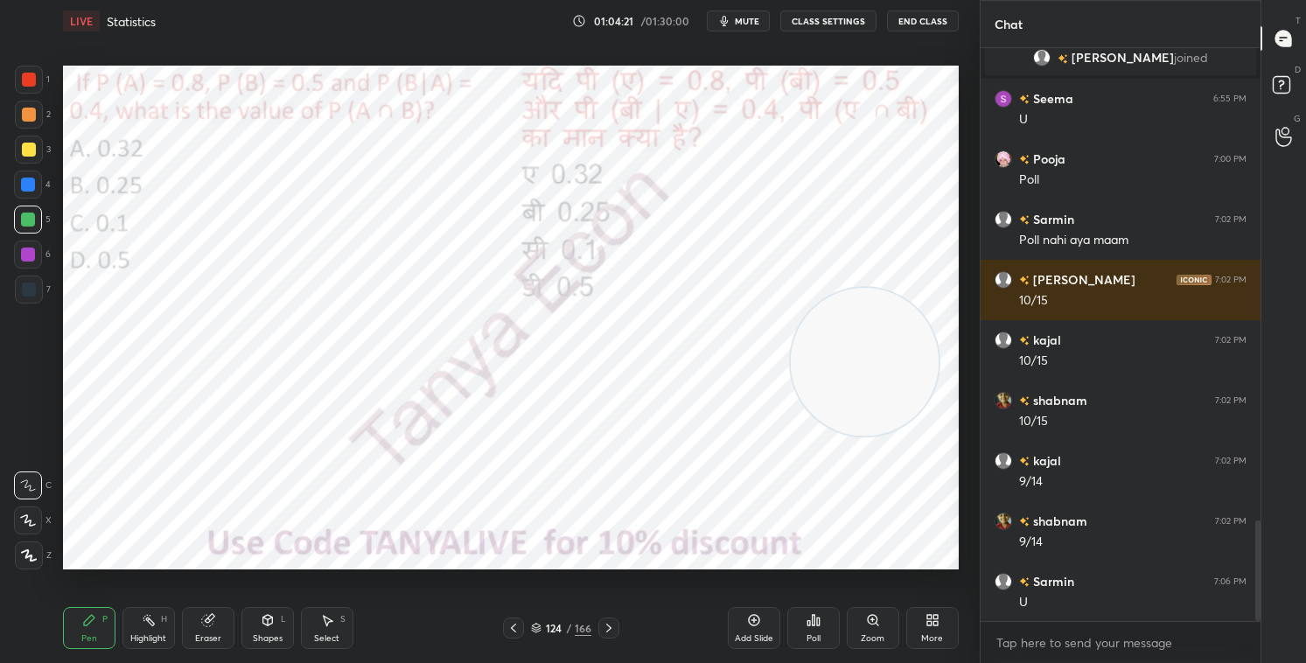
scroll to position [2747, 0]
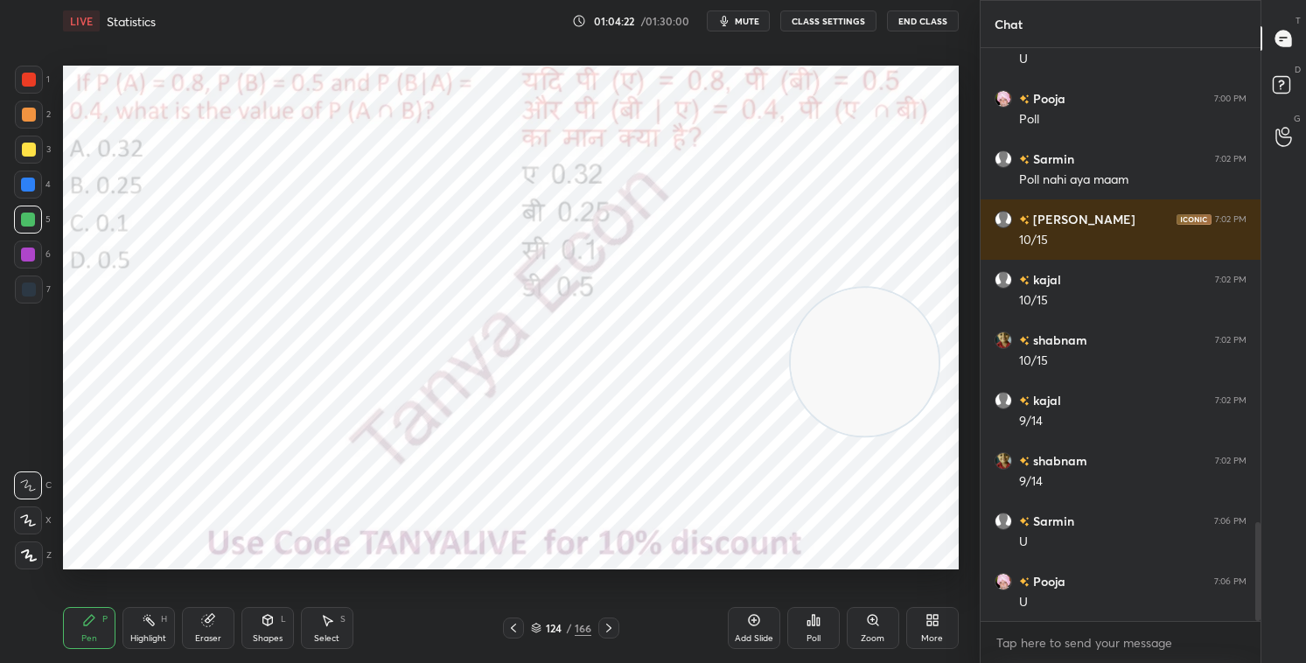
click at [543, 568] on div "124 / 166" at bounding box center [561, 628] width 60 height 16
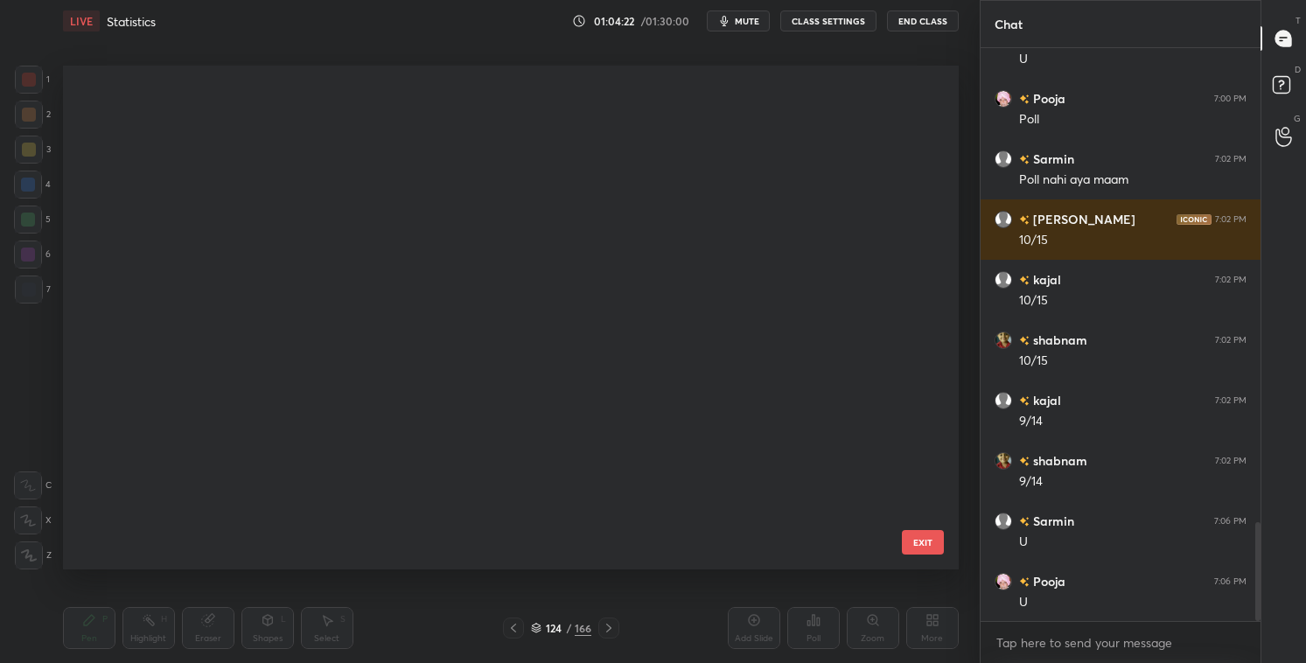
scroll to position [499, 887]
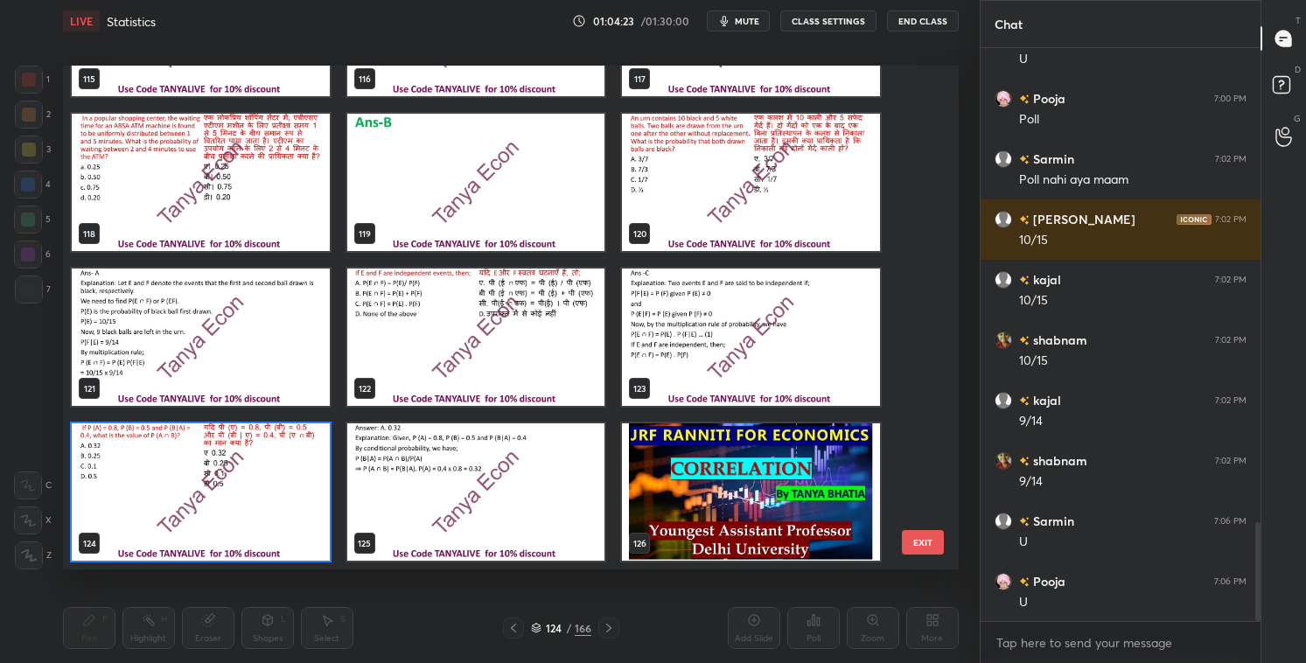
click at [310, 496] on img "grid" at bounding box center [201, 492] width 258 height 137
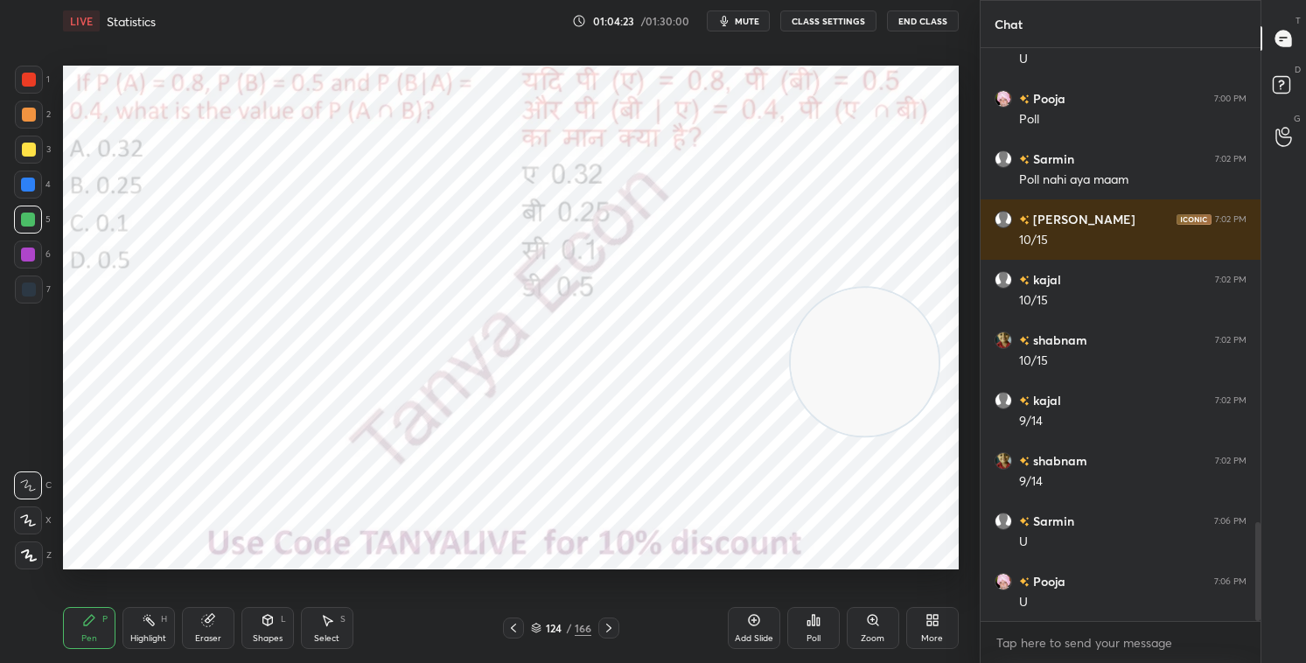
click at [309, 497] on img "grid" at bounding box center [201, 492] width 258 height 137
click at [813, 568] on div "Poll" at bounding box center [814, 628] width 53 height 42
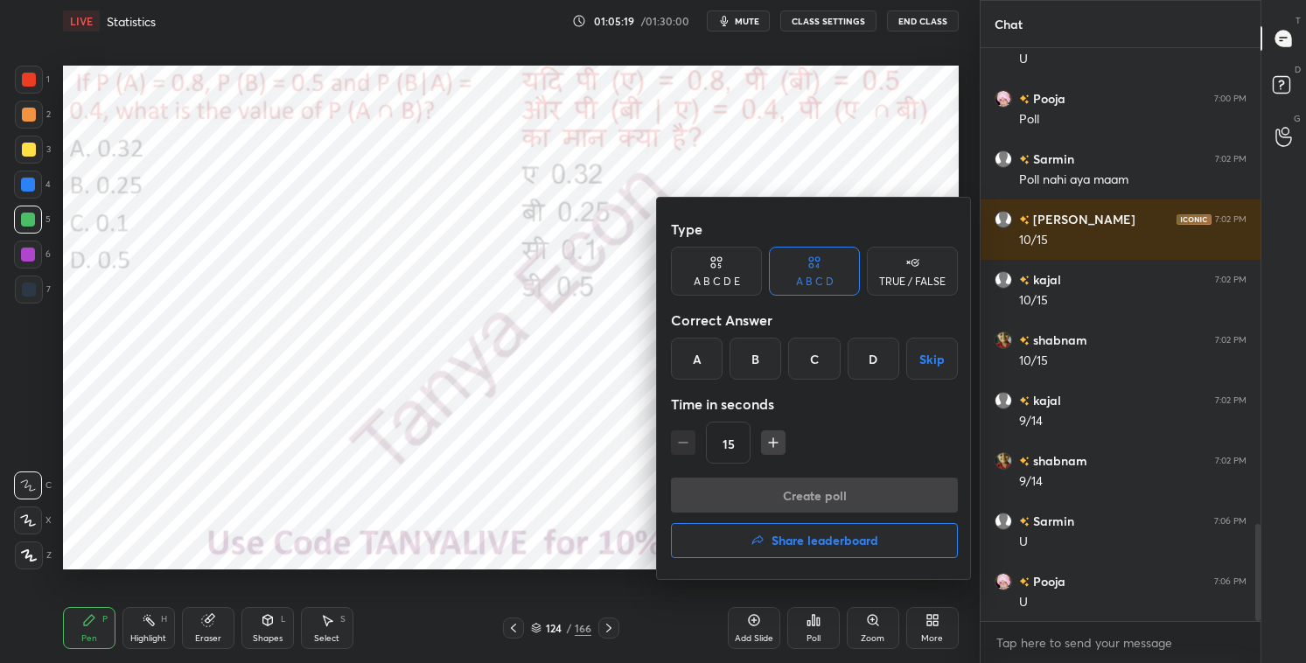
scroll to position [2807, 0]
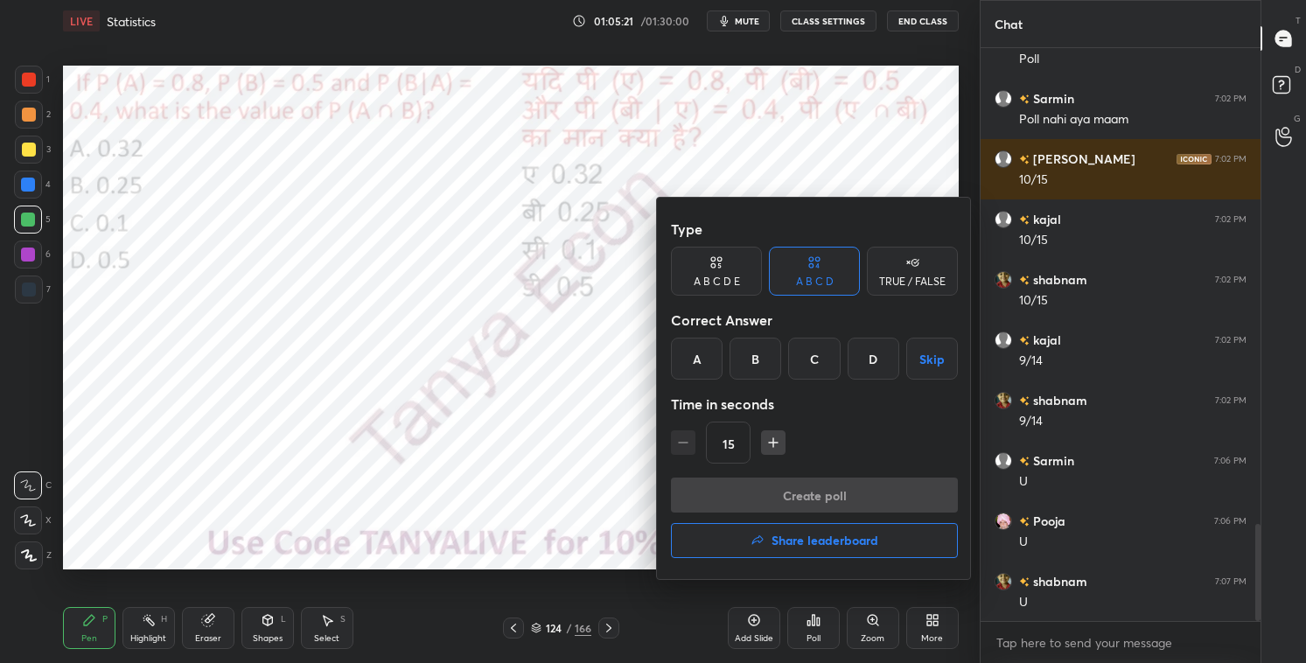
click at [606, 494] on div at bounding box center [653, 331] width 1306 height 663
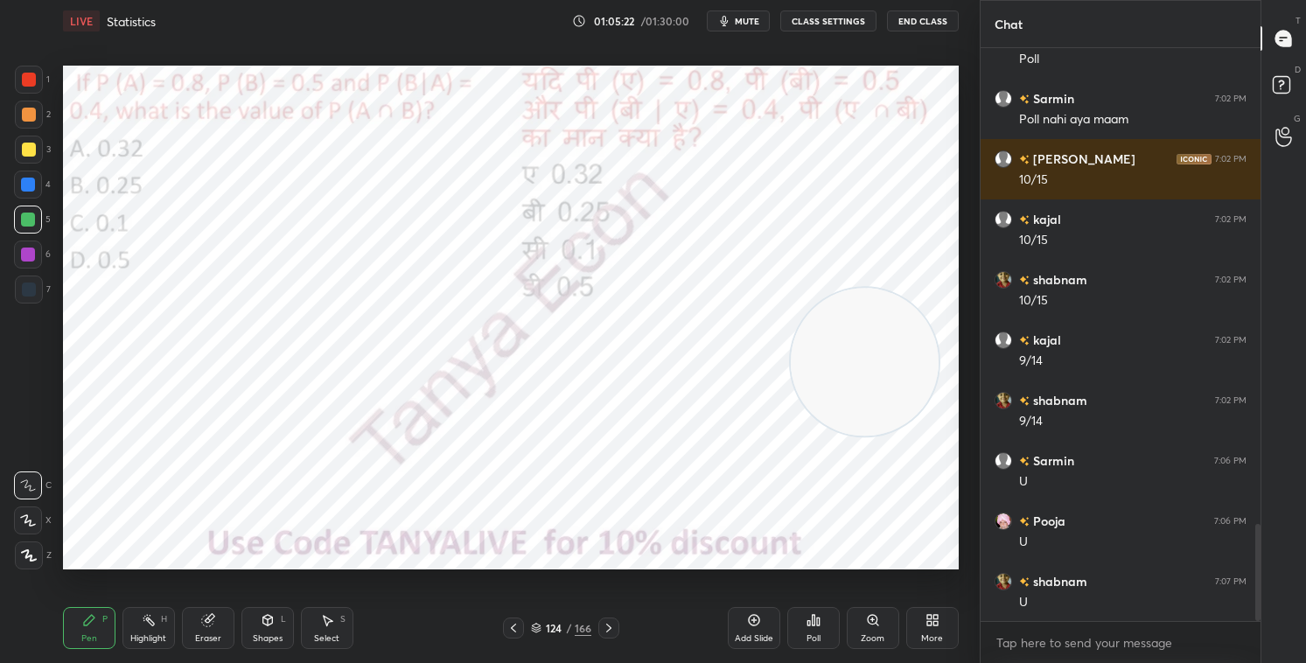
click at [545, 568] on div "124" at bounding box center [554, 628] width 18 height 11
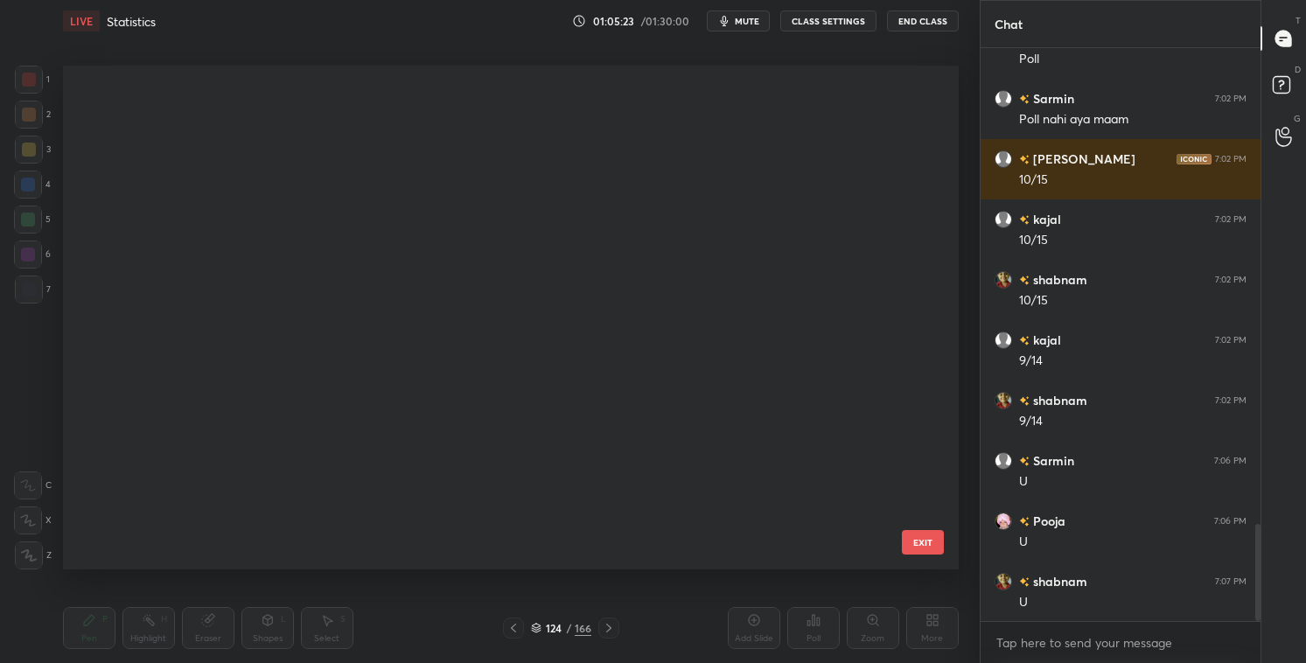
scroll to position [499, 887]
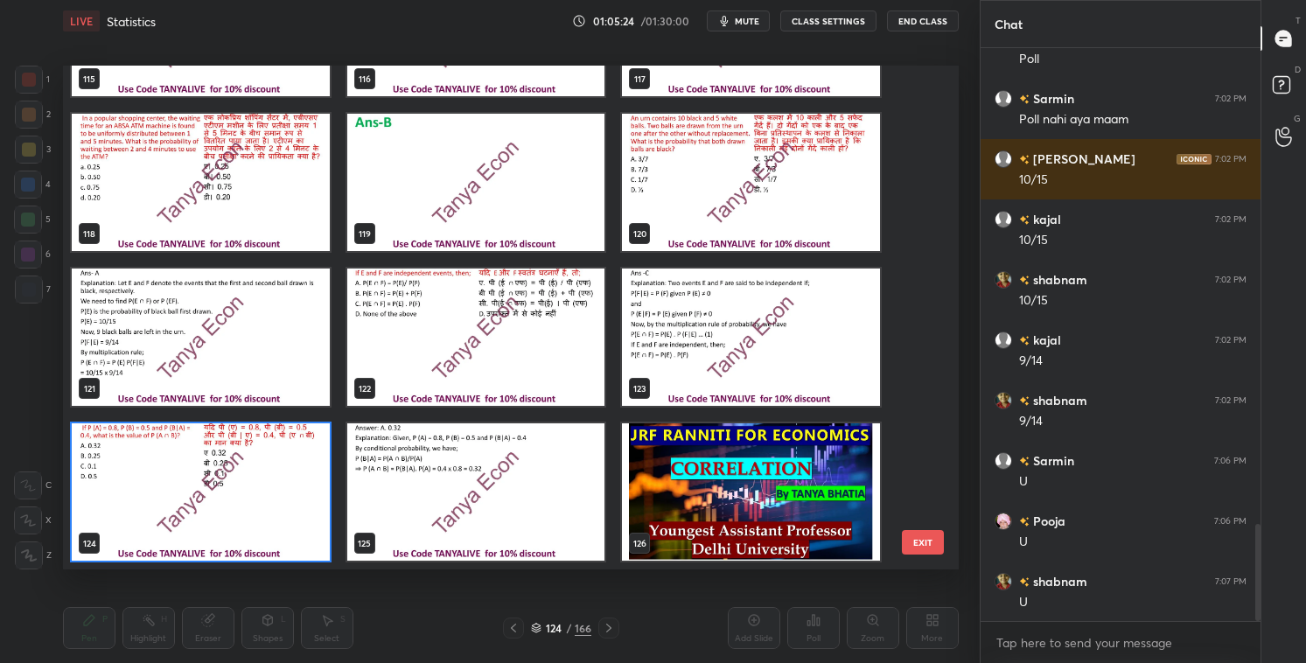
click at [251, 547] on img "grid" at bounding box center [201, 492] width 258 height 137
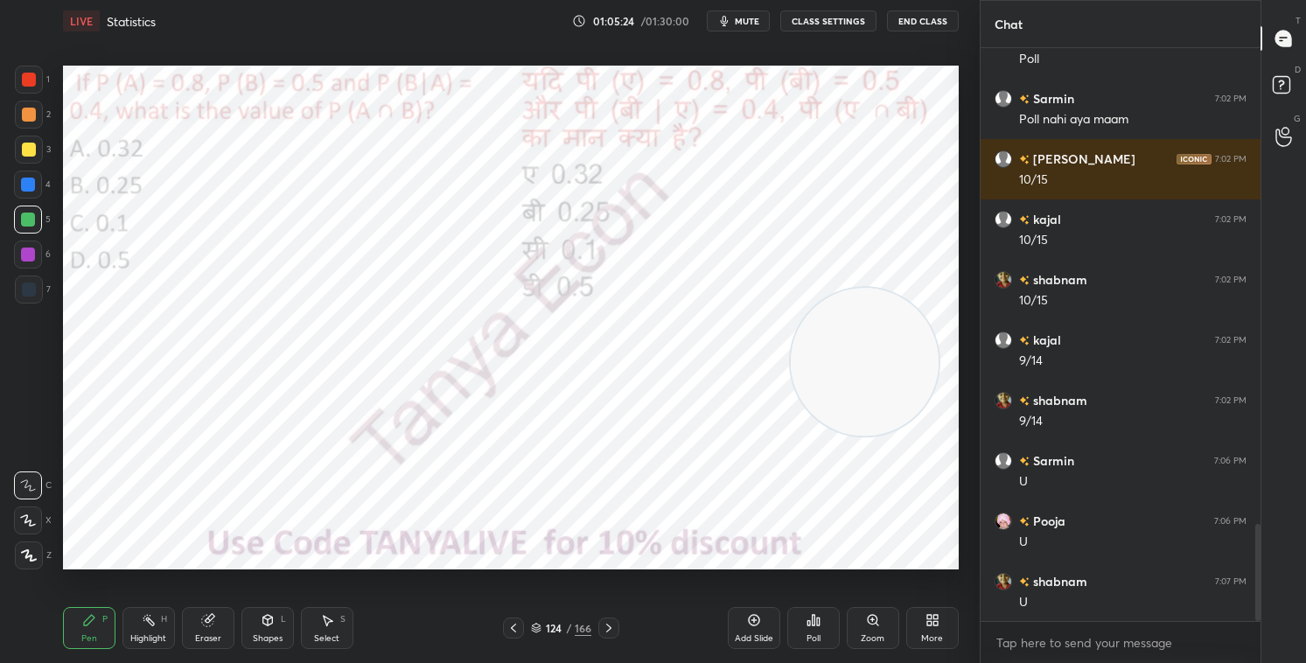
click at [254, 545] on img "grid" at bounding box center [201, 492] width 258 height 137
click at [825, 568] on div "Poll" at bounding box center [814, 628] width 53 height 42
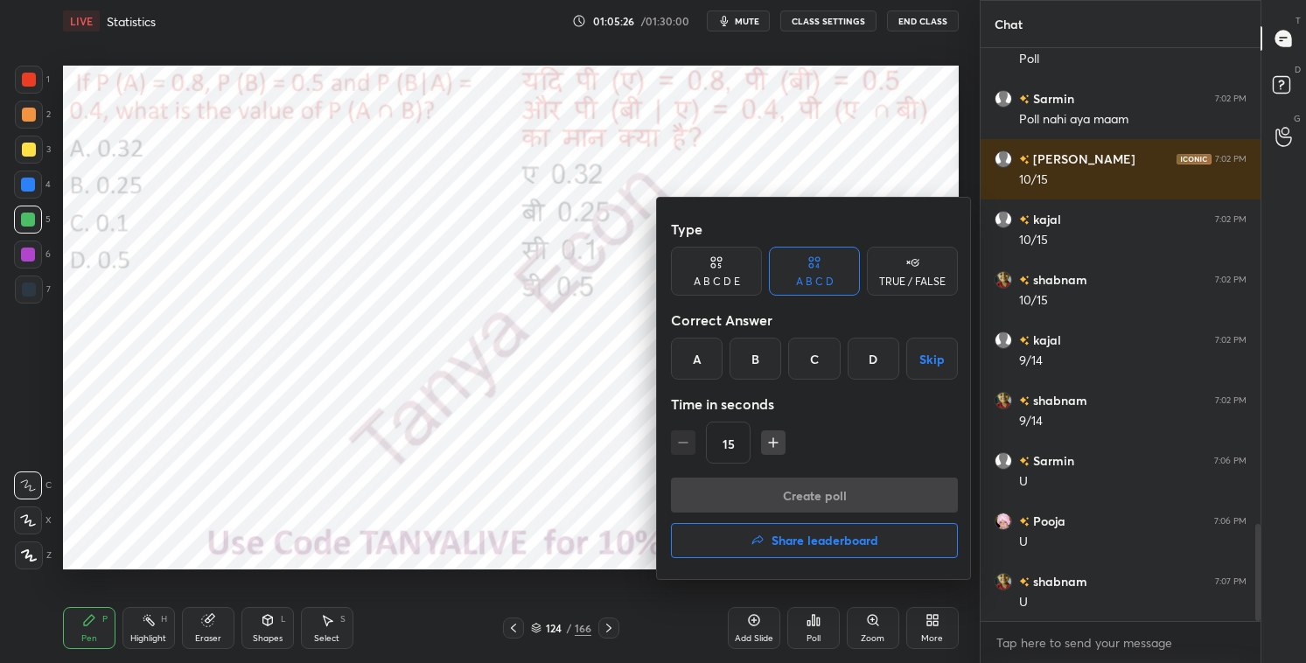
click at [695, 361] on div "A" at bounding box center [697, 359] width 52 height 42
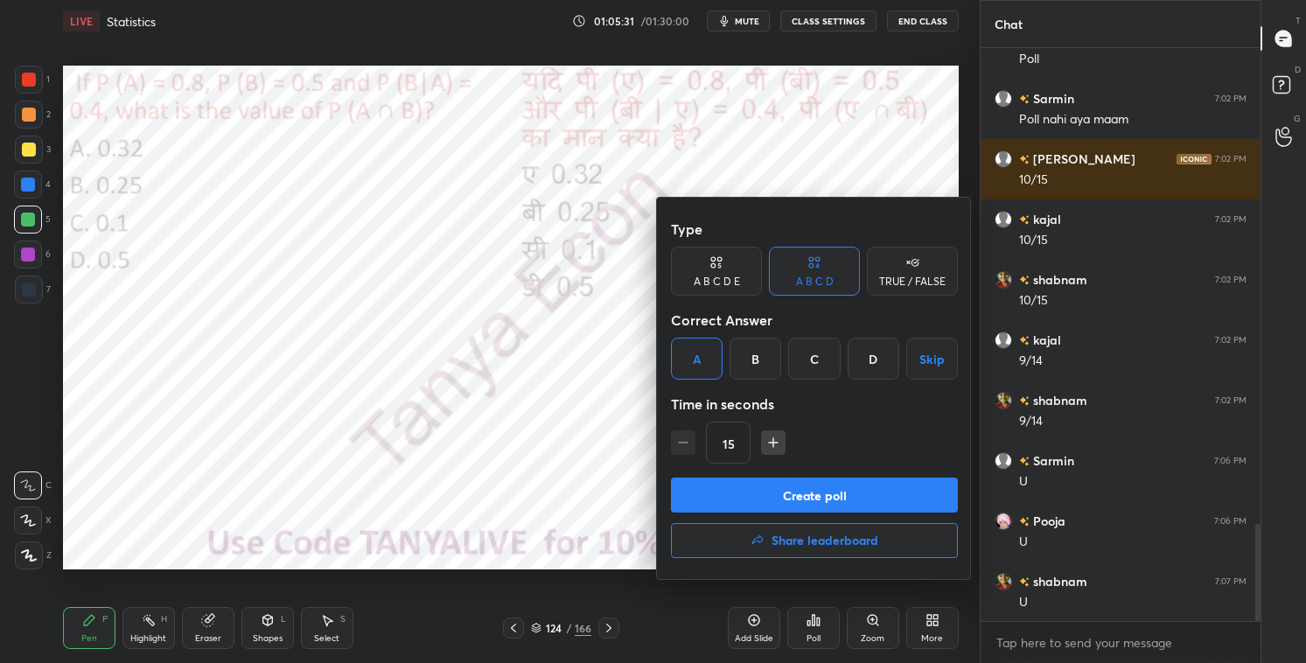
click at [713, 509] on button "Create poll" at bounding box center [814, 495] width 287 height 35
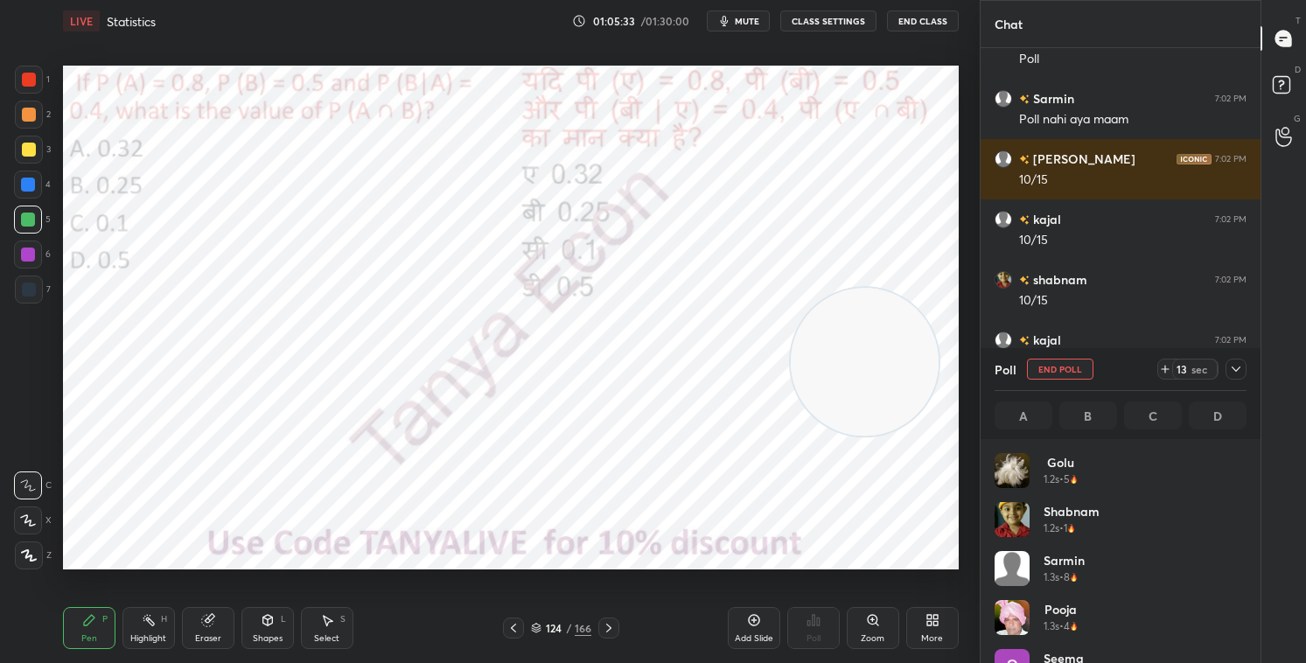
scroll to position [205, 247]
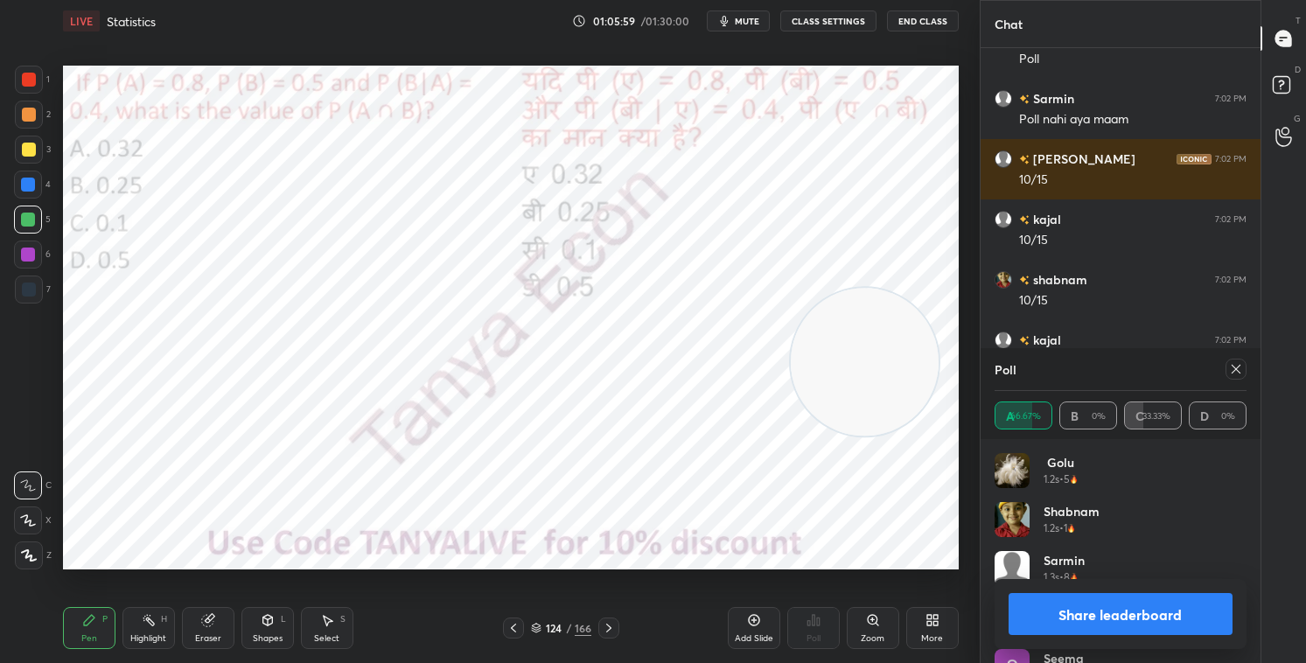
click at [284, 568] on div "L" at bounding box center [283, 619] width 5 height 9
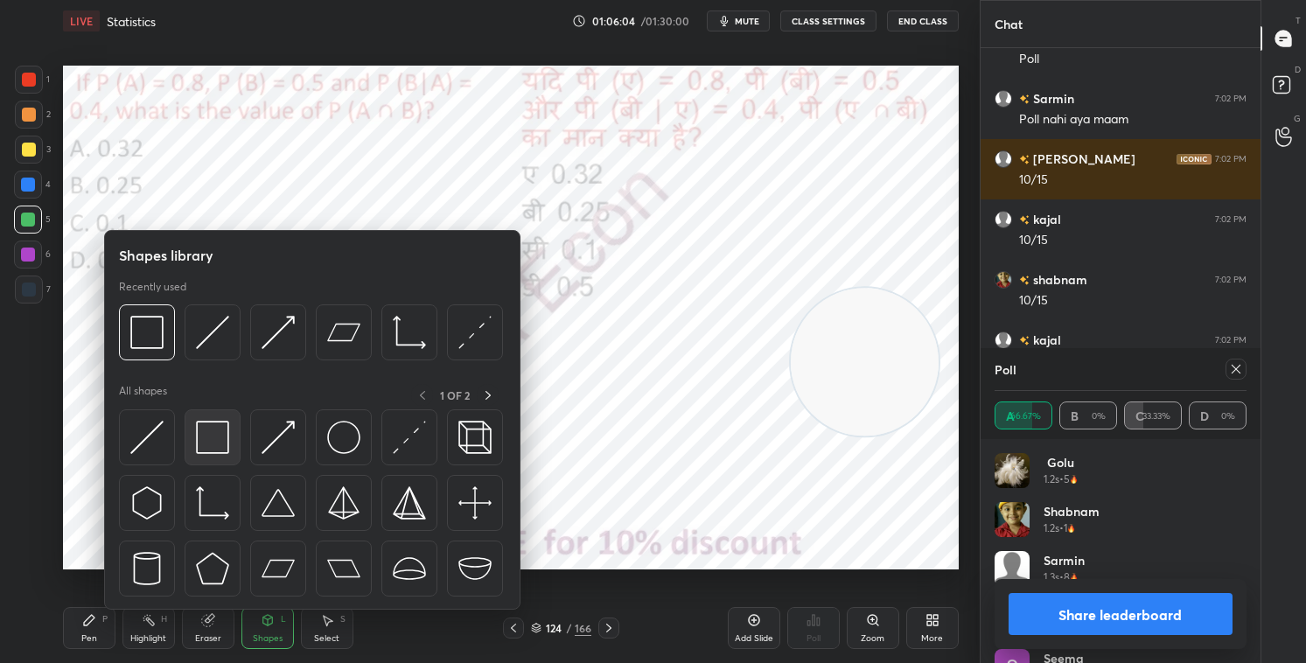
click at [220, 425] on img at bounding box center [212, 437] width 33 height 33
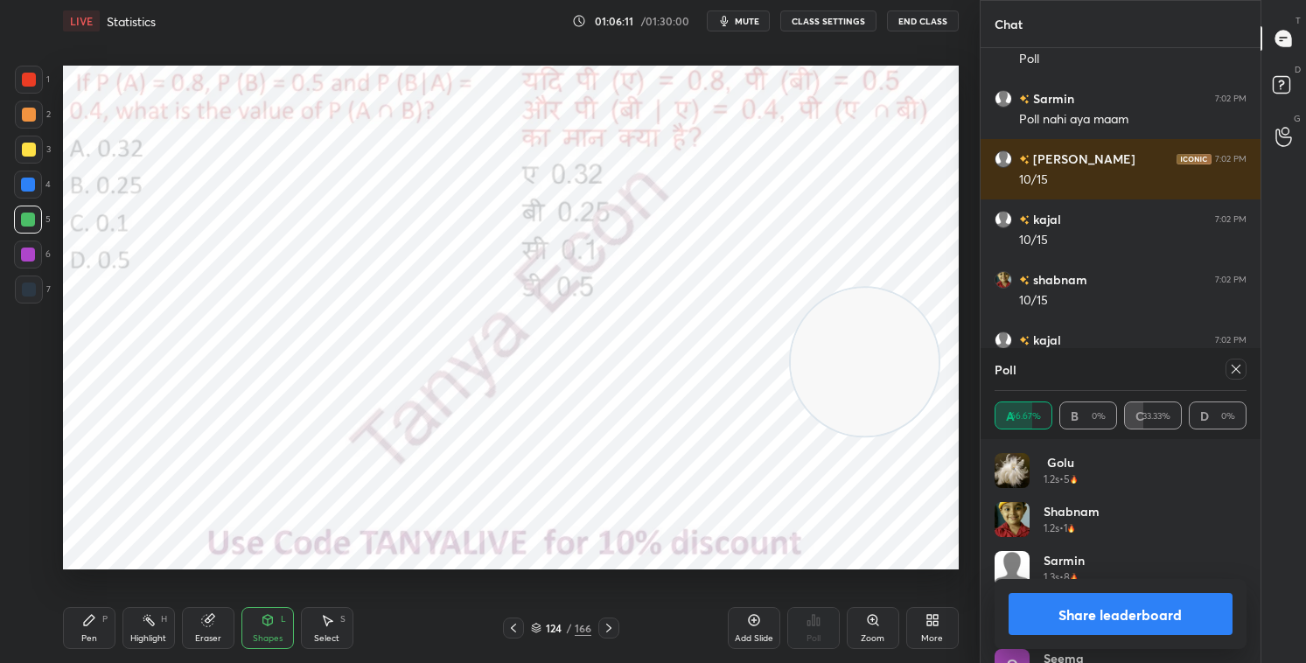
click at [1095, 568] on button "Share leaderboard" at bounding box center [1121, 614] width 224 height 42
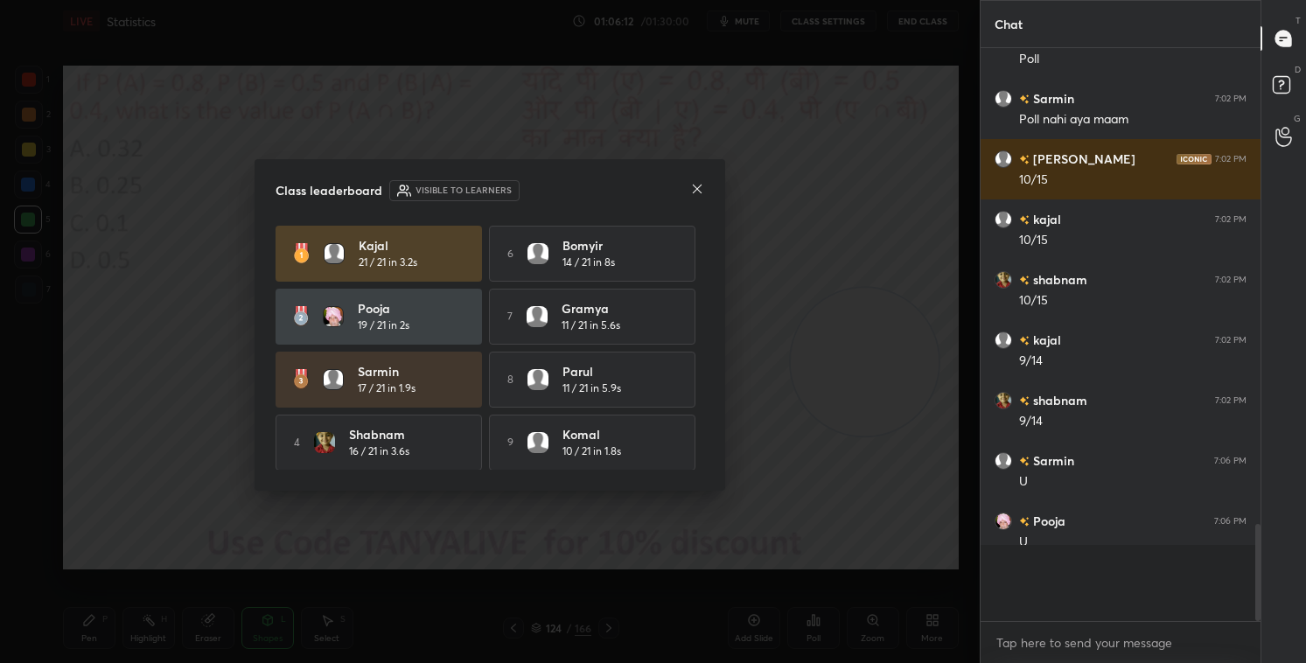
scroll to position [6, 5]
click at [692, 193] on icon at bounding box center [697, 189] width 14 height 14
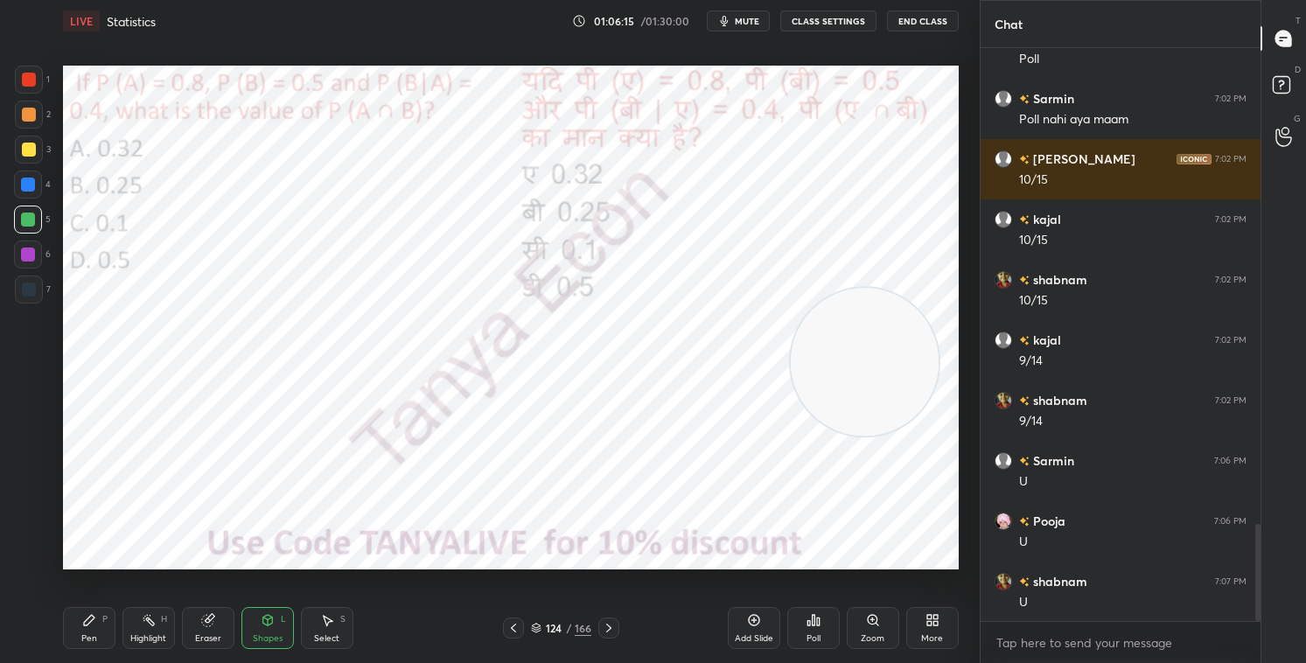
click at [99, 568] on div "Pen P" at bounding box center [89, 628] width 53 height 42
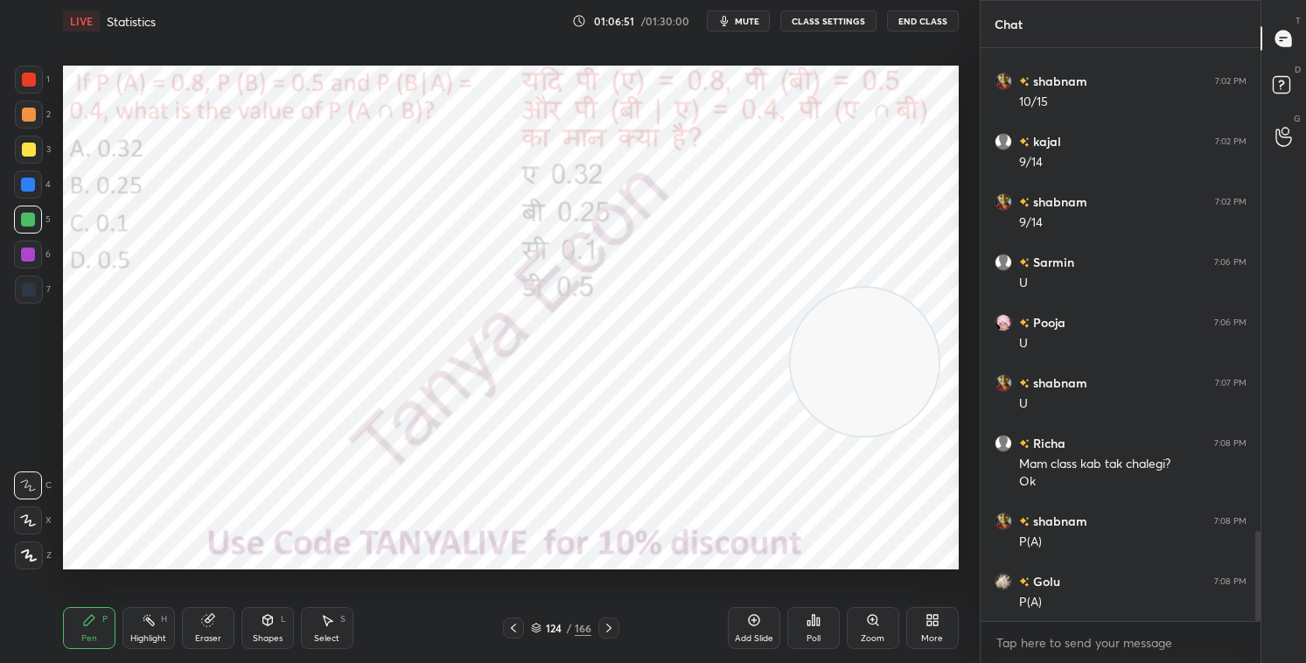
scroll to position [3066, 0]
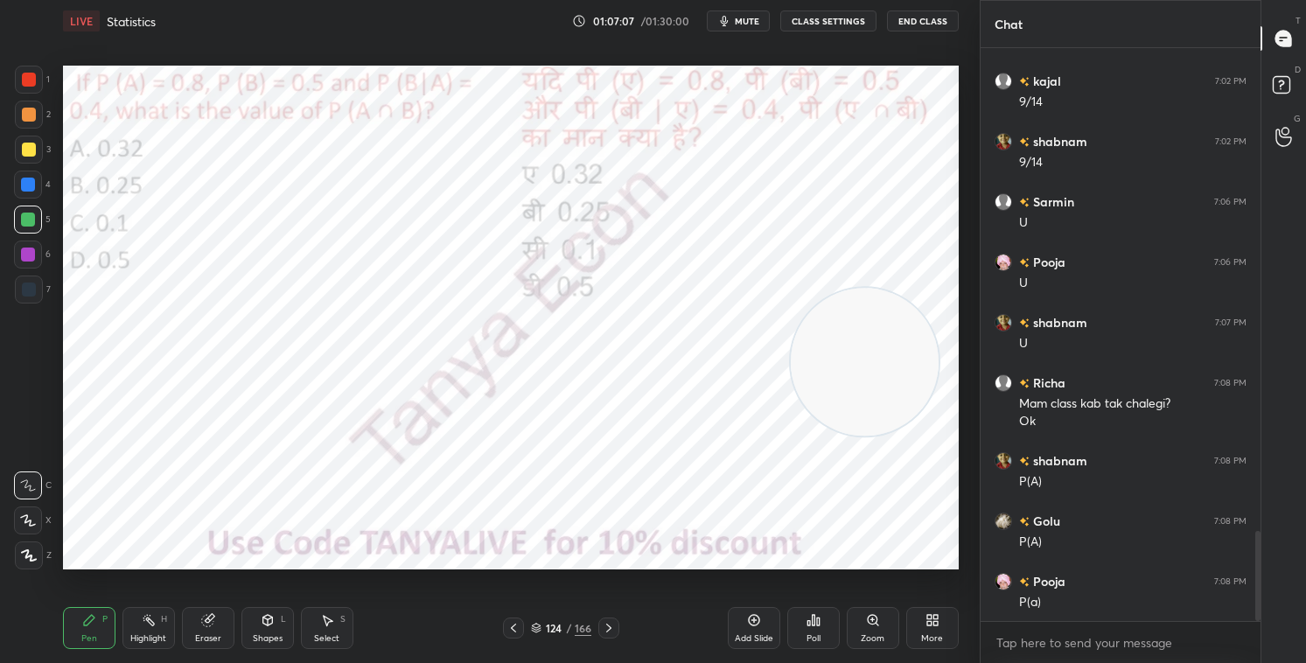
click at [536, 568] on icon at bounding box center [536, 628] width 11 height 11
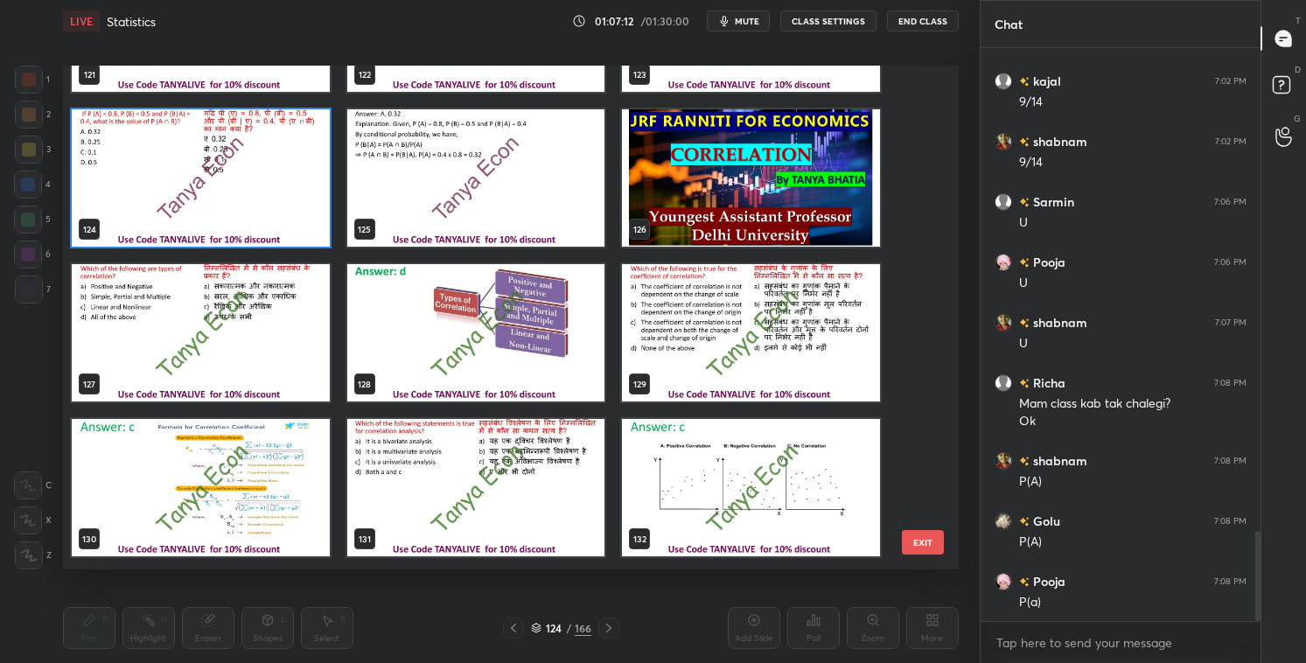
scroll to position [6286, 0]
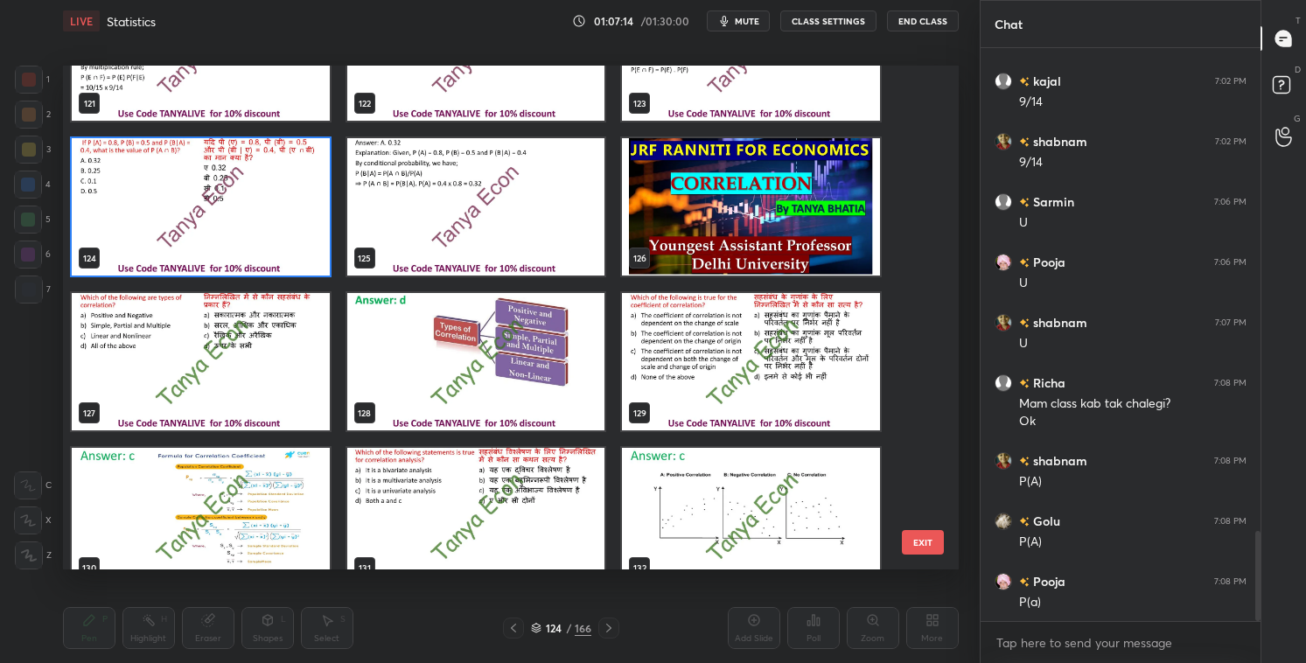
click at [496, 236] on img "grid" at bounding box center [476, 206] width 258 height 137
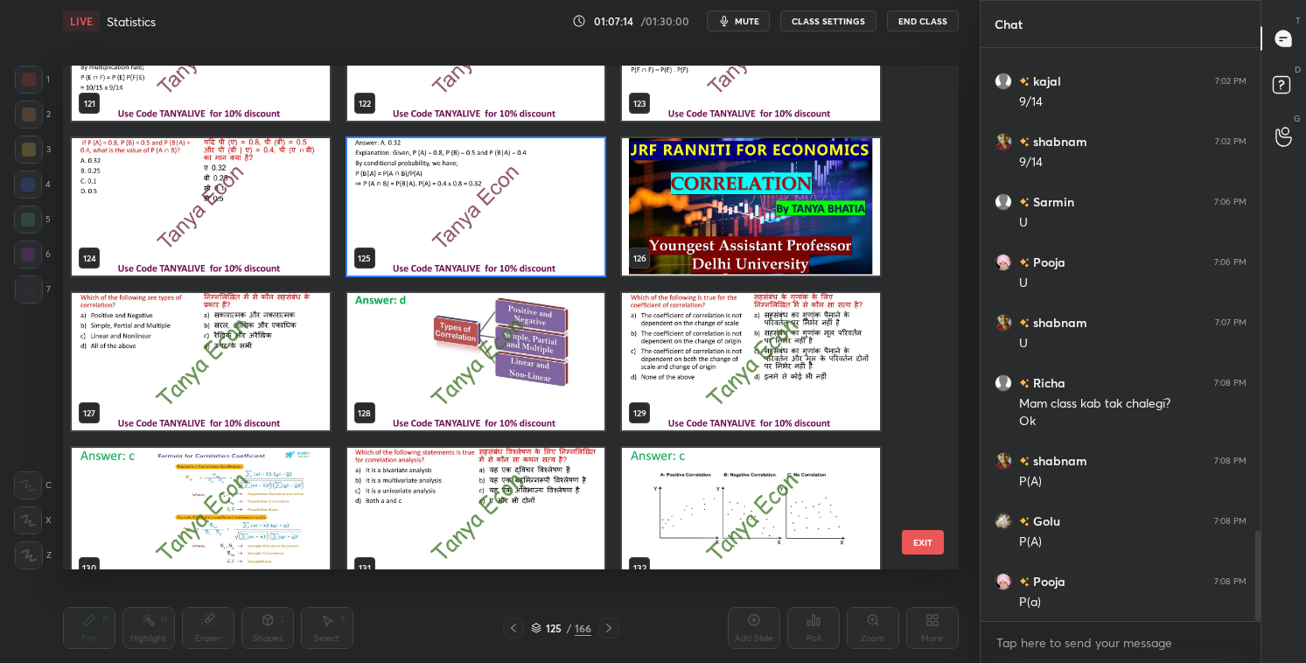
click at [496, 238] on img "grid" at bounding box center [476, 206] width 258 height 137
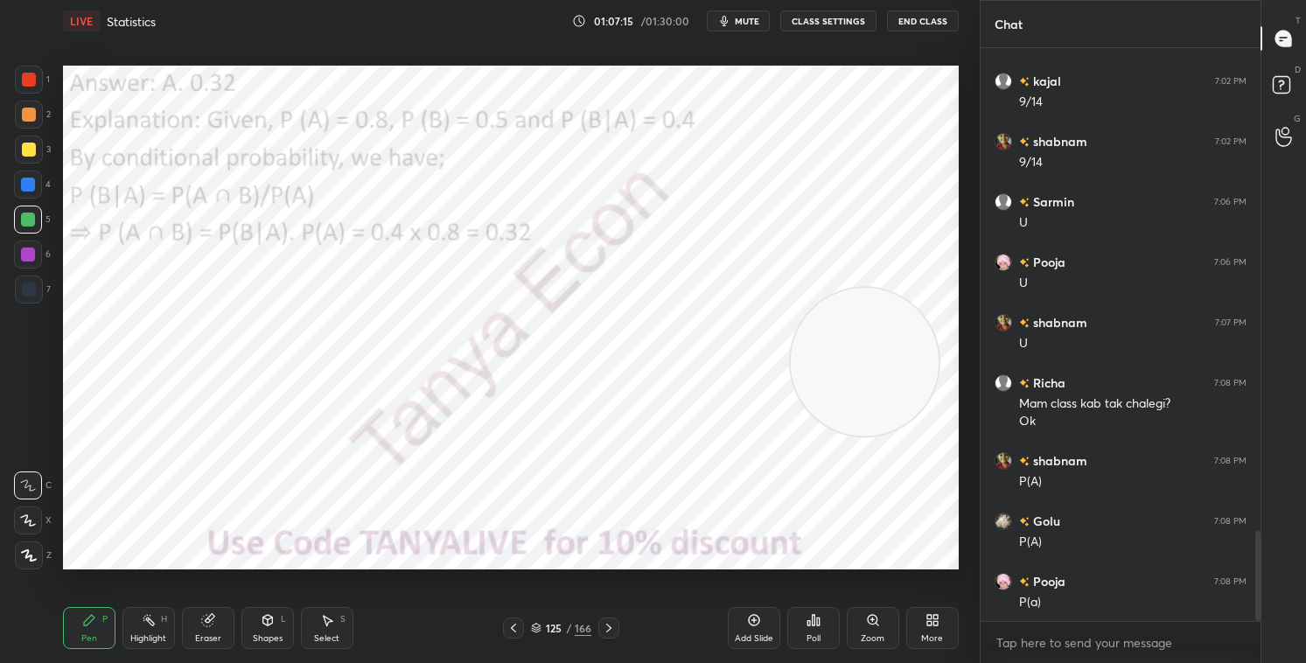
scroll to position [0, 0]
click at [538, 568] on icon at bounding box center [536, 626] width 9 height 4
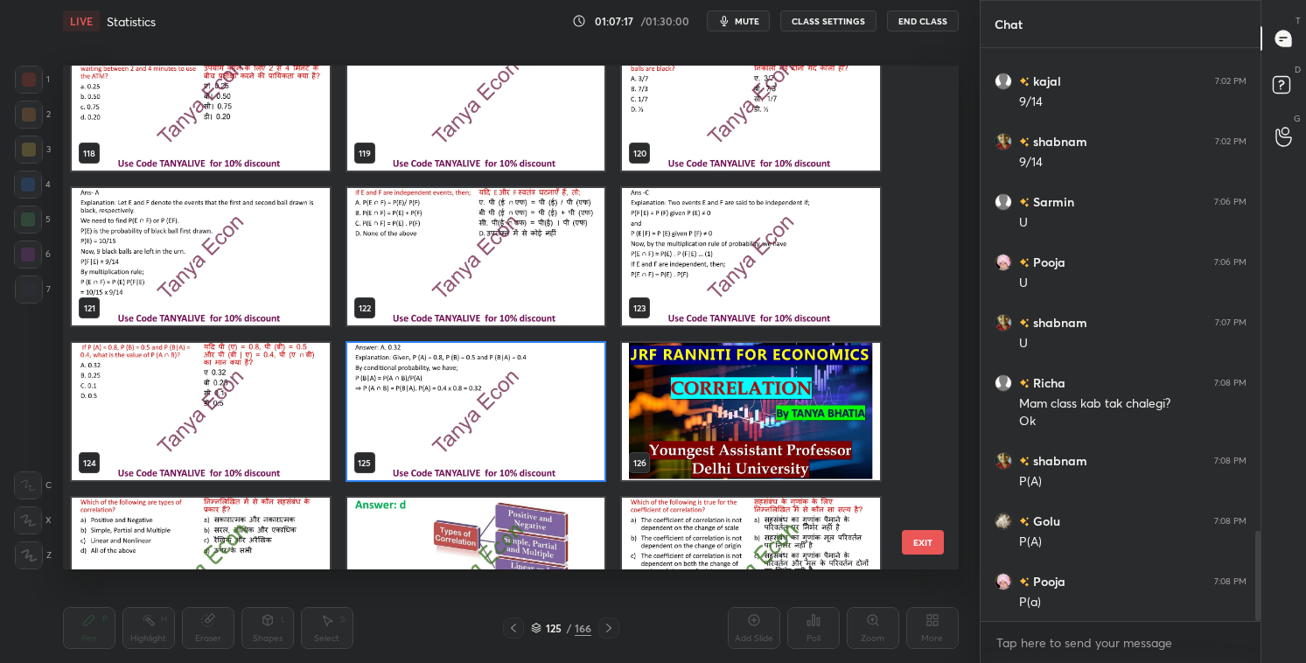
scroll to position [6181, 0]
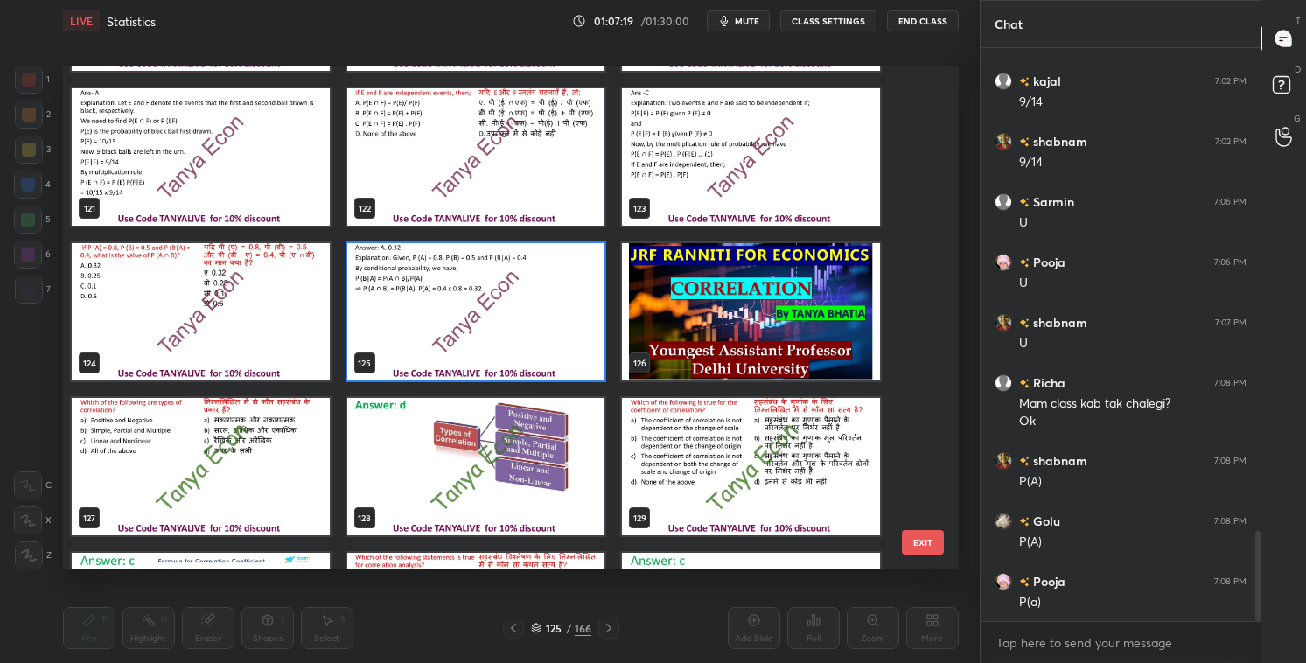
click at [258, 487] on img "grid" at bounding box center [201, 466] width 258 height 137
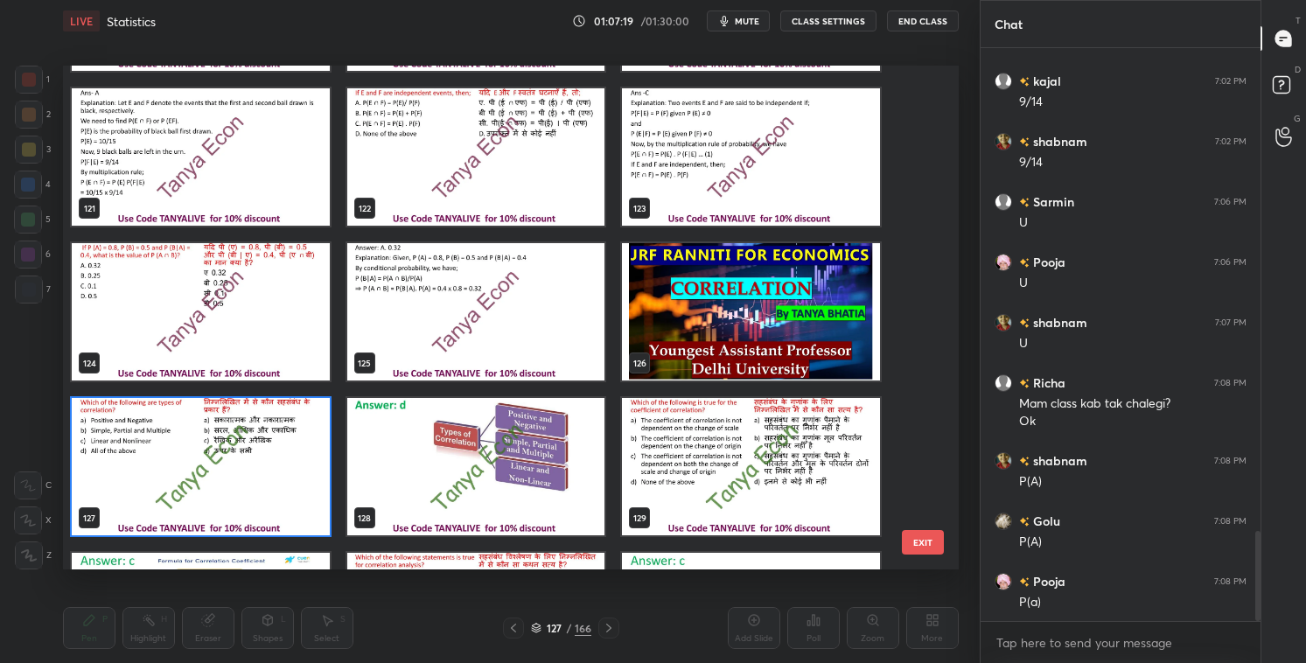
click at [259, 488] on img "grid" at bounding box center [201, 466] width 258 height 137
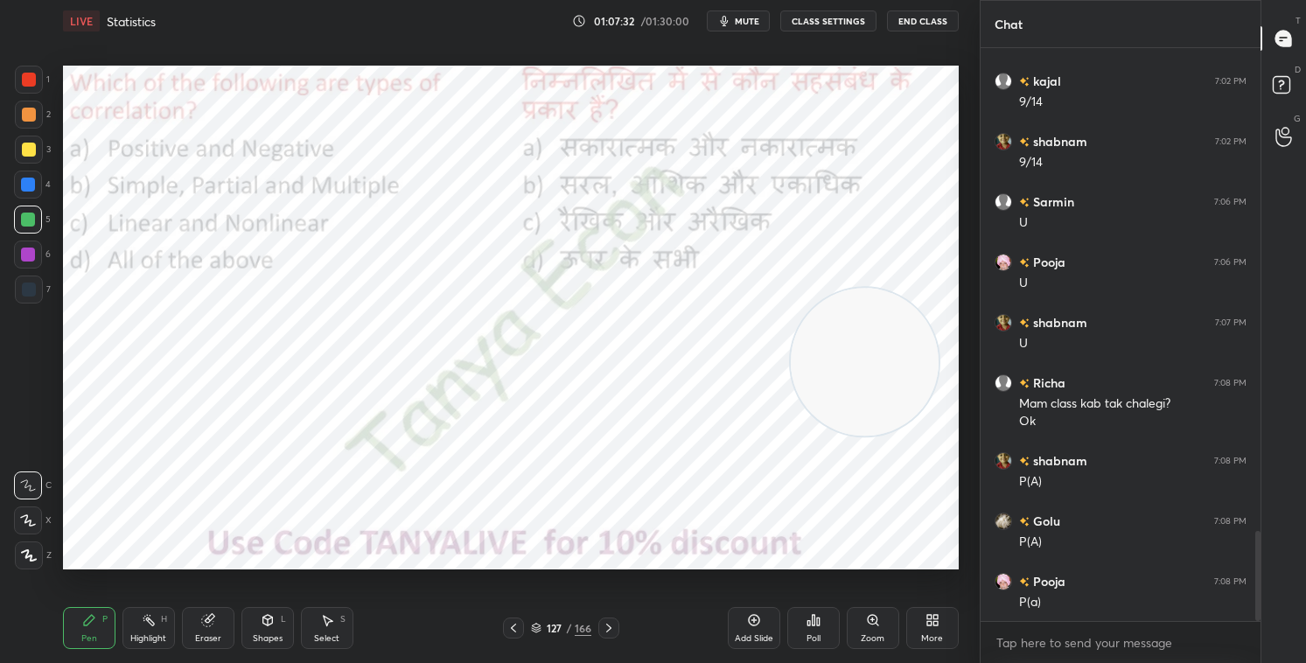
scroll to position [3126, 0]
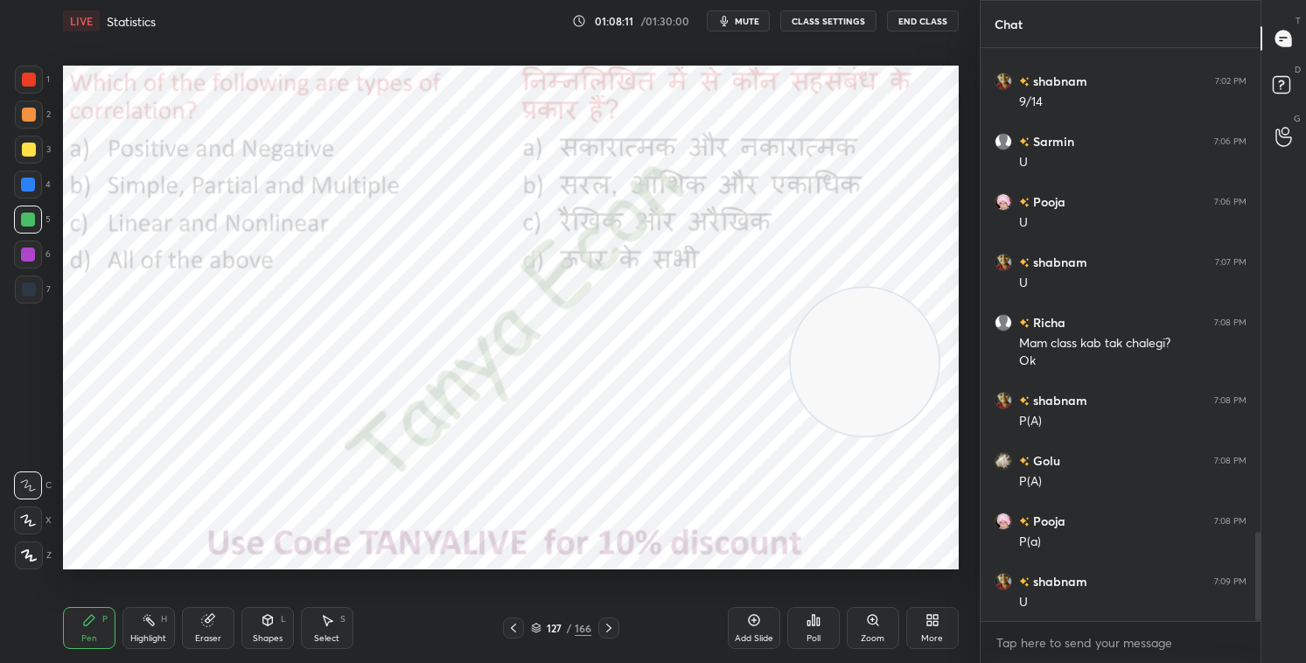
click at [817, 568] on div "Poll" at bounding box center [814, 628] width 53 height 42
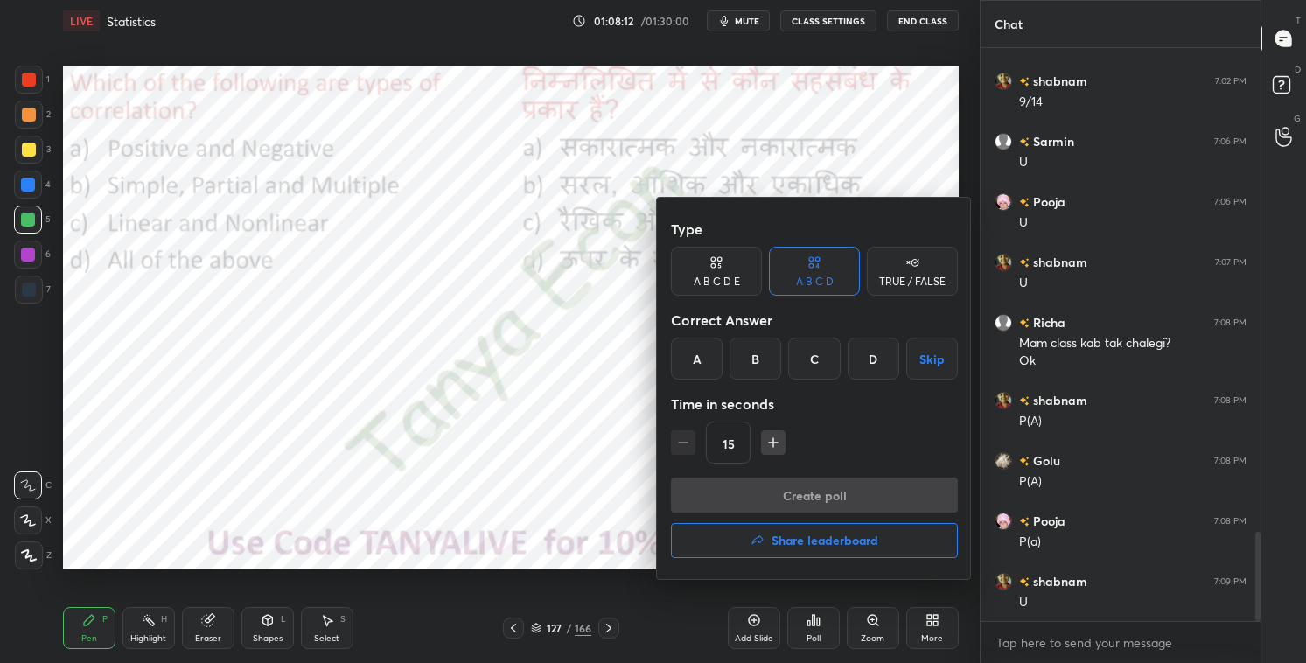
click at [863, 364] on div "D" at bounding box center [874, 359] width 52 height 42
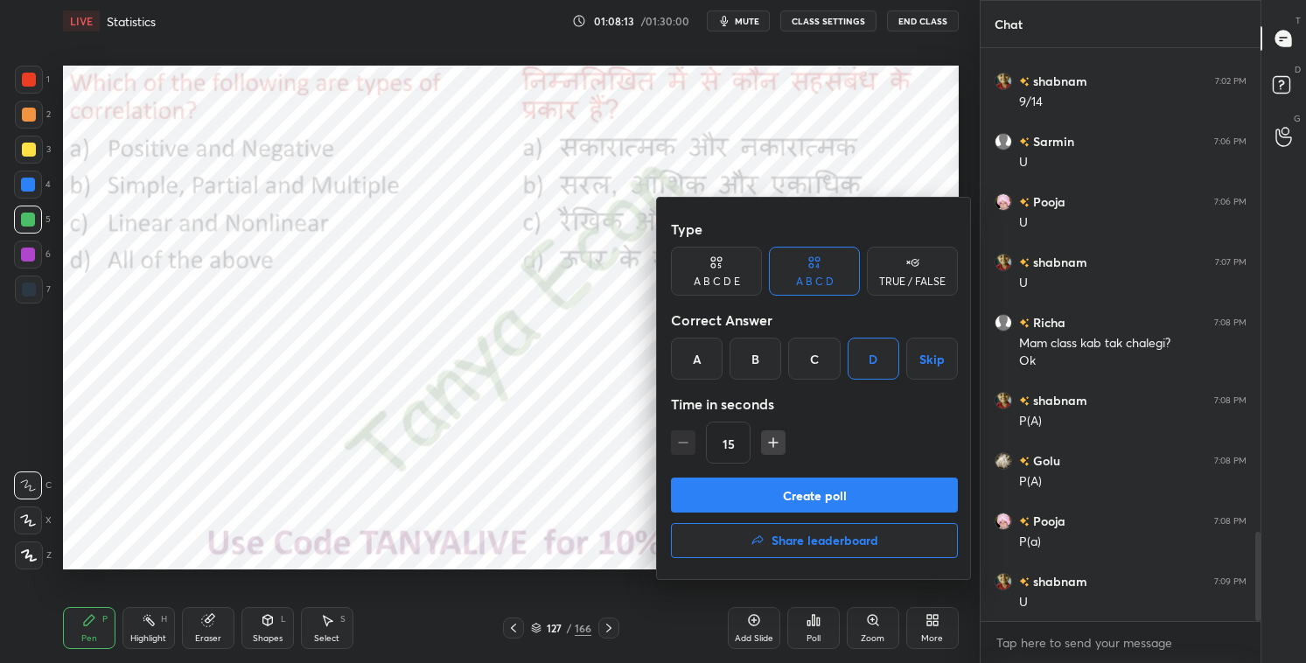
click at [795, 493] on button "Create poll" at bounding box center [814, 495] width 287 height 35
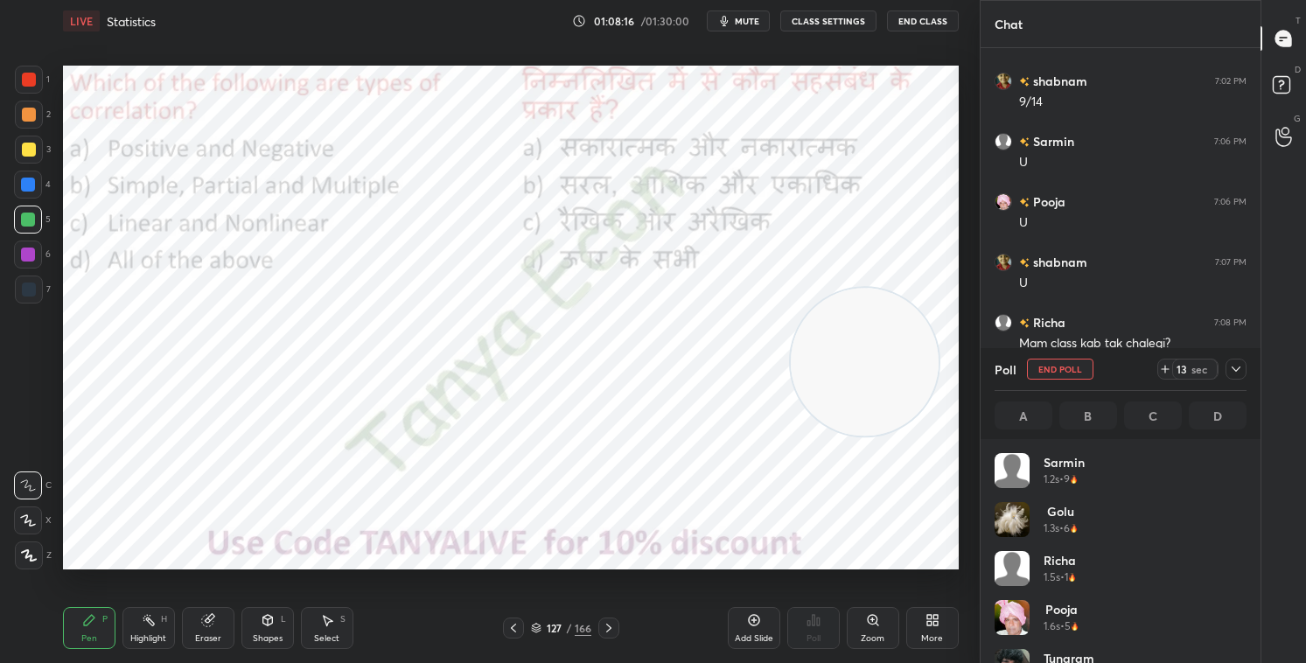
scroll to position [205, 247]
click at [278, 568] on div "Shapes" at bounding box center [268, 638] width 30 height 9
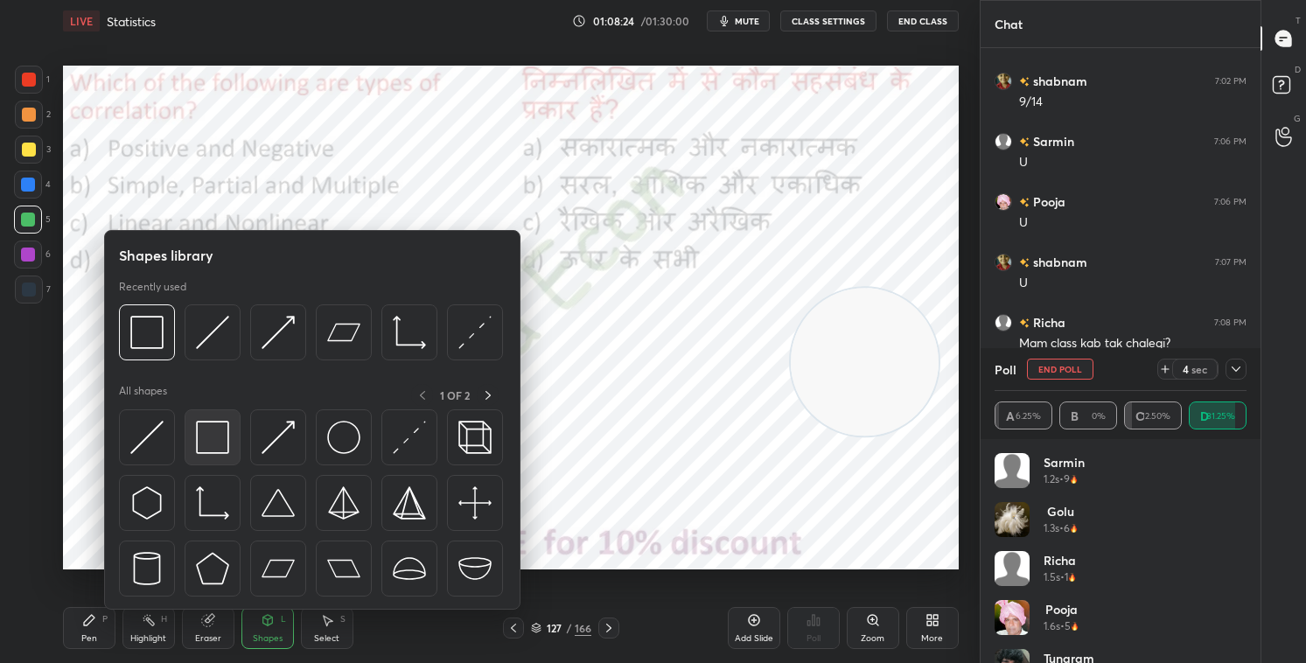
click at [205, 451] on img at bounding box center [212, 437] width 33 height 33
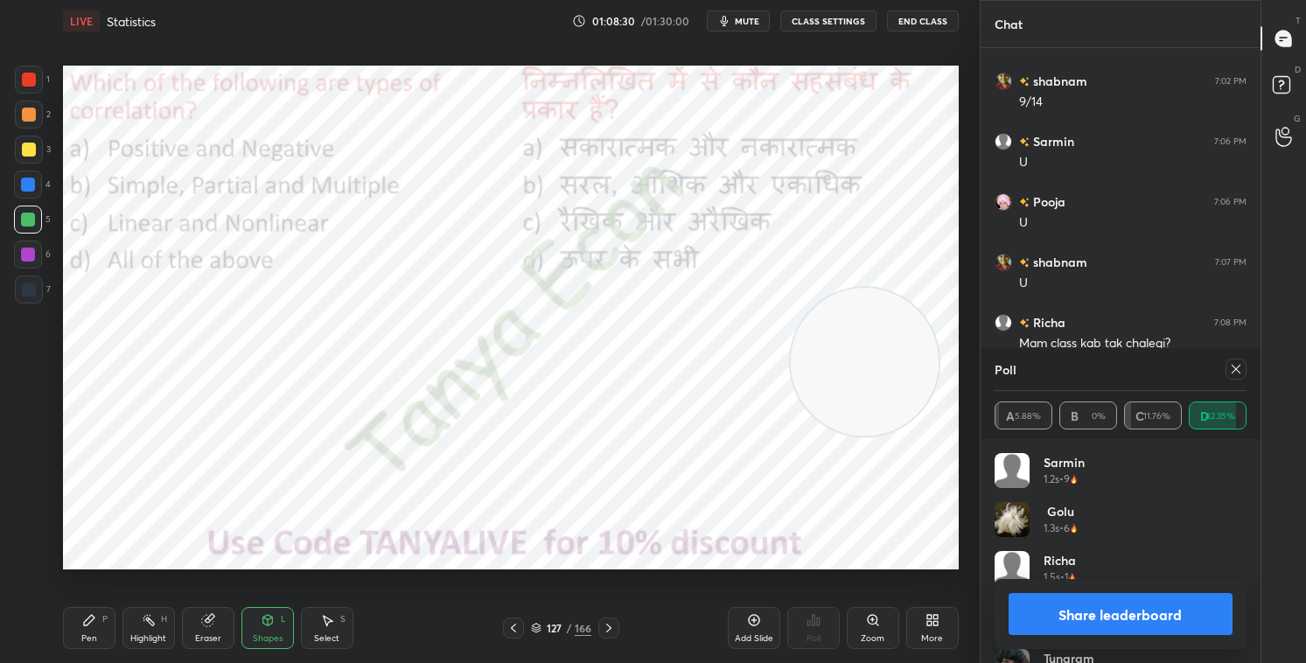
click at [117, 568] on div "Pen P Highlight H Eraser Shapes L Select S" at bounding box center [229, 628] width 333 height 42
click at [95, 568] on div "Pen P" at bounding box center [89, 628] width 53 height 42
click at [613, 568] on icon at bounding box center [609, 628] width 14 height 14
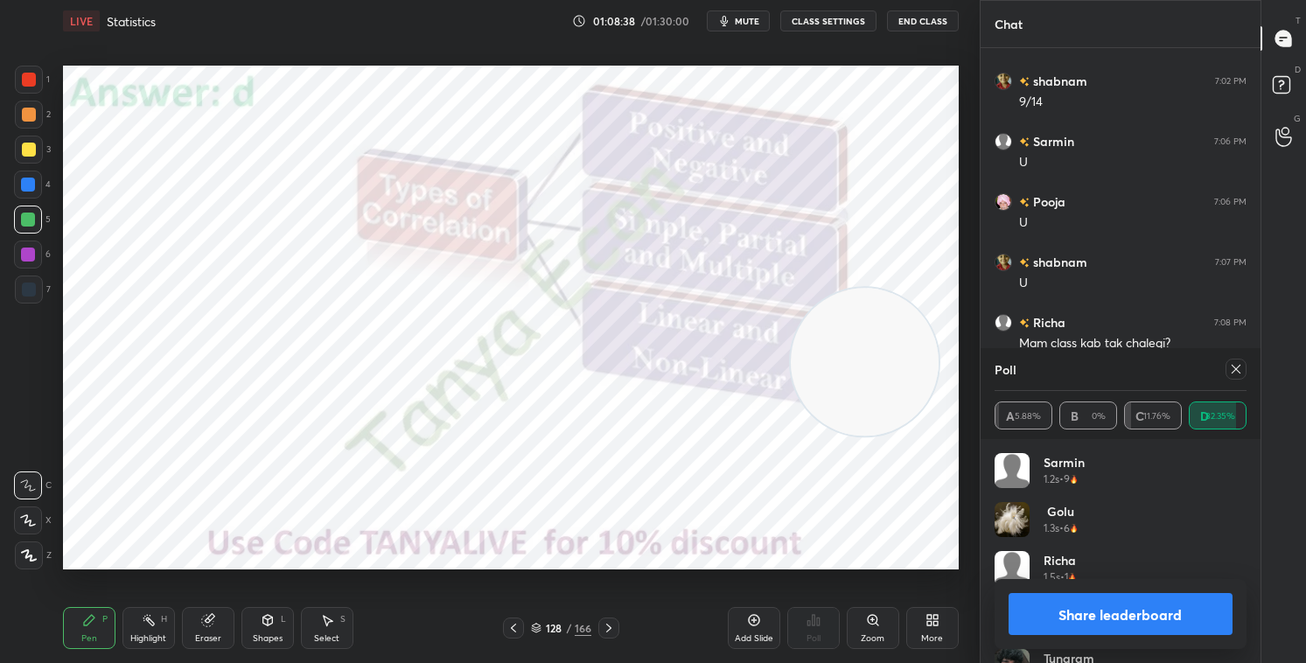
click at [1073, 568] on button "Share leaderboard" at bounding box center [1121, 614] width 224 height 42
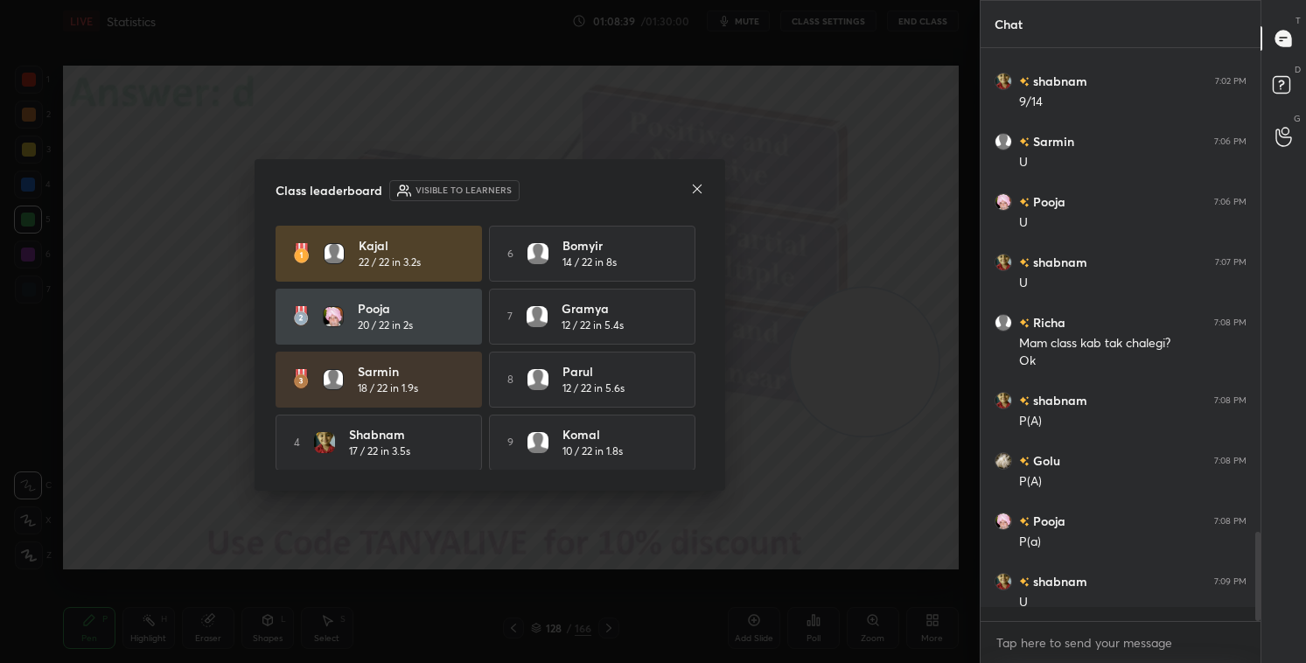
scroll to position [563, 275]
click at [700, 192] on icon at bounding box center [697, 189] width 14 height 14
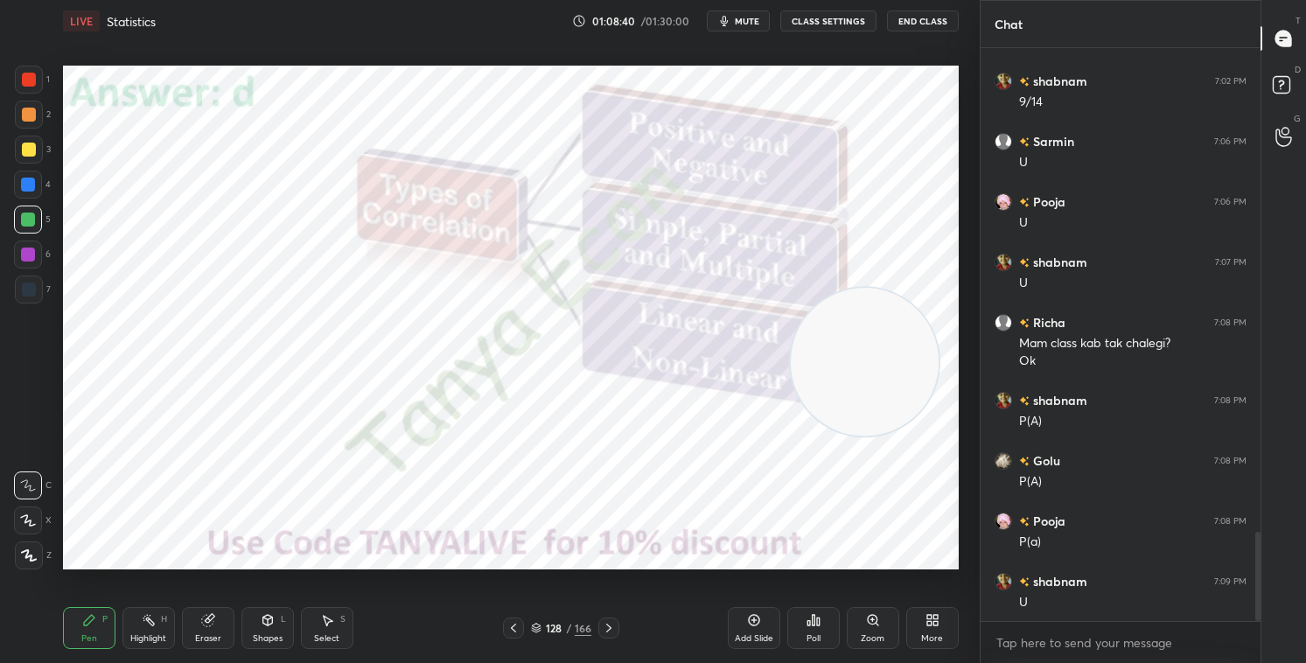
click at [537, 568] on icon at bounding box center [536, 628] width 11 height 11
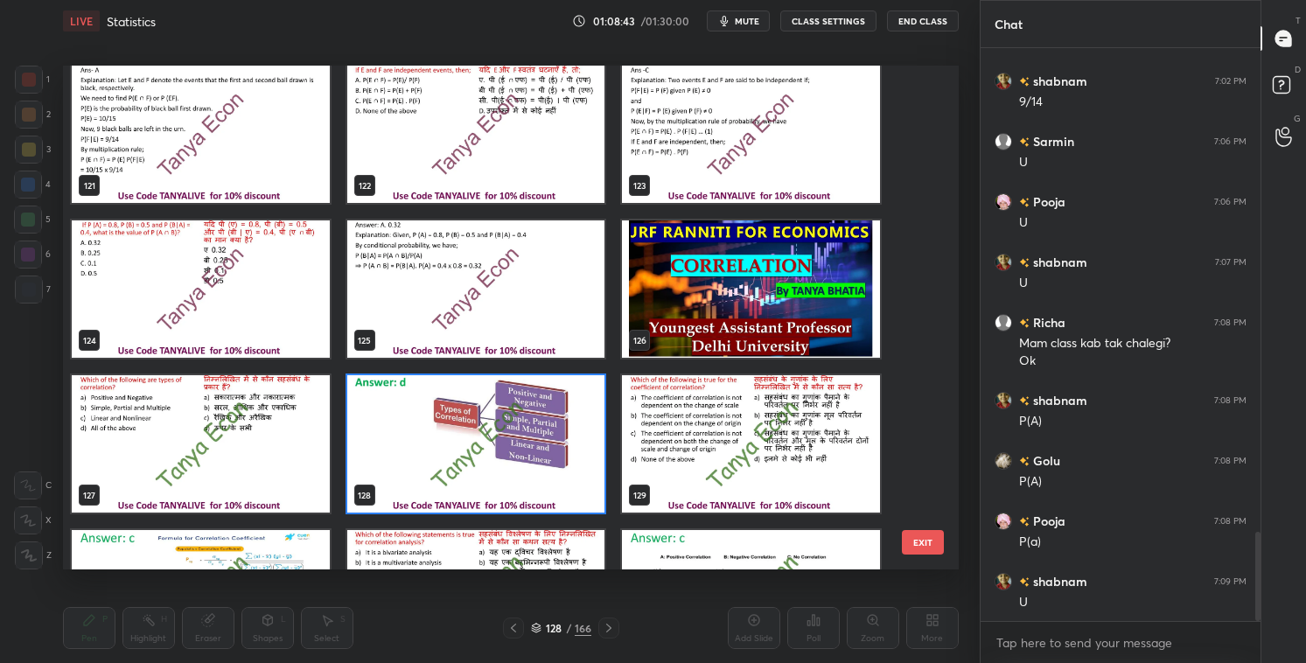
scroll to position [6239, 0]
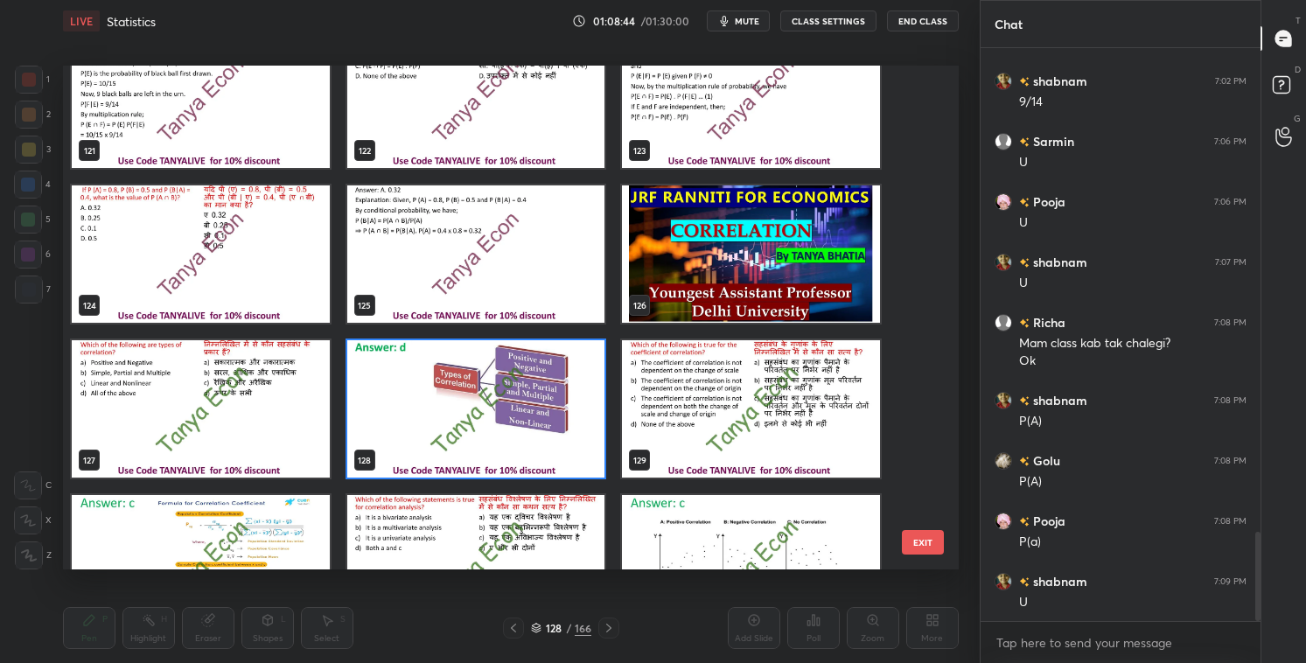
click at [802, 427] on img "grid" at bounding box center [751, 408] width 258 height 137
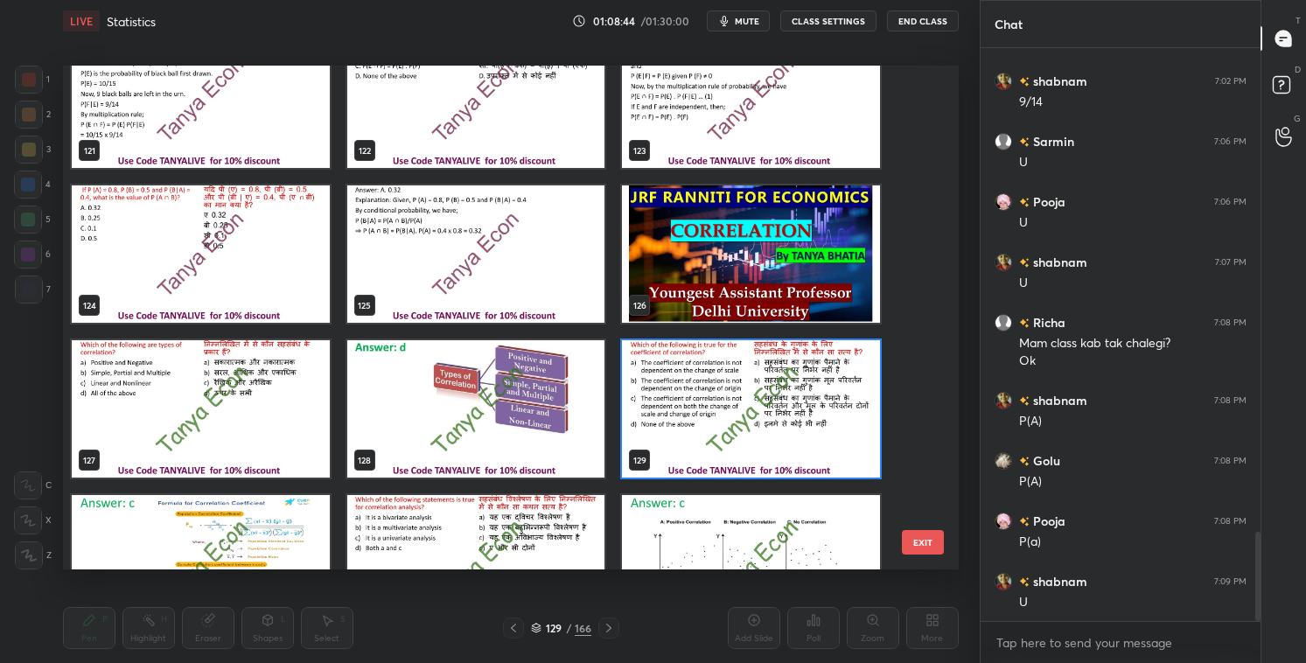
click at [801, 427] on img "grid" at bounding box center [751, 408] width 258 height 137
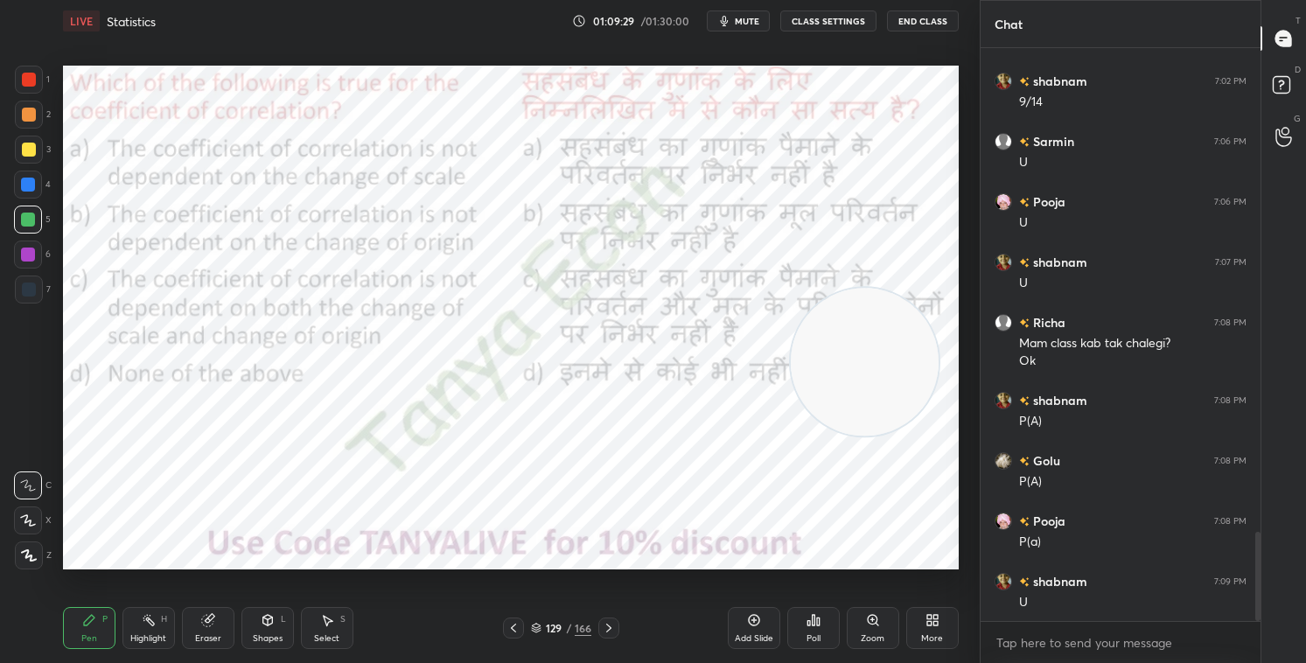
scroll to position [3187, 0]
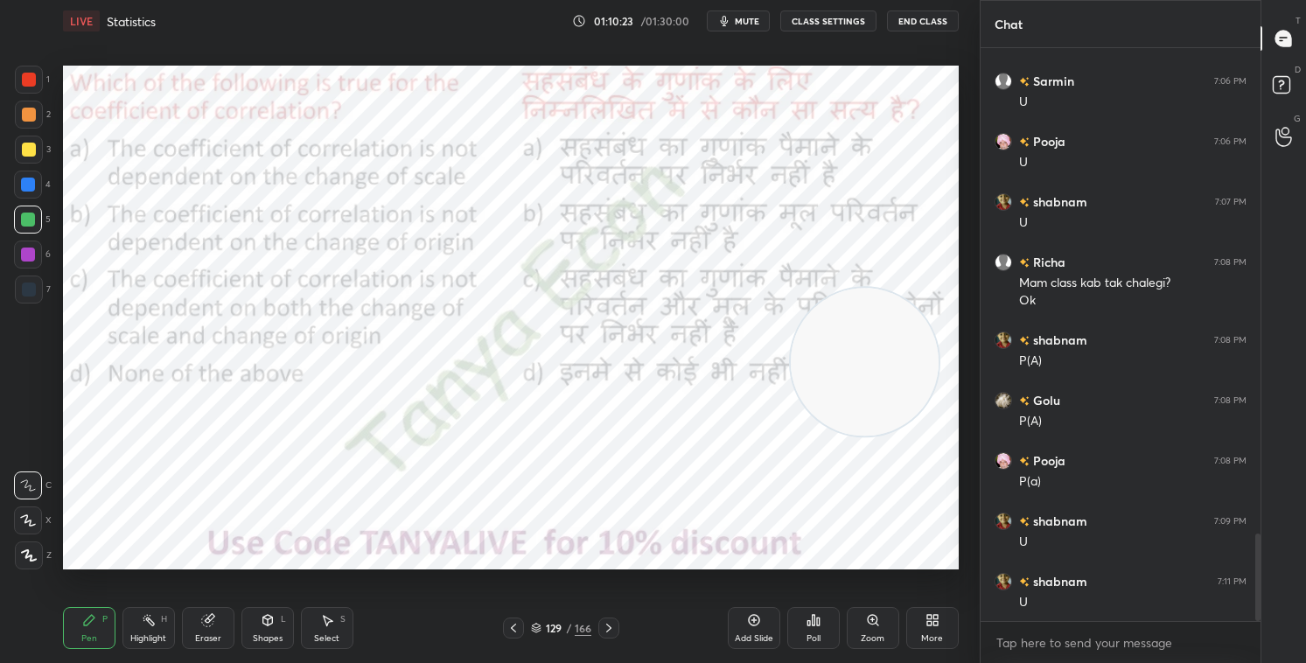
click at [812, 568] on div "Poll" at bounding box center [814, 628] width 53 height 42
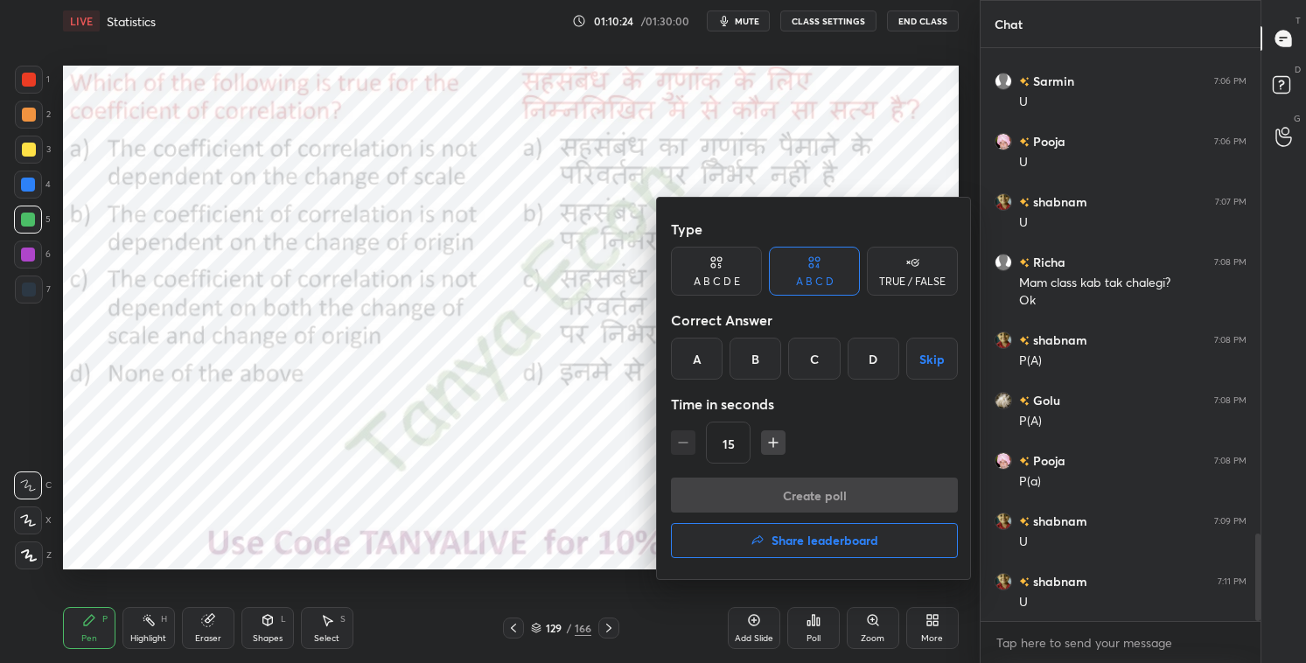
click at [795, 356] on div "C" at bounding box center [814, 359] width 52 height 42
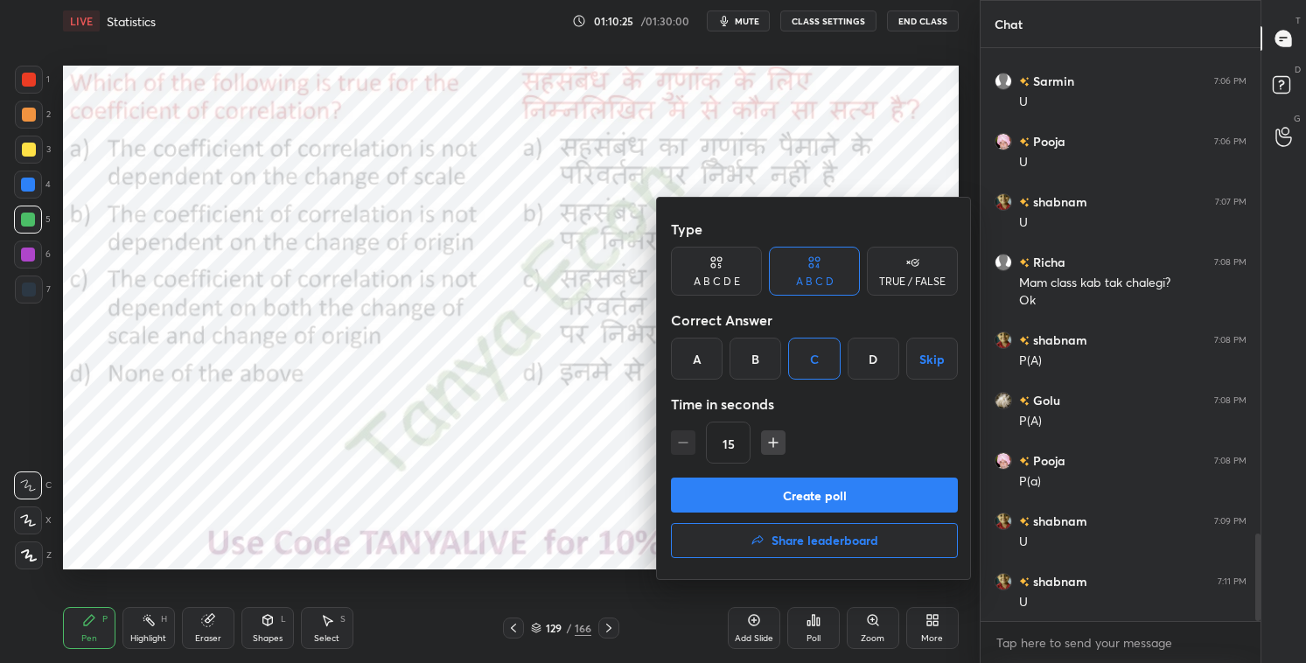
click at [782, 485] on button "Create poll" at bounding box center [814, 495] width 287 height 35
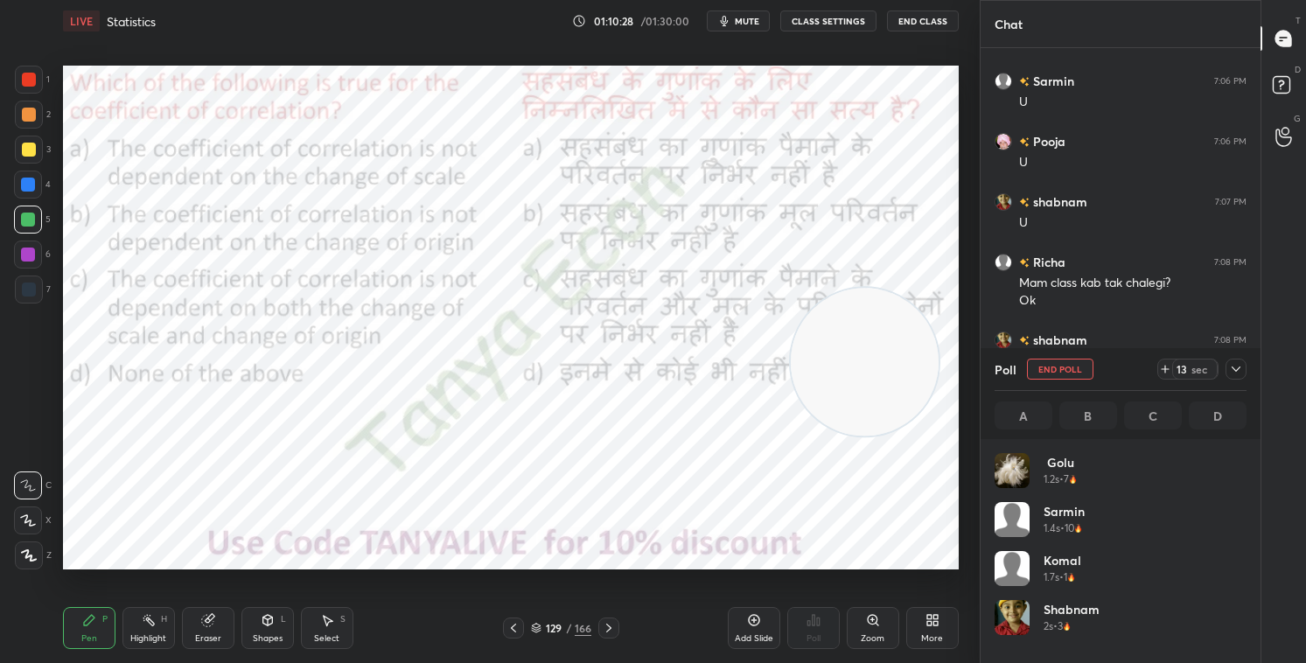
scroll to position [205, 247]
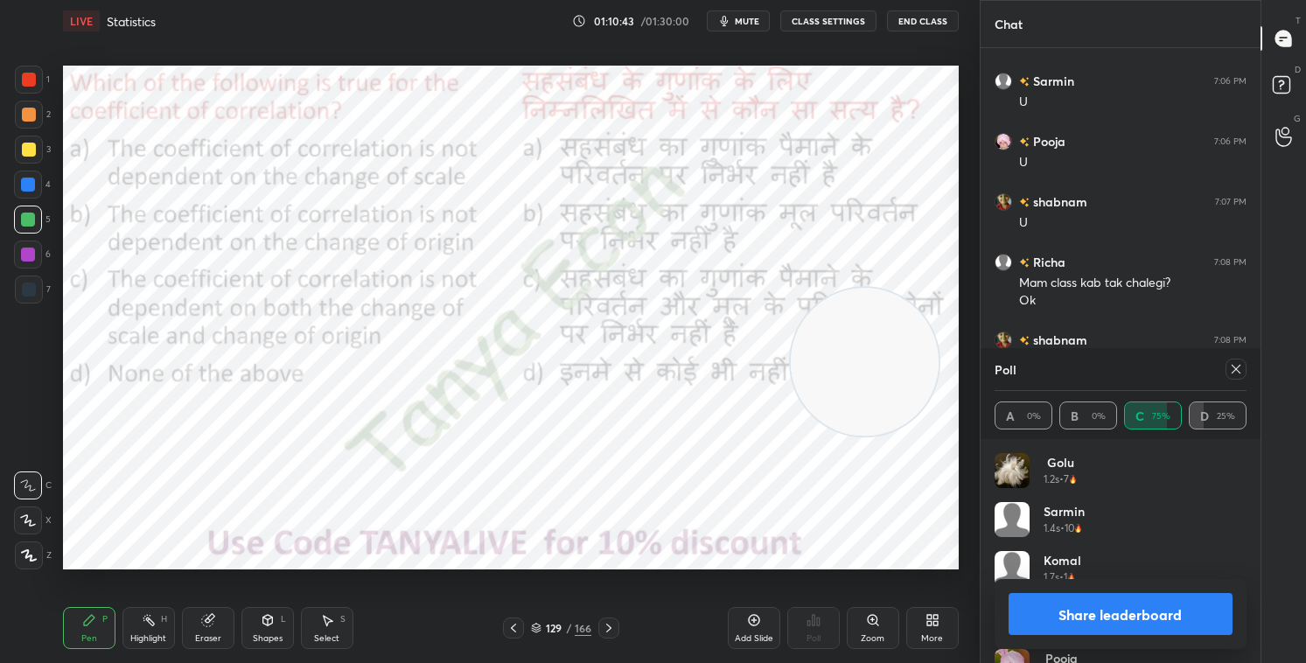
click at [259, 568] on div "Shapes" at bounding box center [268, 638] width 30 height 9
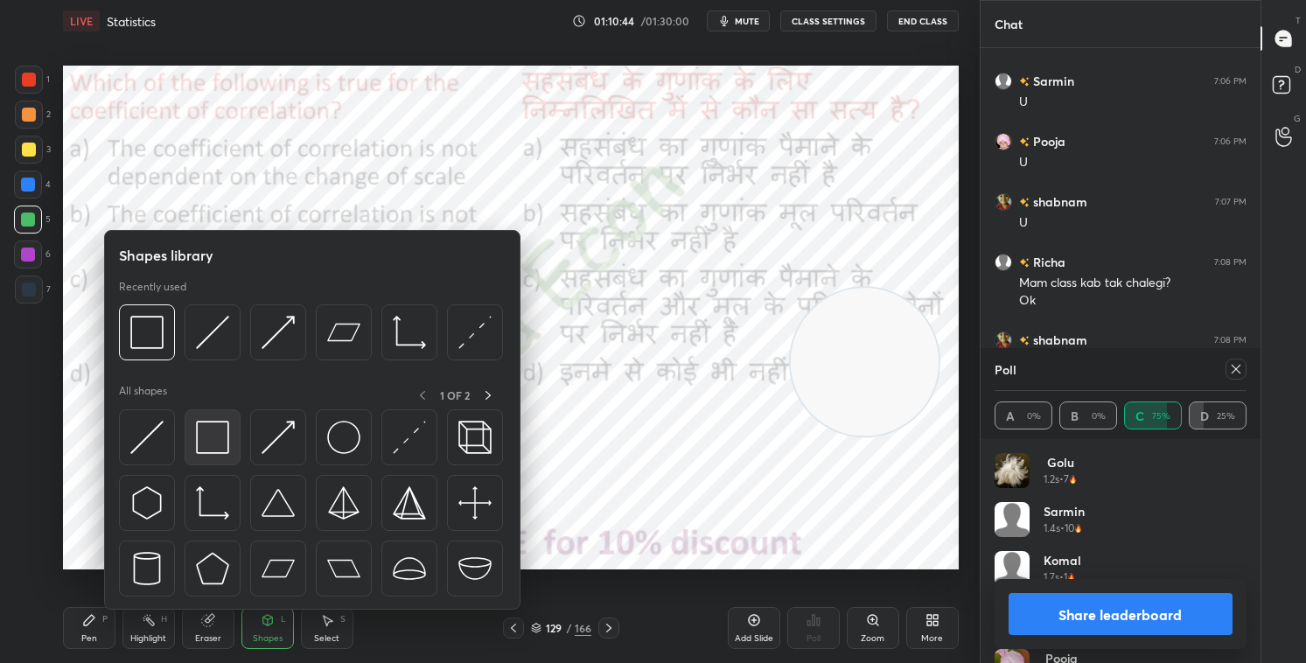
click at [205, 458] on div at bounding box center [213, 438] width 56 height 56
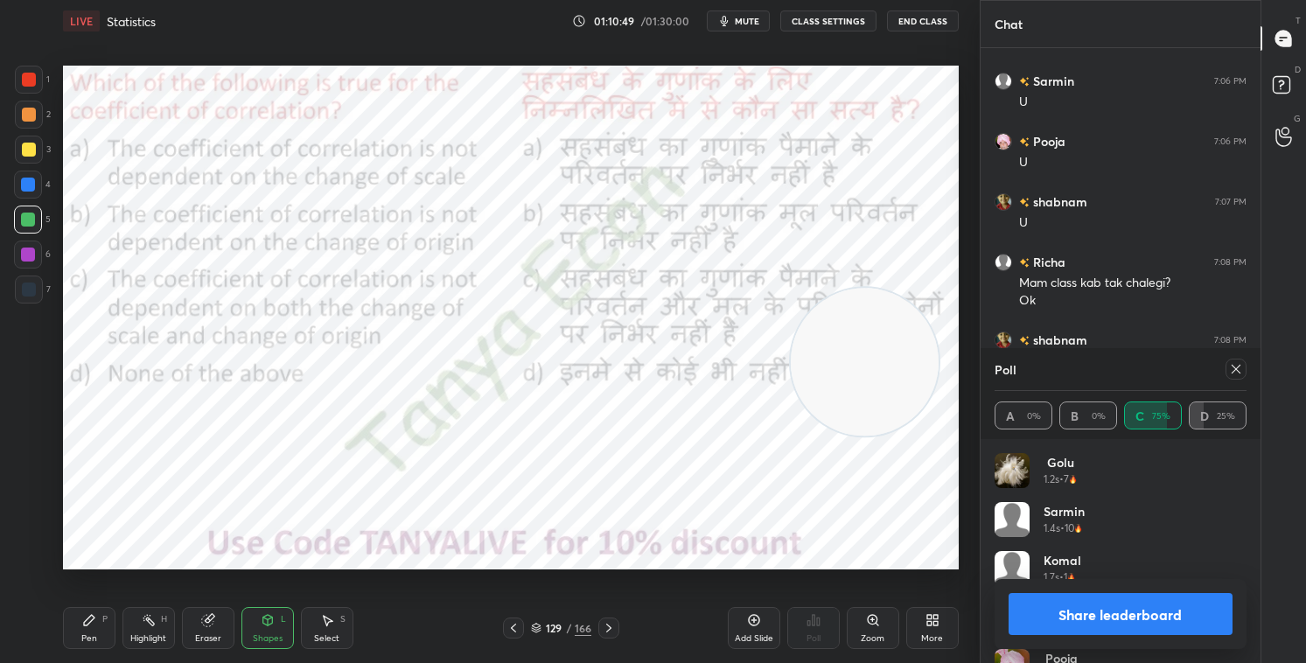
click at [803, 347] on div "Setting up your live class Poll for secs No correct answer Start poll" at bounding box center [511, 318] width 896 height 504
drag, startPoint x: 876, startPoint y: 368, endPoint x: 881, endPoint y: 443, distance: 75.4
click at [883, 441] on video at bounding box center [870, 403] width 148 height 148
click at [1056, 568] on button "Share leaderboard" at bounding box center [1121, 614] width 224 height 42
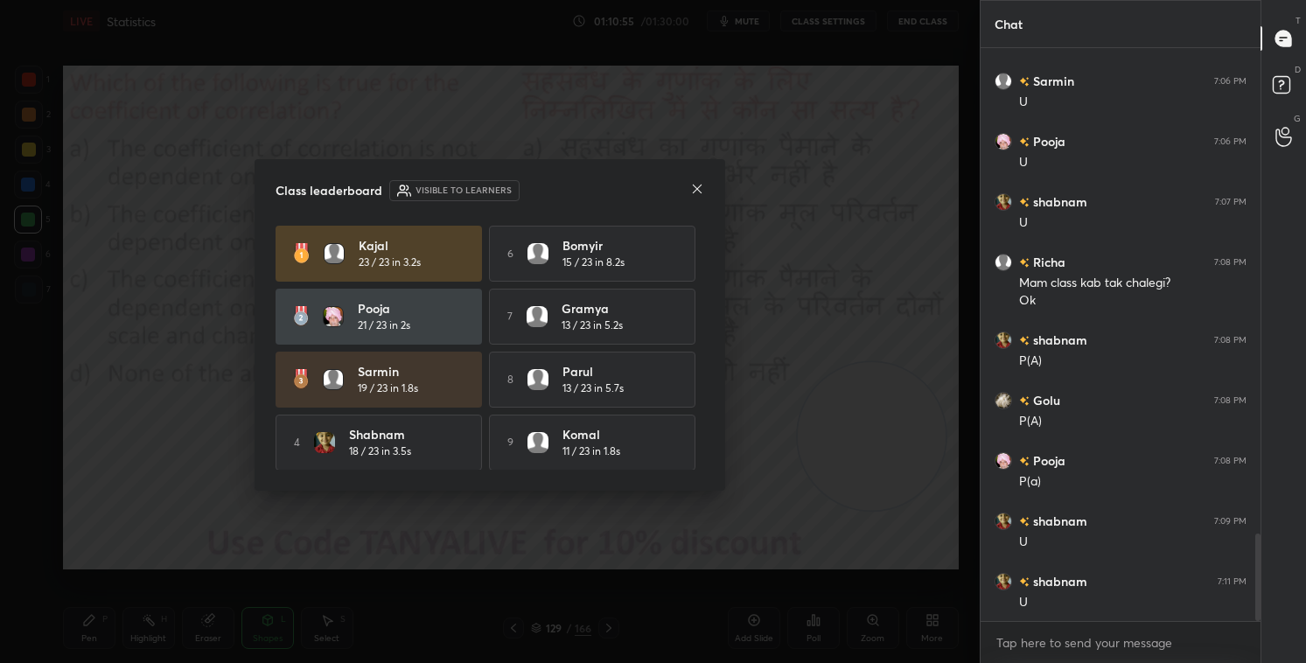
scroll to position [6, 5]
click at [701, 193] on icon at bounding box center [697, 189] width 14 height 14
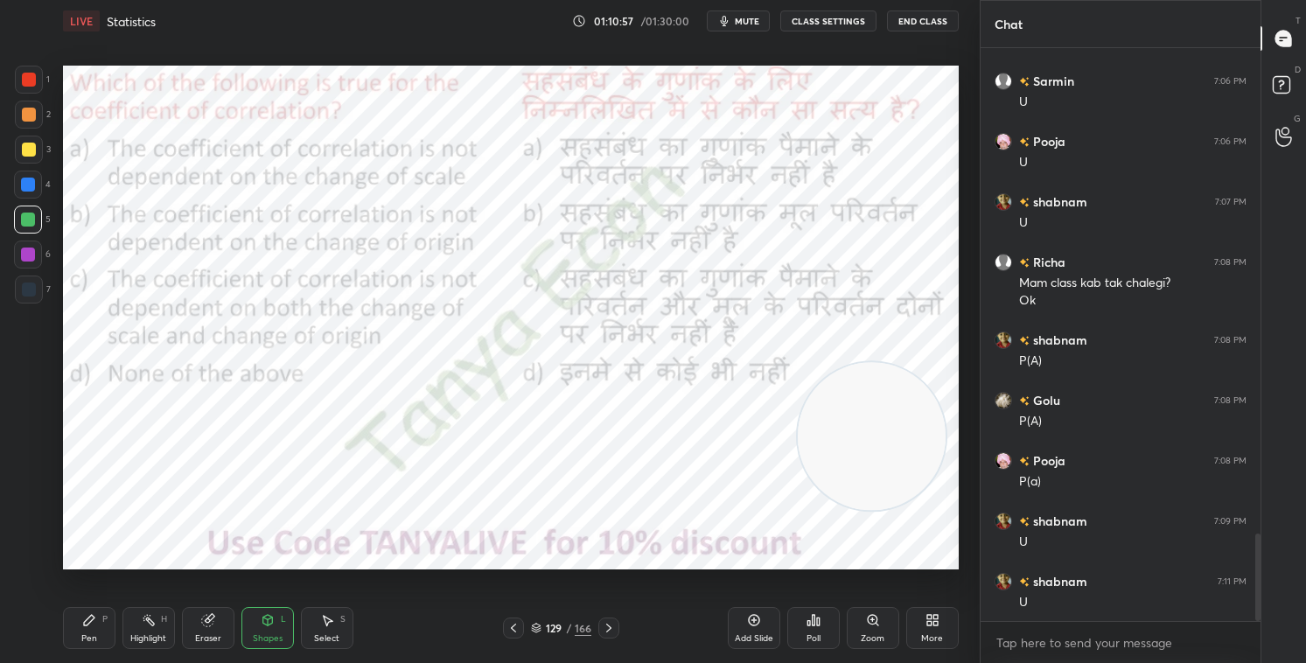
click at [612, 568] on icon at bounding box center [609, 628] width 14 height 14
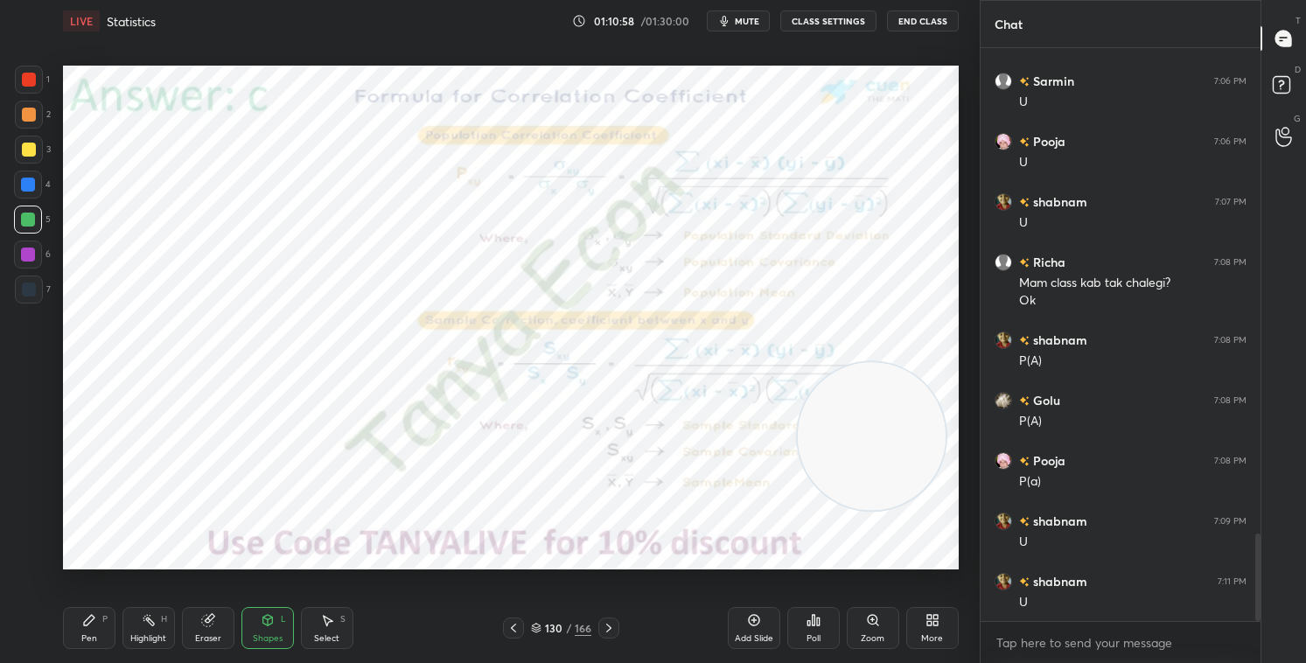
click at [538, 568] on icon at bounding box center [536, 628] width 11 height 11
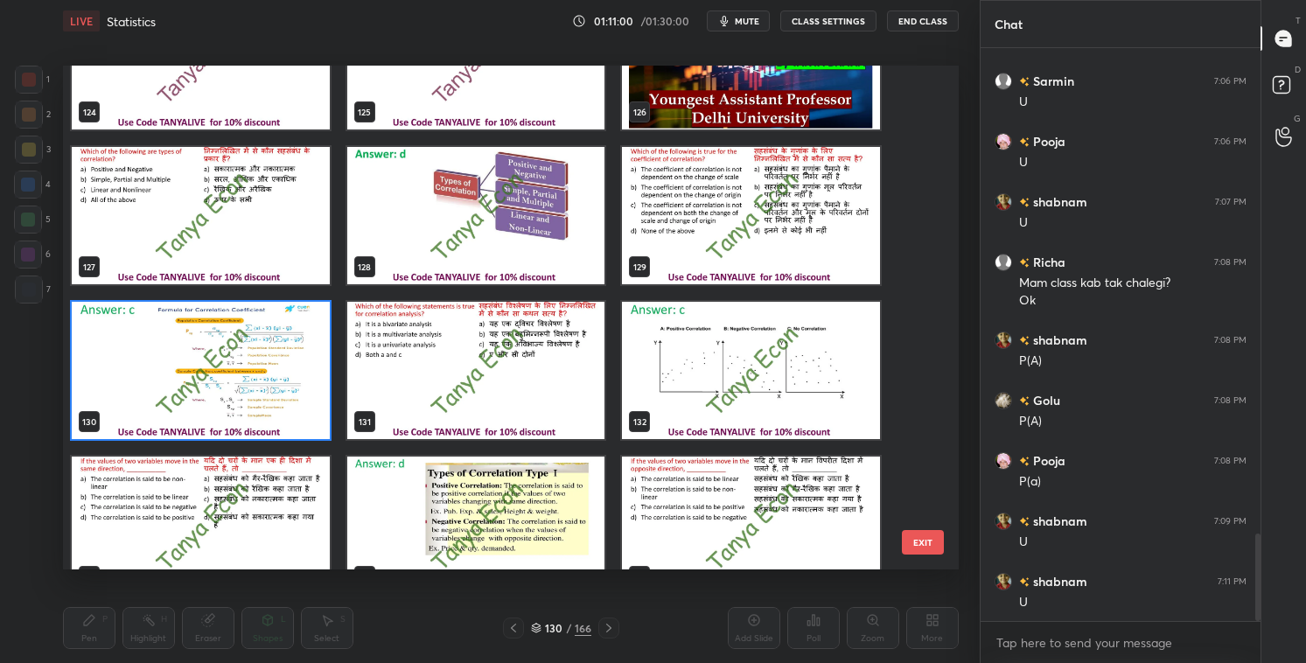
scroll to position [6450, 0]
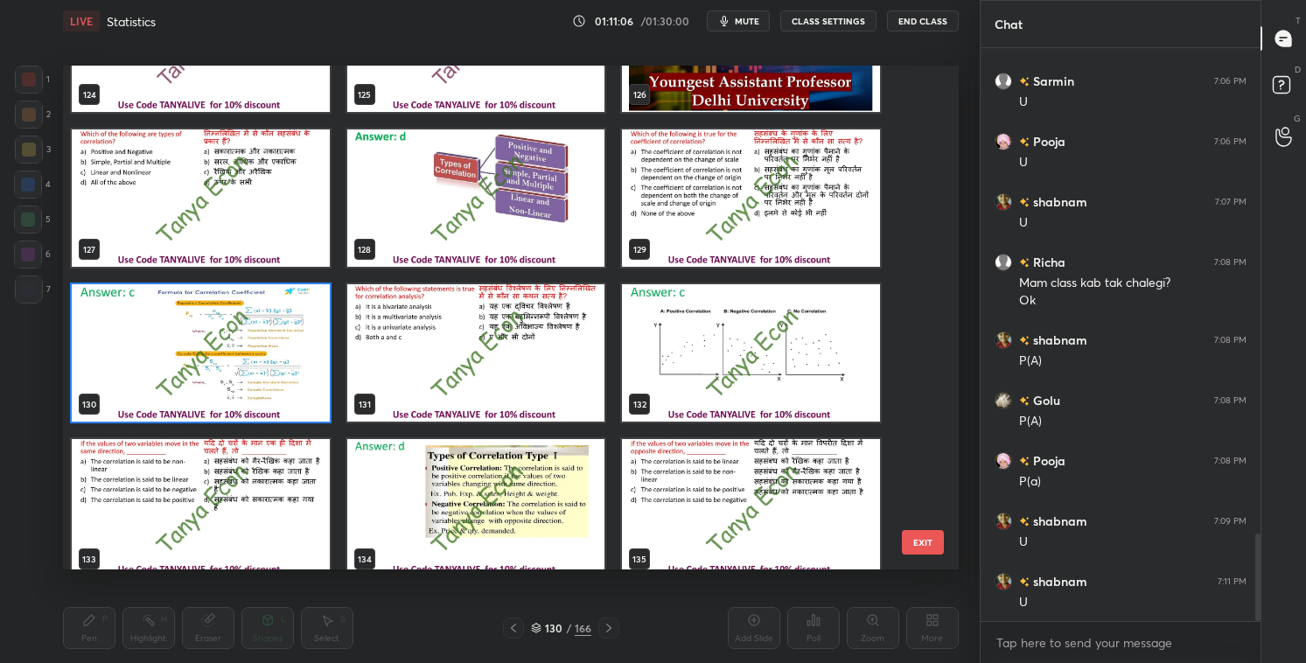
click at [293, 517] on img "grid" at bounding box center [201, 507] width 258 height 137
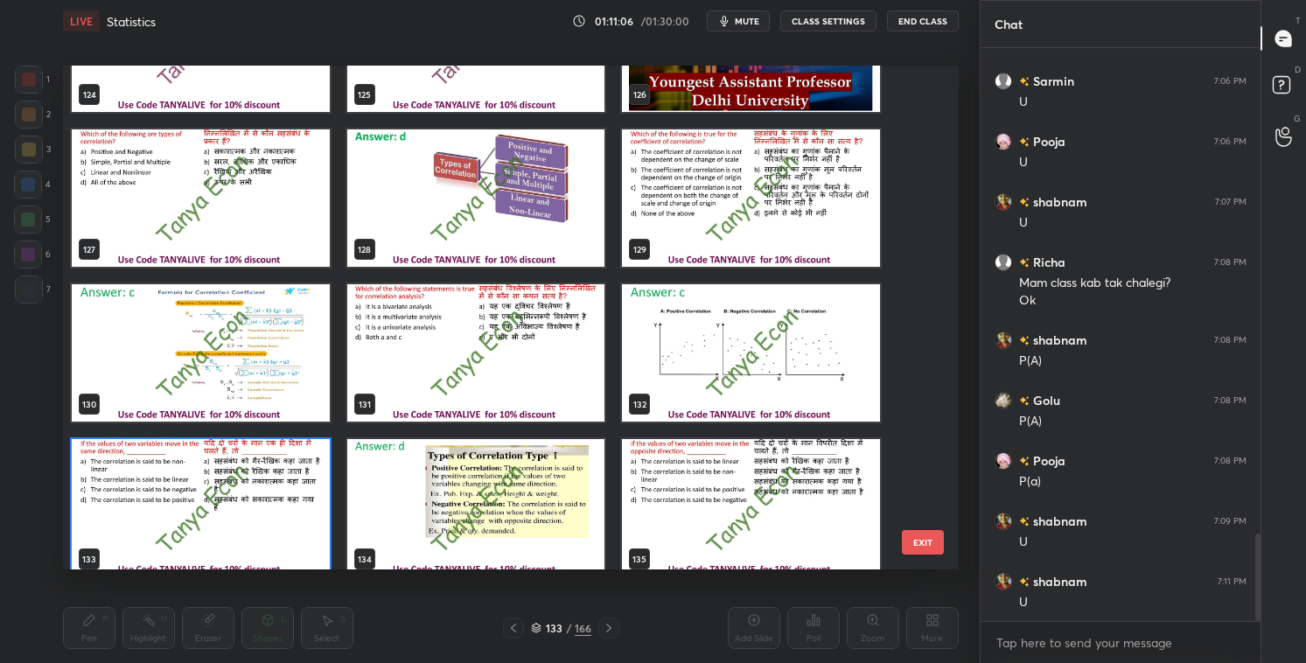
scroll to position [6465, 0]
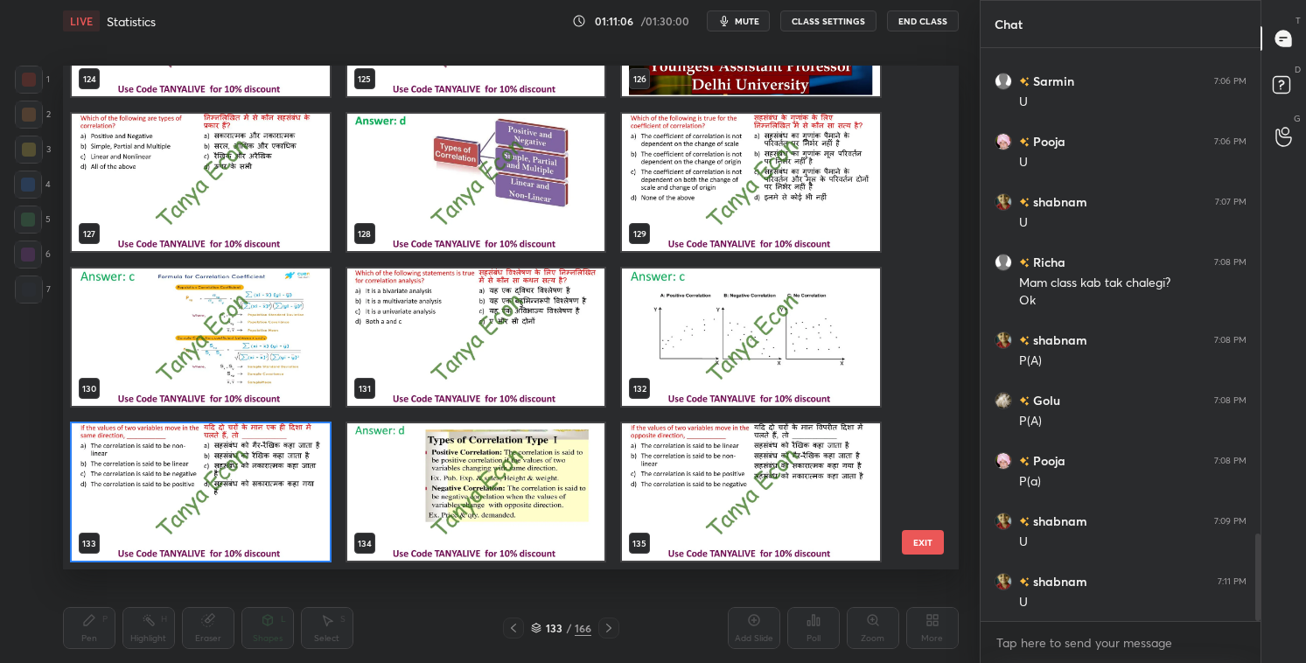
click at [295, 519] on img "grid" at bounding box center [201, 492] width 258 height 137
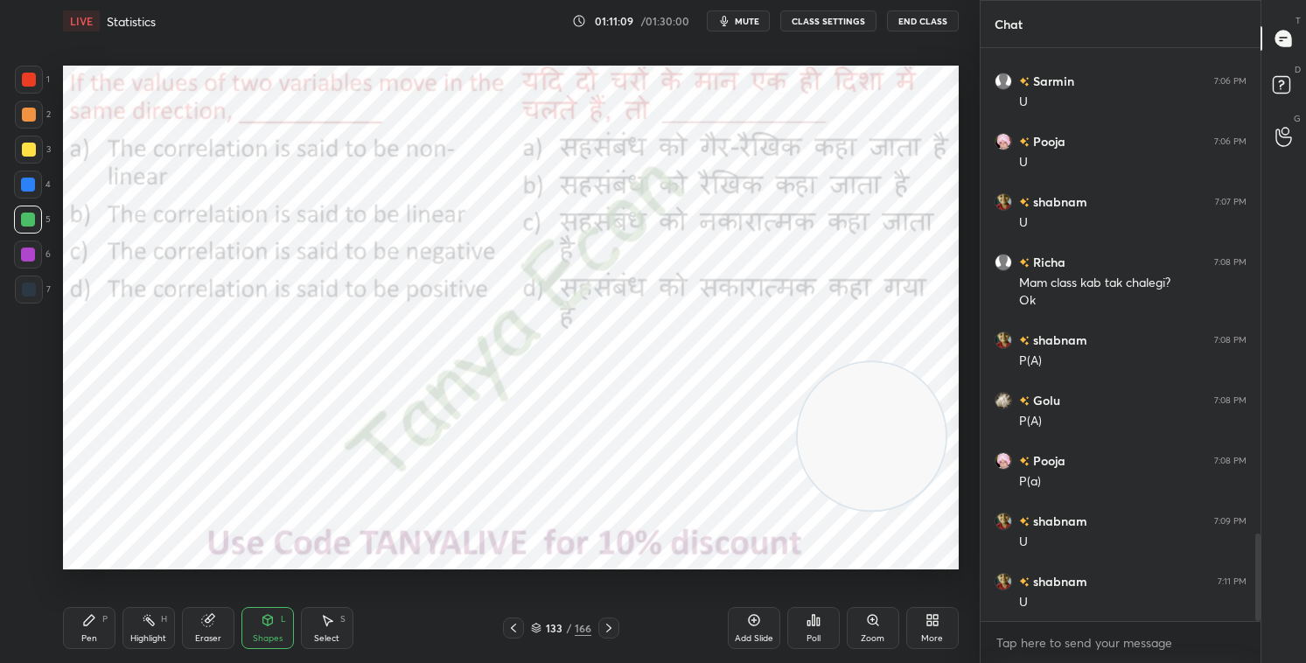
click at [107, 568] on div "Pen P" at bounding box center [89, 628] width 53 height 42
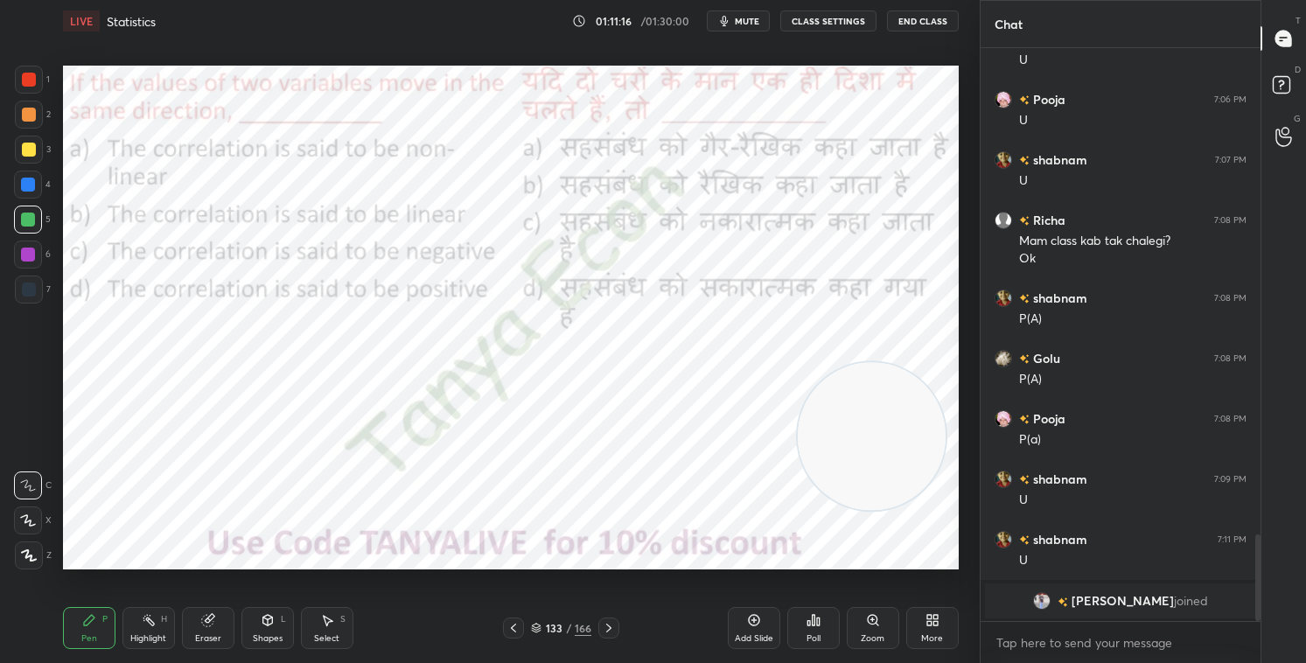
click at [1051, 568] on img "grid" at bounding box center [1042, 601] width 18 height 18
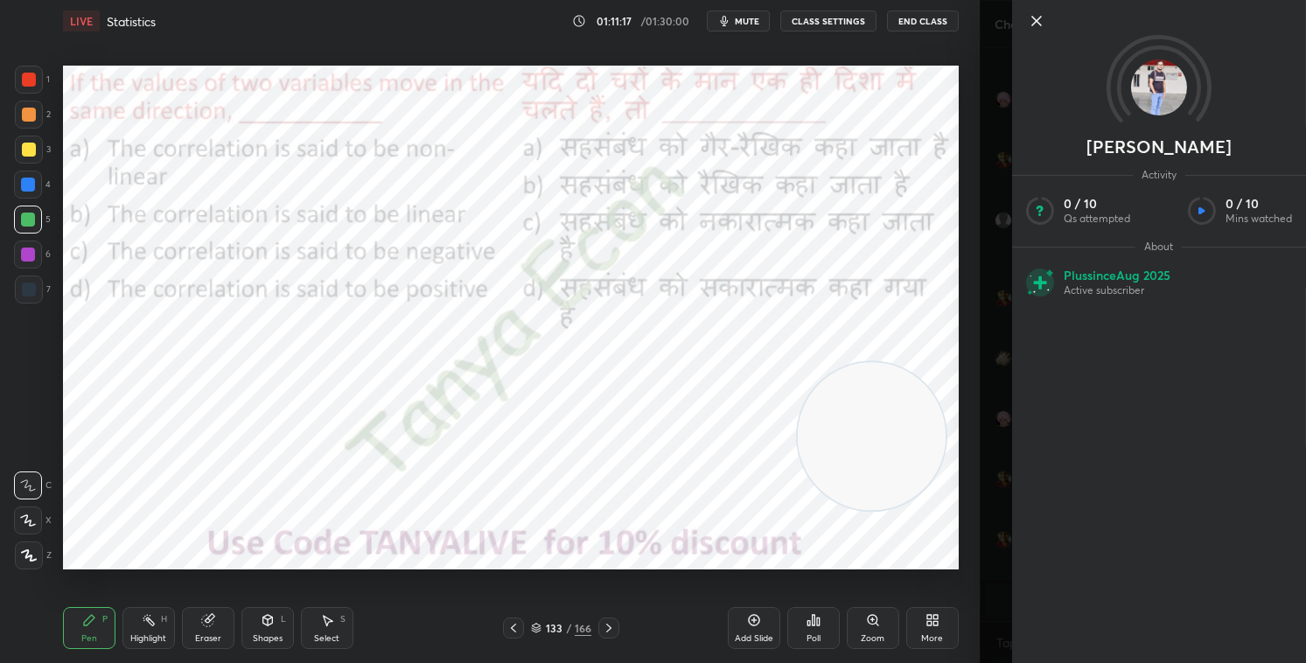
click at [1119, 67] on img at bounding box center [1159, 88] width 56 height 56
click at [1033, 23] on icon at bounding box center [1036, 21] width 21 height 21
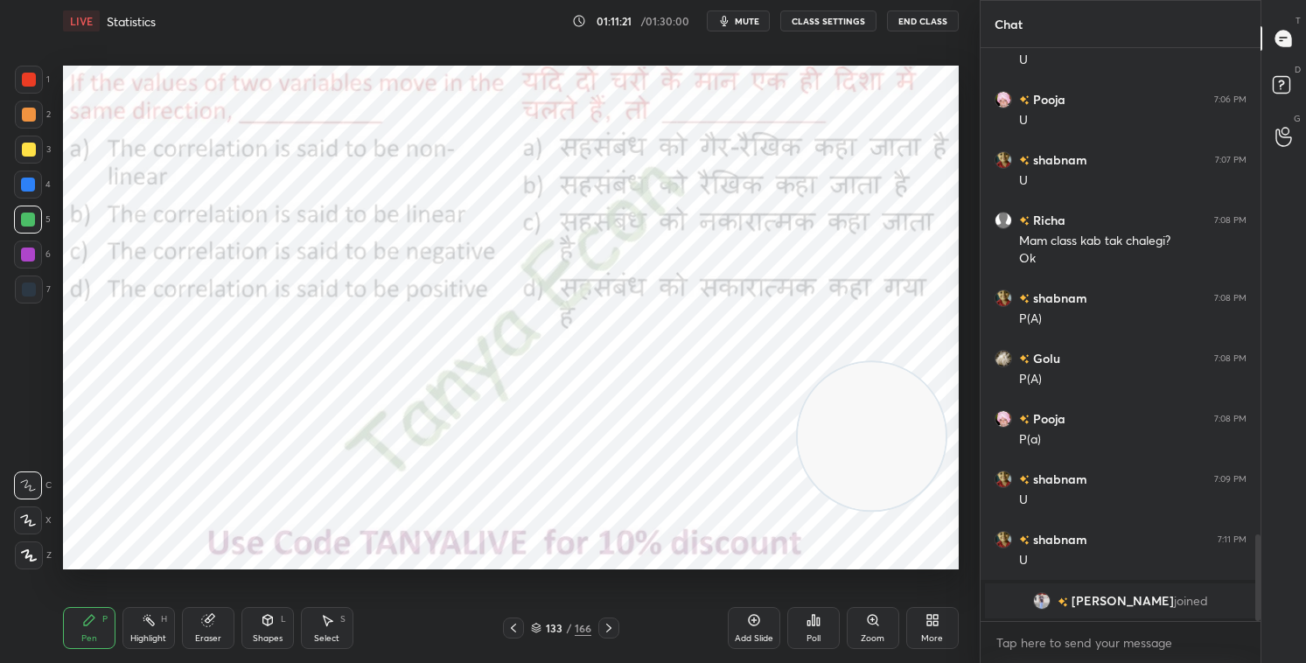
click at [535, 568] on icon at bounding box center [536, 628] width 11 height 11
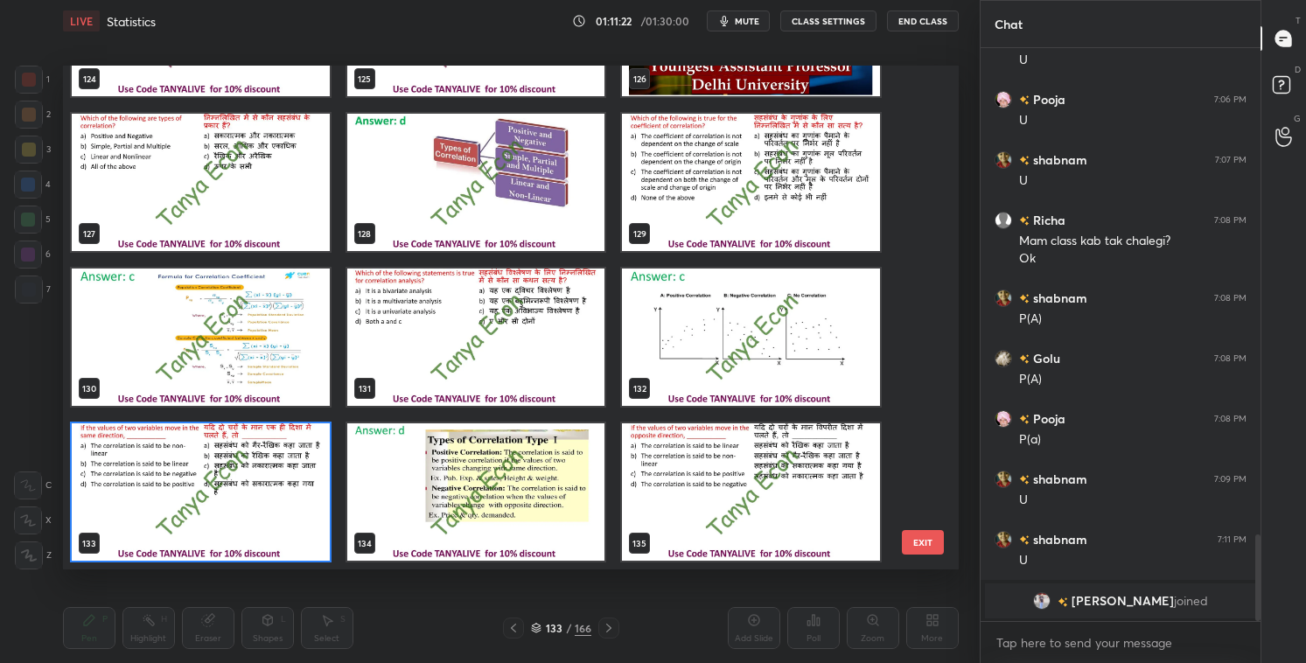
scroll to position [6, 10]
click at [322, 490] on img "grid" at bounding box center [201, 492] width 258 height 137
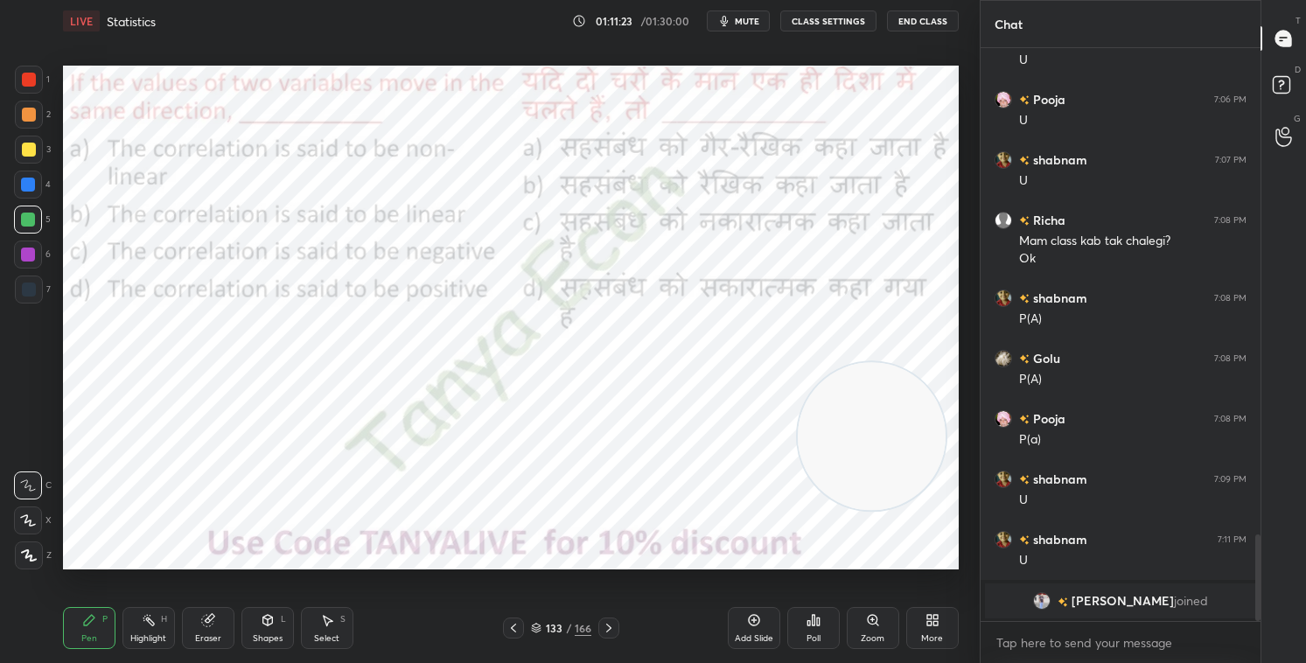
click at [321, 491] on img "grid" at bounding box center [201, 492] width 258 height 137
click at [541, 568] on div "133 / 166" at bounding box center [561, 628] width 116 height 21
click at [540, 568] on icon at bounding box center [536, 628] width 11 height 11
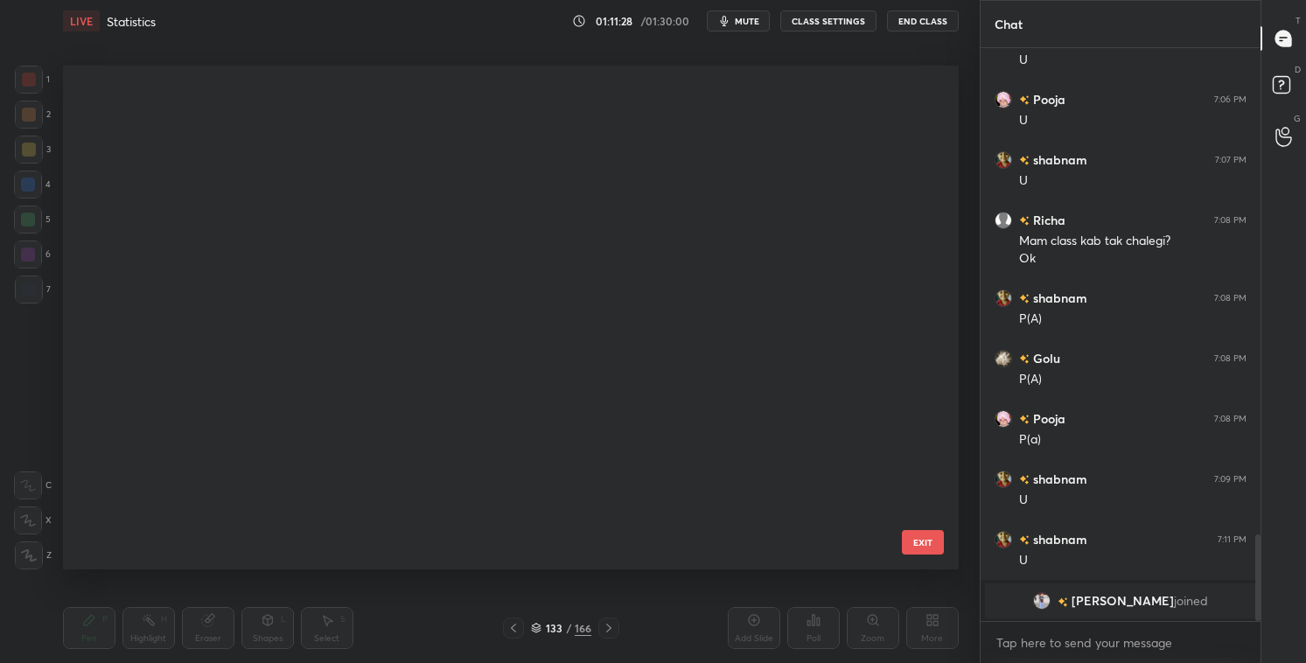
scroll to position [6465, 0]
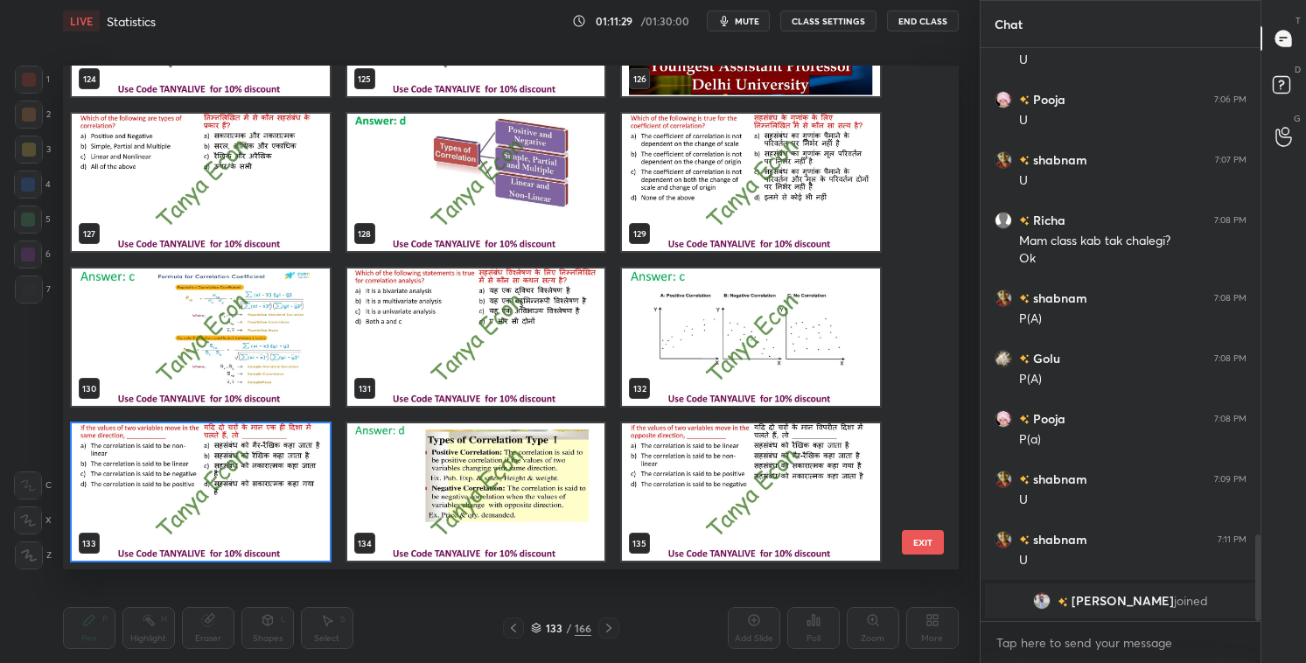
click at [312, 496] on img "grid" at bounding box center [201, 492] width 258 height 137
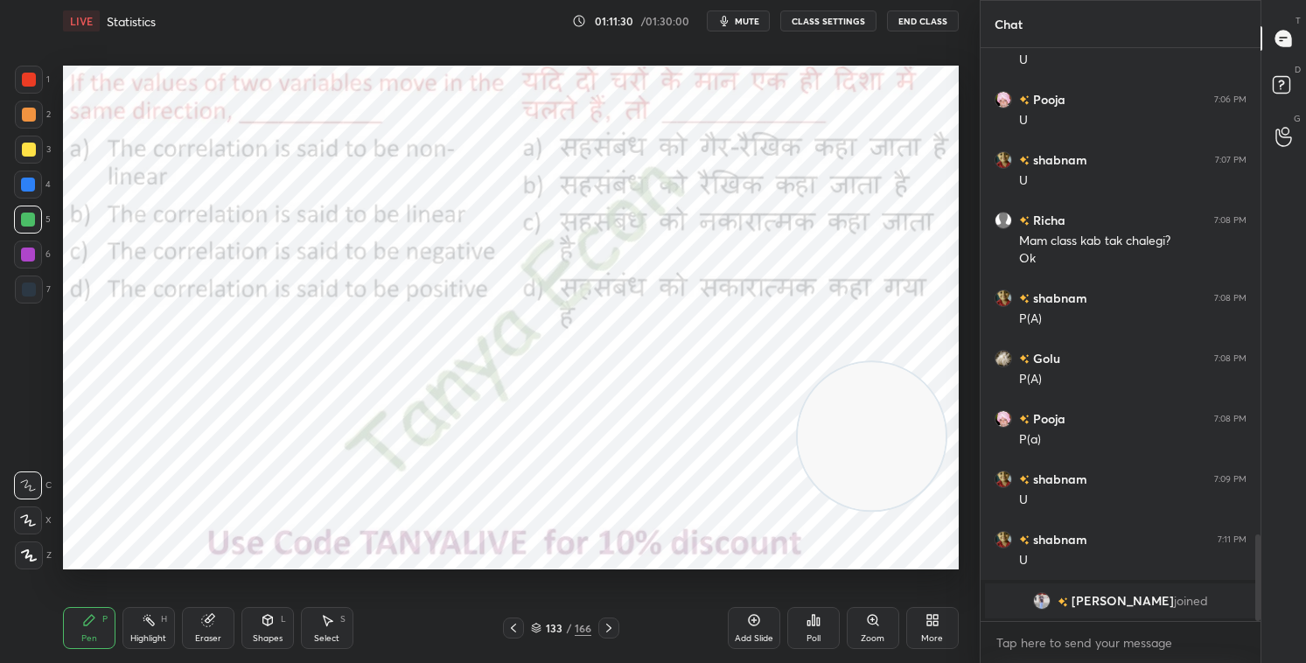
click at [313, 498] on img "grid" at bounding box center [201, 492] width 258 height 137
click at [543, 568] on div "133 / 166" at bounding box center [561, 628] width 60 height 16
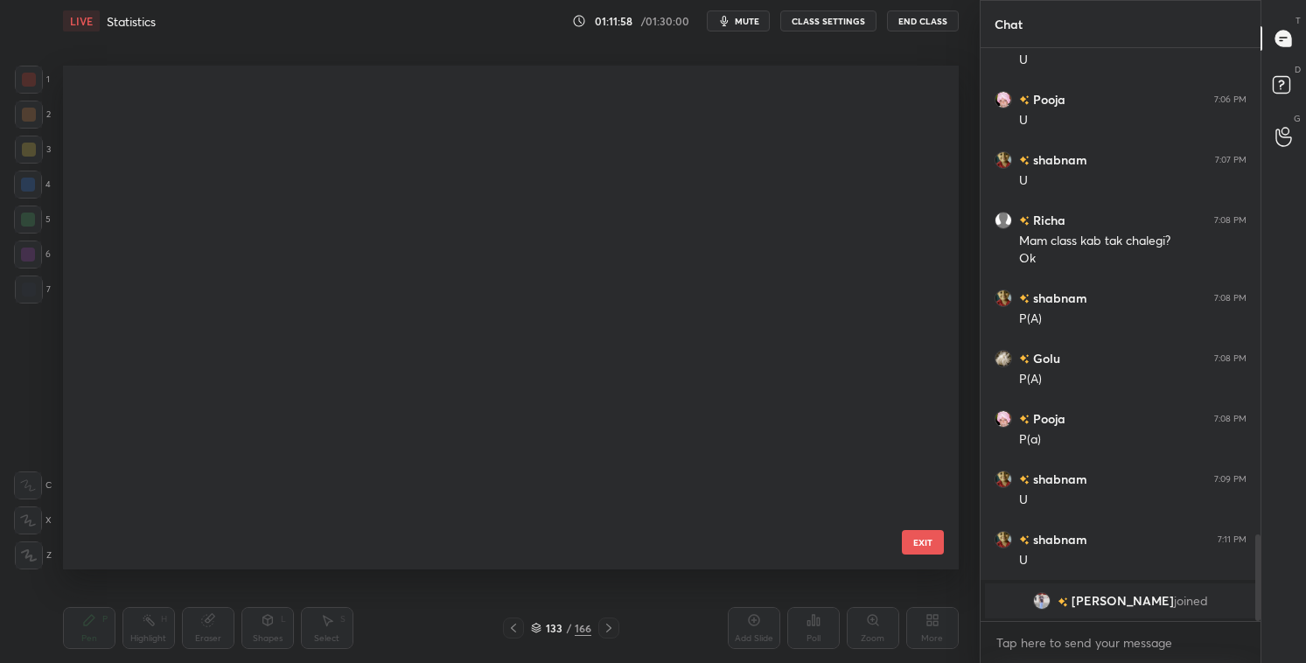
scroll to position [499, 887]
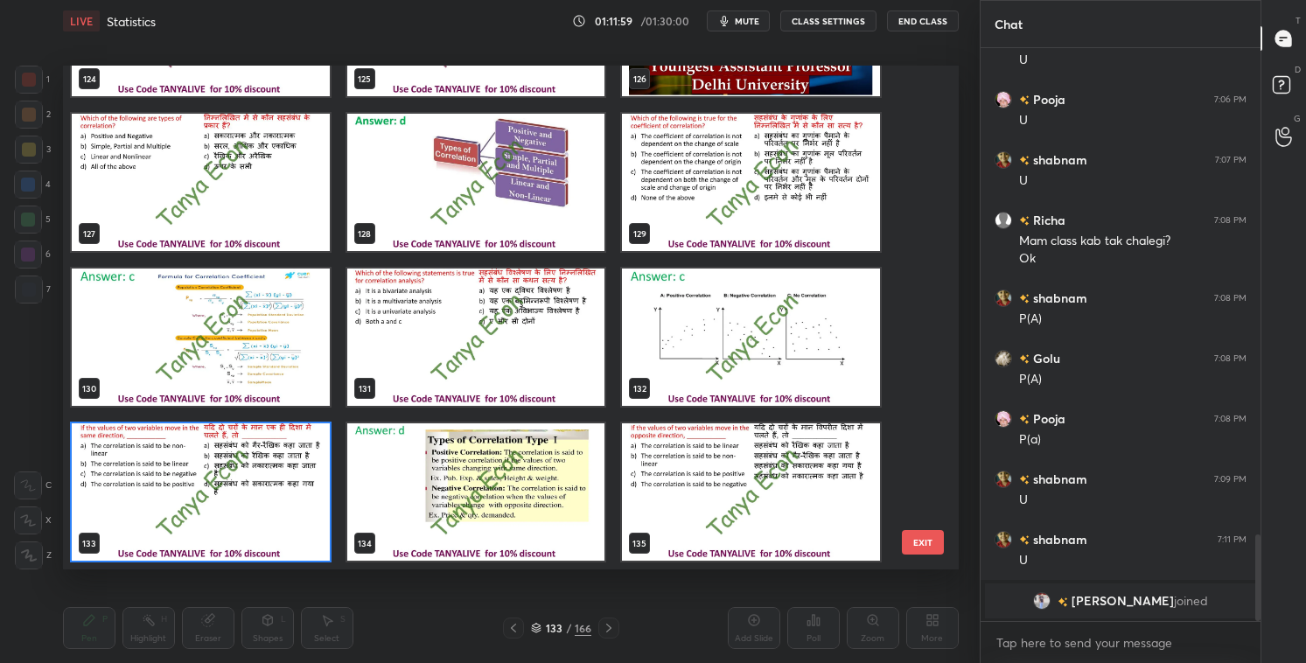
click at [315, 513] on img "grid" at bounding box center [201, 492] width 258 height 137
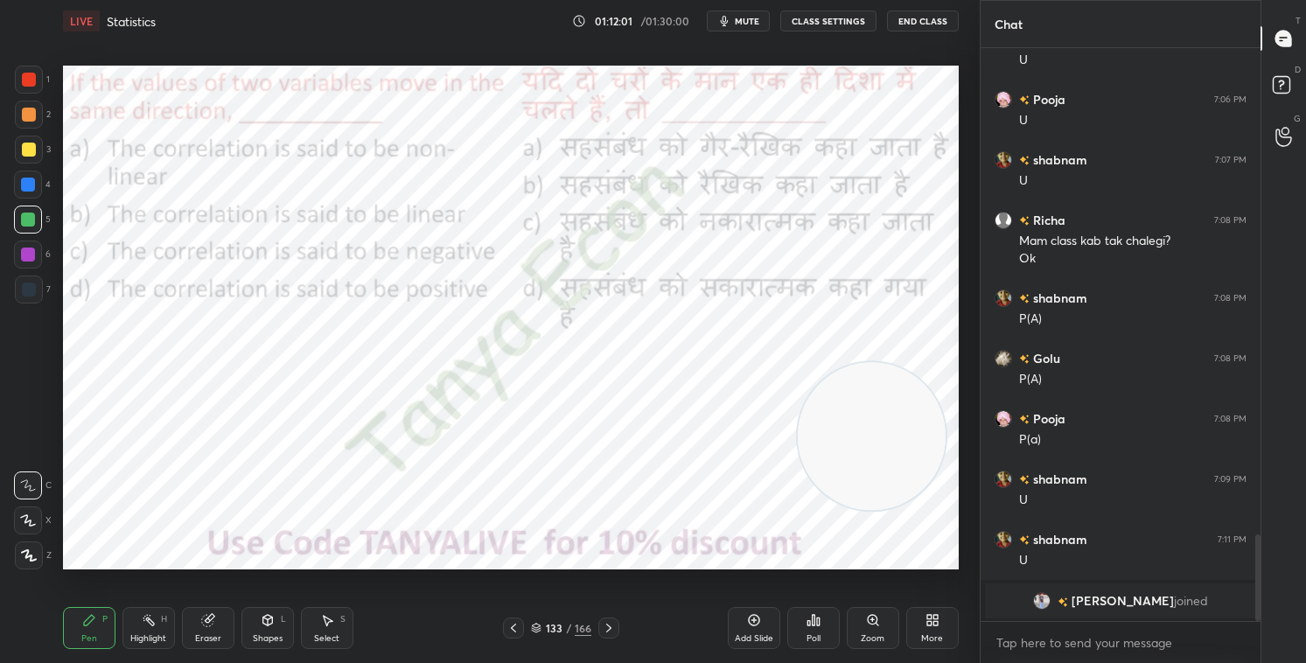
click at [799, 568] on div "Poll" at bounding box center [814, 628] width 53 height 42
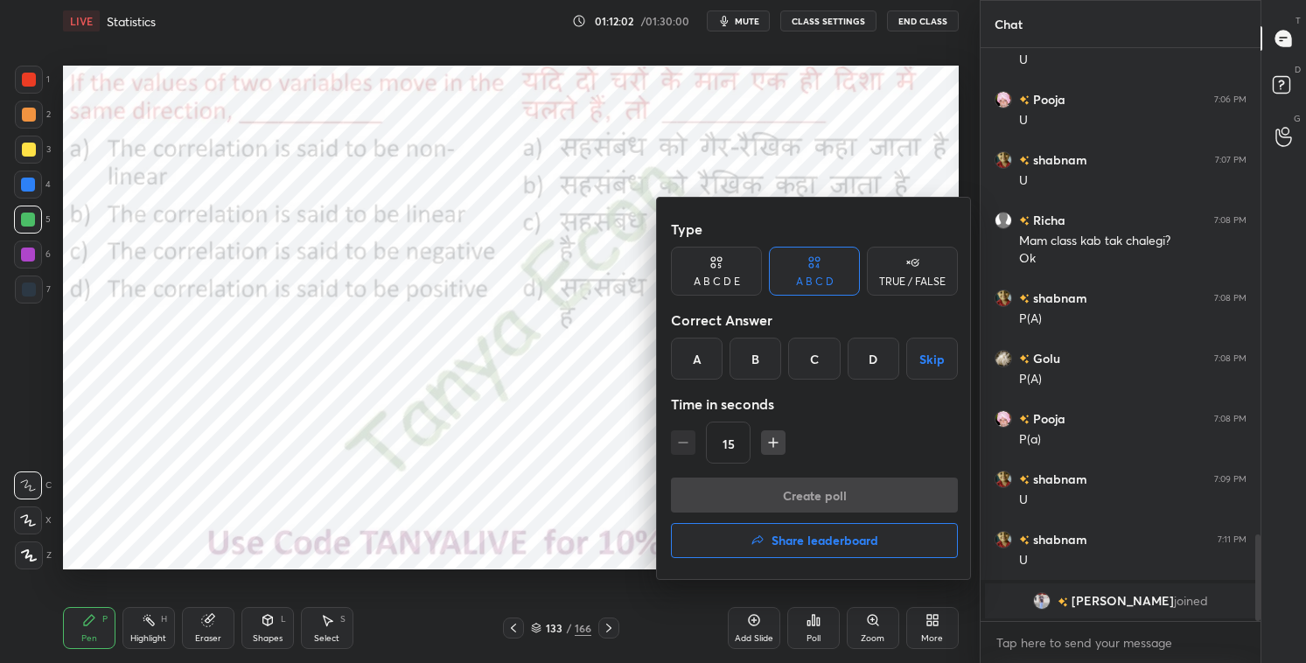
click at [864, 356] on div "D" at bounding box center [874, 359] width 52 height 42
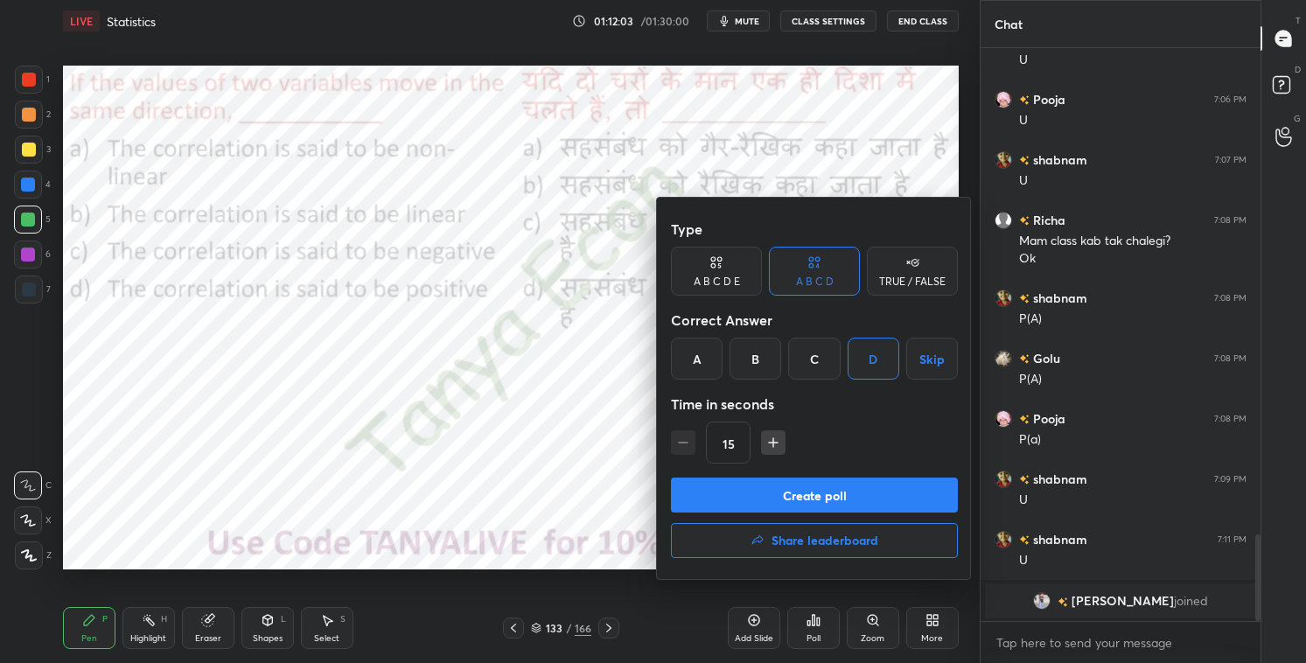
click at [821, 489] on button "Create poll" at bounding box center [814, 495] width 287 height 35
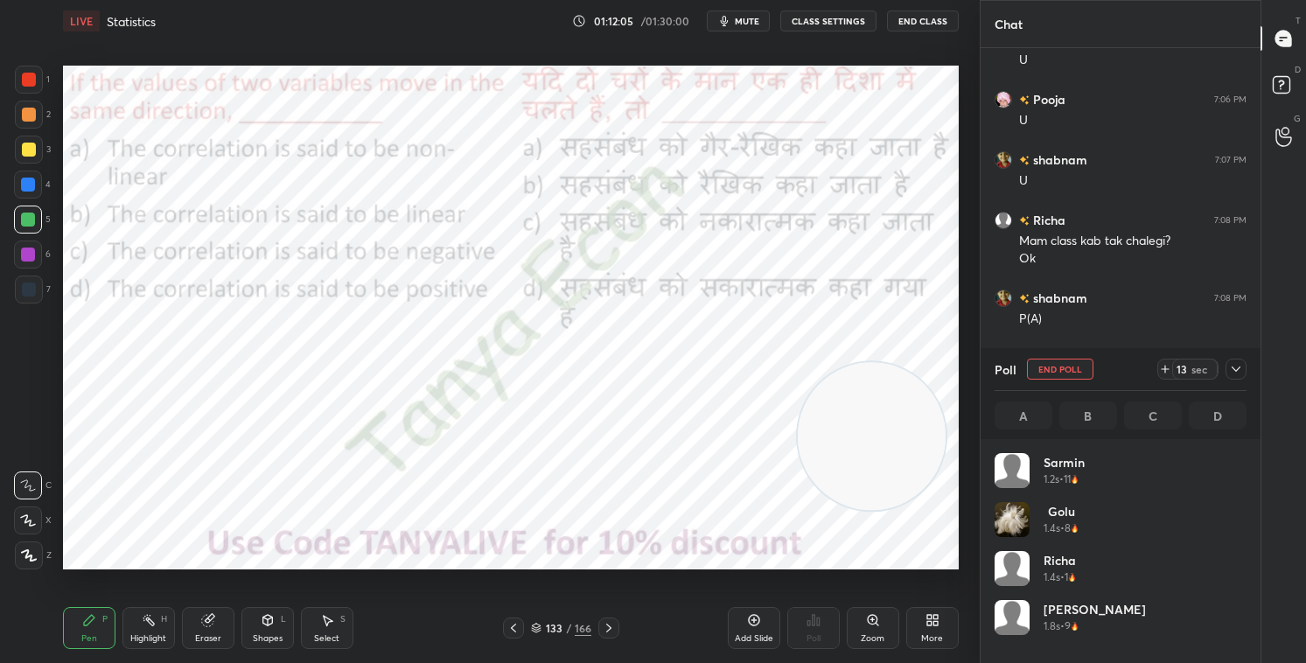
scroll to position [205, 247]
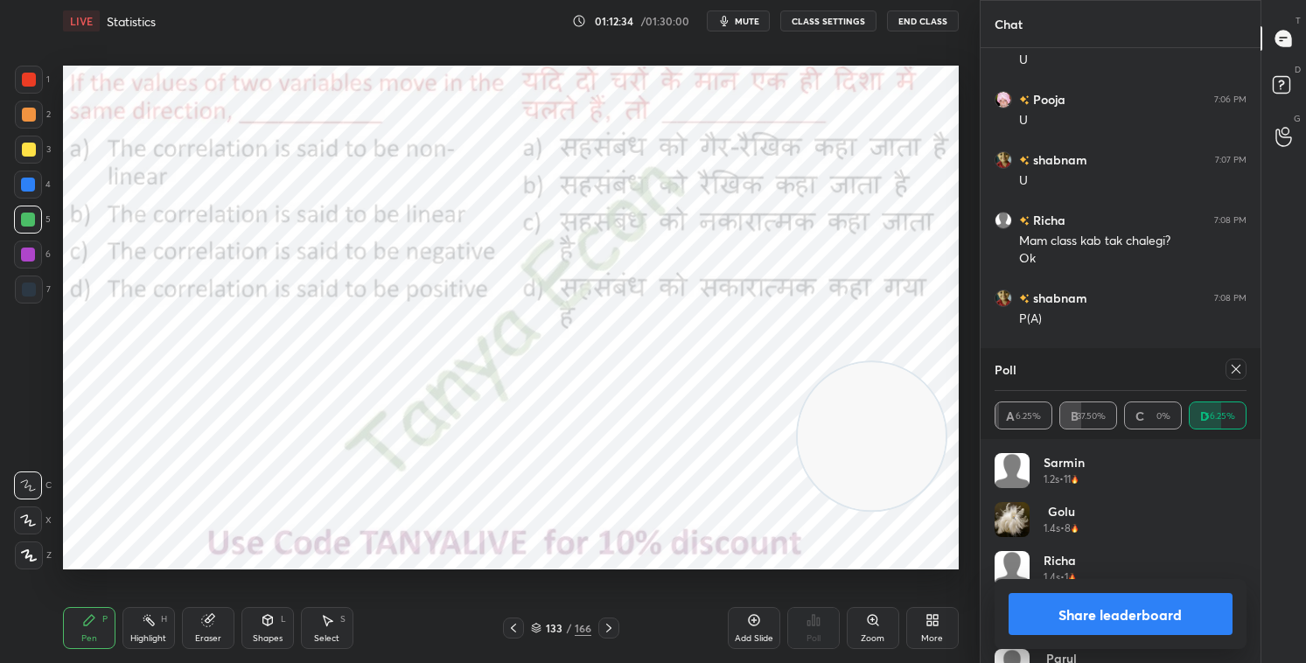
click at [808, 460] on video at bounding box center [872, 436] width 148 height 148
click at [266, 568] on div "Shapes L" at bounding box center [268, 628] width 53 height 42
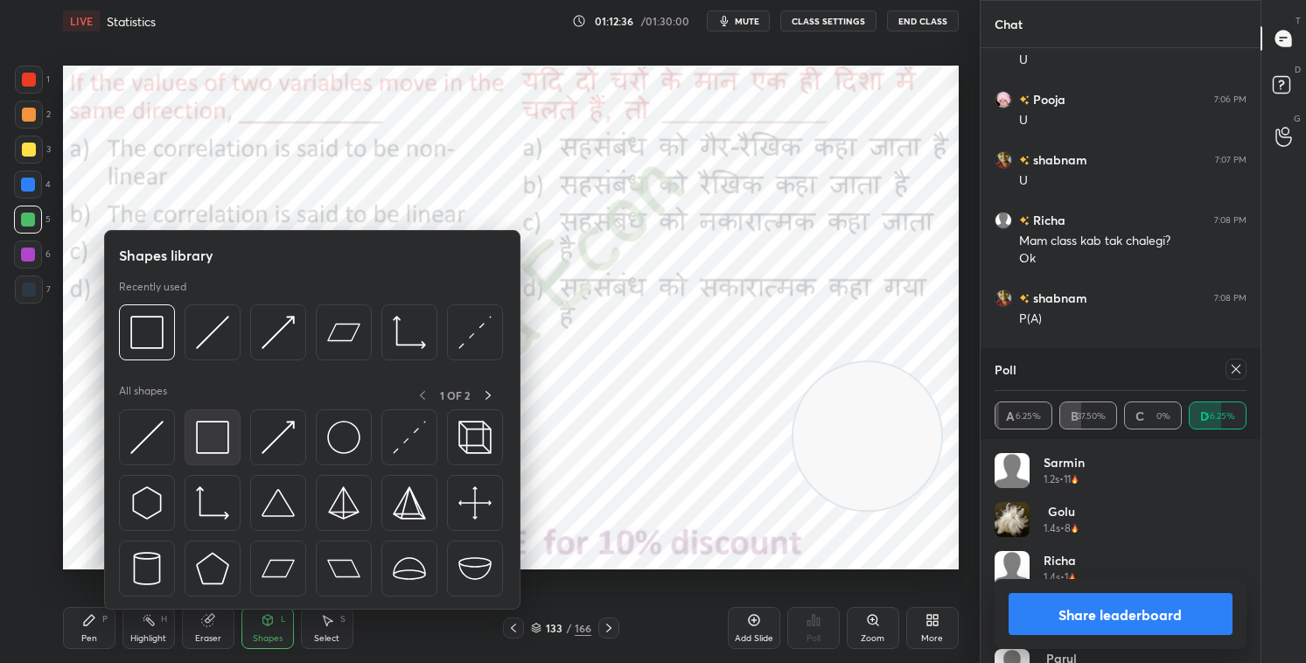
click at [225, 435] on img at bounding box center [212, 437] width 33 height 33
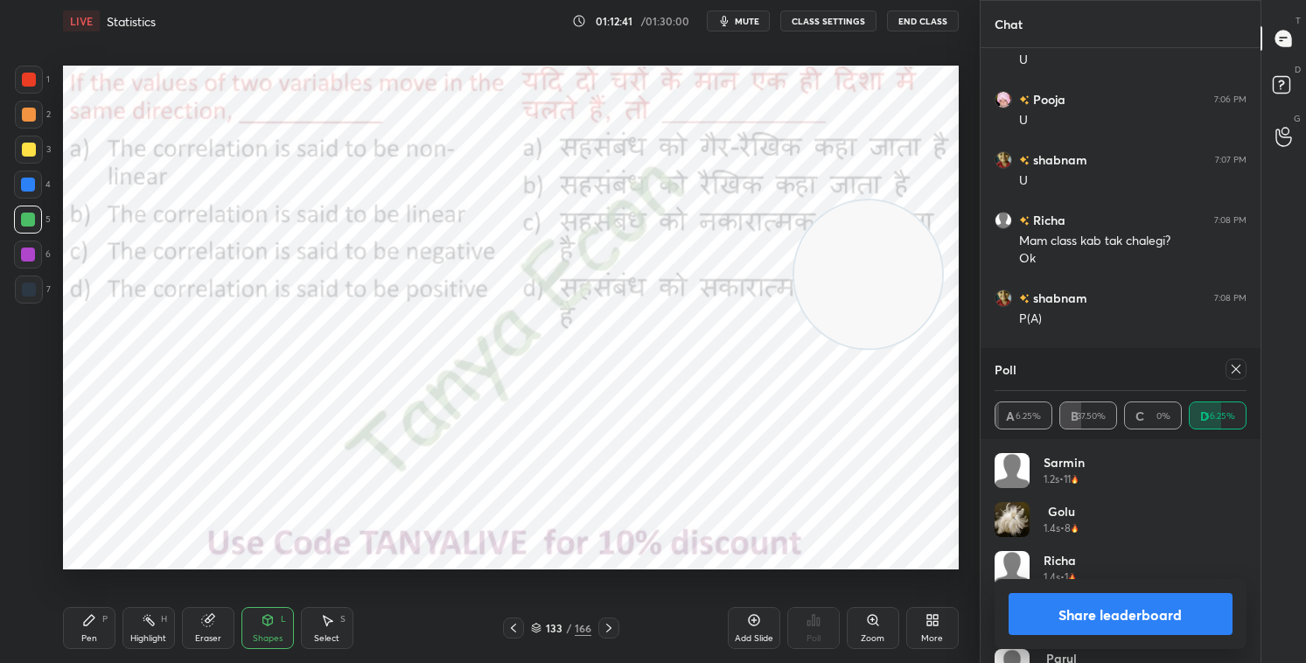
drag, startPoint x: 899, startPoint y: 281, endPoint x: 900, endPoint y: 214, distance: 67.4
click at [908, 216] on video at bounding box center [869, 274] width 148 height 148
click at [1038, 568] on button "Share leaderboard" at bounding box center [1121, 614] width 224 height 42
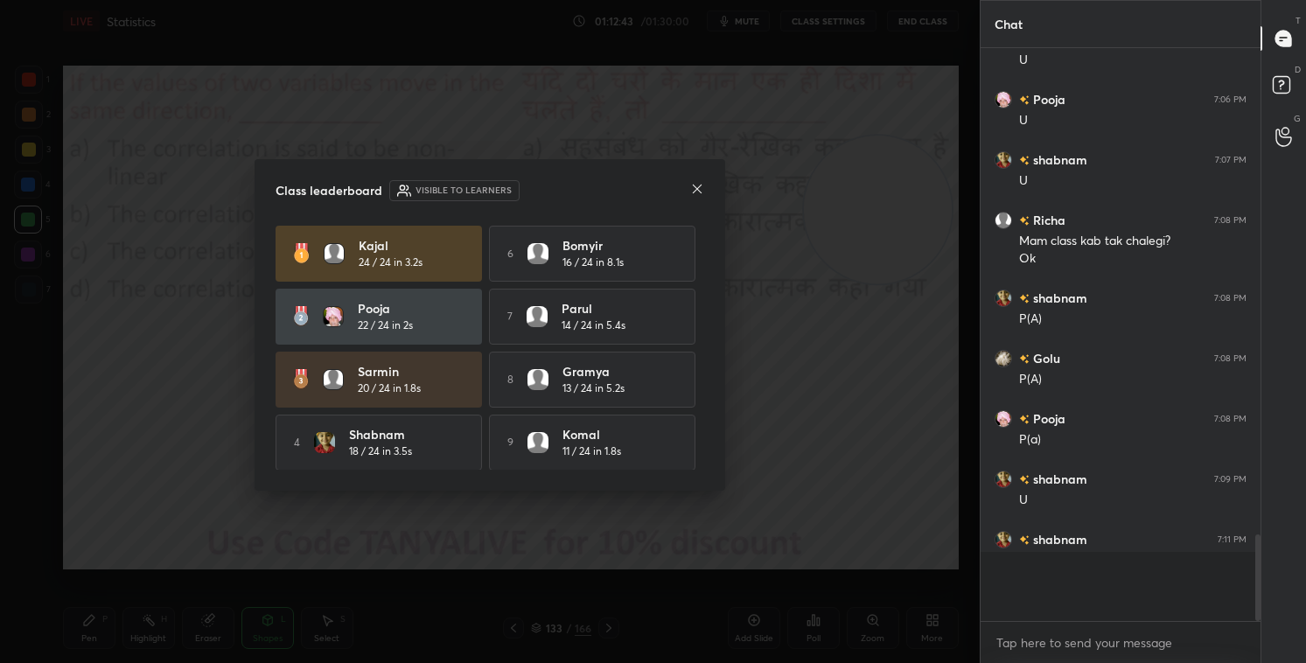
scroll to position [6, 5]
click at [700, 185] on icon at bounding box center [697, 189] width 14 height 14
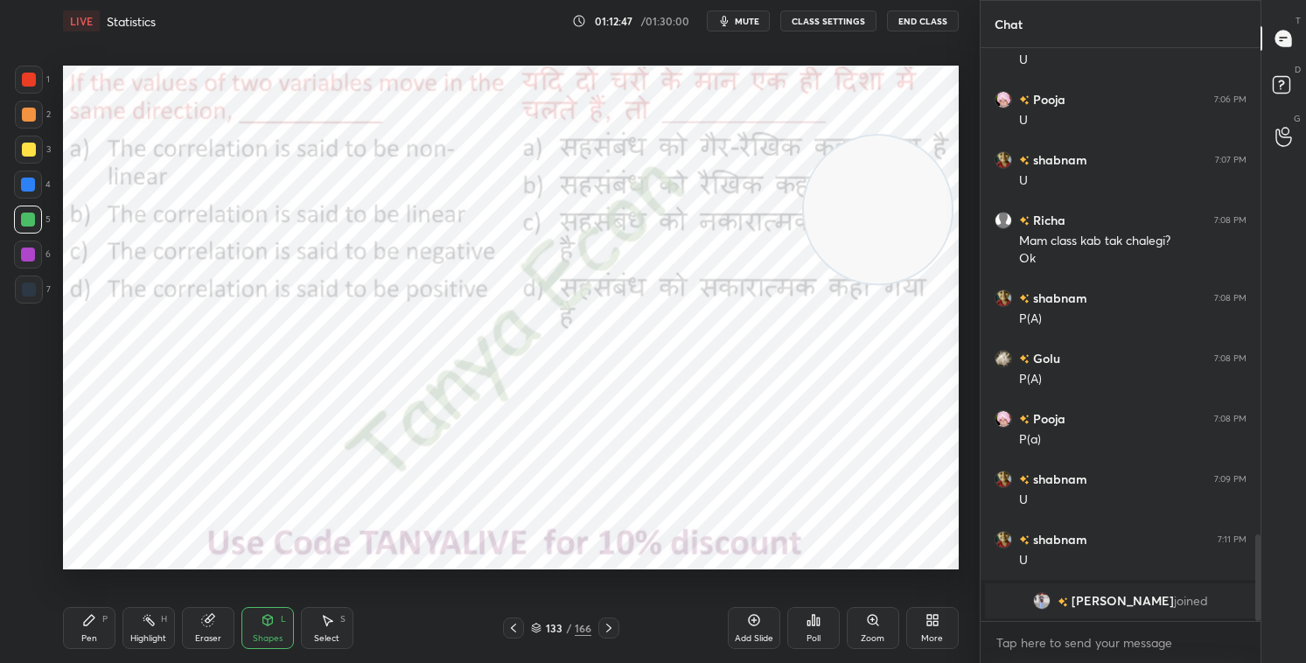
click at [608, 568] on icon at bounding box center [609, 628] width 14 height 14
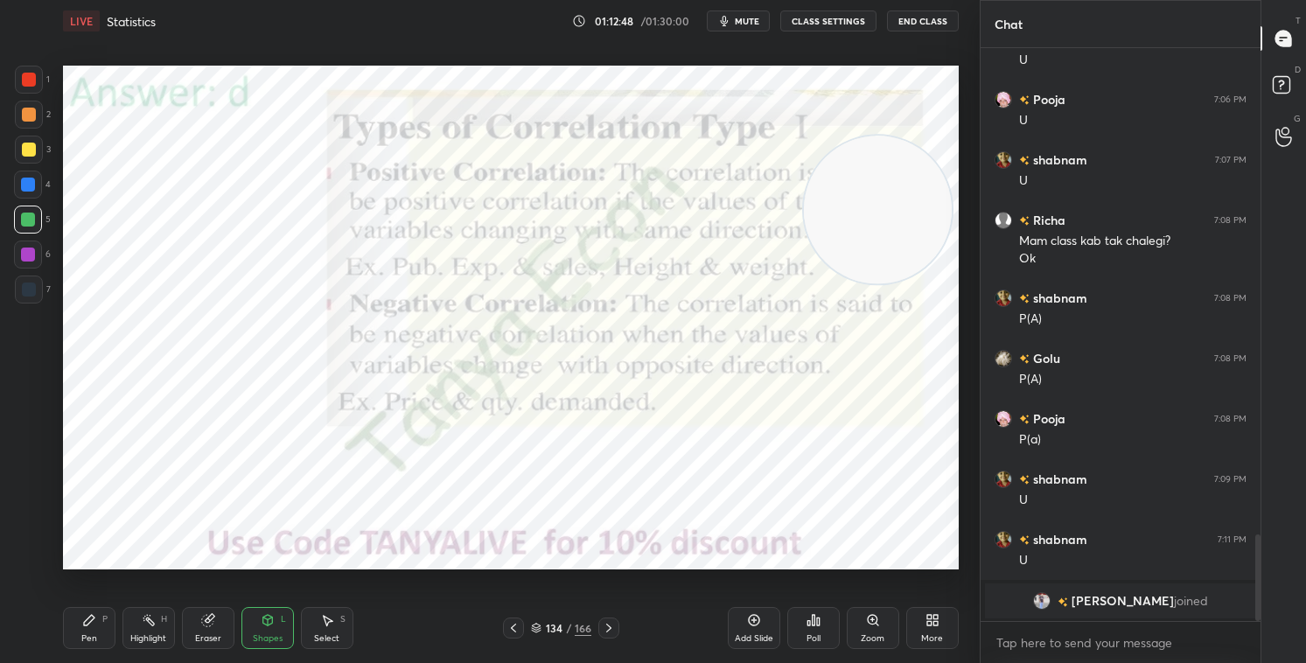
click at [539, 568] on icon at bounding box center [536, 631] width 9 height 3
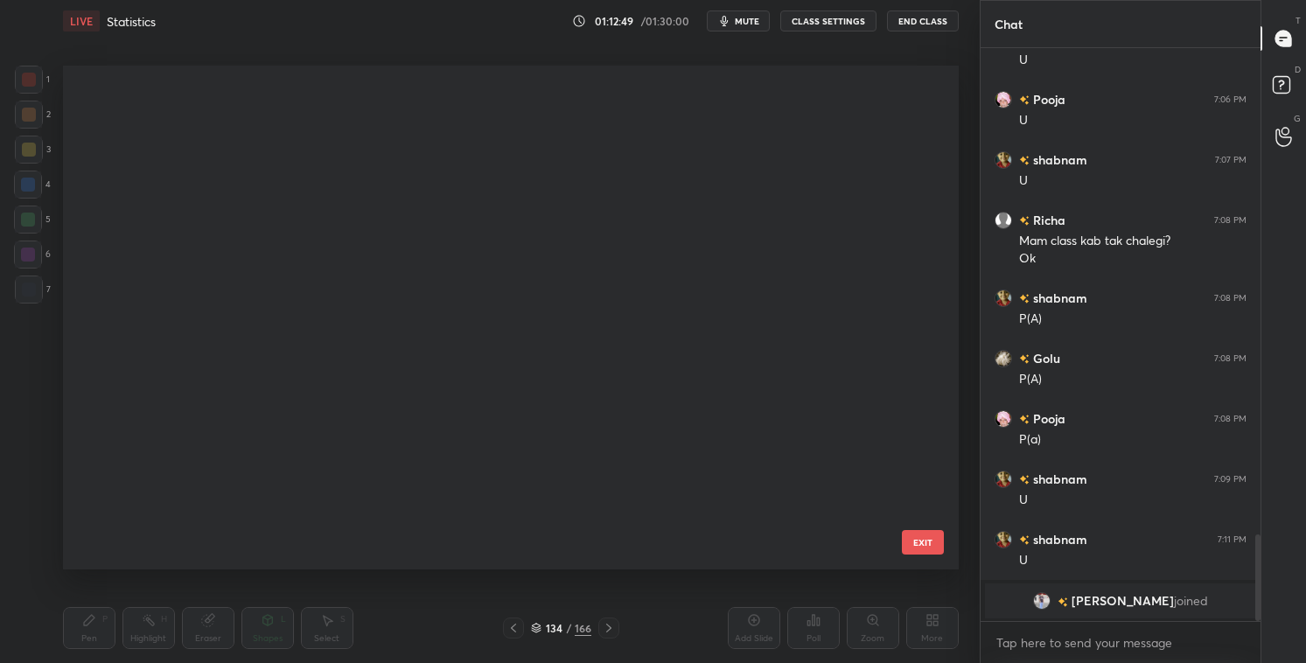
scroll to position [499, 887]
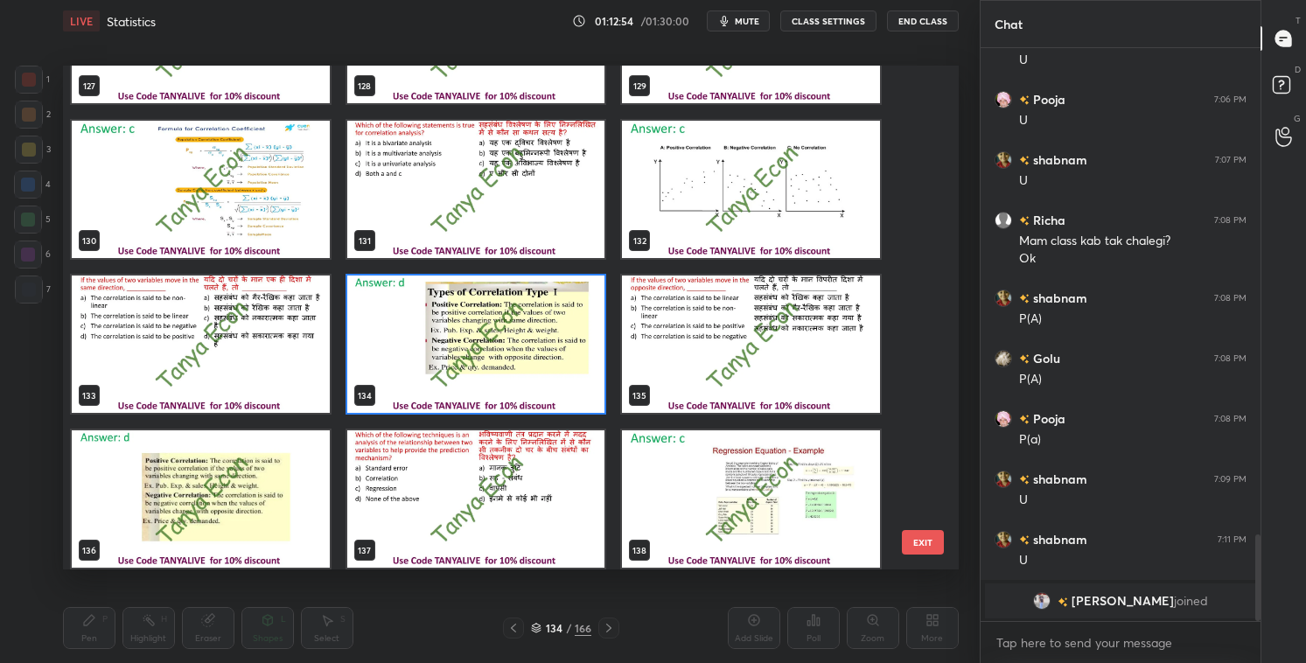
click at [842, 356] on img "grid" at bounding box center [751, 344] width 258 height 137
click at [843, 357] on img "grid" at bounding box center [751, 344] width 258 height 137
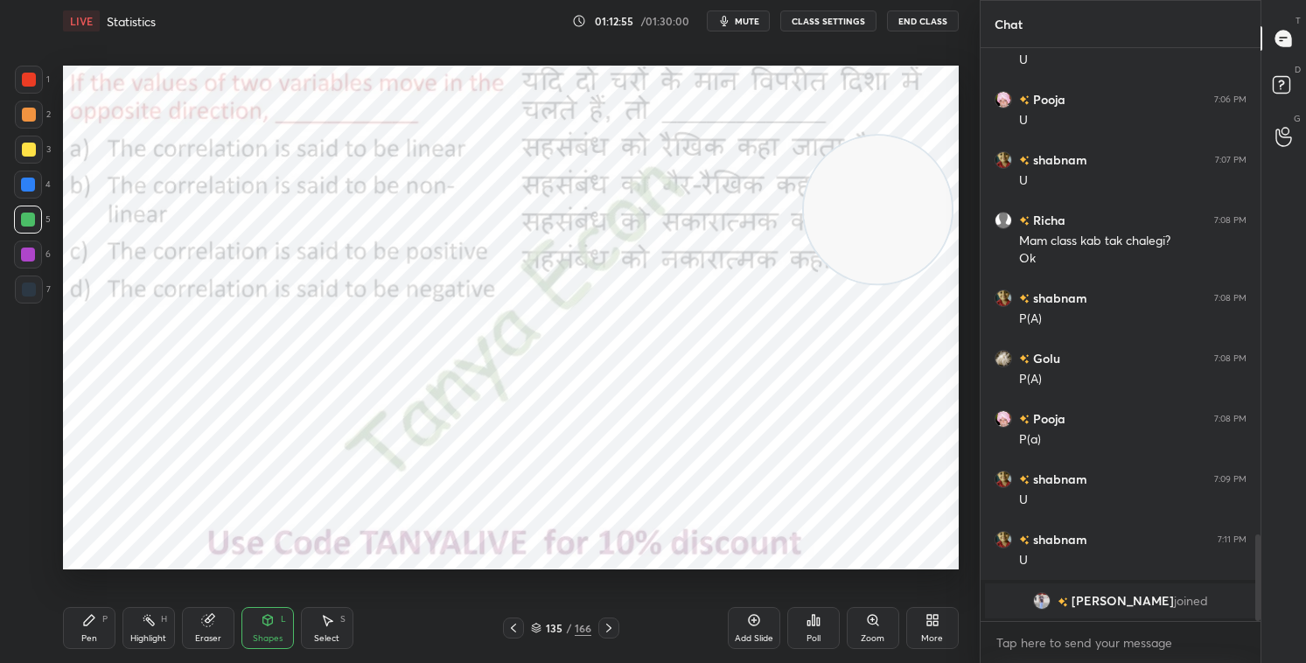
click at [538, 568] on icon at bounding box center [536, 628] width 11 height 11
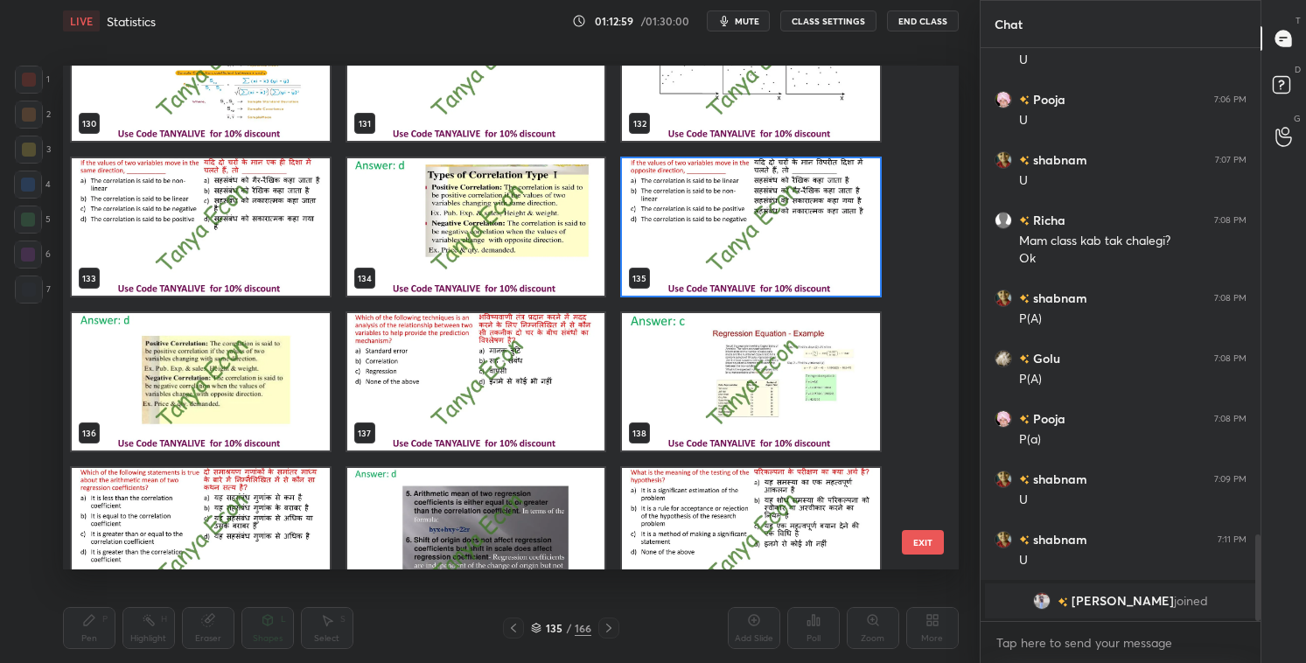
click at [790, 273] on img "grid" at bounding box center [751, 226] width 258 height 137
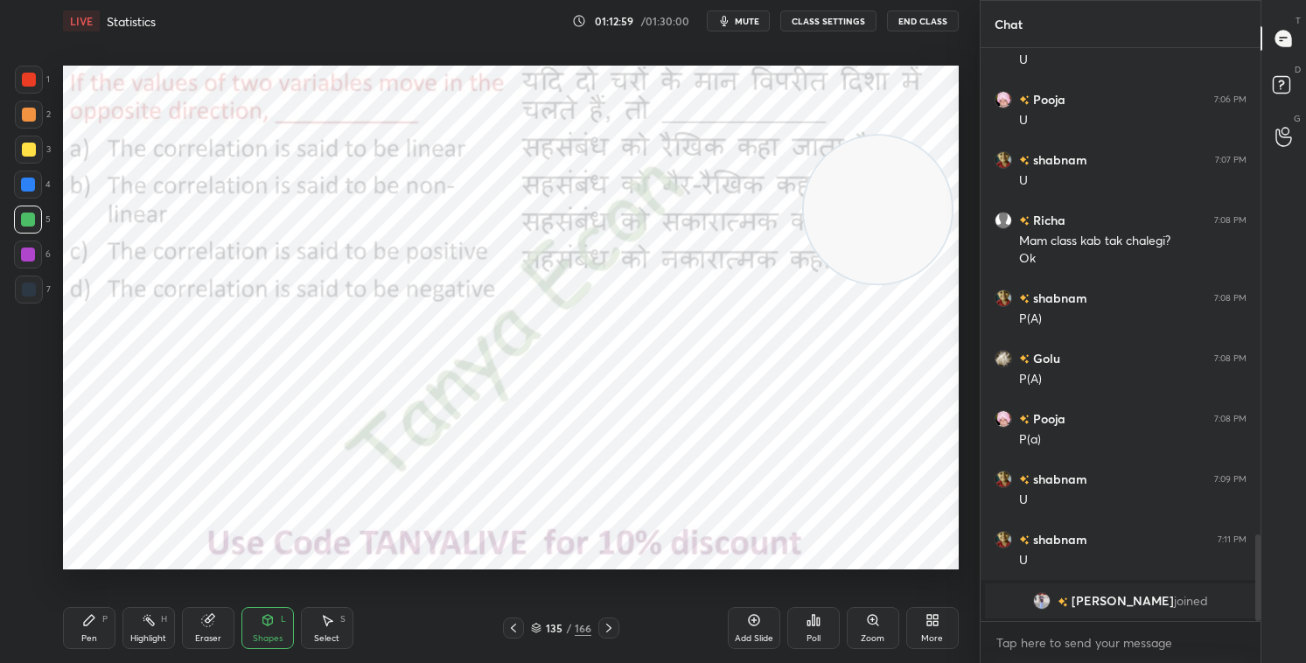
click at [791, 275] on img "grid" at bounding box center [751, 226] width 258 height 137
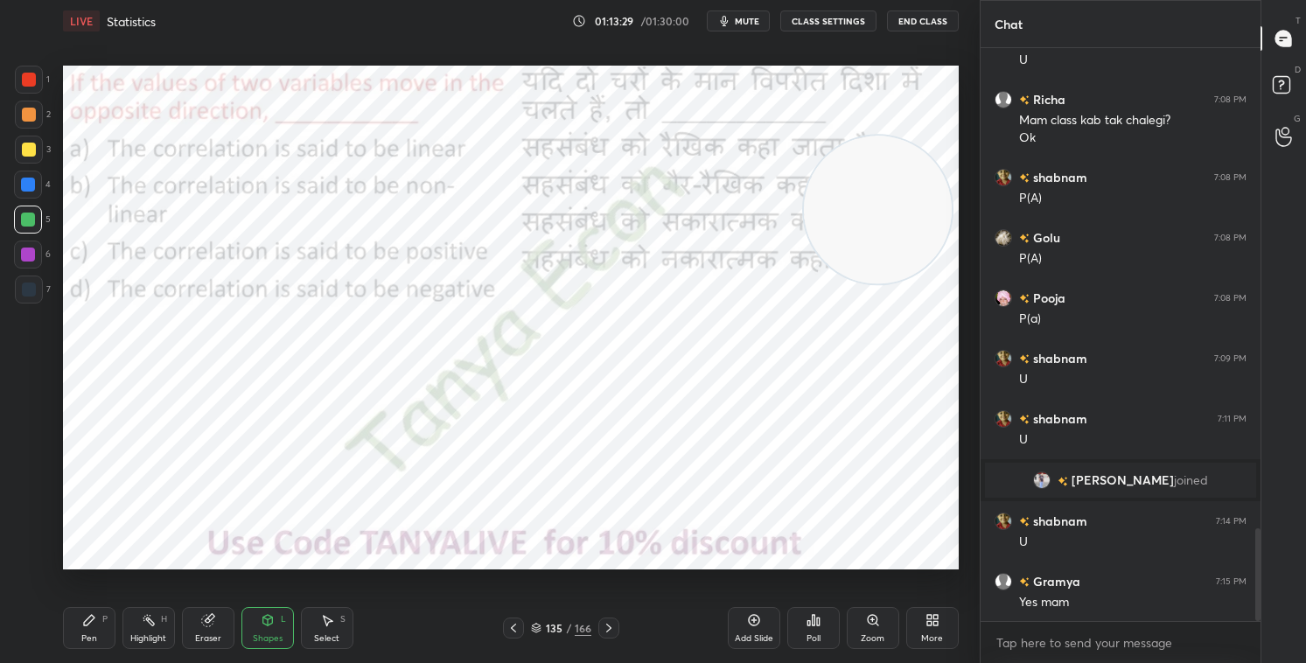
scroll to position [3000, 0]
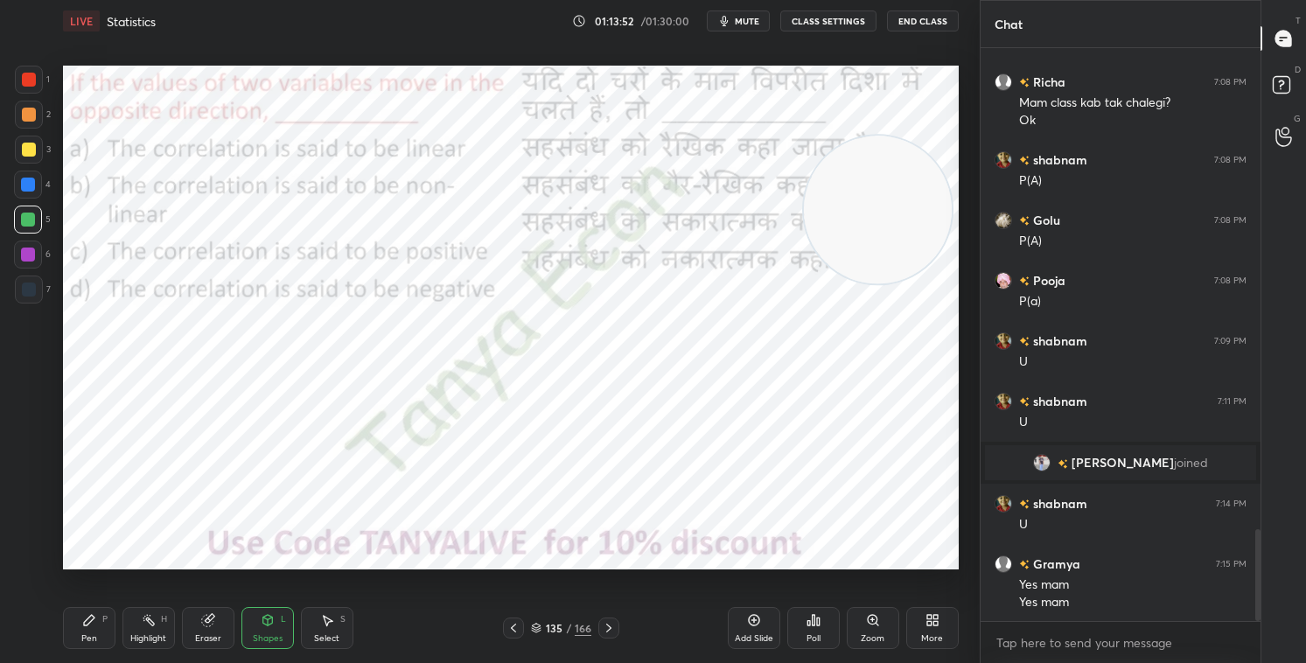
click at [544, 568] on div "135 / 166" at bounding box center [561, 628] width 60 height 16
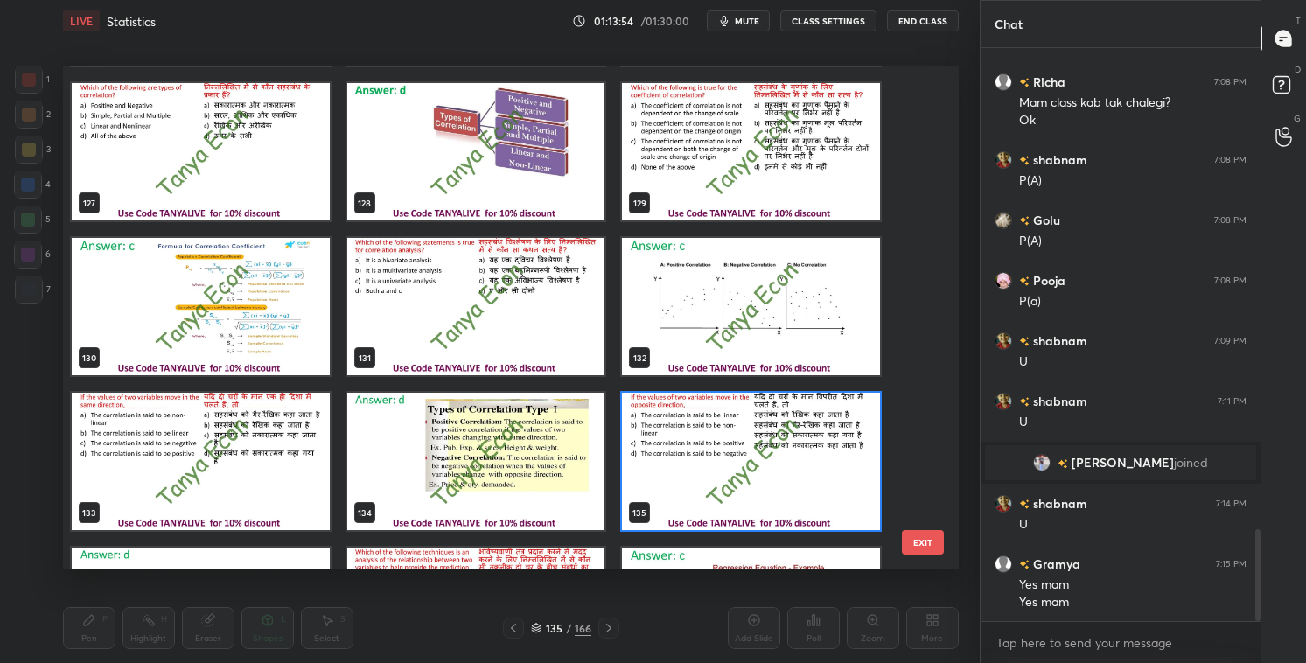
scroll to position [6502, 0]
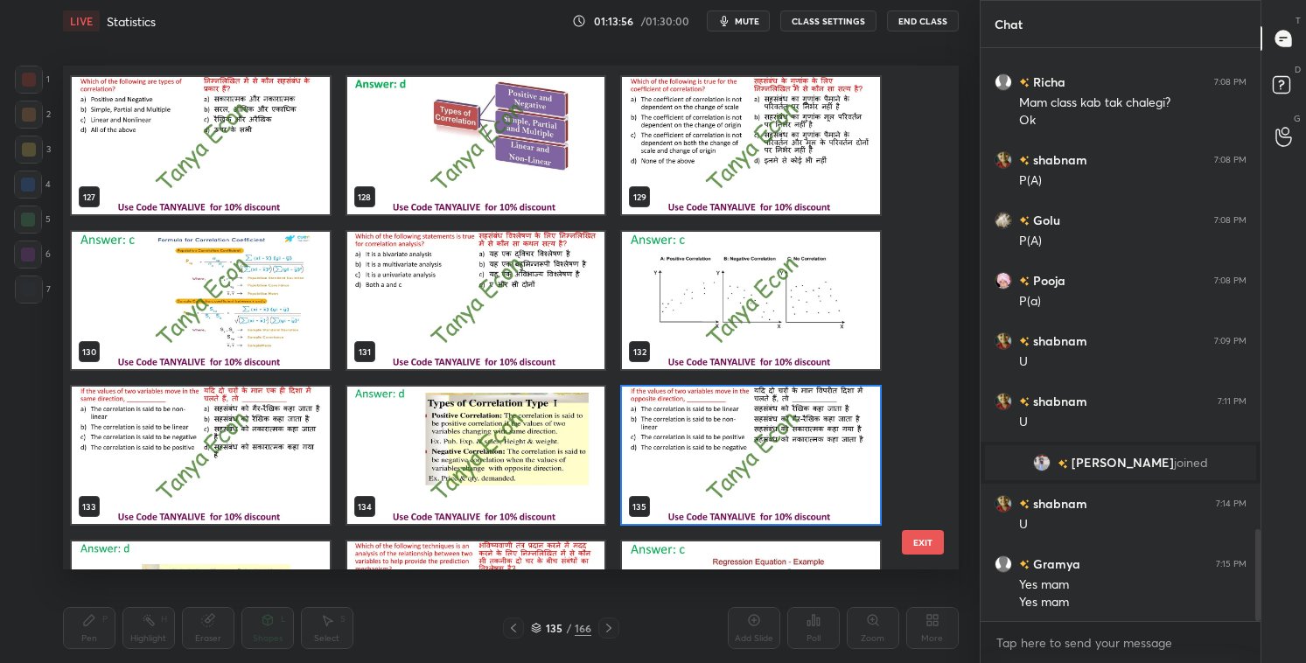
click at [817, 456] on img "grid" at bounding box center [751, 455] width 258 height 137
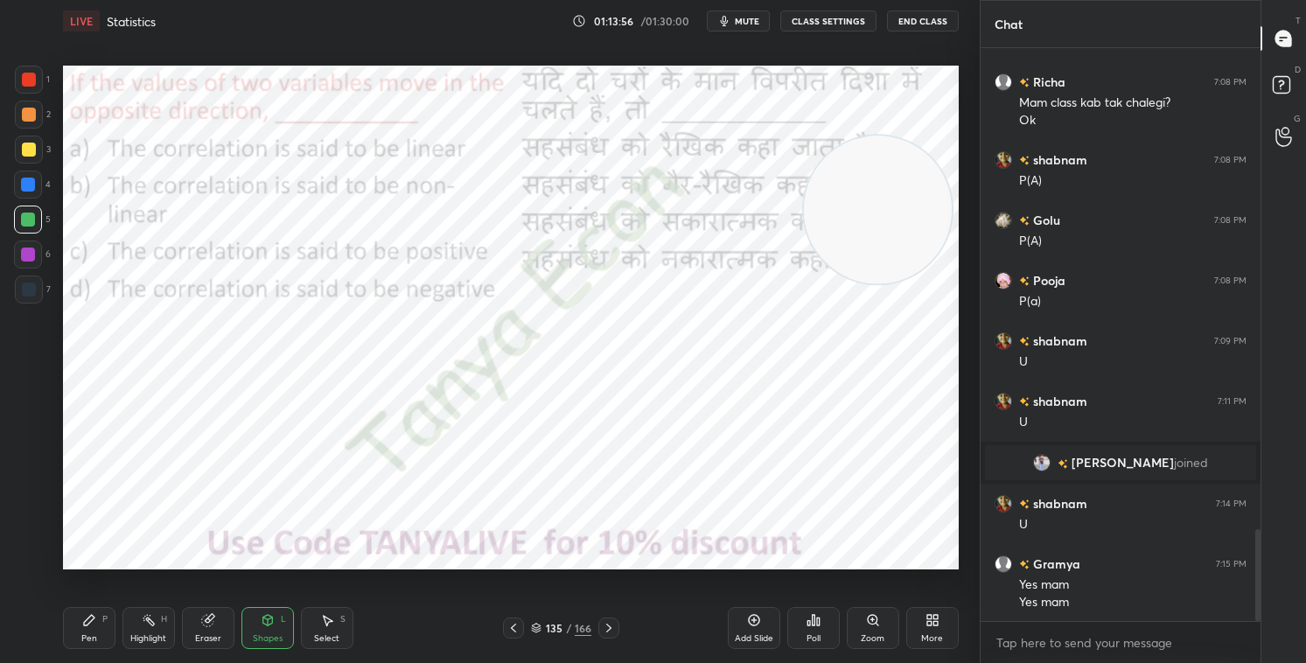
click at [821, 457] on img "grid" at bounding box center [751, 455] width 258 height 137
click at [818, 568] on div "Poll" at bounding box center [814, 628] width 53 height 42
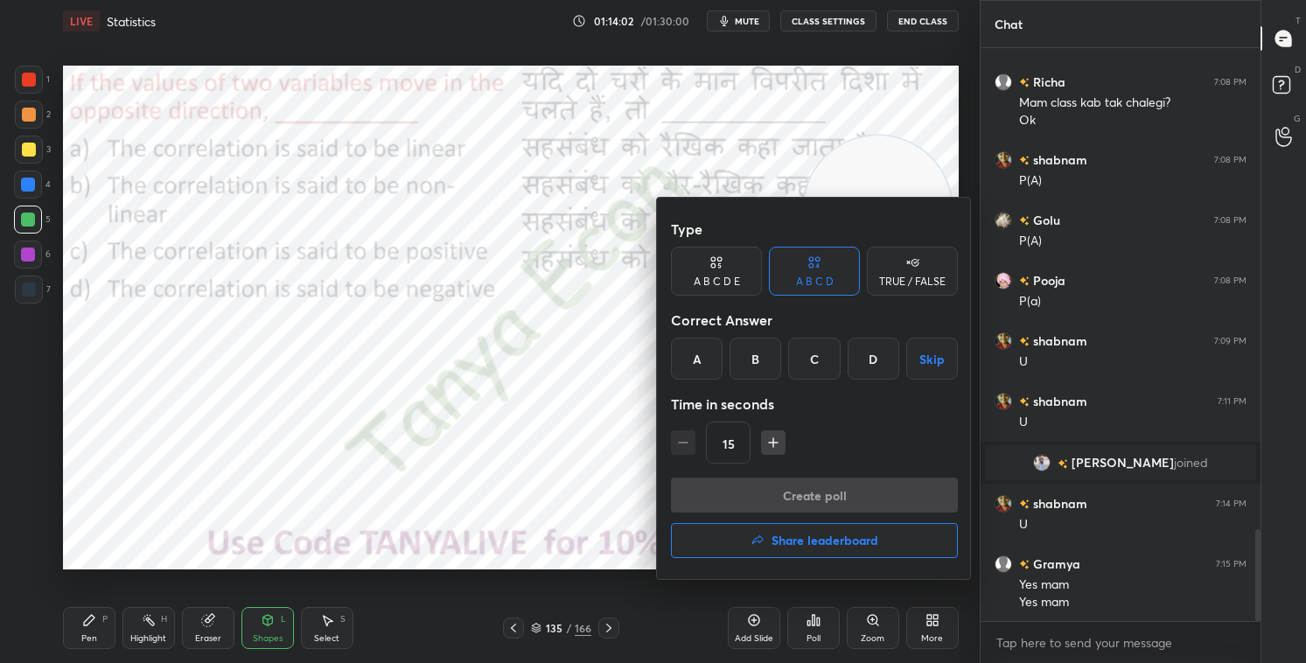
click at [860, 344] on div "D" at bounding box center [874, 359] width 52 height 42
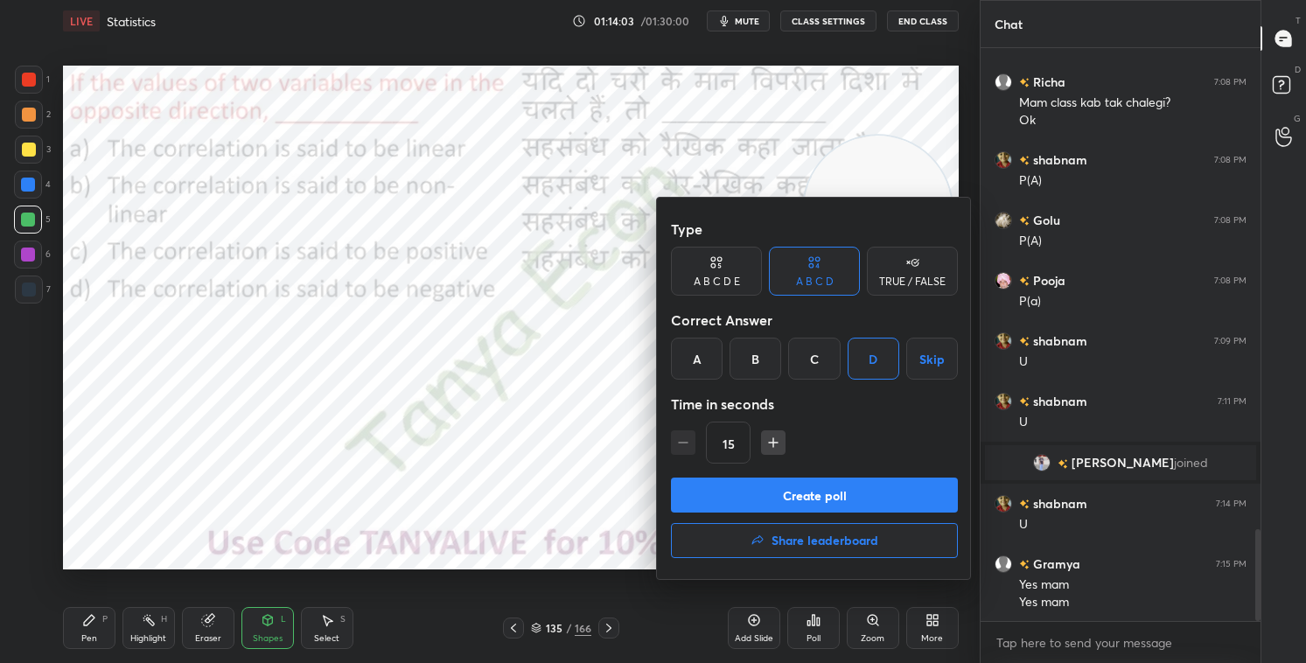
click at [850, 499] on button "Create poll" at bounding box center [814, 495] width 287 height 35
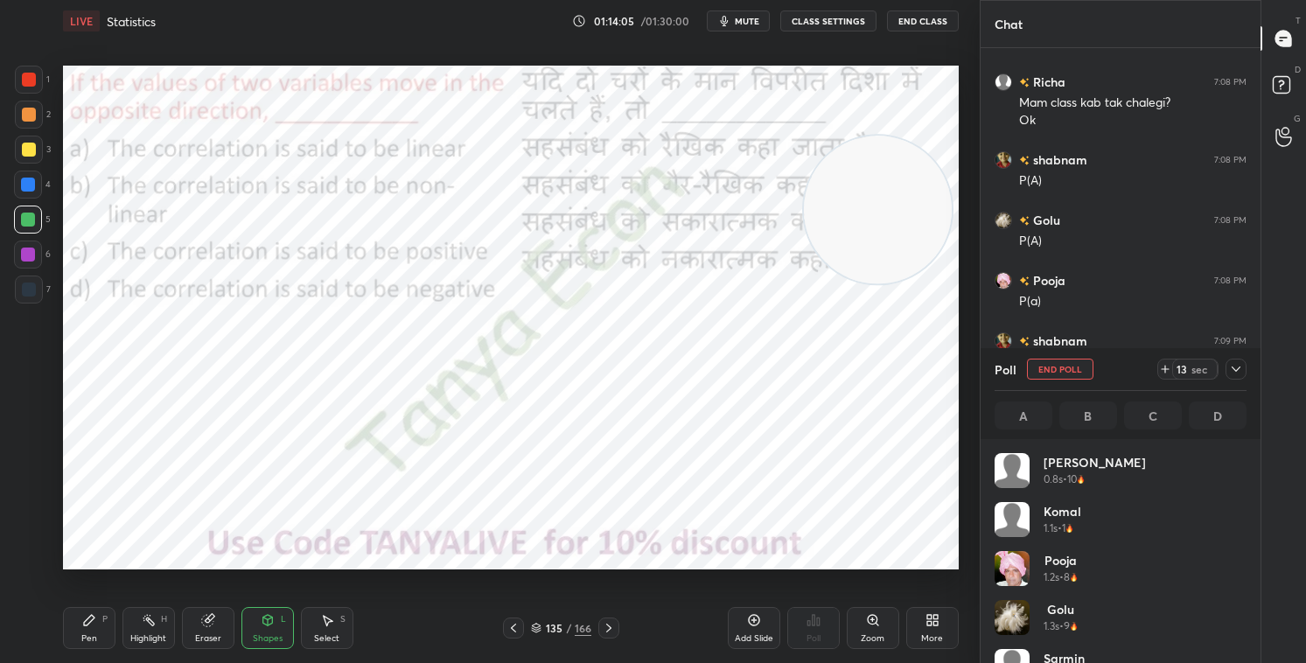
scroll to position [205, 247]
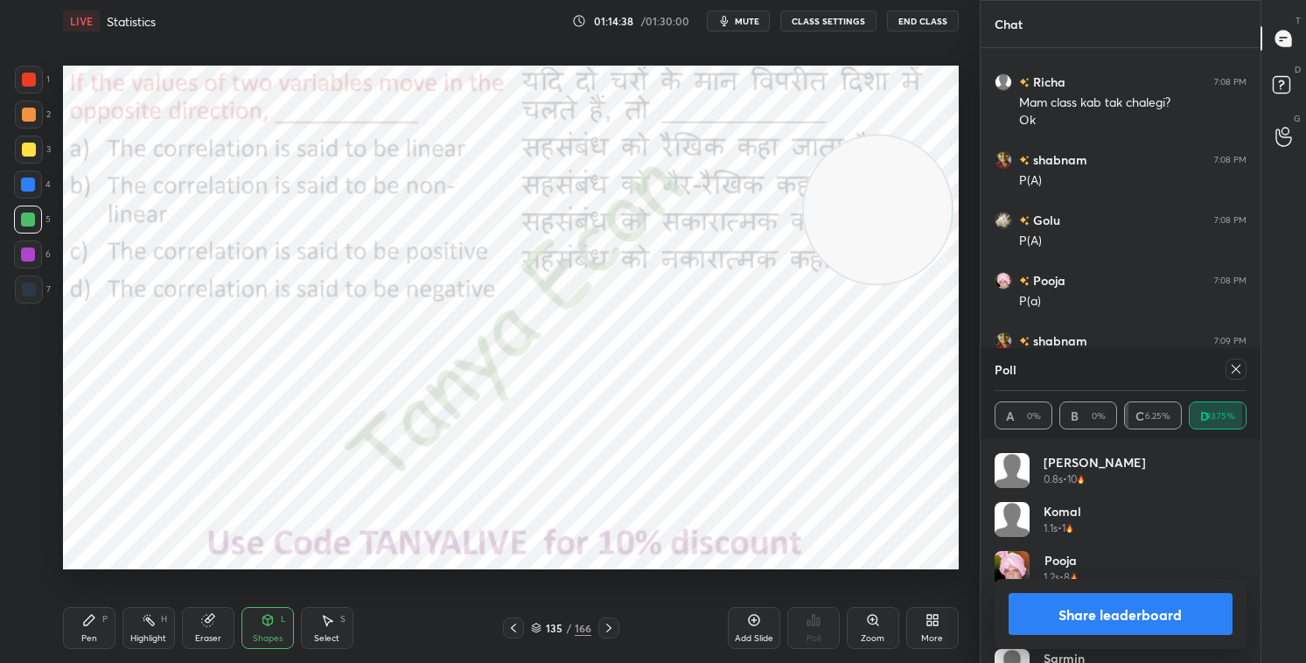
click at [281, 568] on div "Shapes L" at bounding box center [268, 628] width 53 height 42
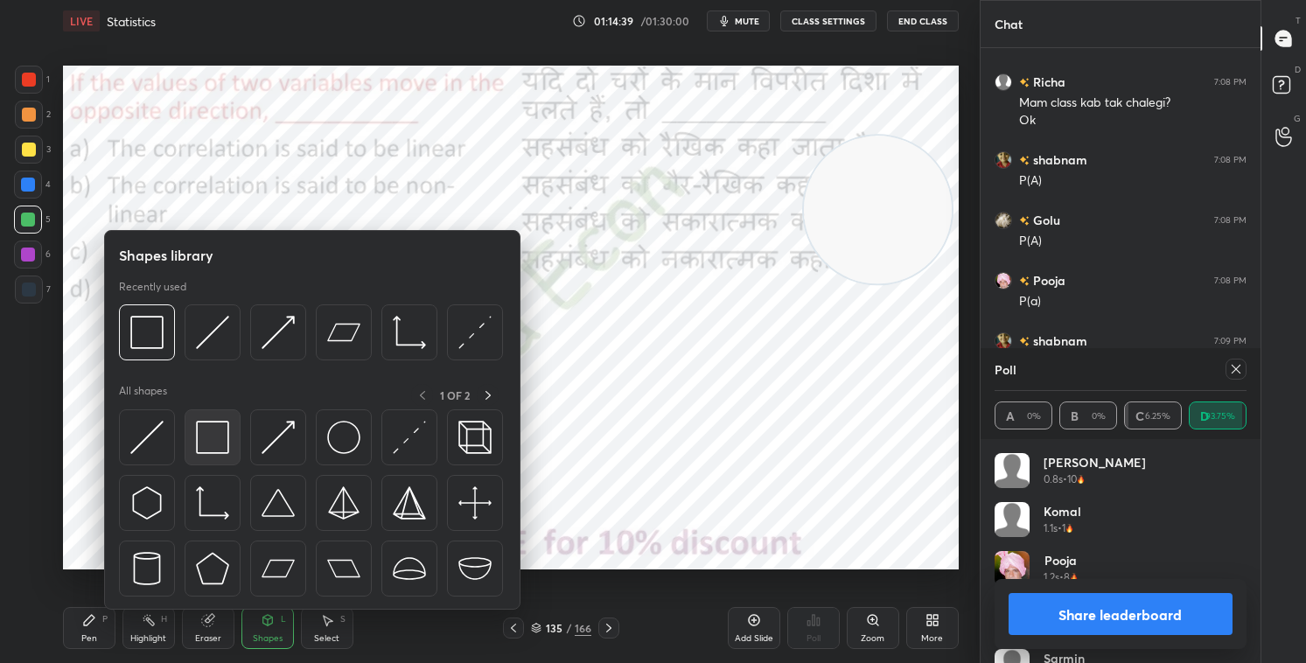
click at [209, 447] on img at bounding box center [212, 437] width 33 height 33
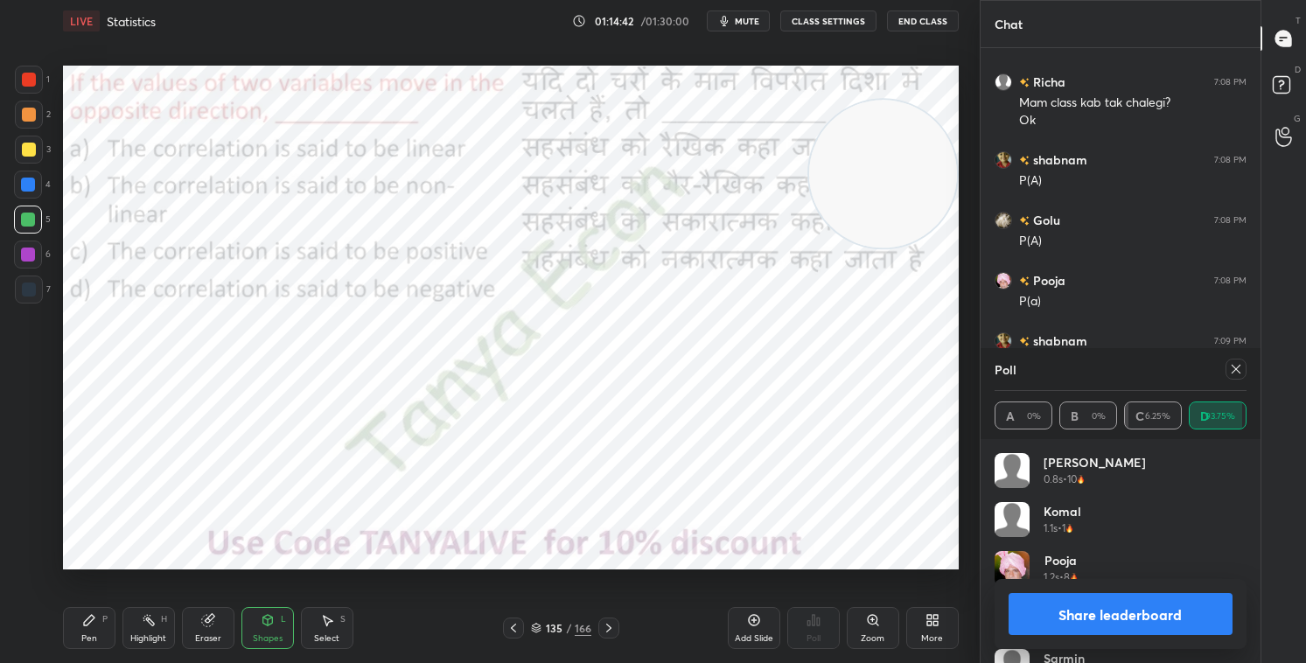
drag, startPoint x: 901, startPoint y: 216, endPoint x: 924, endPoint y: 145, distance: 74.4
click at [930, 144] on video at bounding box center [883, 174] width 148 height 148
click at [1115, 568] on button "Share leaderboard" at bounding box center [1121, 614] width 224 height 42
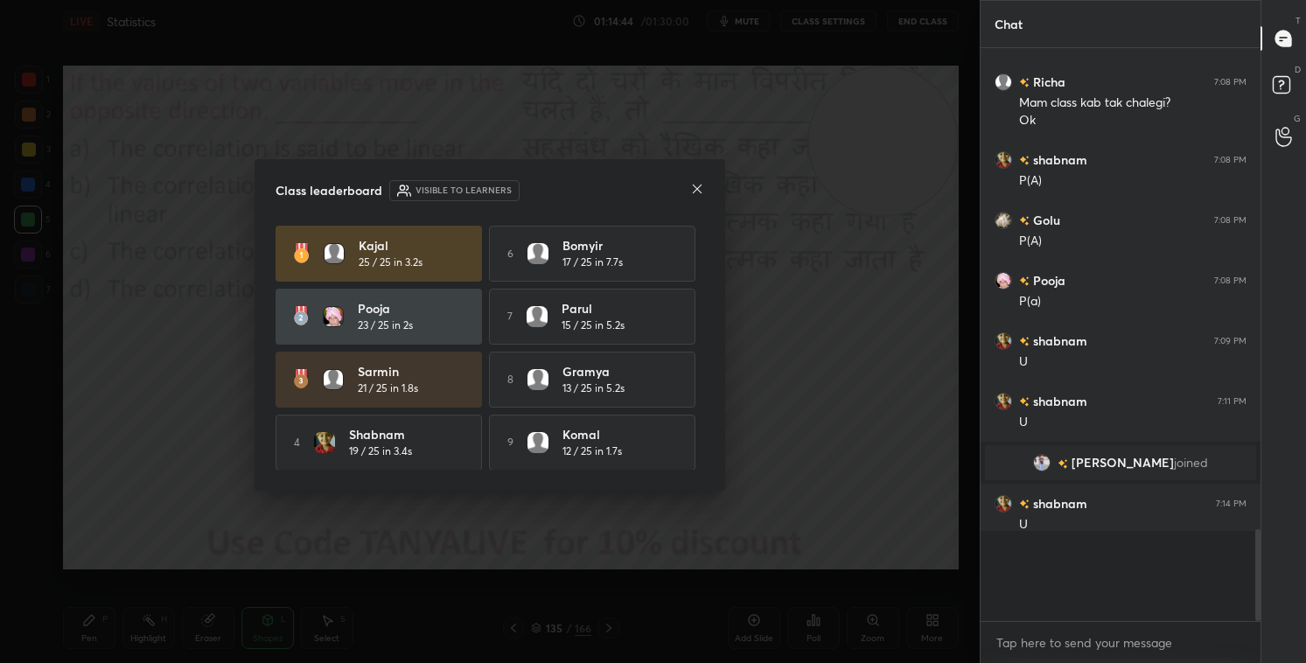
scroll to position [0, 0]
click at [702, 193] on icon at bounding box center [697, 189] width 14 height 14
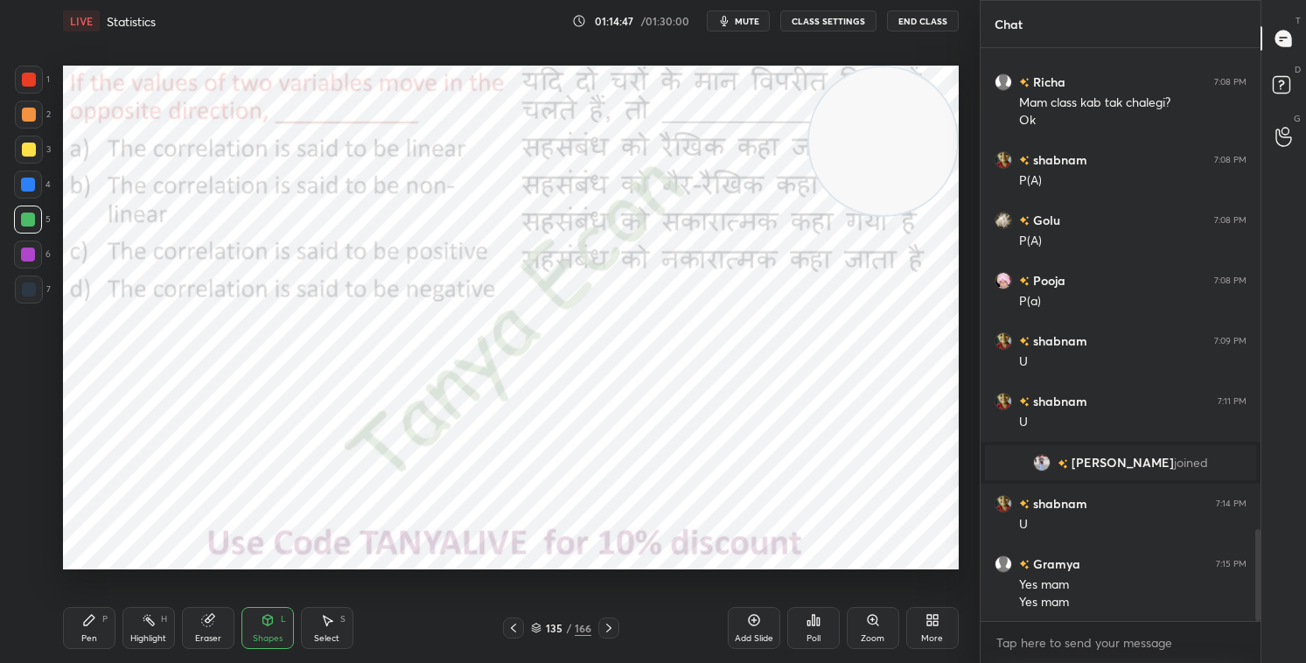
click at [605, 568] on icon at bounding box center [609, 628] width 14 height 14
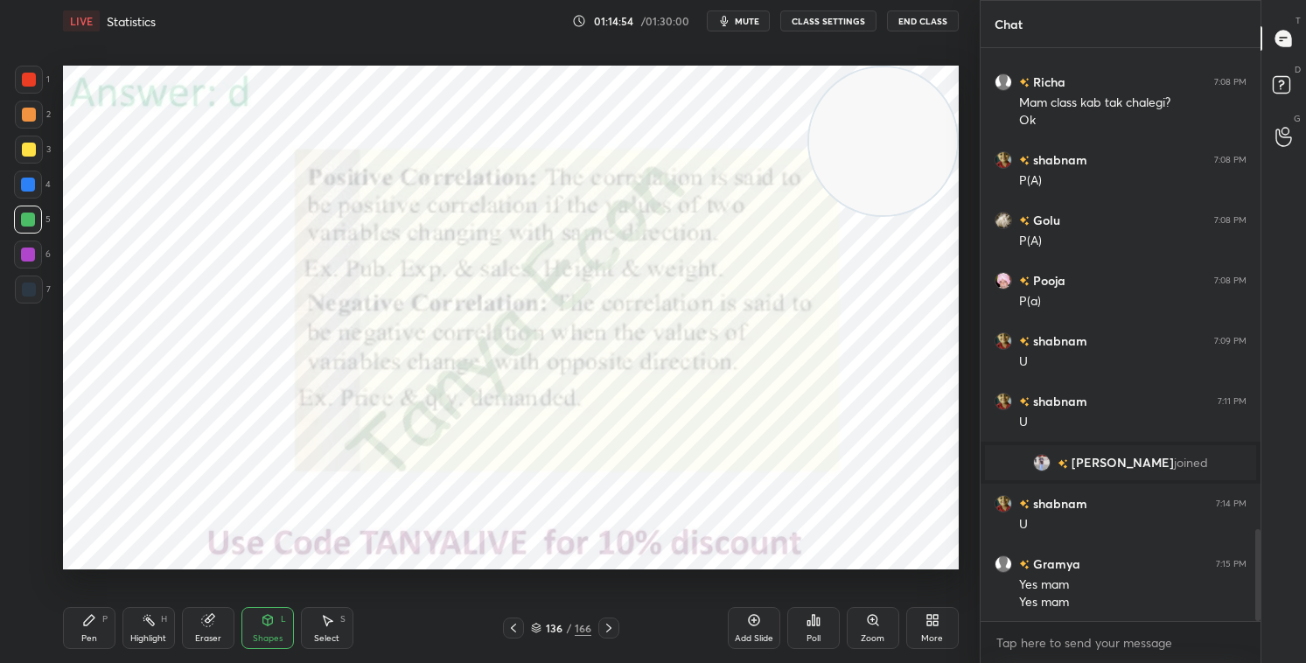
click at [541, 568] on icon at bounding box center [536, 628] width 11 height 11
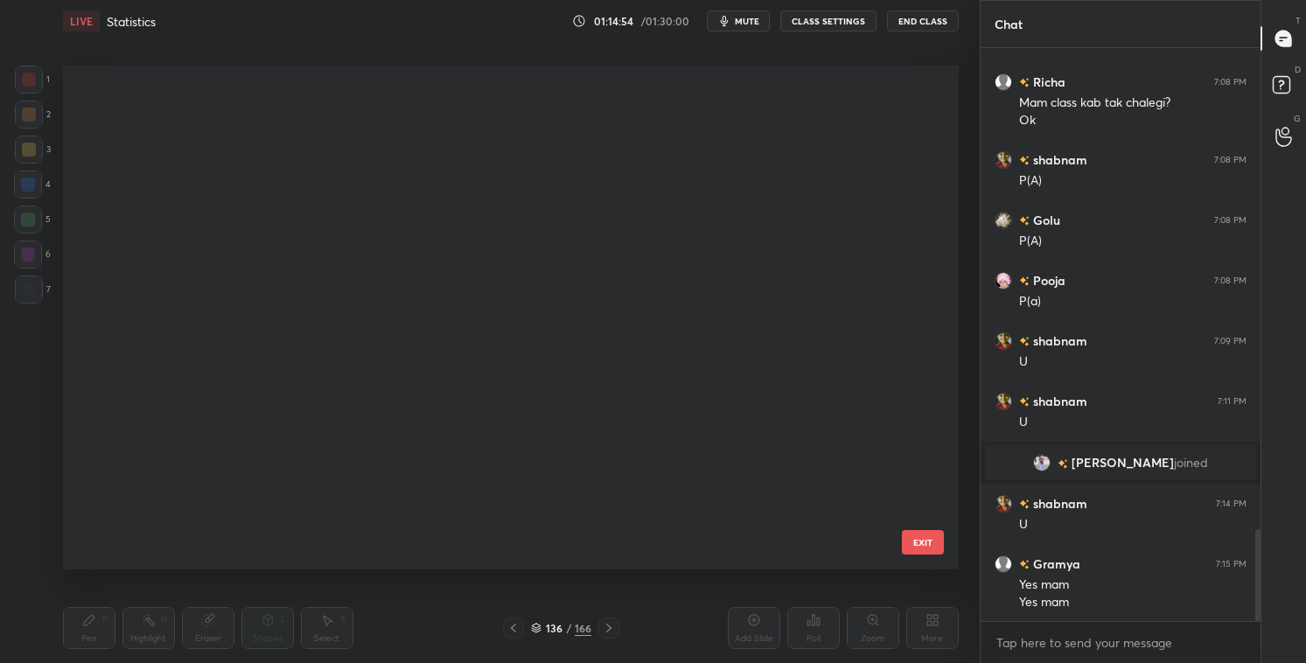
scroll to position [499, 887]
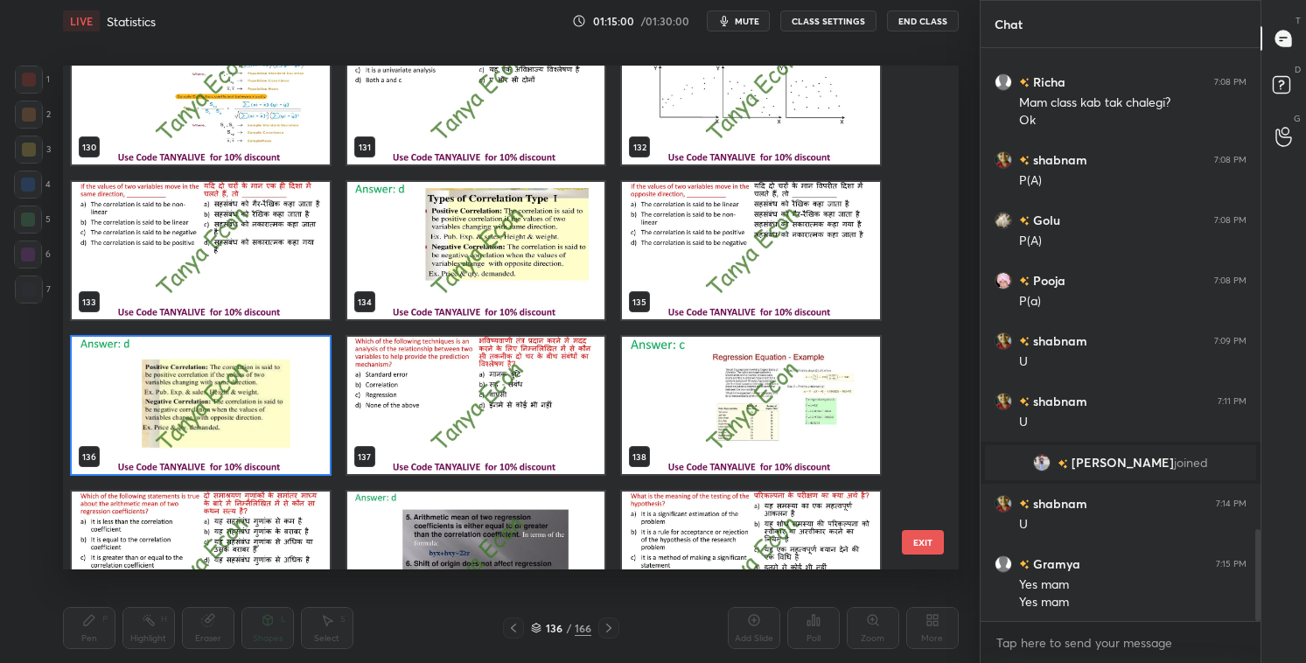
click at [609, 465] on div "137" at bounding box center [477, 405] width 276 height 155
click at [608, 465] on div "137" at bounding box center [477, 405] width 276 height 155
click at [608, 461] on div "137" at bounding box center [477, 405] width 276 height 155
click at [608, 462] on div "137" at bounding box center [477, 405] width 276 height 155
click at [596, 434] on img "grid" at bounding box center [476, 405] width 258 height 137
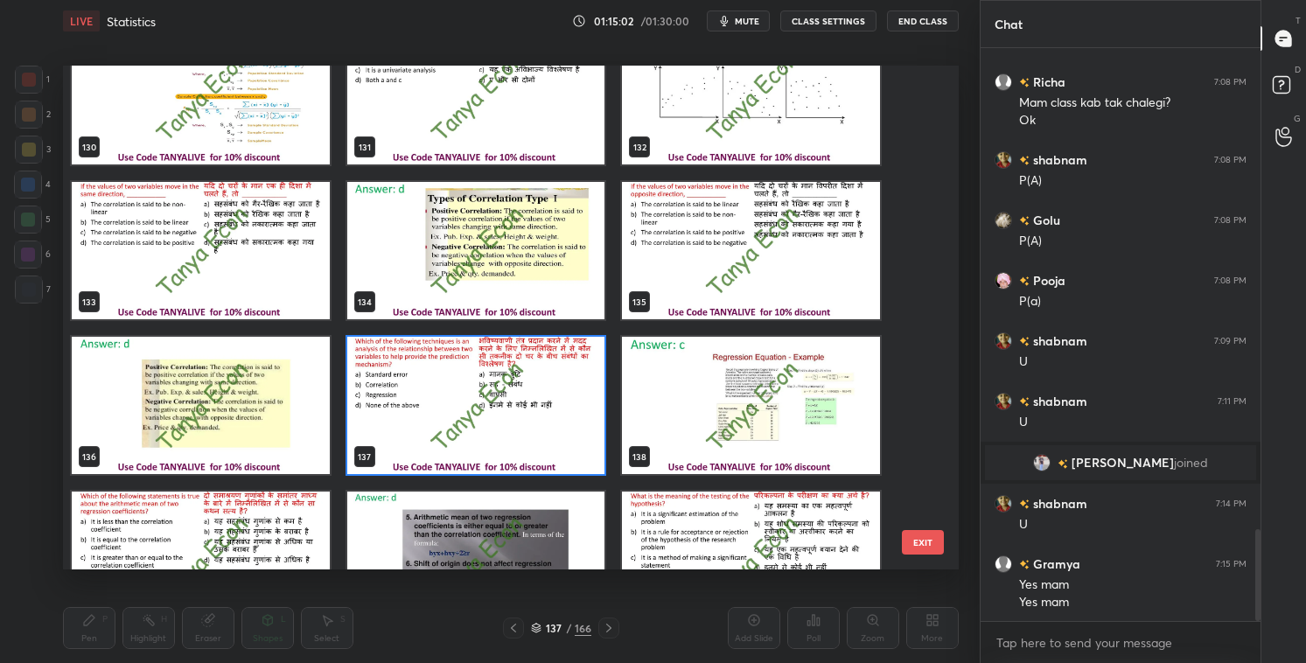
click at [595, 440] on img "grid" at bounding box center [476, 405] width 258 height 137
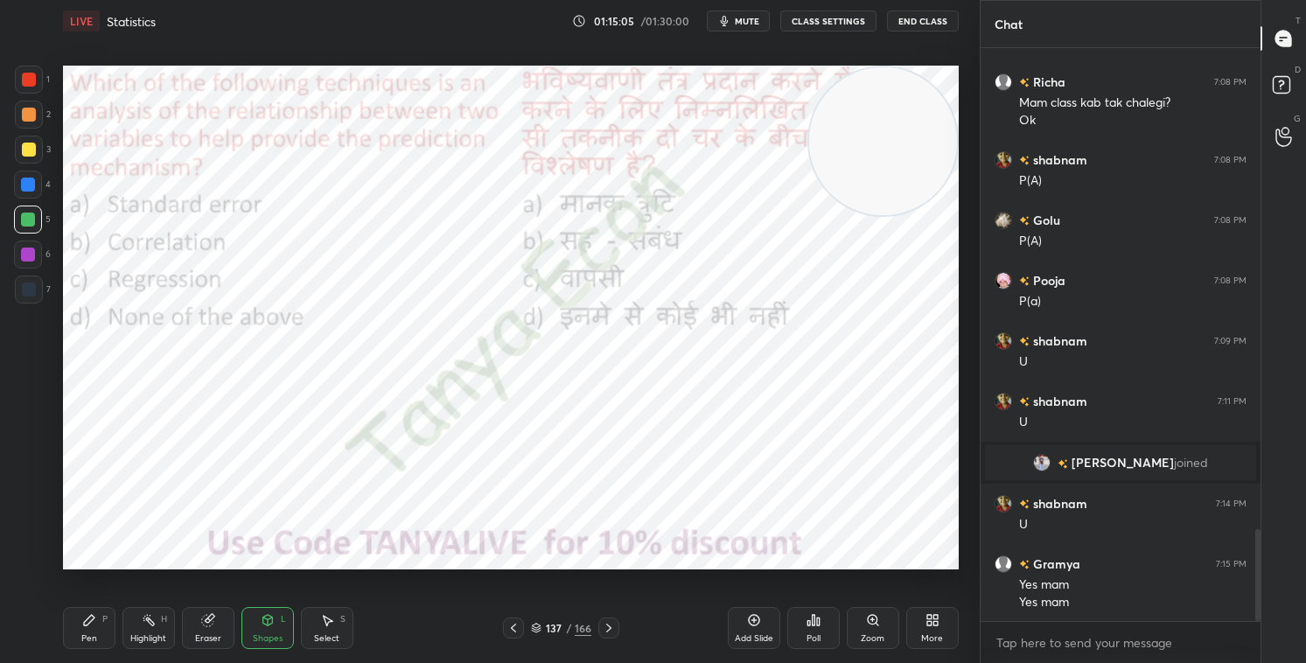
click at [109, 568] on div "Pen P" at bounding box center [89, 628] width 53 height 42
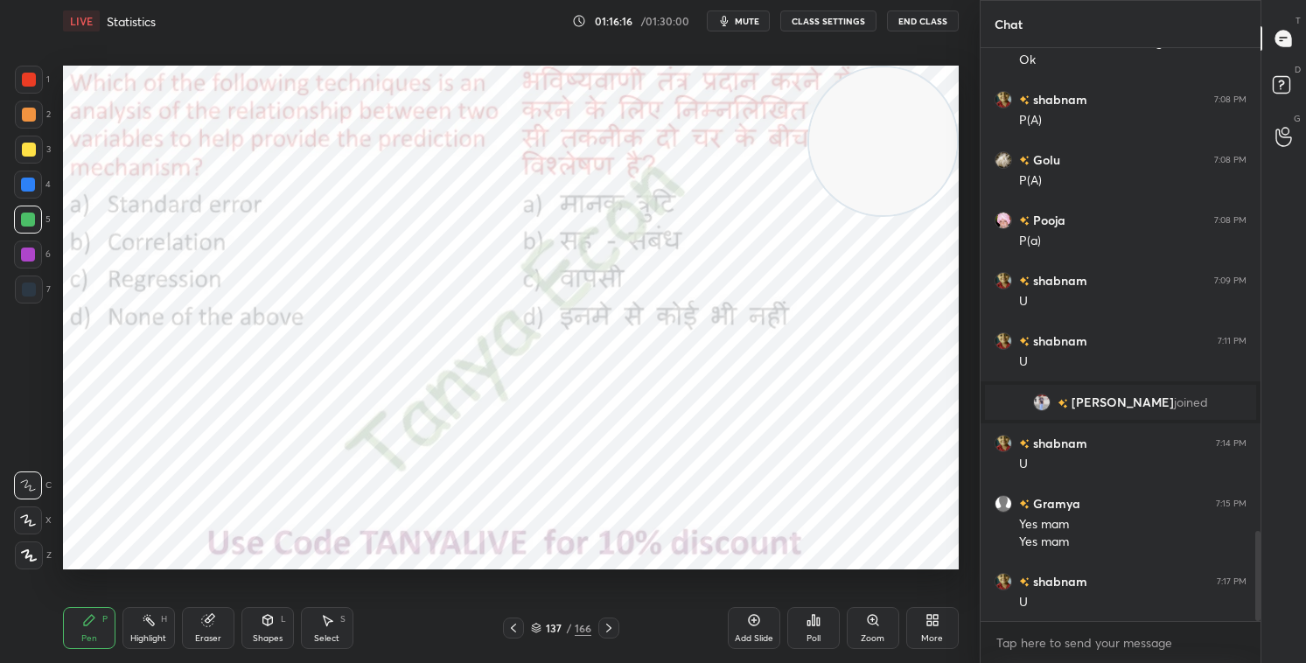
click at [543, 568] on div "137 / 166" at bounding box center [561, 628] width 60 height 16
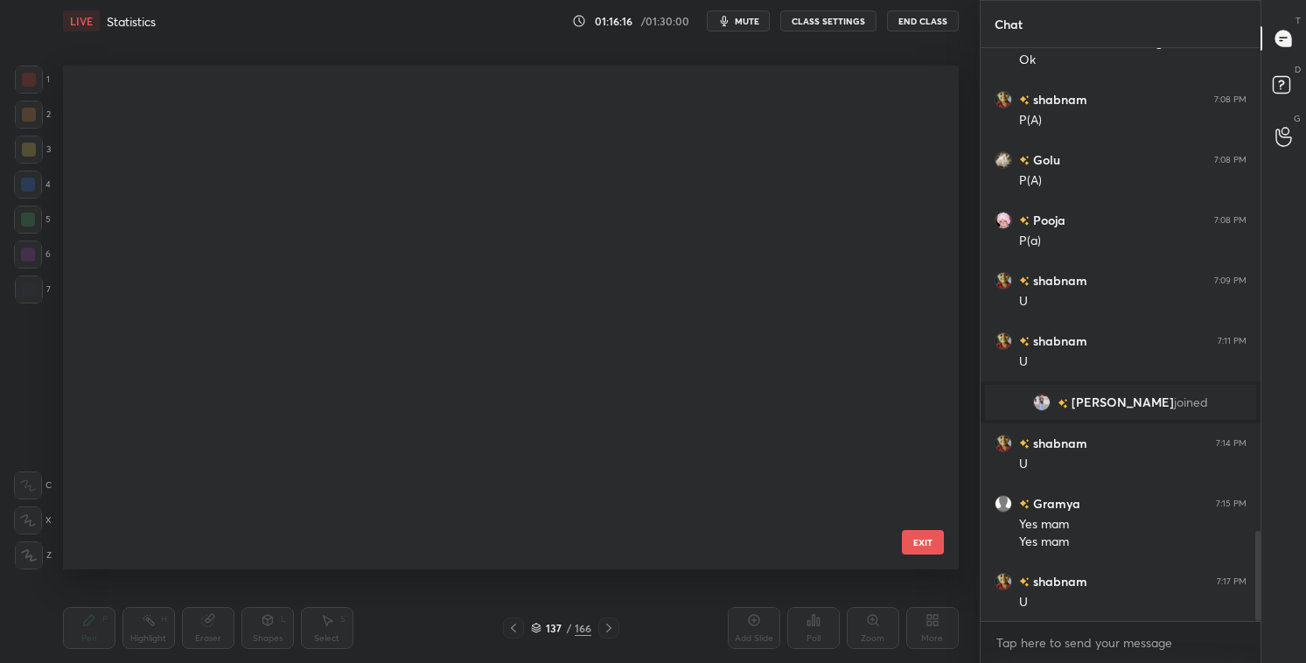
scroll to position [499, 887]
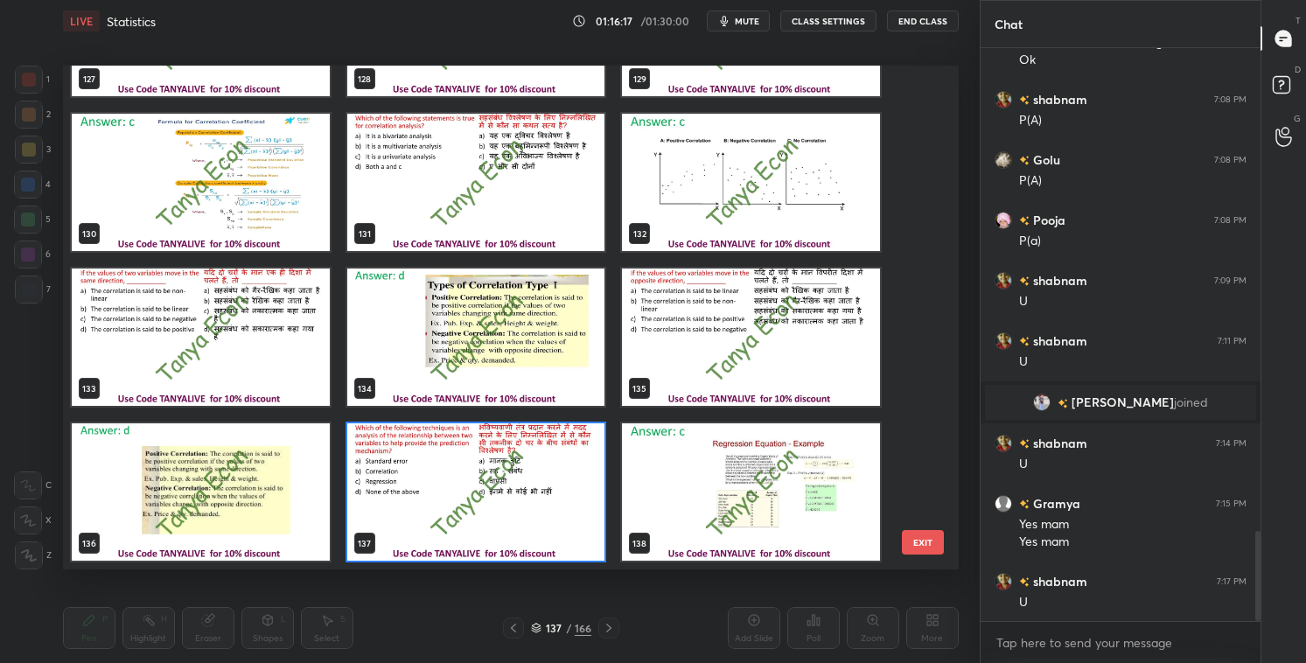
click at [542, 519] on img "grid" at bounding box center [476, 492] width 258 height 137
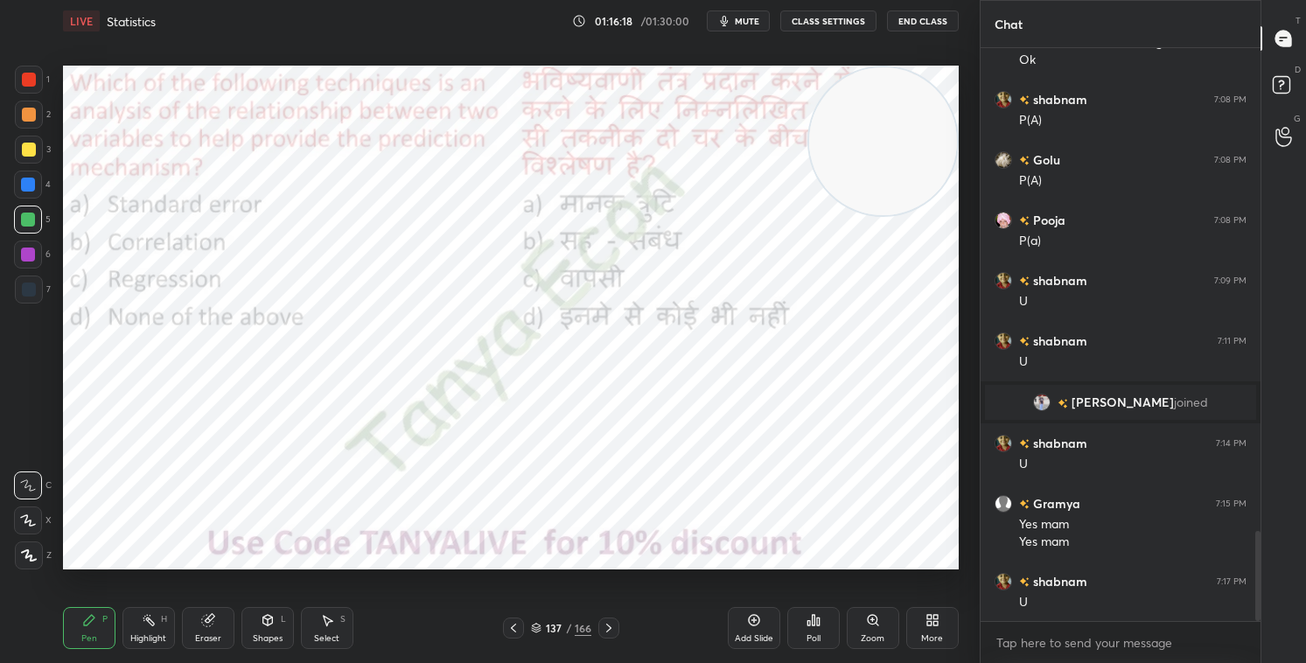
click at [819, 568] on icon at bounding box center [814, 620] width 14 height 14
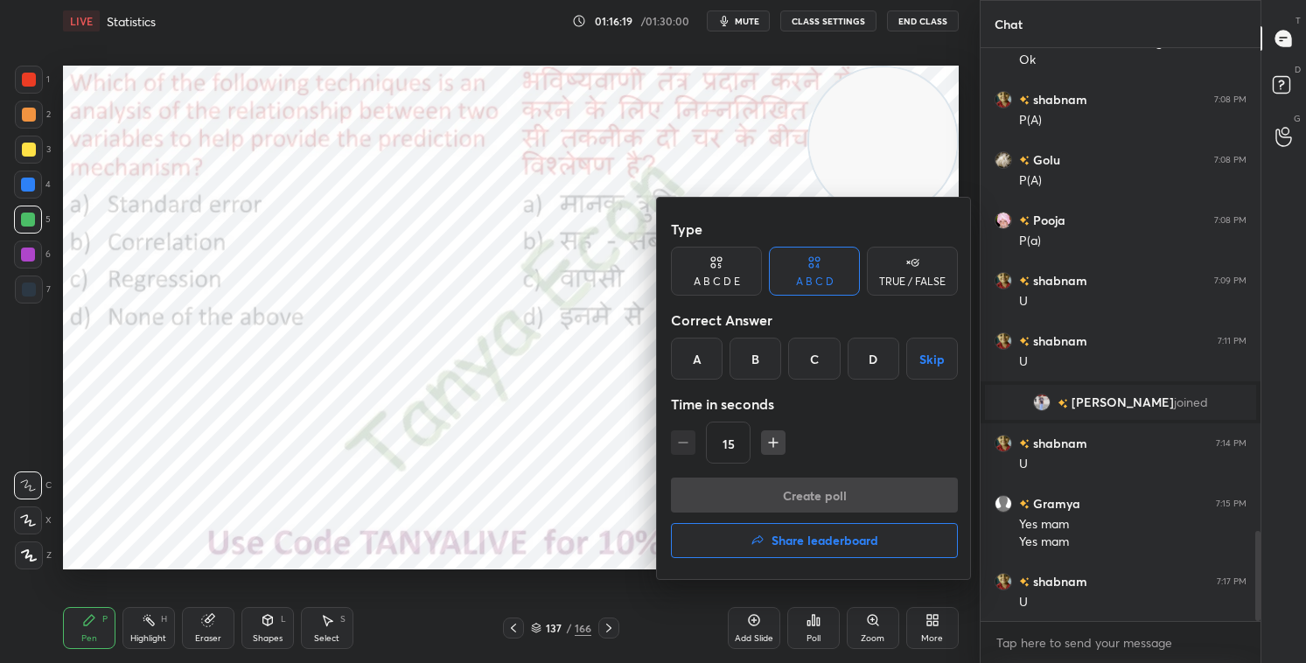
click at [808, 368] on div "C" at bounding box center [814, 359] width 52 height 42
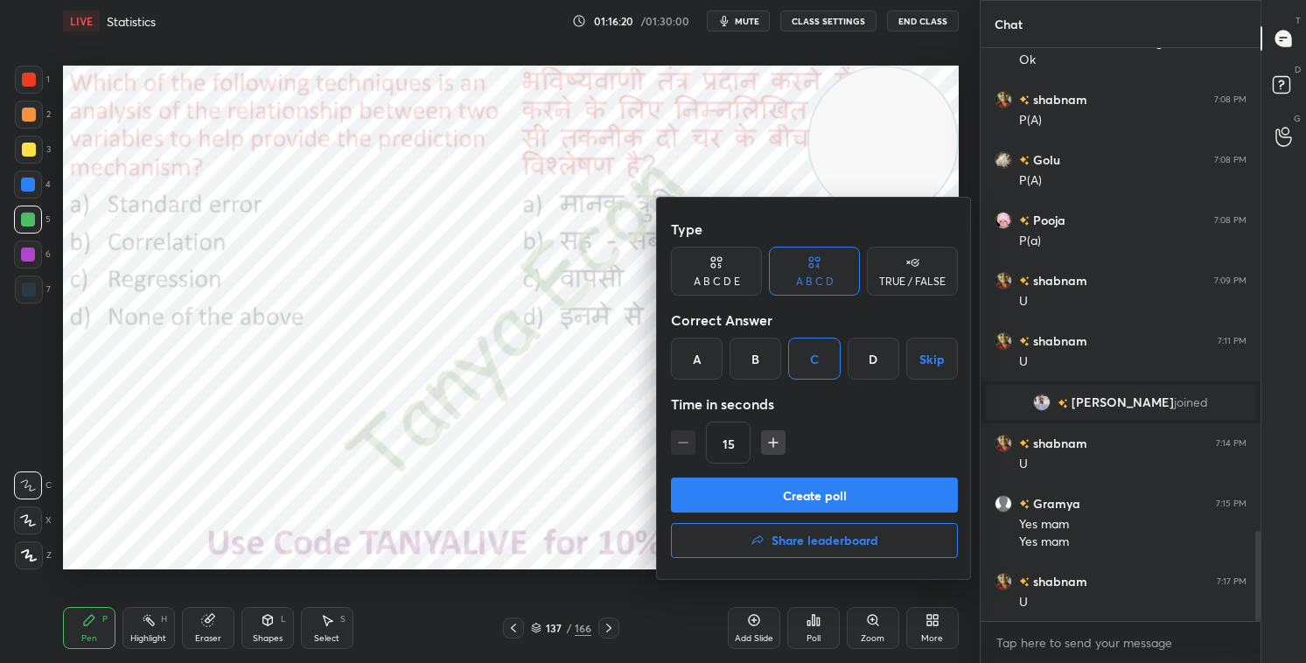
click at [822, 499] on button "Create poll" at bounding box center [814, 495] width 287 height 35
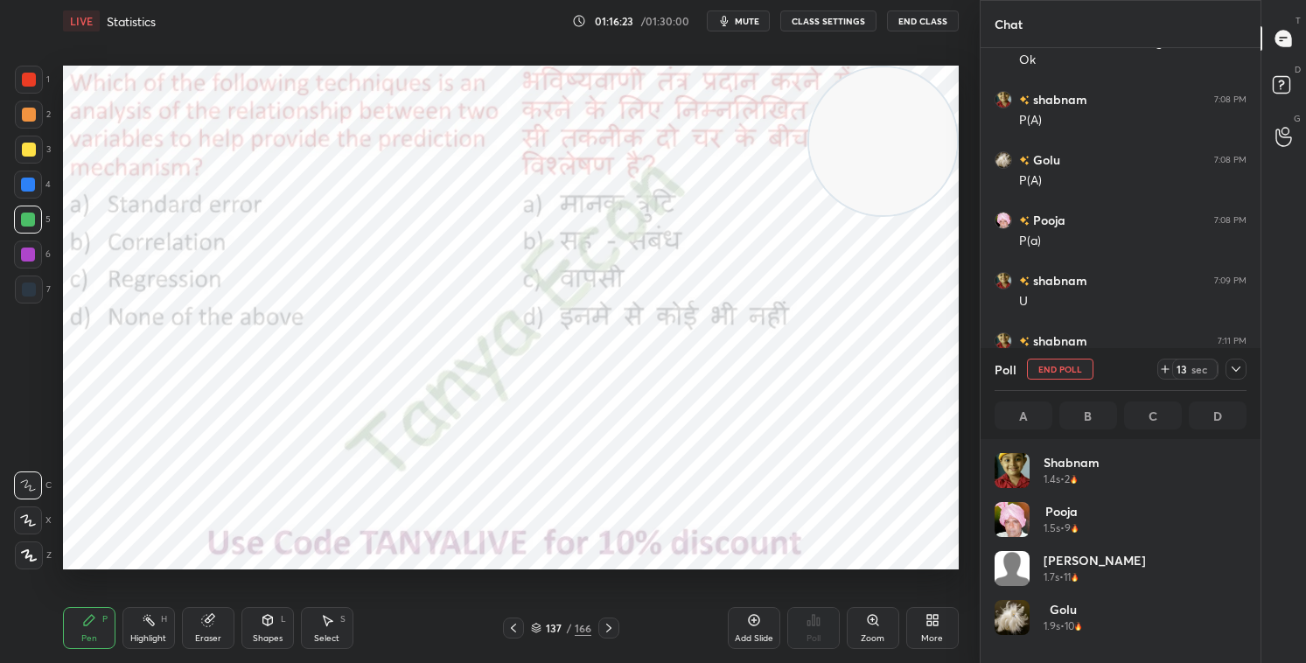
scroll to position [205, 247]
click at [270, 568] on div "Shapes L" at bounding box center [268, 628] width 53 height 42
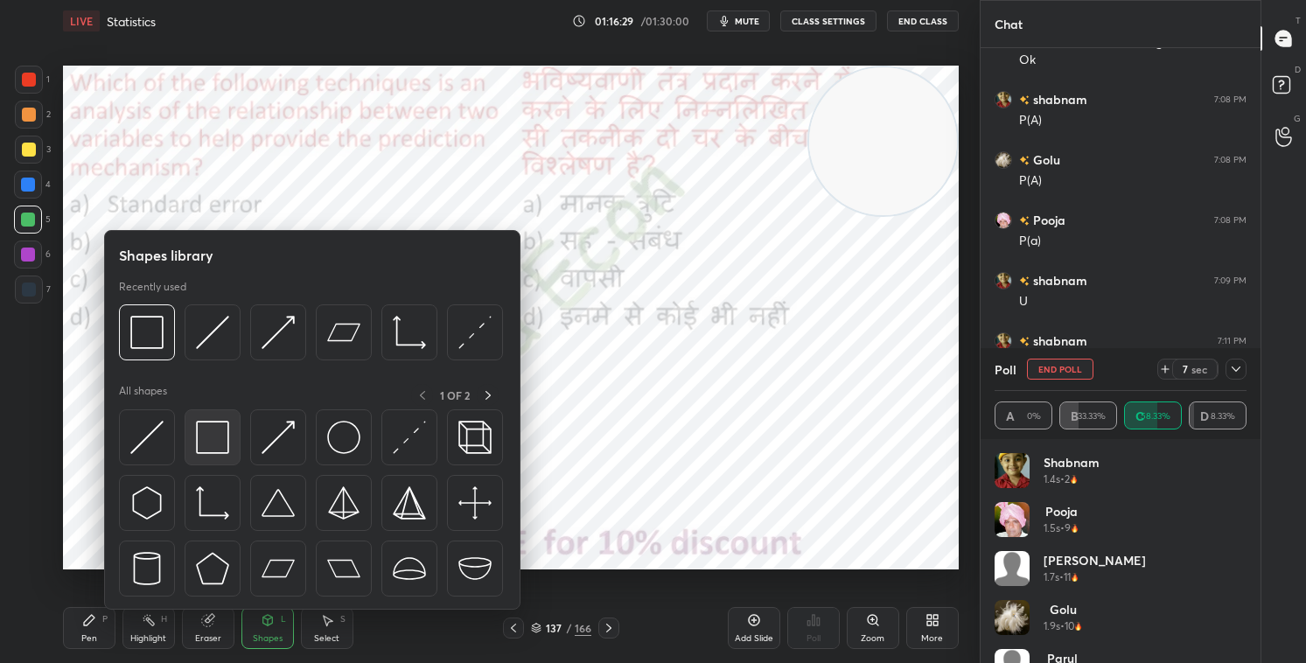
click at [218, 451] on img at bounding box center [212, 437] width 33 height 33
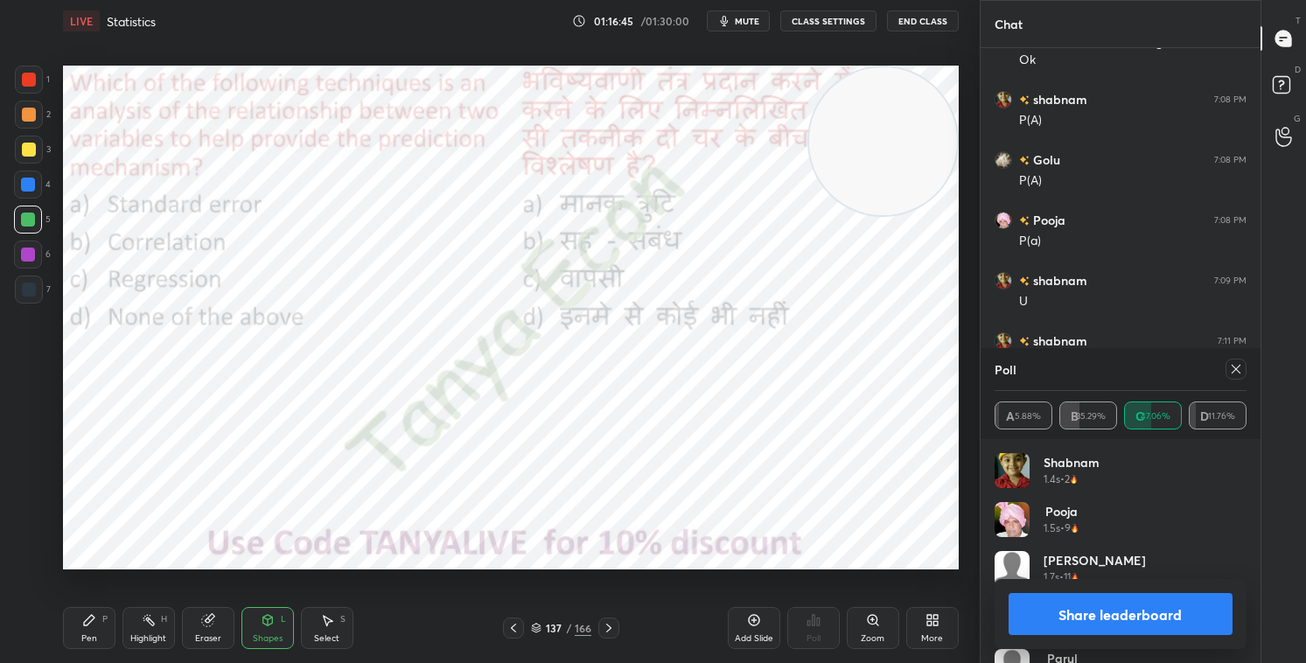
click at [282, 568] on div "L" at bounding box center [283, 619] width 5 height 9
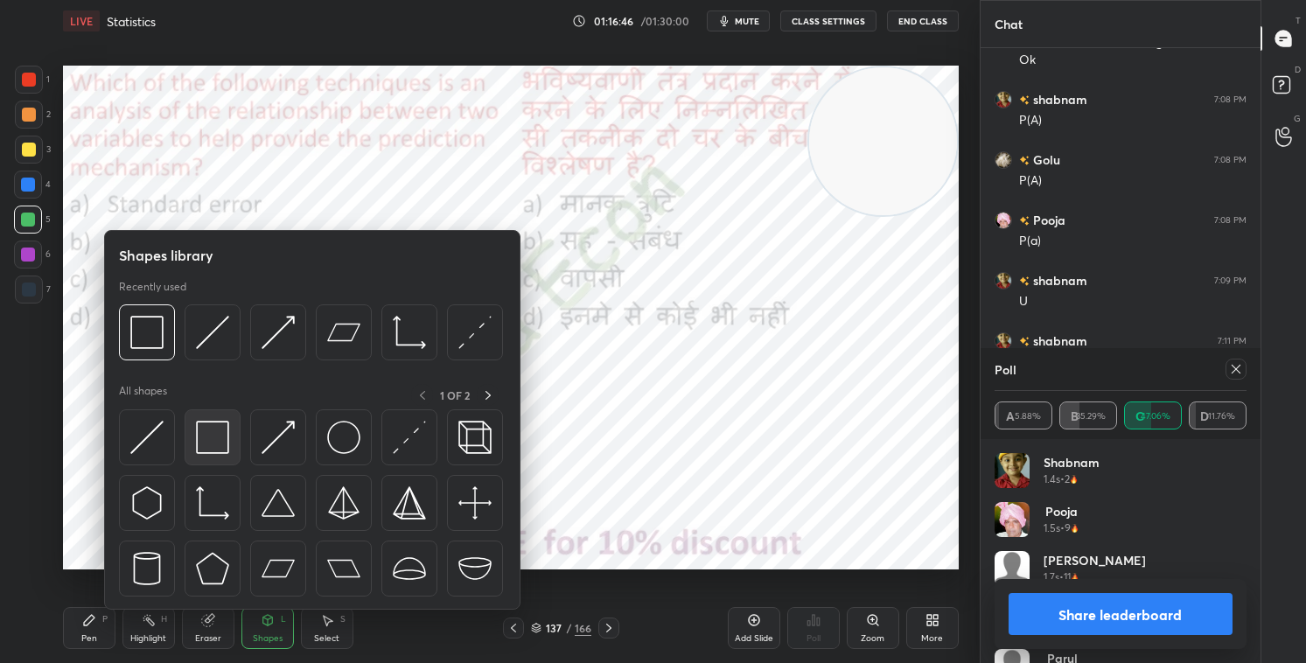
click at [213, 435] on img at bounding box center [212, 437] width 33 height 33
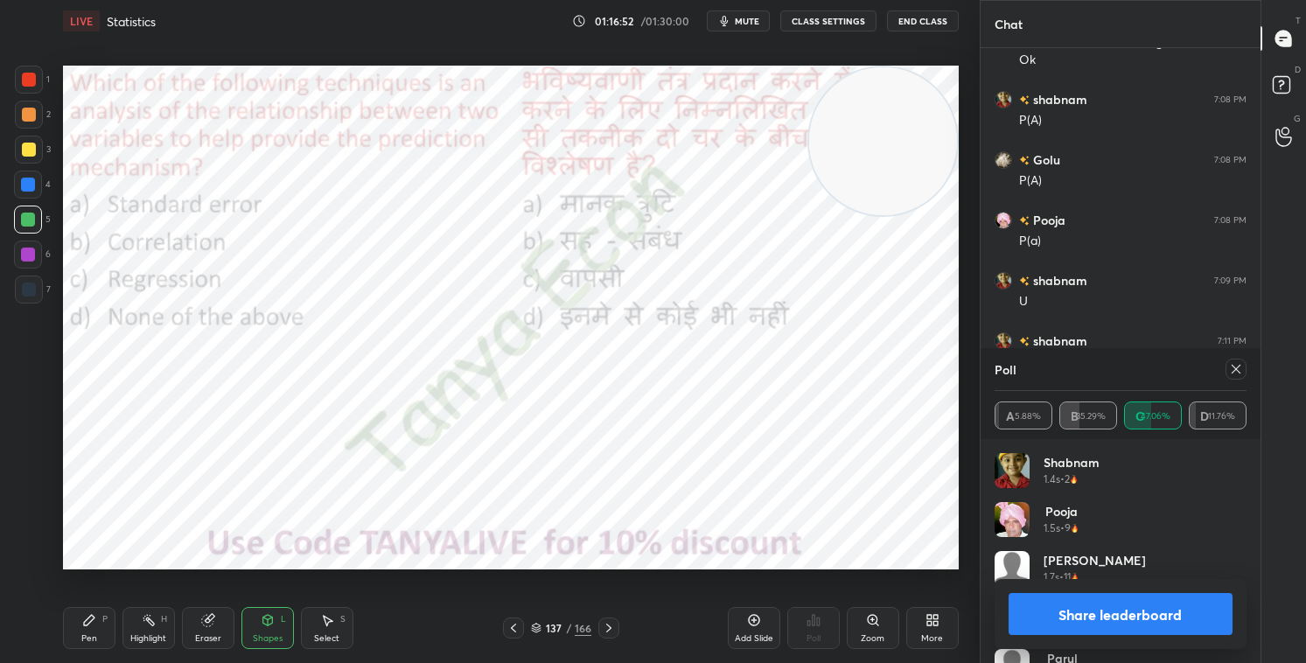
click at [1034, 568] on button "Share leaderboard" at bounding box center [1121, 614] width 224 height 42
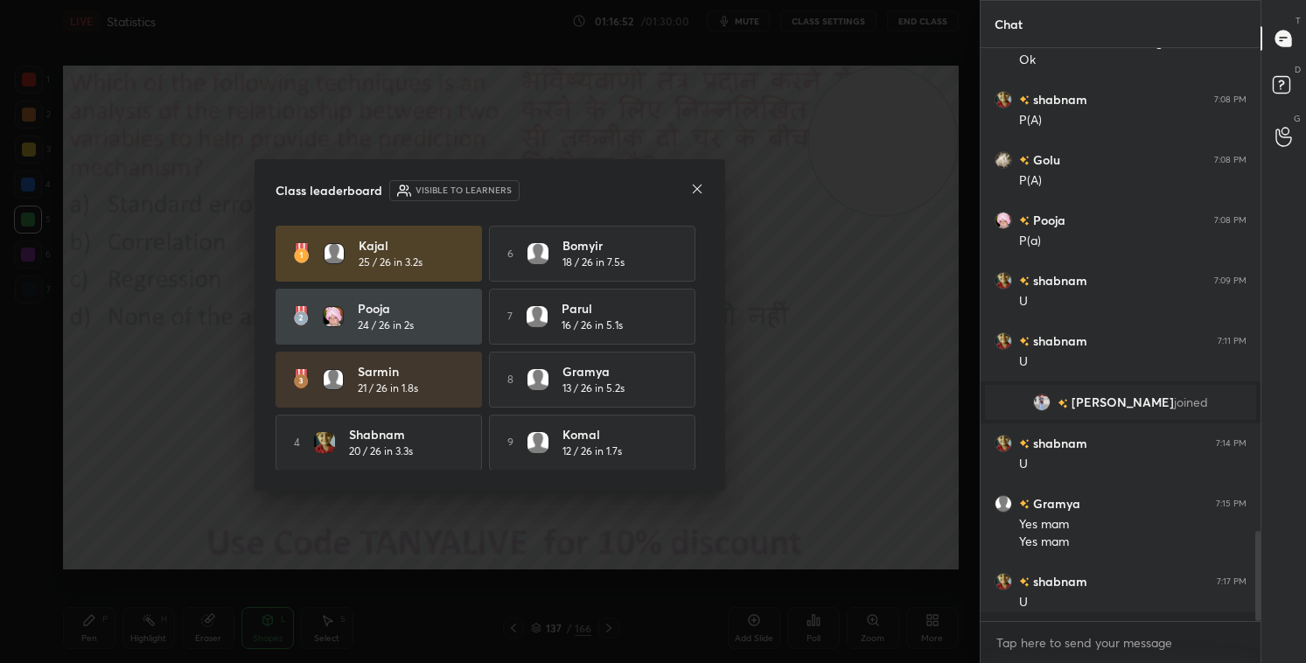
scroll to position [6, 5]
click at [697, 190] on icon at bounding box center [697, 189] width 14 height 14
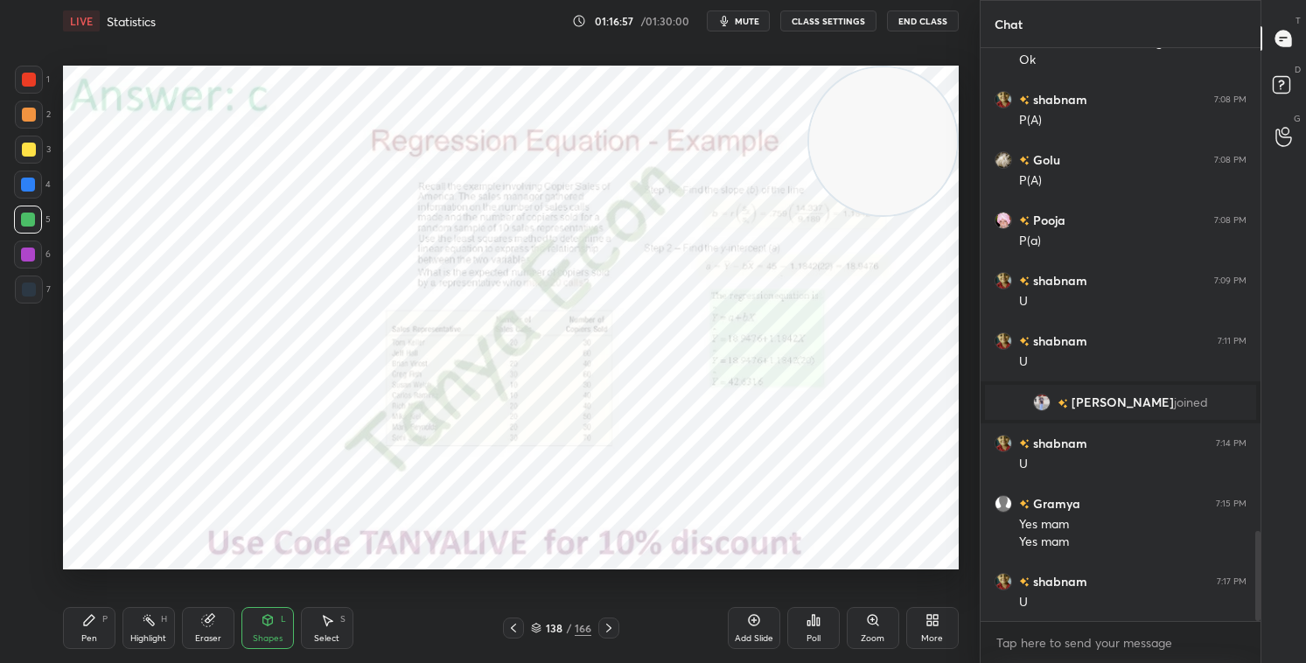
click at [540, 568] on div "138 / 166" at bounding box center [561, 628] width 60 height 16
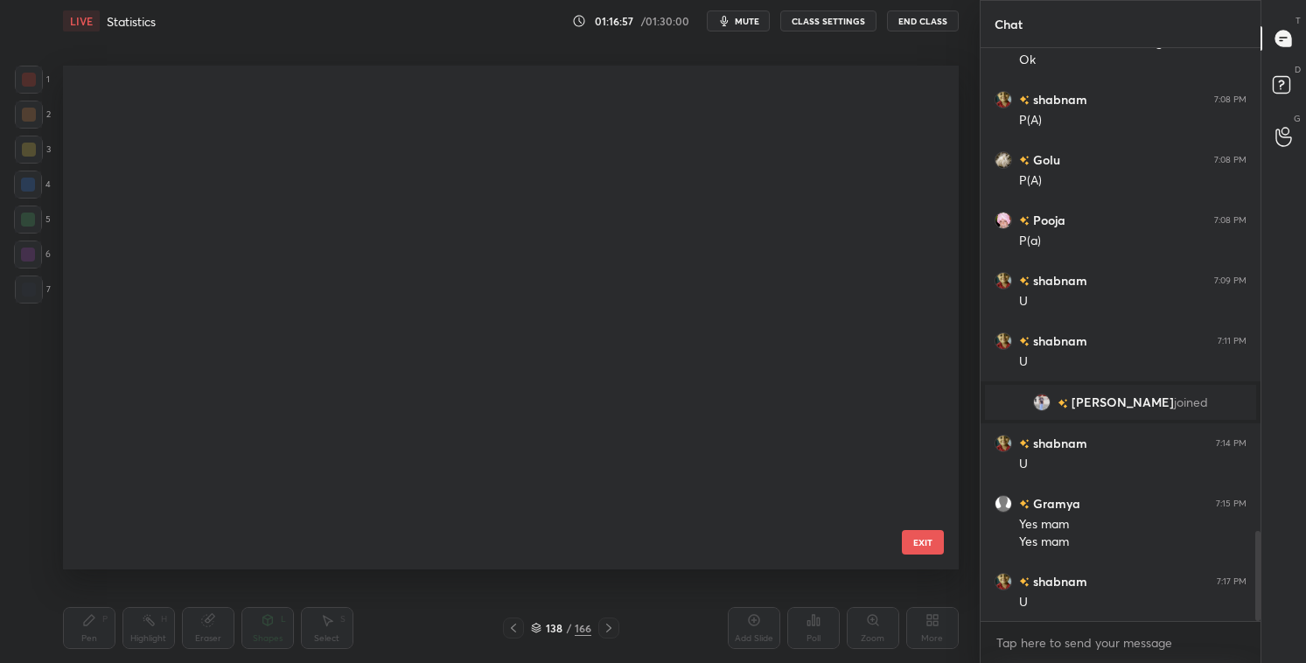
scroll to position [6620, 0]
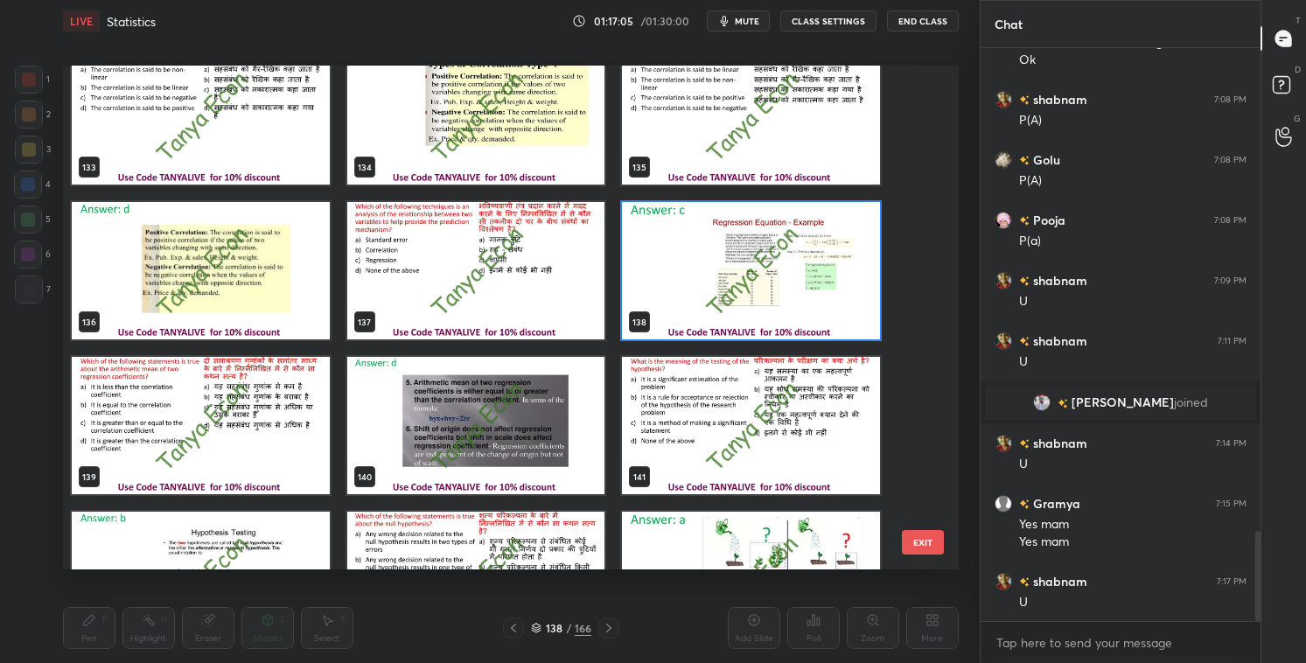
click at [296, 475] on img "grid" at bounding box center [201, 425] width 258 height 137
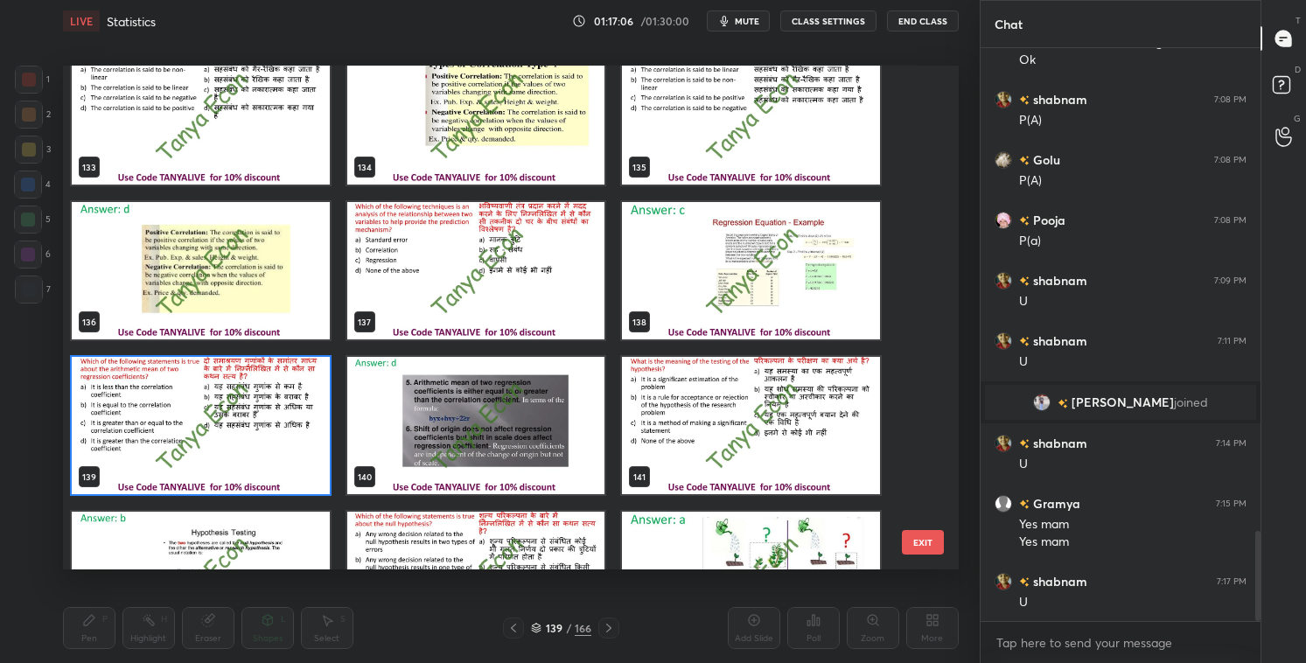
click at [296, 475] on img "grid" at bounding box center [201, 425] width 258 height 137
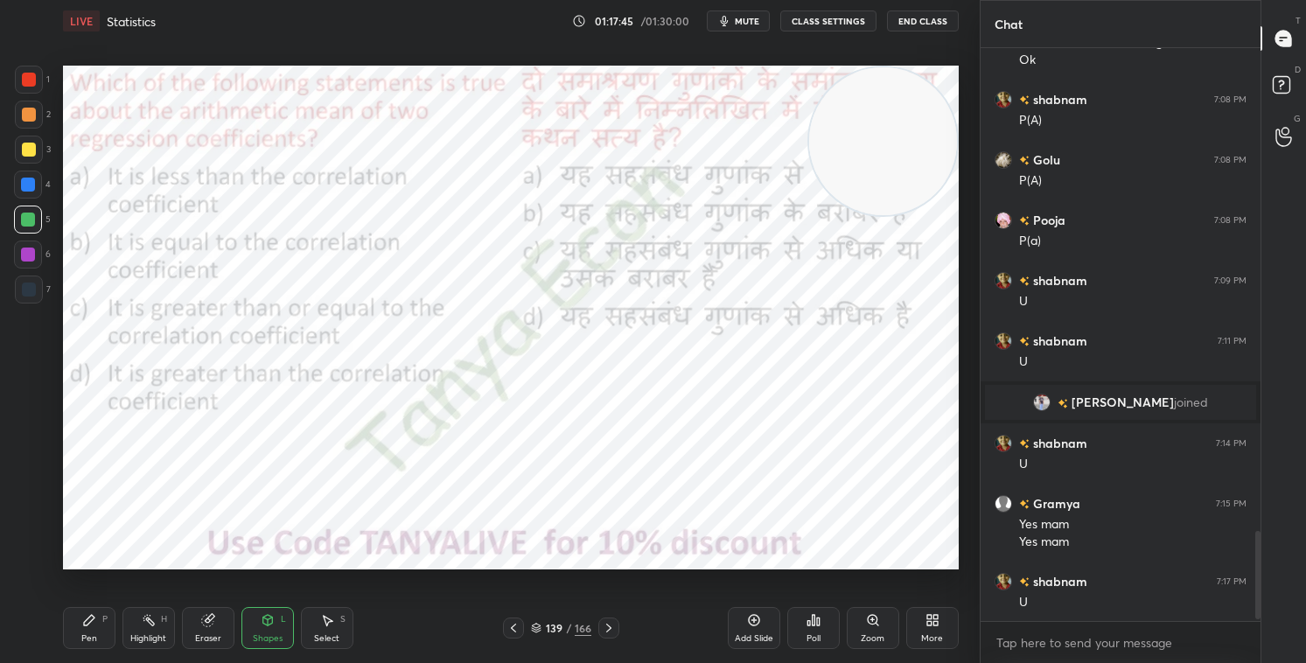
scroll to position [3121, 0]
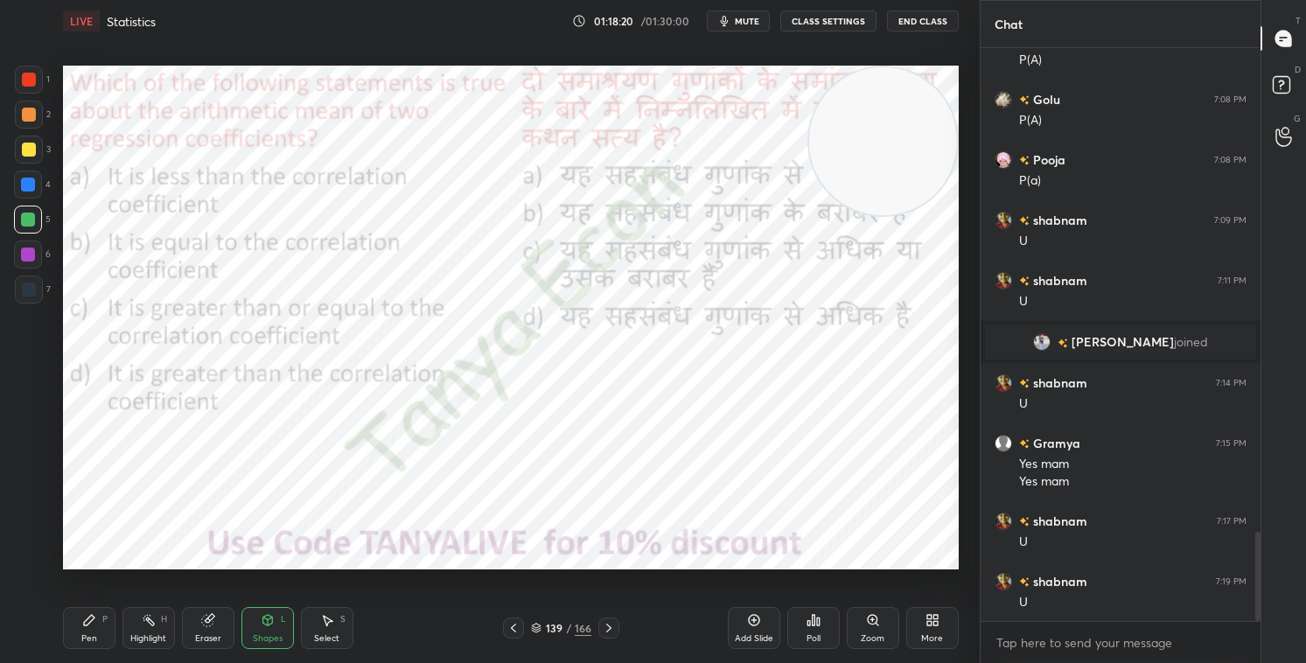
click at [542, 568] on icon at bounding box center [536, 628] width 11 height 11
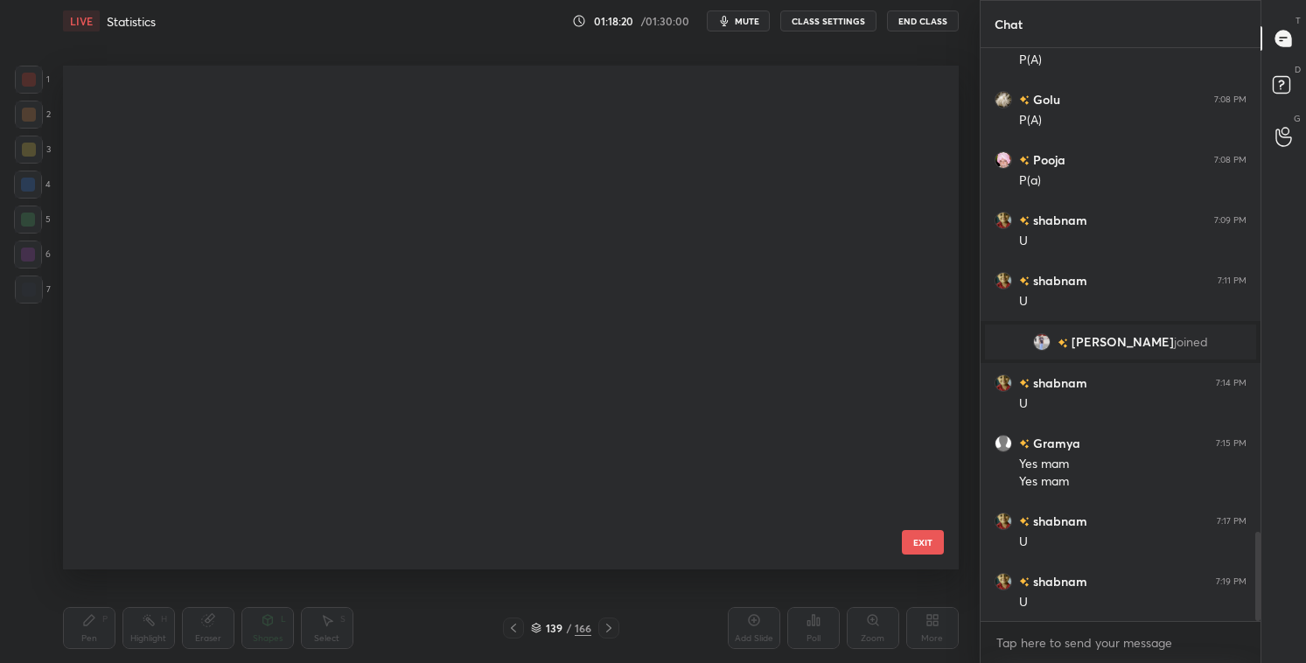
scroll to position [499, 887]
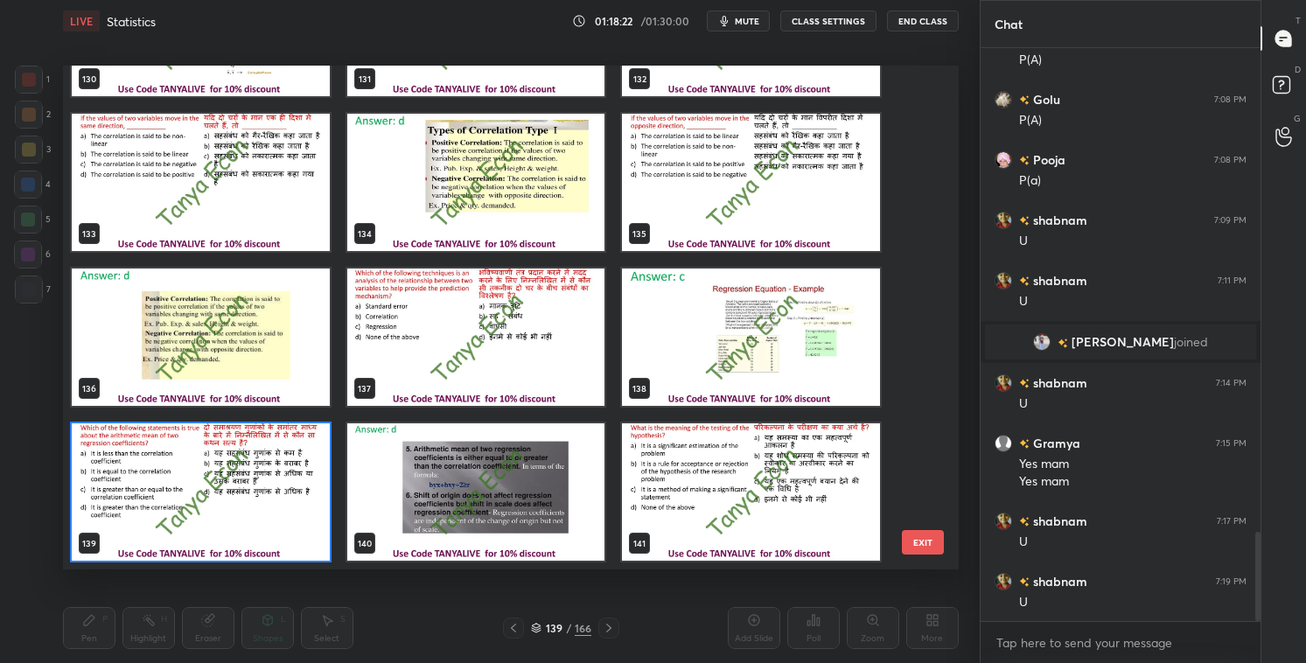
click at [284, 517] on img "grid" at bounding box center [201, 492] width 258 height 137
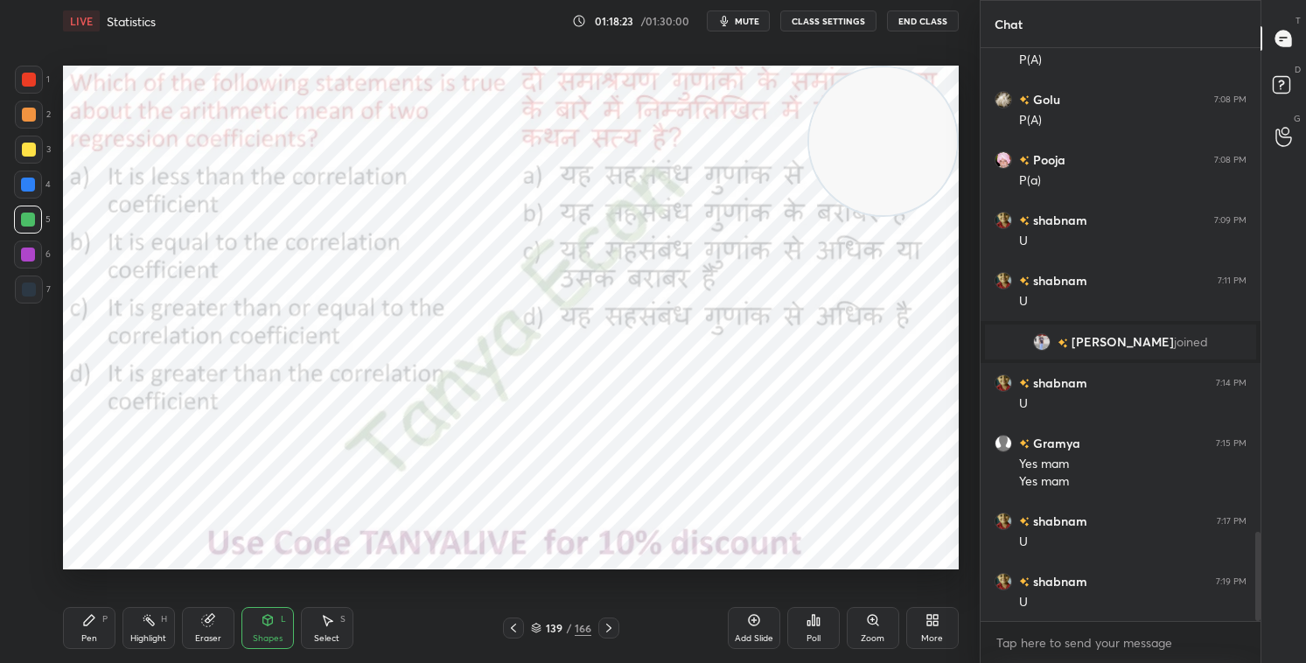
click at [330, 510] on div "139" at bounding box center [201, 492] width 262 height 141
click at [809, 568] on icon at bounding box center [809, 623] width 3 height 4
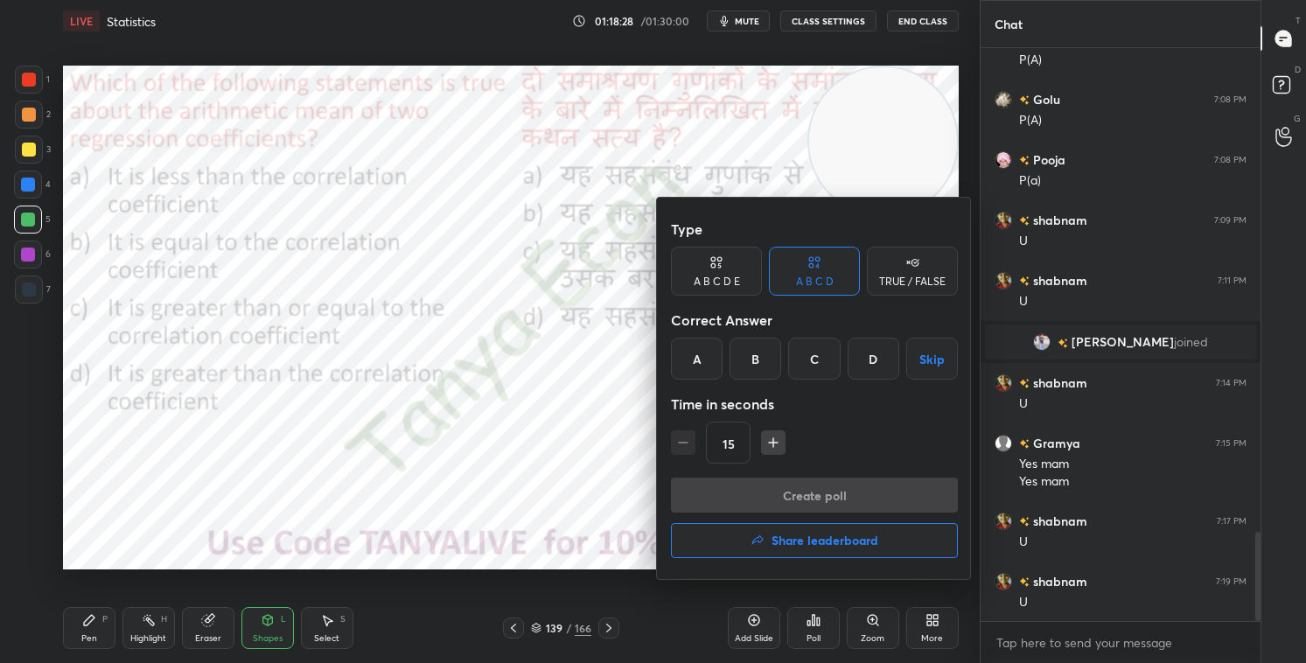
click at [873, 358] on div "D" at bounding box center [874, 359] width 52 height 42
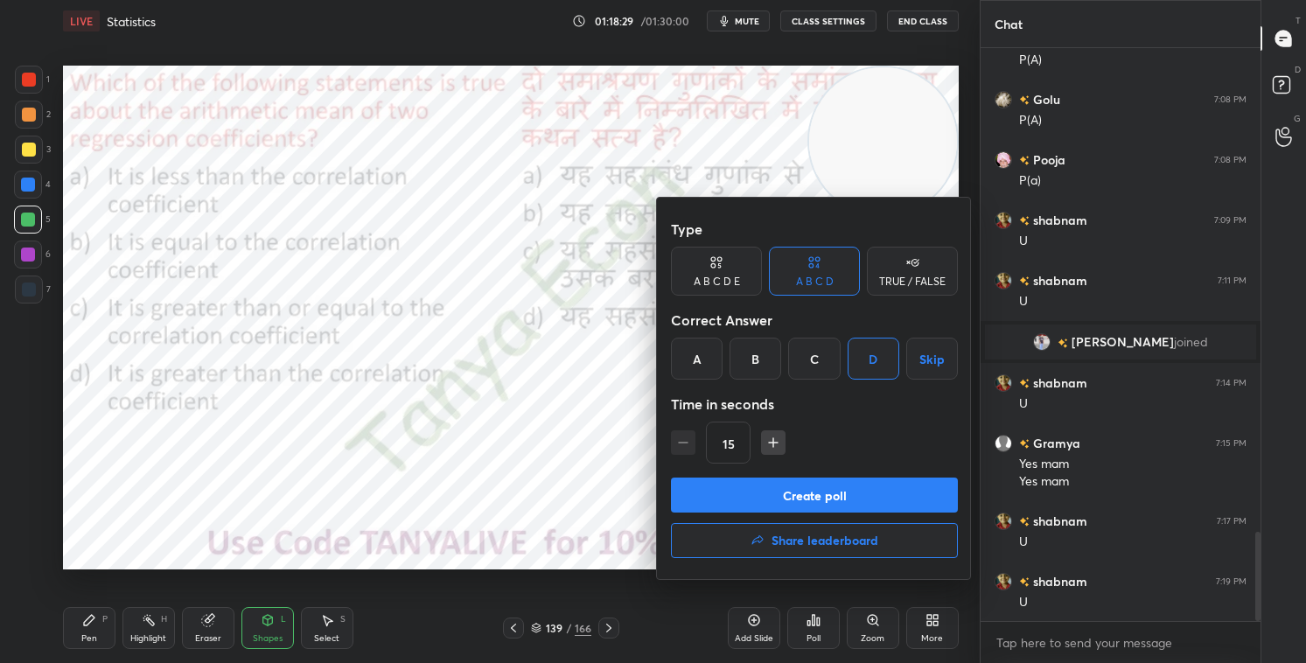
click at [857, 494] on button "Create poll" at bounding box center [814, 495] width 287 height 35
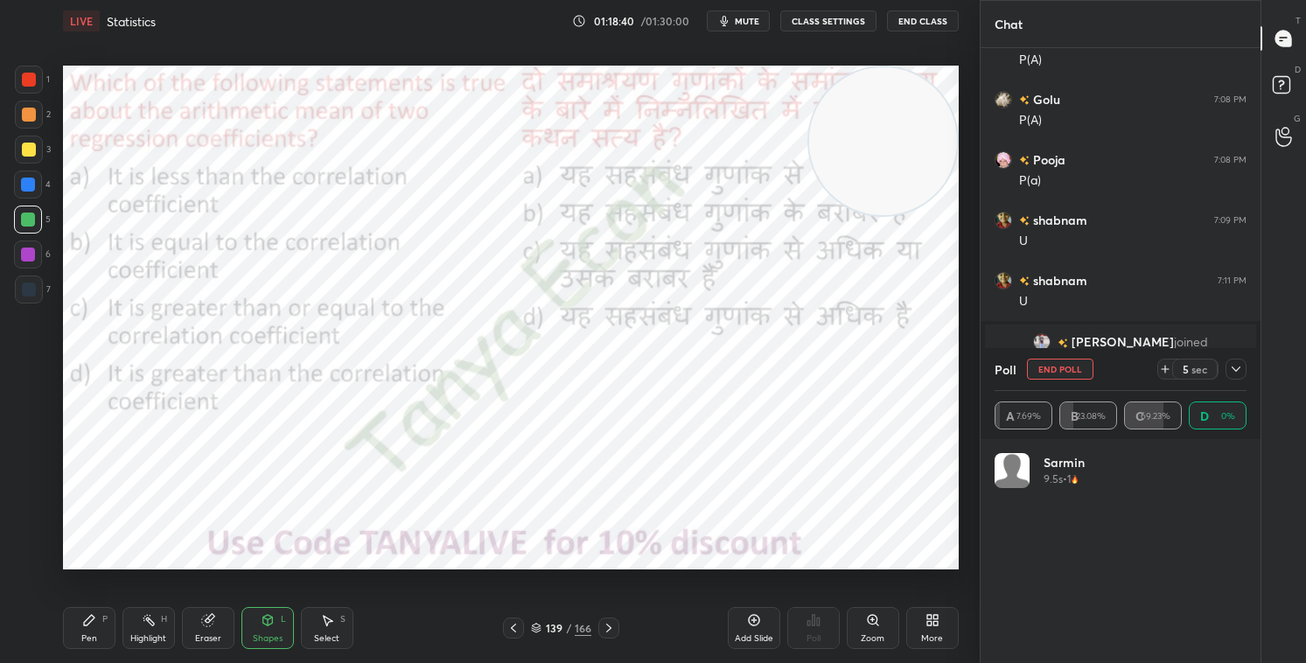
scroll to position [205, 247]
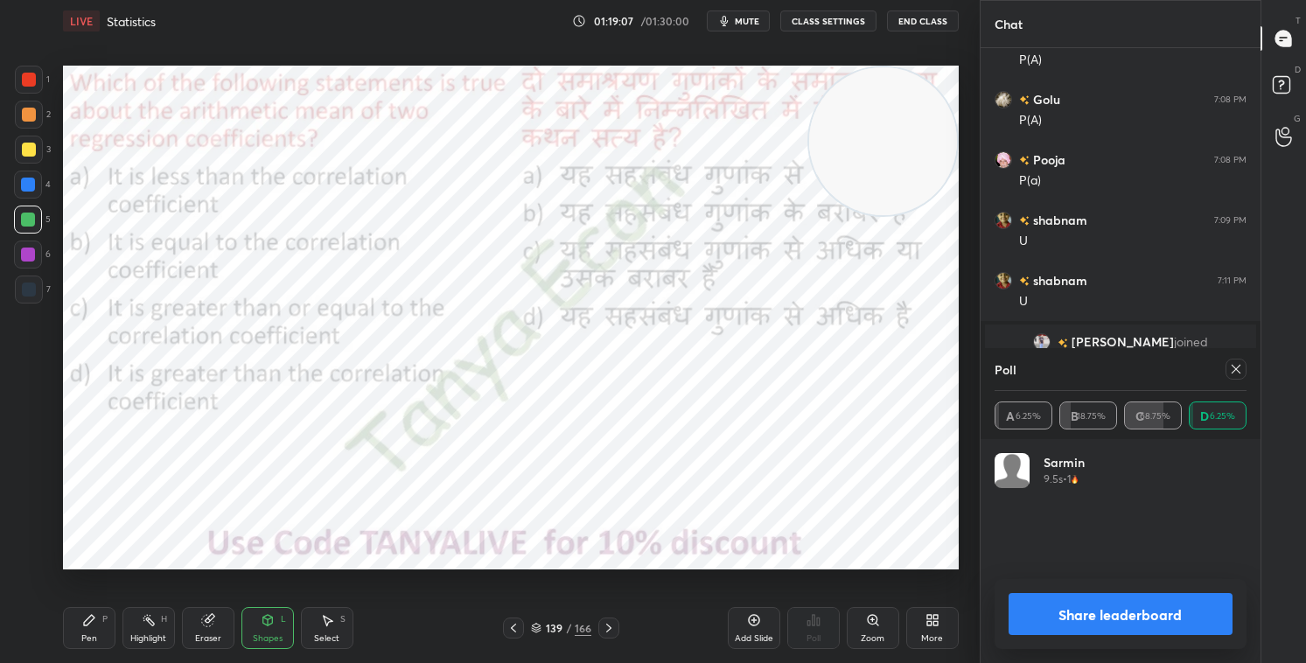
click at [611, 568] on icon at bounding box center [609, 628] width 14 height 14
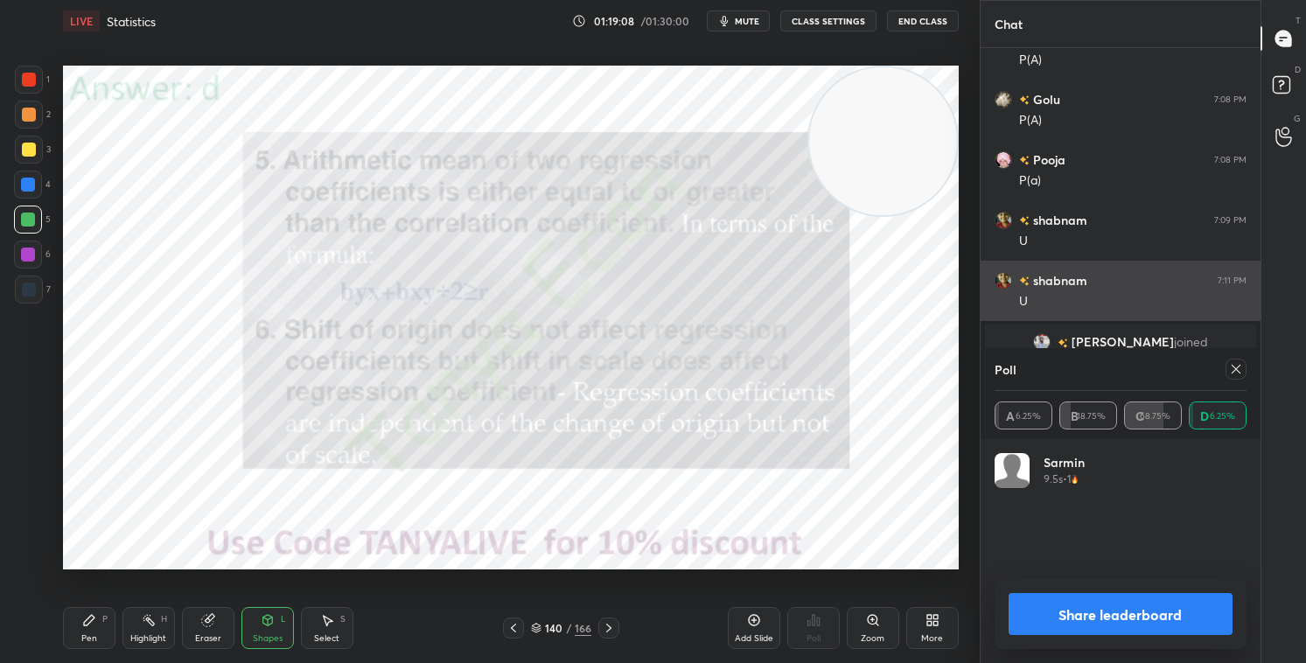
scroll to position [3273, 0]
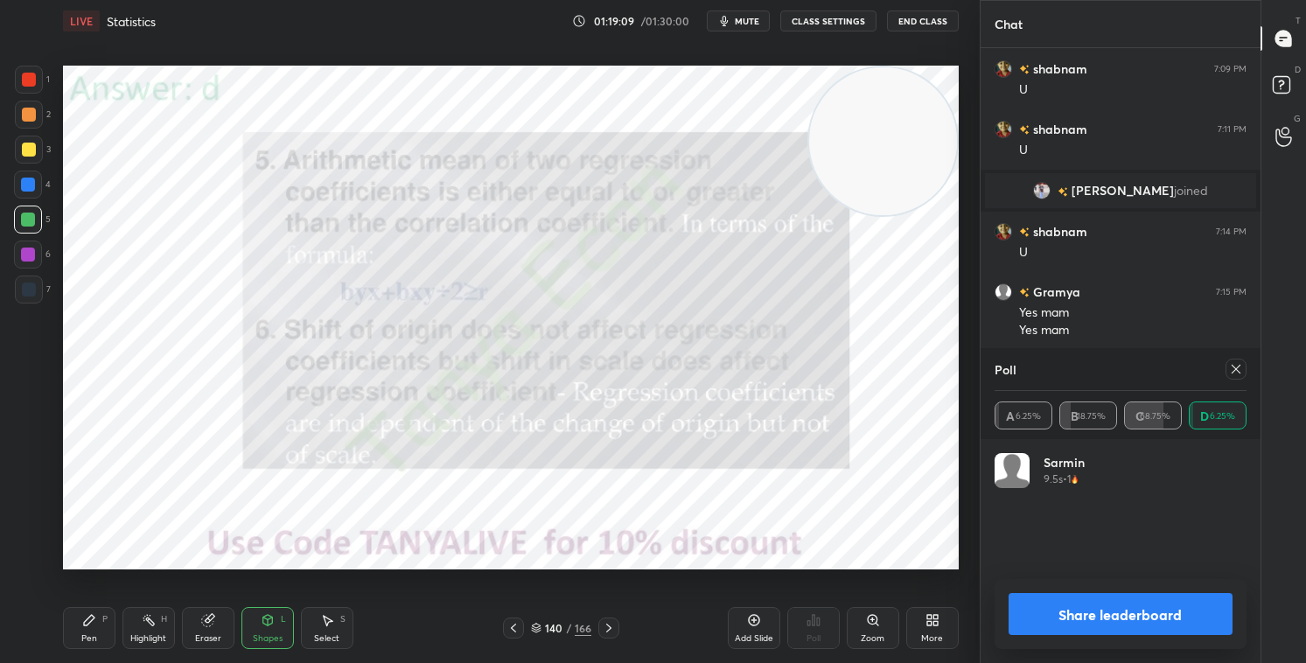
click at [1119, 368] on icon at bounding box center [1236, 369] width 14 height 14
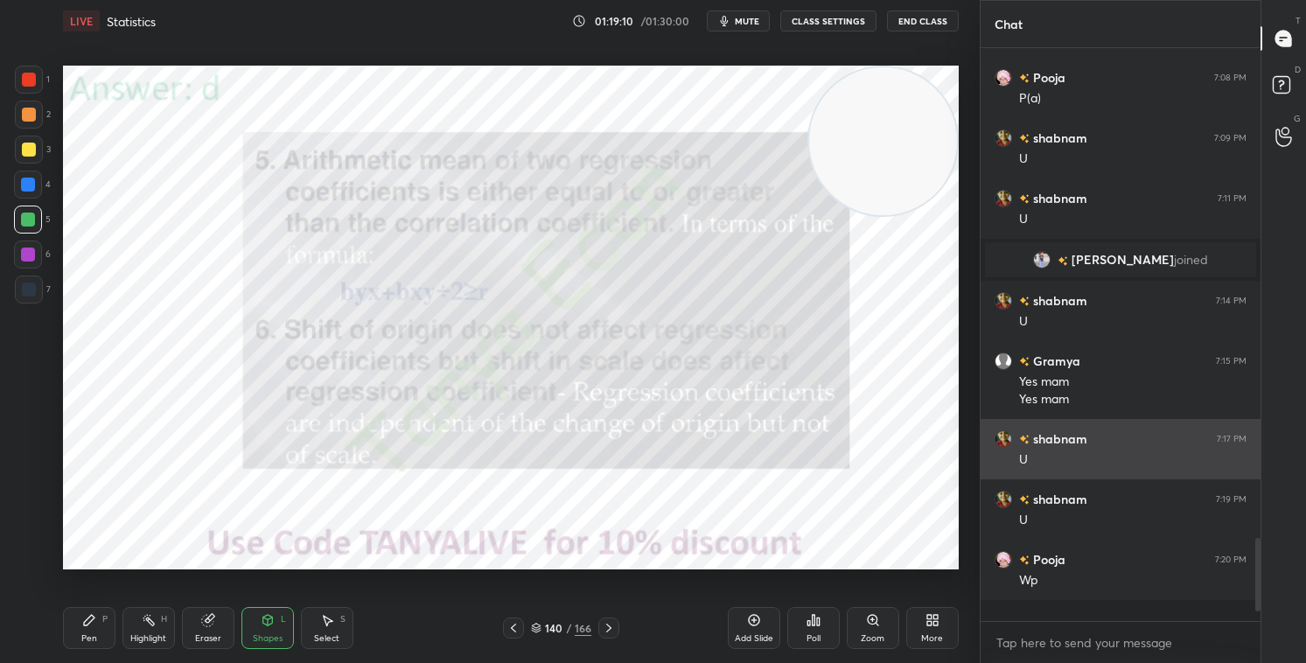
scroll to position [559, 275]
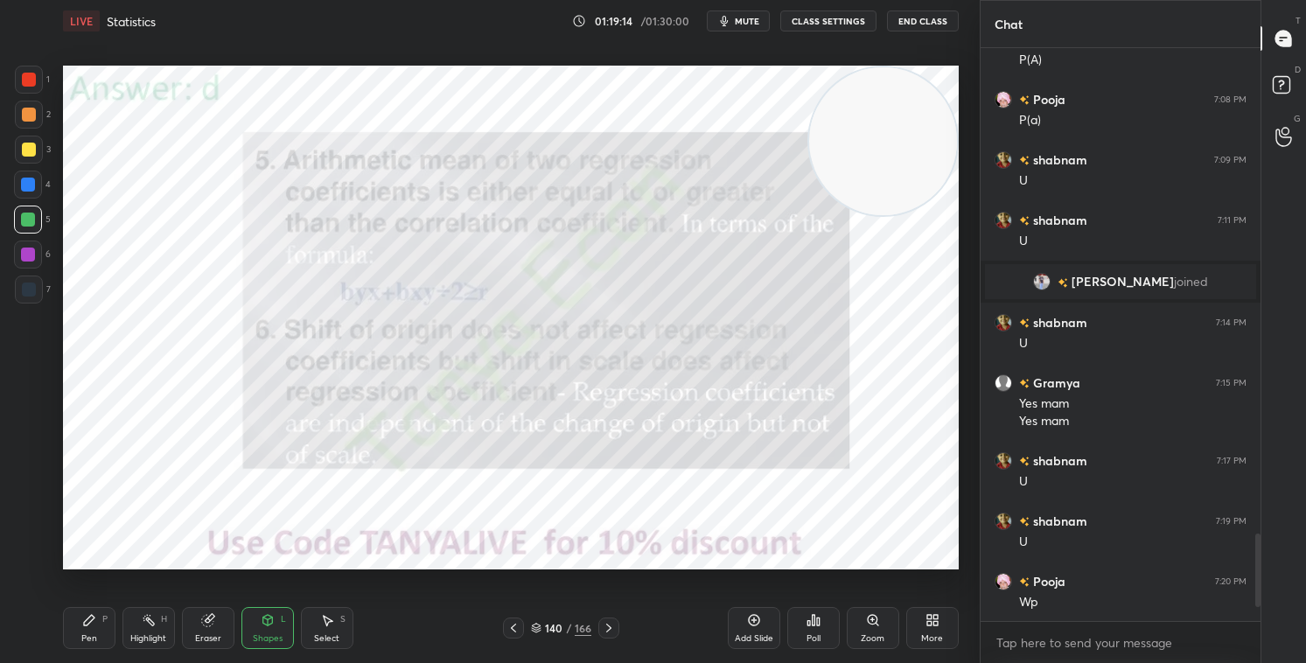
click at [93, 568] on div "Pen" at bounding box center [89, 638] width 16 height 9
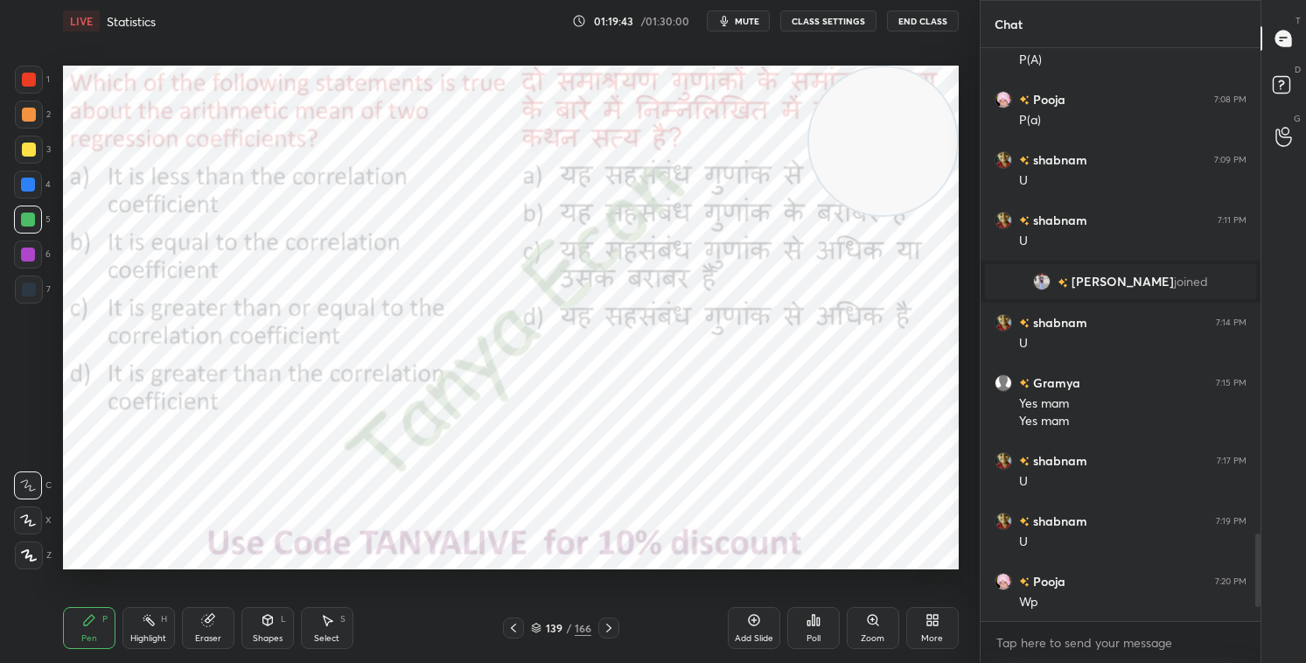
click at [210, 568] on div "Eraser" at bounding box center [208, 628] width 53 height 42
click at [273, 568] on icon at bounding box center [268, 620] width 14 height 14
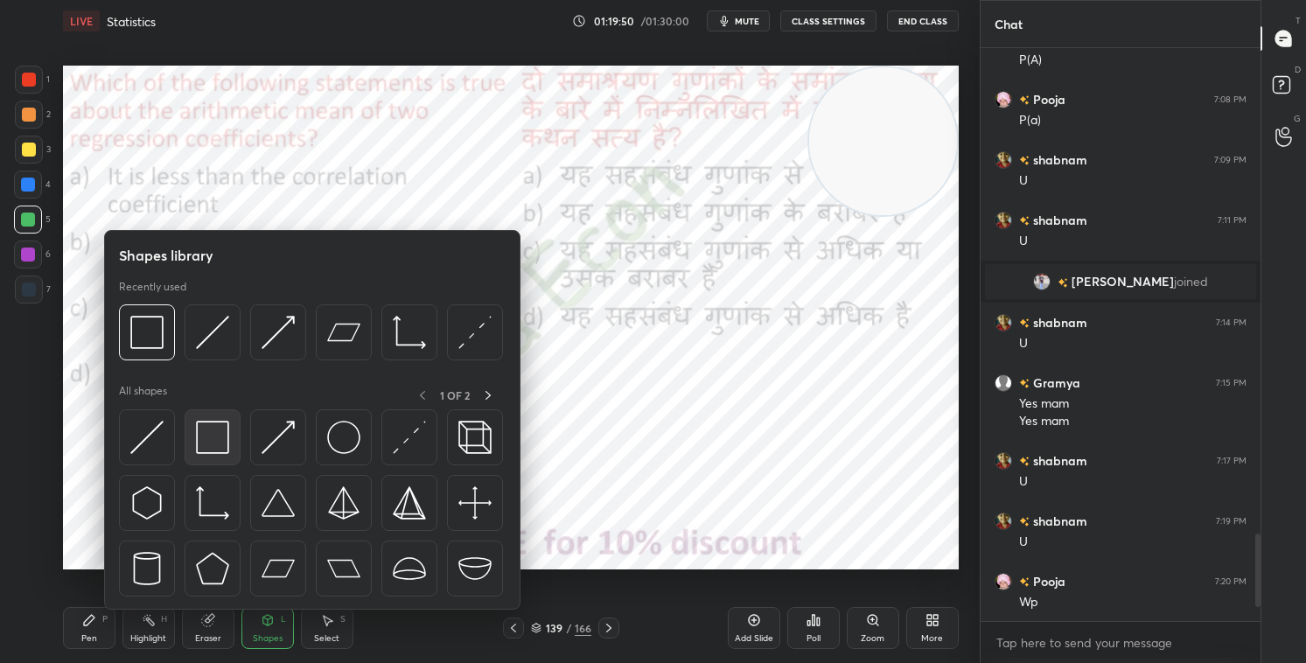
click at [218, 443] on img at bounding box center [212, 437] width 33 height 33
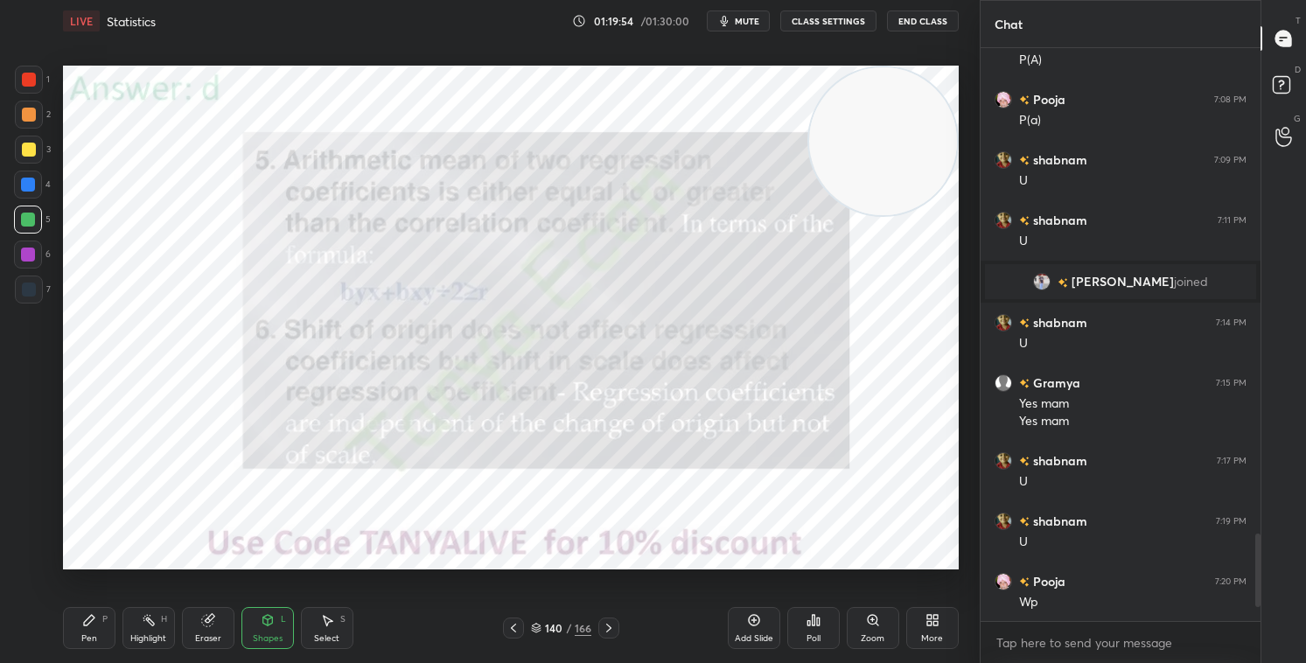
scroll to position [3242, 0]
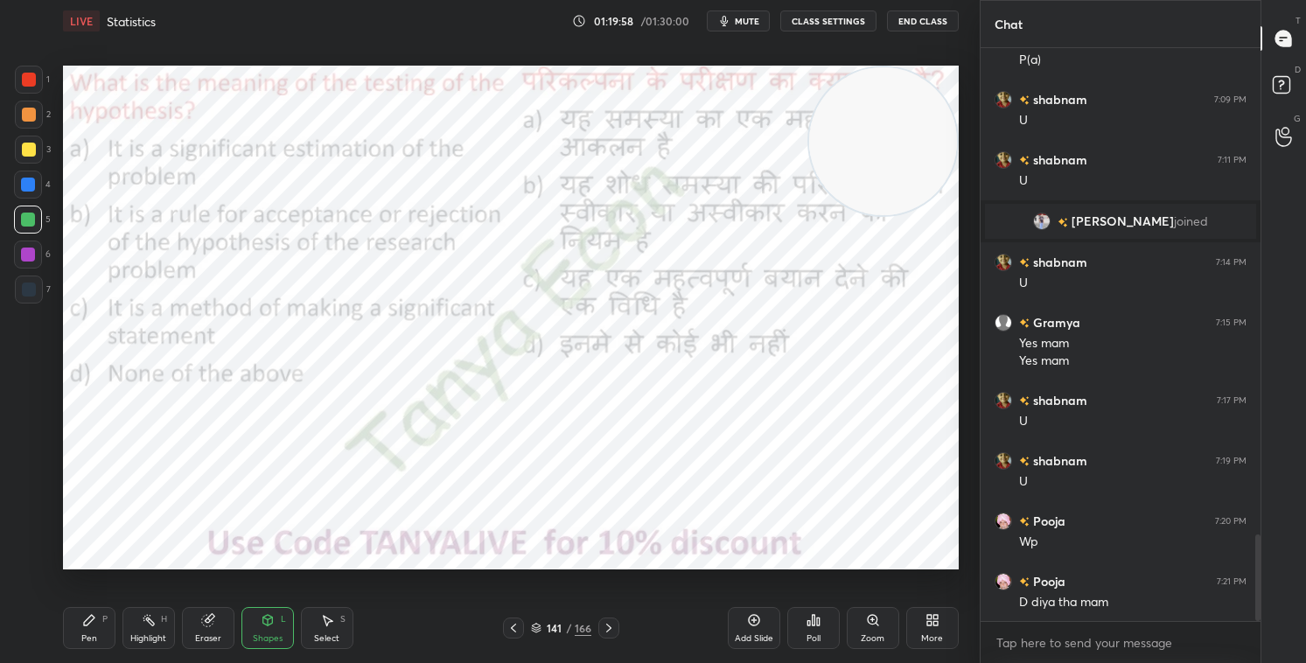
click at [96, 568] on div "Pen P" at bounding box center [89, 628] width 53 height 42
click at [909, 215] on video at bounding box center [883, 141] width 148 height 148
click at [538, 568] on icon at bounding box center [536, 628] width 11 height 11
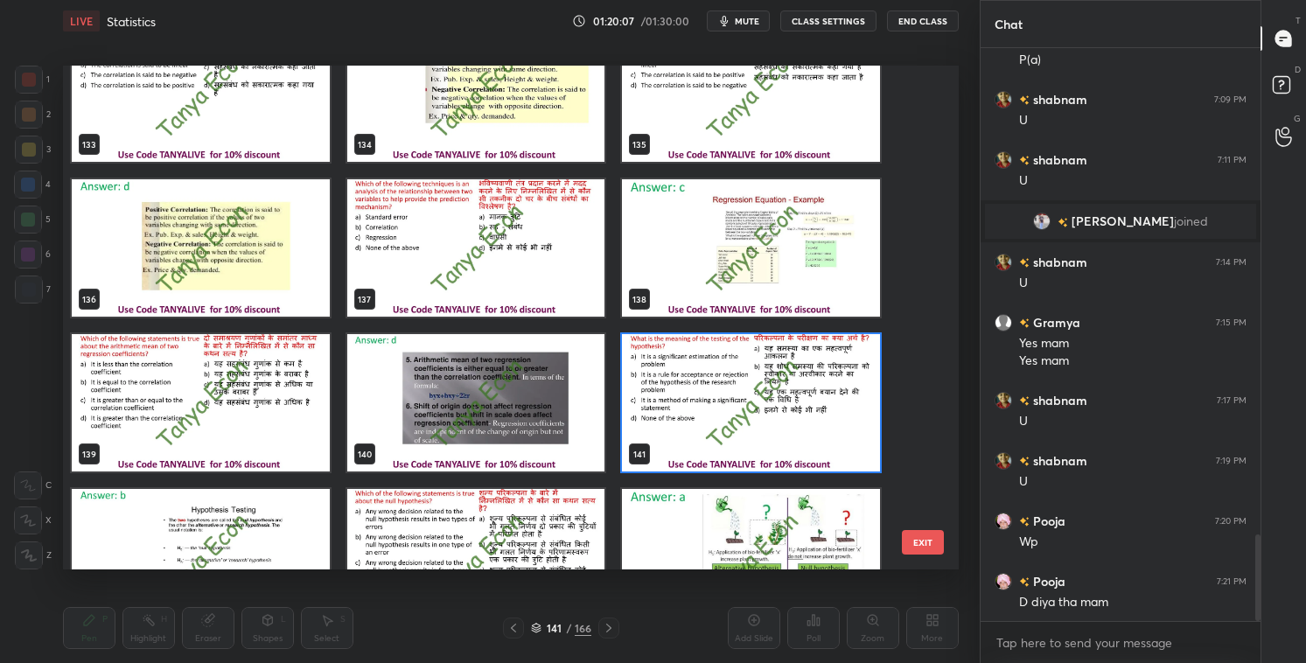
scroll to position [6882, 0]
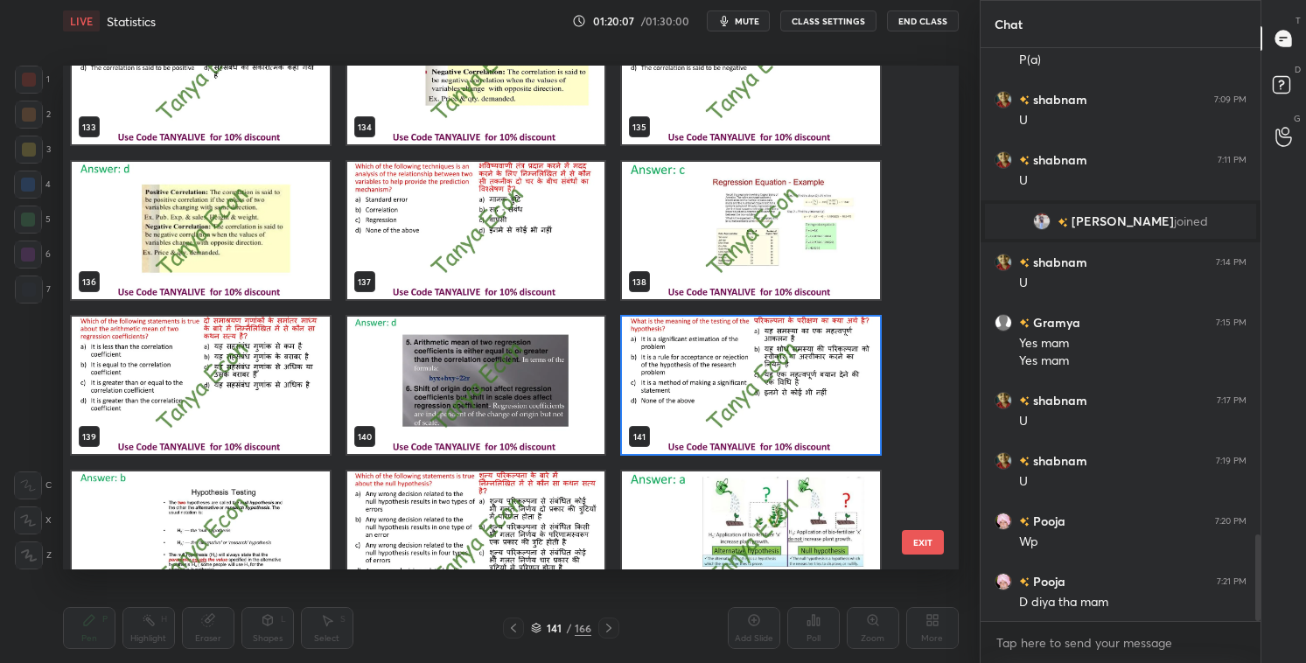
click at [795, 409] on img "grid" at bounding box center [751, 385] width 258 height 137
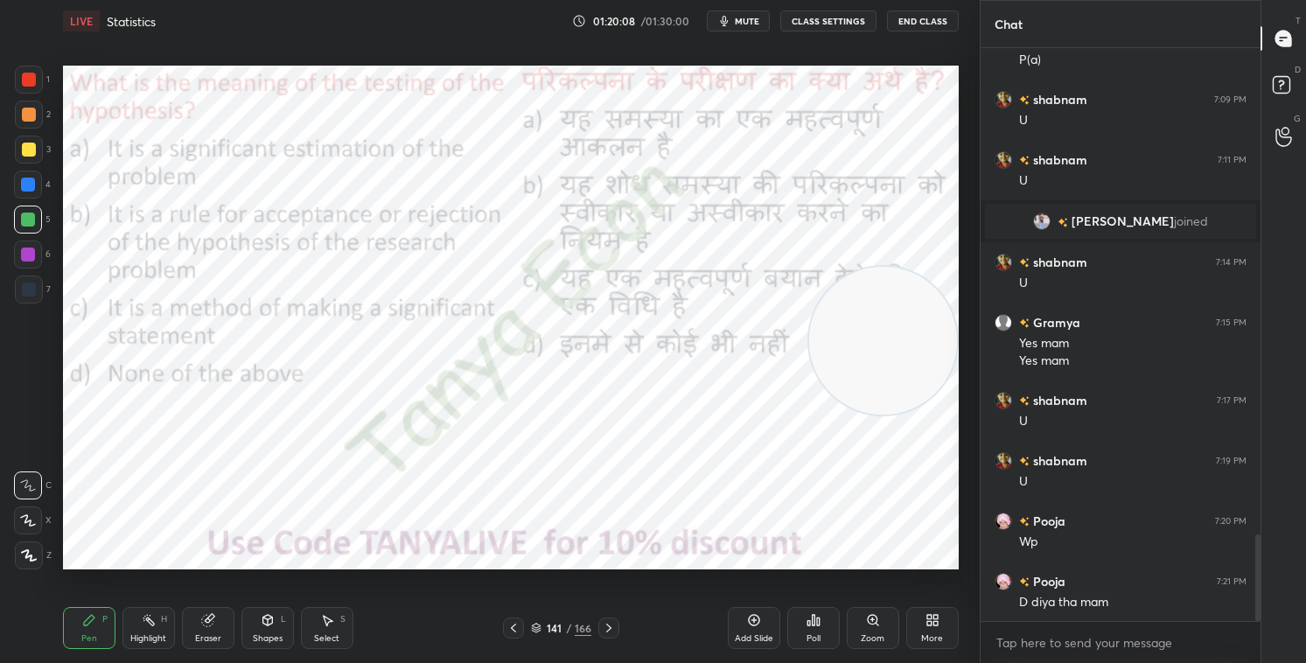
click at [795, 410] on img "grid" at bounding box center [751, 385] width 258 height 137
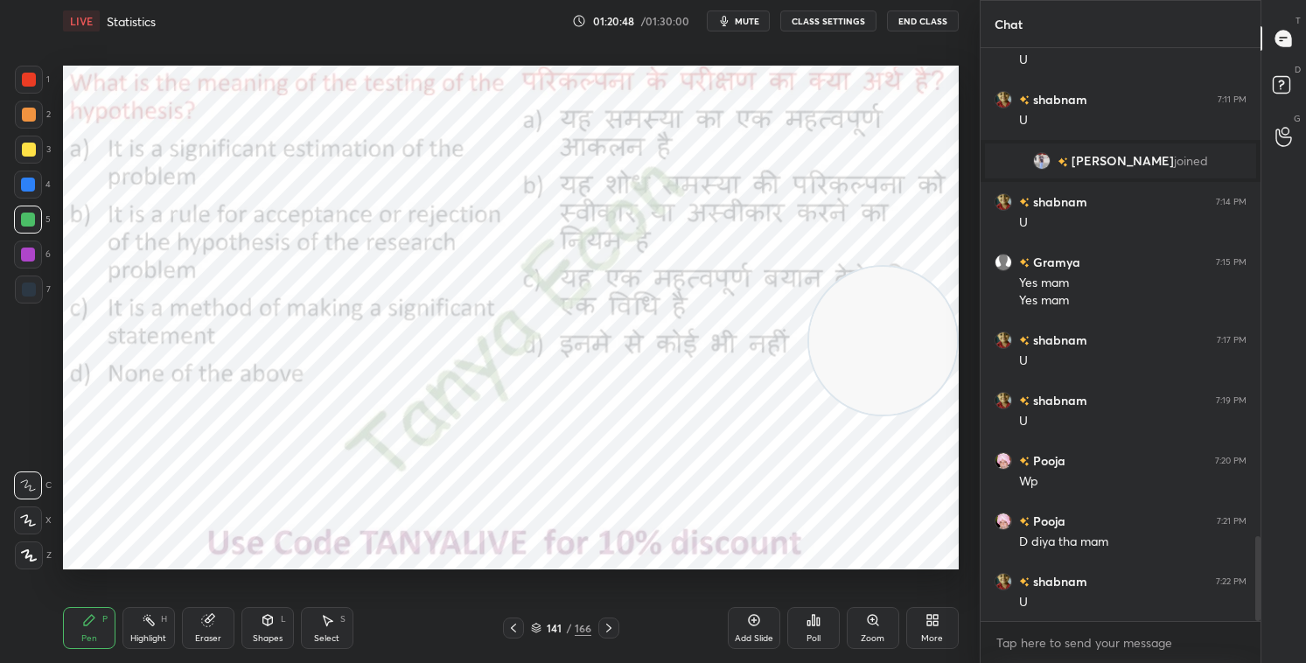
scroll to position [3363, 0]
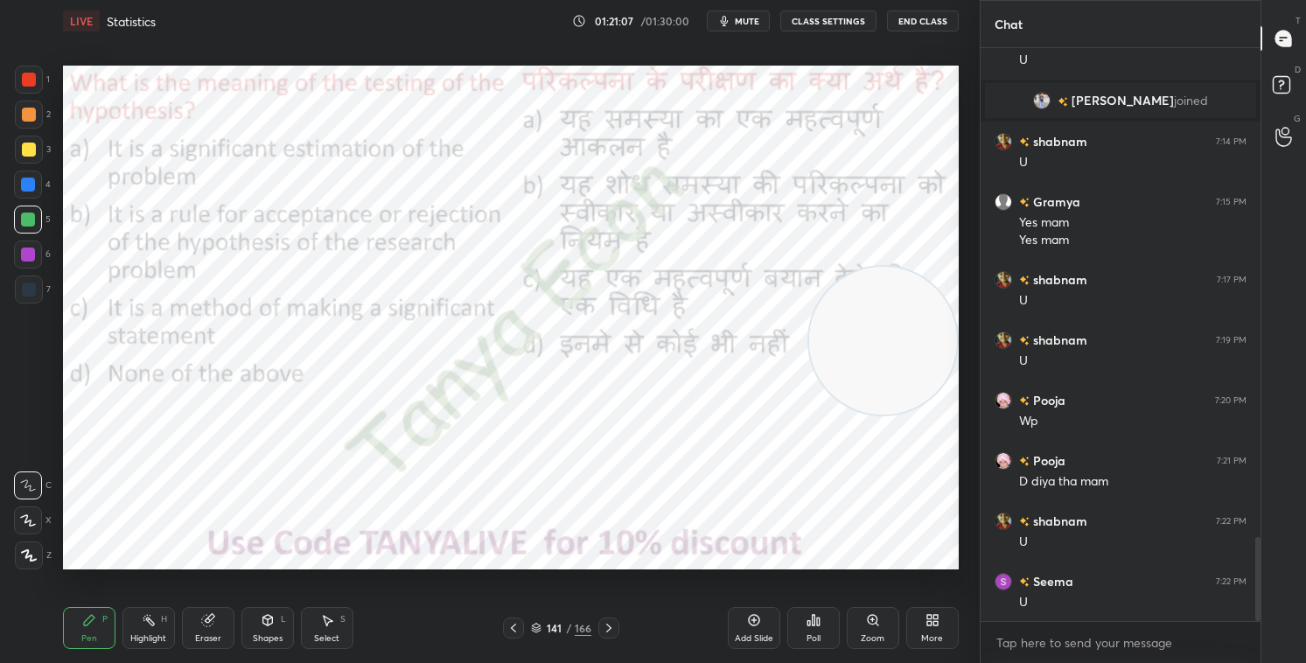
click at [543, 568] on div "141 / 166" at bounding box center [561, 628] width 60 height 16
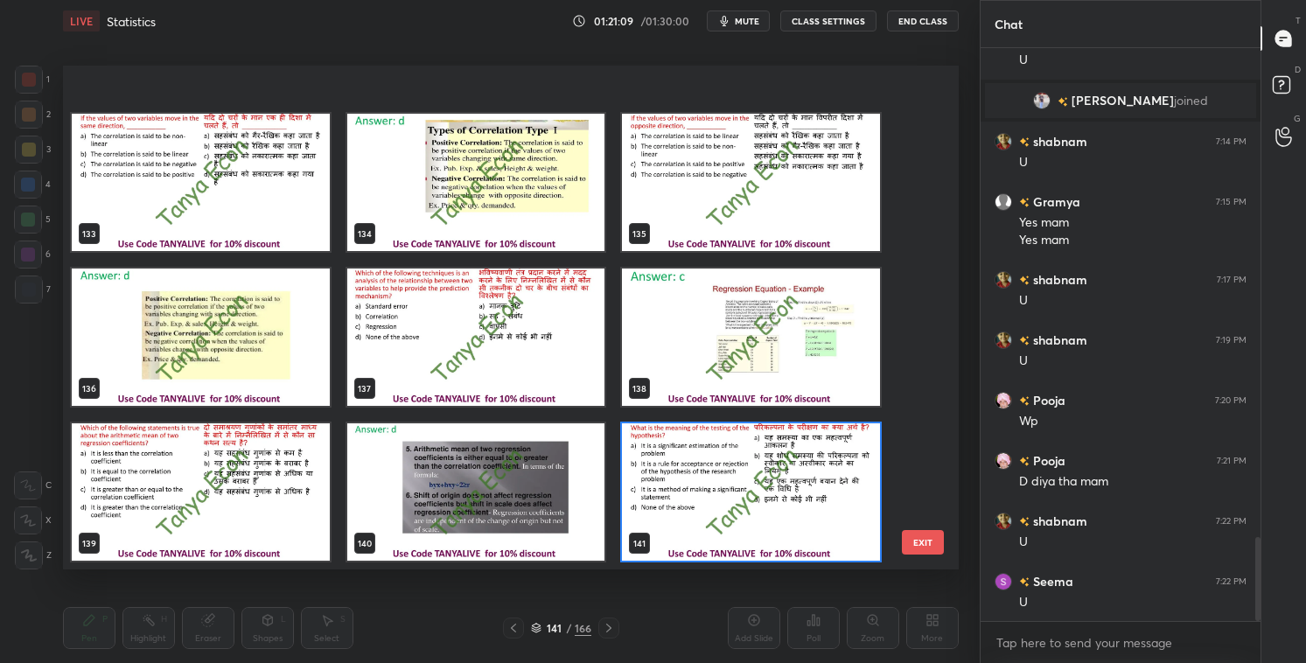
scroll to position [6877, 0]
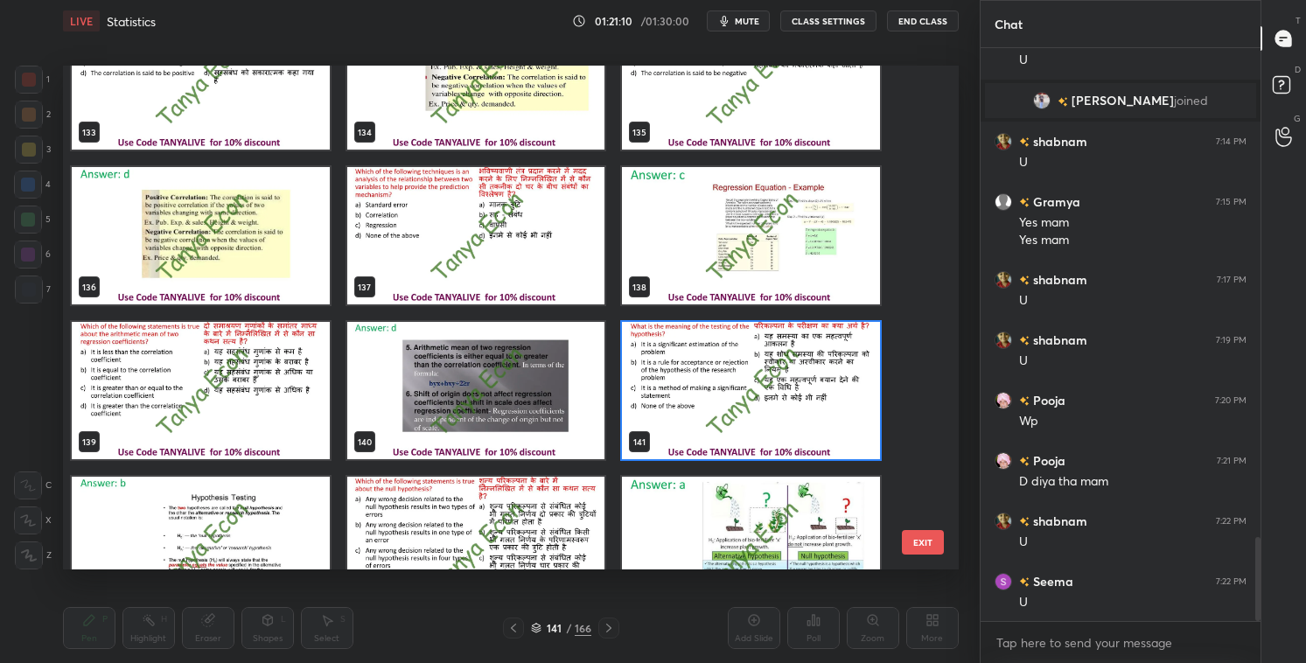
click at [851, 409] on img "grid" at bounding box center [751, 390] width 258 height 137
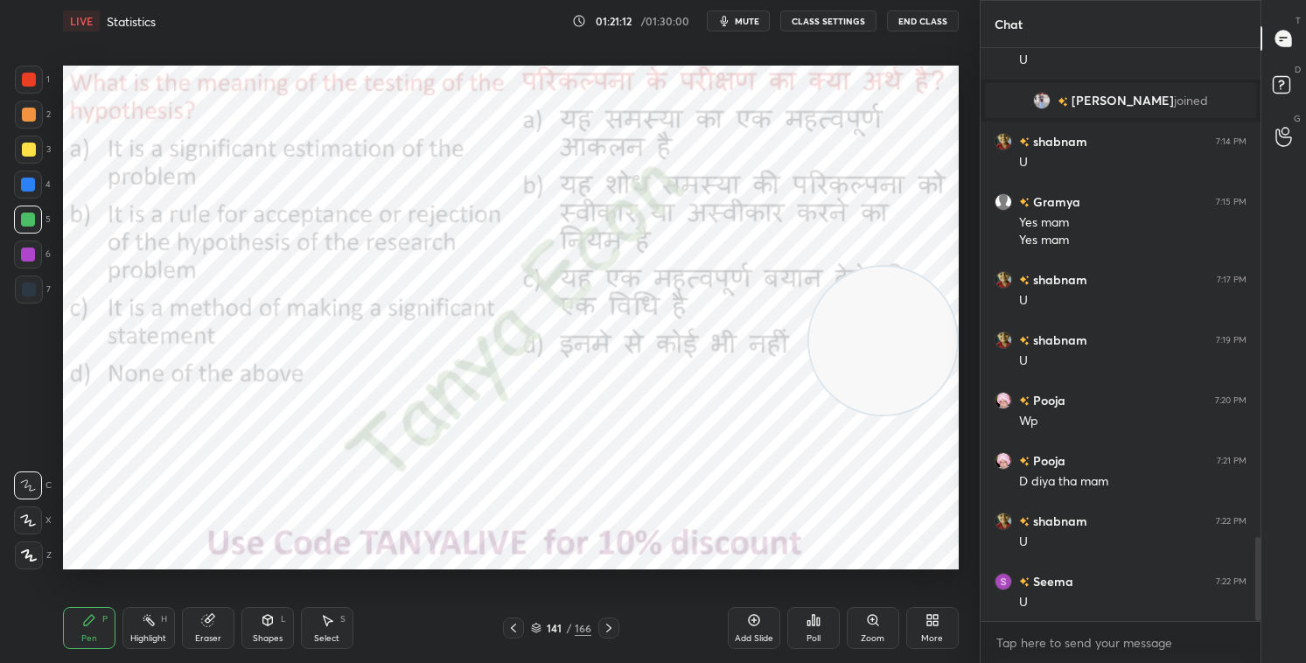
click at [823, 568] on div "Poll" at bounding box center [814, 628] width 53 height 42
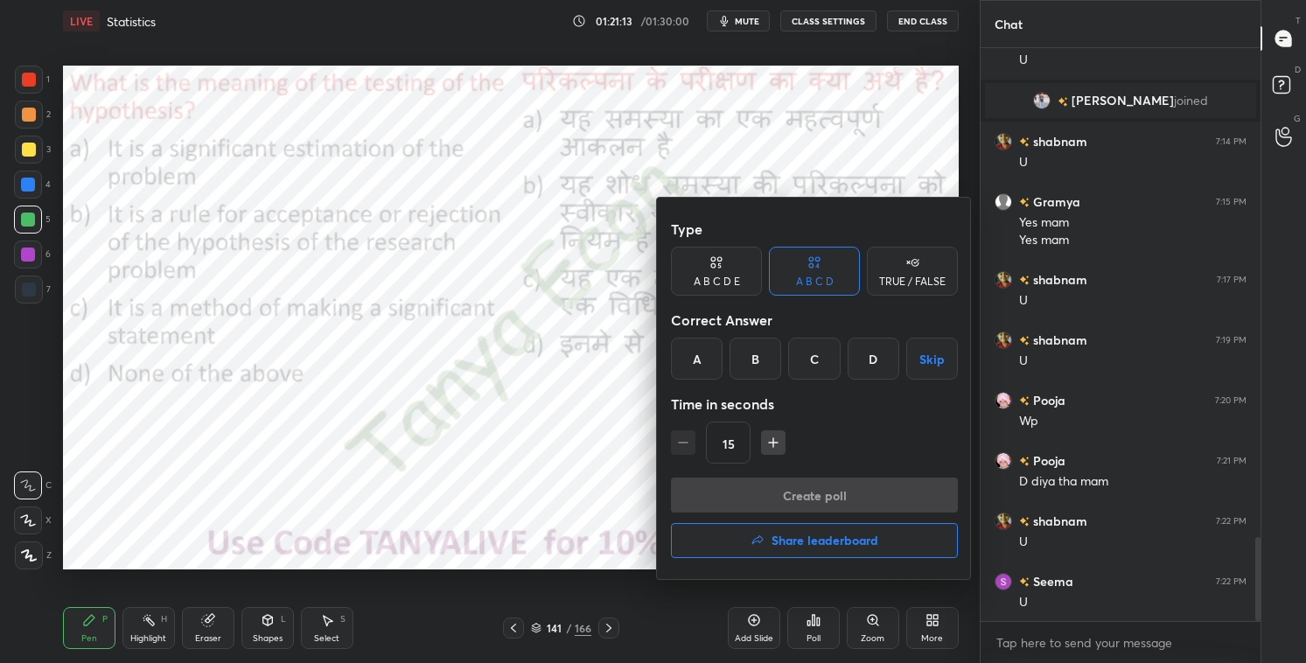
click at [758, 367] on div "B" at bounding box center [756, 359] width 52 height 42
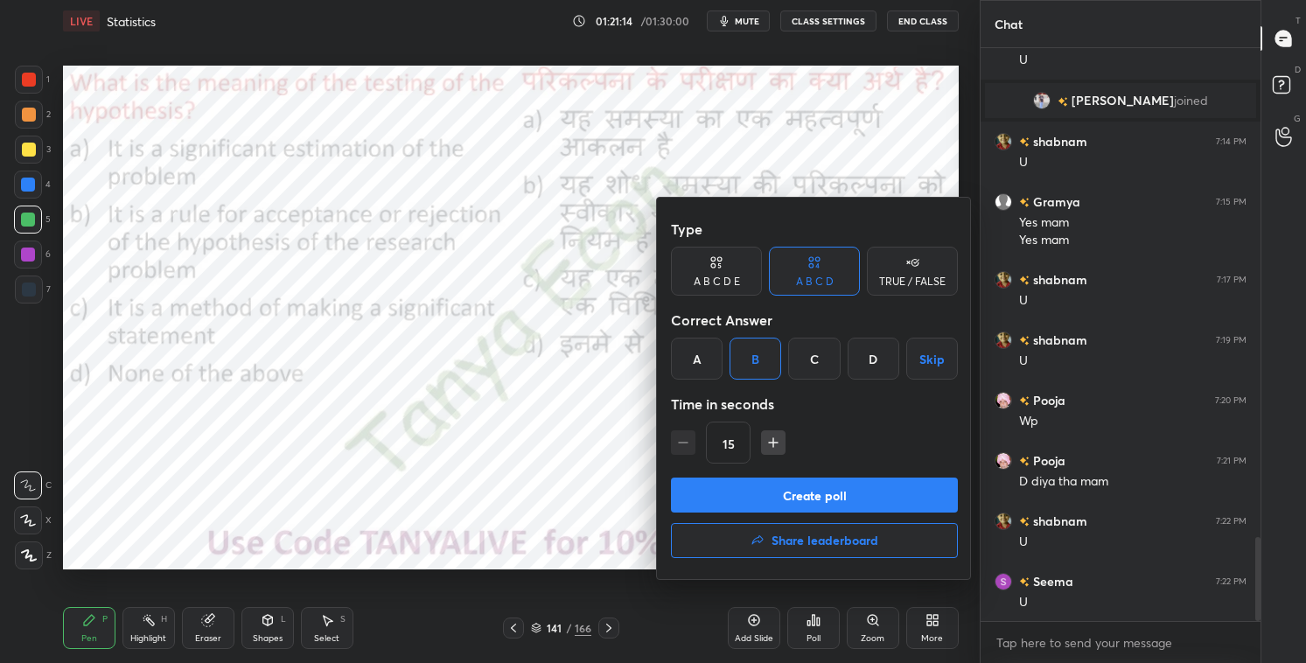
click at [740, 500] on button "Create poll" at bounding box center [814, 495] width 287 height 35
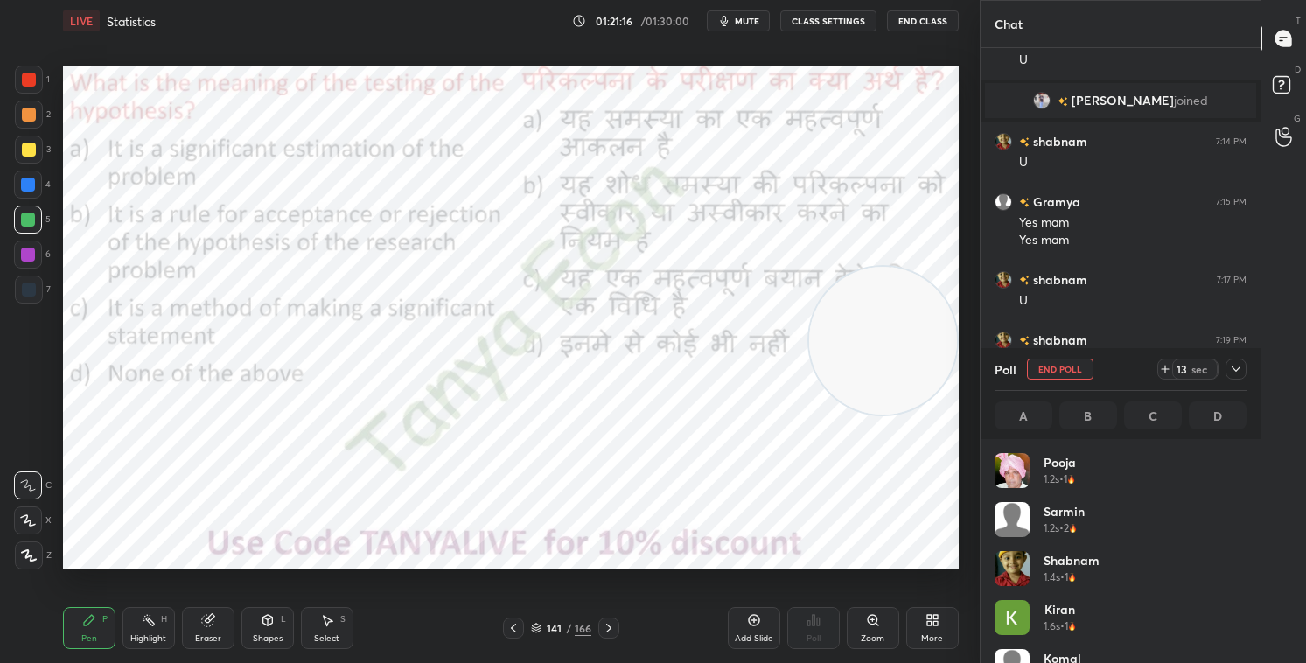
scroll to position [205, 247]
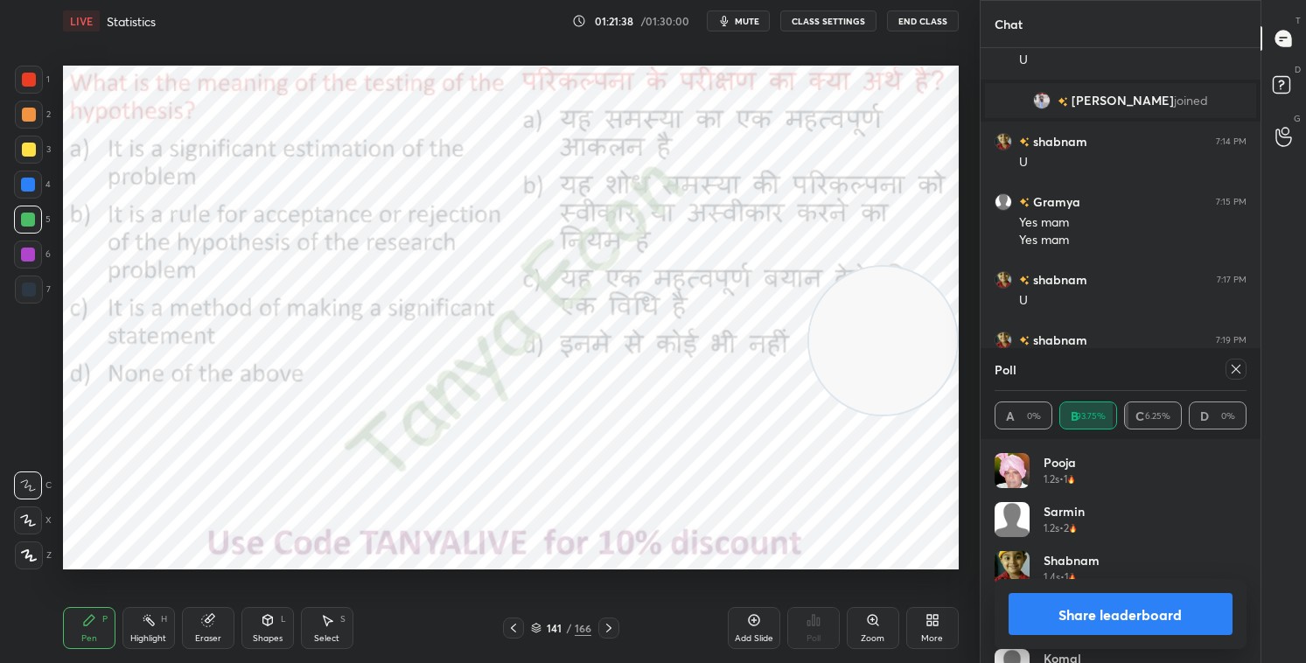
click at [270, 568] on div "Shapes" at bounding box center [268, 638] width 30 height 9
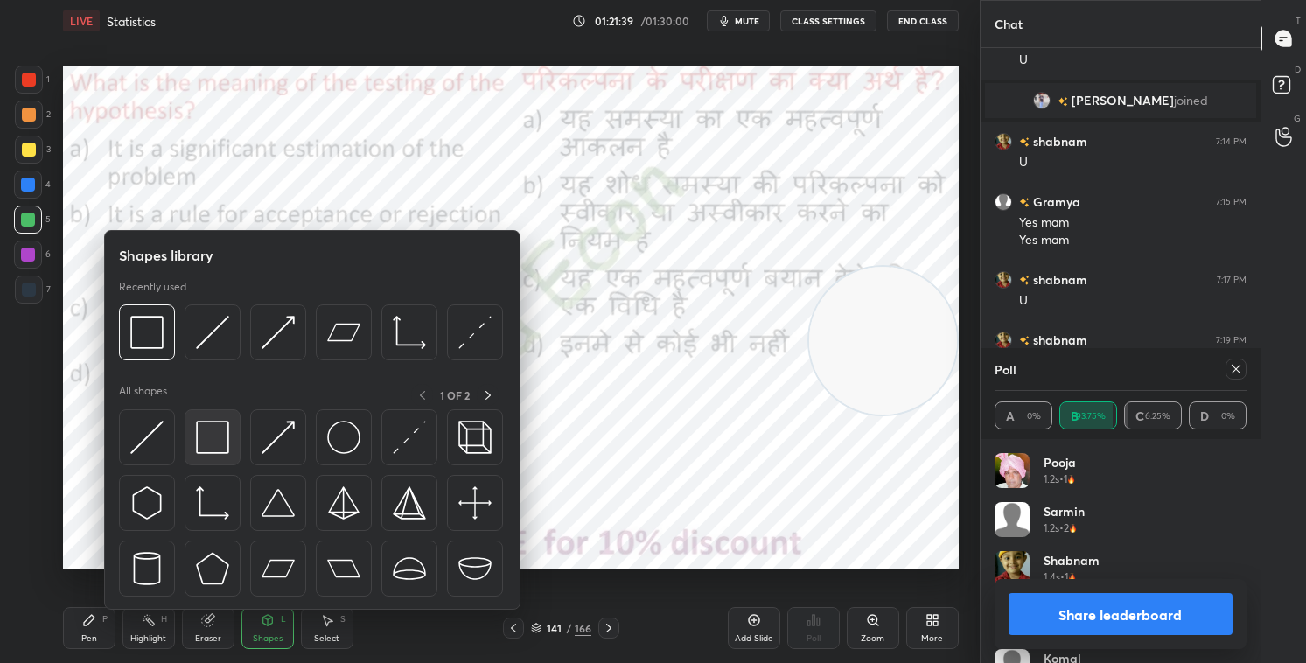
click at [216, 416] on div at bounding box center [213, 438] width 56 height 56
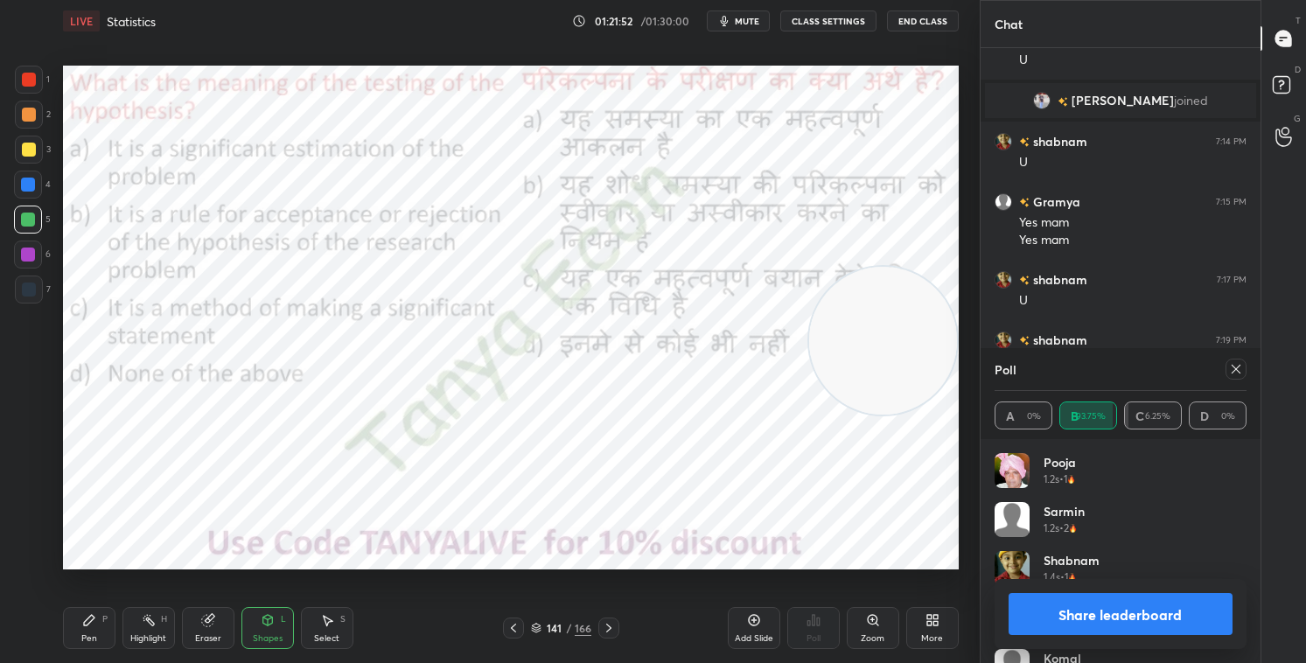
click at [1035, 568] on button "Share leaderboard" at bounding box center [1121, 614] width 224 height 42
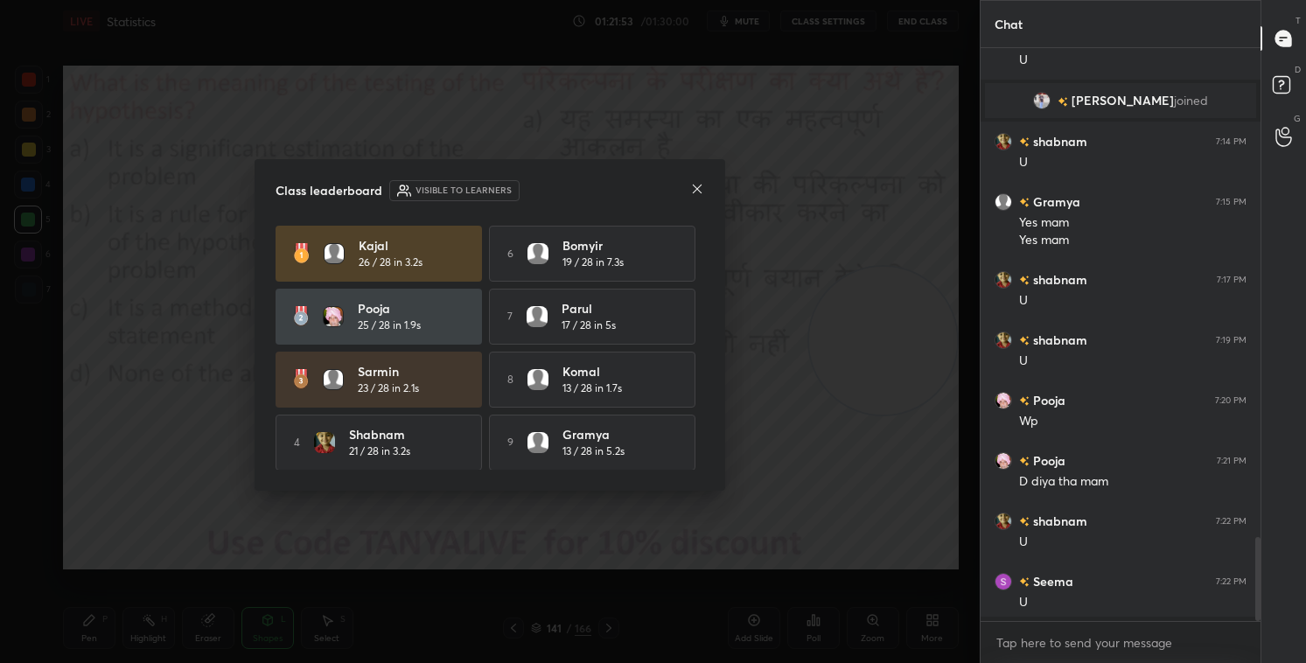
scroll to position [6, 5]
click at [698, 197] on div at bounding box center [697, 190] width 14 height 18
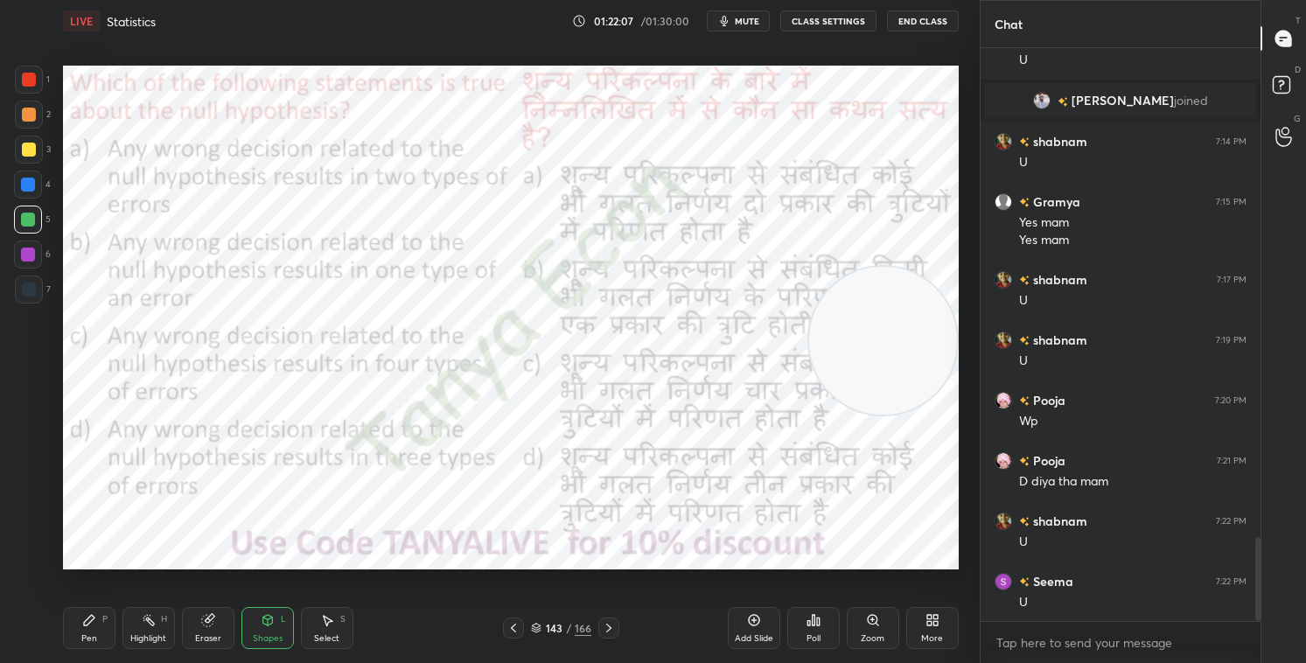
click at [86, 568] on div "Pen" at bounding box center [89, 638] width 16 height 9
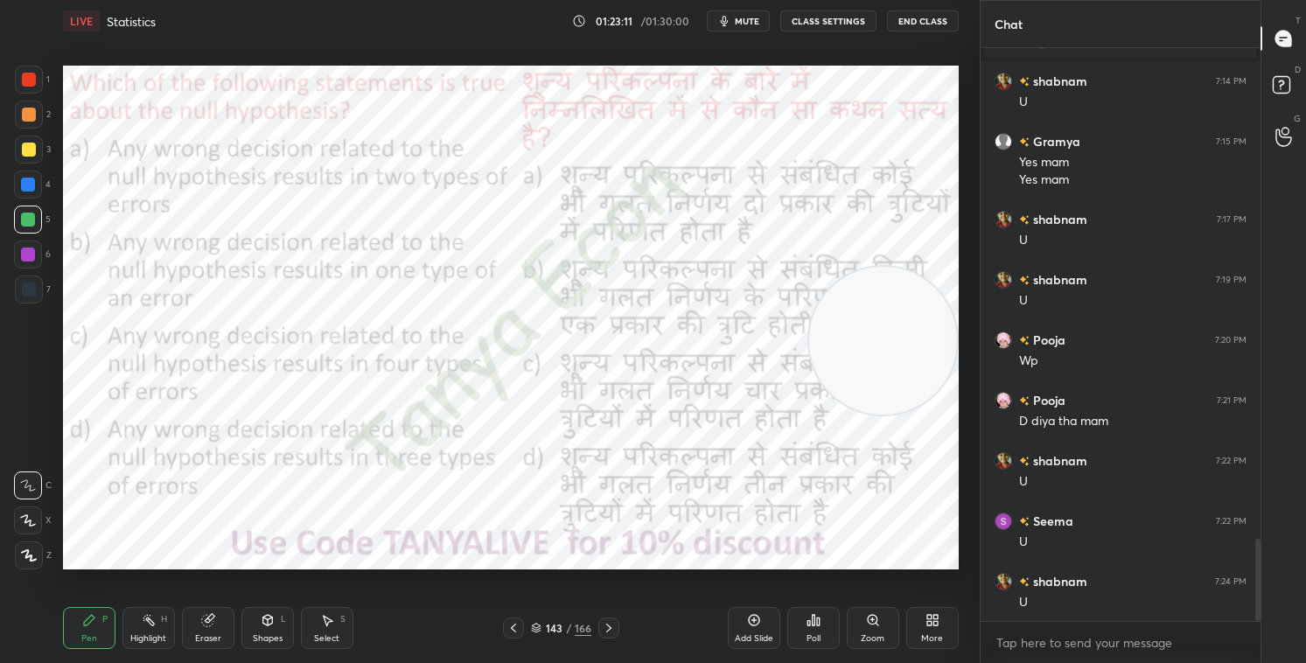
click at [543, 568] on div "143 / 166" at bounding box center [561, 628] width 60 height 16
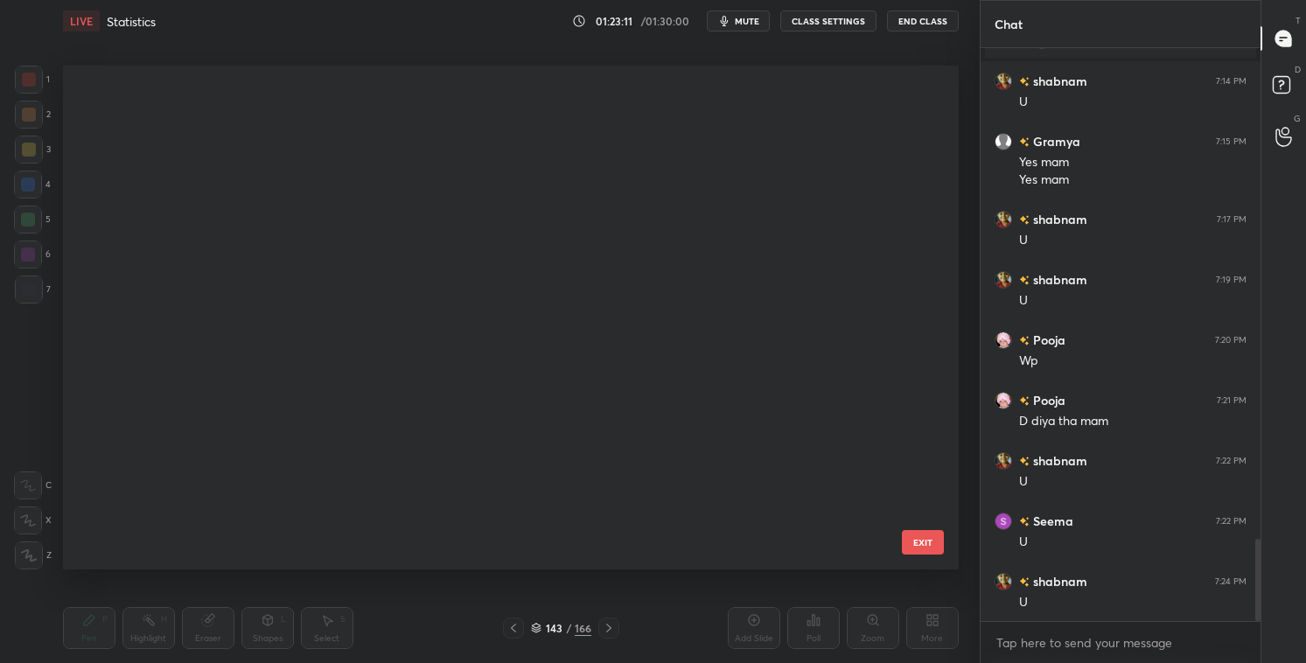
scroll to position [499, 887]
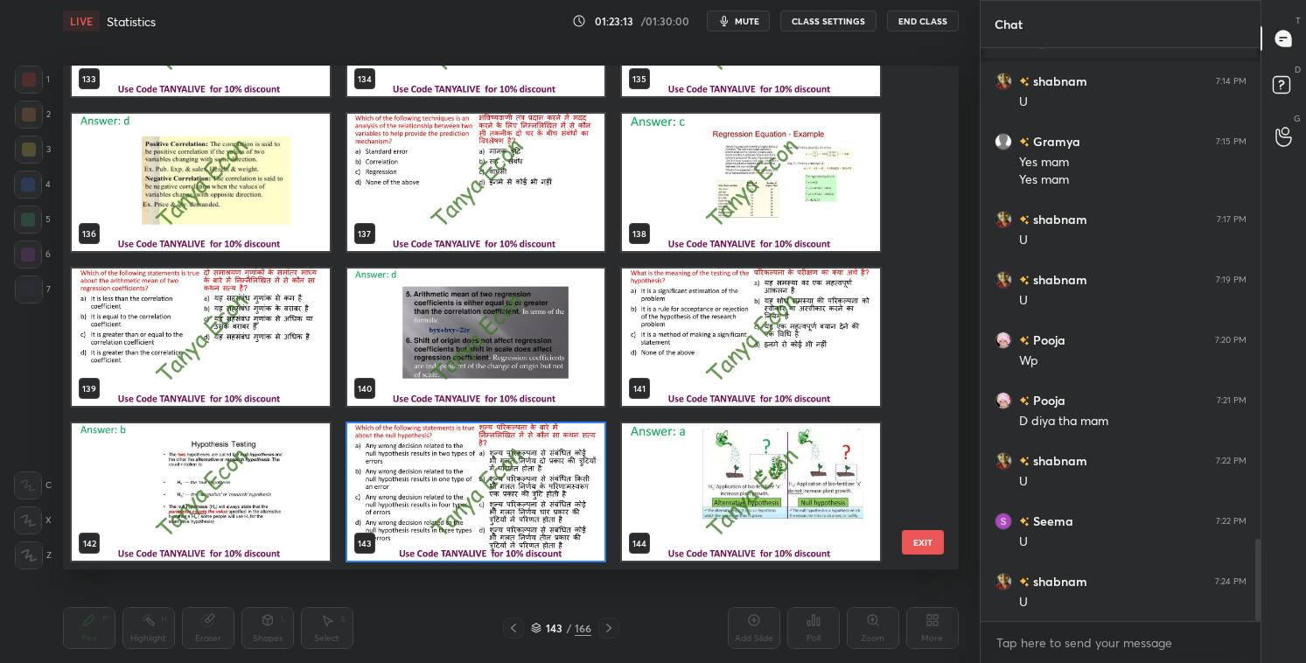
click at [512, 517] on img "grid" at bounding box center [476, 492] width 258 height 137
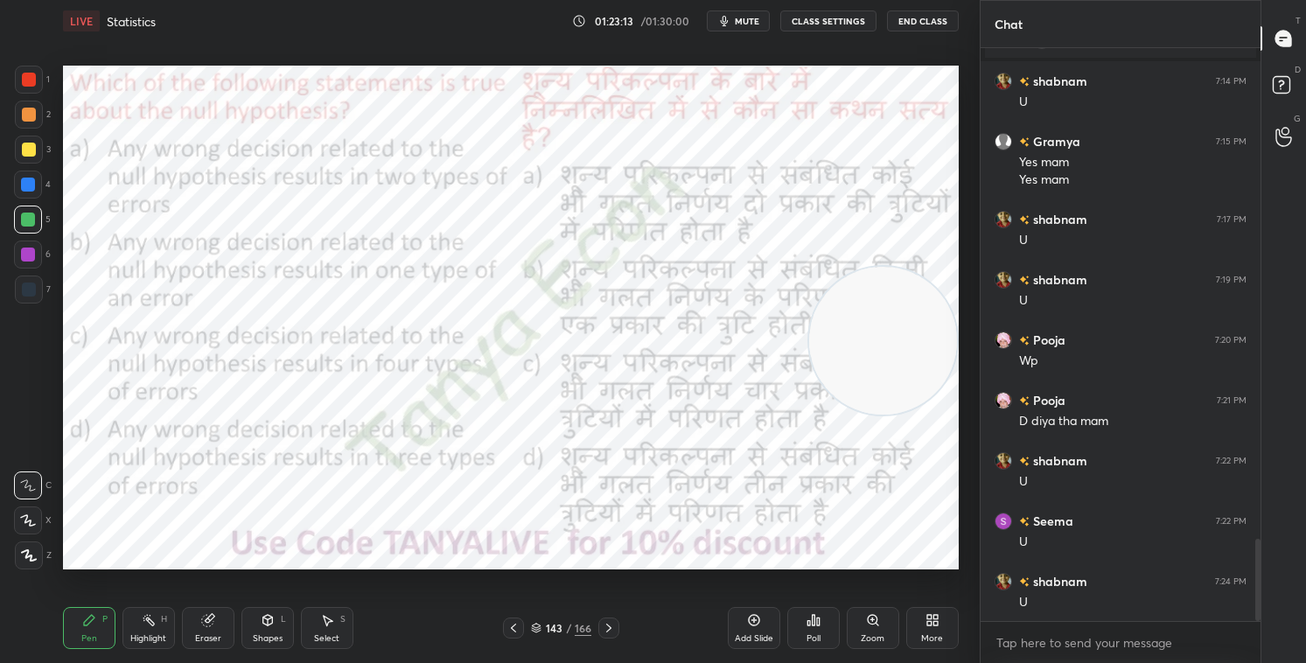
click at [512, 520] on img "grid" at bounding box center [476, 492] width 258 height 137
click at [820, 568] on icon at bounding box center [814, 620] width 14 height 14
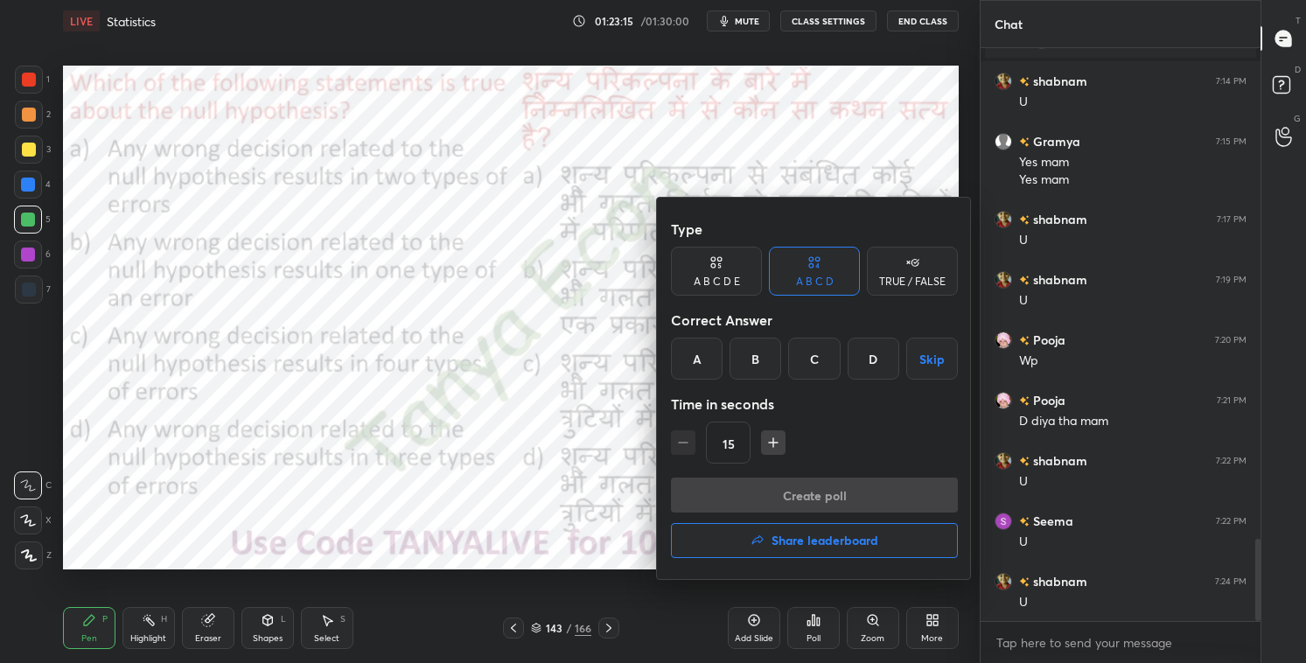
click at [682, 364] on div "A" at bounding box center [697, 359] width 52 height 42
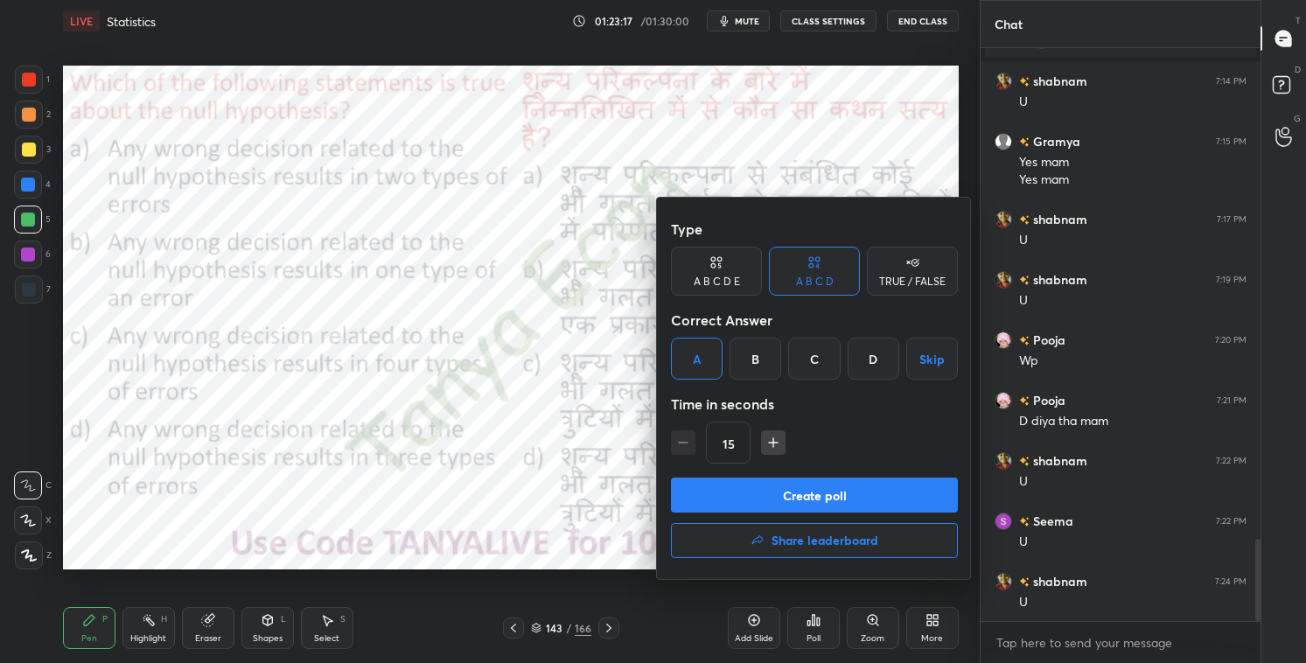
click at [557, 428] on div at bounding box center [653, 331] width 1306 height 663
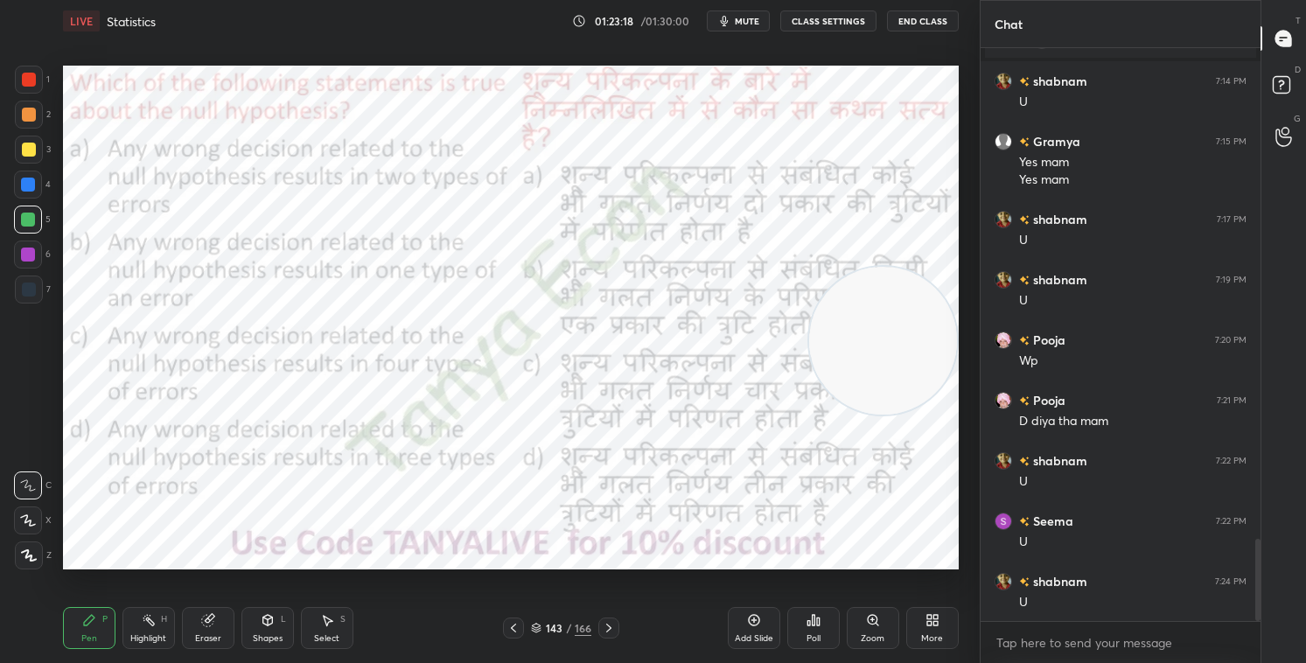
click at [537, 568] on div "143 / 166" at bounding box center [561, 628] width 60 height 16
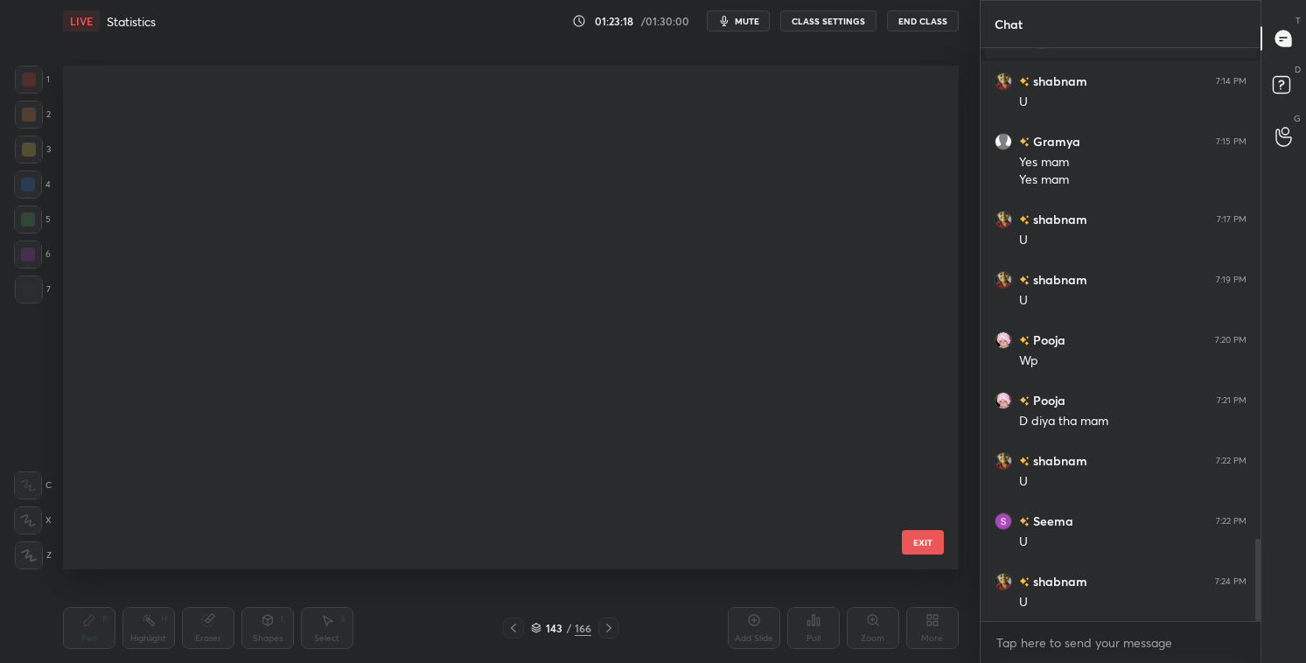
scroll to position [499, 887]
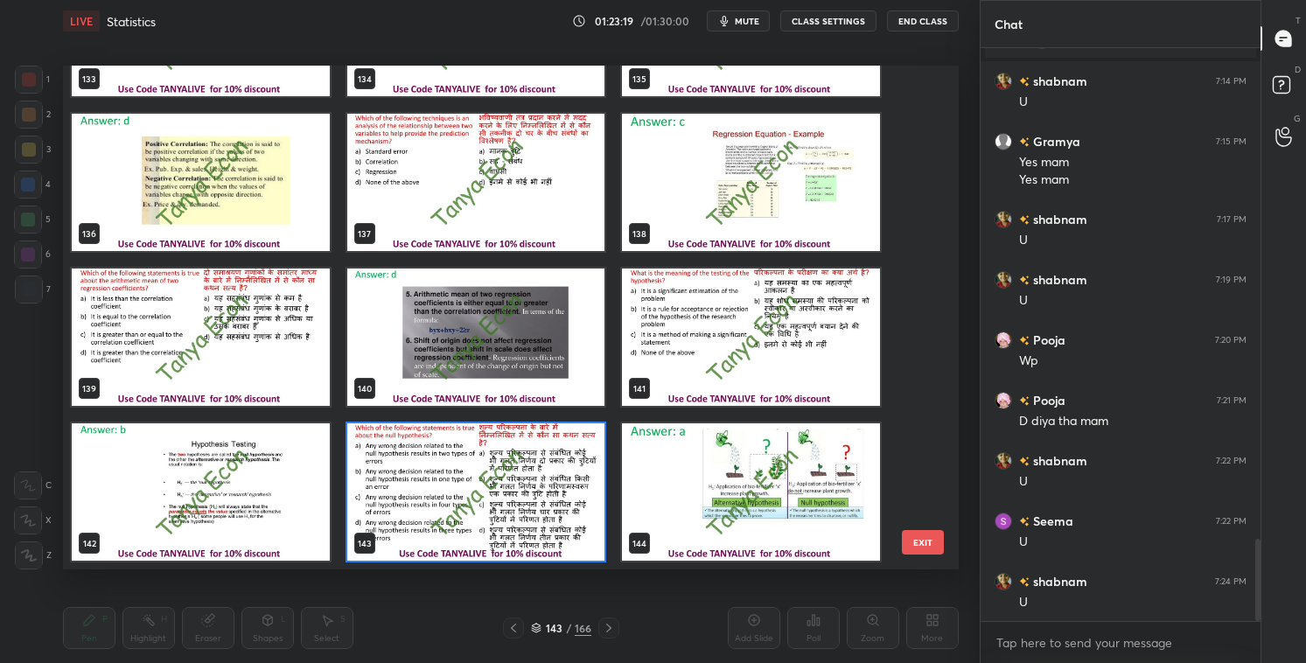
click at [466, 484] on img "grid" at bounding box center [476, 492] width 258 height 137
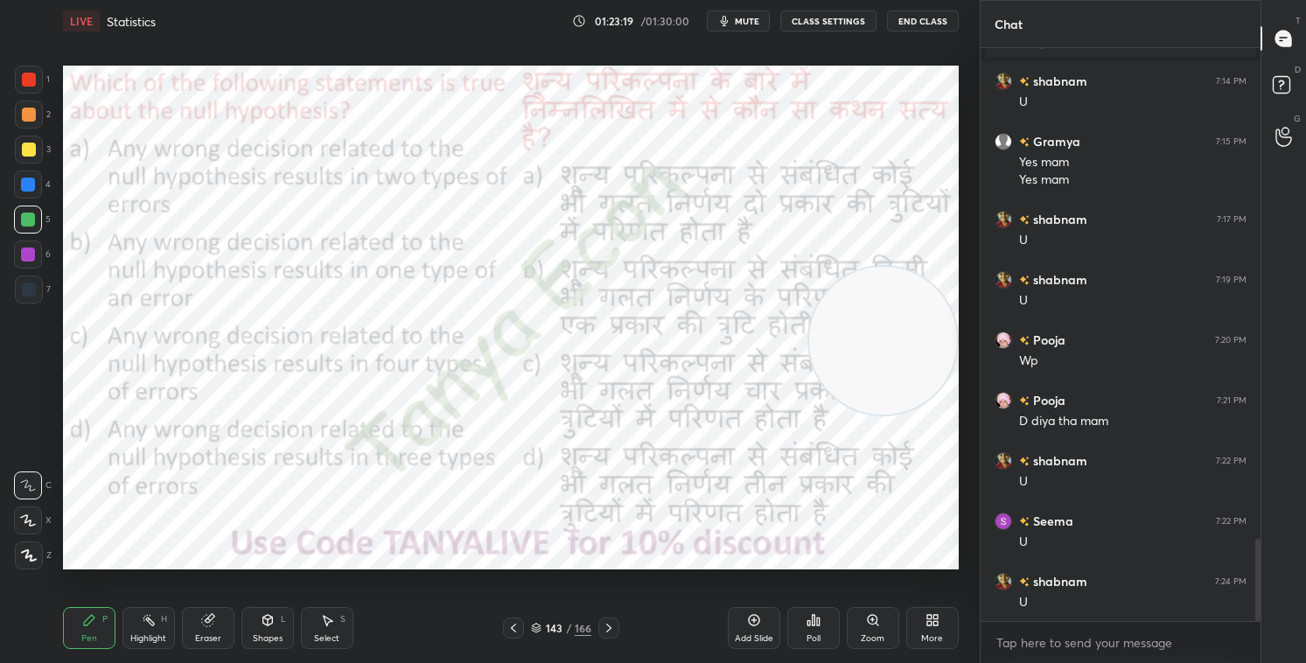
scroll to position [0, 0]
click at [799, 568] on div "Poll" at bounding box center [814, 628] width 53 height 42
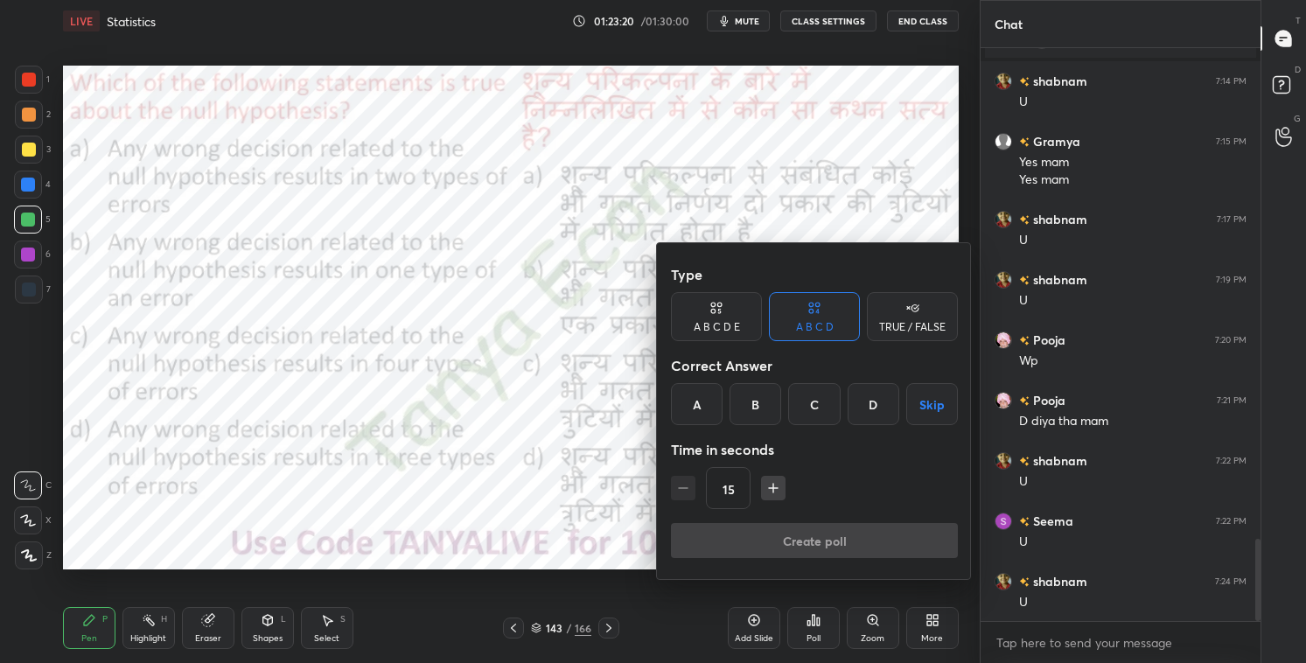
click at [709, 468] on input "15" at bounding box center [728, 489] width 43 height 42
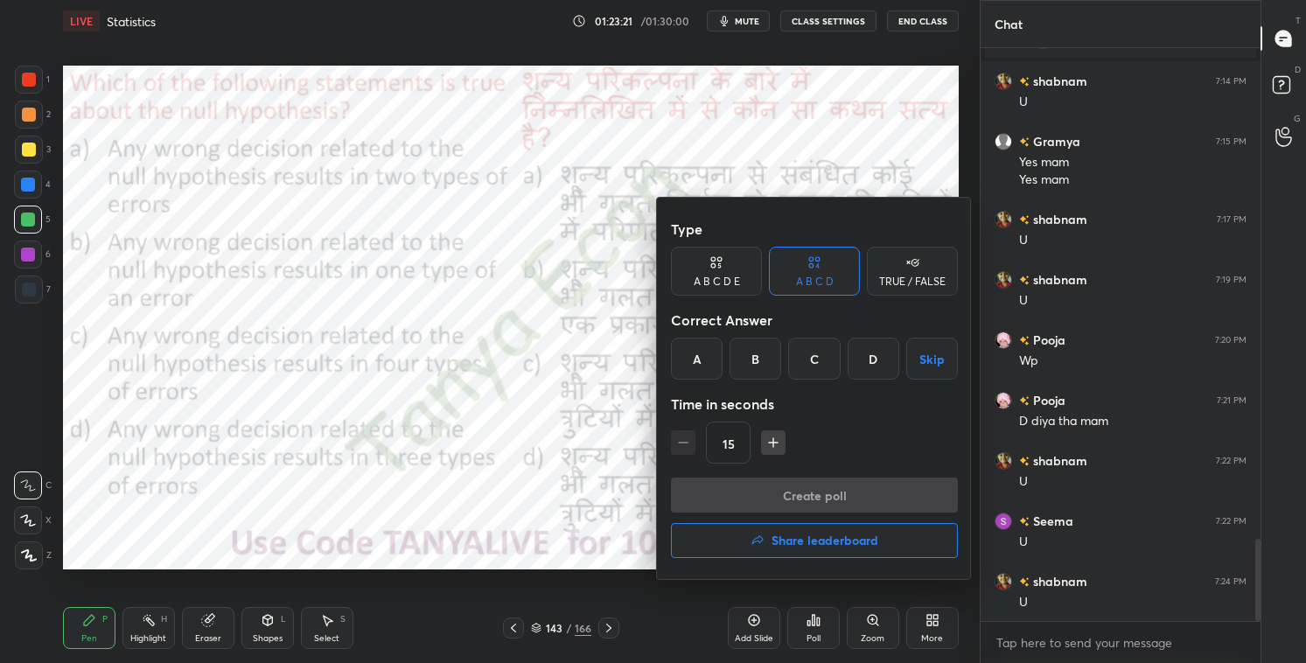
click at [699, 368] on div "A" at bounding box center [697, 359] width 52 height 42
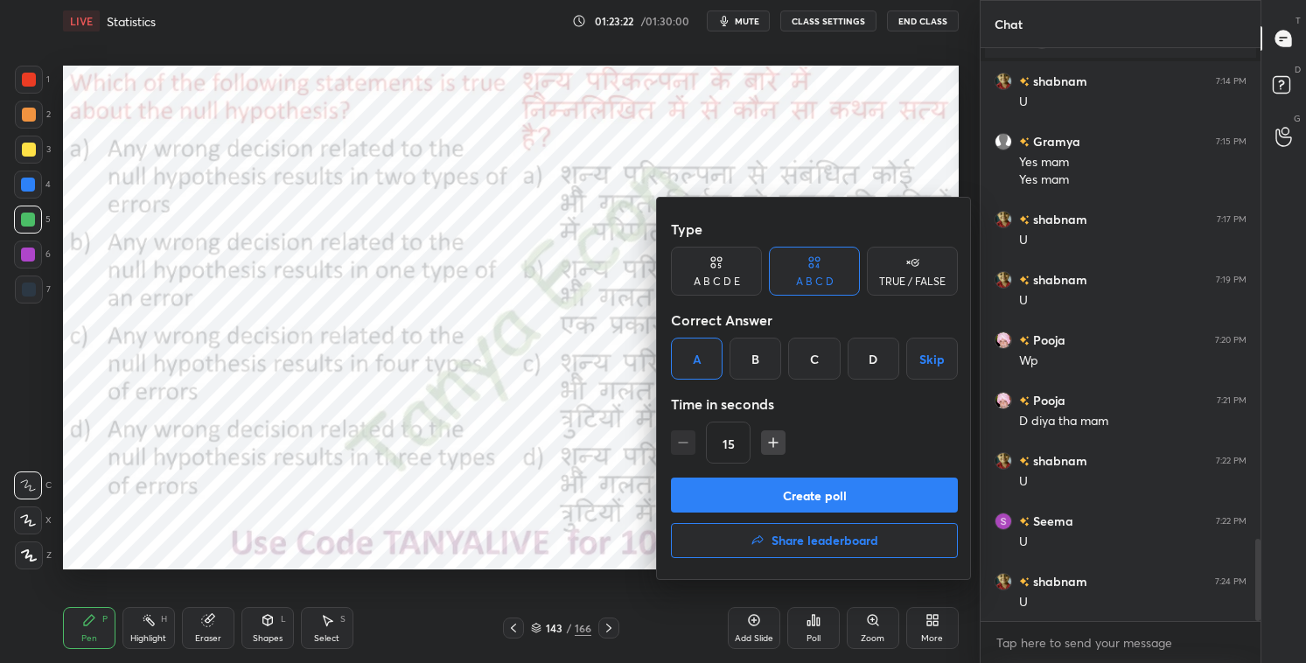
click at [714, 495] on button "Create poll" at bounding box center [814, 495] width 287 height 35
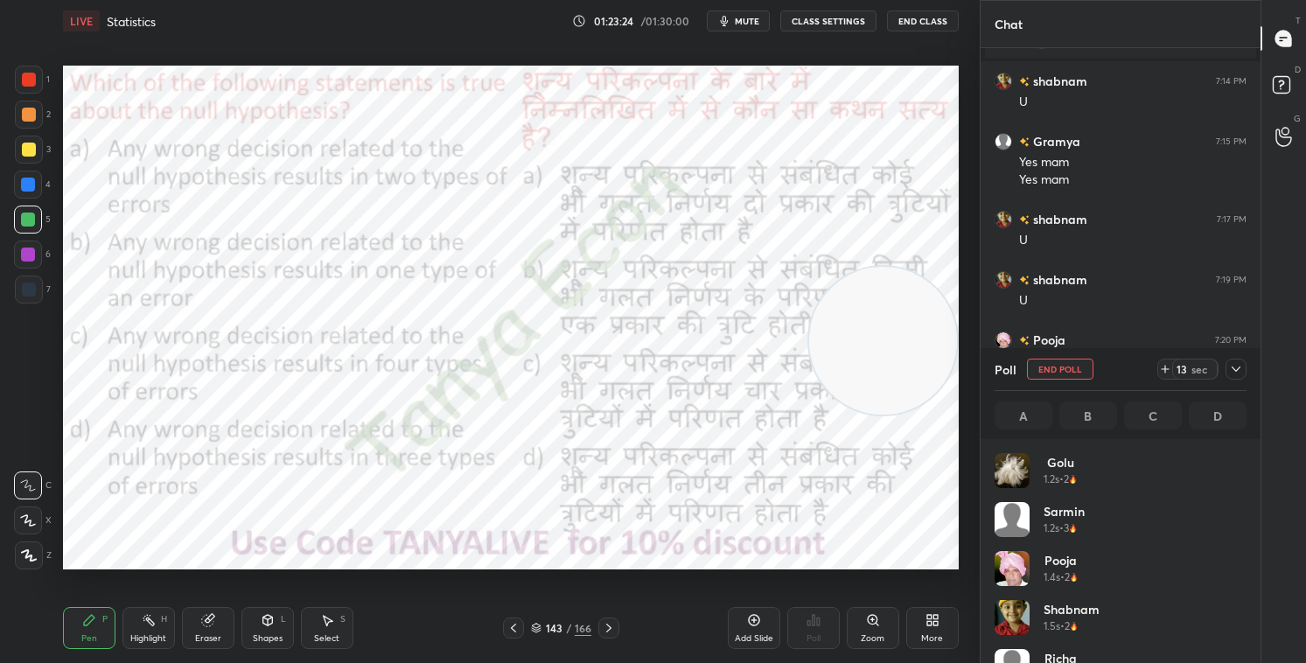
scroll to position [205, 247]
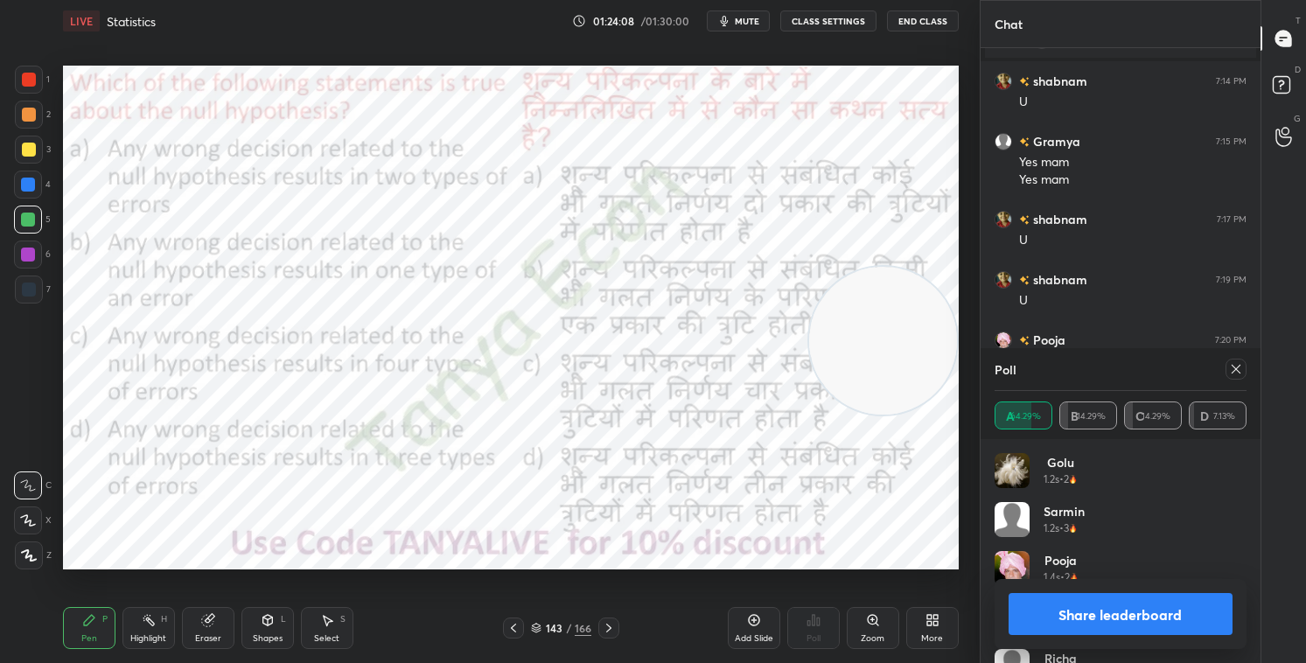
click at [263, 568] on icon at bounding box center [268, 620] width 10 height 11
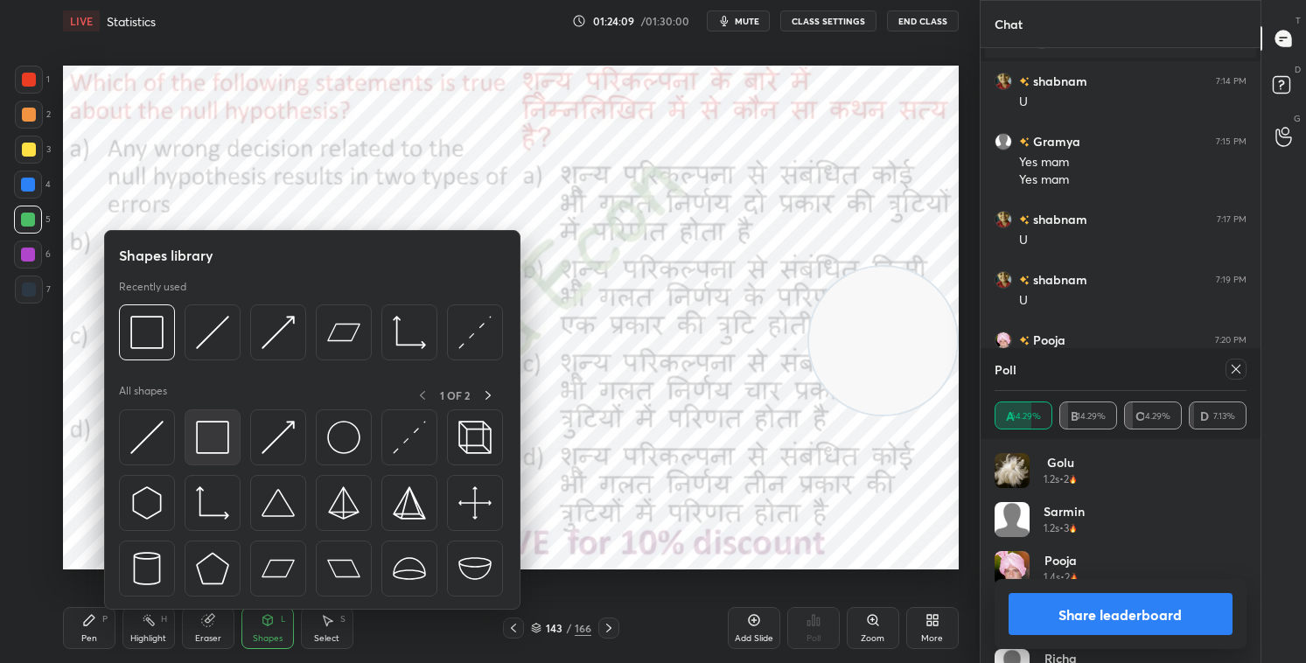
click at [207, 438] on img at bounding box center [212, 437] width 33 height 33
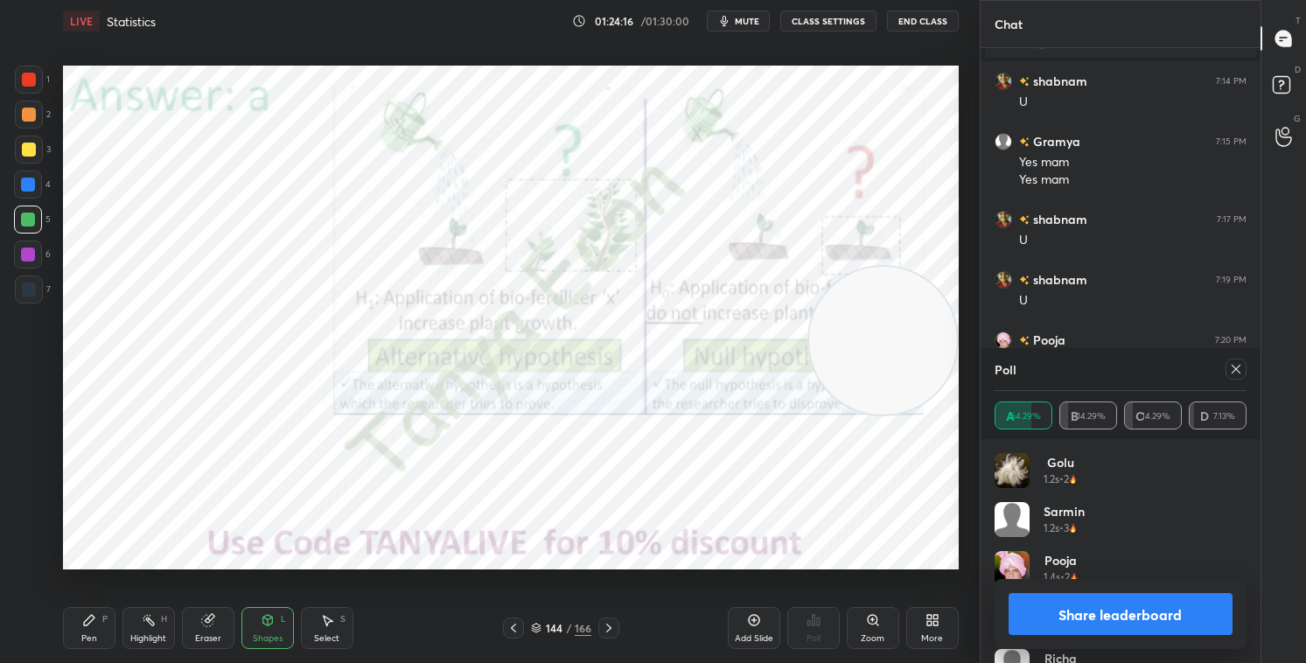
click at [1054, 568] on button "Share leaderboard" at bounding box center [1121, 614] width 224 height 42
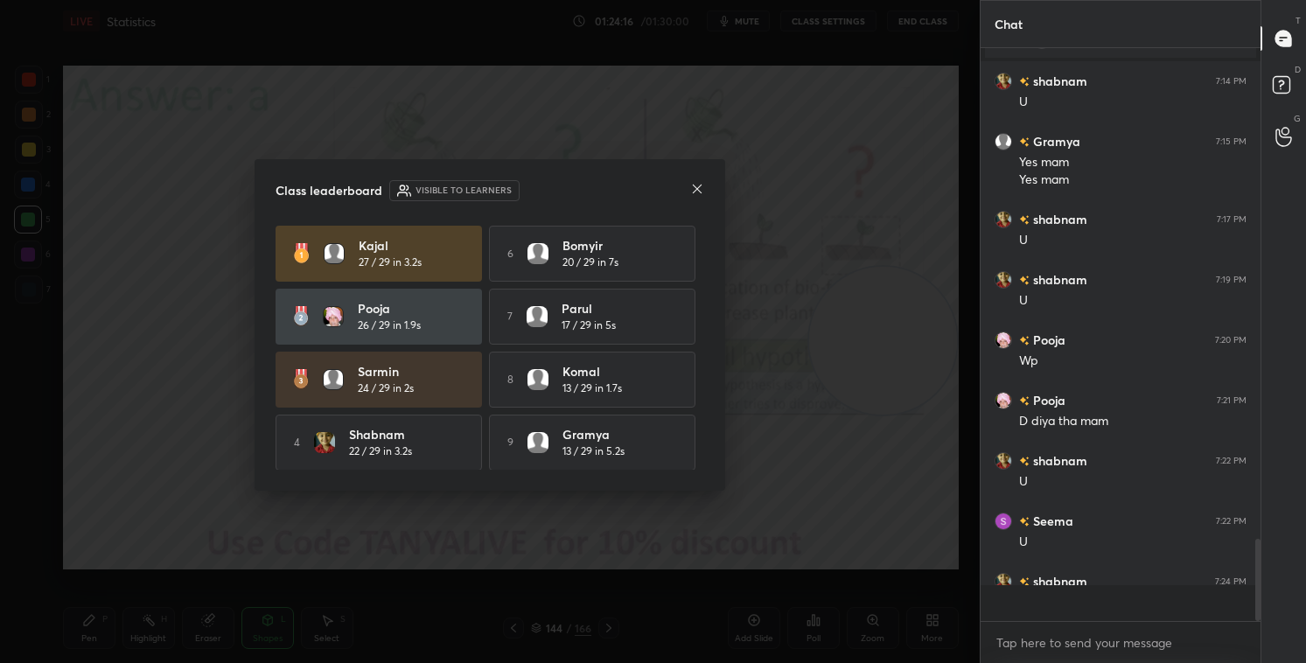
scroll to position [554, 275]
click at [696, 188] on icon at bounding box center [697, 189] width 14 height 14
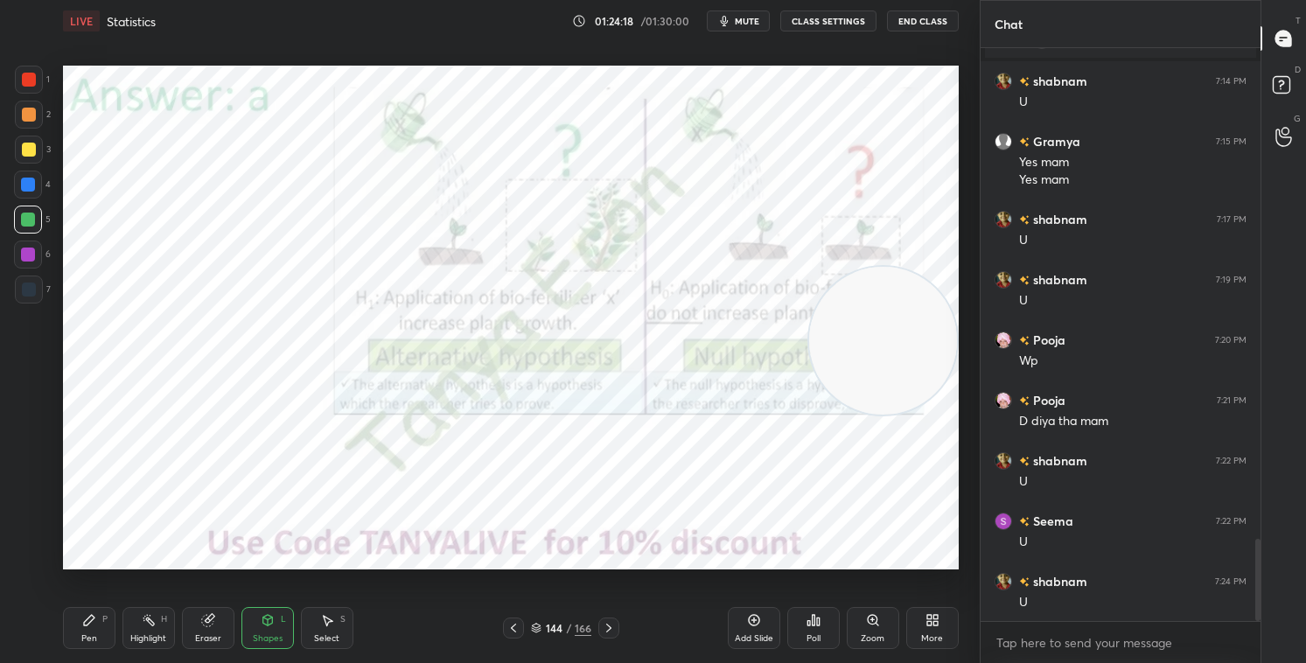
click at [545, 568] on div "144 / 166" at bounding box center [561, 628] width 60 height 16
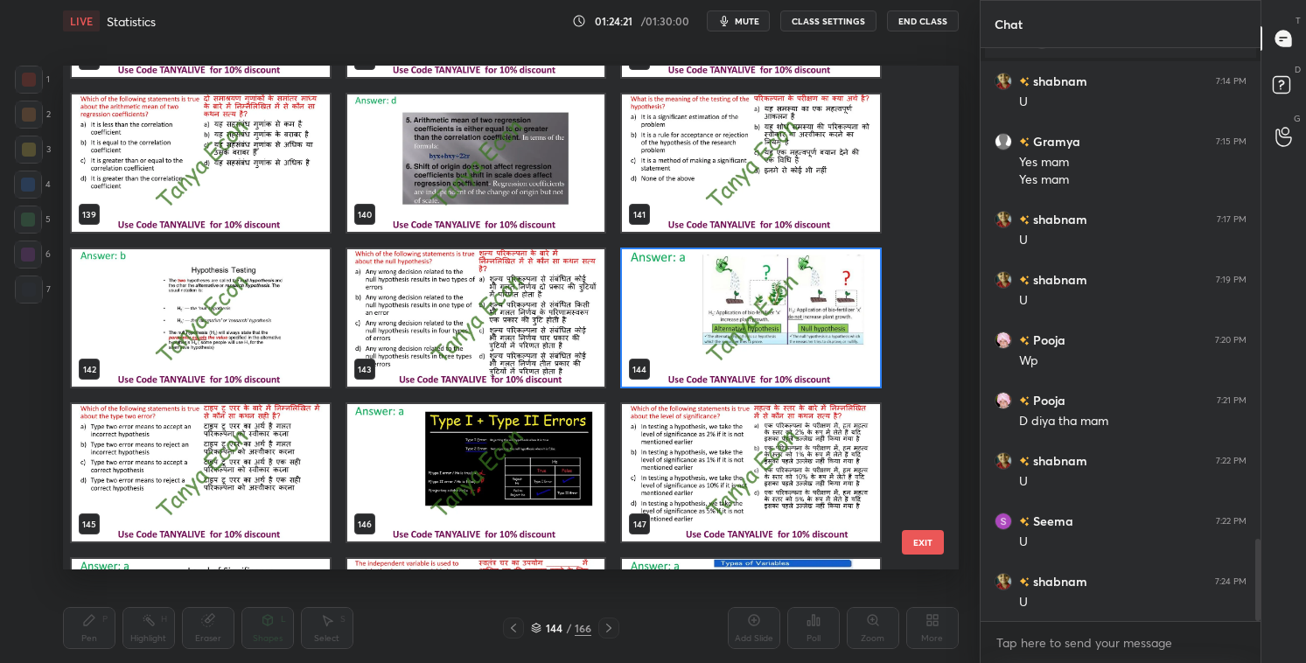
scroll to position [7110, 0]
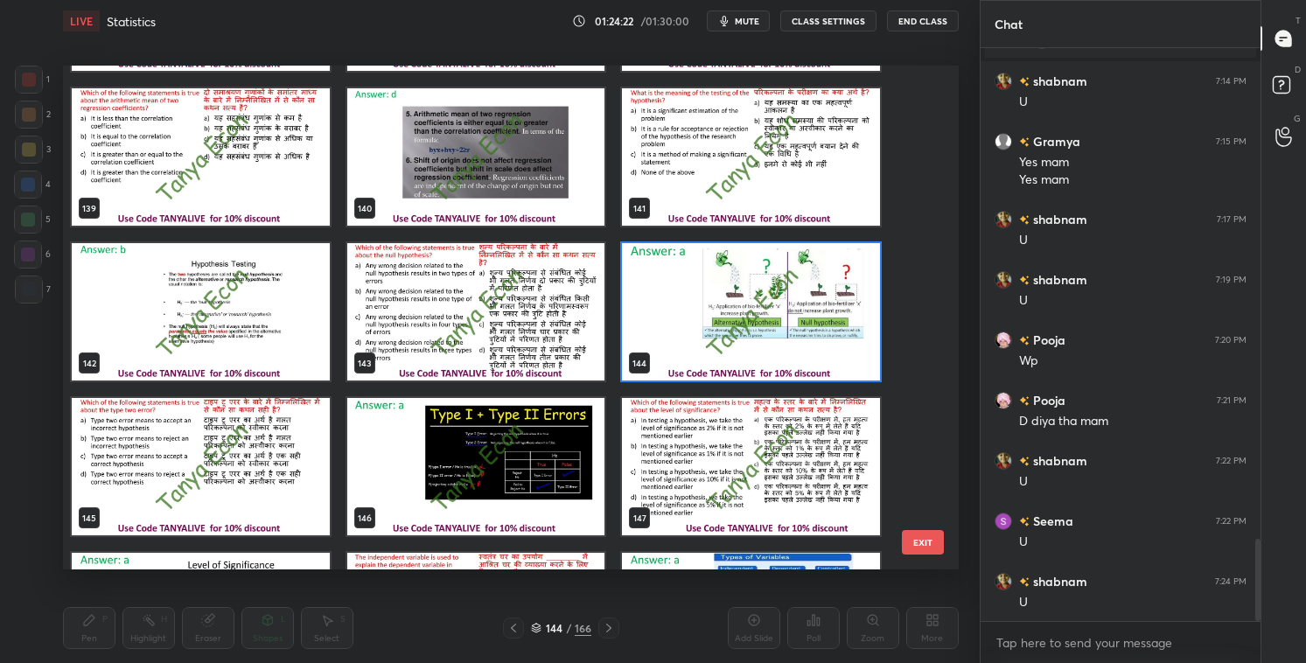
click at [308, 474] on img "grid" at bounding box center [201, 466] width 258 height 137
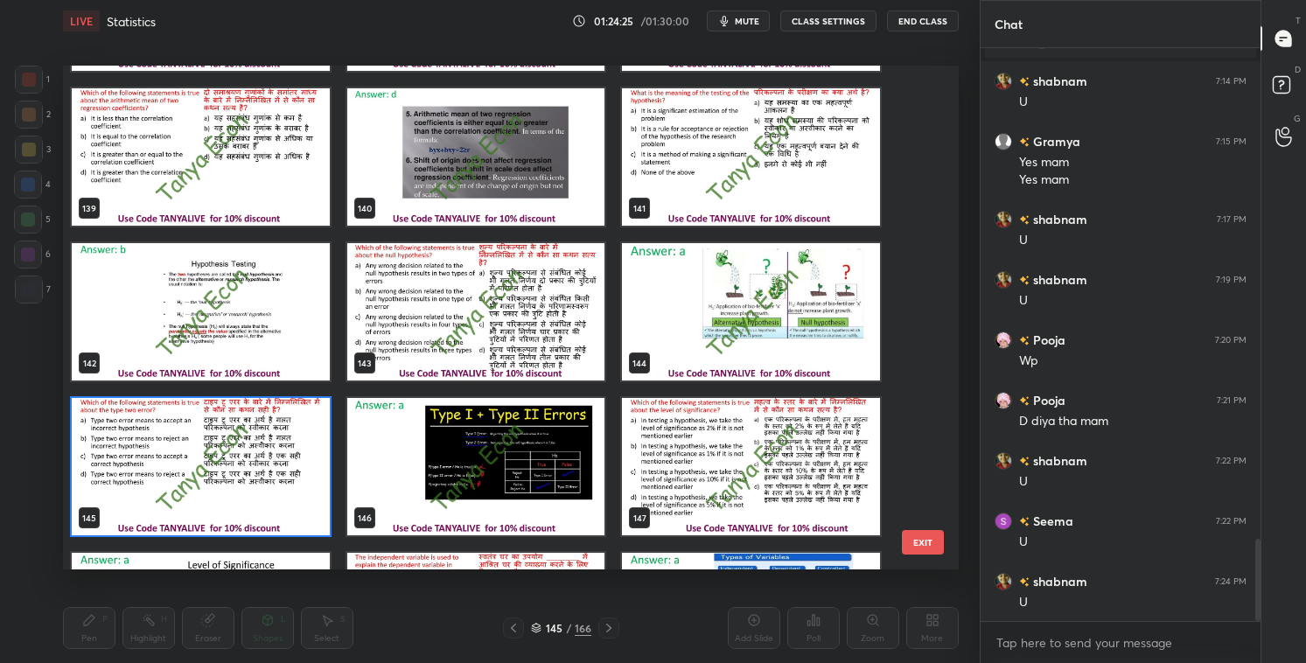
click at [310, 475] on img "grid" at bounding box center [201, 466] width 258 height 137
click at [310, 476] on img "grid" at bounding box center [201, 466] width 258 height 137
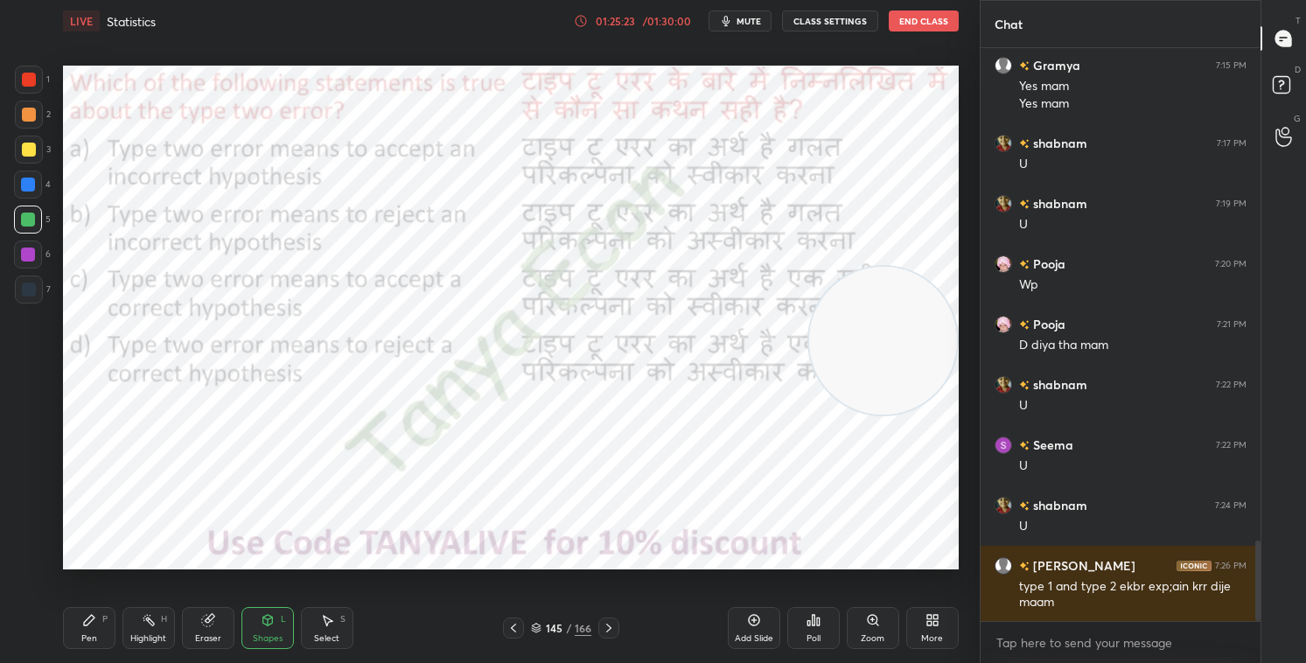
scroll to position [3560, 0]
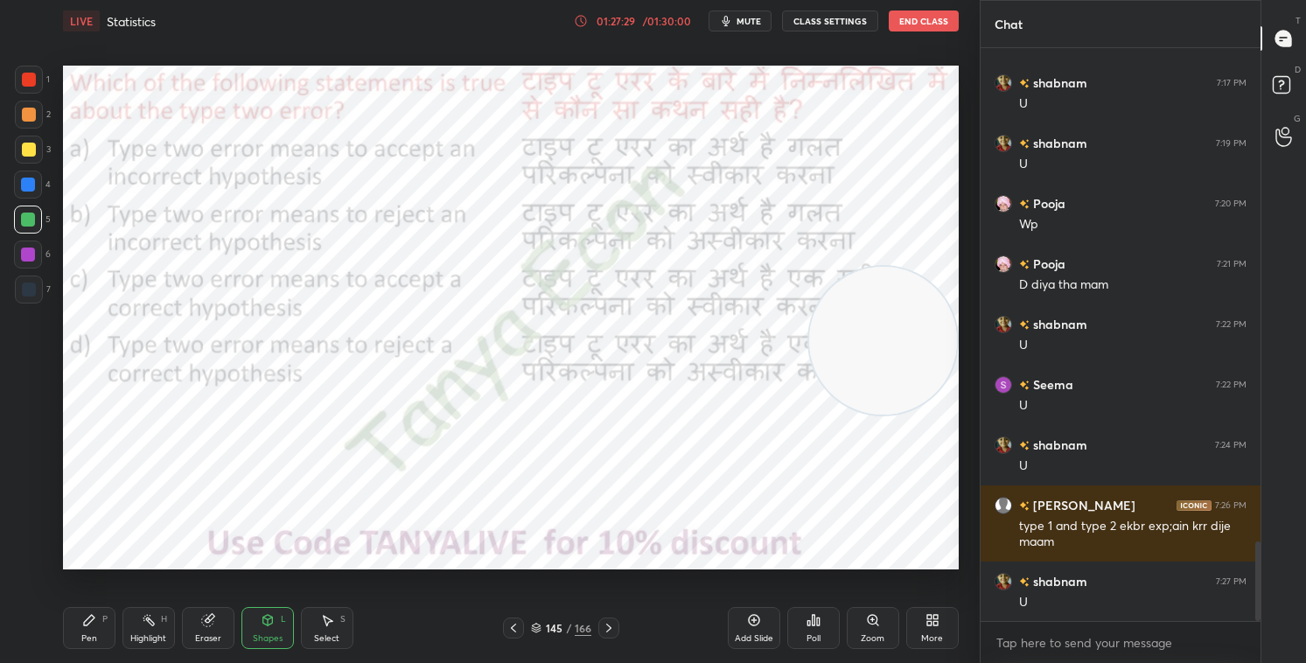
drag, startPoint x: 535, startPoint y: 631, endPoint x: 536, endPoint y: 640, distance: 8.8
click at [535, 568] on icon at bounding box center [536, 628] width 11 height 11
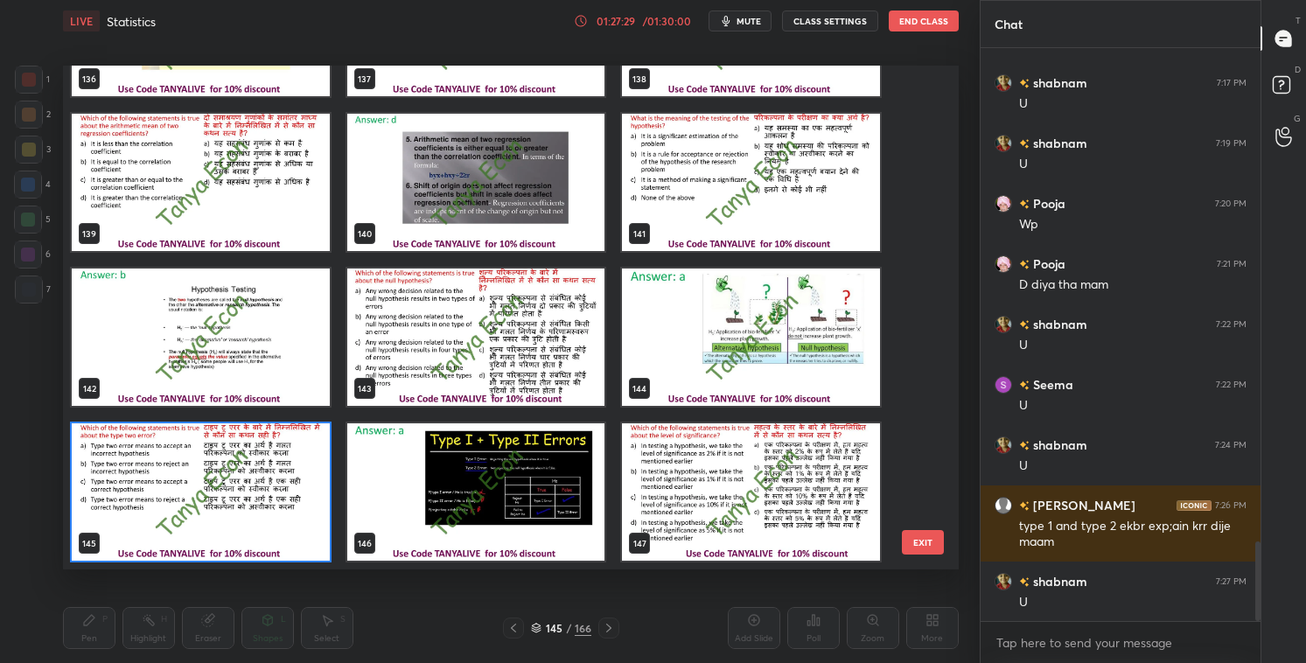
scroll to position [499, 887]
click at [330, 541] on div "145" at bounding box center [201, 492] width 262 height 141
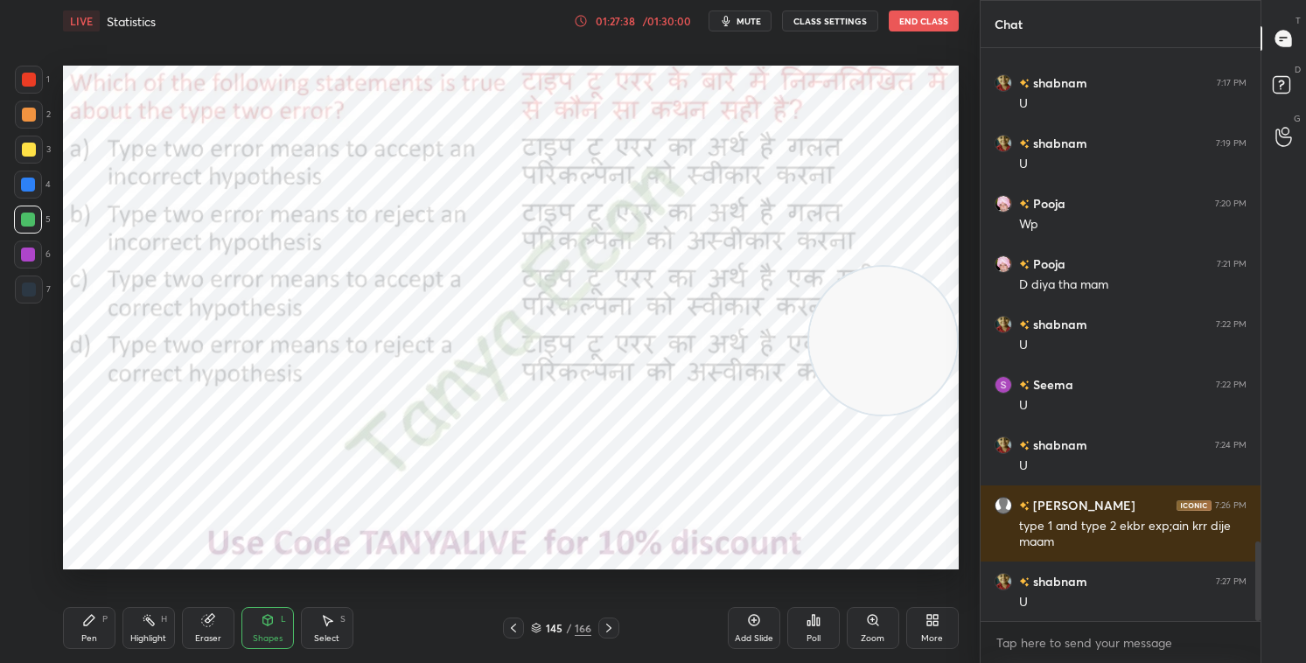
click at [537, 568] on icon at bounding box center [536, 626] width 9 height 4
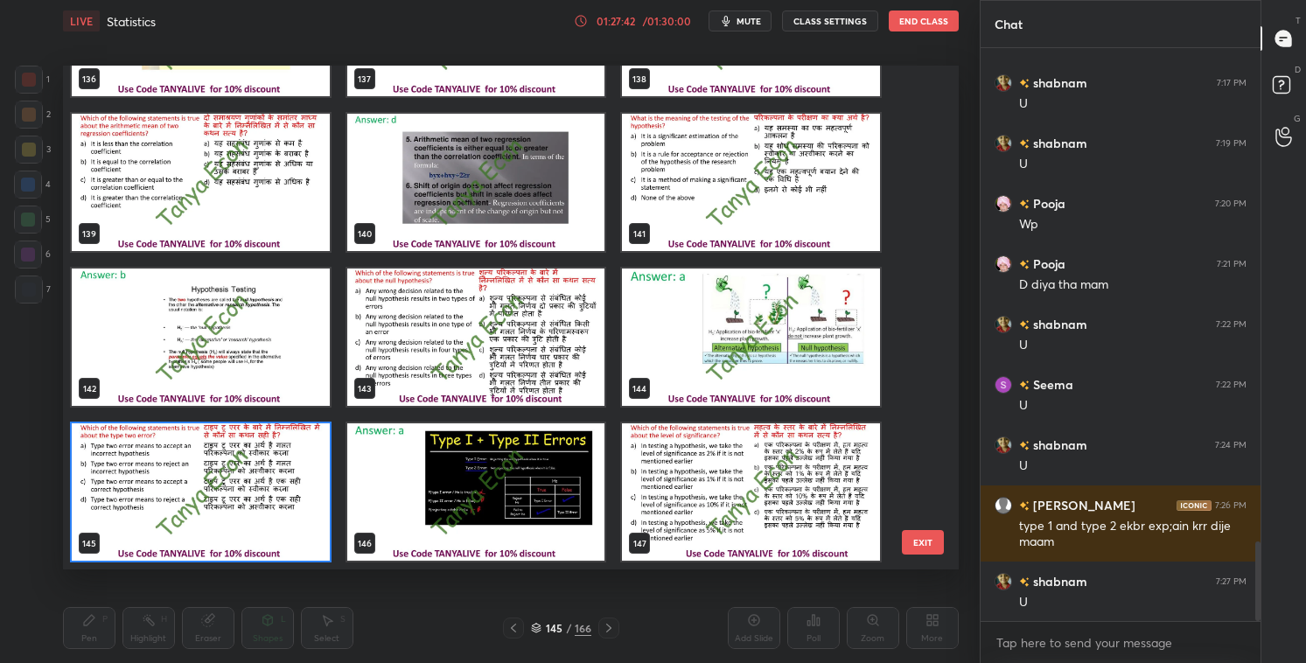
click at [283, 540] on img "grid" at bounding box center [201, 492] width 258 height 137
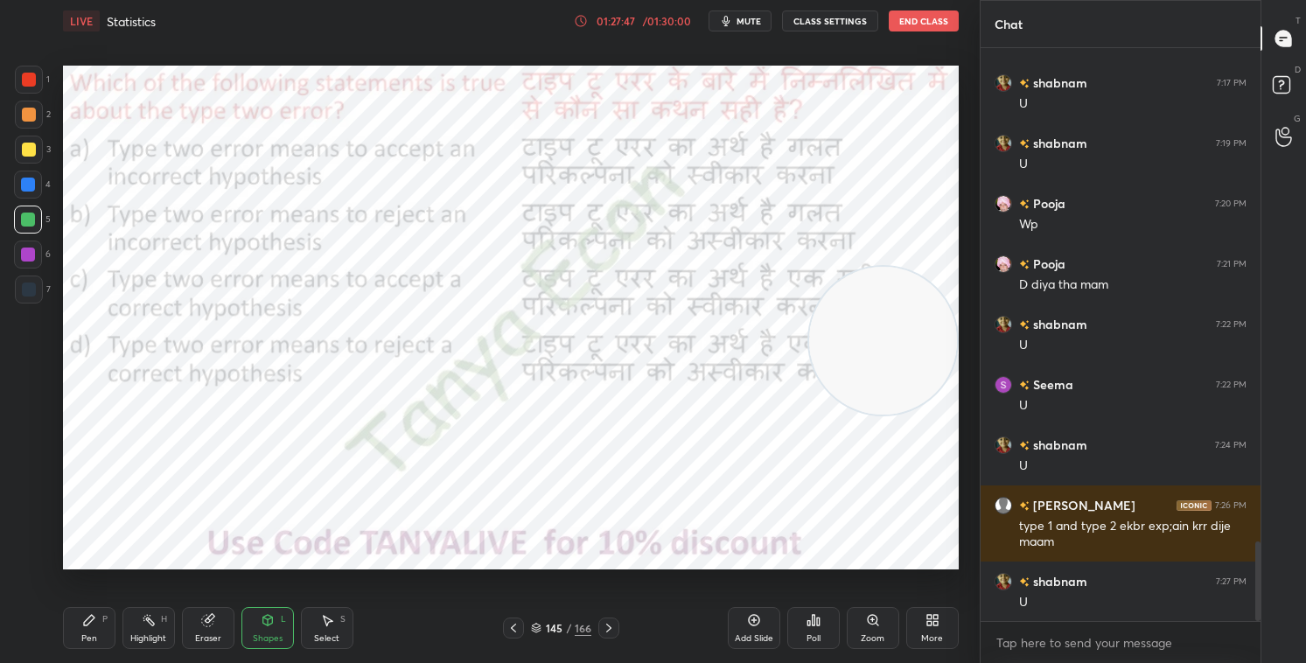
click at [819, 568] on icon at bounding box center [814, 620] width 14 height 14
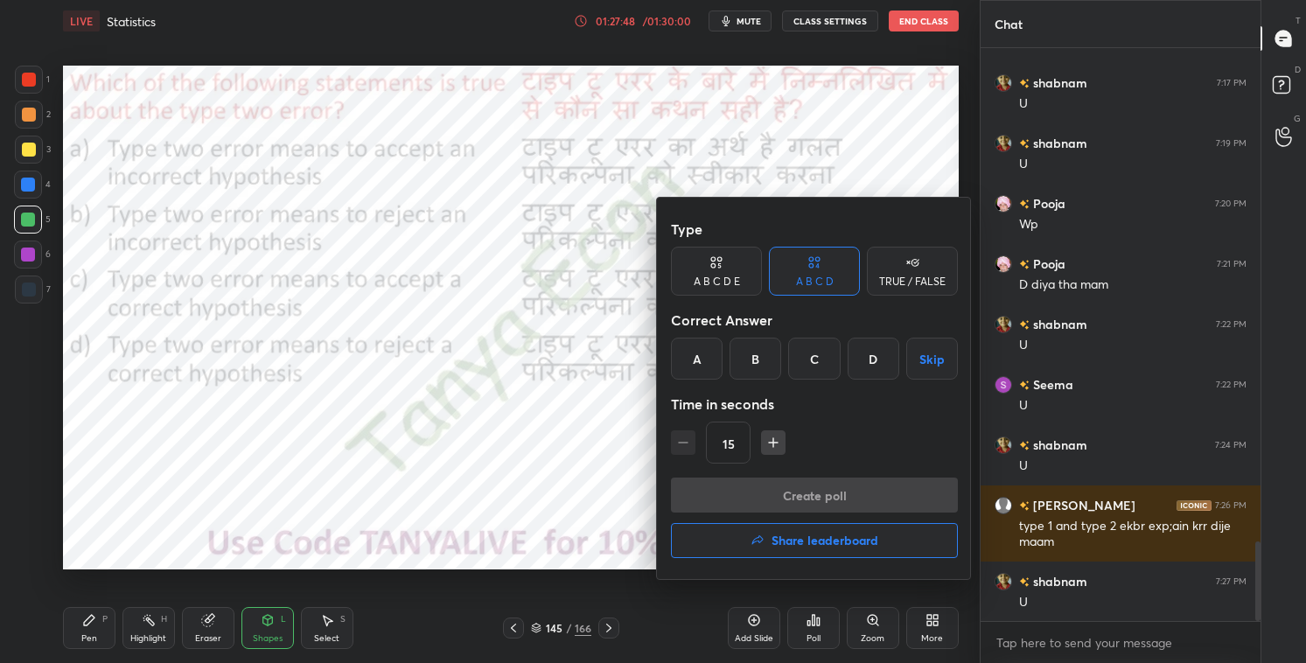
click at [716, 369] on div "A" at bounding box center [697, 359] width 52 height 42
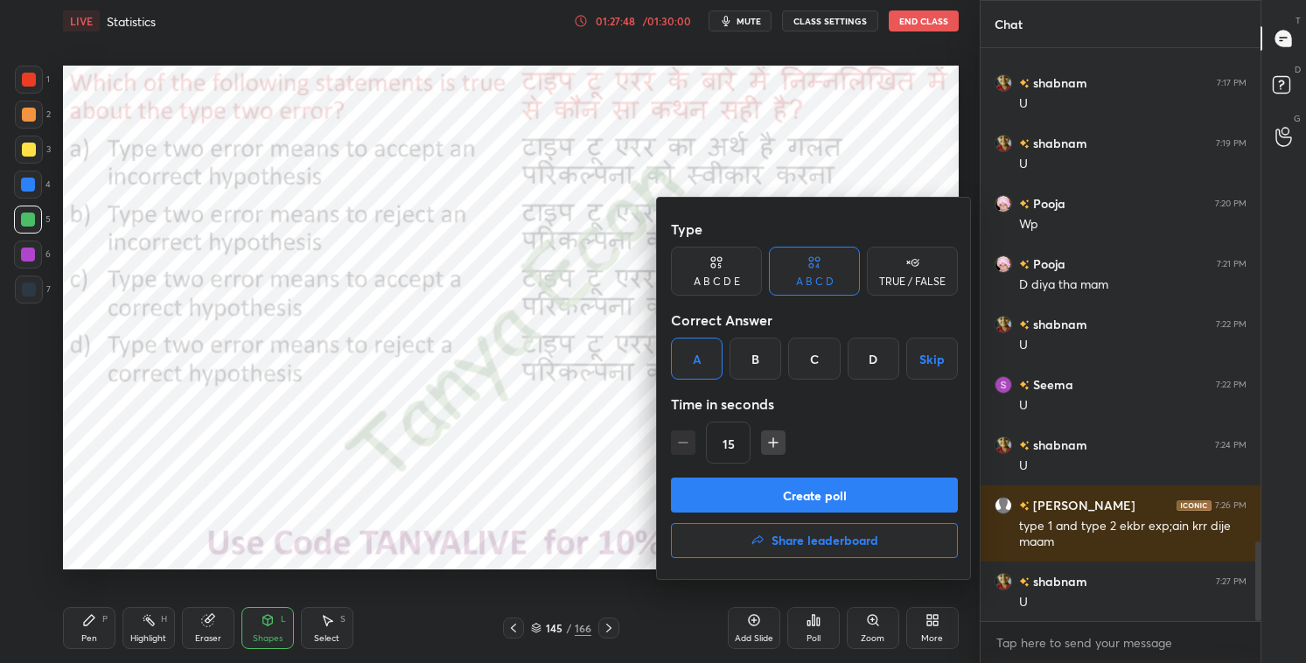
click at [734, 485] on button "Create poll" at bounding box center [814, 495] width 287 height 35
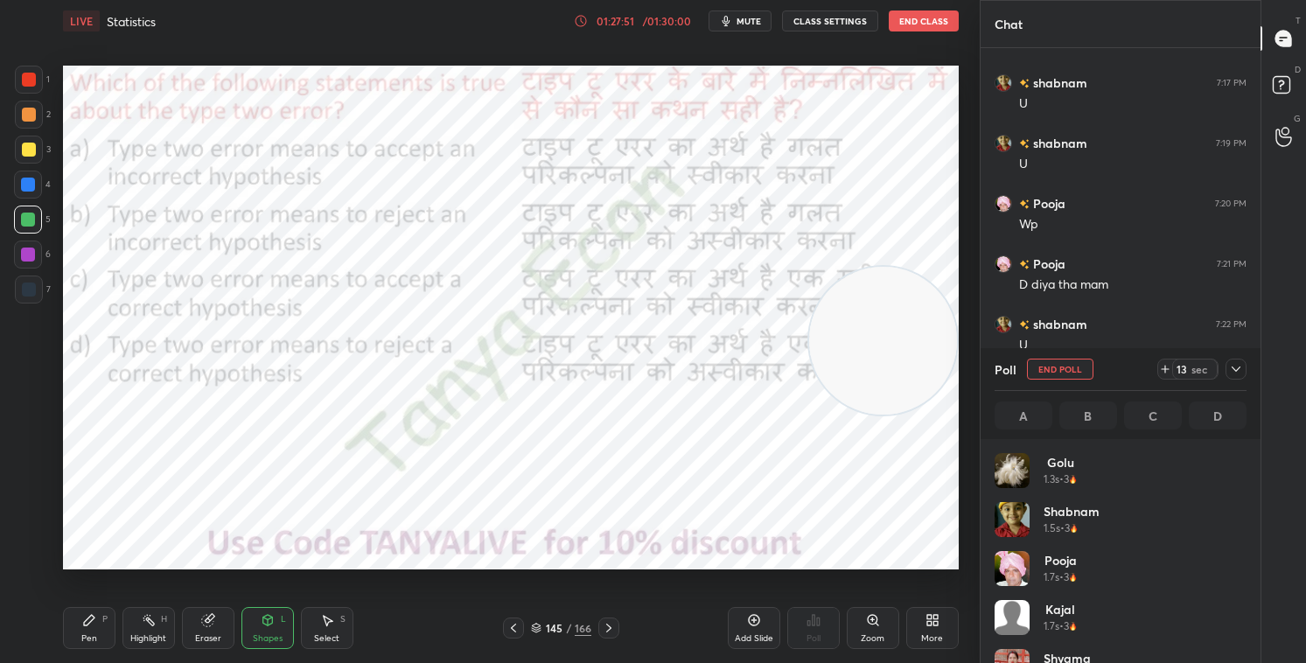
scroll to position [205, 247]
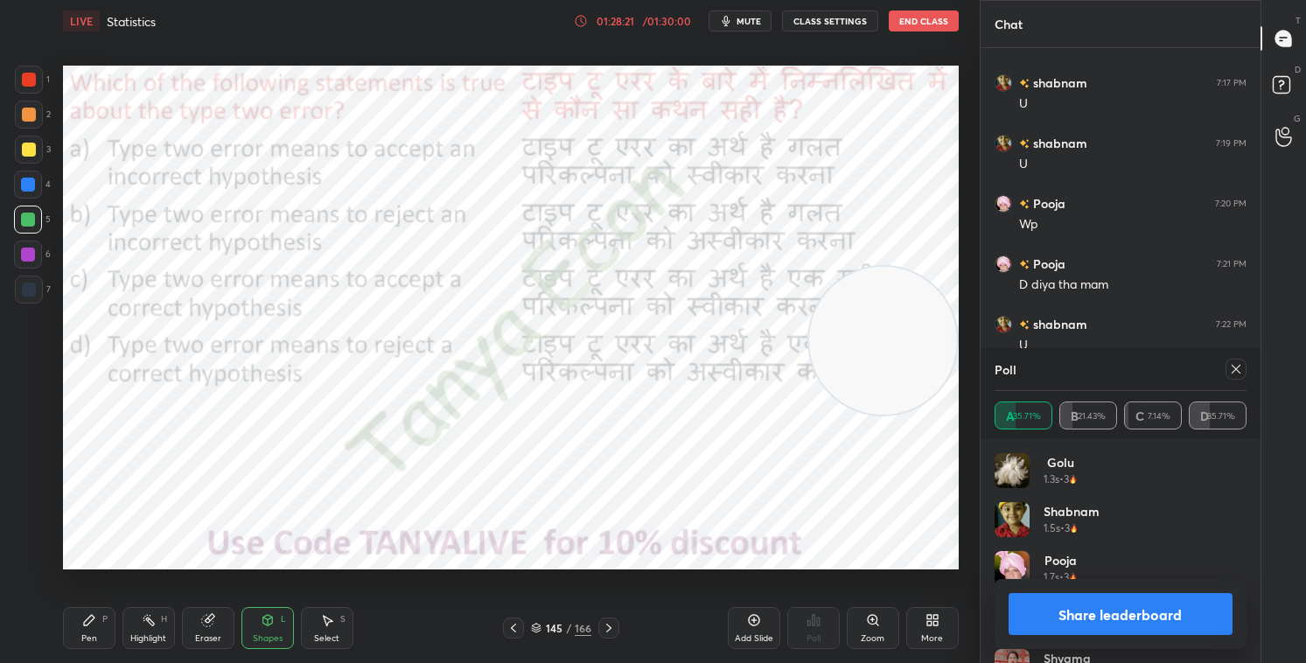
click at [277, 568] on div "Shapes L" at bounding box center [268, 628] width 53 height 42
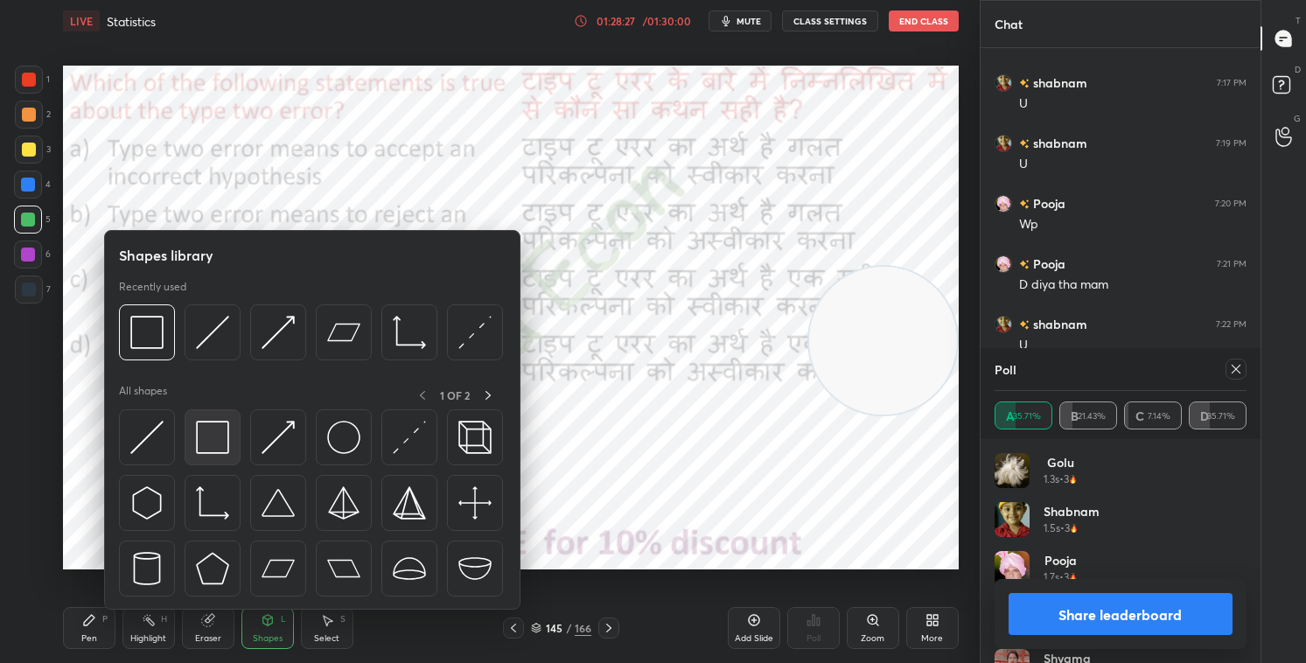
click at [216, 444] on img at bounding box center [212, 437] width 33 height 33
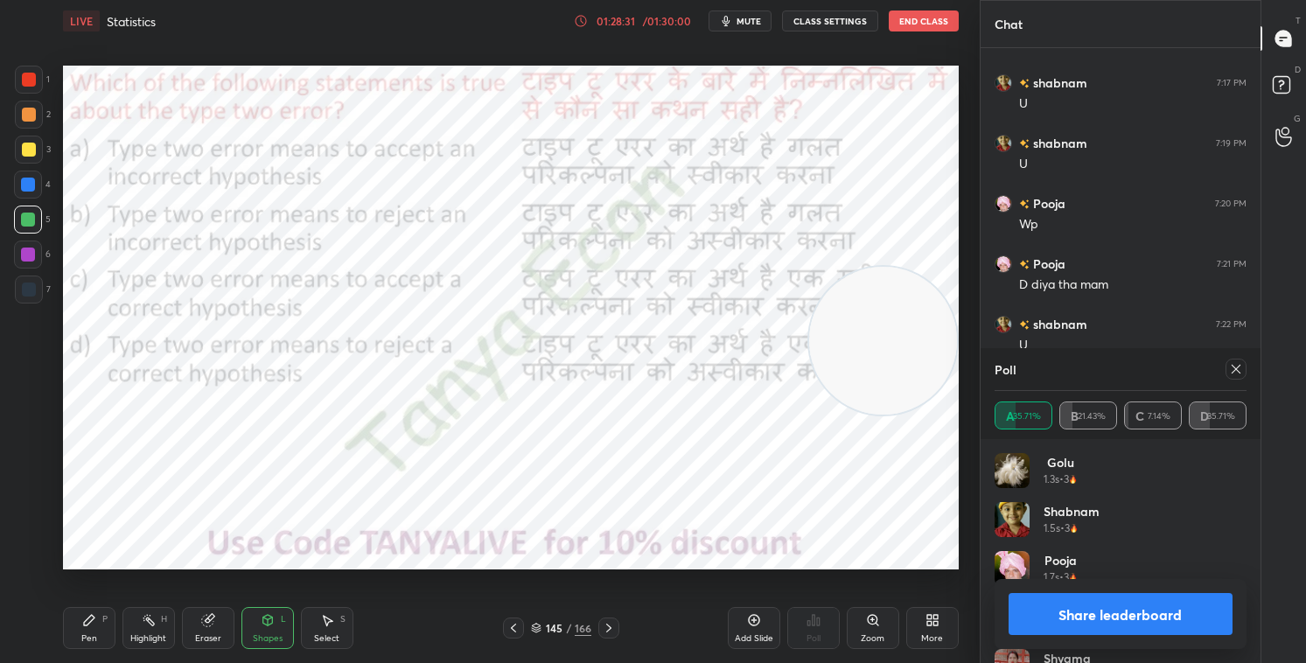
click at [1084, 568] on button "Share leaderboard" at bounding box center [1121, 614] width 224 height 42
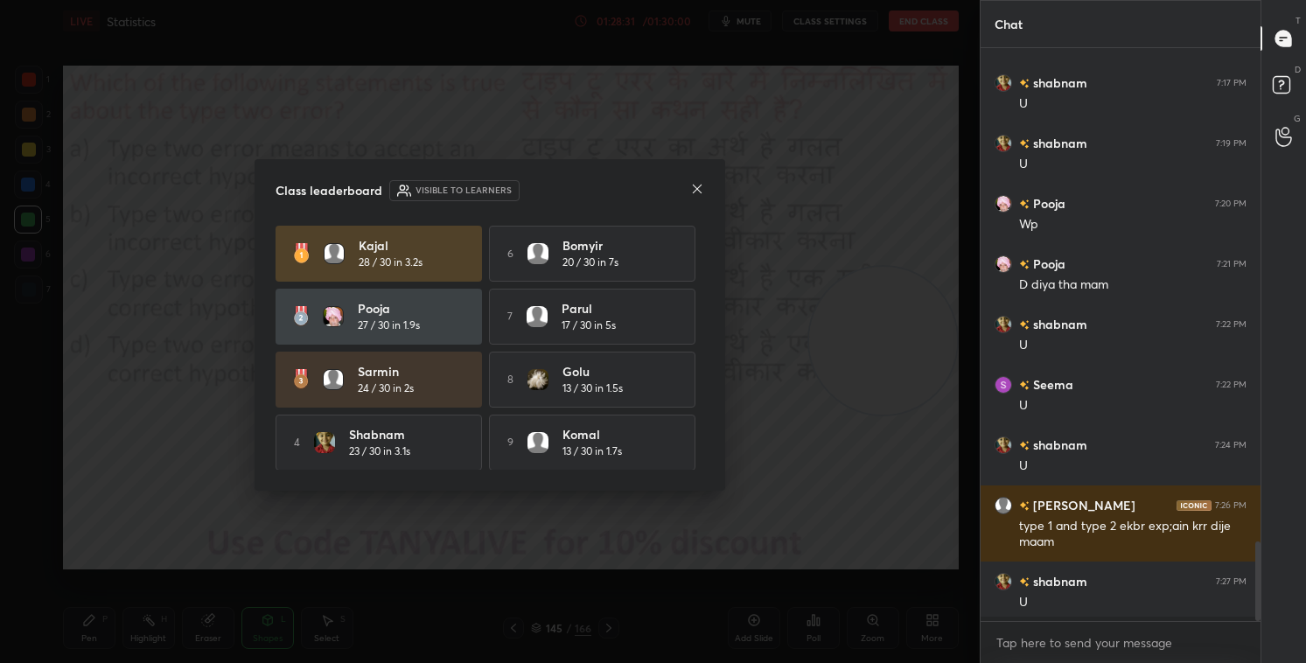
scroll to position [610, 275]
click at [699, 193] on icon at bounding box center [697, 189] width 14 height 14
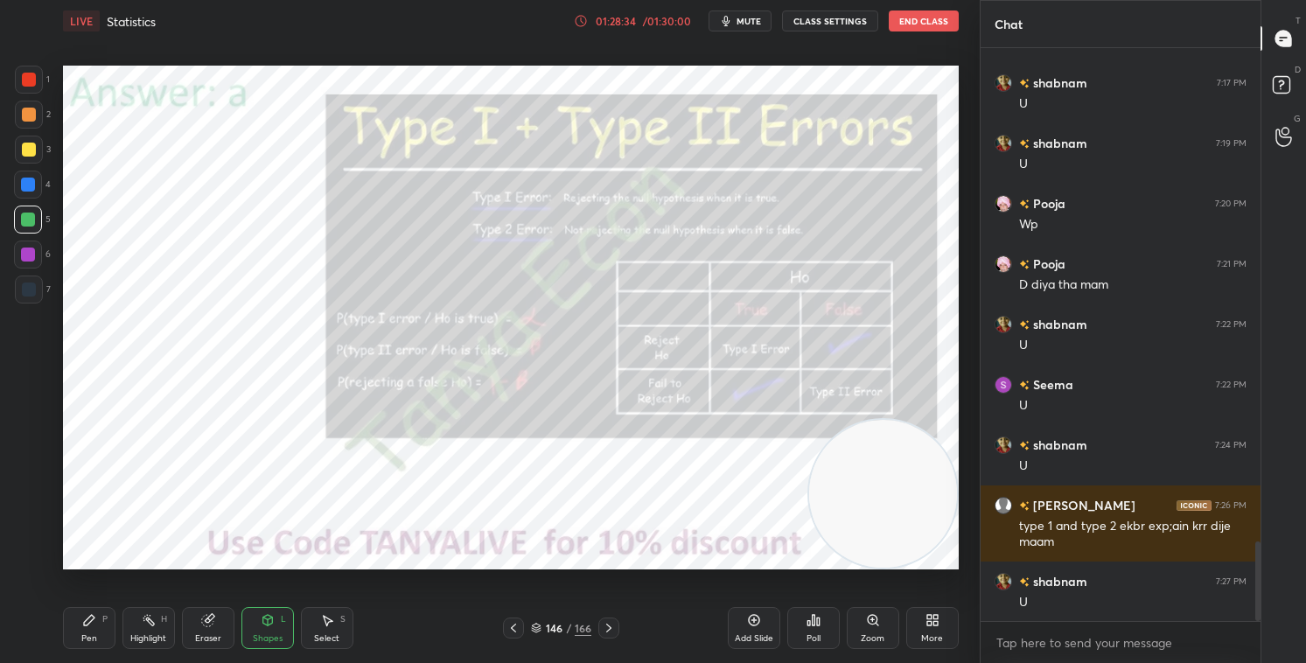
click at [872, 496] on video at bounding box center [883, 494] width 148 height 148
click at [100, 568] on div "Pen P" at bounding box center [89, 628] width 53 height 42
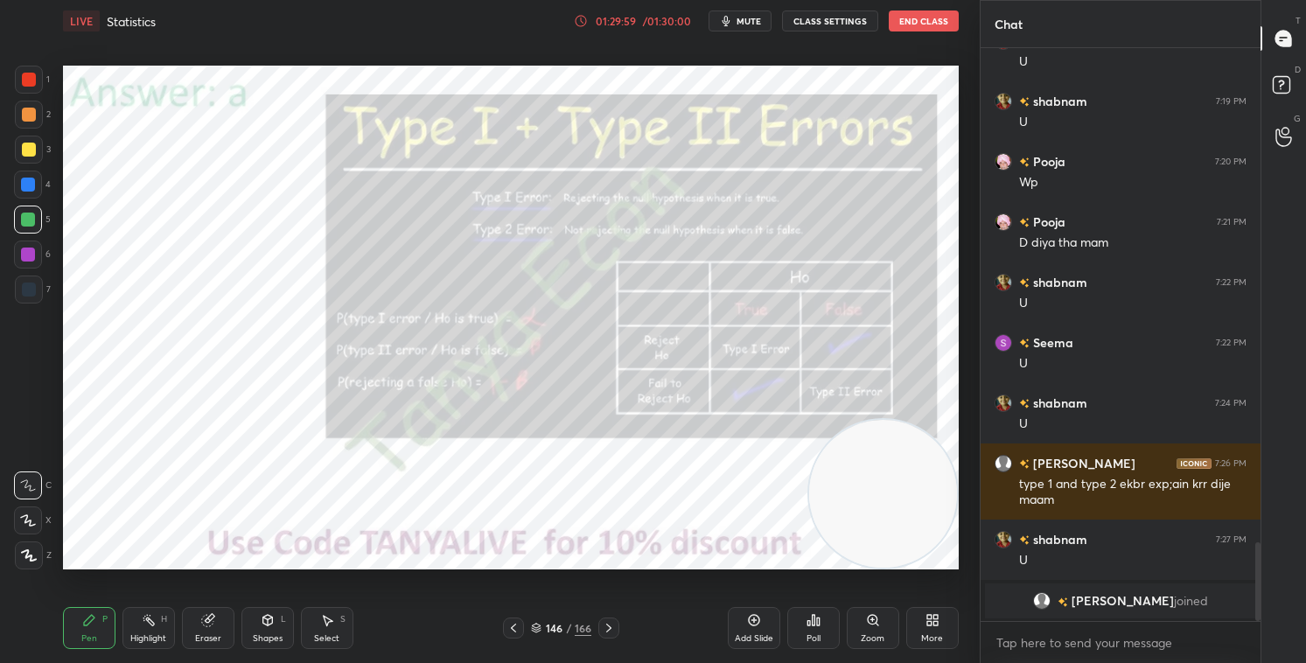
click at [535, 568] on icon at bounding box center [536, 628] width 11 height 11
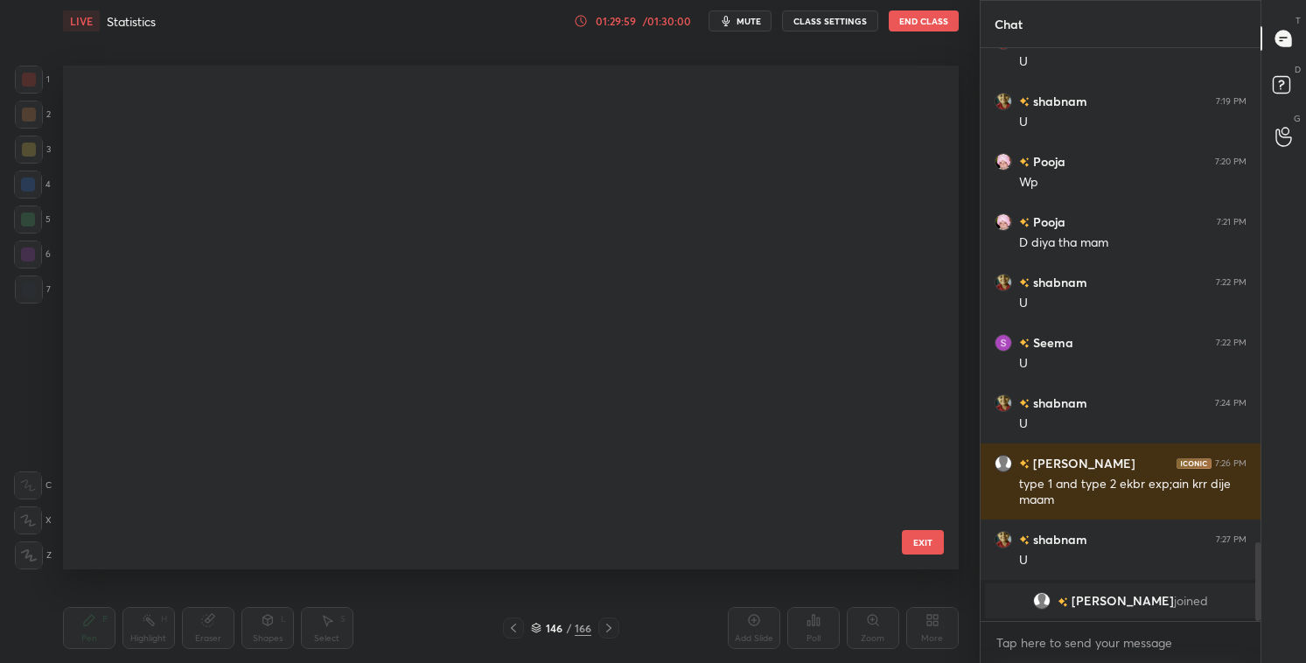
scroll to position [499, 887]
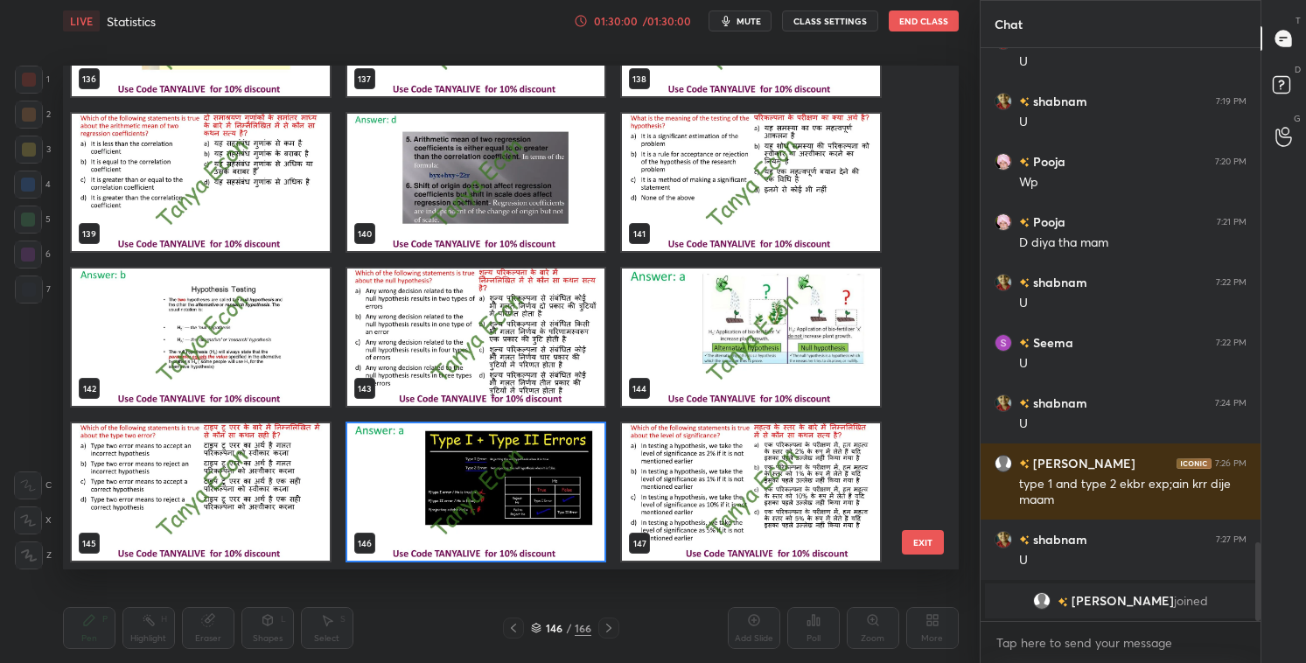
click at [556, 515] on img "grid" at bounding box center [476, 492] width 258 height 137
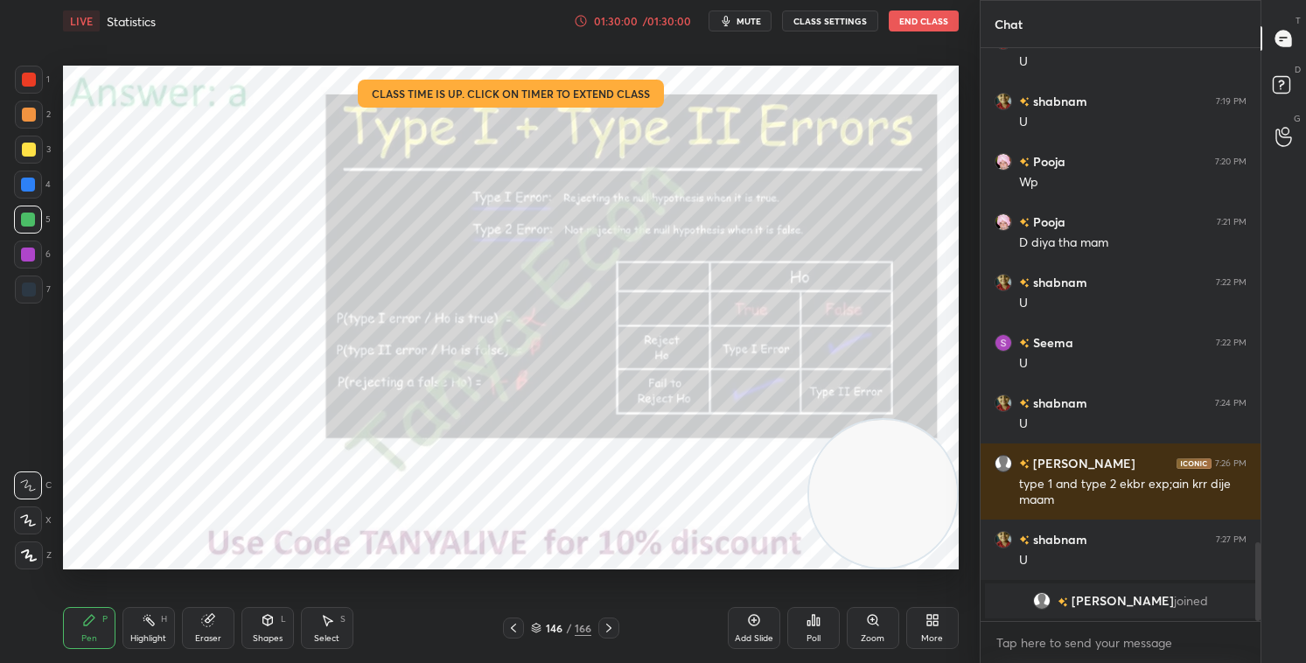
click at [557, 517] on img "grid" at bounding box center [476, 492] width 258 height 137
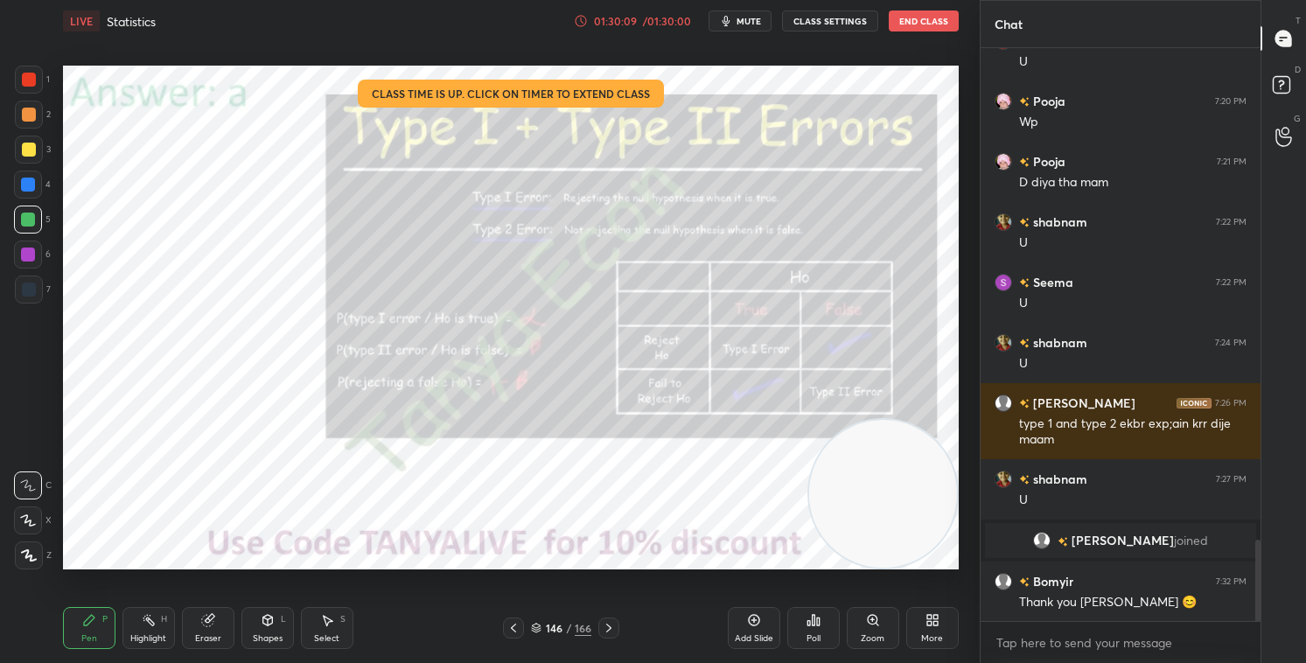
click at [934, 25] on button "End Class" at bounding box center [924, 21] width 70 height 21
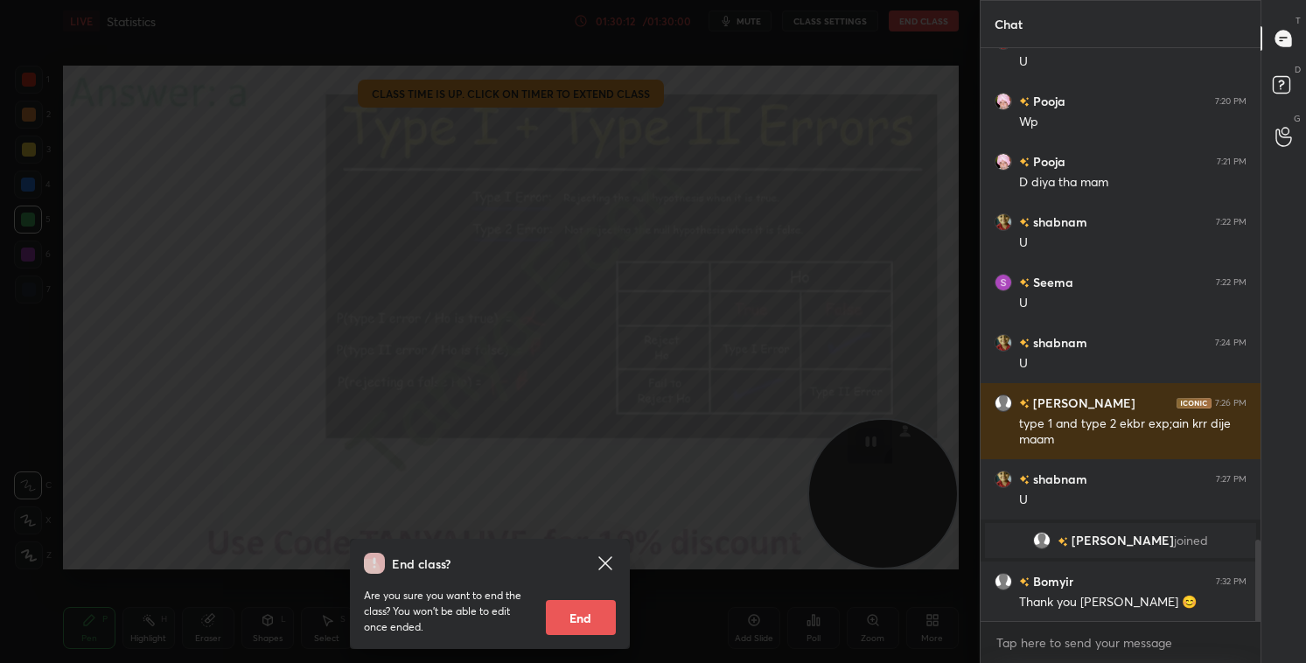
click at [587, 568] on button "End" at bounding box center [581, 617] width 70 height 35
type textarea "x"
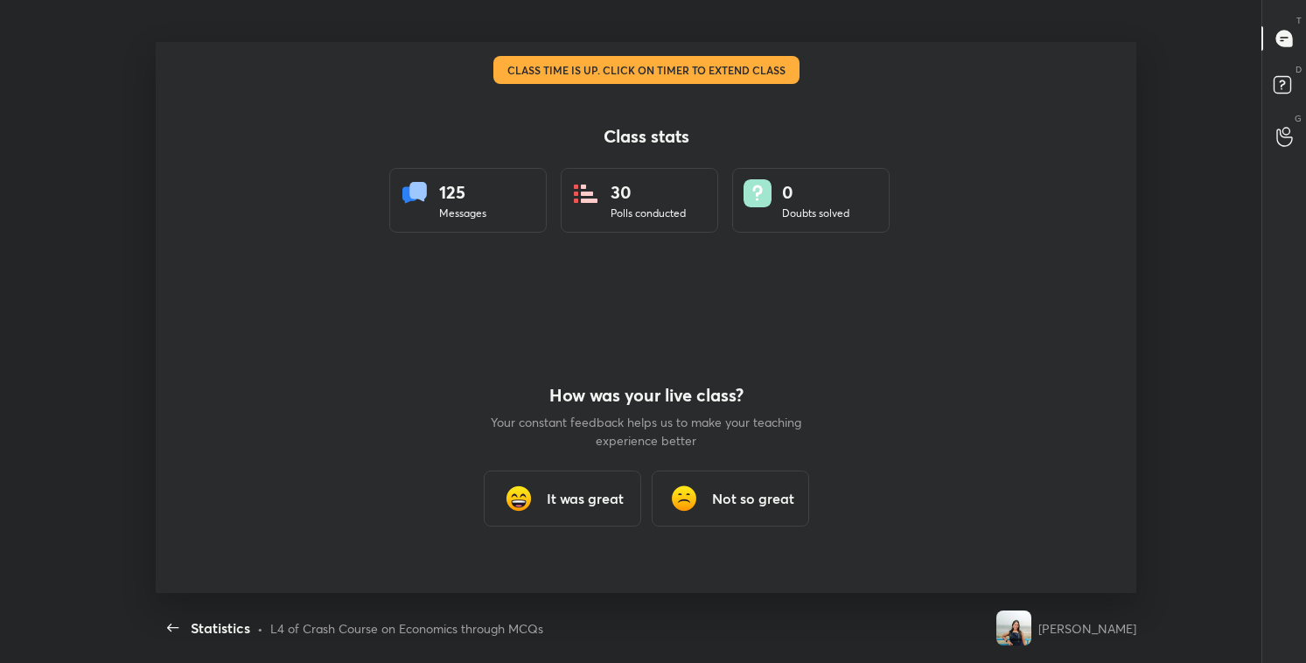
scroll to position [86949, 86208]
